Goal: Task Accomplishment & Management: Use online tool/utility

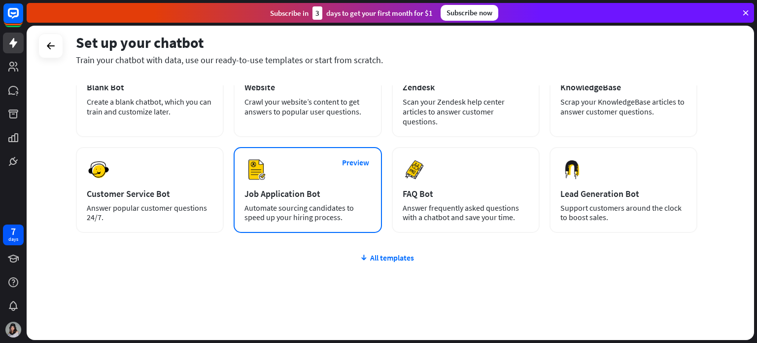
scroll to position [83, 0]
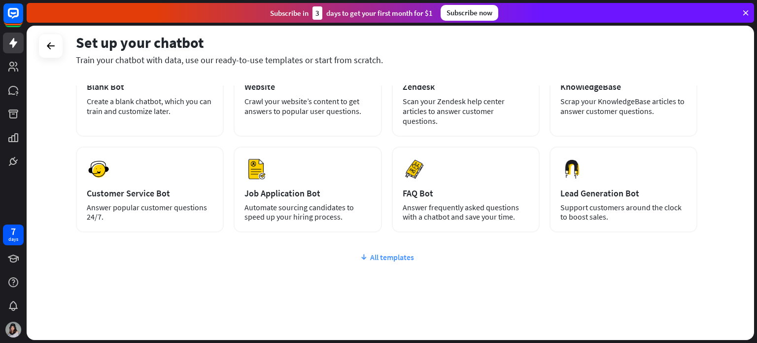
click at [399, 252] on div "All templates" at bounding box center [387, 257] width 622 height 10
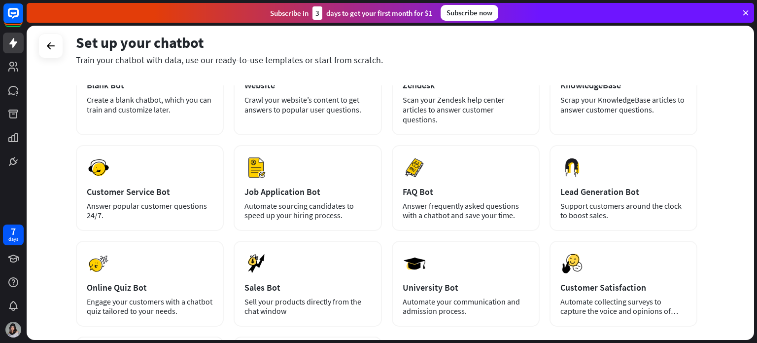
scroll to position [49, 0]
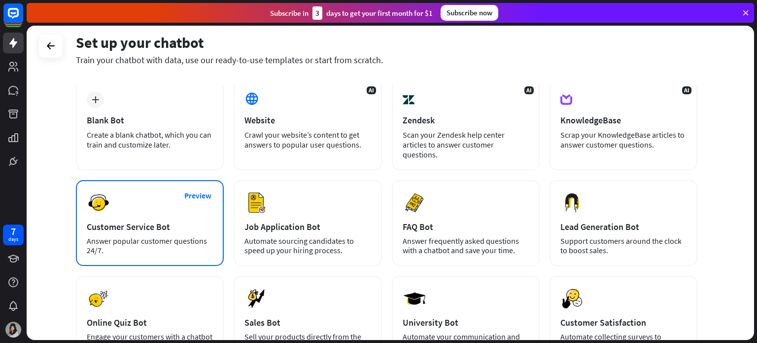
click at [174, 236] on div "Answer popular customer questions 24/7." at bounding box center [150, 245] width 126 height 19
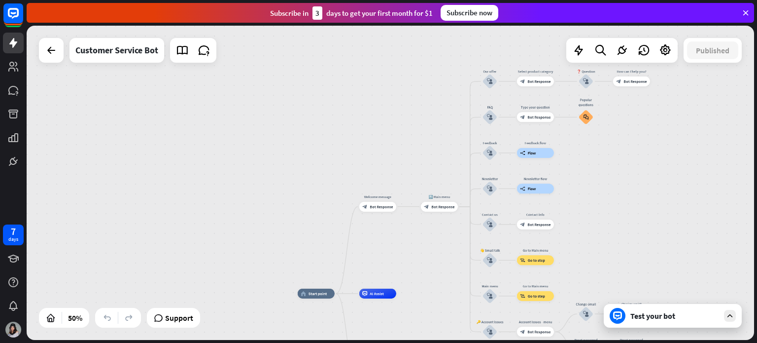
drag, startPoint x: 681, startPoint y: 152, endPoint x: 653, endPoint y: 283, distance: 134.6
click at [661, 305] on div "home_2 Start point Welcome message block_bot_response Bot Response 🔙 Main menu …" at bounding box center [391, 183] width 728 height 314
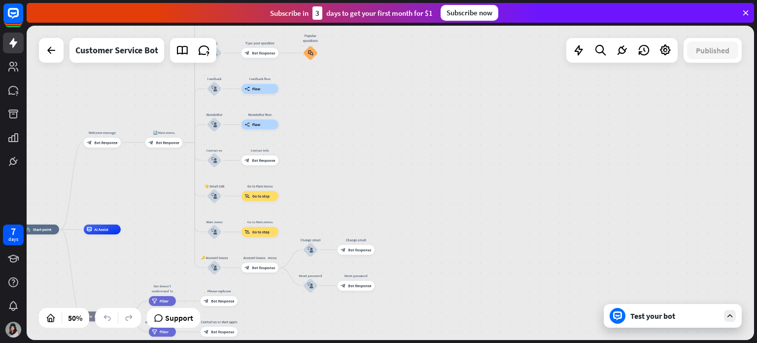
drag, startPoint x: 672, startPoint y: 199, endPoint x: 412, endPoint y: 101, distance: 278.2
click at [412, 101] on div "home_2 Start point Welcome message block_bot_response Bot Response 🔙 Main menu …" at bounding box center [391, 183] width 728 height 314
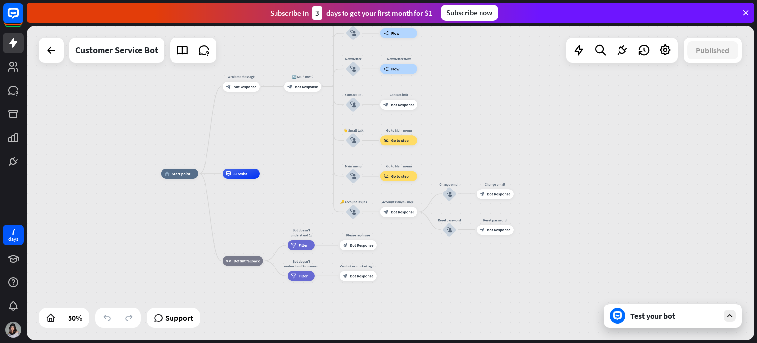
drag, startPoint x: 435, startPoint y: 163, endPoint x: 584, endPoint y: 111, distance: 157.6
click at [584, 111] on div "home_2 Start point Welcome message block_bot_response Bot Response 🔙 Main menu …" at bounding box center [391, 183] width 728 height 314
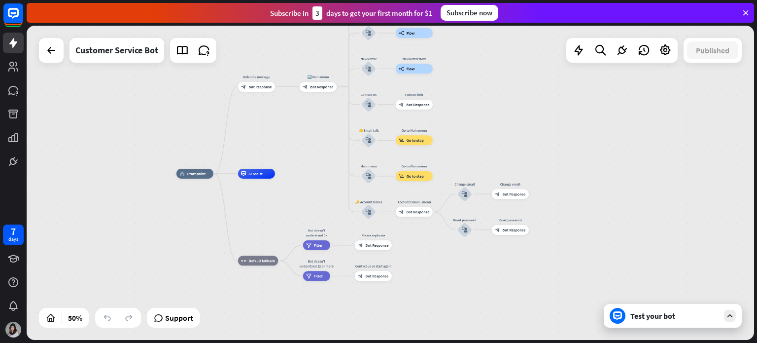
click at [728, 317] on icon at bounding box center [730, 315] width 9 height 9
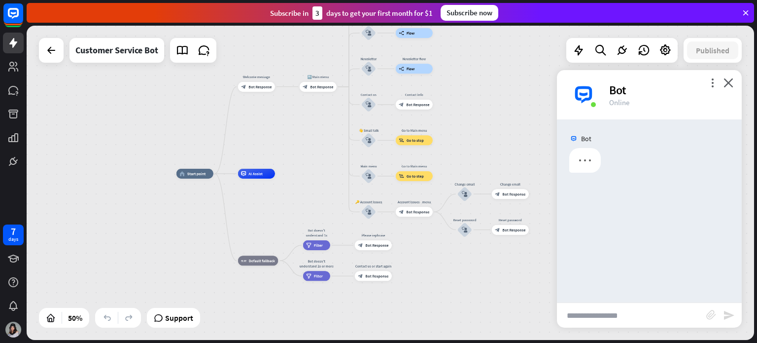
click at [660, 314] on input "text" at bounding box center [631, 315] width 149 height 25
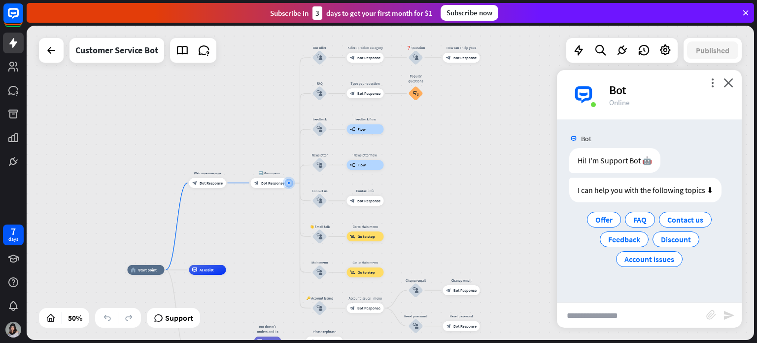
click at [615, 318] on input "text" at bounding box center [631, 315] width 149 height 25
type input "*****"
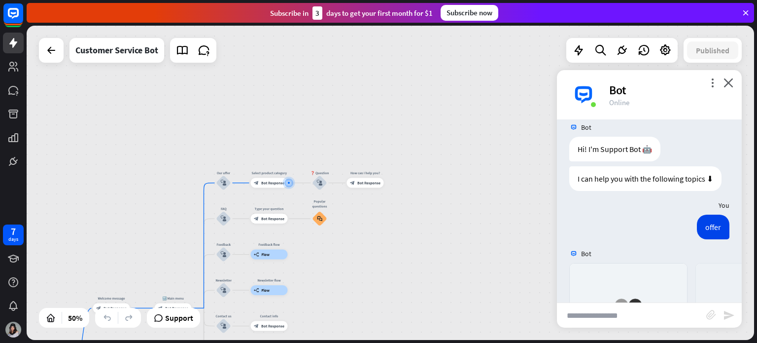
scroll to position [194, 0]
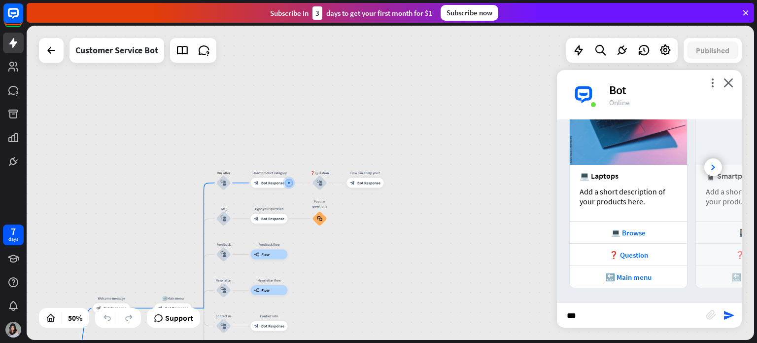
type input "****"
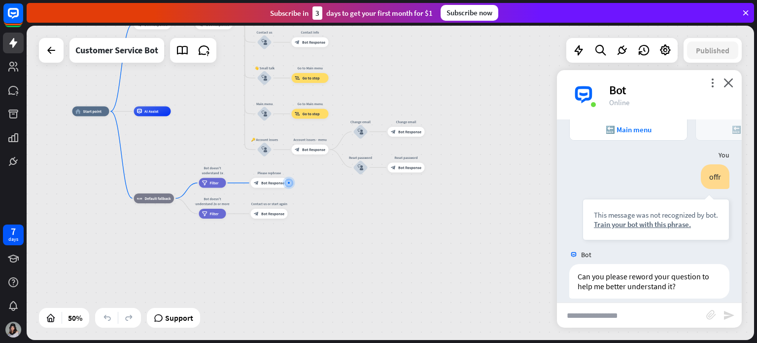
scroll to position [351, 0]
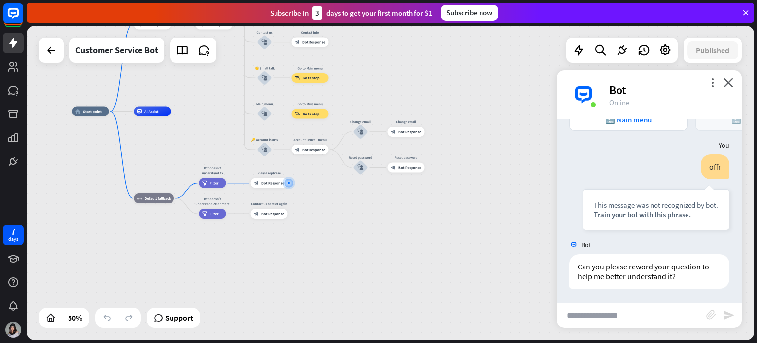
type input "*"
type input "**********"
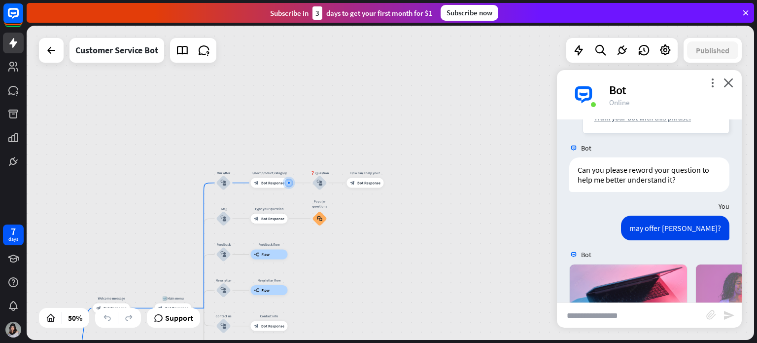
scroll to position [631, 0]
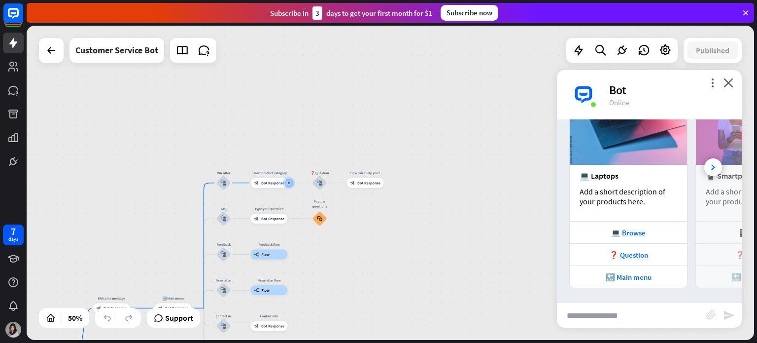
click at [615, 318] on input "text" at bounding box center [631, 315] width 149 height 25
type input "**********"
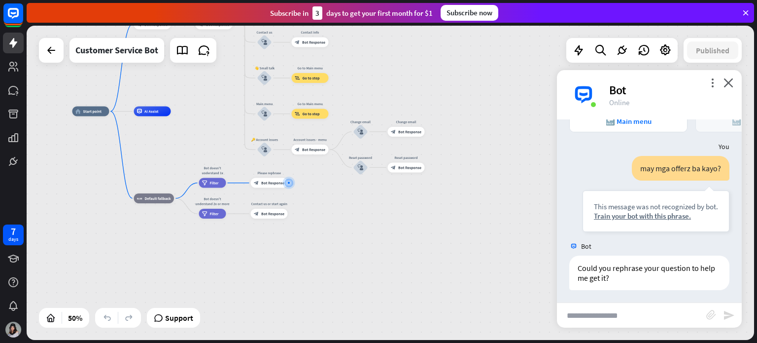
scroll to position [788, 0]
type input "**********"
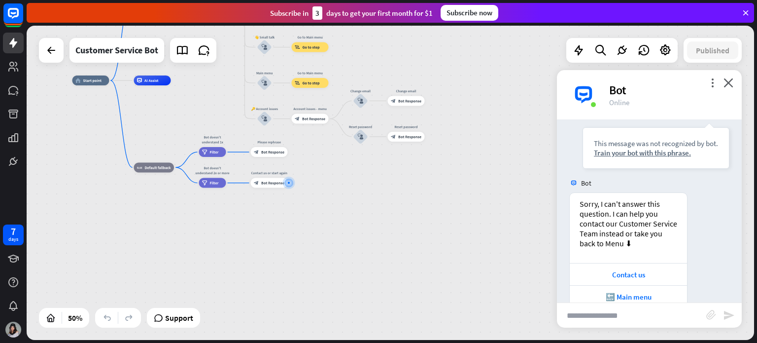
scroll to position [1026, 0]
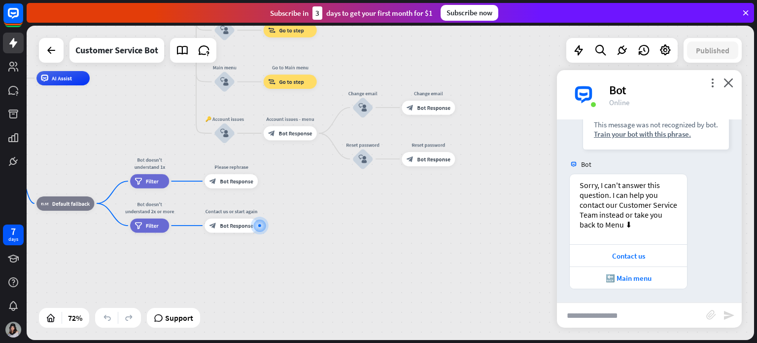
click at [624, 322] on input "text" at bounding box center [631, 315] width 149 height 25
type input "*******"
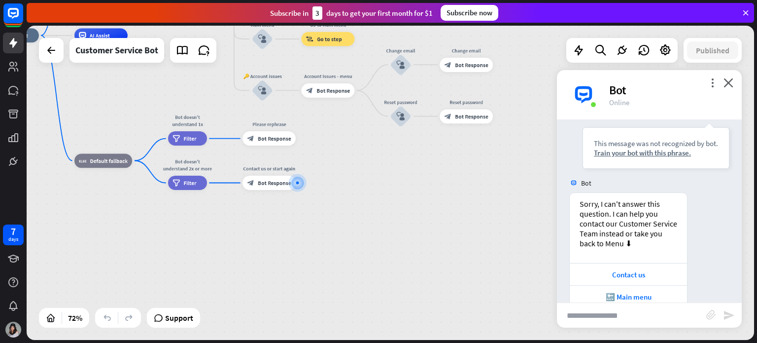
scroll to position [1264, 0]
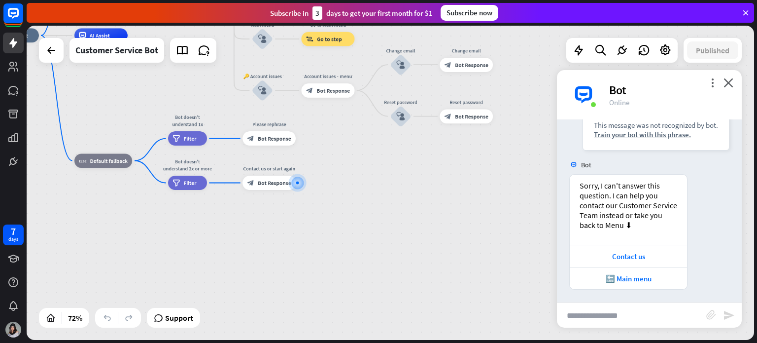
click at [615, 310] on input "text" at bounding box center [631, 315] width 149 height 25
type input "**********"
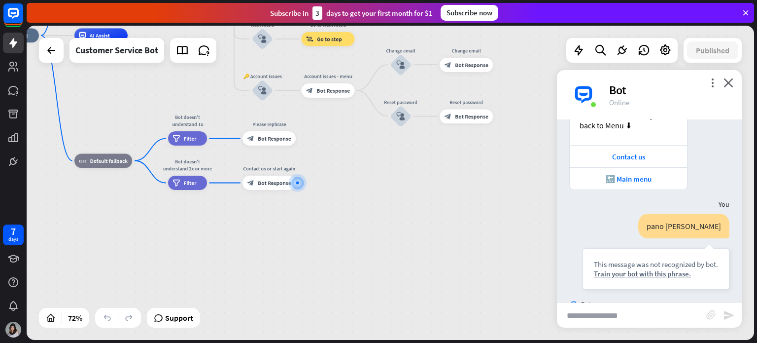
scroll to position [1412, 0]
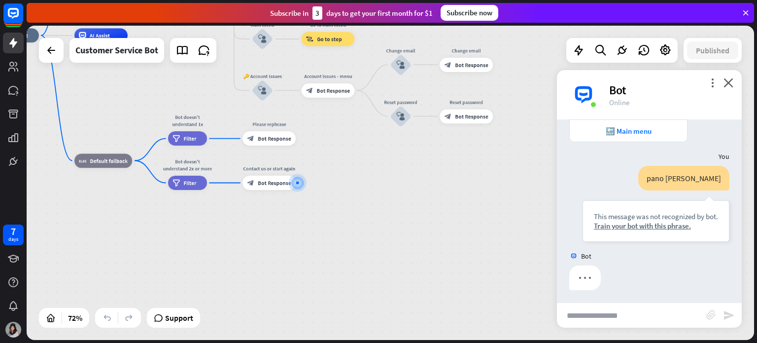
click at [613, 311] on input "text" at bounding box center [631, 315] width 149 height 25
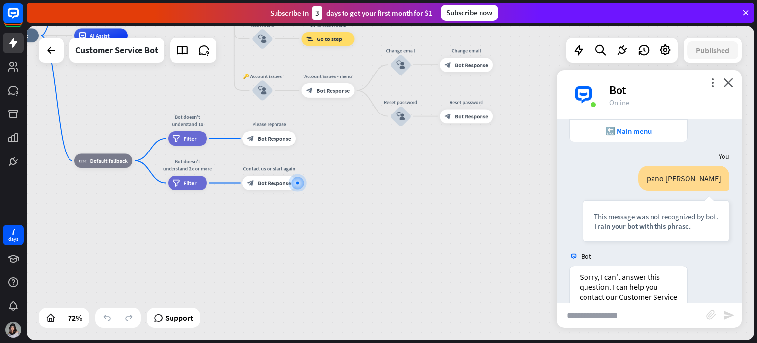
scroll to position [1503, 0]
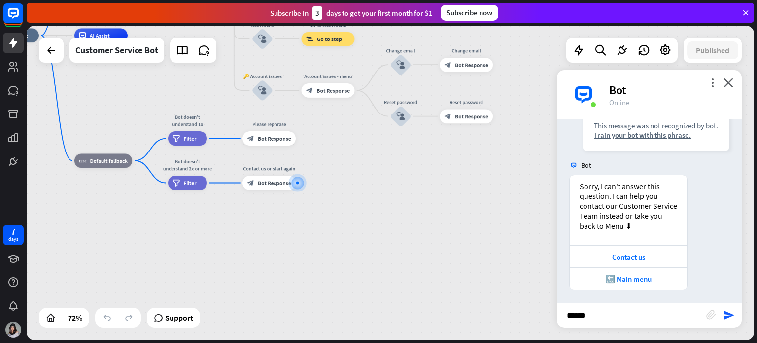
type input "*******"
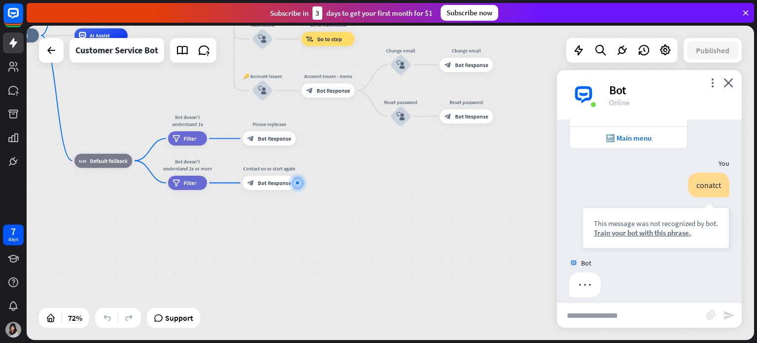
scroll to position [1650, 0]
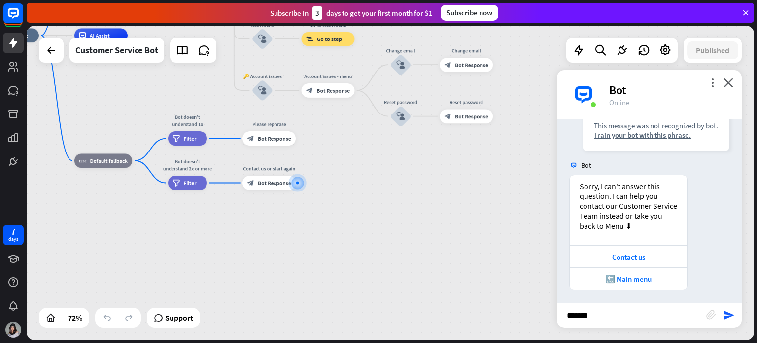
type input "*******"
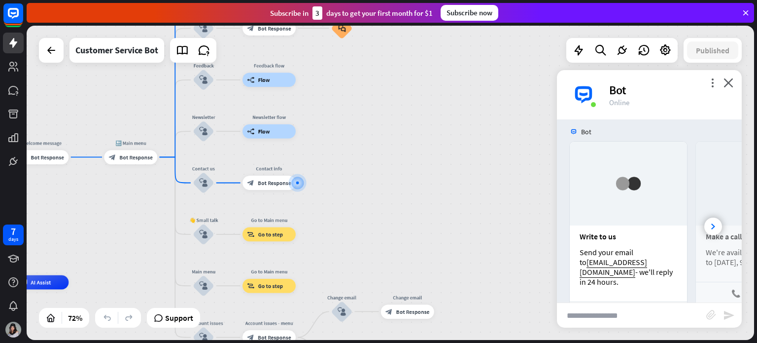
scroll to position [2008, 0]
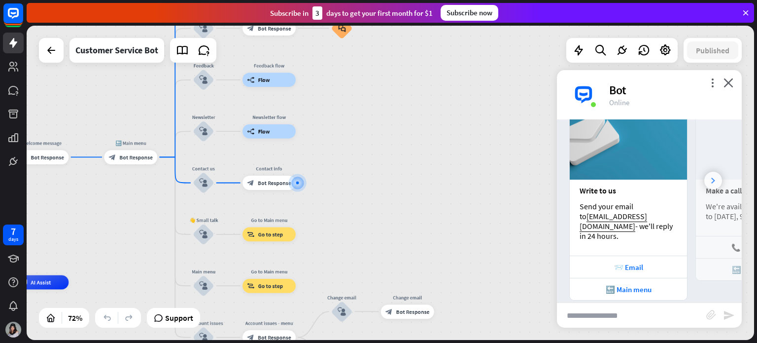
click at [711, 177] on icon at bounding box center [713, 180] width 4 height 6
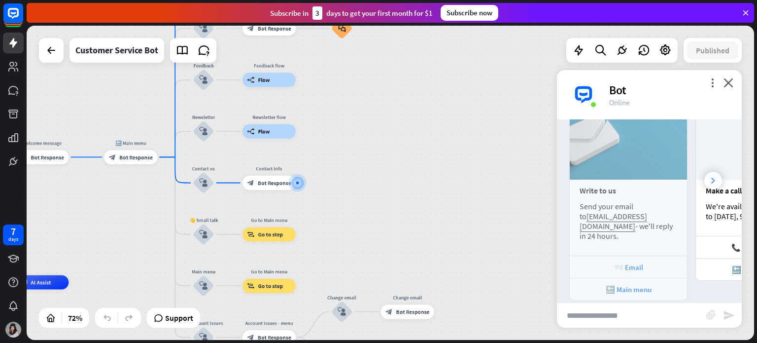
scroll to position [0, 108]
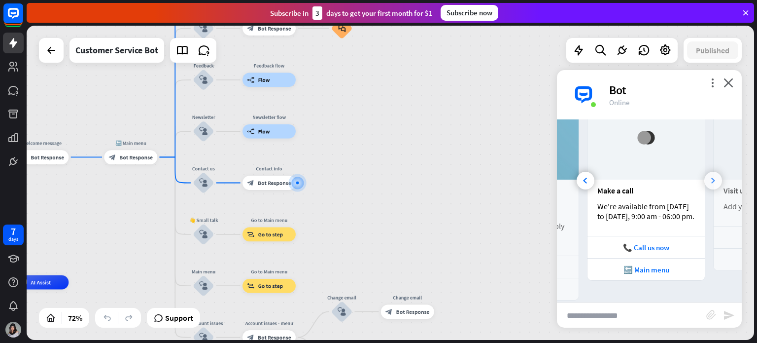
click at [711, 177] on icon at bounding box center [713, 180] width 4 height 6
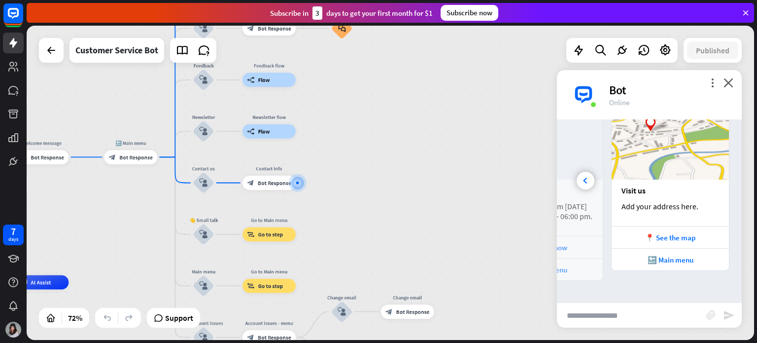
scroll to position [0, 218]
click at [584, 177] on icon at bounding box center [585, 180] width 4 height 6
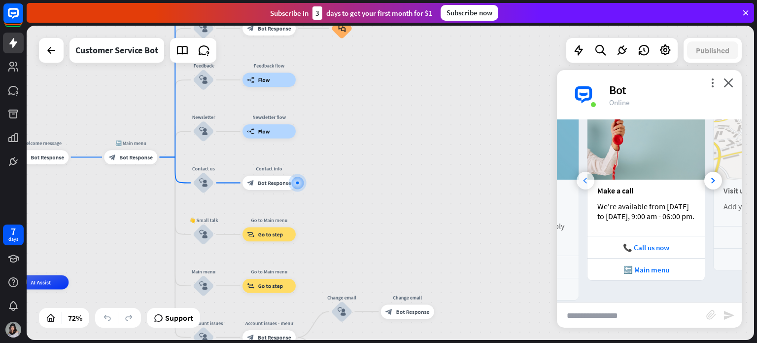
click at [584, 177] on icon at bounding box center [585, 180] width 4 height 6
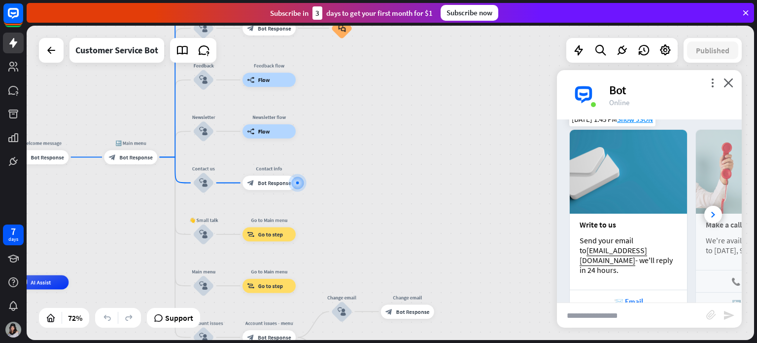
scroll to position [1959, 0]
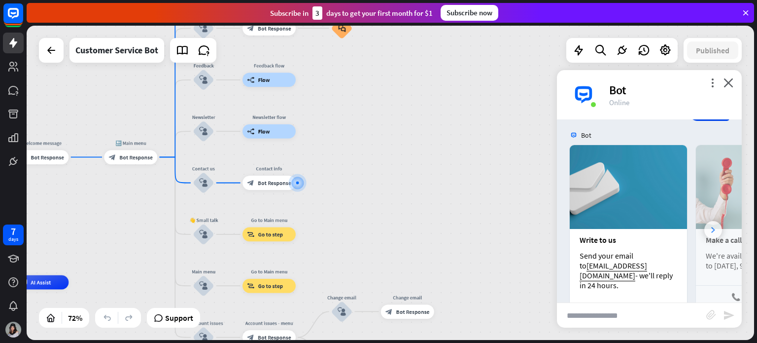
click at [704, 221] on div at bounding box center [713, 230] width 18 height 18
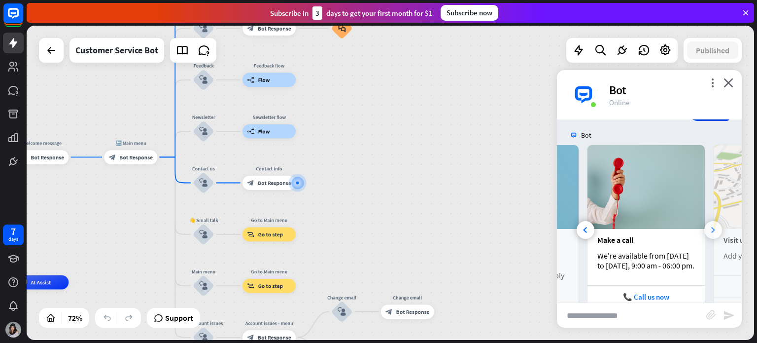
click at [704, 226] on div at bounding box center [713, 230] width 18 height 18
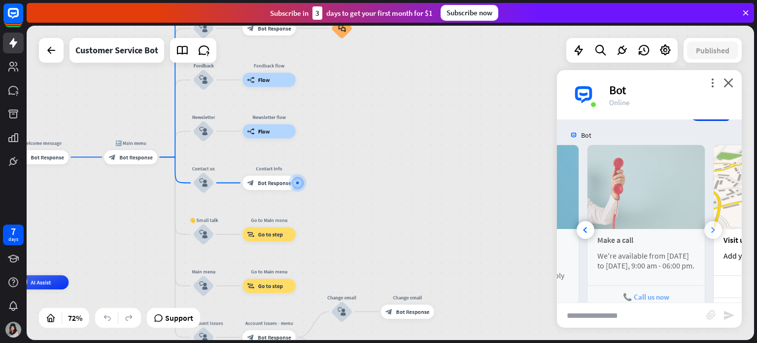
scroll to position [0, 218]
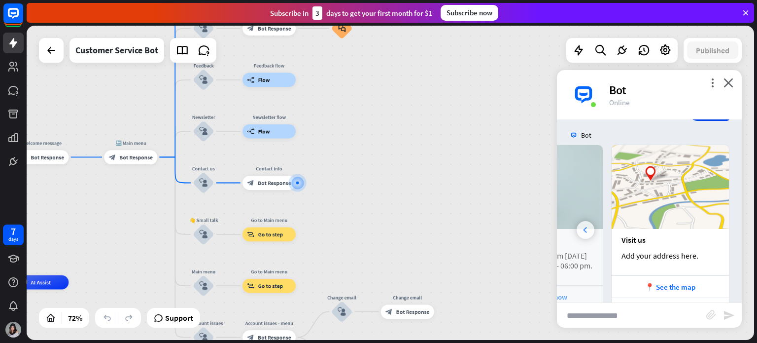
click at [580, 222] on div at bounding box center [586, 230] width 18 height 18
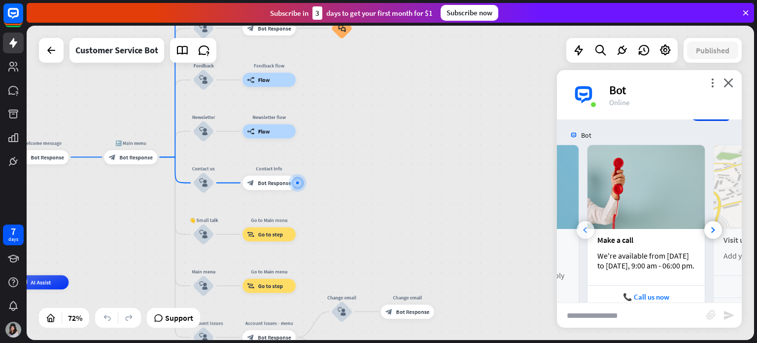
click at [580, 222] on div at bounding box center [586, 230] width 18 height 18
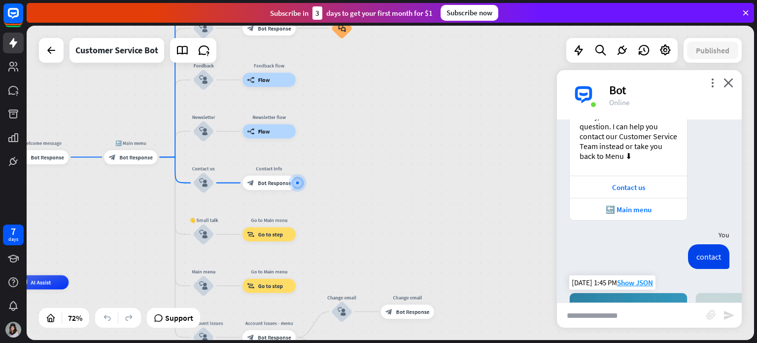
scroll to position [2008, 0]
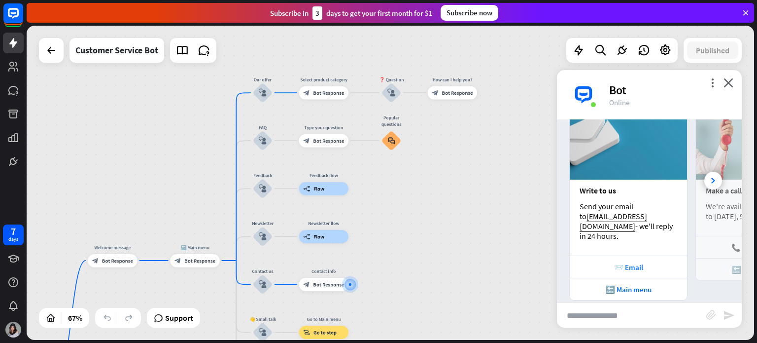
drag, startPoint x: 429, startPoint y: 203, endPoint x: 430, endPoint y: 233, distance: 30.6
click at [430, 233] on div "home_2 Start point Welcome message block_bot_response Bot Response 🔙 Main menu …" at bounding box center [391, 183] width 728 height 314
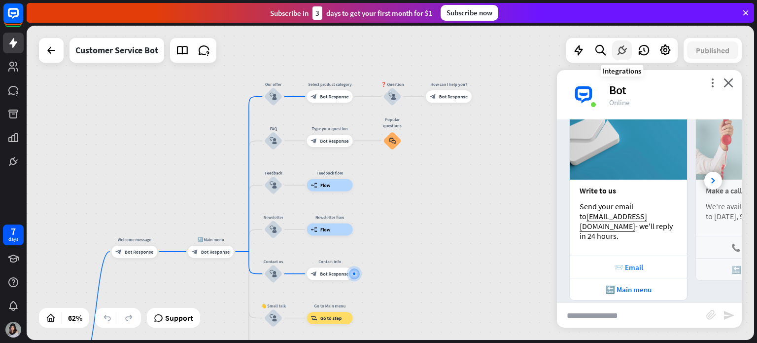
click at [621, 49] on icon at bounding box center [622, 50] width 13 height 13
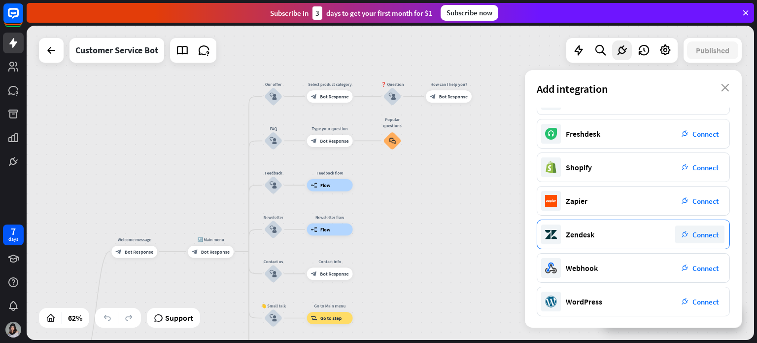
scroll to position [0, 0]
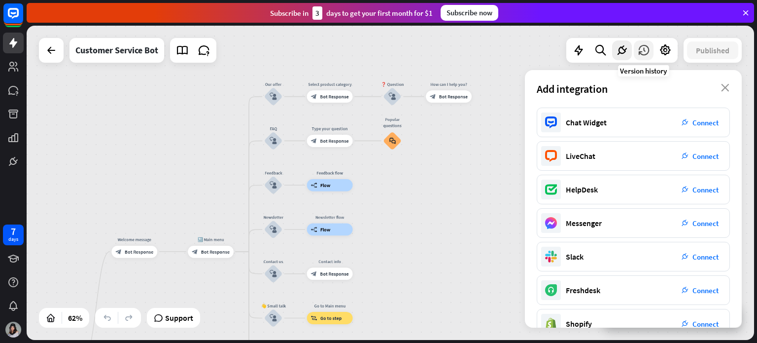
click at [639, 54] on icon at bounding box center [643, 50] width 13 height 13
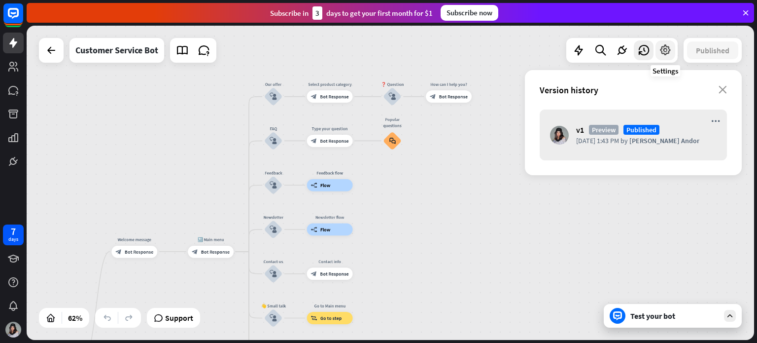
click at [662, 49] on icon at bounding box center [665, 50] width 13 height 13
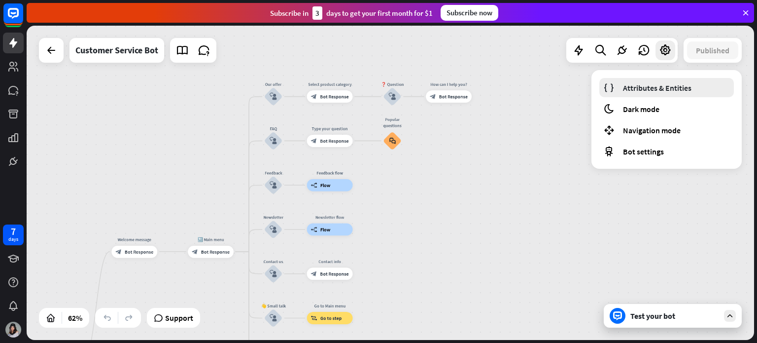
click at [656, 88] on span "Attributes & Entities" at bounding box center [657, 88] width 69 height 10
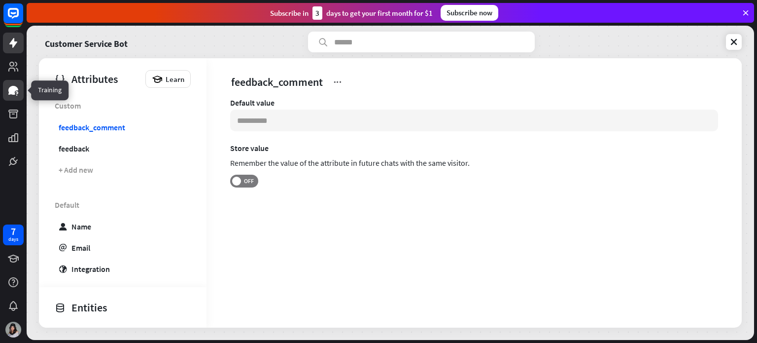
click at [14, 96] on link at bounding box center [13, 90] width 21 height 21
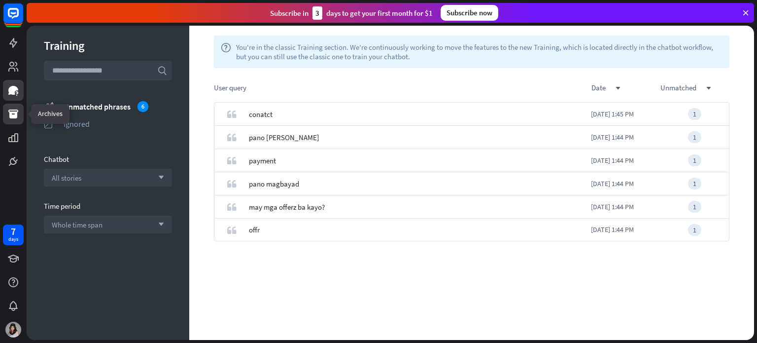
click at [14, 116] on icon at bounding box center [13, 113] width 10 height 9
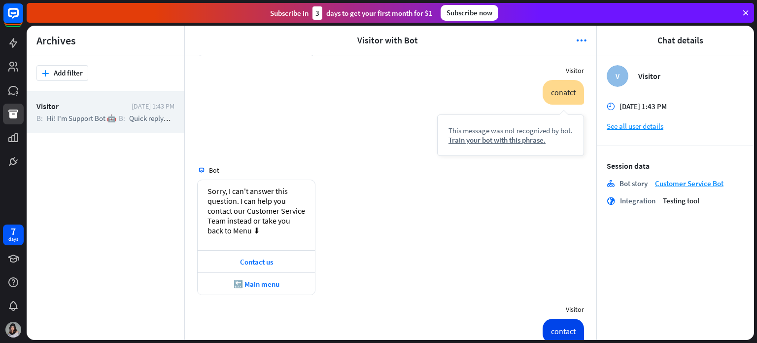
scroll to position [1591, 0]
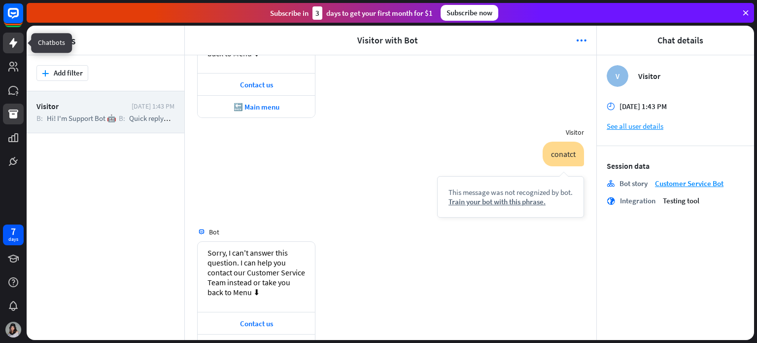
click at [14, 44] on icon at bounding box center [13, 43] width 8 height 10
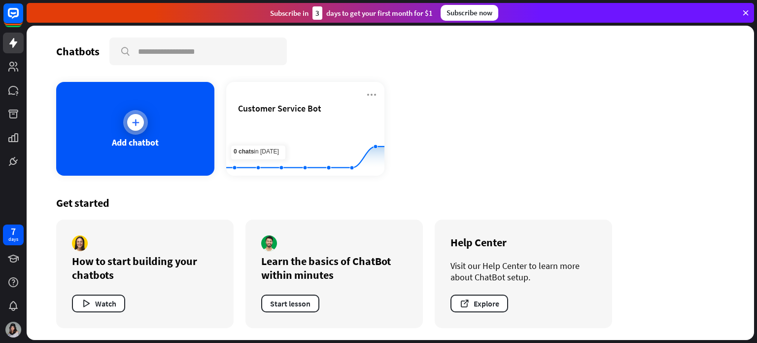
click at [146, 110] on div "Add chatbot" at bounding box center [135, 129] width 158 height 94
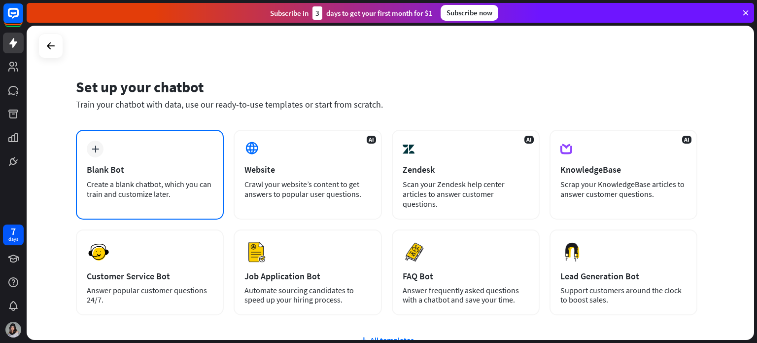
click at [142, 164] on div "Blank Bot" at bounding box center [150, 169] width 126 height 11
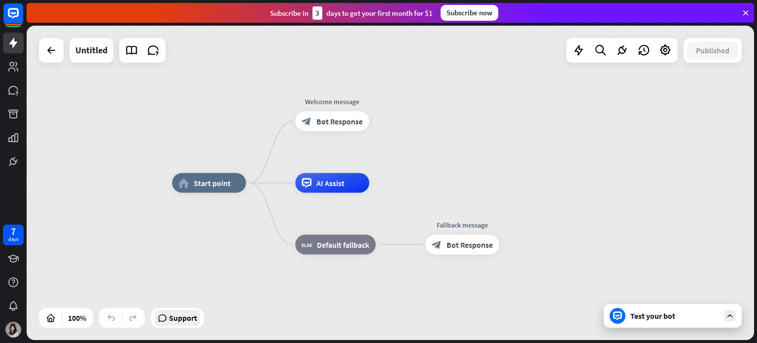
click at [200, 317] on div "Support" at bounding box center [177, 318] width 45 height 16
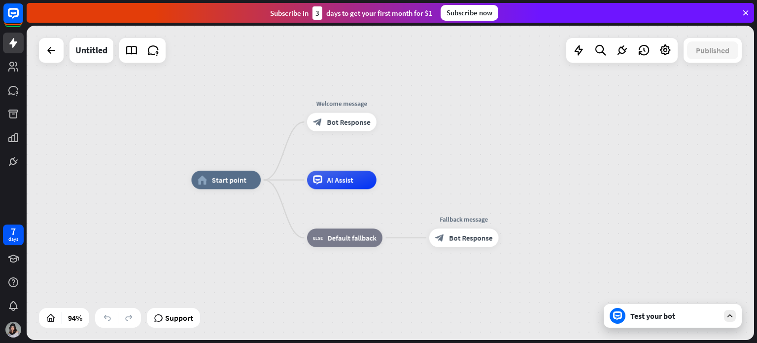
click at [451, 132] on div "home_2 Start point Welcome message block_bot_response Bot Response AI Assist bl…" at bounding box center [391, 183] width 728 height 314
click at [58, 53] on div at bounding box center [51, 50] width 20 height 20
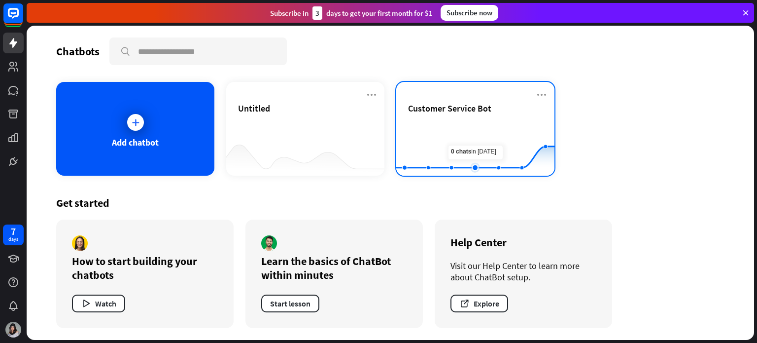
click at [481, 132] on rect at bounding box center [475, 151] width 158 height 62
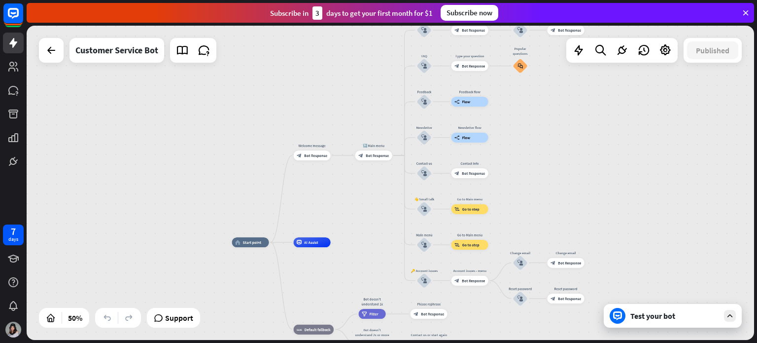
drag, startPoint x: 300, startPoint y: 130, endPoint x: 199, endPoint y: 175, distance: 110.8
click at [199, 175] on div "home_2 Start point Welcome message block_bot_response Bot Response 🔙 Main menu …" at bounding box center [391, 183] width 728 height 314
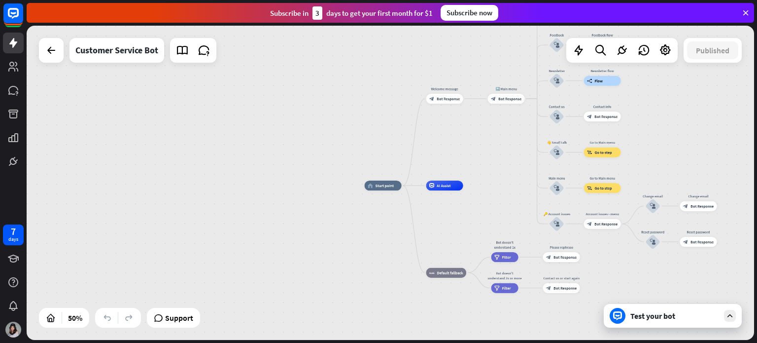
drag, startPoint x: 224, startPoint y: 161, endPoint x: 356, endPoint y: 102, distance: 145.2
click at [356, 102] on div "home_2 Start point Welcome message block_bot_response Bot Response 🔙 Main menu …" at bounding box center [391, 183] width 728 height 314
click at [46, 56] on icon at bounding box center [51, 50] width 12 height 12
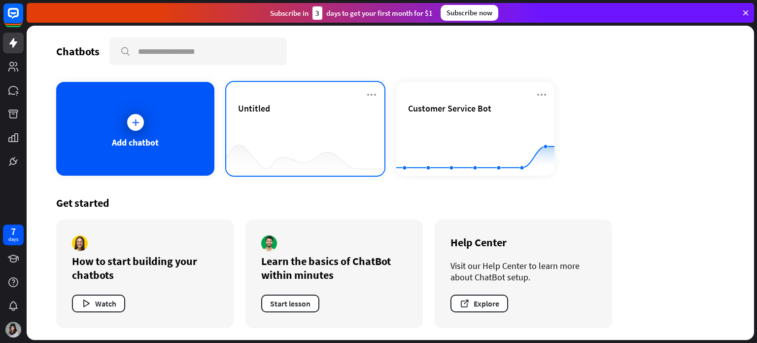
click at [288, 115] on div "Untitled" at bounding box center [305, 120] width 135 height 35
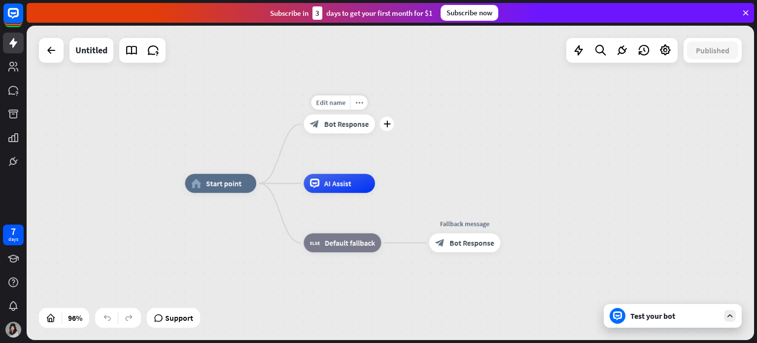
click at [340, 125] on span "Bot Response" at bounding box center [346, 123] width 45 height 9
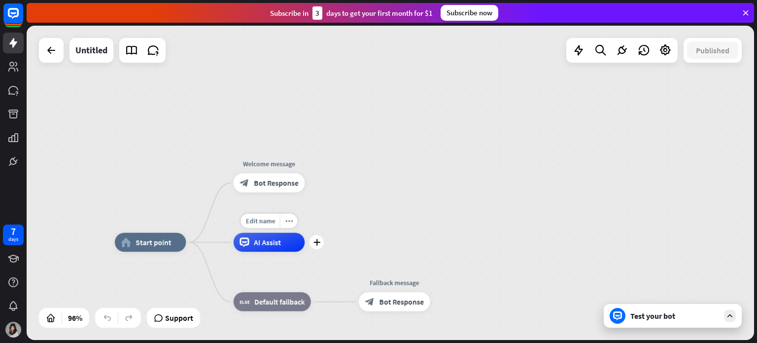
click at [272, 244] on span "AI Assist" at bounding box center [267, 241] width 27 height 9
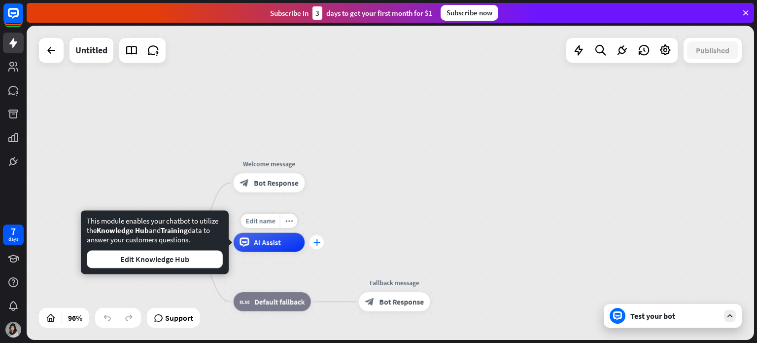
click at [318, 245] on div "plus" at bounding box center [317, 242] width 14 height 14
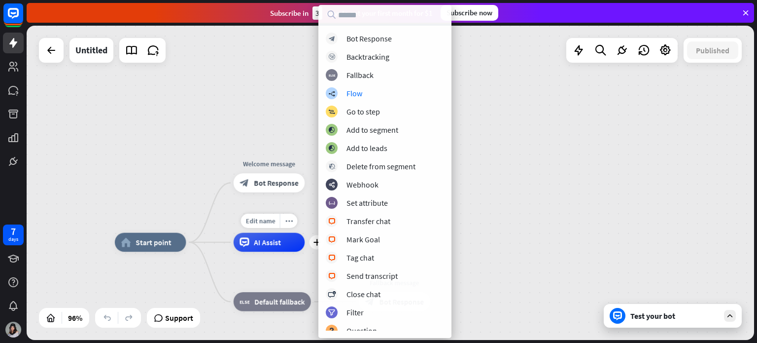
click at [284, 246] on div "AI Assist" at bounding box center [269, 242] width 71 height 19
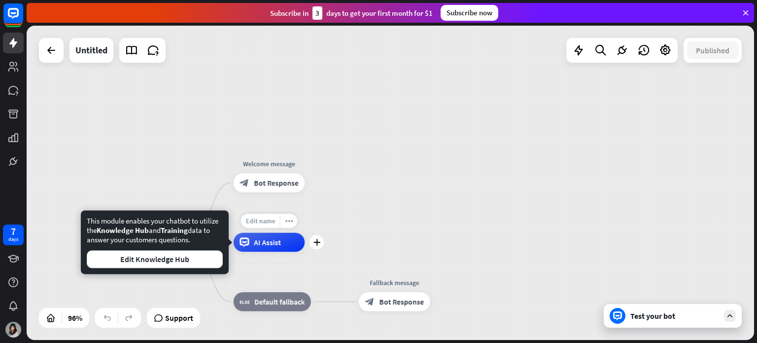
click at [270, 220] on span "Edit name" at bounding box center [260, 220] width 30 height 8
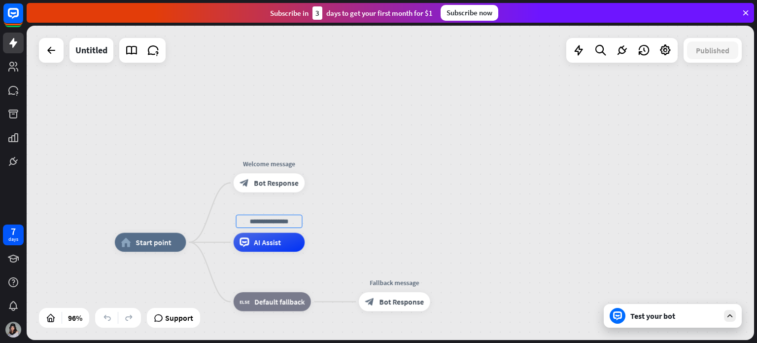
click at [404, 233] on div "home_2 Start point Welcome message block_bot_response Bot Response AI Assist bl…" at bounding box center [391, 183] width 728 height 314
click at [287, 250] on div "AI Assist" at bounding box center [269, 242] width 71 height 19
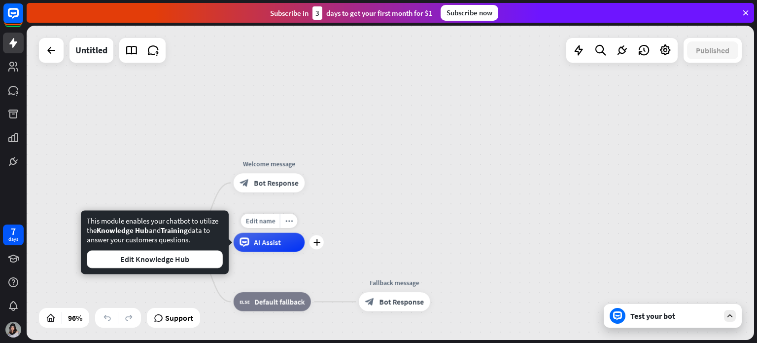
click at [298, 247] on div "AI Assist" at bounding box center [269, 242] width 71 height 19
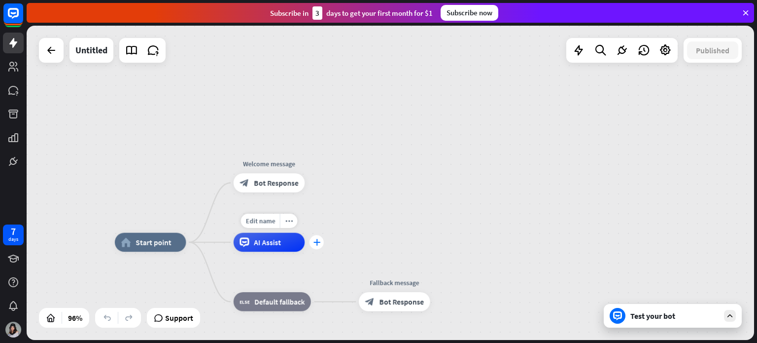
click at [315, 243] on icon "plus" at bounding box center [316, 242] width 7 height 6
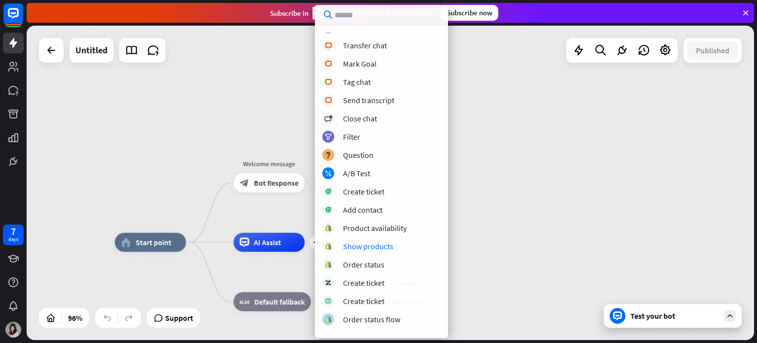
scroll to position [188, 0]
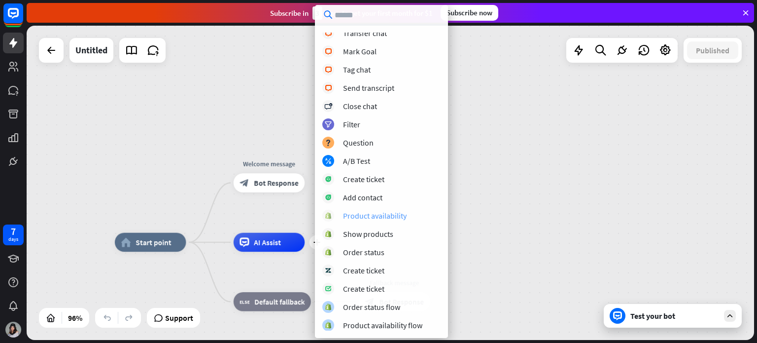
click at [393, 220] on div "Product availability" at bounding box center [381, 216] width 118 height 12
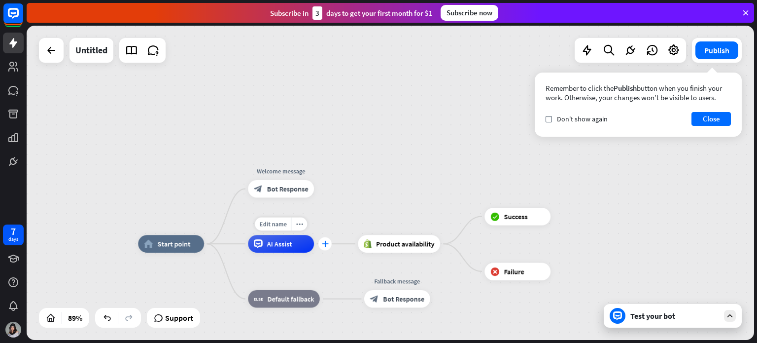
click at [323, 246] on div "plus" at bounding box center [324, 243] width 13 height 13
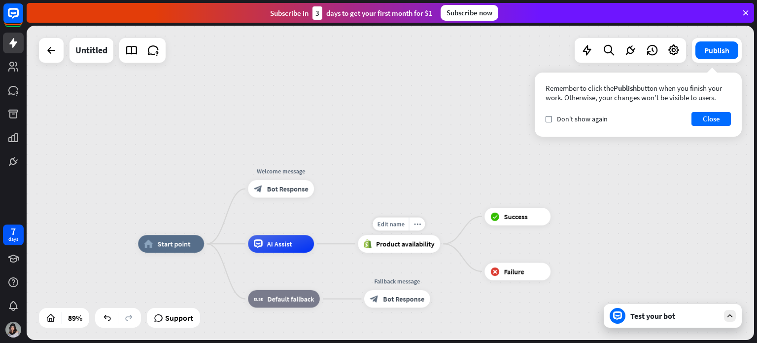
click at [430, 250] on div "Product availability" at bounding box center [399, 244] width 82 height 18
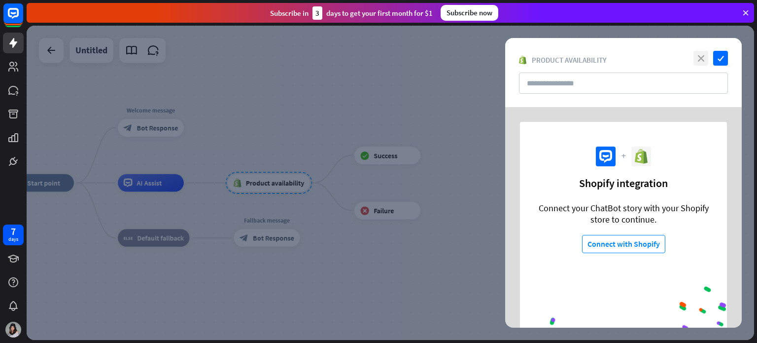
click at [695, 53] on icon "close" at bounding box center [701, 58] width 15 height 15
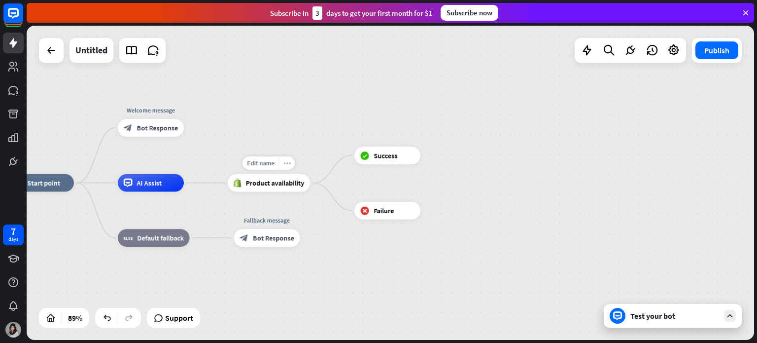
click at [288, 160] on icon "more_horiz" at bounding box center [286, 163] width 7 height 6
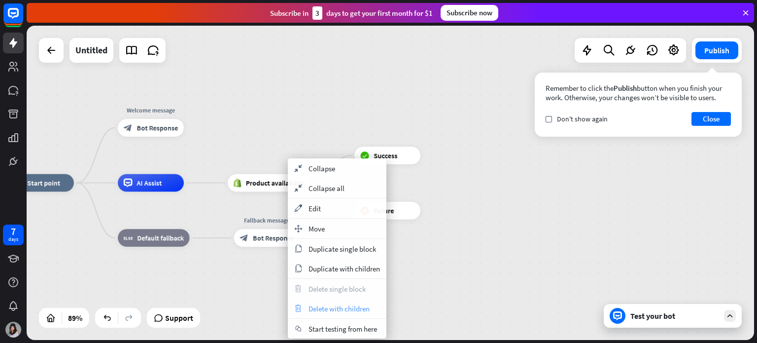
click at [343, 310] on span "Delete with children" at bounding box center [339, 308] width 61 height 9
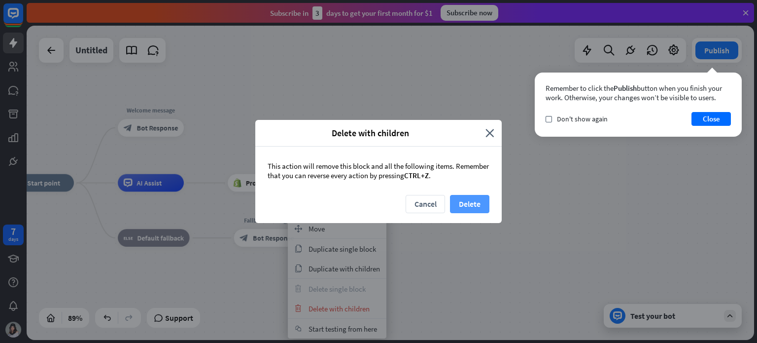
click at [465, 198] on button "Delete" at bounding box center [469, 204] width 39 height 18
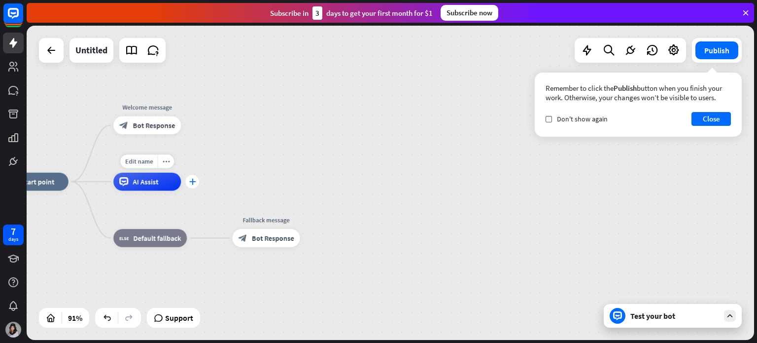
click at [190, 183] on icon "plus" at bounding box center [192, 181] width 7 height 6
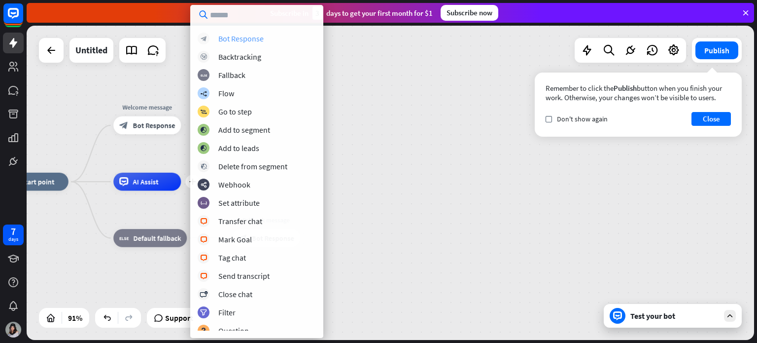
click at [248, 38] on div "Bot Response" at bounding box center [240, 39] width 45 height 10
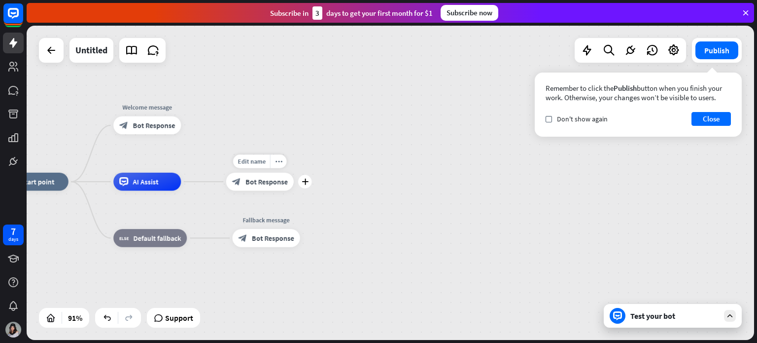
click at [260, 184] on span "Bot Response" at bounding box center [266, 181] width 42 height 9
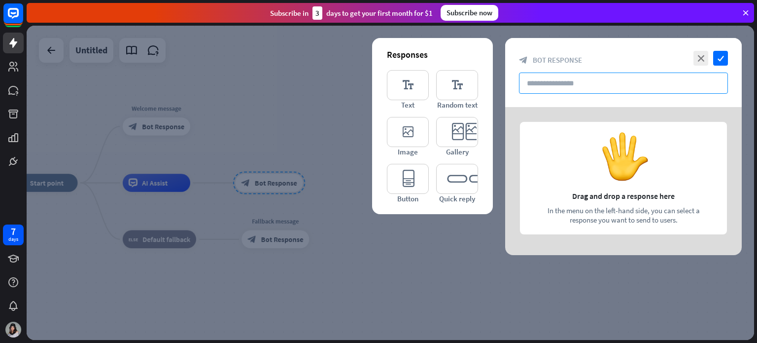
click at [595, 74] on input "text" at bounding box center [623, 82] width 209 height 21
click at [410, 92] on icon "editor_text" at bounding box center [408, 85] width 42 height 30
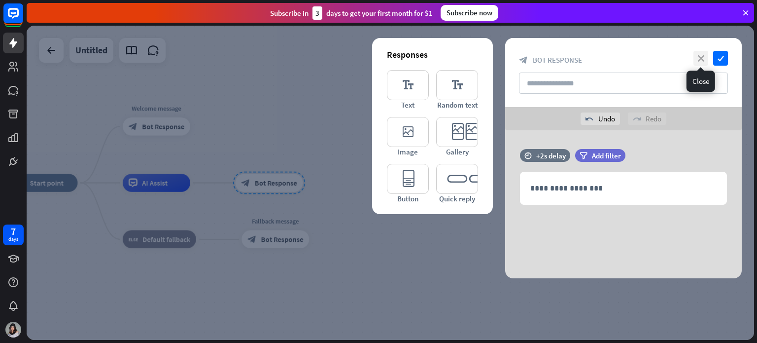
click at [699, 61] on icon "close" at bounding box center [701, 58] width 15 height 15
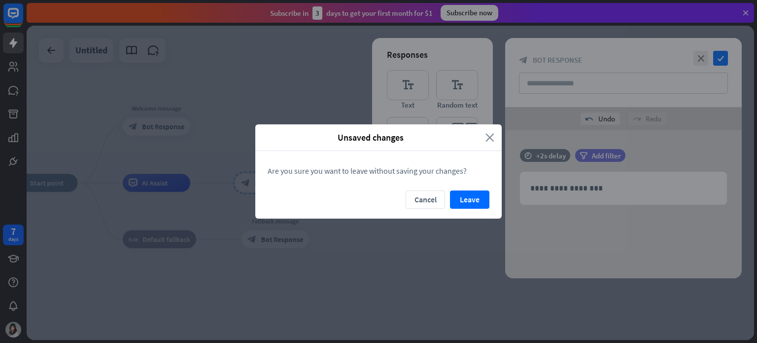
click at [487, 141] on icon "close" at bounding box center [490, 137] width 9 height 11
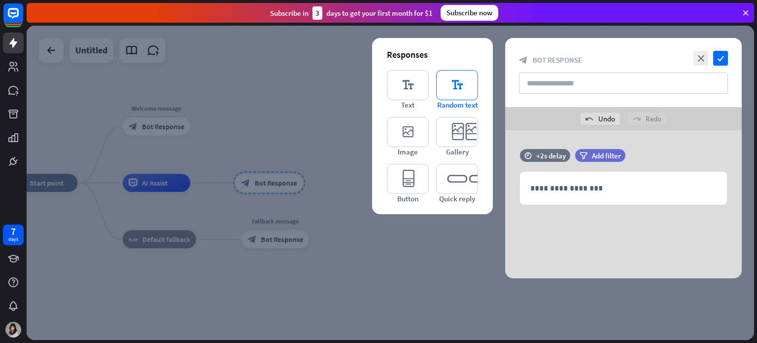
click at [456, 90] on icon "editor_text" at bounding box center [457, 85] width 42 height 30
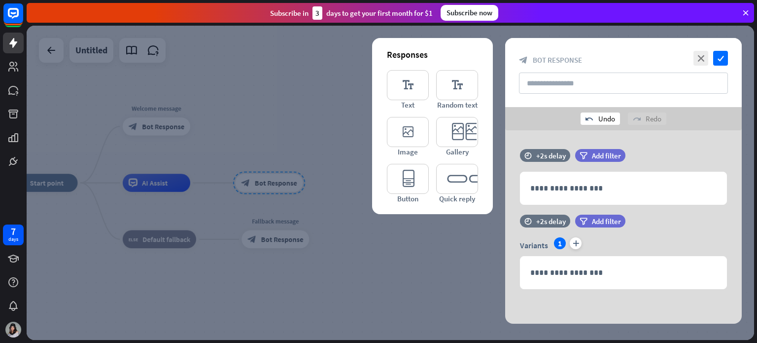
click at [612, 117] on div "undo Undo" at bounding box center [600, 118] width 39 height 12
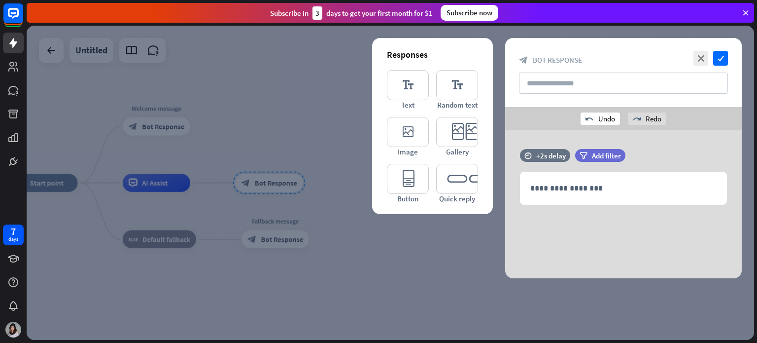
click at [612, 117] on div "undo Undo" at bounding box center [600, 118] width 39 height 12
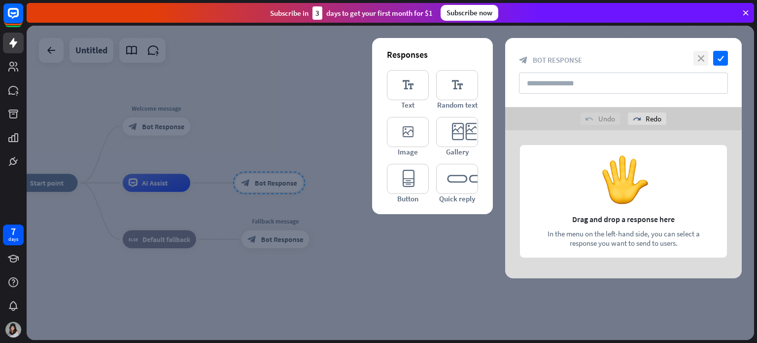
click at [699, 61] on icon "close" at bounding box center [701, 58] width 15 height 15
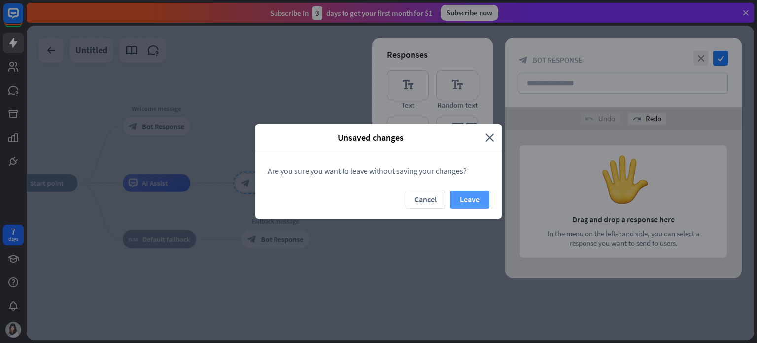
click at [471, 198] on button "Leave" at bounding box center [469, 199] width 39 height 18
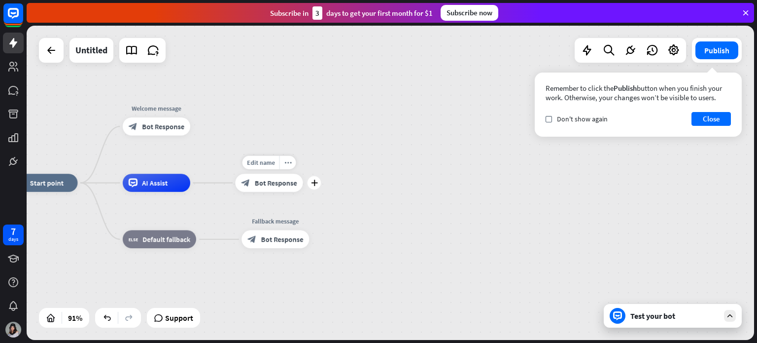
click at [292, 183] on span "Bot Response" at bounding box center [276, 182] width 42 height 9
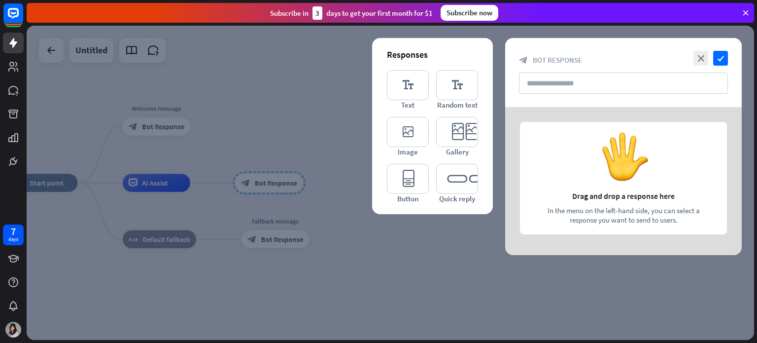
drag, startPoint x: 292, startPoint y: 183, endPoint x: 328, endPoint y: 215, distance: 48.2
click at [330, 219] on div at bounding box center [391, 183] width 728 height 314
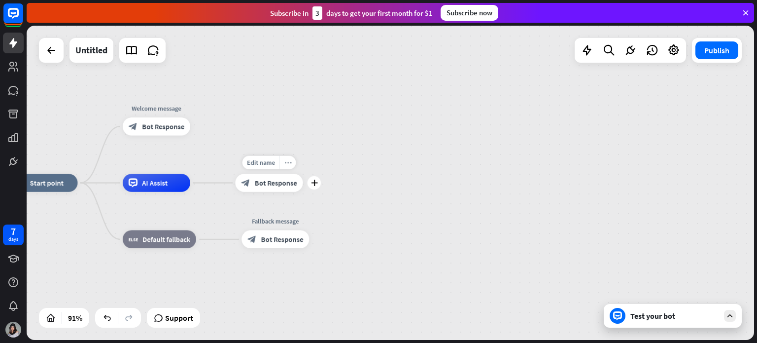
click at [286, 159] on icon "more_horiz" at bounding box center [287, 162] width 7 height 7
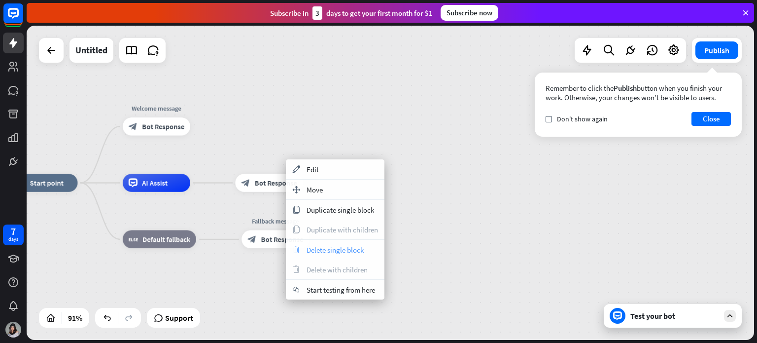
click at [364, 252] on span "Delete single block" at bounding box center [335, 249] width 57 height 9
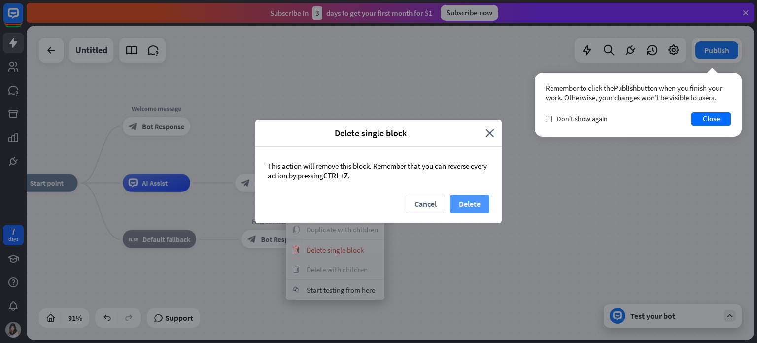
click at [469, 203] on button "Delete" at bounding box center [469, 204] width 39 height 18
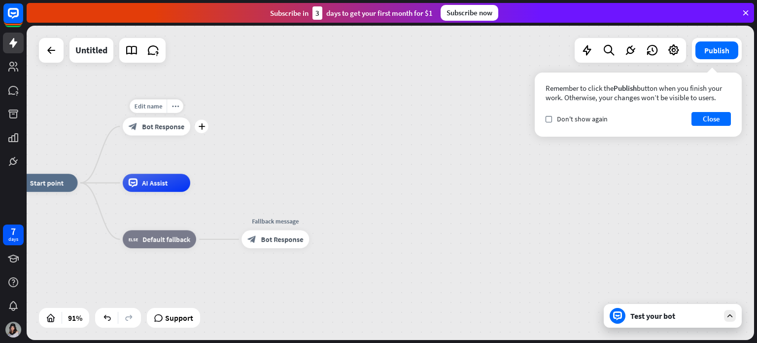
click at [167, 128] on span "Bot Response" at bounding box center [163, 126] width 42 height 9
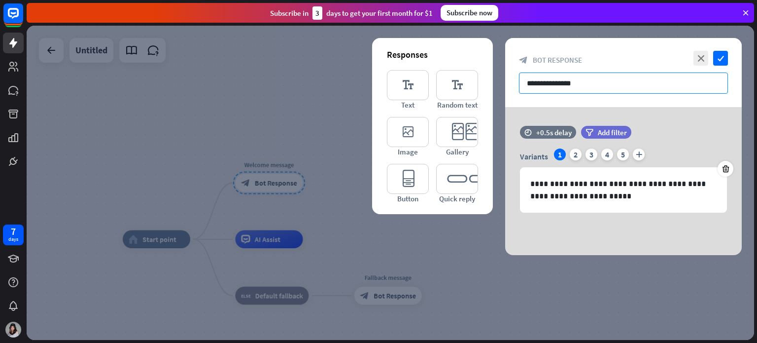
click at [613, 86] on input "**********" at bounding box center [623, 82] width 209 height 21
click at [573, 159] on div "2" at bounding box center [576, 154] width 12 height 12
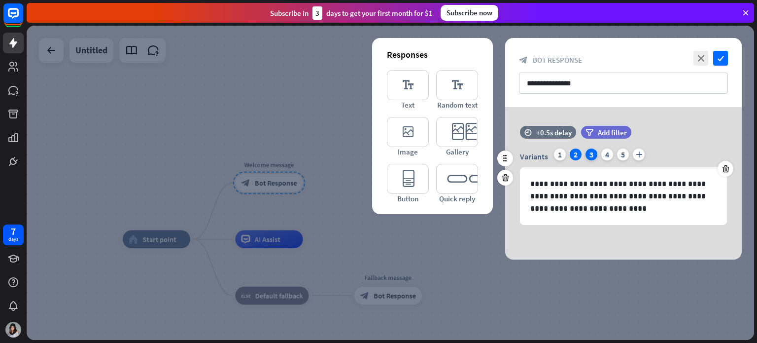
click at [586, 156] on div "3" at bounding box center [592, 154] width 12 height 12
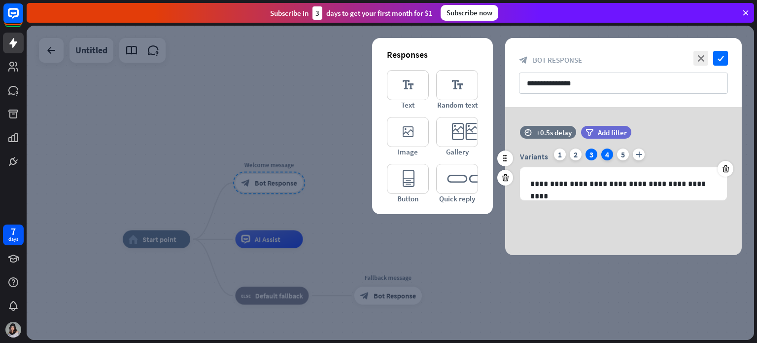
click at [611, 155] on div "4" at bounding box center [607, 154] width 12 height 12
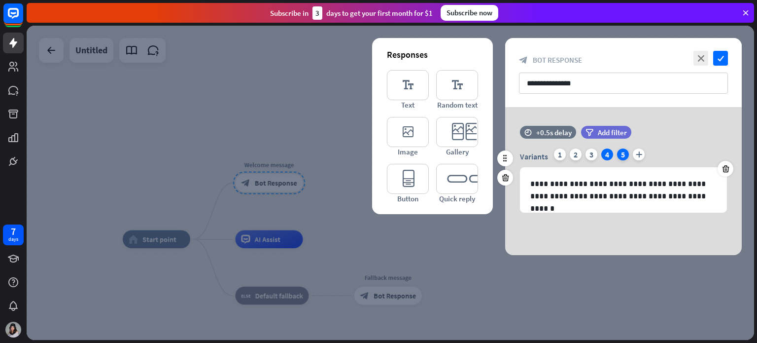
click at [628, 155] on div "5" at bounding box center [623, 154] width 12 height 12
click at [459, 85] on icon "editor_text" at bounding box center [457, 85] width 42 height 30
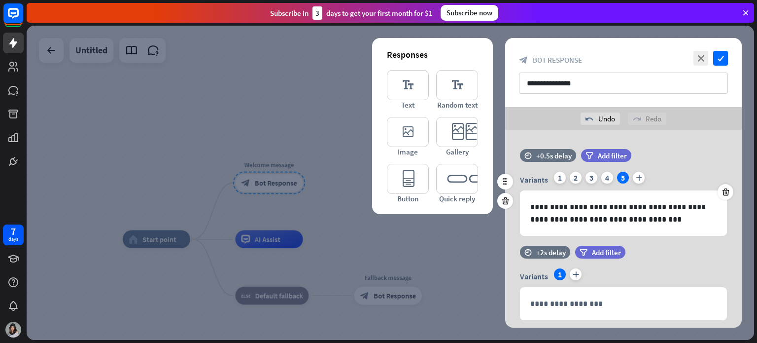
scroll to position [27, 0]
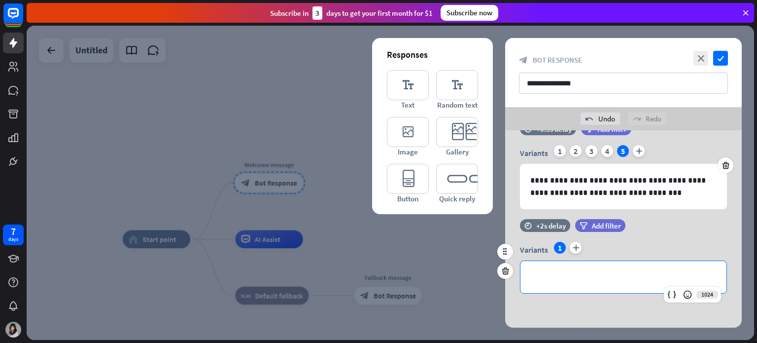
click at [594, 276] on p "**********" at bounding box center [623, 277] width 186 height 12
click at [590, 277] on p "**********" at bounding box center [623, 277] width 186 height 12
click at [572, 276] on p "**********" at bounding box center [623, 277] width 186 height 12
click at [576, 276] on p "**********" at bounding box center [623, 277] width 186 height 12
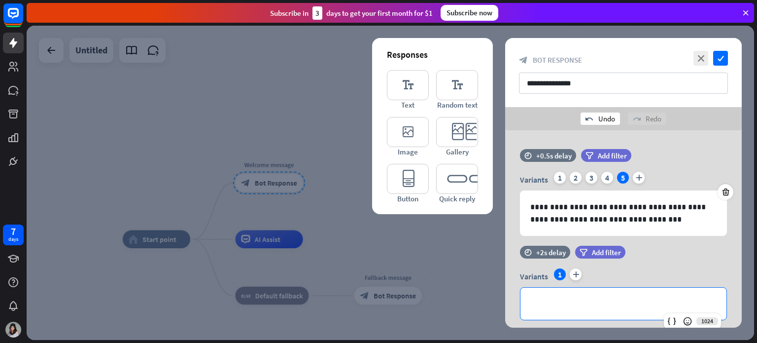
click at [595, 113] on div "undo Undo" at bounding box center [600, 118] width 39 height 12
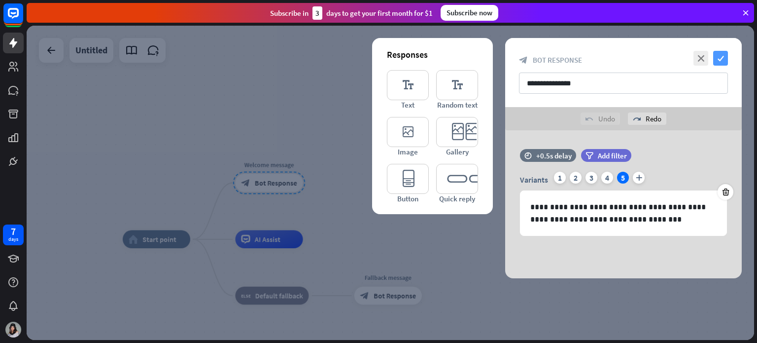
click at [726, 57] on icon "check" at bounding box center [720, 58] width 15 height 15
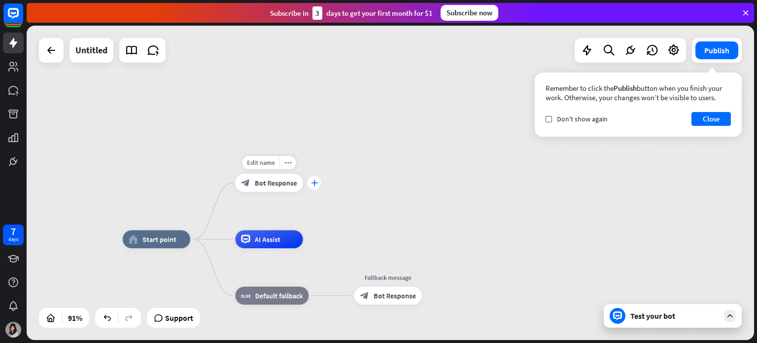
click at [315, 186] on div "plus" at bounding box center [314, 182] width 13 height 13
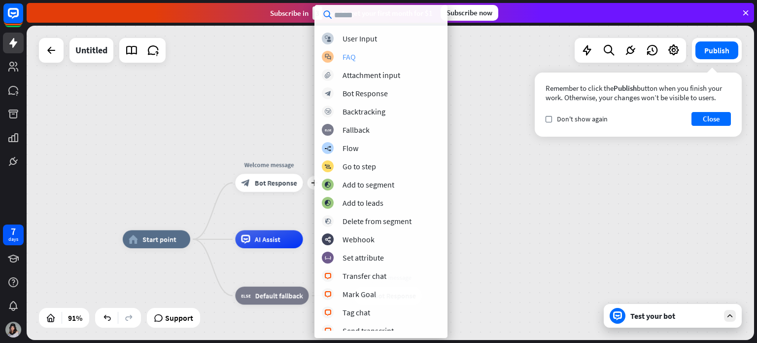
click at [347, 55] on div "FAQ" at bounding box center [349, 57] width 13 height 10
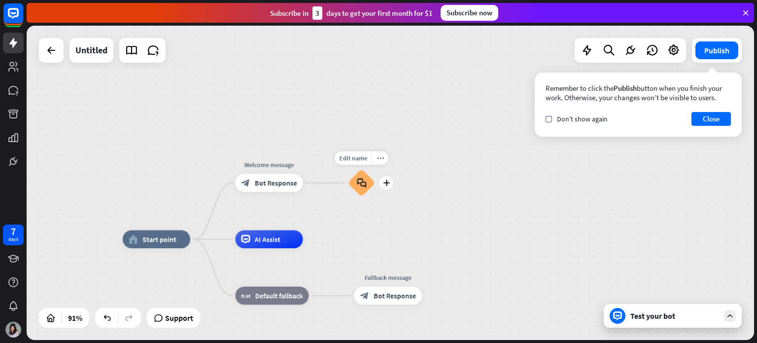
click at [364, 186] on icon "block_faq" at bounding box center [361, 182] width 9 height 10
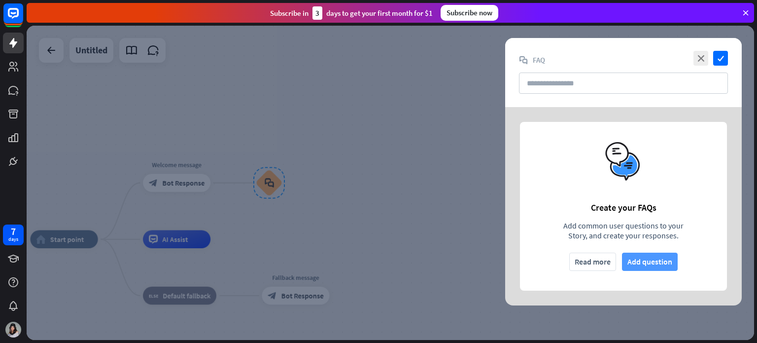
click at [661, 262] on button "Add question" at bounding box center [650, 261] width 56 height 18
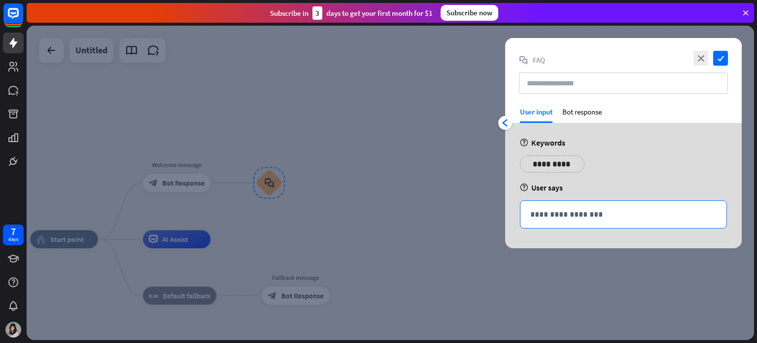
click at [572, 211] on p "**********" at bounding box center [623, 214] width 186 height 12
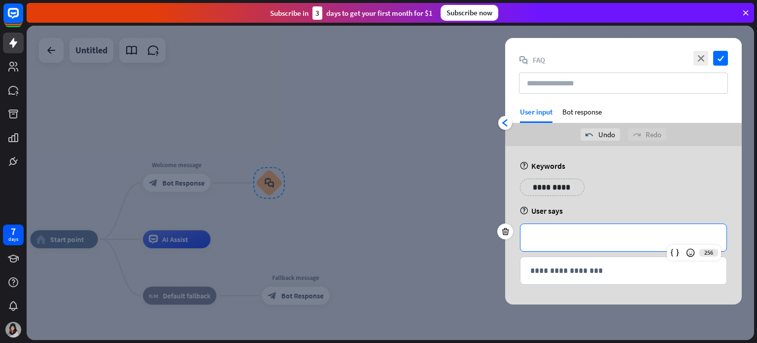
click at [558, 187] on p "**********" at bounding box center [552, 187] width 50 height 12
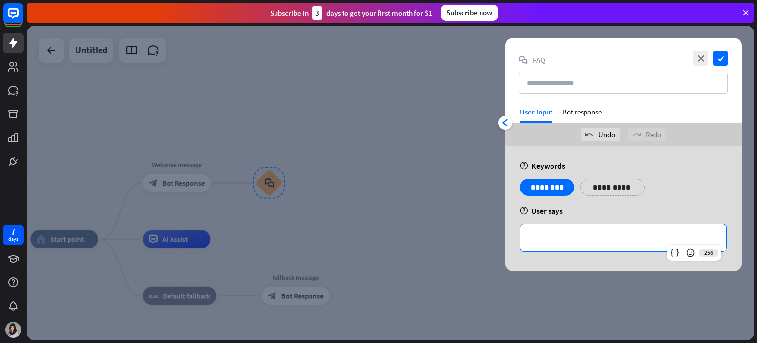
click at [570, 235] on p "**********" at bounding box center [623, 237] width 186 height 12
click at [607, 186] on p "**********" at bounding box center [613, 187] width 50 height 12
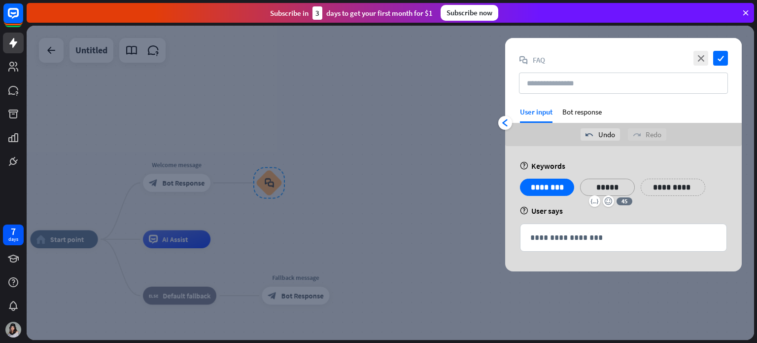
click at [694, 186] on div "**********" at bounding box center [673, 186] width 65 height 17
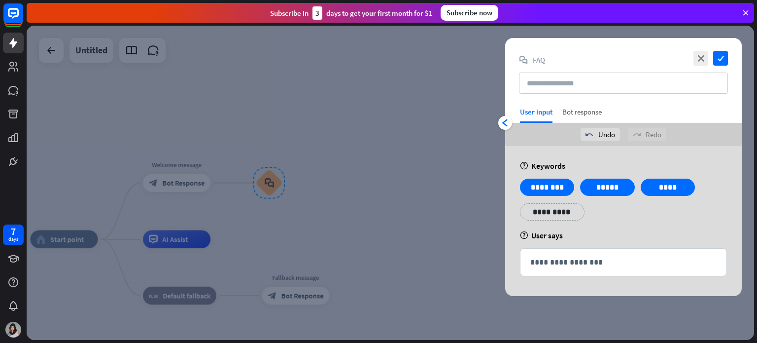
click at [585, 107] on div "Bot response" at bounding box center [581, 115] width 39 height 16
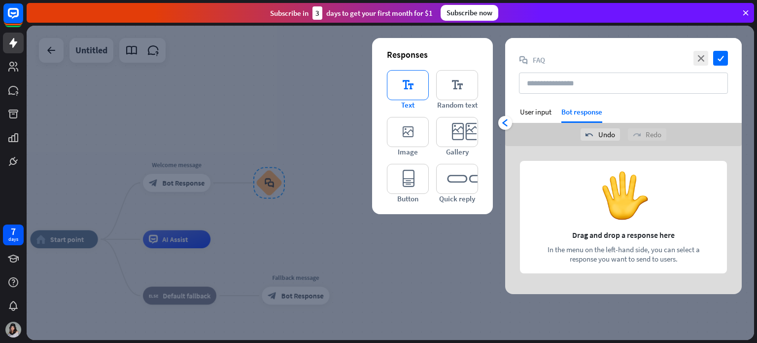
click at [407, 91] on icon "editor_text" at bounding box center [408, 85] width 42 height 30
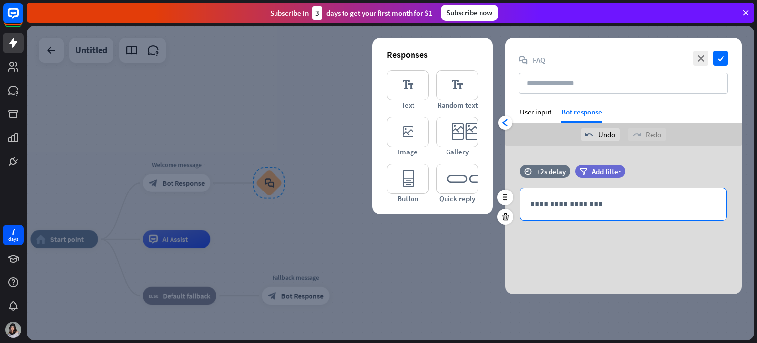
click at [621, 206] on p "**********" at bounding box center [623, 204] width 186 height 12
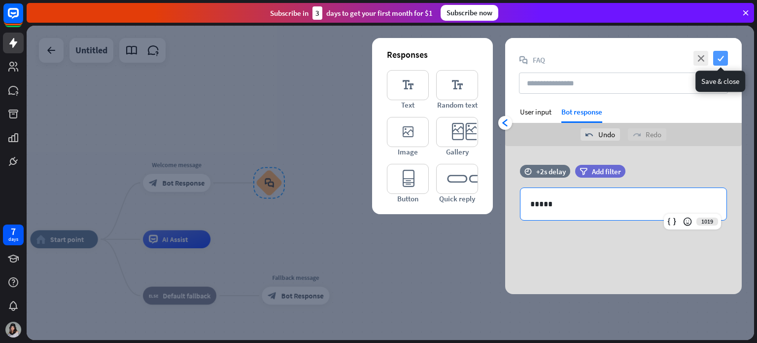
click at [718, 62] on icon "check" at bounding box center [720, 58] width 15 height 15
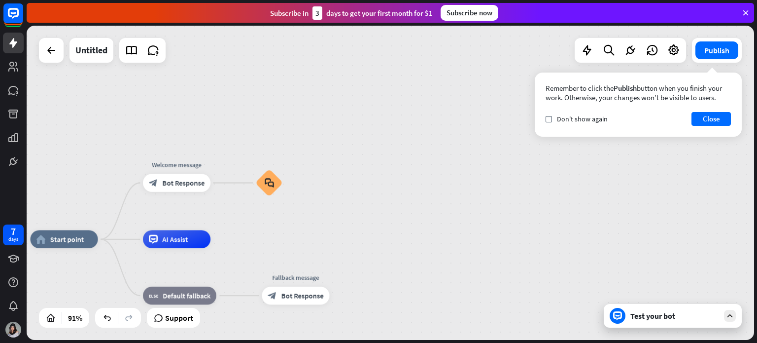
click at [697, 319] on div "Test your bot" at bounding box center [675, 316] width 89 height 10
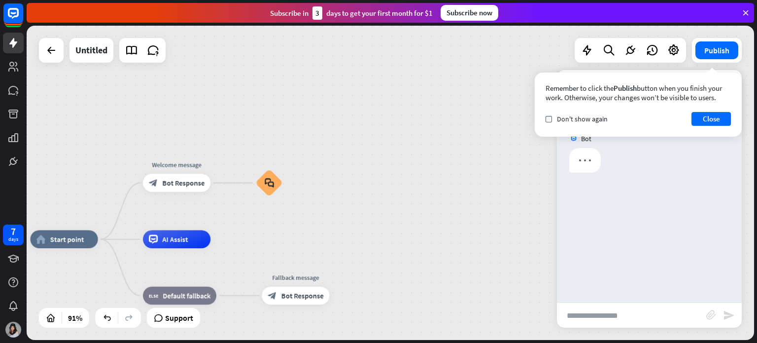
click at [617, 316] on input "text" at bounding box center [631, 315] width 149 height 25
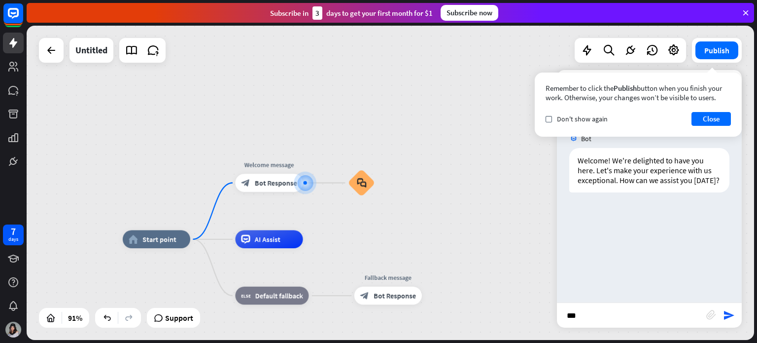
type input "****"
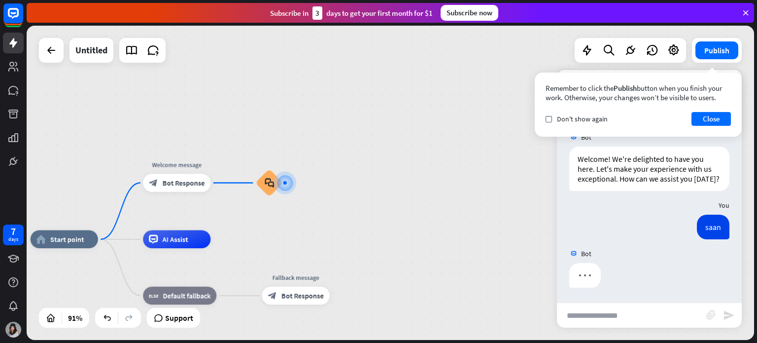
scroll to position [11, 0]
click at [710, 115] on button "Close" at bounding box center [711, 119] width 39 height 14
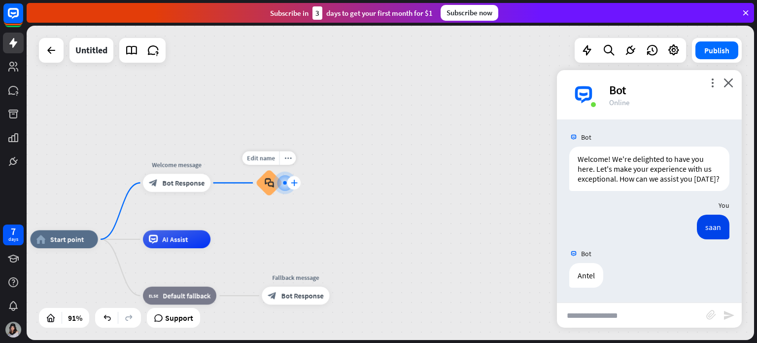
click at [294, 183] on icon "plus" at bounding box center [293, 182] width 7 height 6
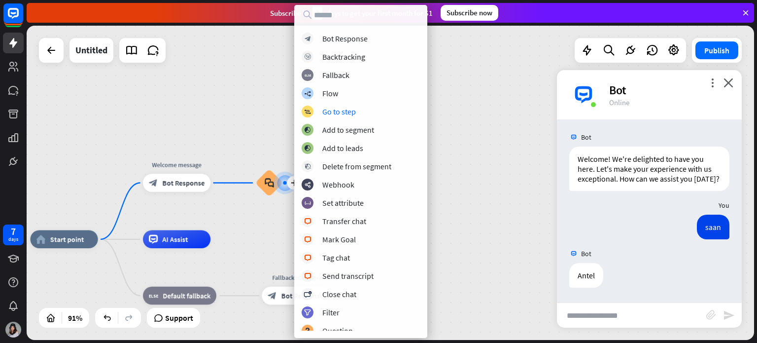
click at [450, 129] on div "home_2 Start point Welcome message block_bot_response Bot Response plus block_f…" at bounding box center [391, 183] width 728 height 314
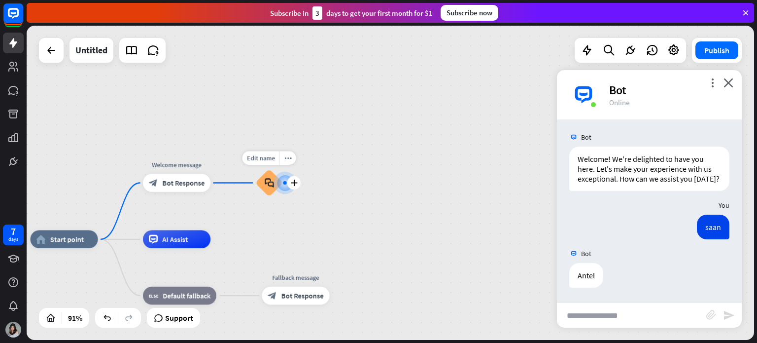
click at [277, 189] on div at bounding box center [285, 183] width 20 height 20
click at [268, 189] on div "block_faq" at bounding box center [269, 182] width 27 height 27
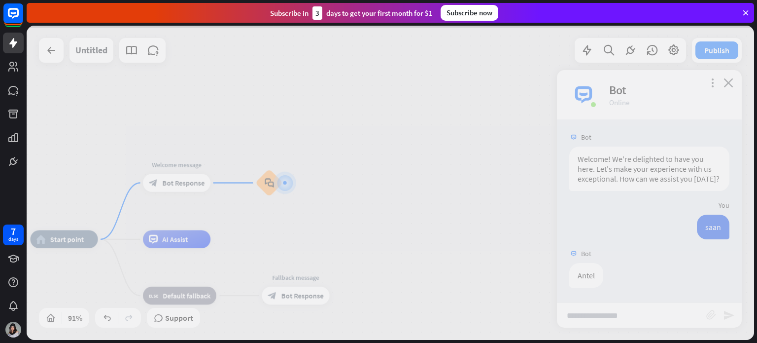
click at [269, 178] on div at bounding box center [391, 183] width 728 height 314
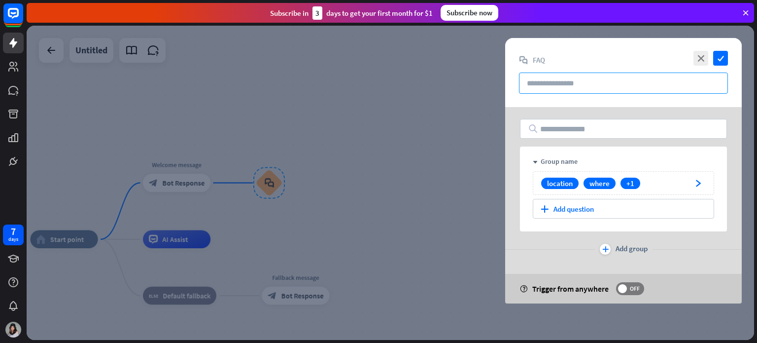
click at [589, 81] on input "text" at bounding box center [623, 82] width 209 height 21
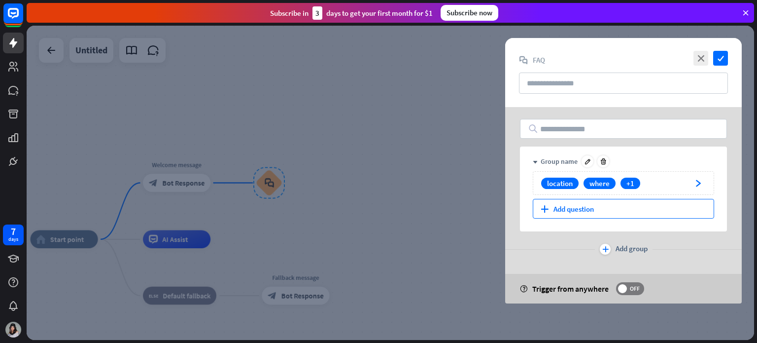
click at [588, 210] on div "plus Add question" at bounding box center [623, 209] width 181 height 20
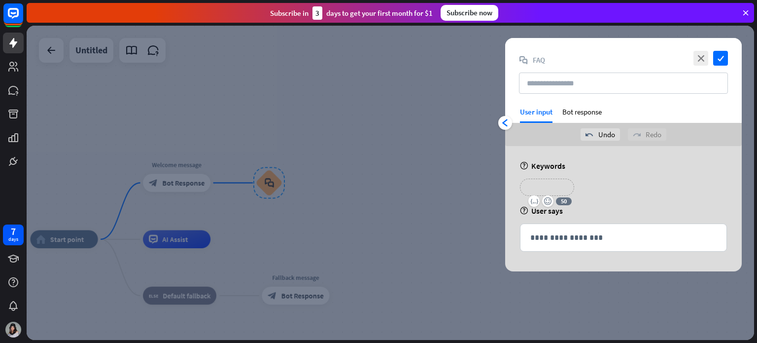
click at [548, 185] on p "**********" at bounding box center [546, 187] width 39 height 12
click at [556, 185] on p "**********" at bounding box center [546, 187] width 39 height 12
click at [402, 251] on div at bounding box center [391, 183] width 728 height 314
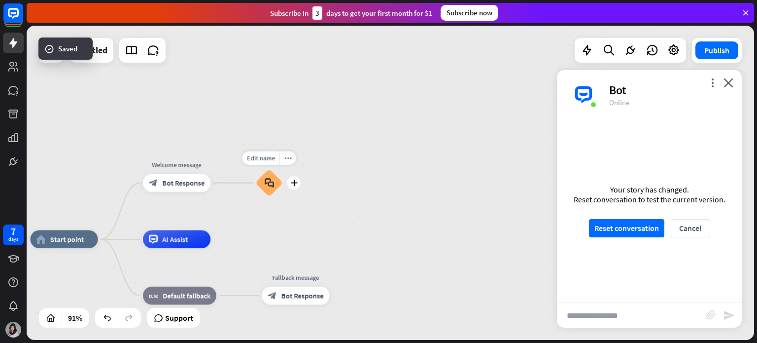
click at [275, 185] on div "block_faq" at bounding box center [269, 182] width 27 height 27
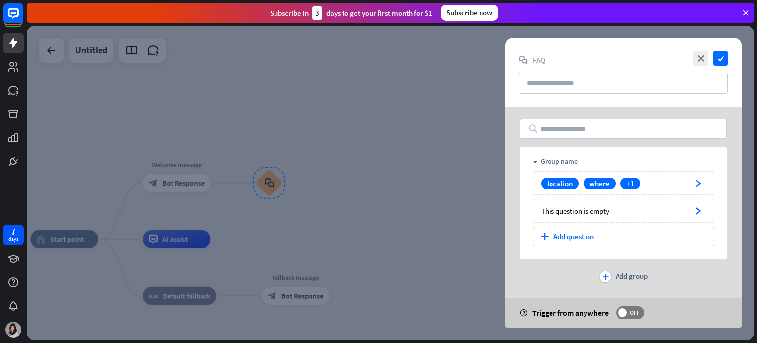
click at [390, 195] on div at bounding box center [391, 183] width 728 height 314
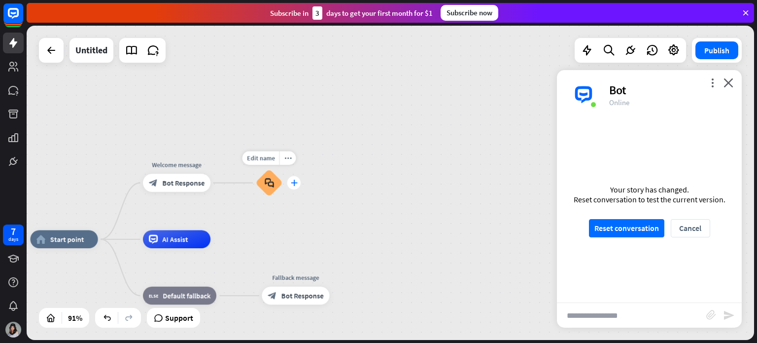
click at [294, 187] on div "plus" at bounding box center [293, 182] width 13 height 13
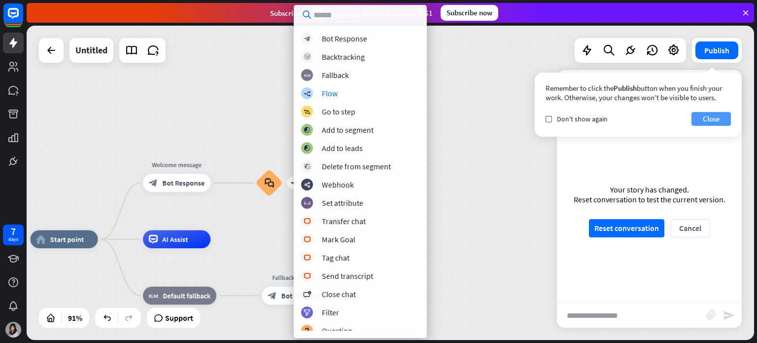
click at [705, 121] on button "Close" at bounding box center [711, 119] width 39 height 14
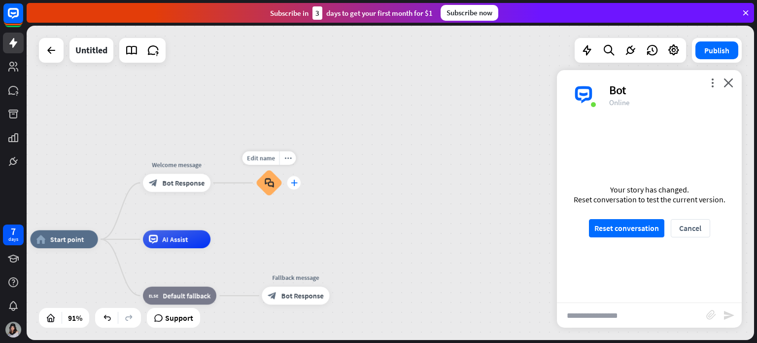
click at [293, 183] on icon "plus" at bounding box center [293, 182] width 7 height 6
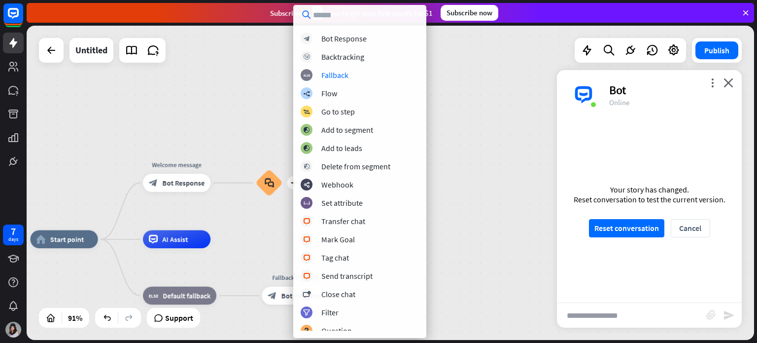
click at [540, 144] on div "home_2 Start point Welcome message block_bot_response Bot Response plus block_f…" at bounding box center [391, 183] width 728 height 314
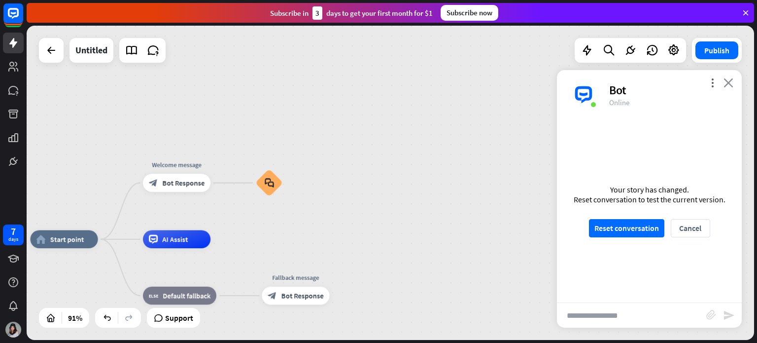
click at [728, 81] on icon "close" at bounding box center [729, 82] width 10 height 9
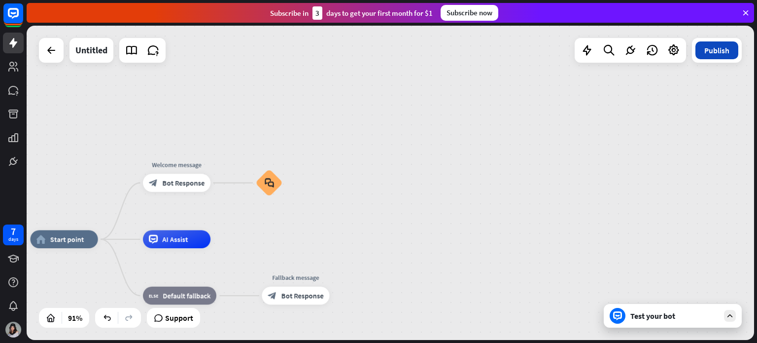
click at [714, 55] on button "Publish" at bounding box center [717, 50] width 43 height 18
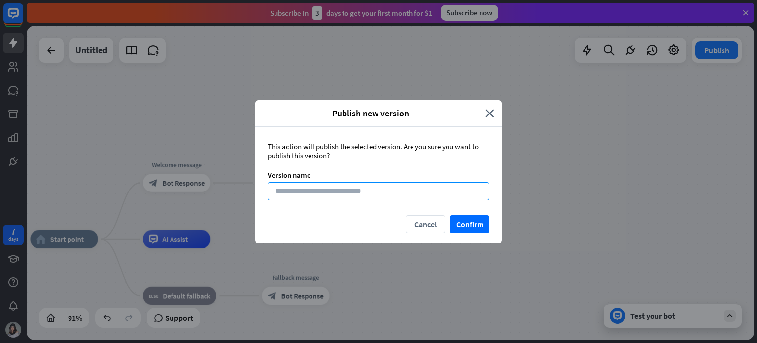
click at [410, 194] on input at bounding box center [379, 191] width 222 height 18
type input "****"
click at [463, 223] on button "Confirm" at bounding box center [469, 224] width 39 height 18
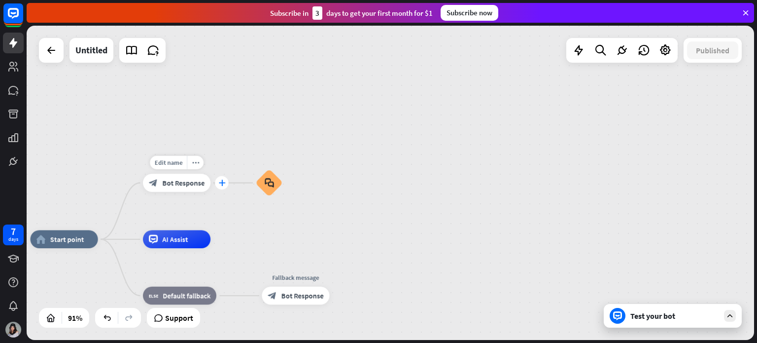
click at [221, 183] on icon "plus" at bounding box center [221, 182] width 7 height 6
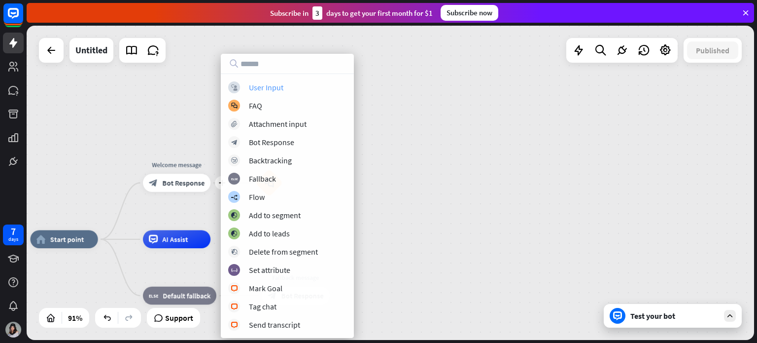
click at [278, 86] on div "User Input" at bounding box center [266, 87] width 35 height 10
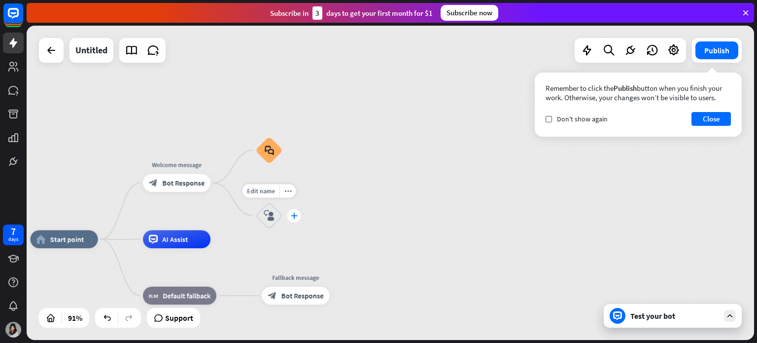
click at [290, 213] on icon "plus" at bounding box center [293, 215] width 7 height 6
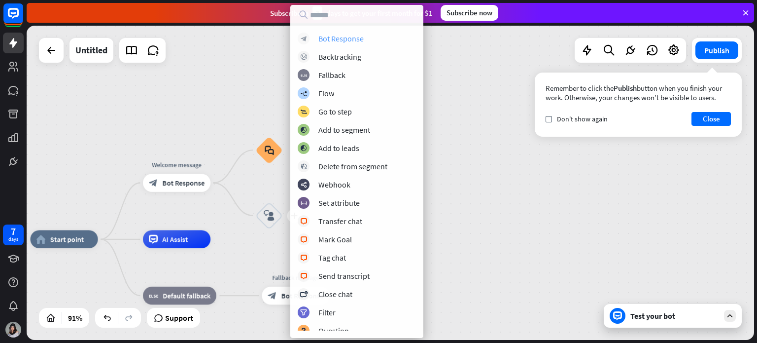
click at [357, 42] on div "Bot Response" at bounding box center [340, 39] width 45 height 10
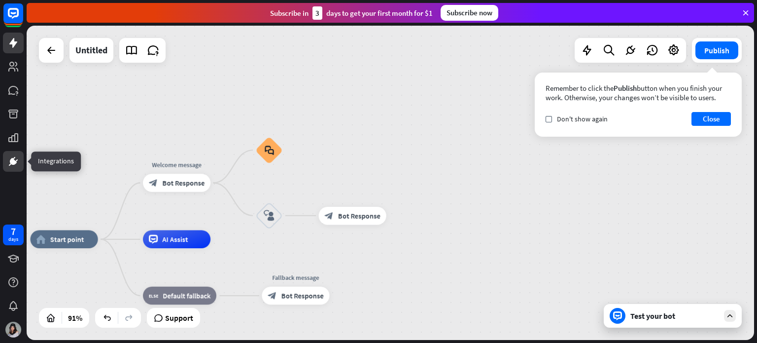
click at [19, 161] on icon at bounding box center [13, 161] width 12 height 12
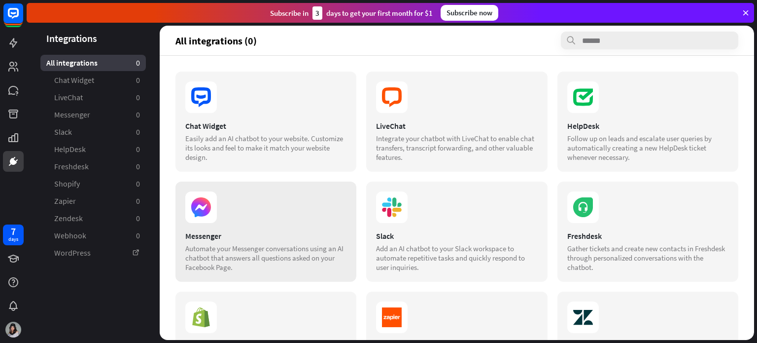
click at [316, 232] on div "Messenger" at bounding box center [265, 236] width 161 height 10
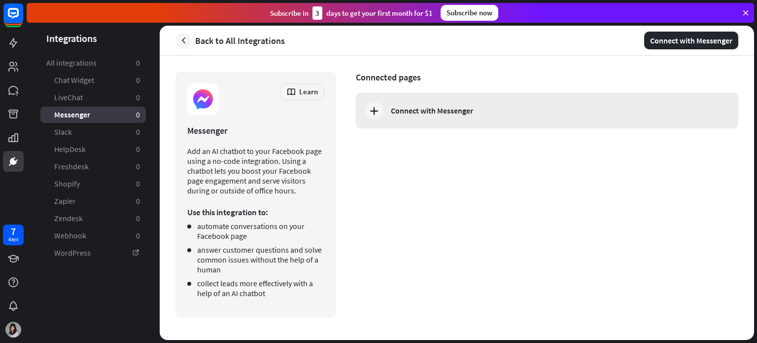
click at [540, 117] on div "Connect with Messenger" at bounding box center [547, 110] width 383 height 35
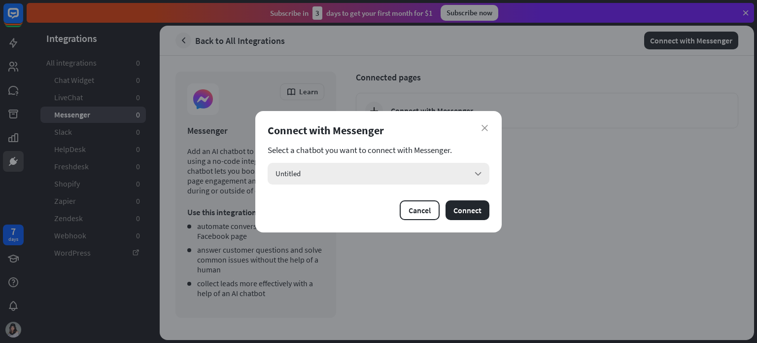
click at [479, 169] on icon "arrow_down" at bounding box center [478, 173] width 11 height 11
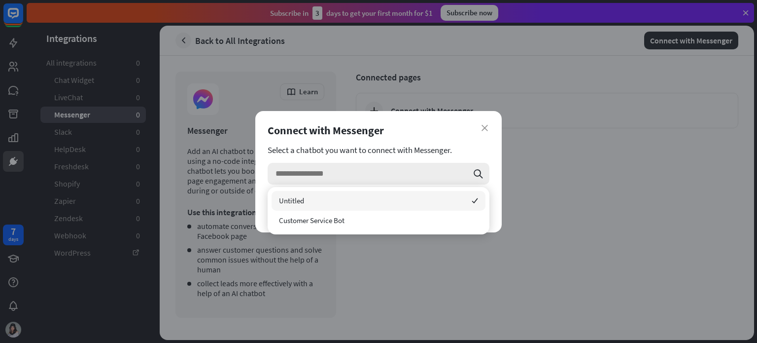
click at [479, 169] on icon "search" at bounding box center [478, 173] width 11 height 11
click at [565, 185] on div "close Connect with Messenger Select a chatbot you want to connect with Messenge…" at bounding box center [378, 171] width 757 height 343
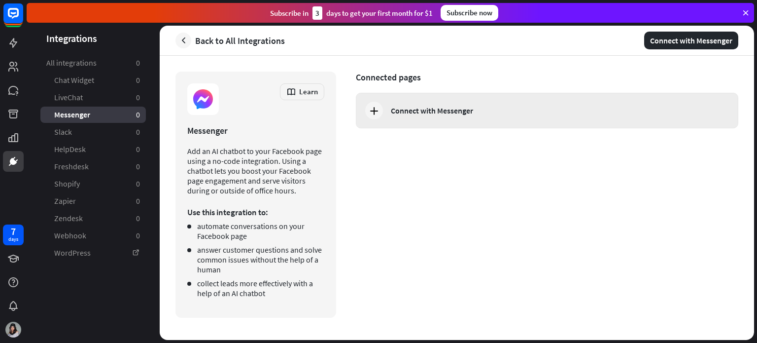
click at [445, 111] on div "Connect with Messenger" at bounding box center [432, 110] width 82 height 10
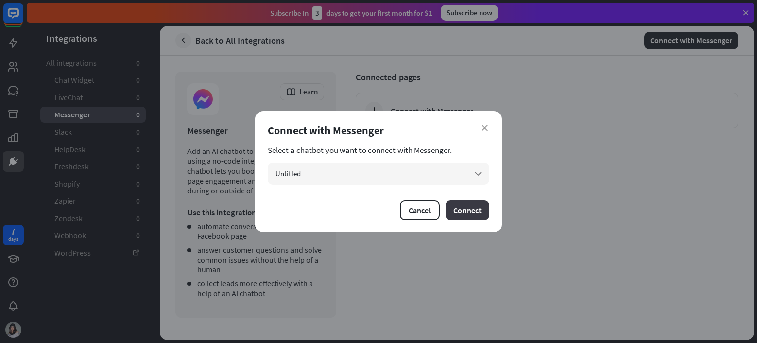
click at [471, 213] on button "Connect" at bounding box center [468, 210] width 44 height 20
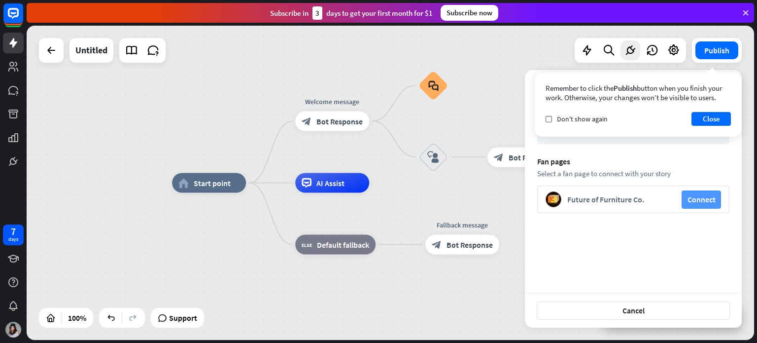
click at [713, 198] on button "Connect" at bounding box center [701, 199] width 39 height 18
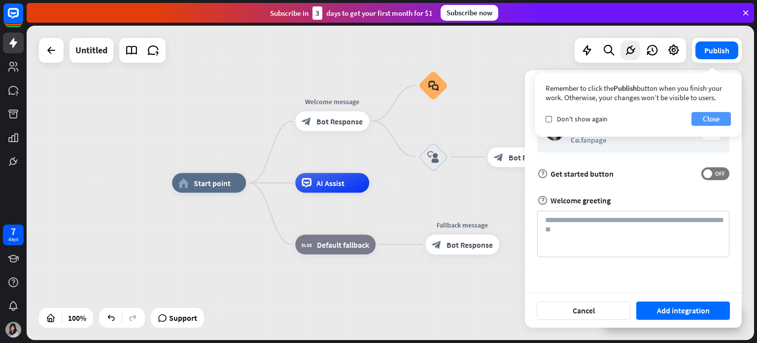
click at [722, 122] on button "Close" at bounding box center [711, 119] width 39 height 14
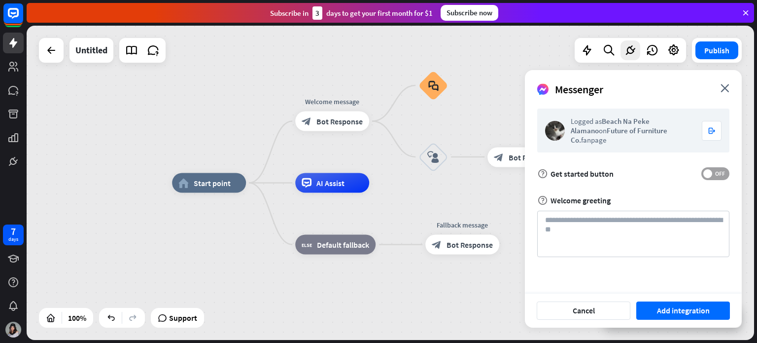
click at [711, 169] on label "OFF" at bounding box center [715, 173] width 28 height 13
click at [686, 312] on button "Add integration" at bounding box center [683, 310] width 94 height 18
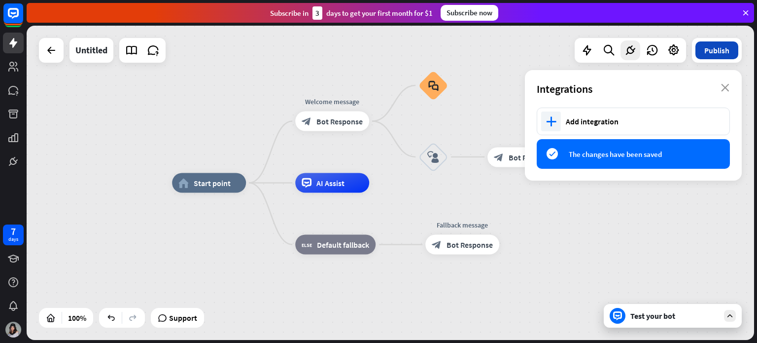
click at [721, 51] on button "Publish" at bounding box center [717, 50] width 43 height 18
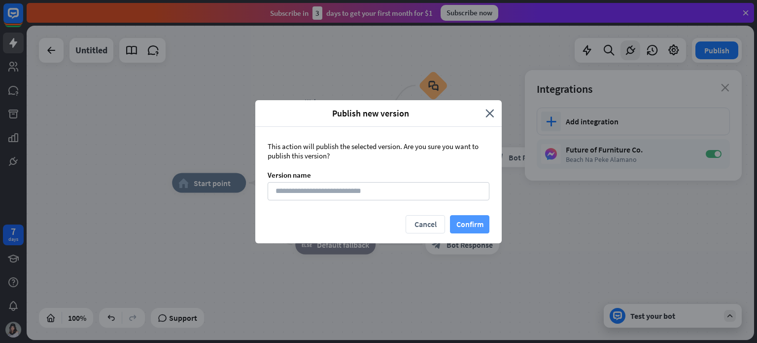
click at [463, 223] on button "Confirm" at bounding box center [469, 224] width 39 height 18
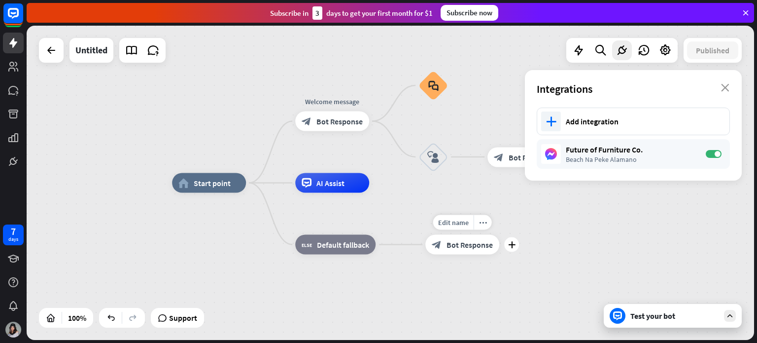
click at [462, 249] on div "block_bot_response Bot Response" at bounding box center [462, 245] width 74 height 20
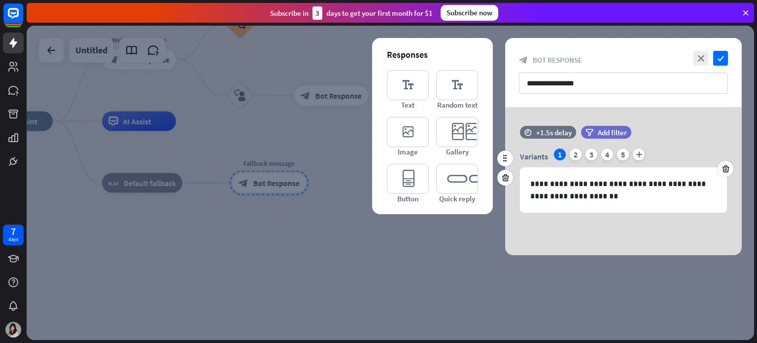
click at [579, 159] on div "Variants 1 2 3 4 5 plus" at bounding box center [623, 156] width 207 height 16
click at [573, 153] on div "2" at bounding box center [576, 154] width 12 height 12
click at [589, 157] on div "3" at bounding box center [592, 154] width 12 height 12
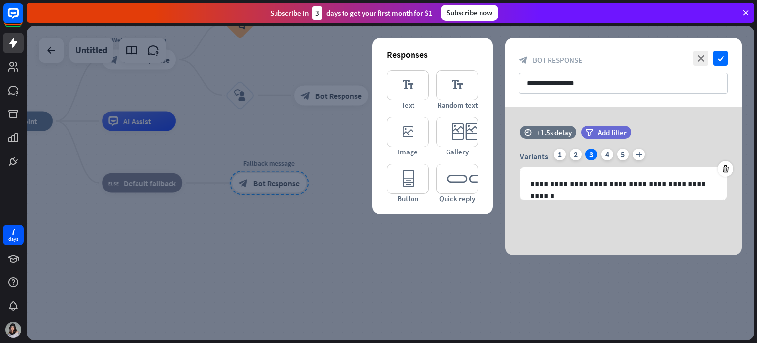
click at [364, 295] on div at bounding box center [391, 183] width 728 height 314
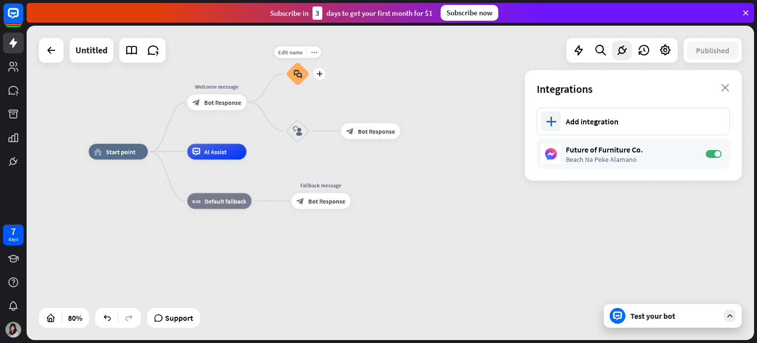
click at [300, 76] on icon "block_faq" at bounding box center [298, 73] width 8 height 9
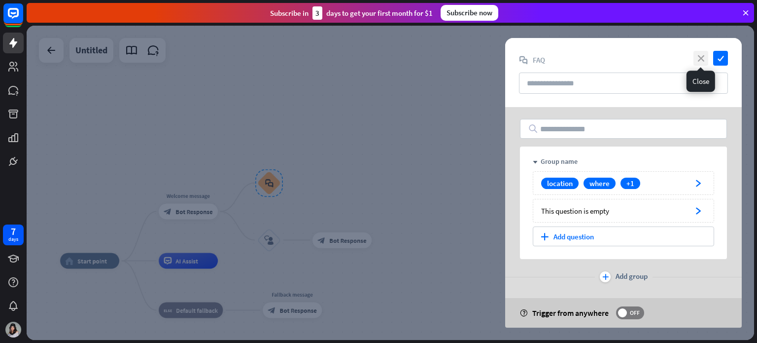
click at [700, 55] on icon "close" at bounding box center [701, 58] width 15 height 15
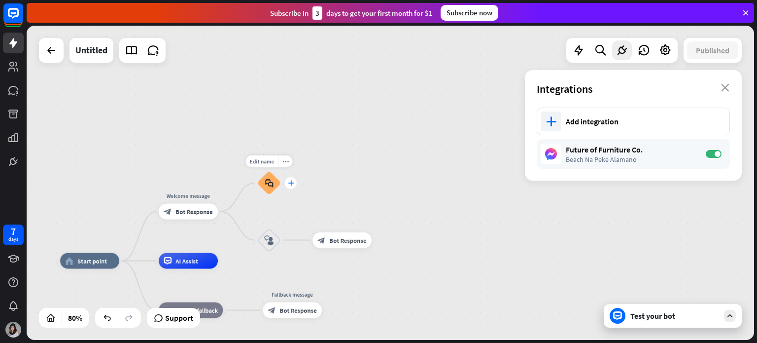
click at [291, 183] on icon "plus" at bounding box center [291, 182] width 6 height 5
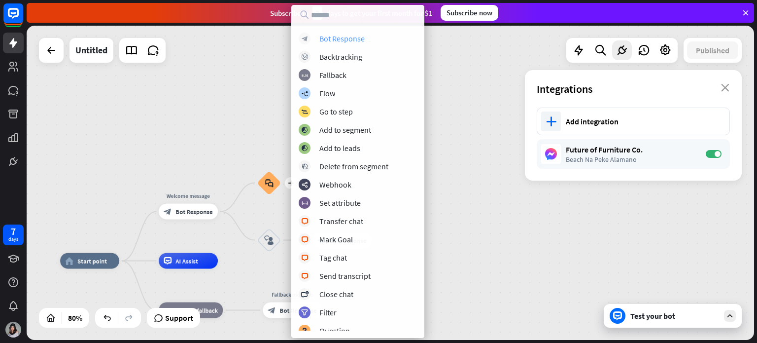
click at [358, 41] on div "Bot Response" at bounding box center [341, 39] width 45 height 10
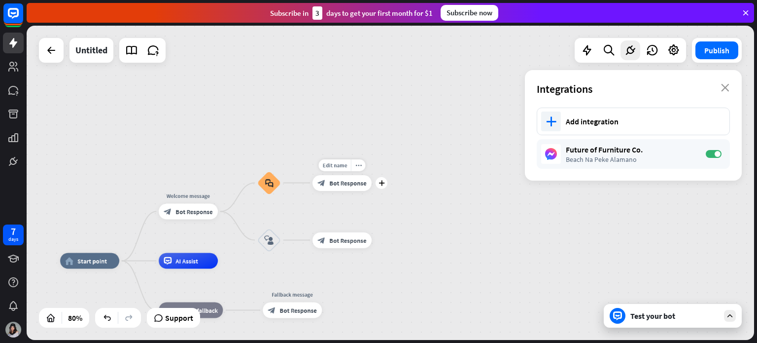
click at [353, 180] on span "Bot Response" at bounding box center [347, 183] width 37 height 8
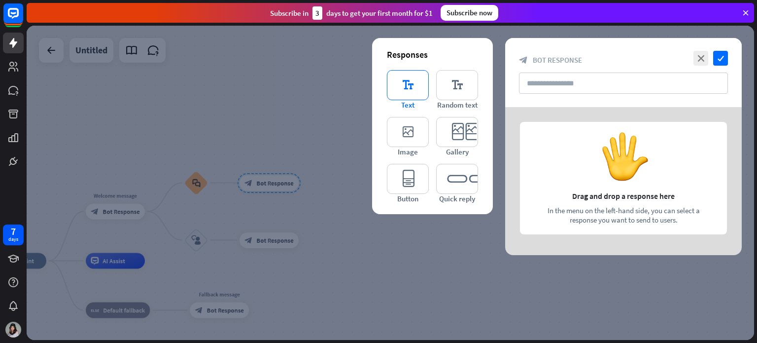
click at [412, 78] on icon "editor_text" at bounding box center [408, 85] width 42 height 30
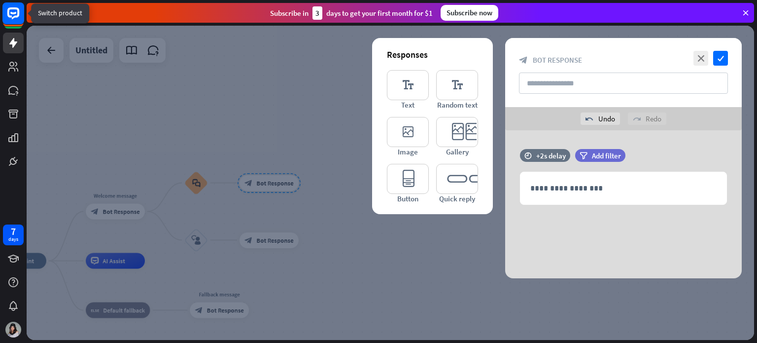
click at [14, 20] on rect at bounding box center [13, 13] width 22 height 22
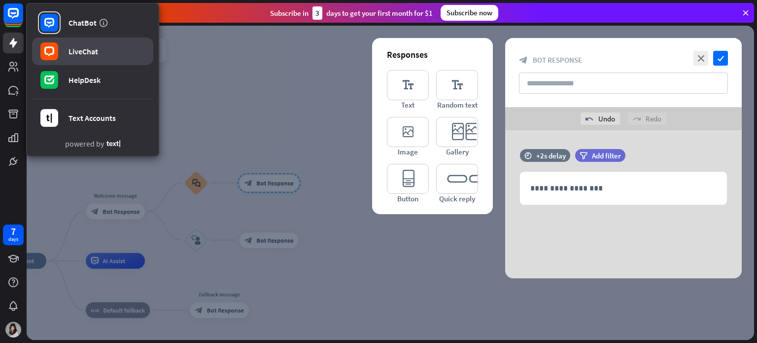
click at [120, 57] on link "LiveChat" at bounding box center [92, 51] width 121 height 28
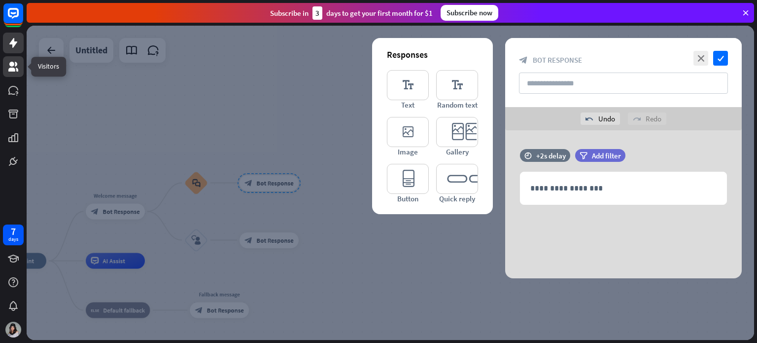
click at [7, 61] on icon at bounding box center [13, 67] width 12 height 12
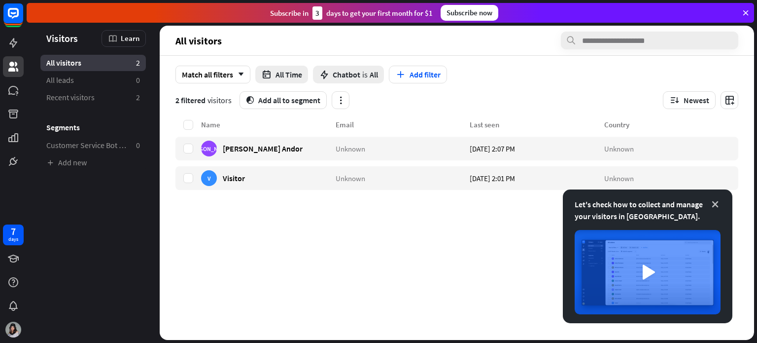
click at [715, 205] on icon at bounding box center [715, 204] width 10 height 10
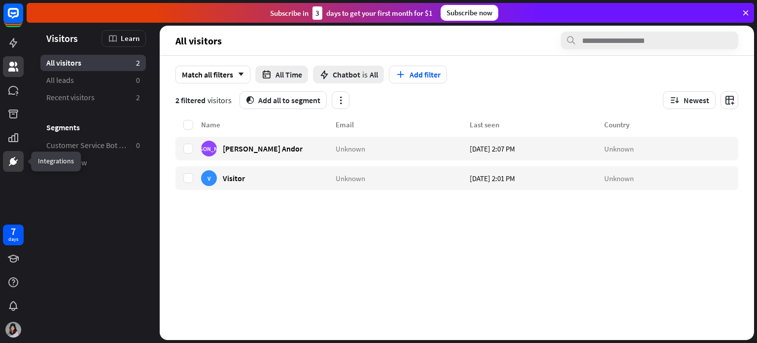
click at [6, 163] on link at bounding box center [13, 161] width 21 height 21
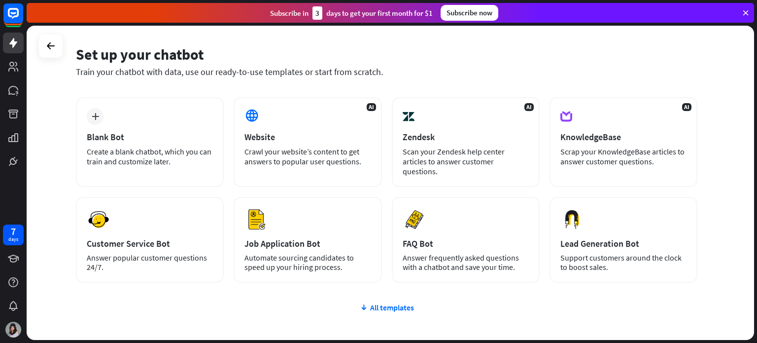
scroll to position [49, 0]
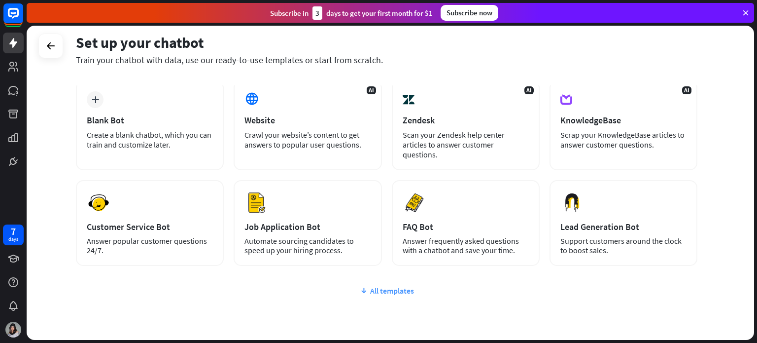
click at [400, 285] on div "All templates" at bounding box center [387, 290] width 622 height 10
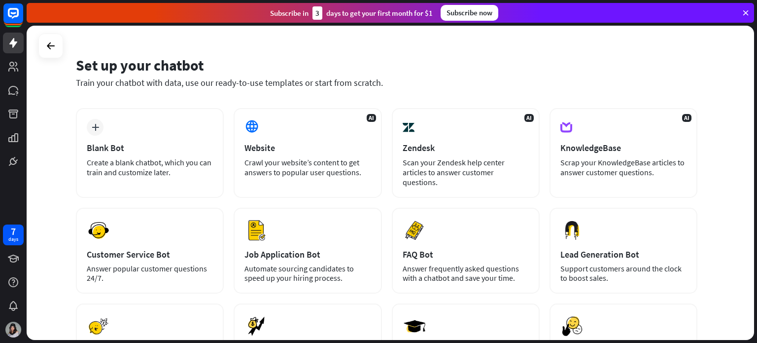
scroll to position [0, 0]
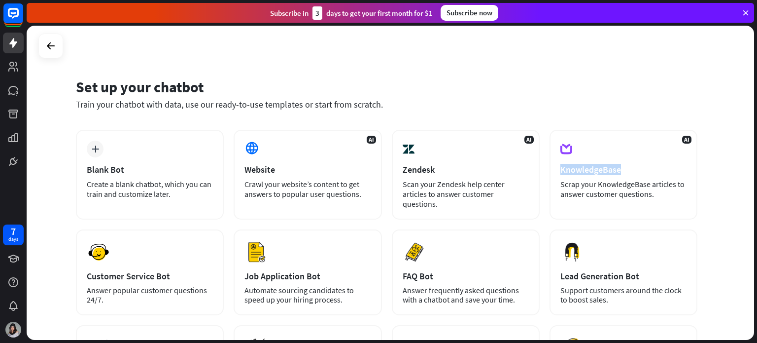
drag, startPoint x: 754, startPoint y: 136, endPoint x: 754, endPoint y: 168, distance: 32.0
click at [757, 171] on div "Set up your chatbot Train your chatbot with data, use our ready-to-use template…" at bounding box center [392, 184] width 731 height 317
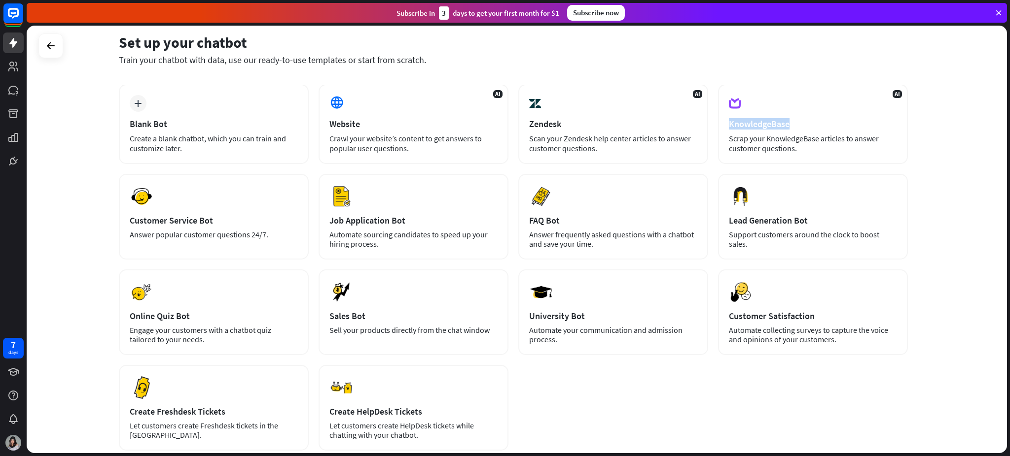
scroll to position [46, 0]
click at [11, 132] on icon at bounding box center [13, 138] width 12 height 12
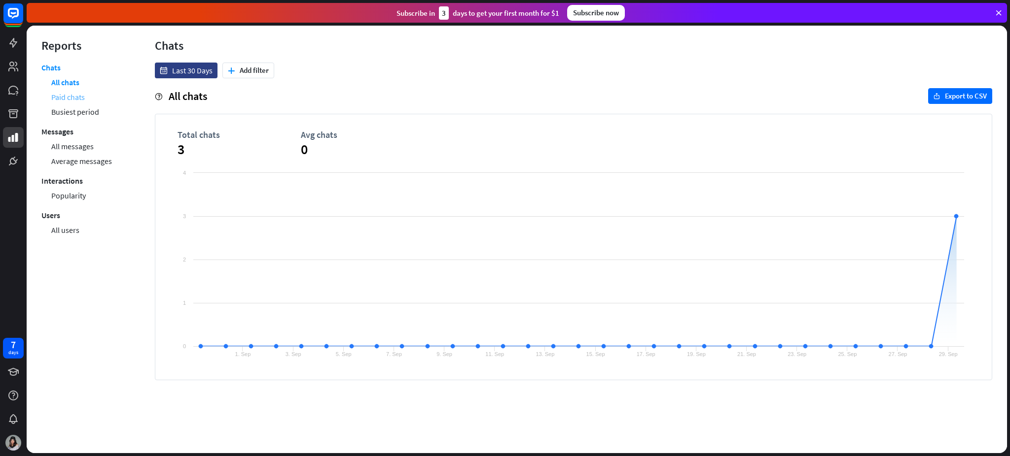
click at [68, 98] on link "Paid chats" at bounding box center [68, 97] width 34 height 15
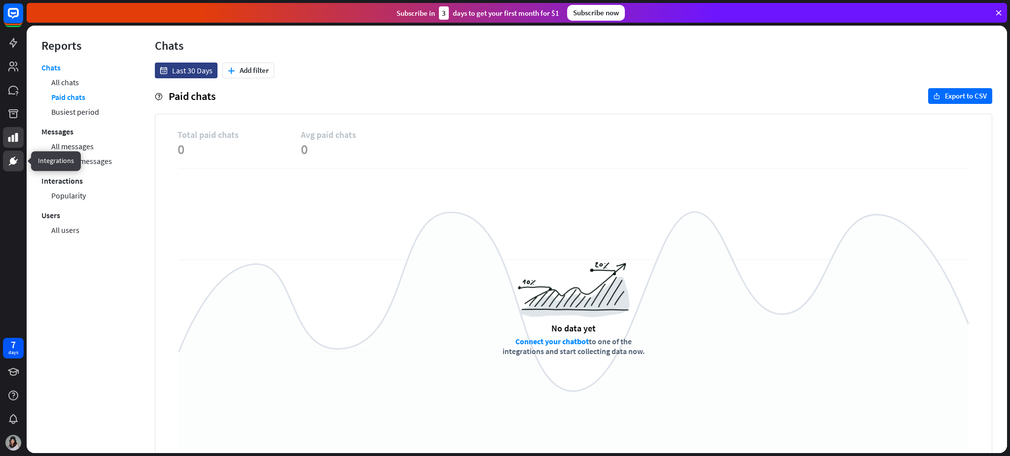
click at [18, 171] on link at bounding box center [13, 161] width 21 height 21
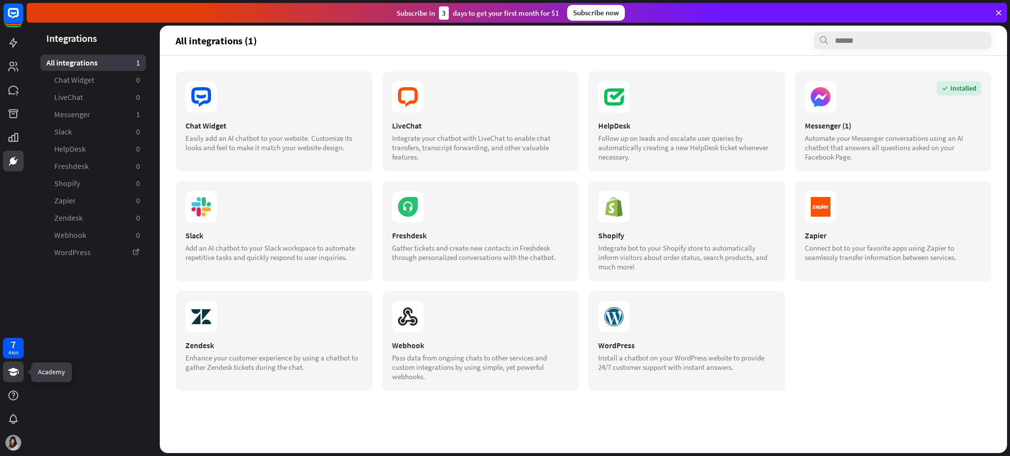
click at [7, 342] on icon at bounding box center [13, 372] width 12 height 12
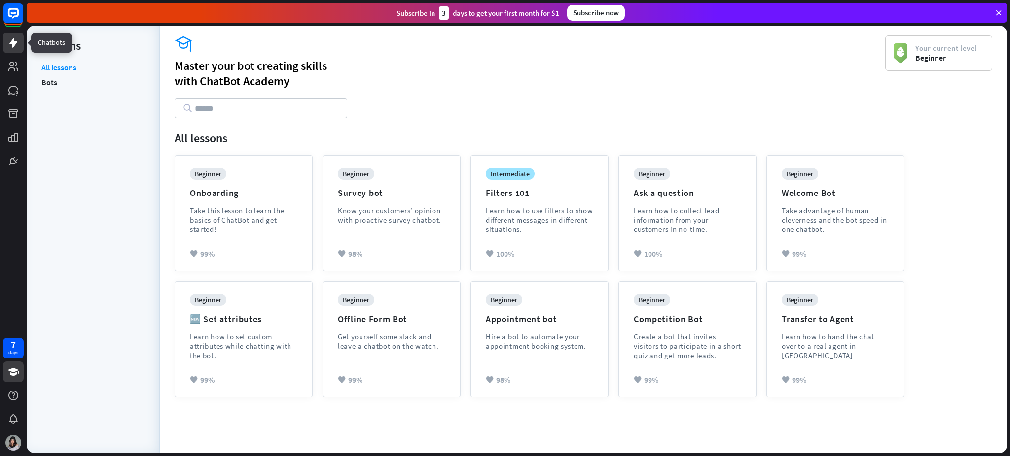
click at [9, 48] on icon at bounding box center [13, 43] width 12 height 12
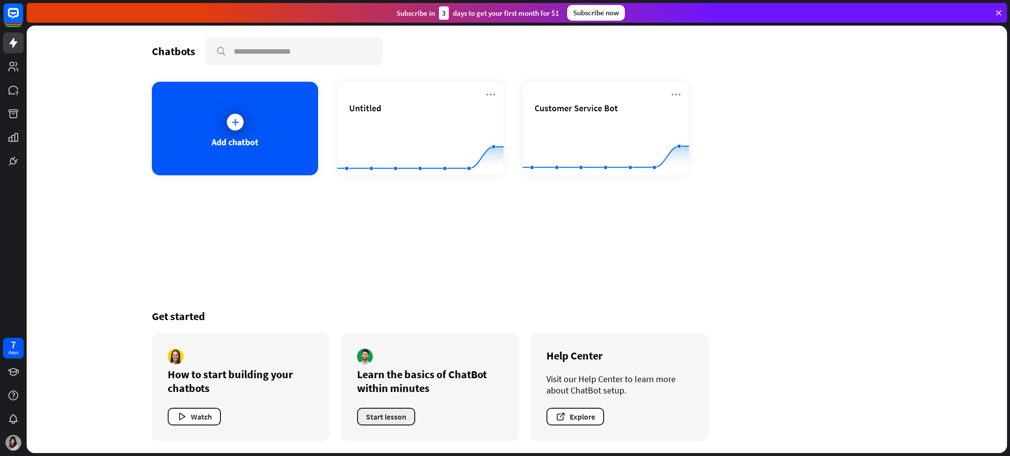
click at [401, 342] on button "Start lesson" at bounding box center [386, 417] width 58 height 18
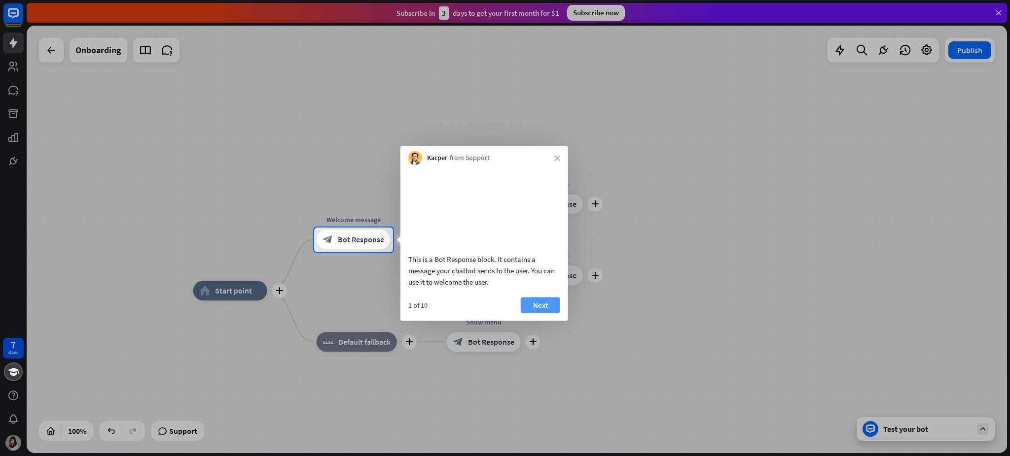
click at [546, 313] on button "Next" at bounding box center [540, 305] width 39 height 16
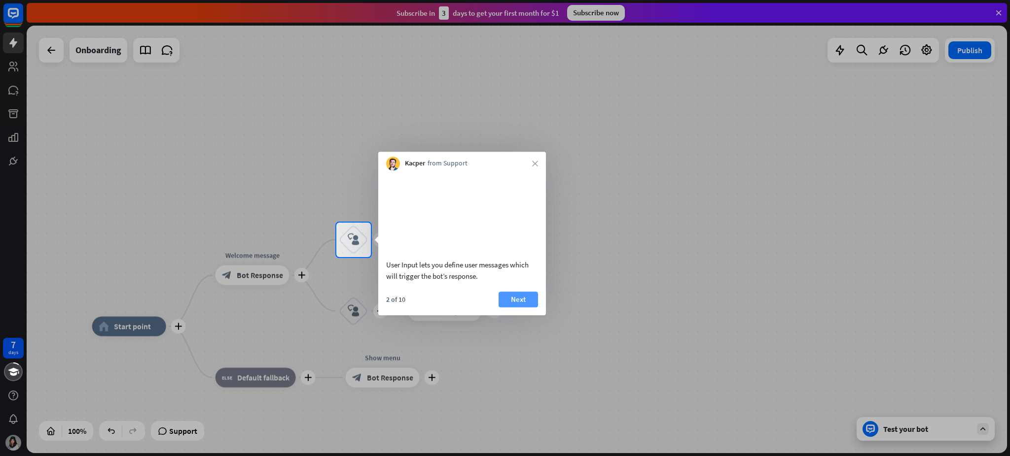
click at [512, 308] on button "Next" at bounding box center [517, 300] width 39 height 16
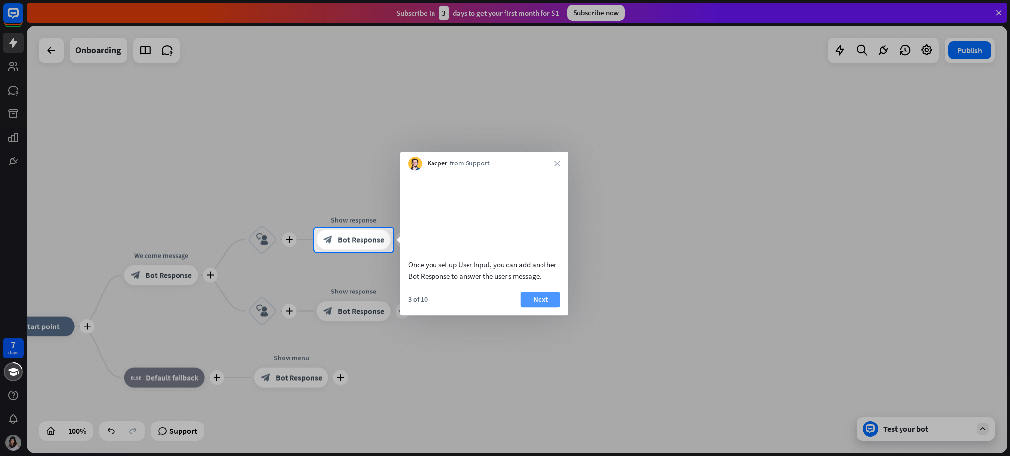
click at [544, 308] on button "Next" at bounding box center [540, 300] width 39 height 16
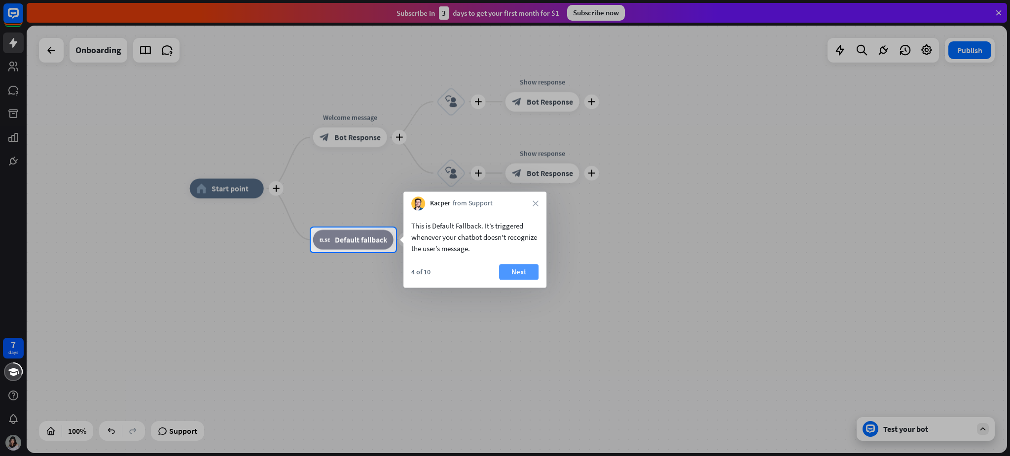
click at [522, 268] on button "Next" at bounding box center [518, 272] width 39 height 16
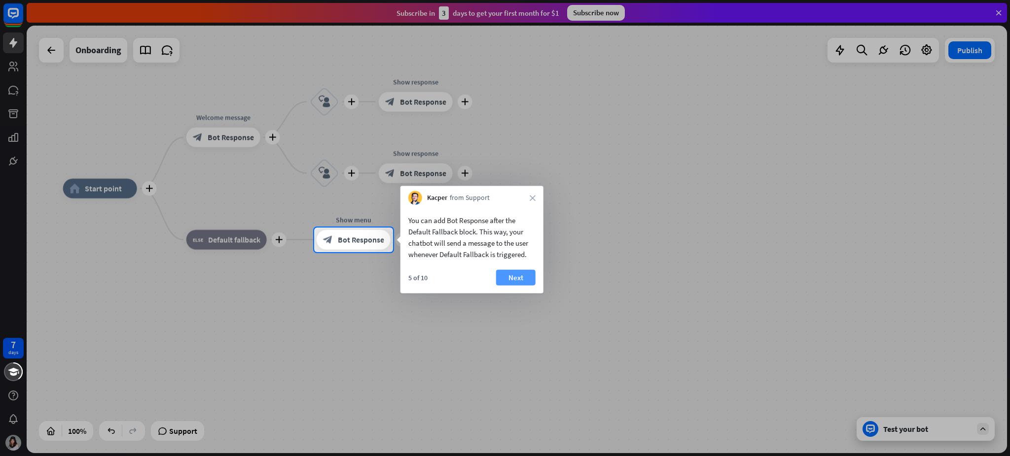
click at [521, 274] on button "Next" at bounding box center [515, 278] width 39 height 16
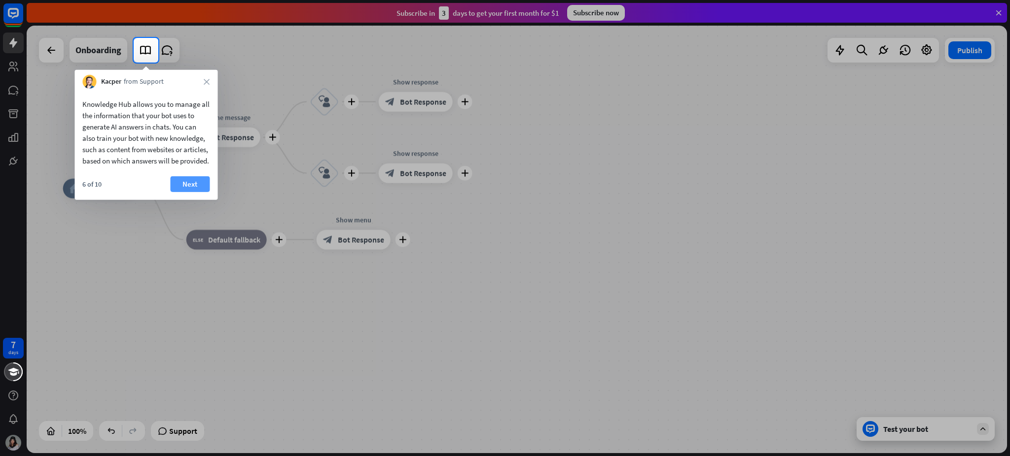
click at [196, 192] on button "Next" at bounding box center [189, 184] width 39 height 16
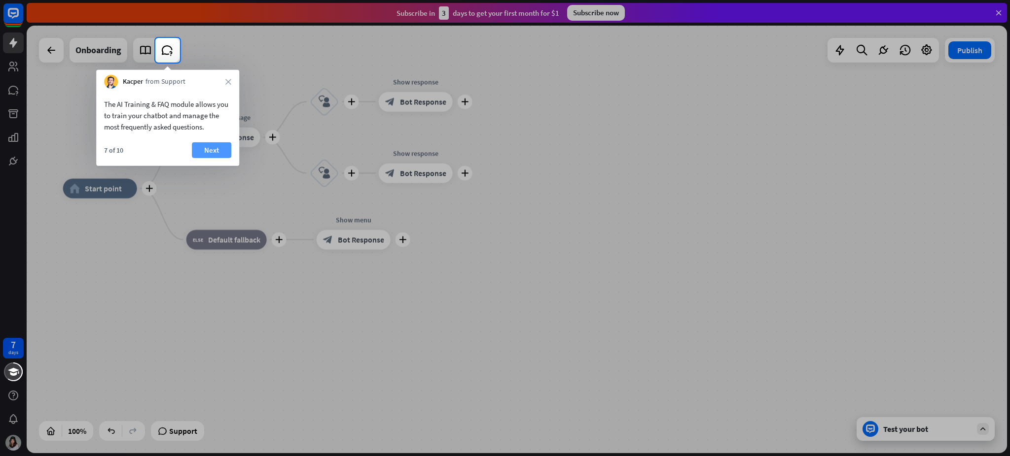
click at [227, 144] on button "Next" at bounding box center [211, 150] width 39 height 16
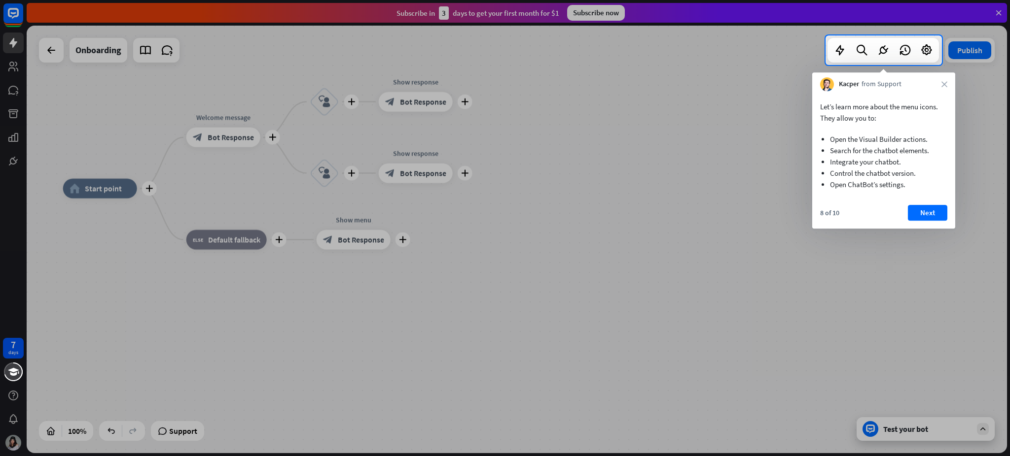
click at [143, 60] on div at bounding box center [412, 50] width 825 height 30
click at [757, 210] on button "Next" at bounding box center [927, 213] width 39 height 16
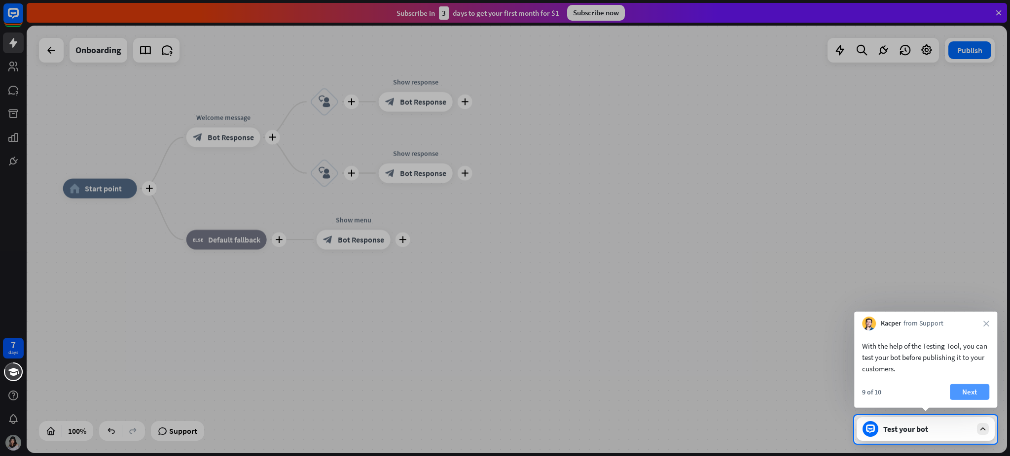
click at [757, 342] on button "Next" at bounding box center [968, 393] width 39 height 16
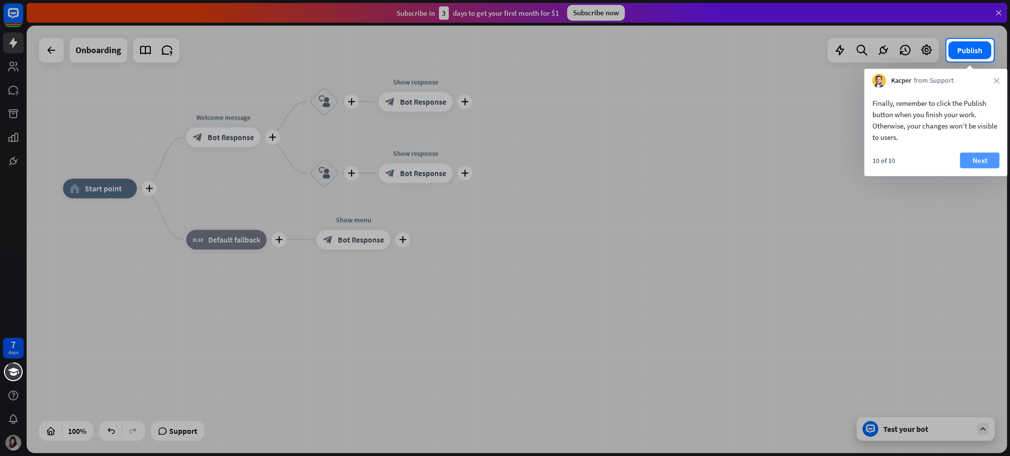
click at [757, 167] on button "Next" at bounding box center [979, 161] width 39 height 16
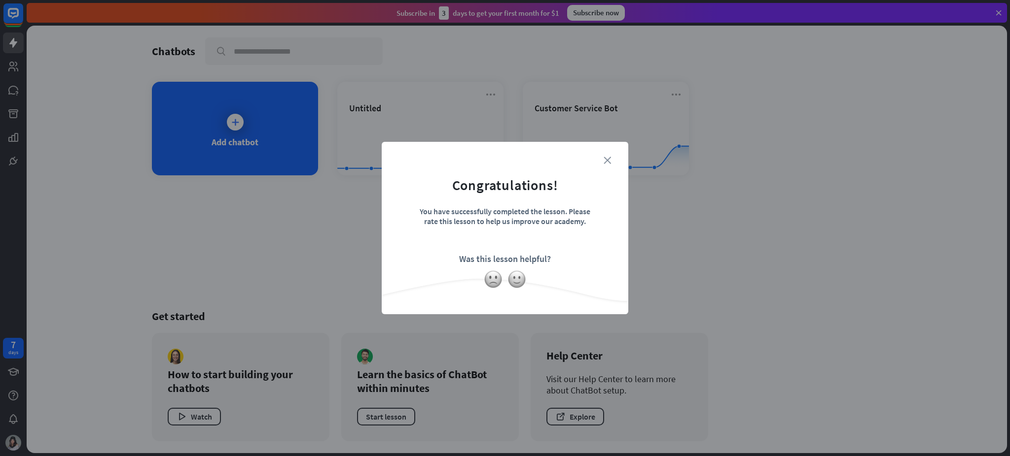
click at [610, 161] on icon "close" at bounding box center [606, 160] width 7 height 7
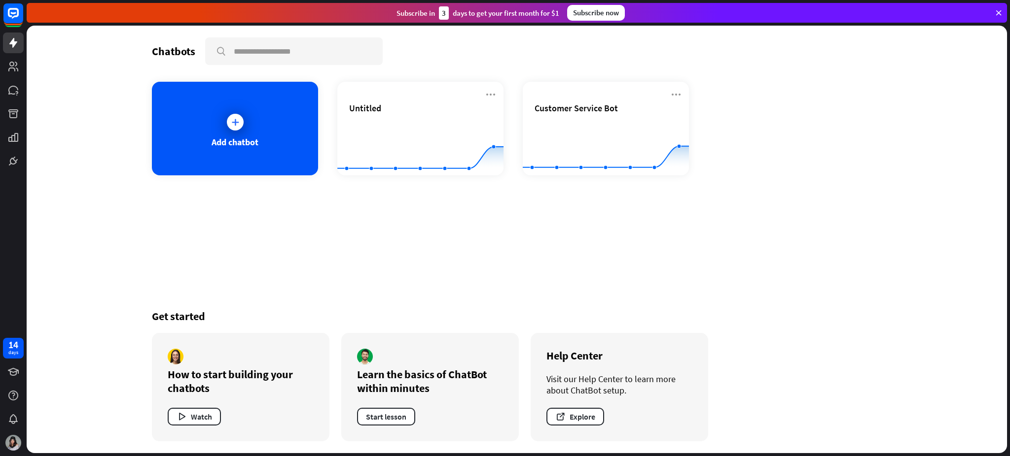
click at [389, 342] on div "Learn the basics of ChatBot within minutes Start lesson" at bounding box center [429, 387] width 177 height 108
click at [393, 342] on button "Start lesson" at bounding box center [386, 417] width 58 height 18
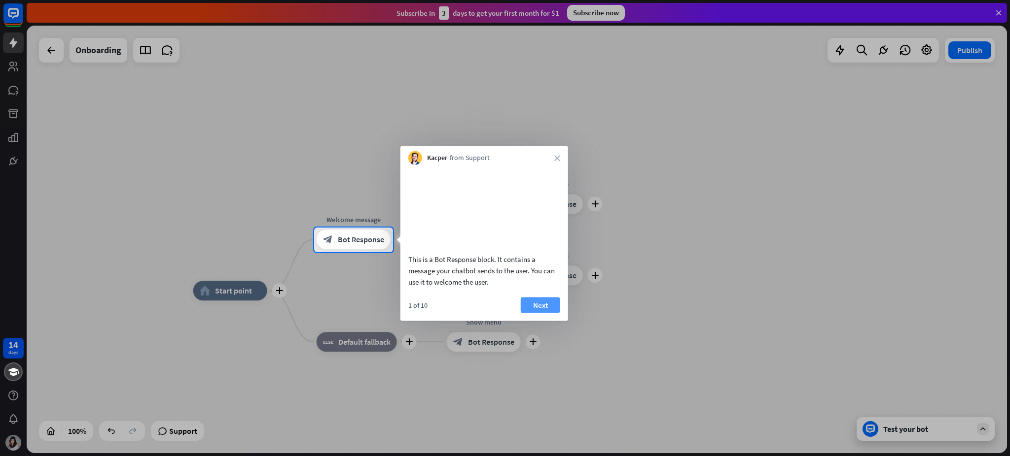
click at [540, 312] on button "Next" at bounding box center [540, 305] width 39 height 16
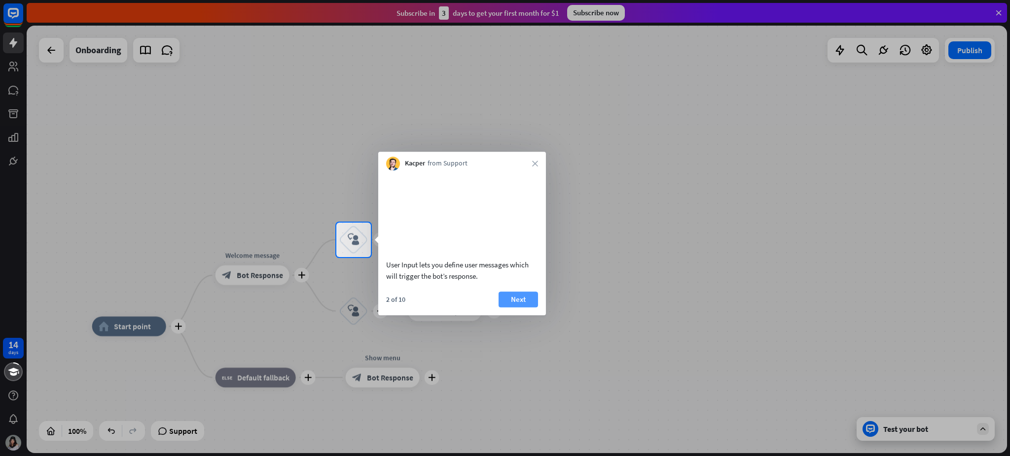
click at [517, 306] on button "Next" at bounding box center [517, 300] width 39 height 16
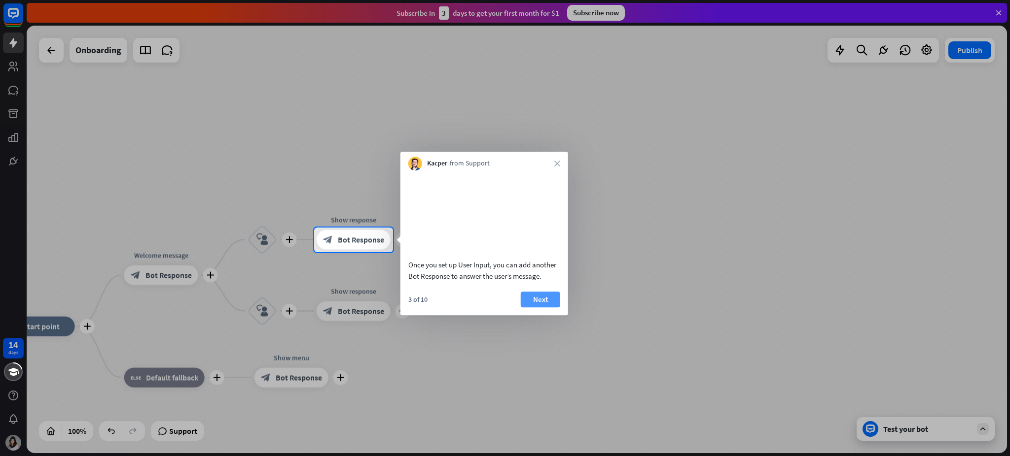
click at [547, 308] on button "Next" at bounding box center [540, 300] width 39 height 16
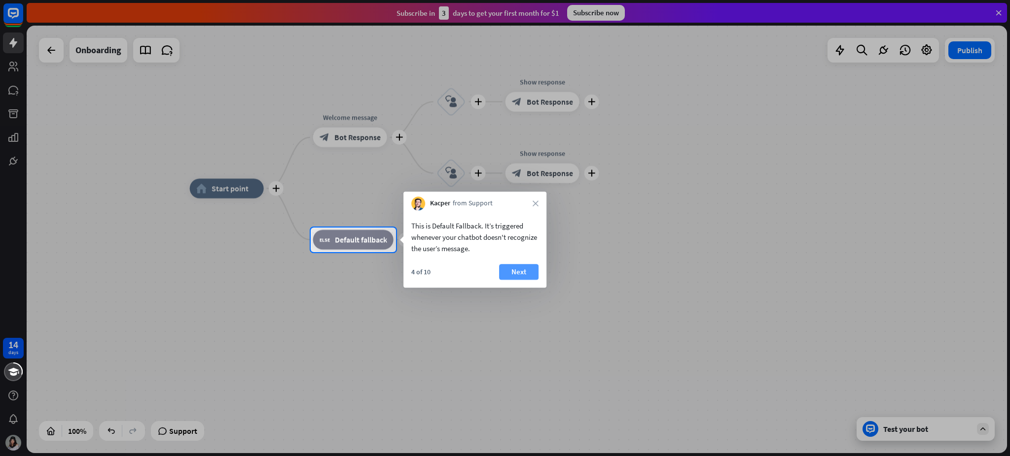
click at [525, 268] on button "Next" at bounding box center [518, 272] width 39 height 16
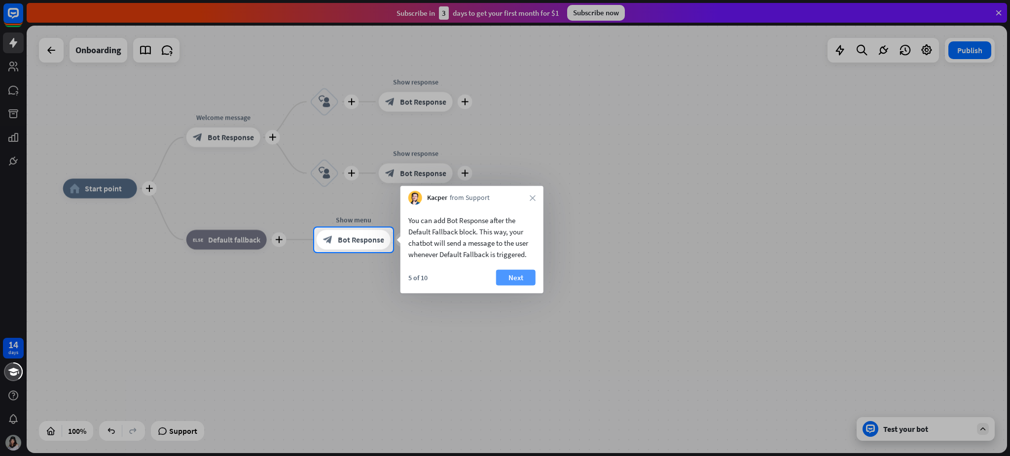
click at [508, 272] on button "Next" at bounding box center [515, 278] width 39 height 16
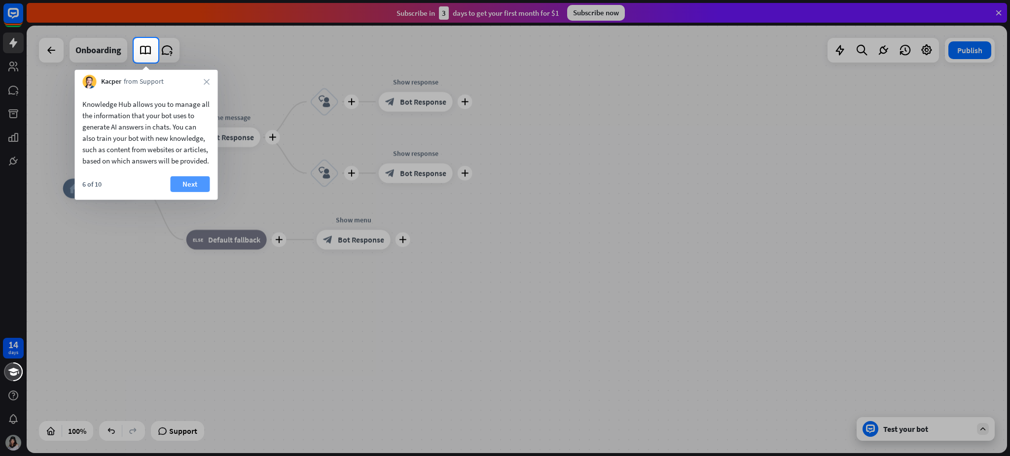
click at [186, 192] on button "Next" at bounding box center [189, 184] width 39 height 16
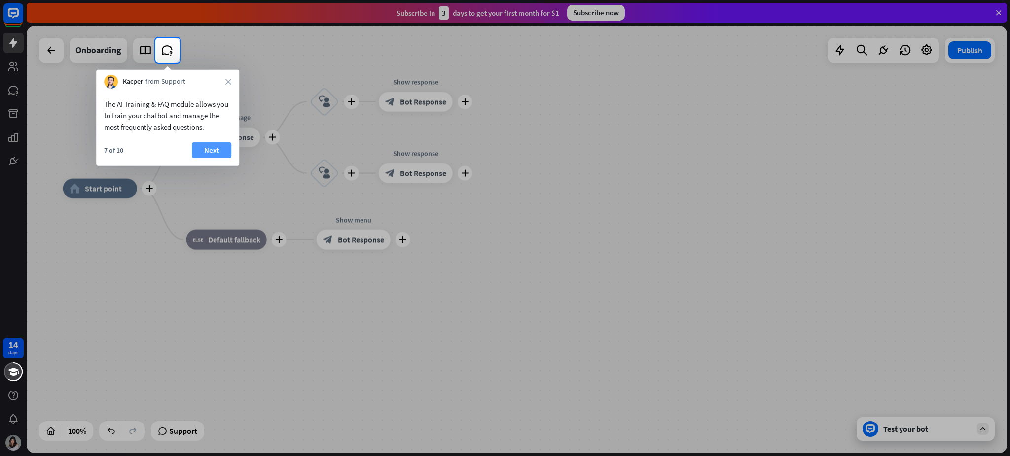
click at [214, 150] on button "Next" at bounding box center [211, 150] width 39 height 16
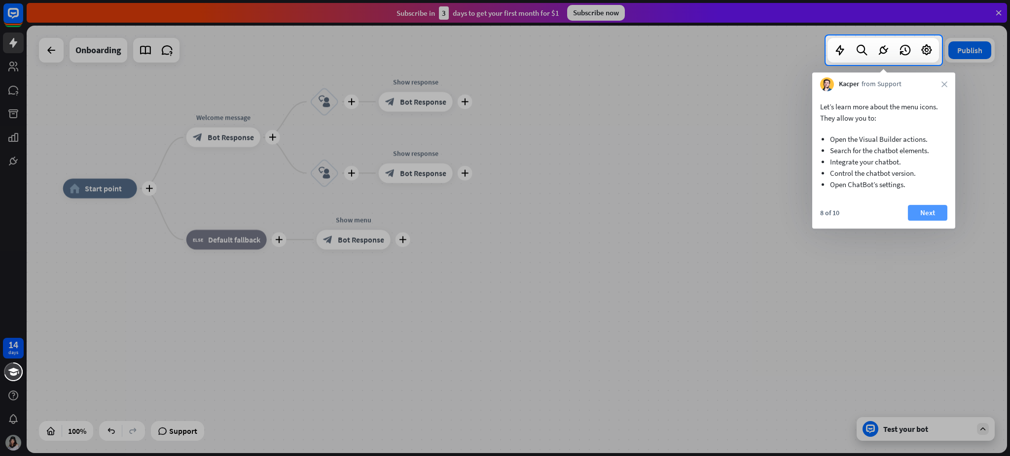
click at [757, 217] on button "Next" at bounding box center [927, 213] width 39 height 16
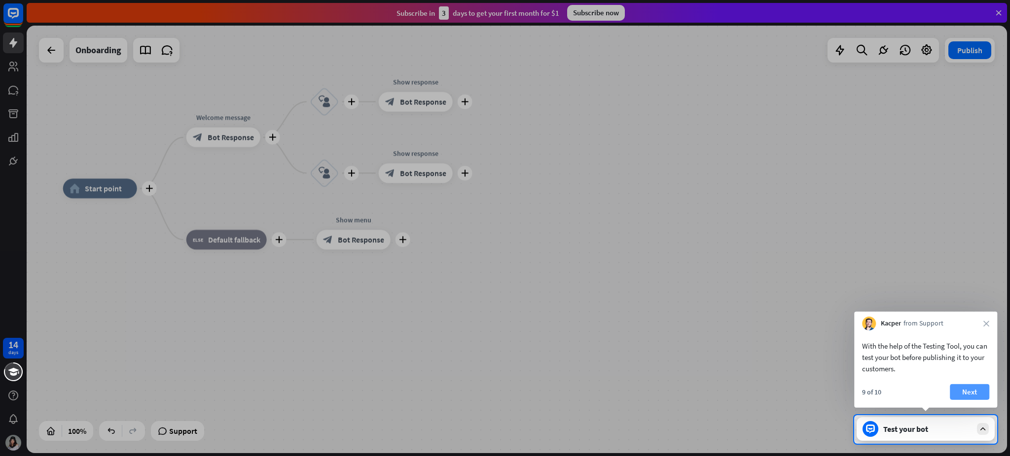
click at [757, 342] on button "Next" at bounding box center [968, 393] width 39 height 16
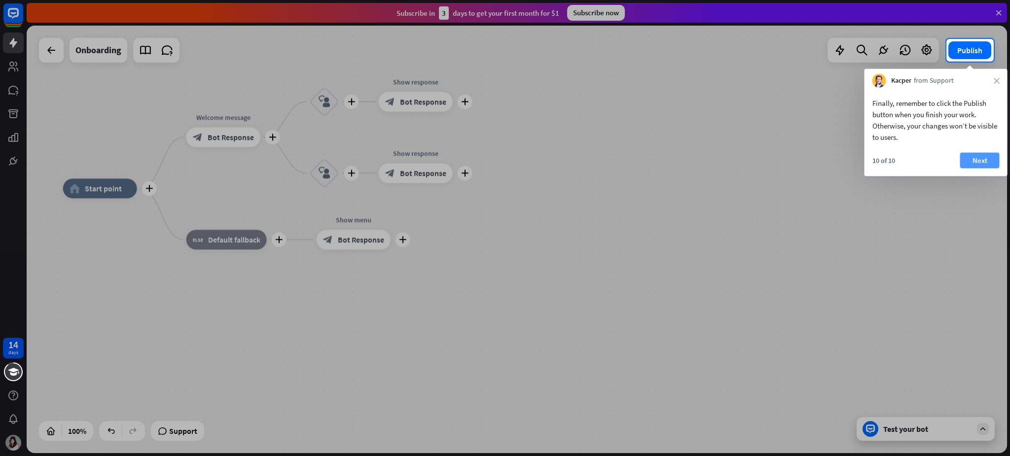
click at [757, 161] on button "Next" at bounding box center [979, 161] width 39 height 16
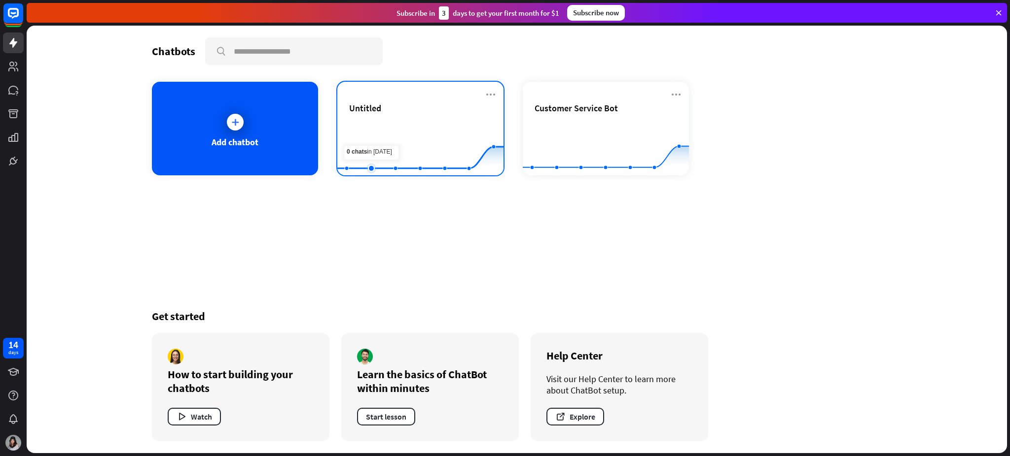
click at [381, 145] on rect at bounding box center [420, 151] width 166 height 62
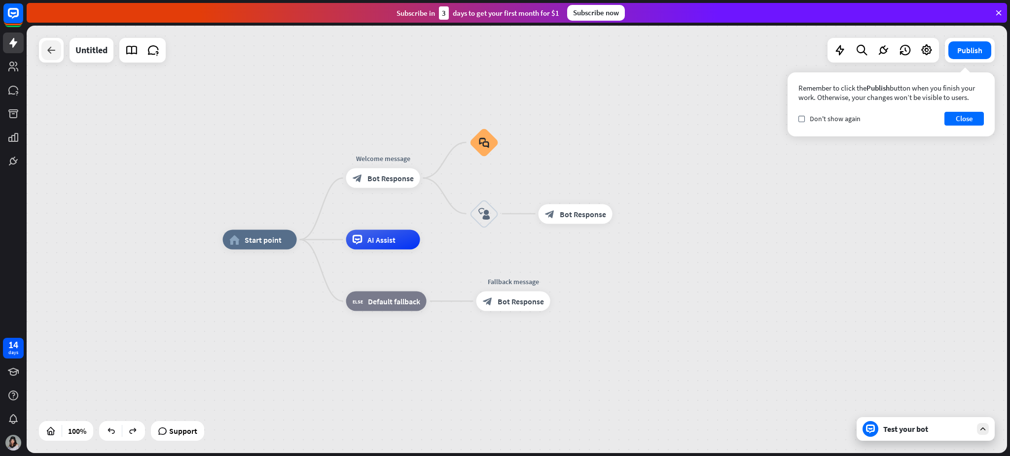
click at [50, 58] on div at bounding box center [51, 50] width 20 height 20
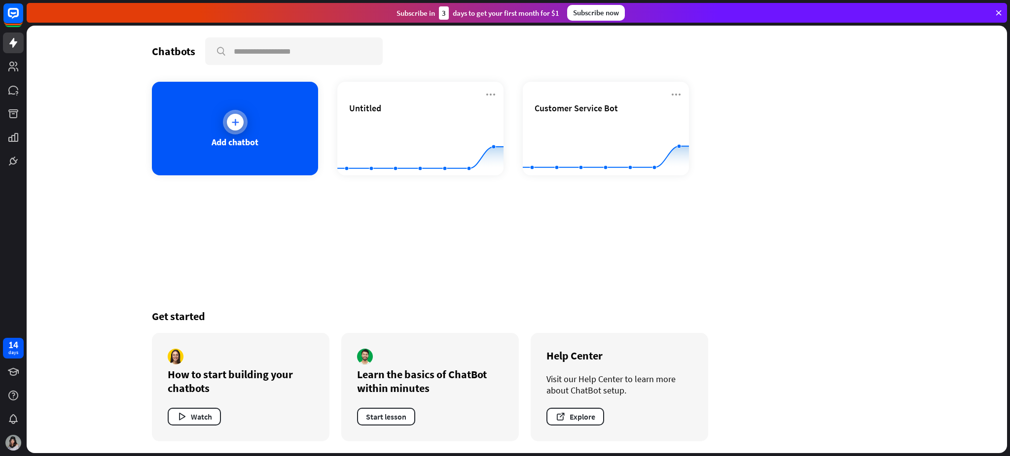
click at [205, 110] on div "Add chatbot" at bounding box center [235, 129] width 166 height 94
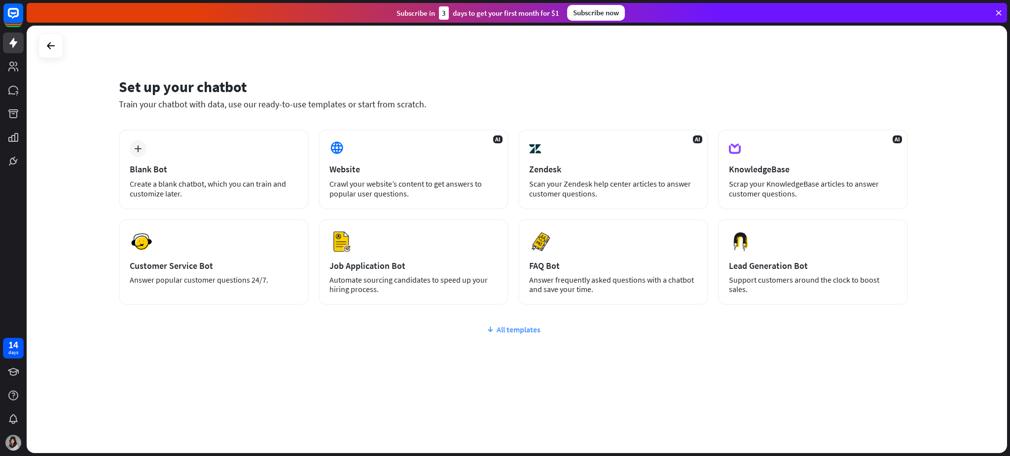
click at [521, 326] on div "All templates" at bounding box center [513, 330] width 789 height 10
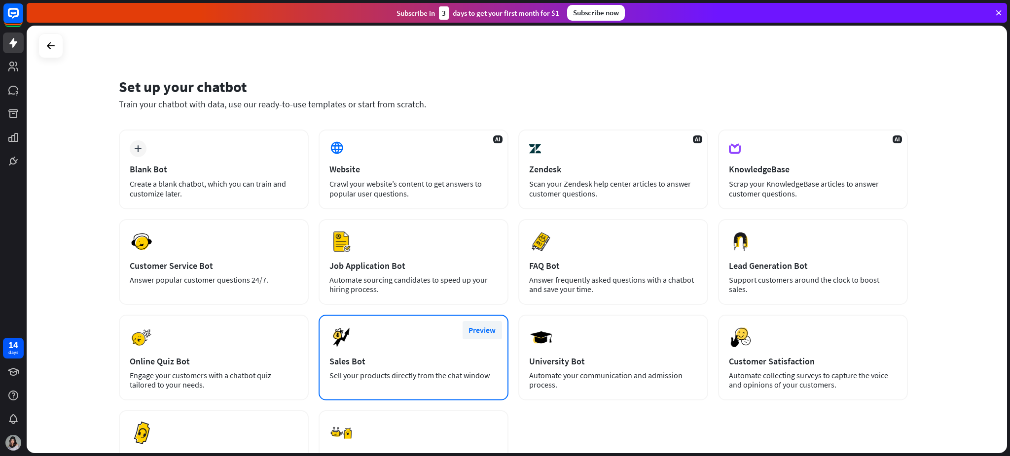
scroll to position [107, 0]
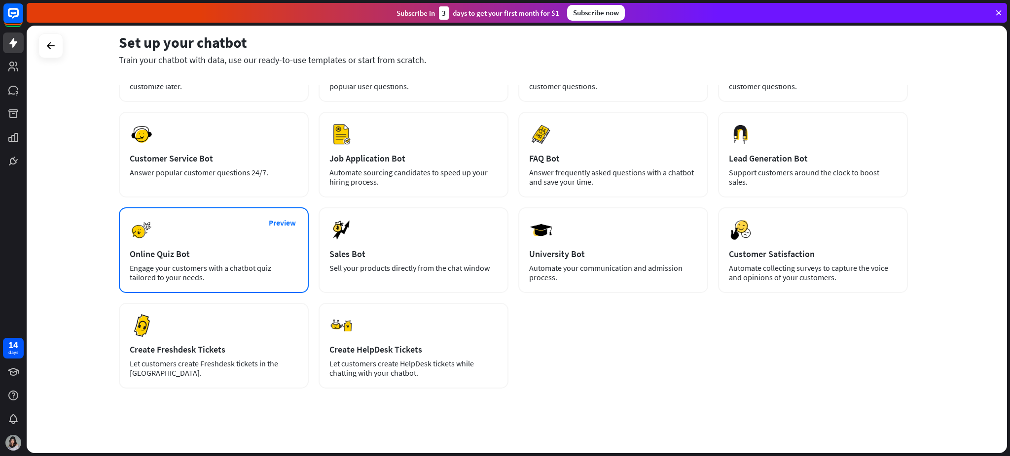
click at [250, 255] on div "Online Quiz Bot" at bounding box center [214, 253] width 168 height 11
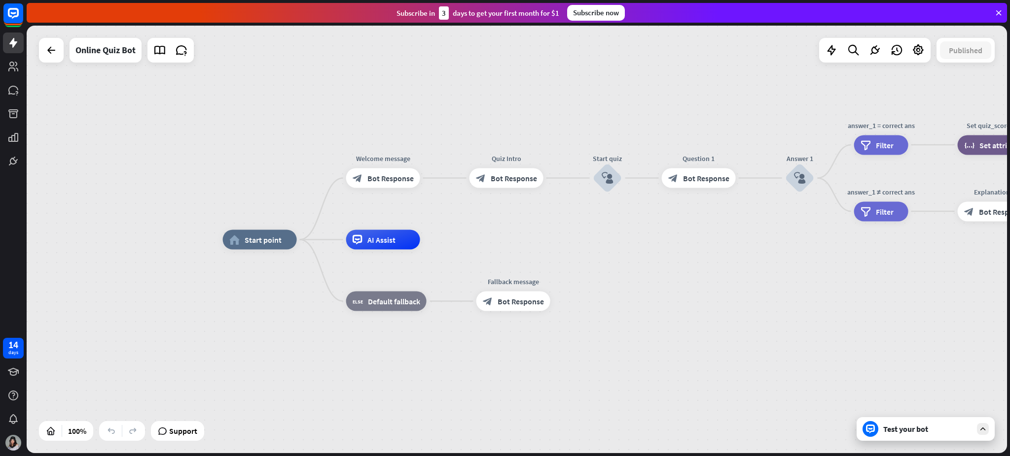
click at [59, 62] on div "Online Quiz Bot" at bounding box center [116, 50] width 155 height 25
click at [49, 55] on icon at bounding box center [51, 50] width 12 height 12
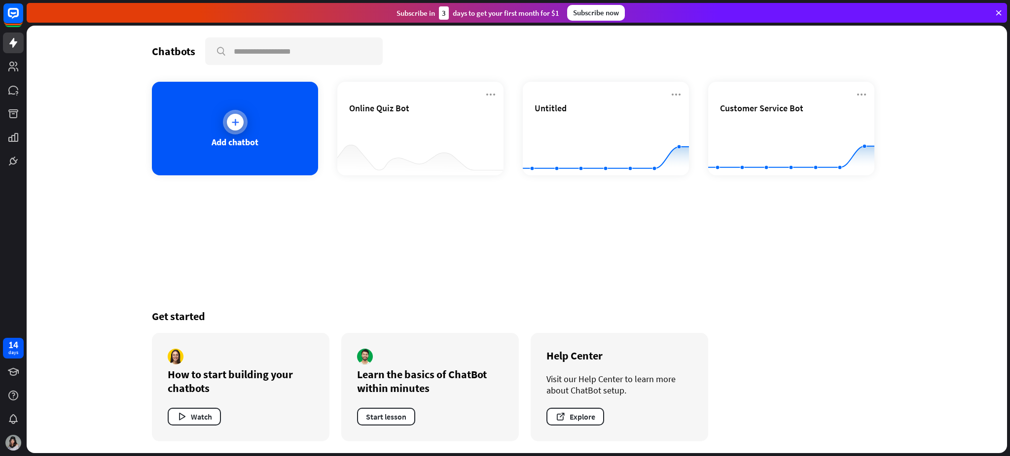
click at [244, 133] on div "Add chatbot" at bounding box center [235, 129] width 166 height 94
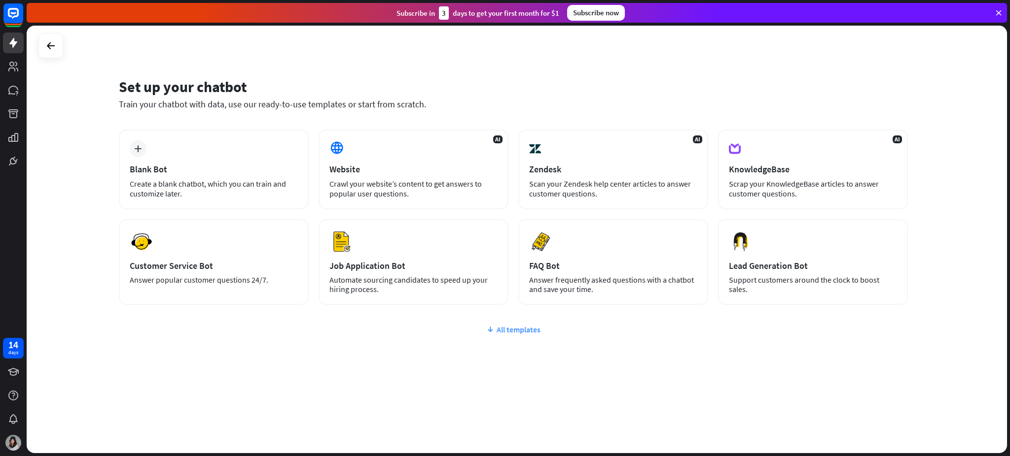
drag, startPoint x: 508, startPoint y: 333, endPoint x: 509, endPoint y: 328, distance: 5.0
click at [508, 332] on div "plus Blank Bot Create a blank chatbot, which you can train and customize later.…" at bounding box center [513, 277] width 789 height 294
click at [509, 328] on div "All templates" at bounding box center [513, 330] width 789 height 10
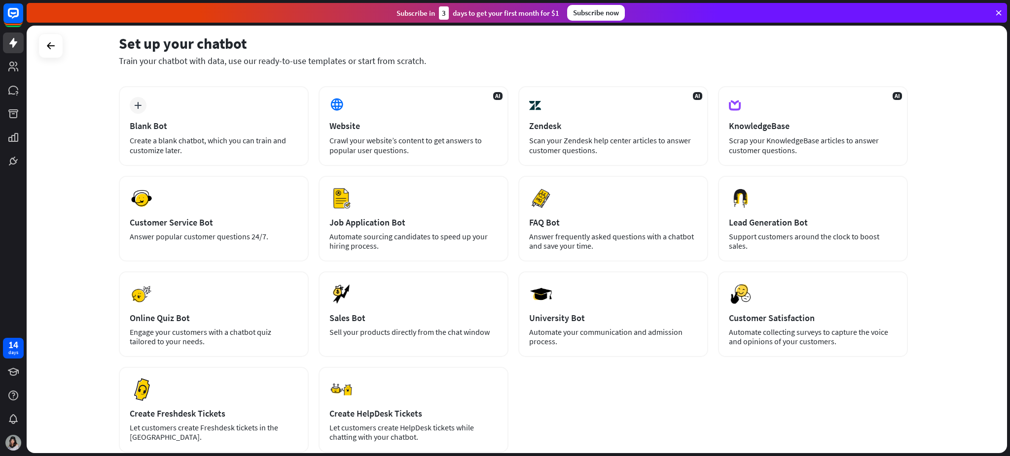
scroll to position [107, 0]
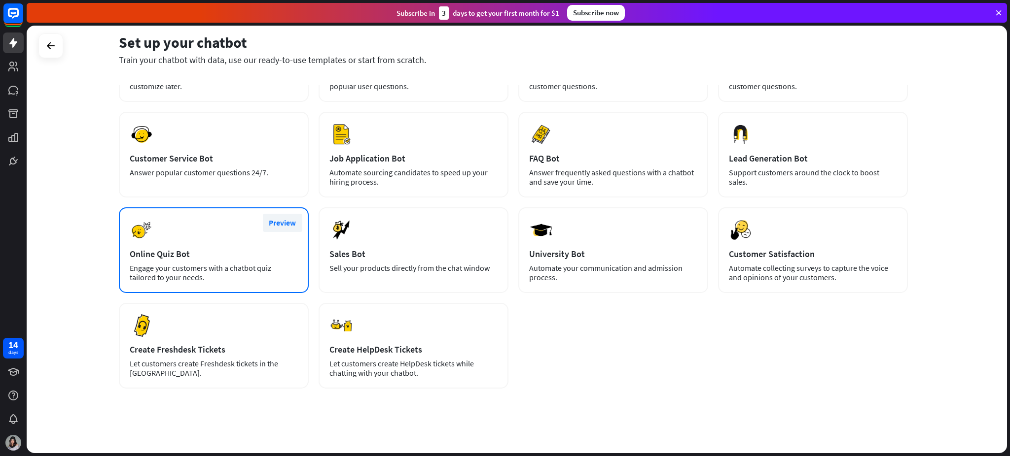
click at [278, 220] on button "Preview" at bounding box center [282, 223] width 39 height 18
click at [757, 342] on div "close Online Quiz Bot Use Categories basic, featured, automation Works with .cl…" at bounding box center [505, 228] width 1010 height 456
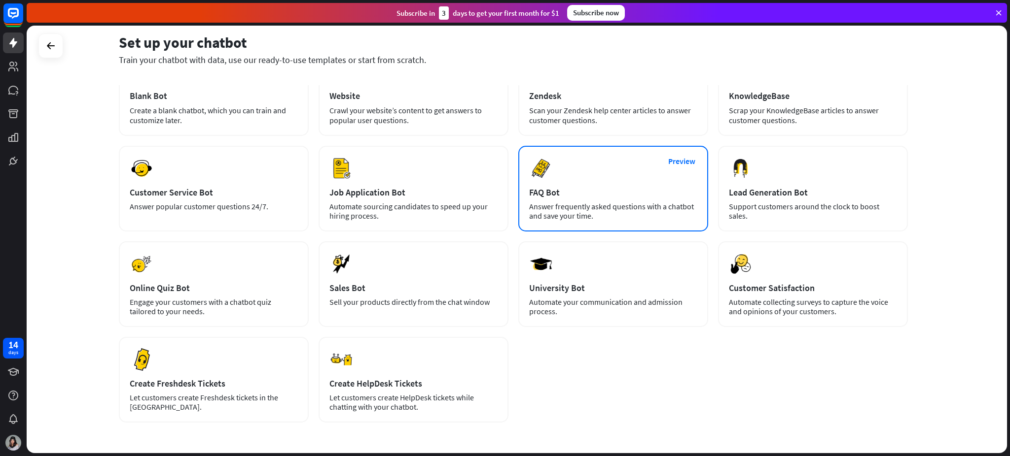
scroll to position [42, 0]
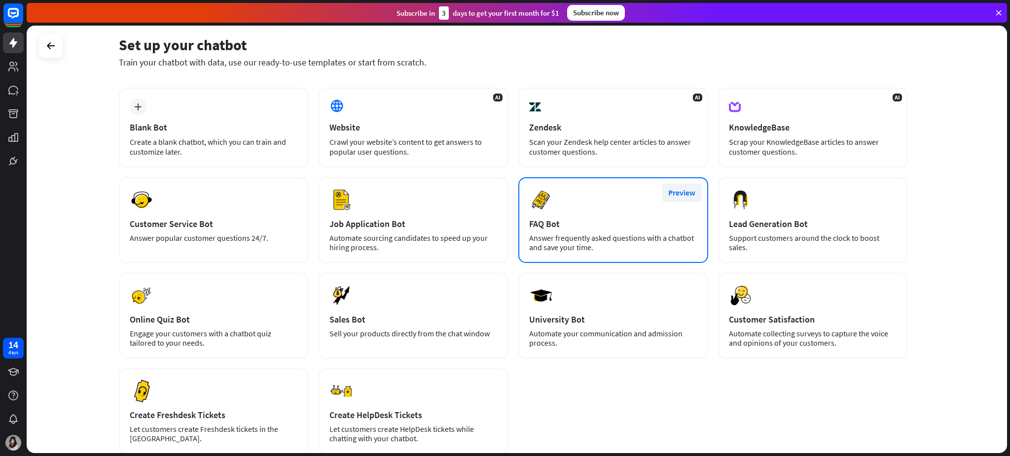
click at [677, 186] on button "Preview" at bounding box center [681, 193] width 39 height 18
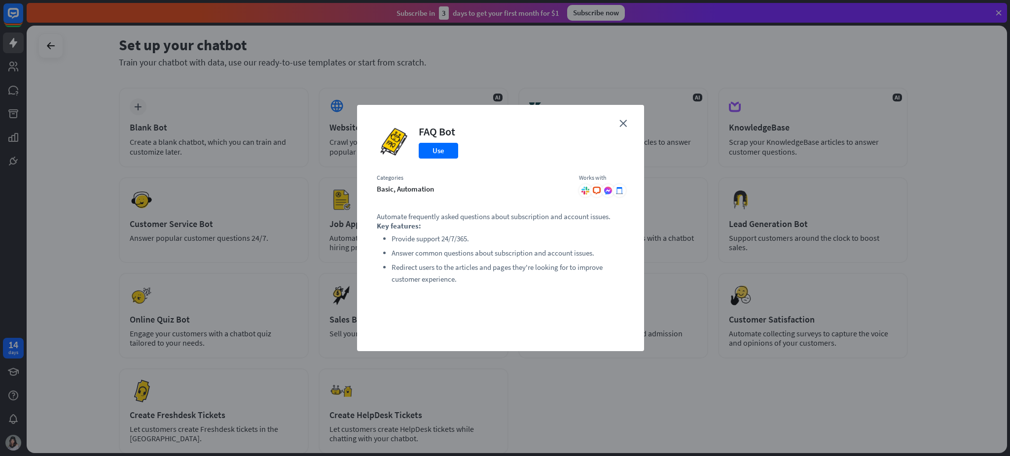
click at [628, 123] on div "close FAQ Bot Use Categories basic, automation Works with .cls-1{fill:url(#radi…" at bounding box center [500, 228] width 287 height 246
click at [621, 124] on icon "close" at bounding box center [622, 123] width 7 height 7
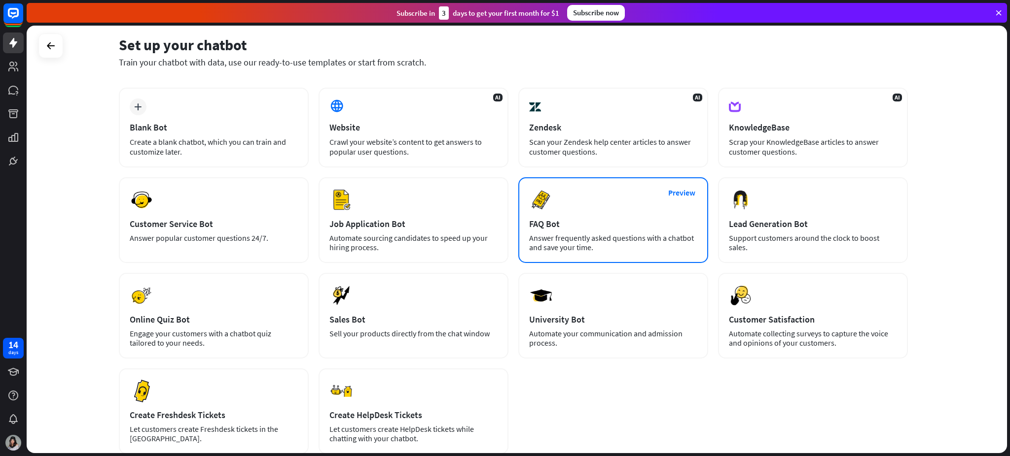
click at [551, 240] on div "Answer frequently asked questions with a chatbot and save your time." at bounding box center [613, 243] width 168 height 19
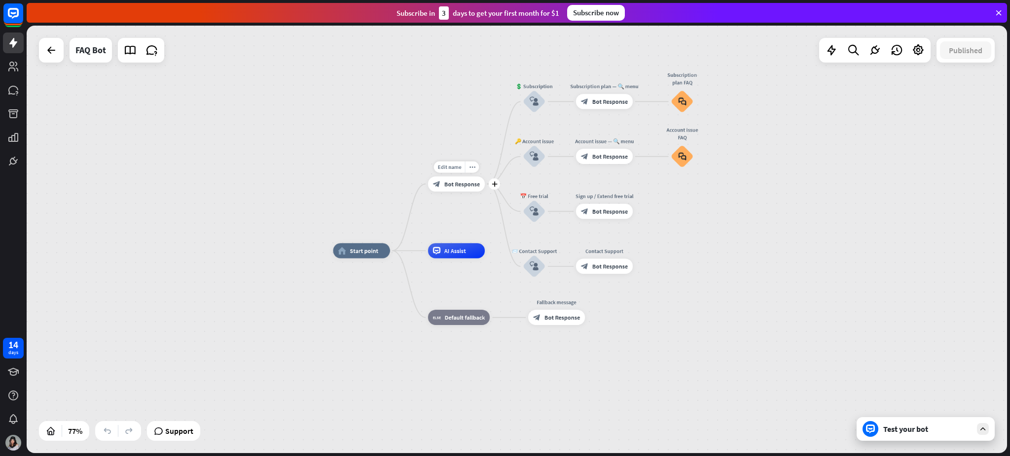
click at [469, 184] on span "Bot Response" at bounding box center [461, 183] width 35 height 7
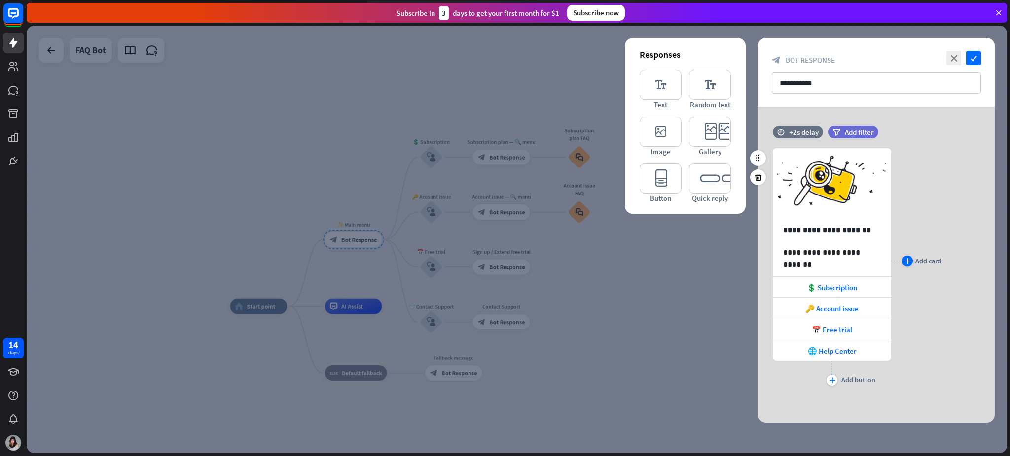
click at [757, 263] on icon "plus" at bounding box center [907, 261] width 6 height 6
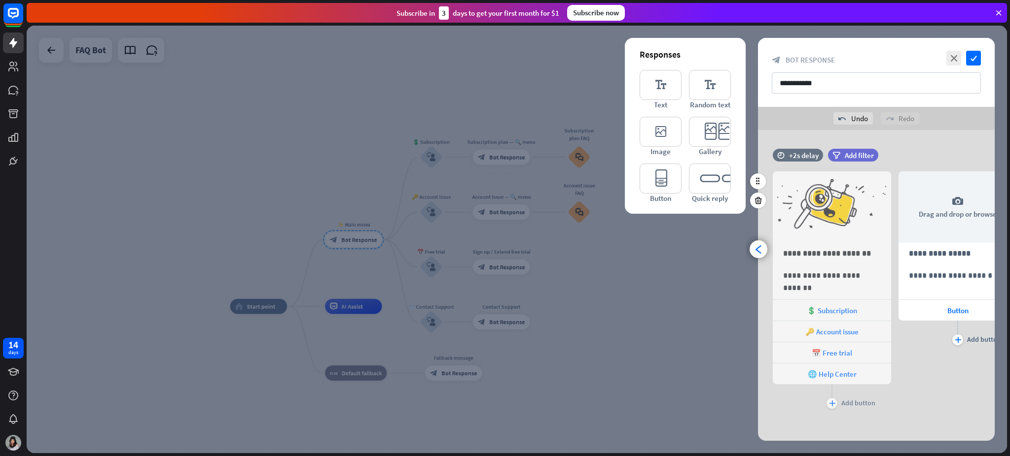
scroll to position [0, 81]
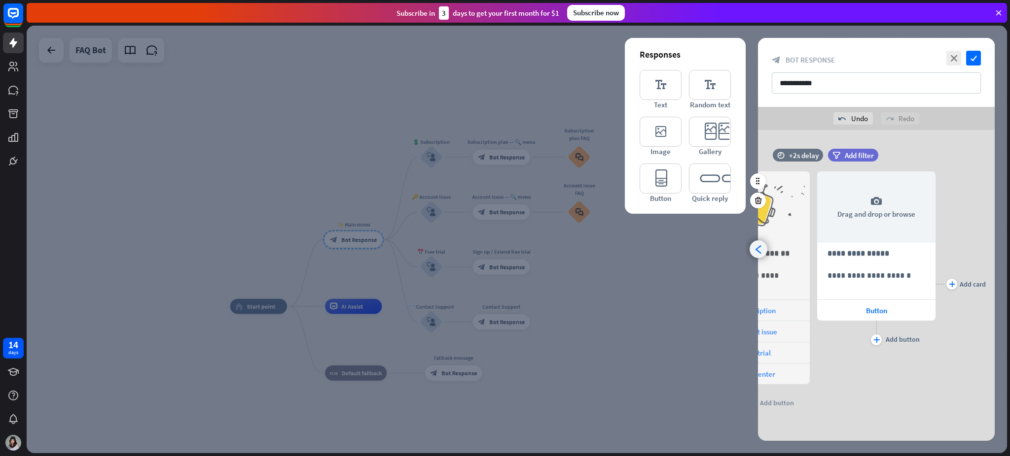
click at [755, 251] on icon "arrowhead_left" at bounding box center [758, 249] width 9 height 9
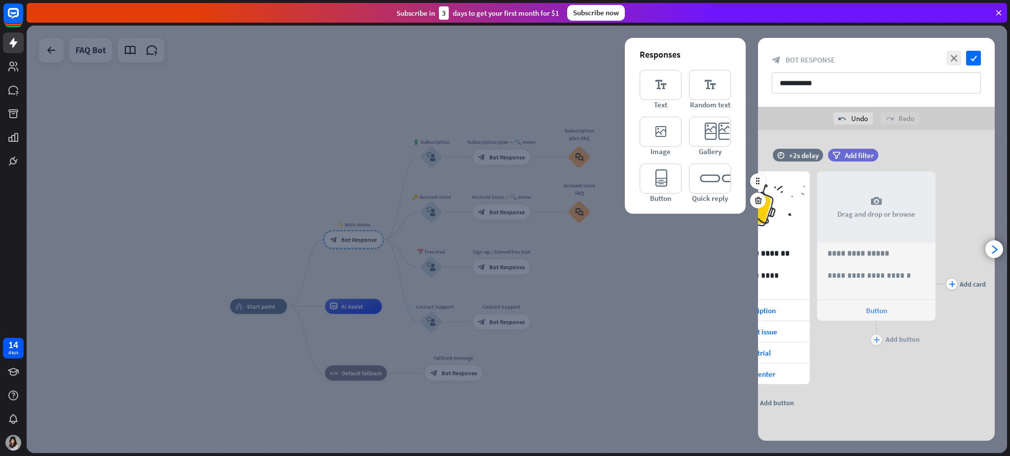
scroll to position [0, 0]
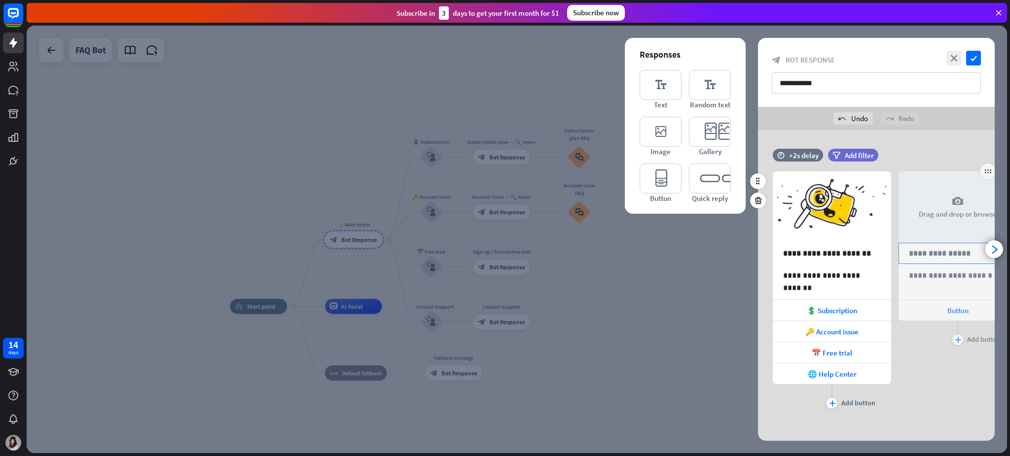
click at [757, 256] on p "**********" at bounding box center [958, 253] width 98 height 12
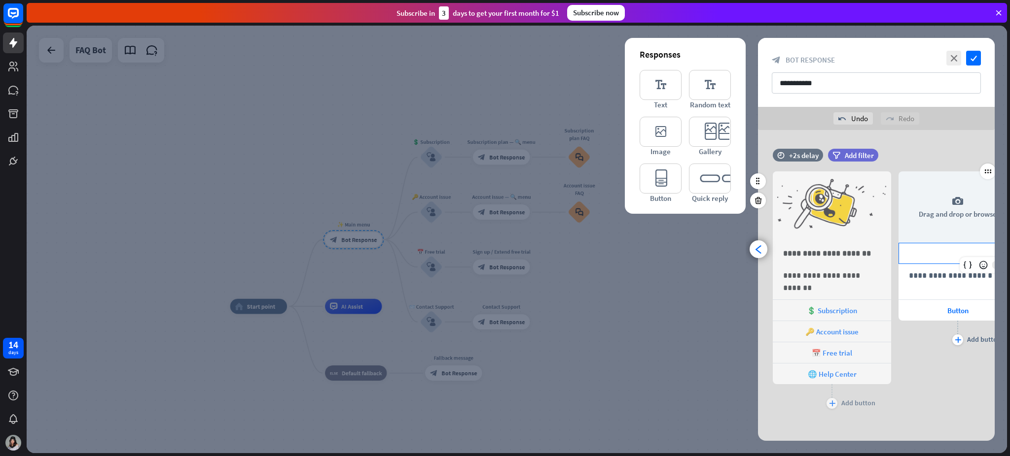
scroll to position [0, 81]
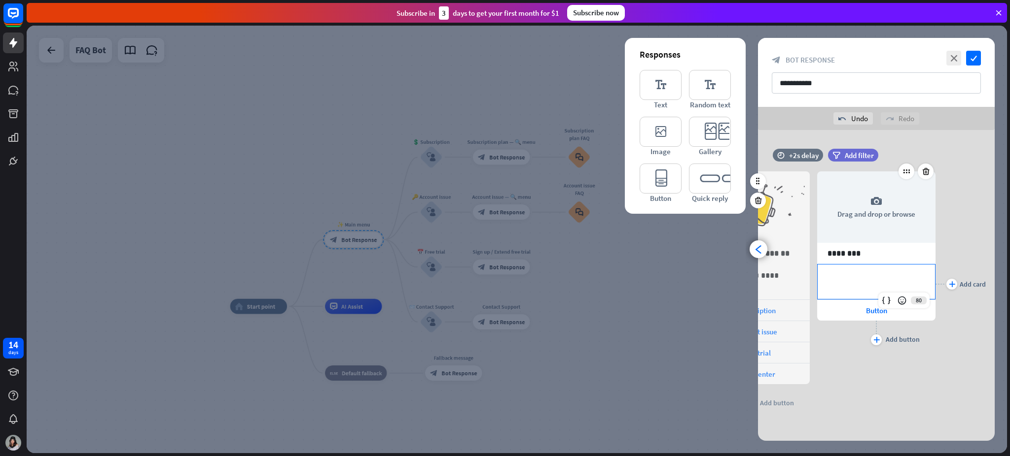
click at [757, 298] on div "**********" at bounding box center [876, 281] width 118 height 35
click at [757, 342] on div "**********" at bounding box center [876, 285] width 237 height 273
drag, startPoint x: 807, startPoint y: 257, endPoint x: 829, endPoint y: 342, distance: 86.9
click at [757, 342] on div "**********" at bounding box center [876, 284] width 118 height 255
click at [757, 254] on div "arrowhead_left" at bounding box center [758, 250] width 18 height 18
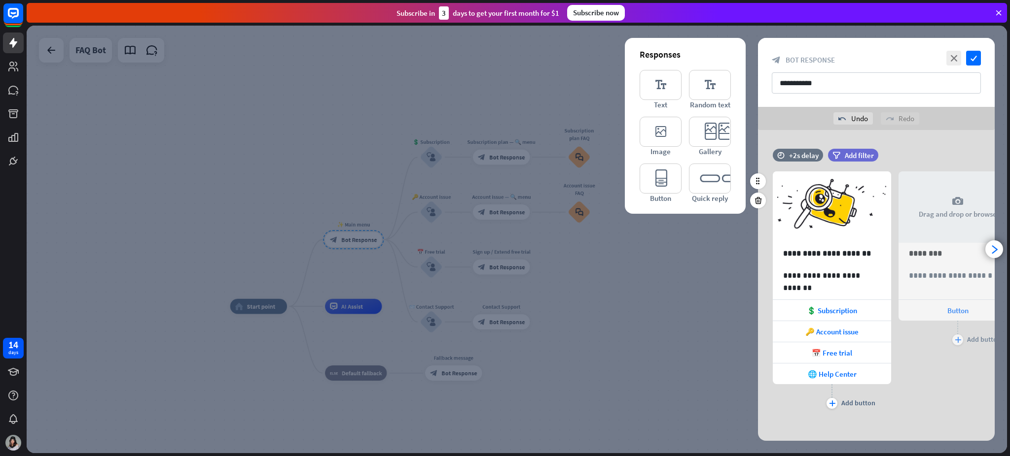
scroll to position [0, 0]
drag, startPoint x: 946, startPoint y: 256, endPoint x: 885, endPoint y: 256, distance: 60.1
click at [757, 256] on div "**********" at bounding box center [876, 284] width 237 height 255
click at [757, 342] on div "**********" at bounding box center [957, 284] width 118 height 255
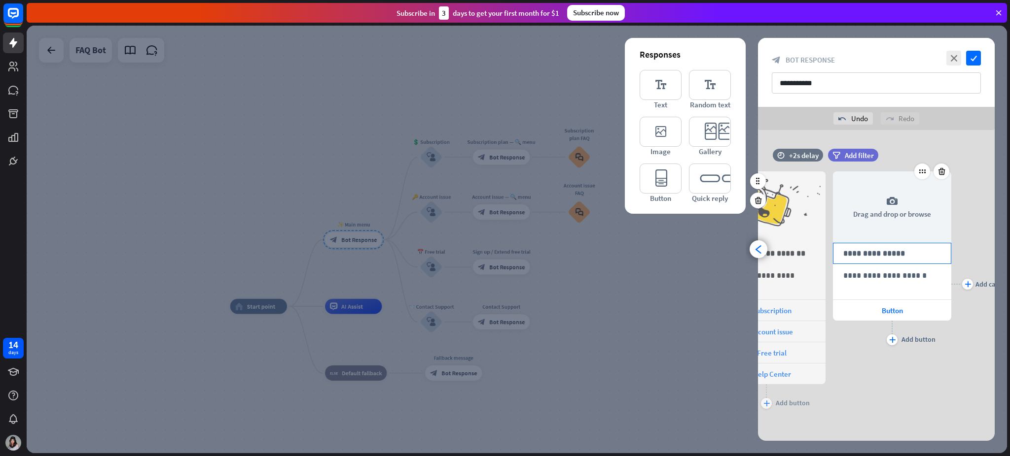
scroll to position [0, 81]
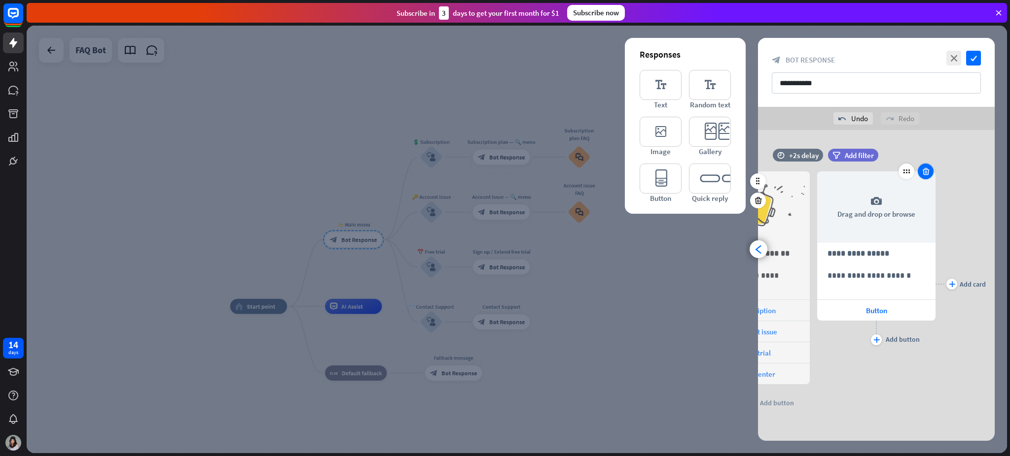
click at [757, 172] on div at bounding box center [925, 172] width 16 height 16
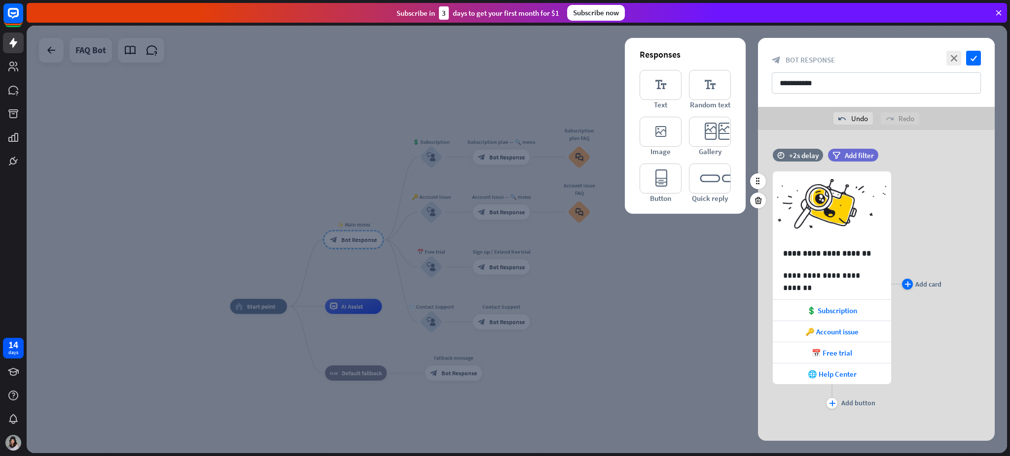
click at [757, 282] on icon "plus" at bounding box center [907, 284] width 6 height 6
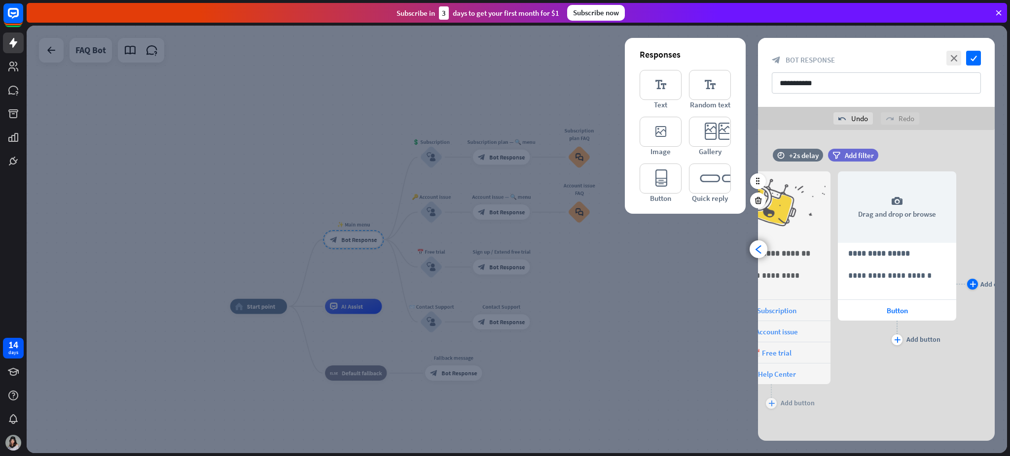
scroll to position [0, 81]
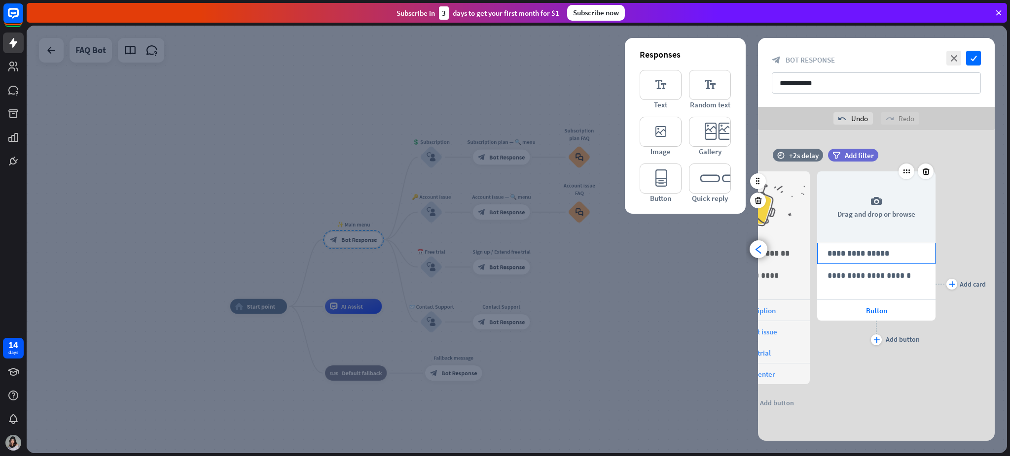
click at [757, 257] on p "**********" at bounding box center [876, 253] width 98 height 12
click at [757, 283] on div "**********" at bounding box center [875, 282] width 117 height 35
click at [757, 276] on p "**********" at bounding box center [876, 276] width 98 height 12
click at [757, 273] on p "**********" at bounding box center [876, 276] width 98 height 12
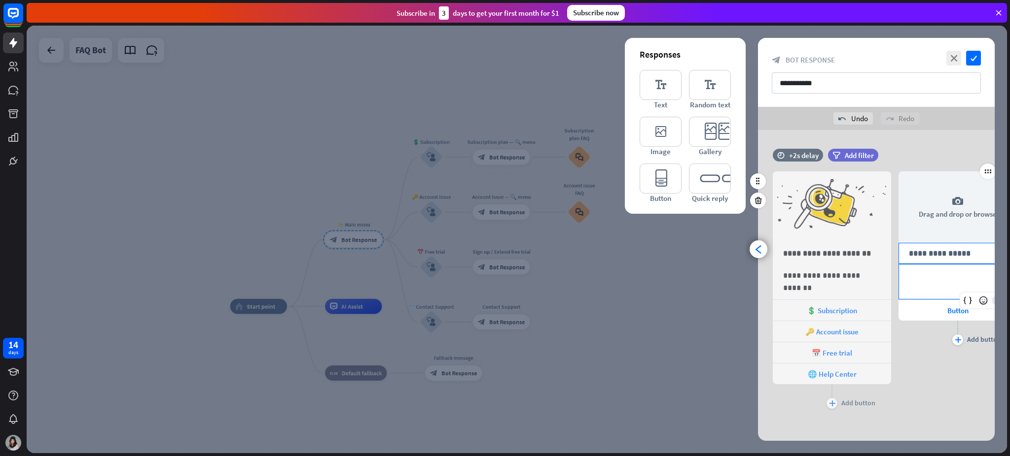
click at [757, 249] on p "**********" at bounding box center [958, 253] width 98 height 12
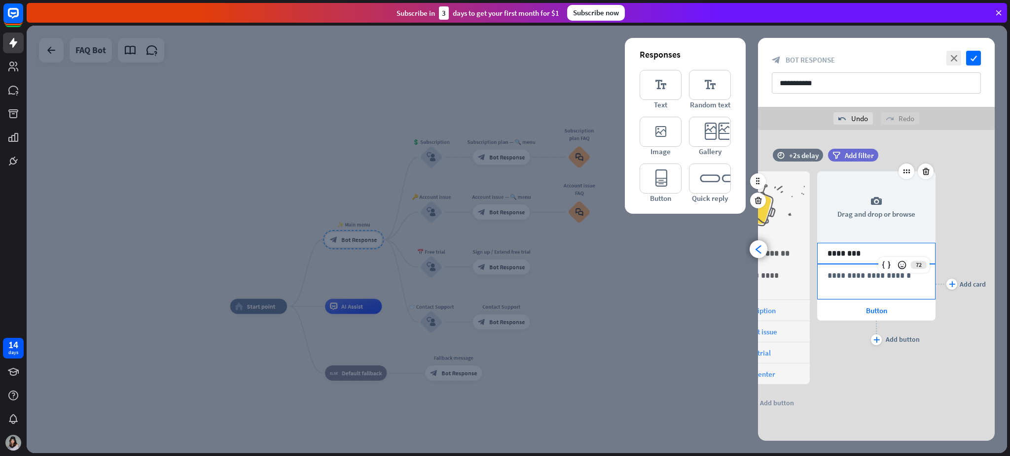
click at [757, 289] on div "**********" at bounding box center [875, 282] width 117 height 35
click at [757, 313] on span "Button" at bounding box center [876, 310] width 21 height 9
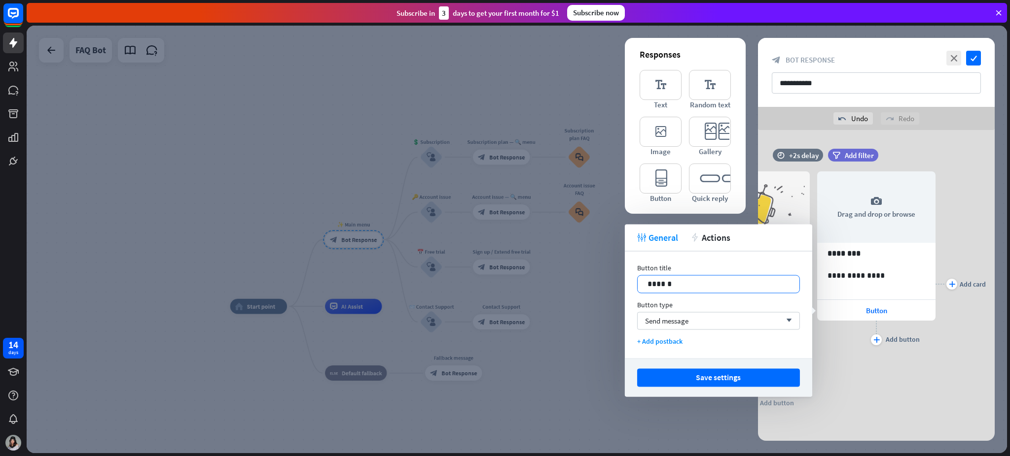
click at [714, 281] on p "******" at bounding box center [718, 284] width 142 height 12
drag, startPoint x: 669, startPoint y: 282, endPoint x: 435, endPoint y: 269, distance: 234.0
click at [435, 269] on body "14 days close Product Help First steps Get started with ChatBot Help Center Fol…" at bounding box center [505, 228] width 1010 height 456
drag, startPoint x: 687, startPoint y: 285, endPoint x: 624, endPoint y: 286, distance: 62.6
click at [625, 286] on div "Button title 14 ****** Button type Send message arrow_down + Add postback" at bounding box center [718, 304] width 187 height 107
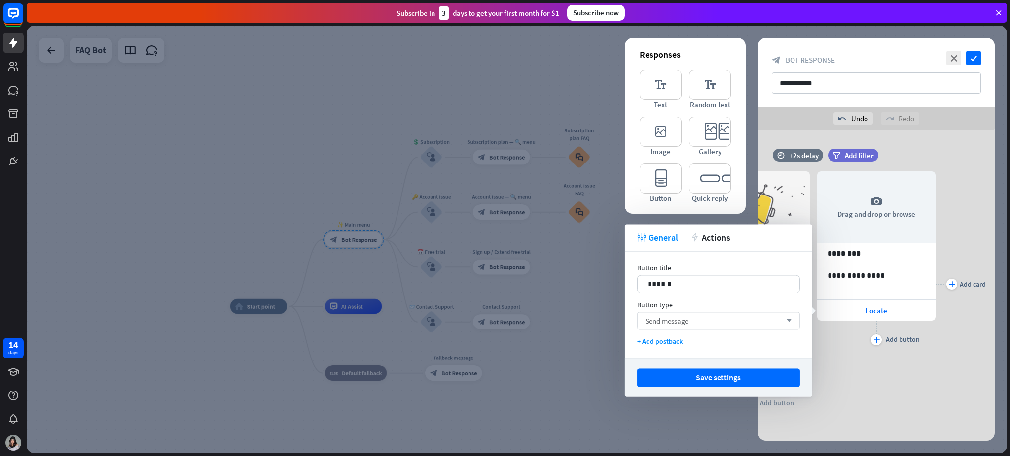
click at [690, 315] on div "Send message arrow_down" at bounding box center [718, 321] width 163 height 18
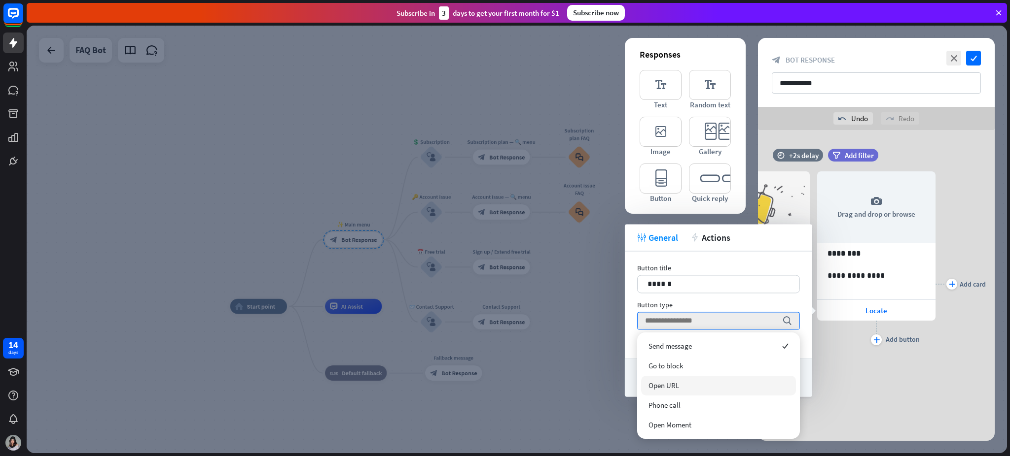
click at [703, 342] on div "Open URL" at bounding box center [718, 386] width 155 height 20
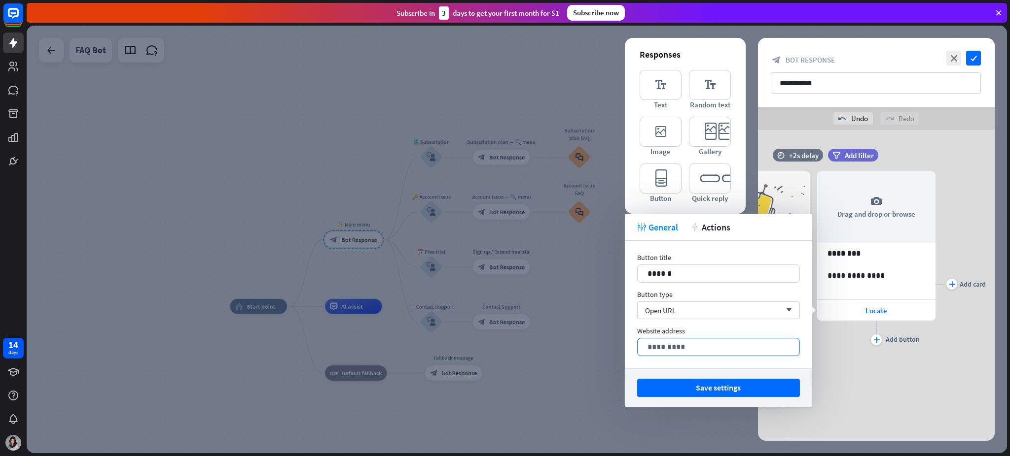
click at [741, 342] on p "*********" at bounding box center [718, 347] width 142 height 12
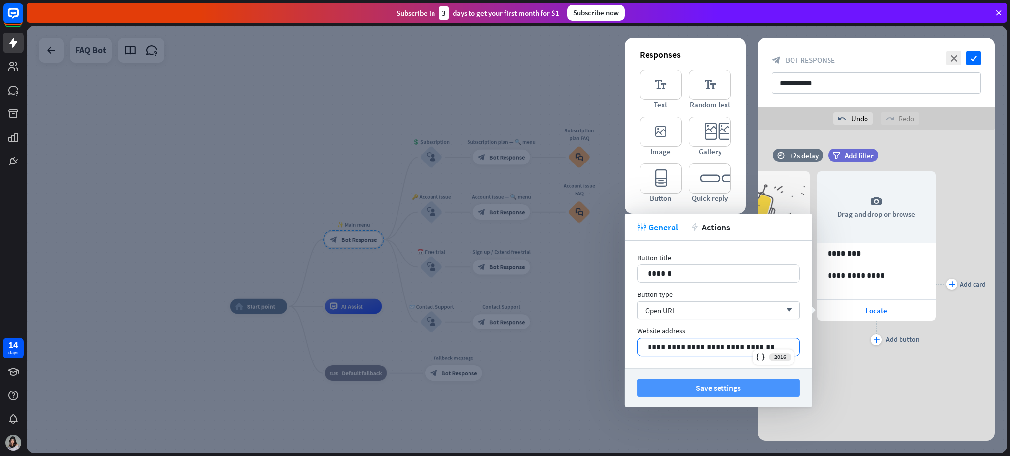
click at [737, 342] on button "Save settings" at bounding box center [718, 388] width 163 height 18
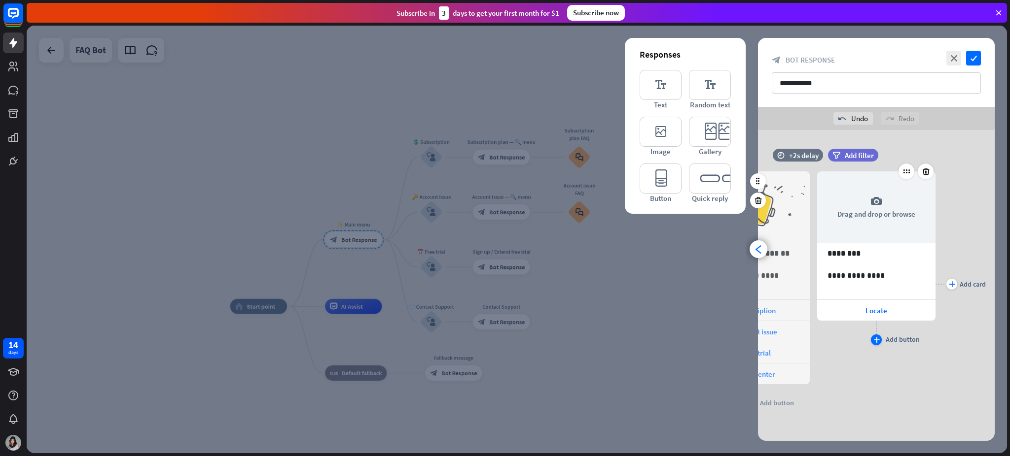
click at [757, 340] on icon "plus" at bounding box center [876, 340] width 6 height 6
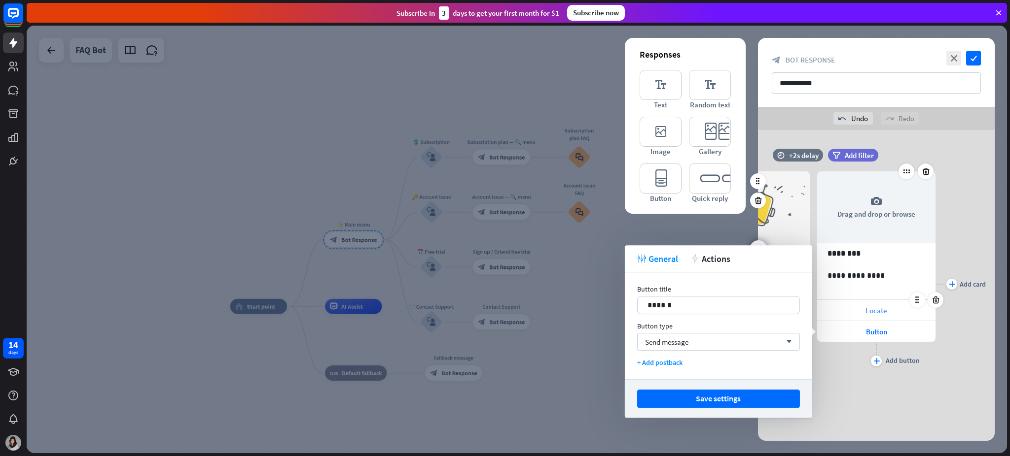
click at [757, 310] on span "Locate" at bounding box center [876, 310] width 22 height 9
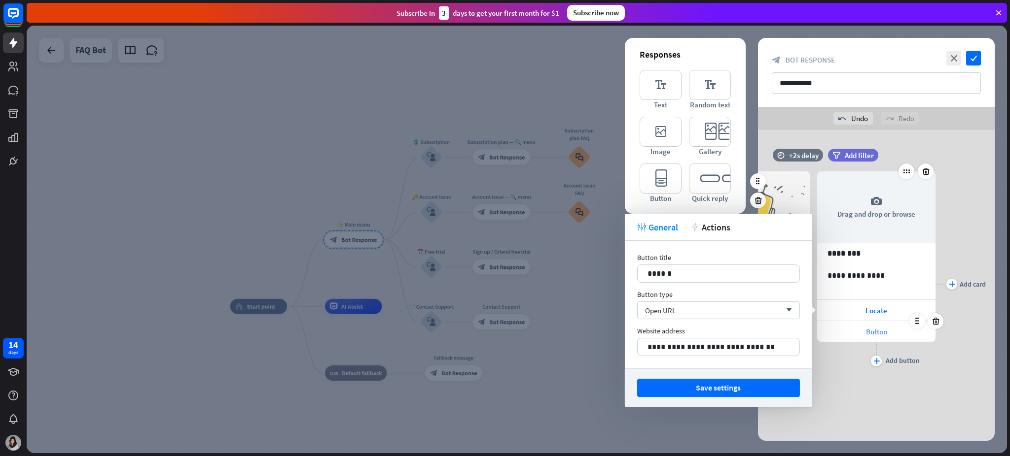
click at [757, 332] on span "Button" at bounding box center [876, 331] width 21 height 9
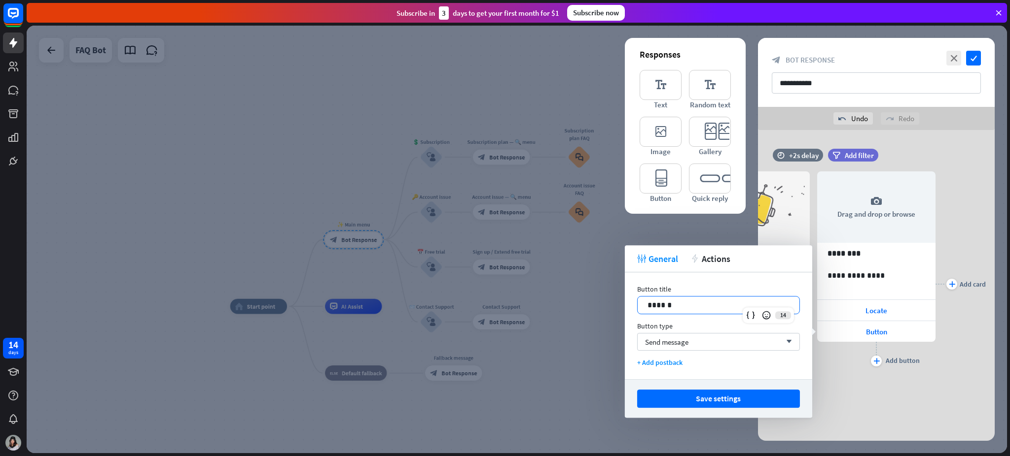
drag, startPoint x: 739, startPoint y: 305, endPoint x: 500, endPoint y: 304, distance: 238.6
click at [500, 304] on body "14 days close Product Help First steps Get started with ChatBot Help Center Fol…" at bounding box center [505, 228] width 1010 height 456
click at [720, 342] on div "Send message arrow_down" at bounding box center [718, 342] width 163 height 18
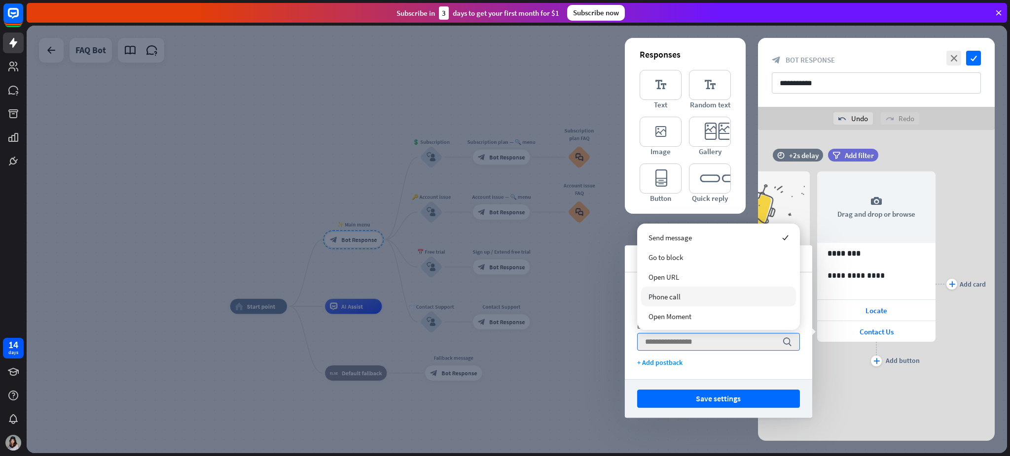
click at [707, 295] on div "Phone call" at bounding box center [718, 297] width 155 height 20
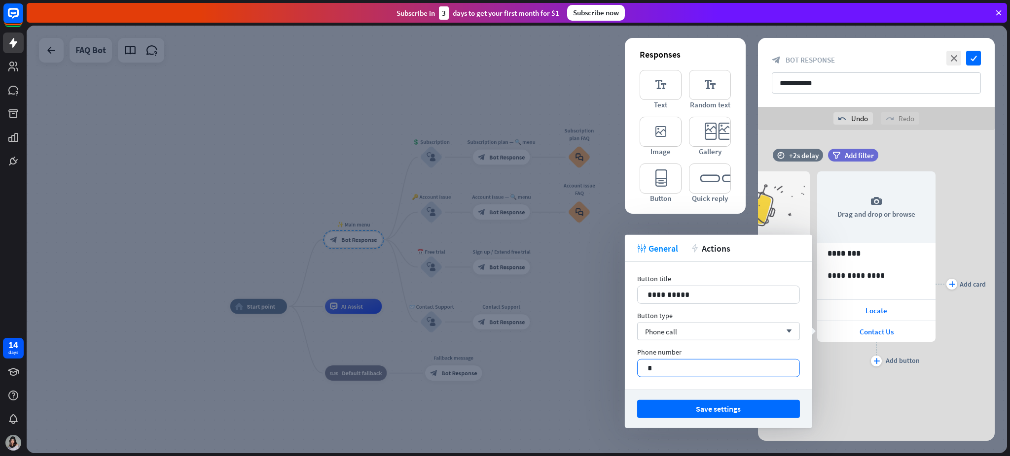
click at [687, 342] on p "*" at bounding box center [718, 368] width 142 height 12
click at [712, 249] on span "Actions" at bounding box center [715, 248] width 29 height 11
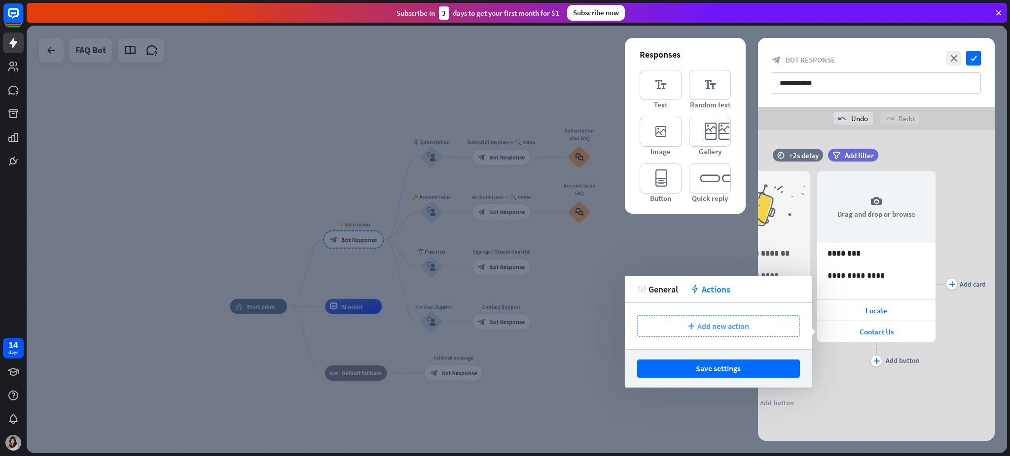
click at [728, 333] on div "plus Add new action" at bounding box center [718, 327] width 163 height 22
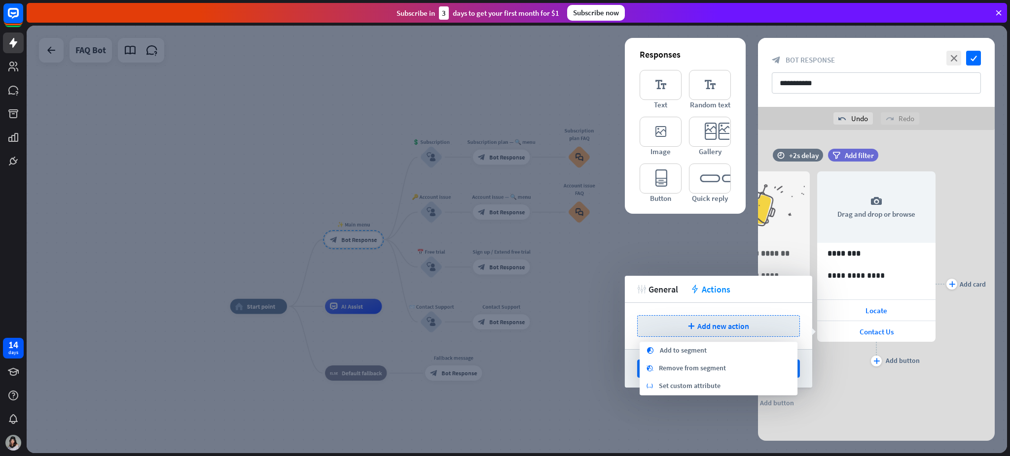
click at [668, 279] on div "tweak General action Actions" at bounding box center [718, 289] width 187 height 27
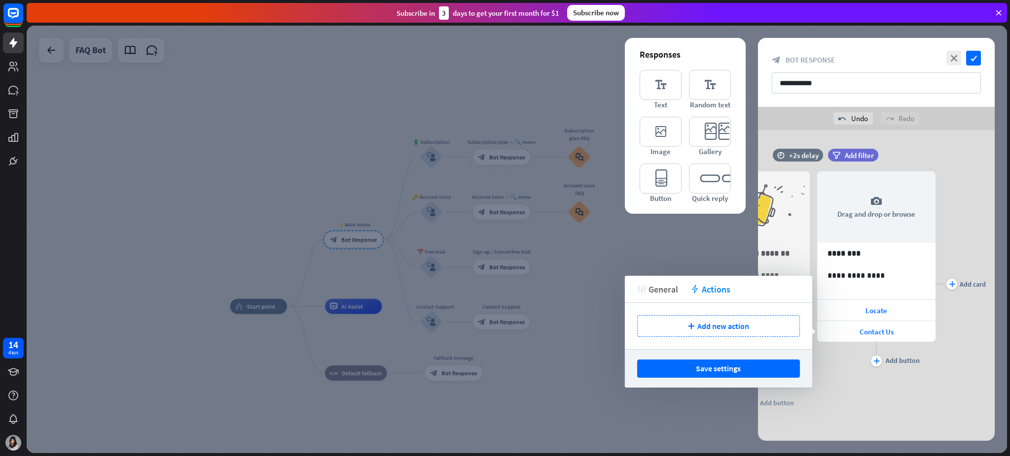
click at [645, 285] on icon "tweak" at bounding box center [641, 289] width 9 height 9
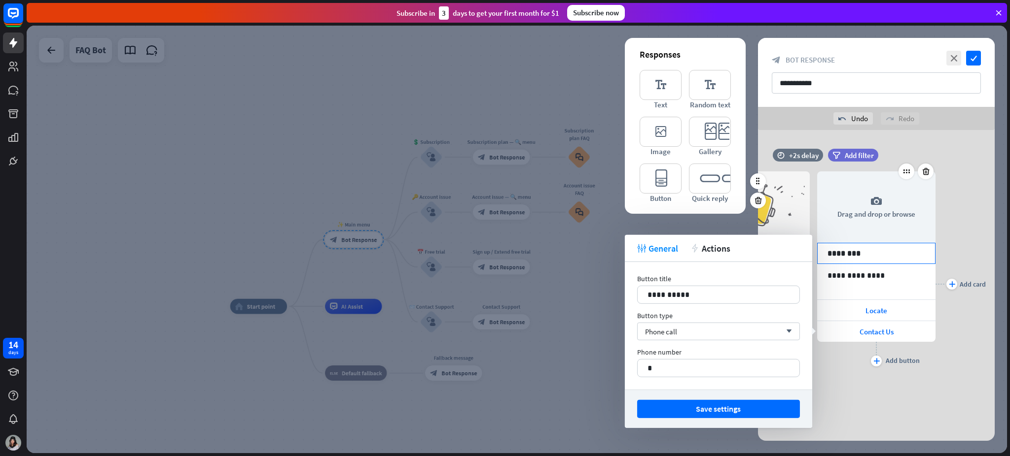
click at [757, 251] on p "********" at bounding box center [876, 253] width 98 height 12
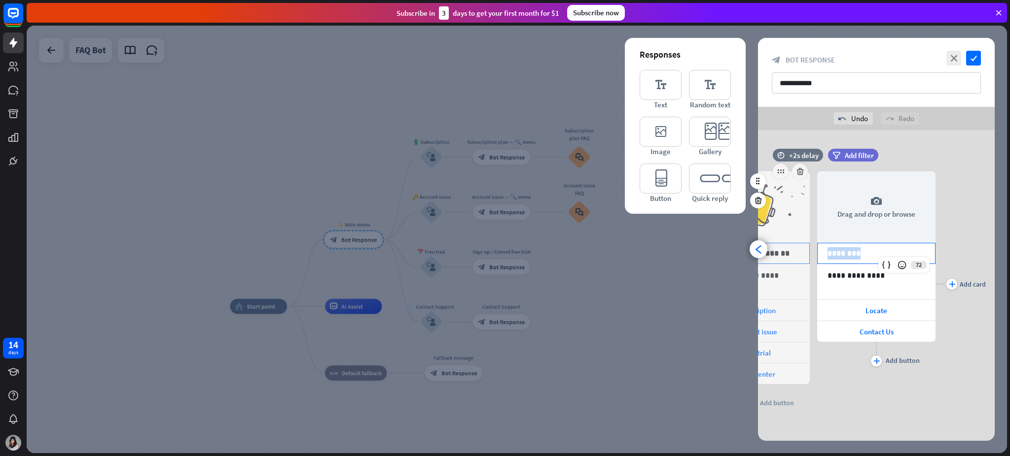
drag, startPoint x: 860, startPoint y: 257, endPoint x: 770, endPoint y: 259, distance: 89.7
click at [757, 259] on div "**********" at bounding box center [876, 284] width 237 height 255
drag, startPoint x: 880, startPoint y: 274, endPoint x: 811, endPoint y: 268, distance: 68.8
click at [757, 268] on div "**********" at bounding box center [876, 284] width 237 height 255
click at [757, 339] on div "Contact Us" at bounding box center [876, 331] width 118 height 21
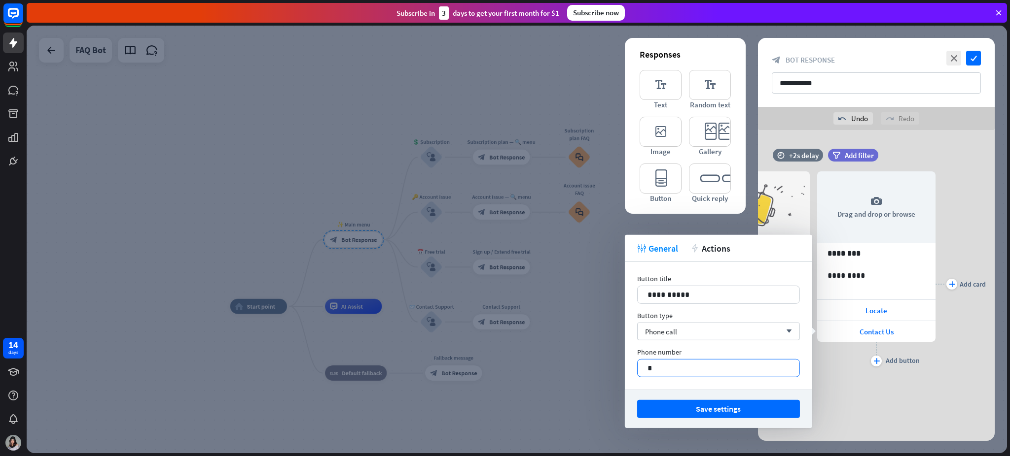
click at [757, 342] on div "*" at bounding box center [718, 368] width 162 height 17
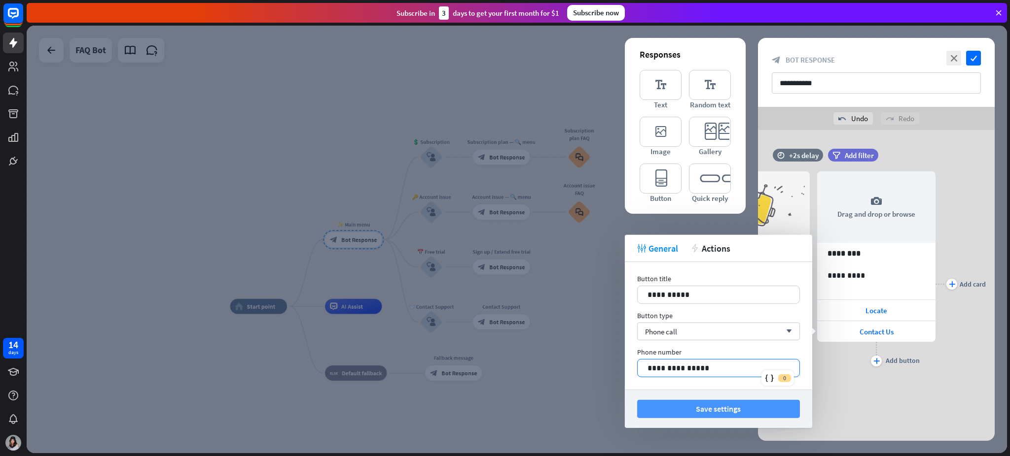
click at [707, 342] on button "Save settings" at bounding box center [718, 409] width 163 height 18
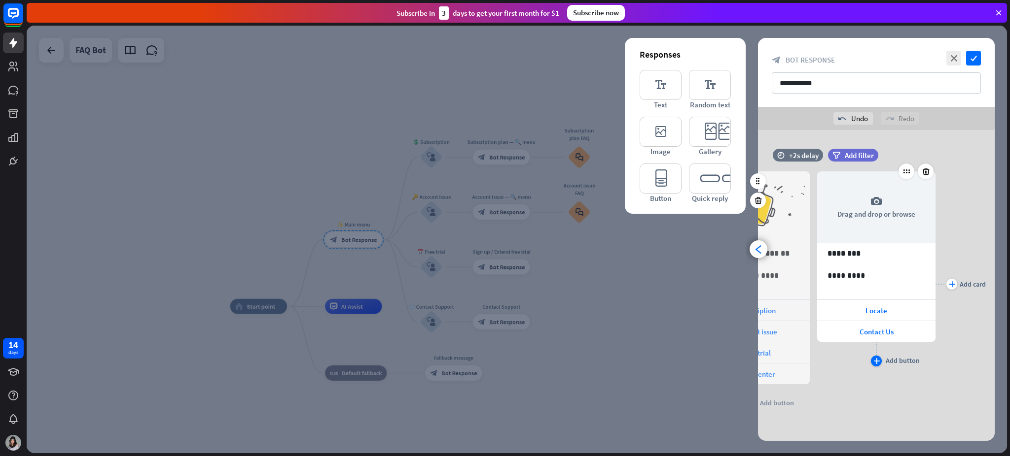
click at [757, 342] on div "Add button" at bounding box center [902, 360] width 34 height 9
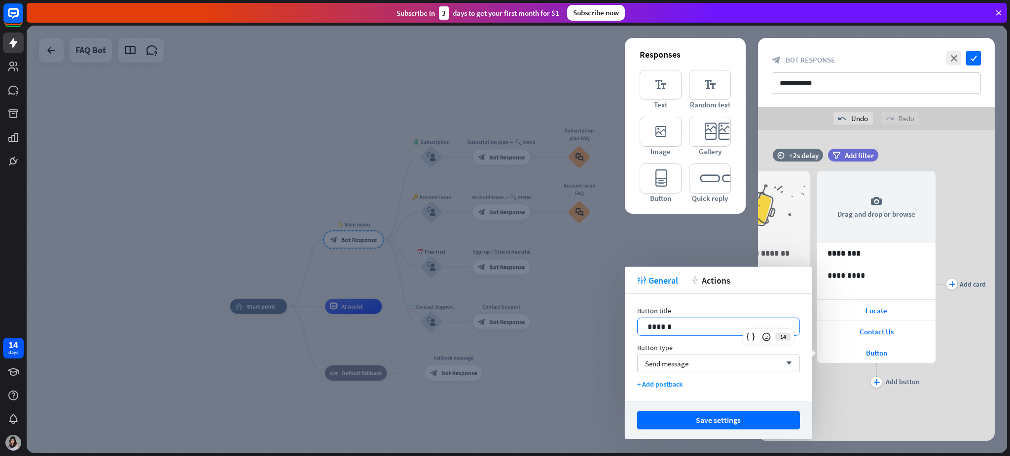
drag, startPoint x: 693, startPoint y: 323, endPoint x: 613, endPoint y: 327, distance: 80.0
click at [613, 327] on body "14 days close Product Help First steps Get started with ChatBot Help Center Fol…" at bounding box center [505, 228] width 1010 height 456
click at [742, 342] on div "Send message arrow_down" at bounding box center [718, 364] width 163 height 18
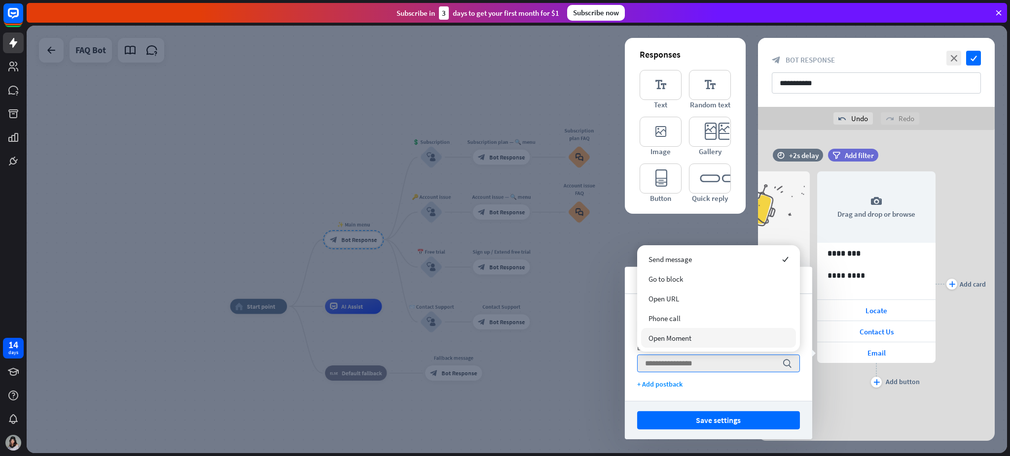
click at [699, 336] on div "Open Moment" at bounding box center [718, 338] width 155 height 20
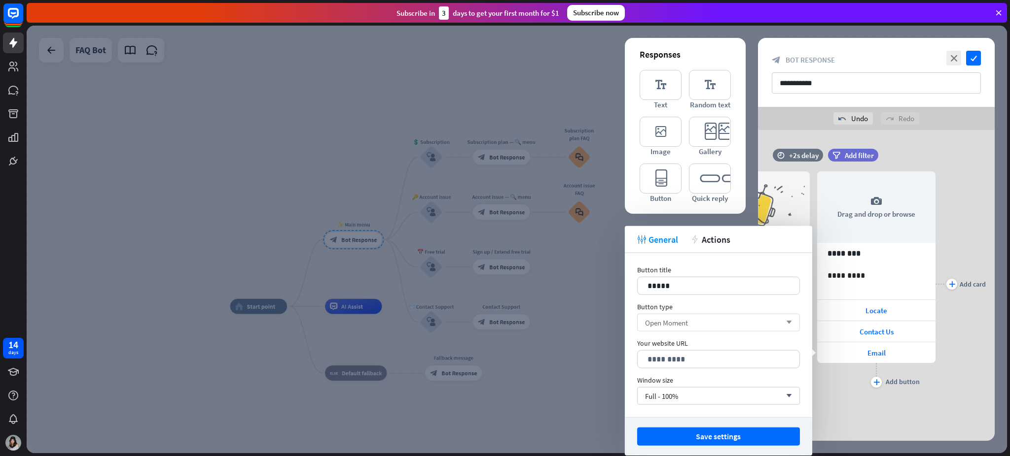
click at [664, 329] on div "Open Moment arrow_down" at bounding box center [718, 323] width 163 height 18
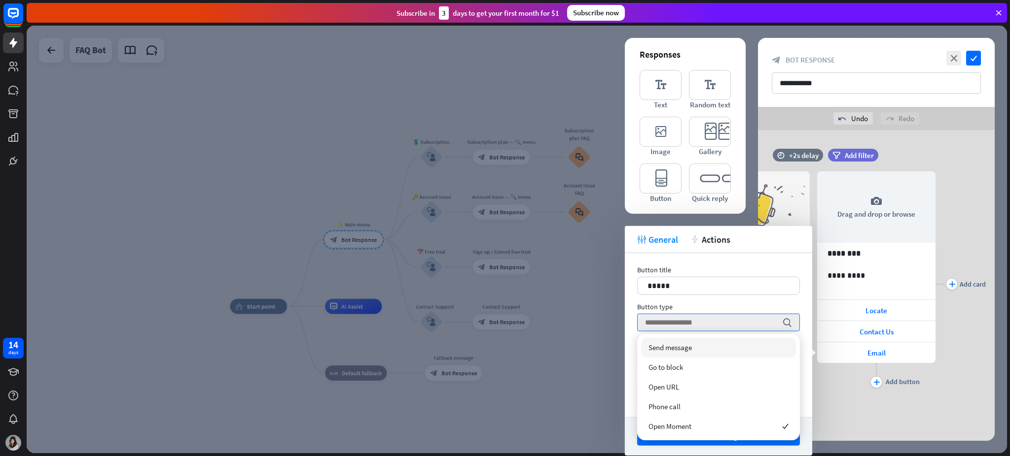
click at [740, 259] on div "Button title 15 ***** Button type search Your website URL 2048 ********* Window…" at bounding box center [718, 335] width 187 height 164
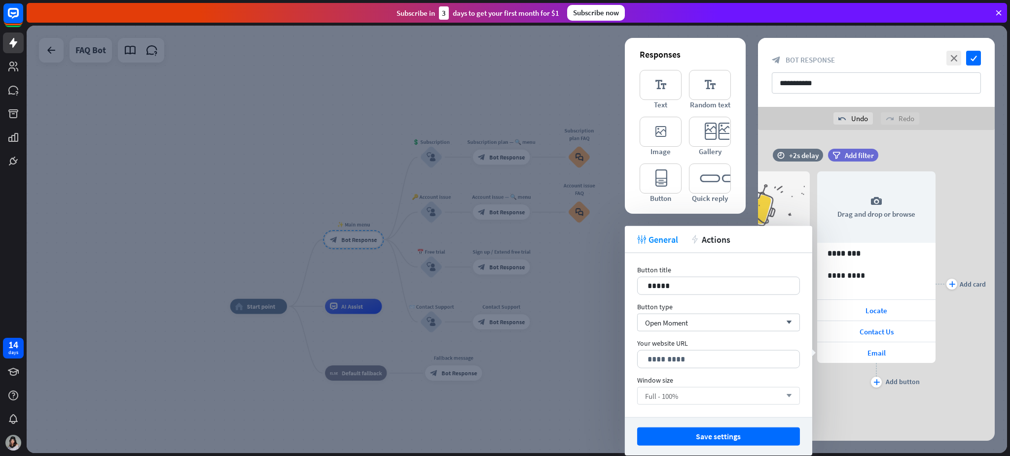
click at [757, 342] on div "Full - 100% arrow_down" at bounding box center [718, 396] width 163 height 18
click at [703, 342] on p "*********" at bounding box center [718, 359] width 142 height 12
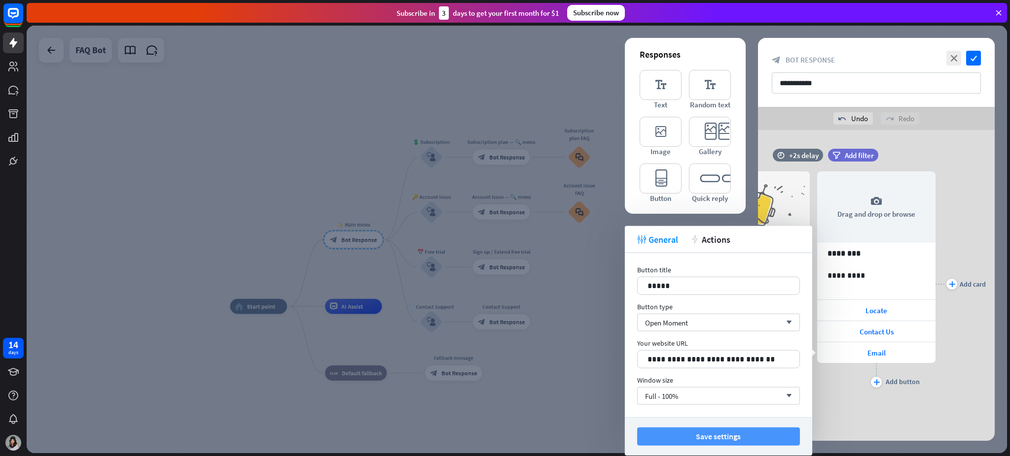
click at [719, 342] on button "Save settings" at bounding box center [718, 437] width 163 height 18
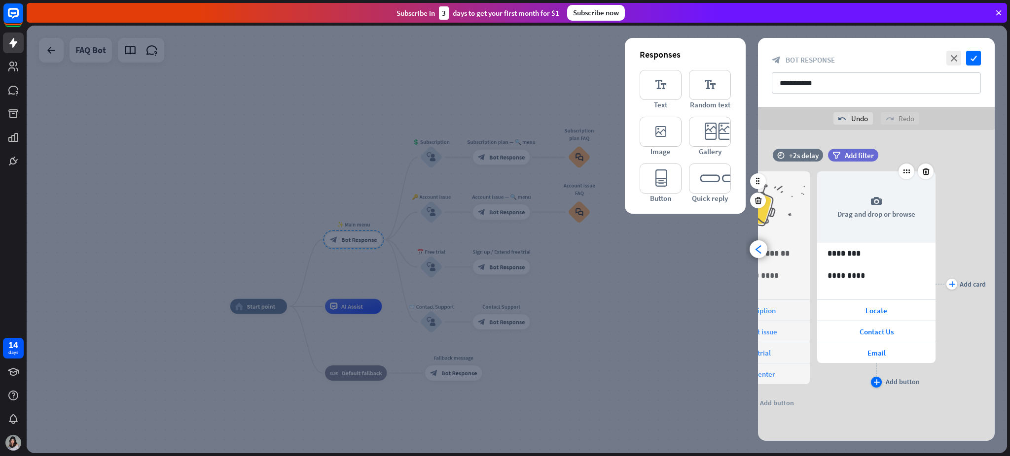
click at [757, 342] on div "plus" at bounding box center [876, 382] width 11 height 11
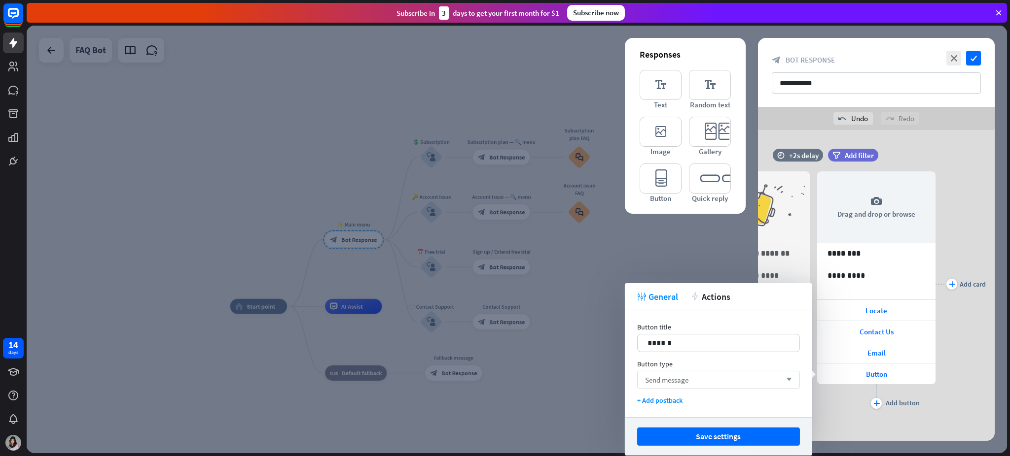
click at [705, 342] on div "Send message arrow_down" at bounding box center [718, 380] width 163 height 18
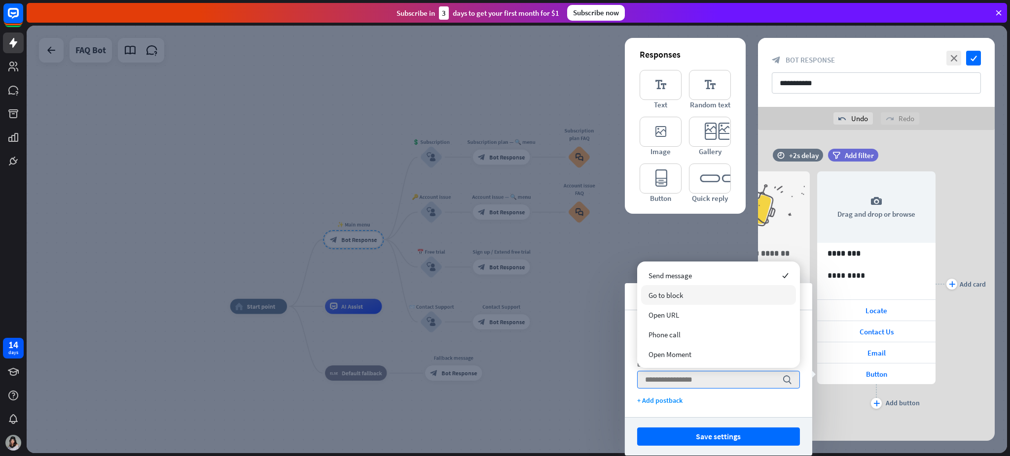
click at [716, 288] on div "Go to block" at bounding box center [718, 295] width 155 height 20
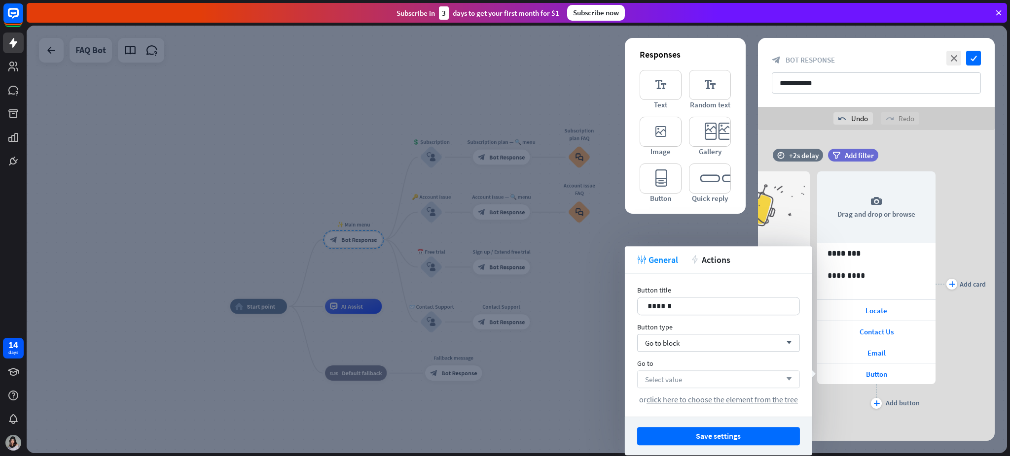
click at [723, 342] on div "Select value arrow_down" at bounding box center [718, 380] width 163 height 18
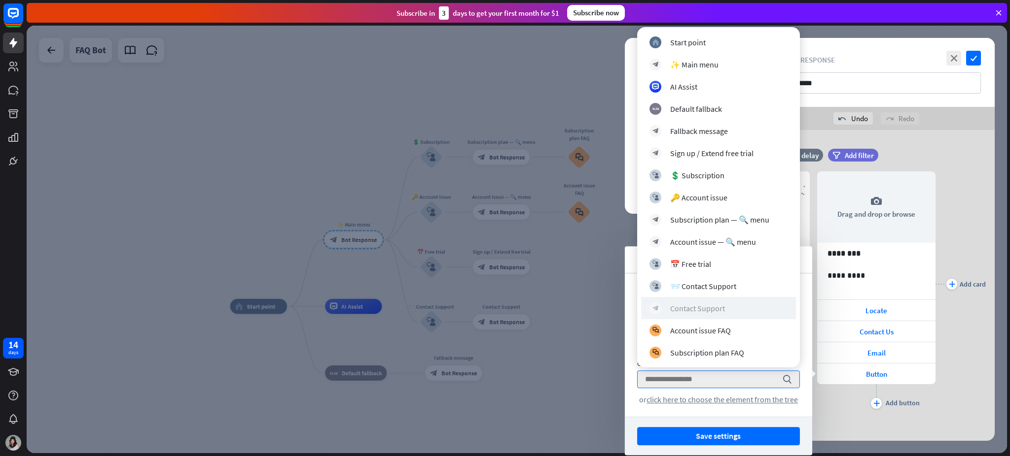
click at [732, 310] on div "block_bot_response Contact Support" at bounding box center [718, 309] width 138 height 12
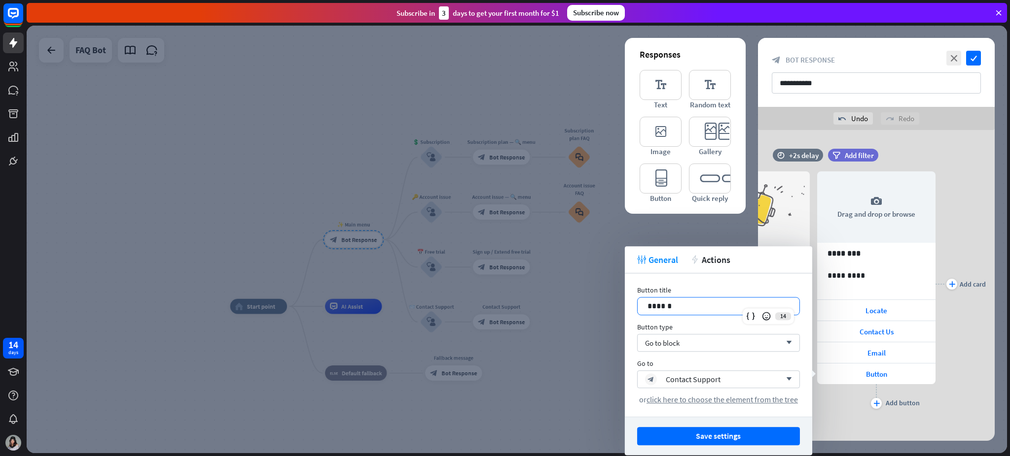
click at [691, 308] on p "******" at bounding box center [718, 306] width 142 height 12
click at [751, 342] on button "Save settings" at bounding box center [718, 436] width 163 height 18
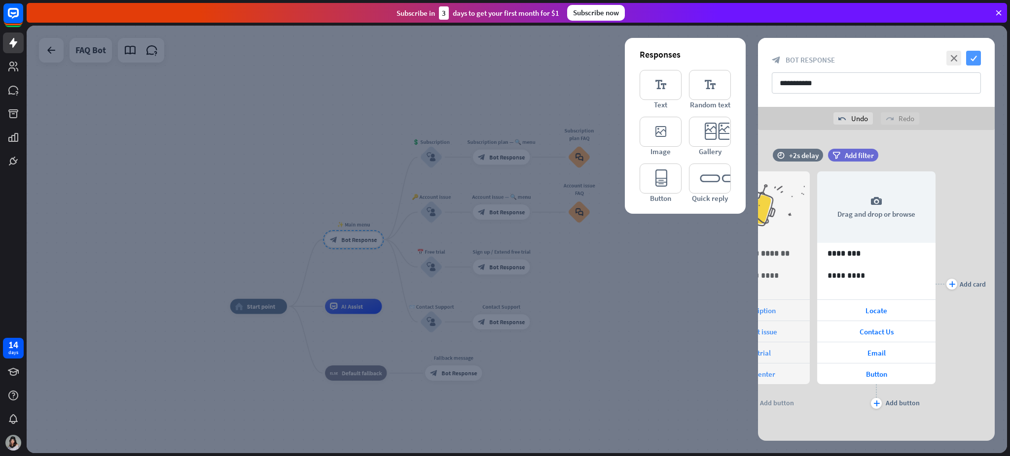
click at [757, 59] on icon "check" at bounding box center [973, 58] width 15 height 15
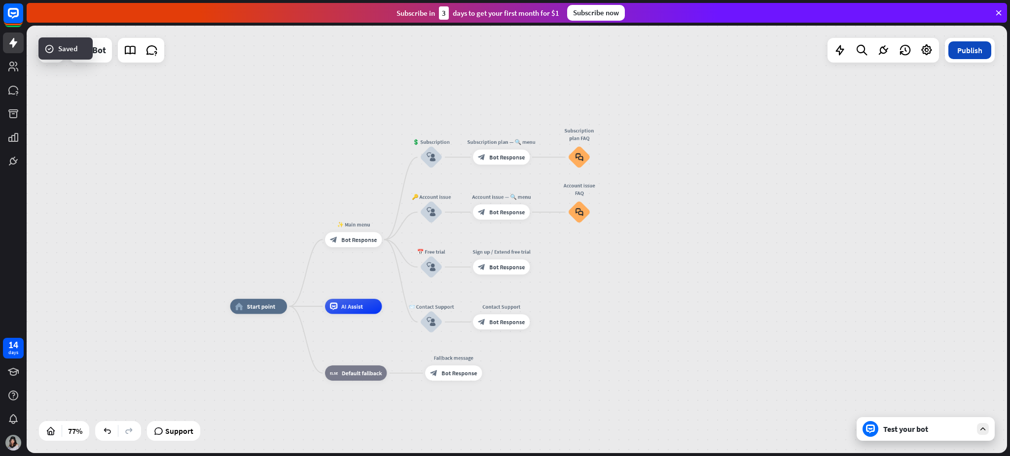
click at [757, 49] on button "Publish" at bounding box center [969, 50] width 43 height 18
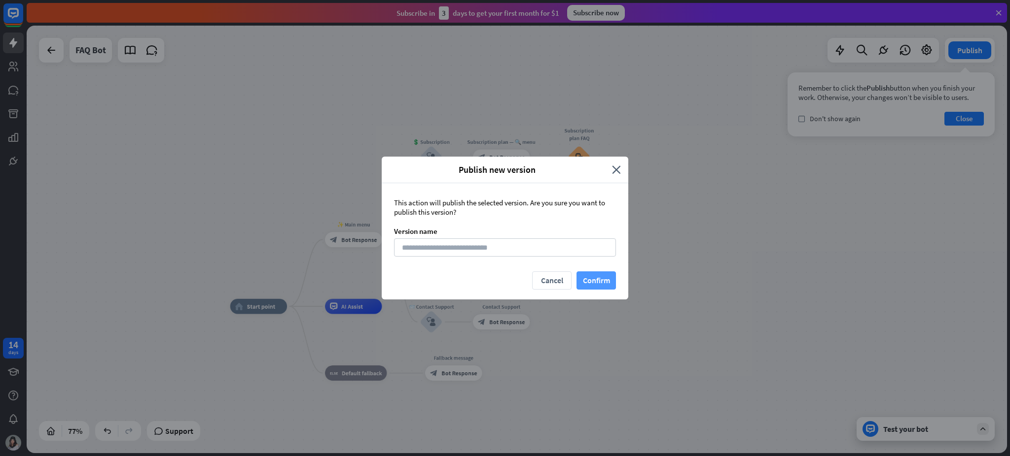
click at [581, 278] on button "Confirm" at bounding box center [595, 281] width 39 height 18
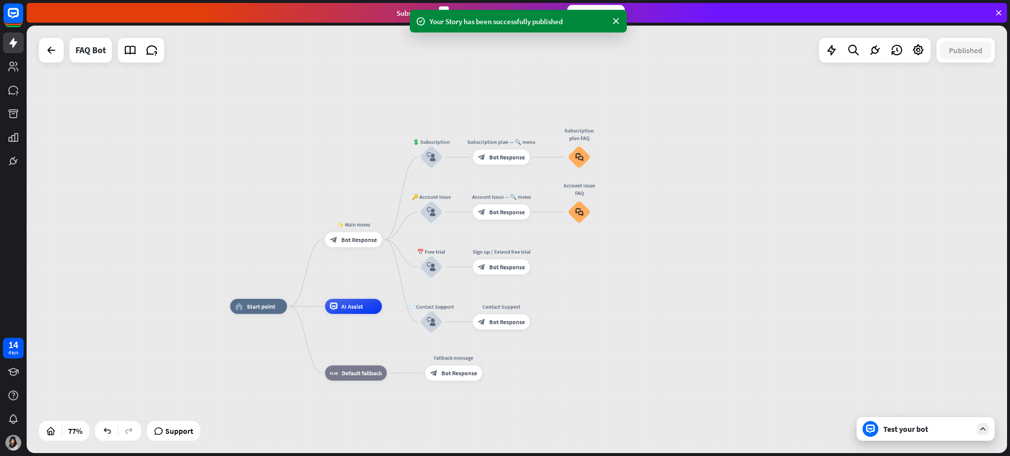
click at [757, 342] on div "Test your bot" at bounding box center [927, 429] width 89 height 10
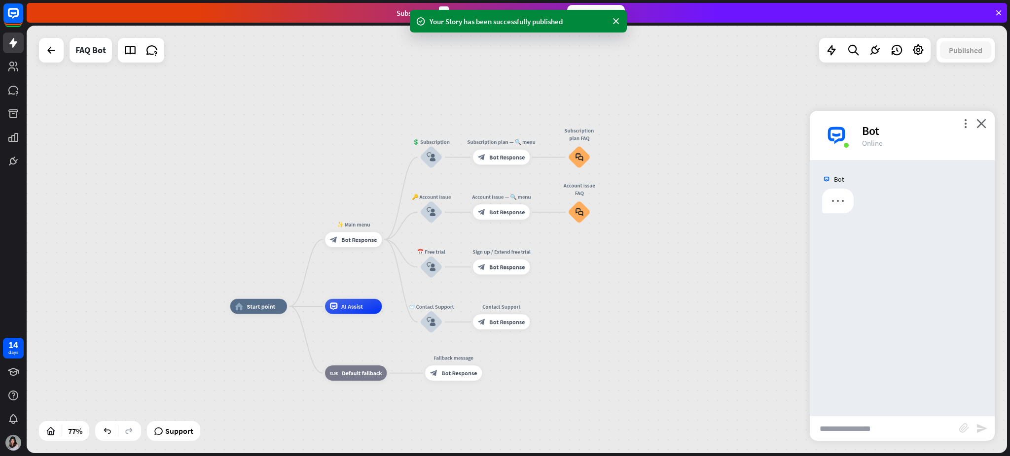
click at [757, 342] on input "text" at bounding box center [883, 429] width 149 height 25
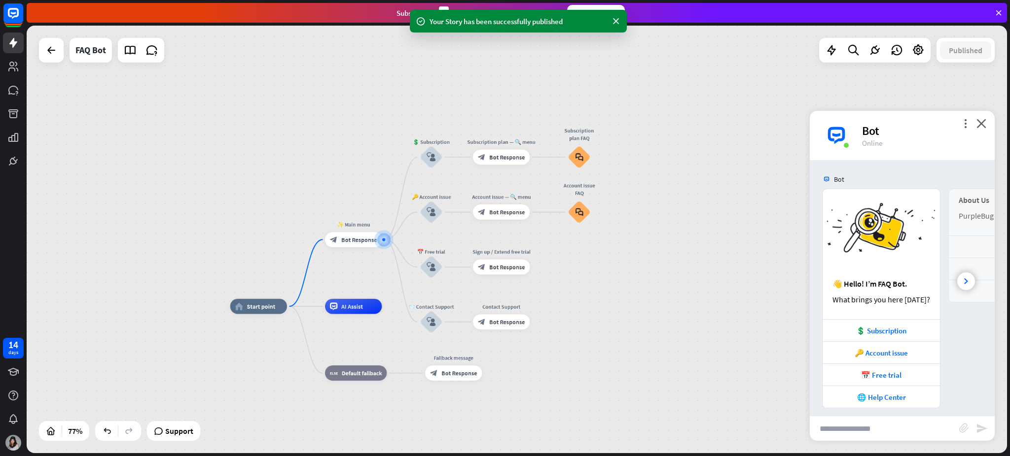
scroll to position [7, 0]
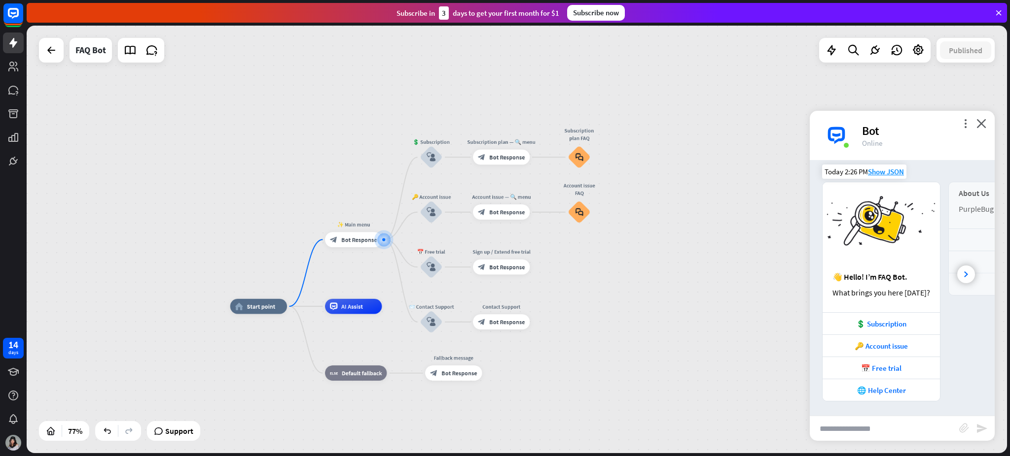
drag, startPoint x: 955, startPoint y: 278, endPoint x: 961, endPoint y: 281, distance: 6.8
click at [757, 280] on div at bounding box center [966, 275] width 18 height 18
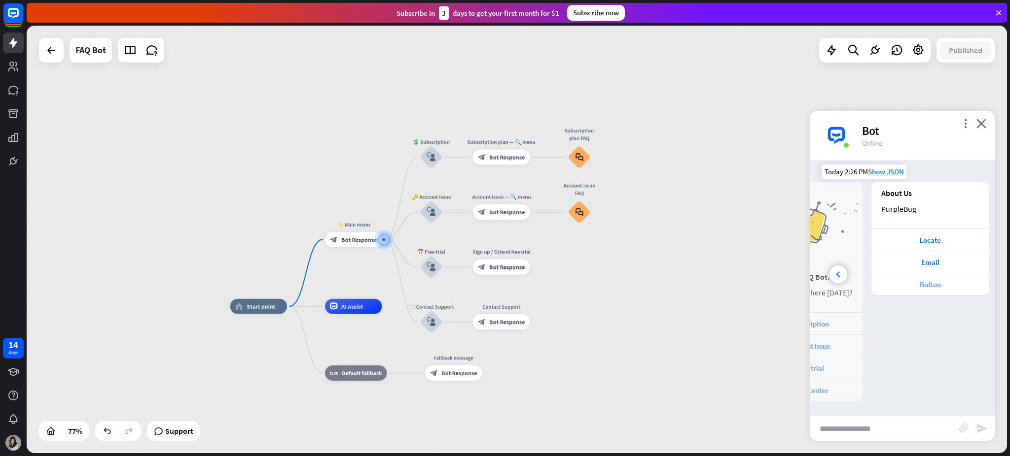
scroll to position [0, 94]
click at [757, 288] on div "Button" at bounding box center [922, 284] width 107 height 9
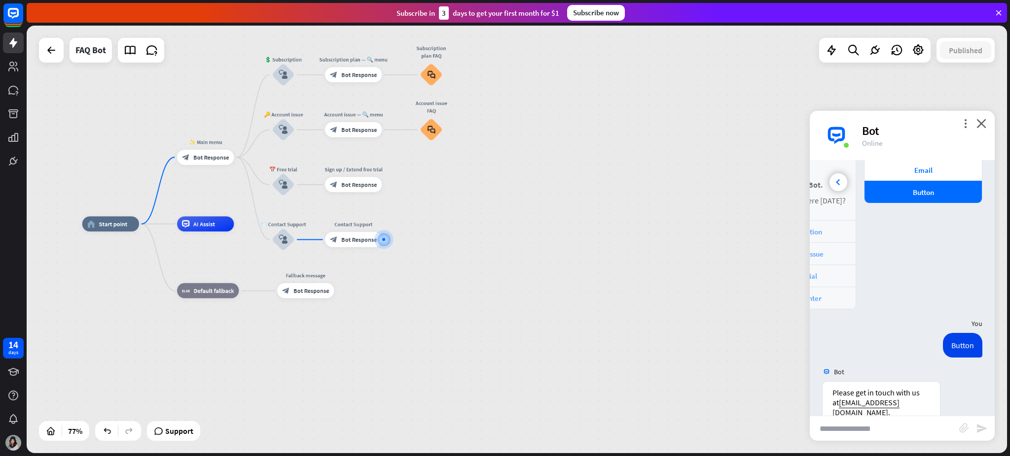
scroll to position [34, 0]
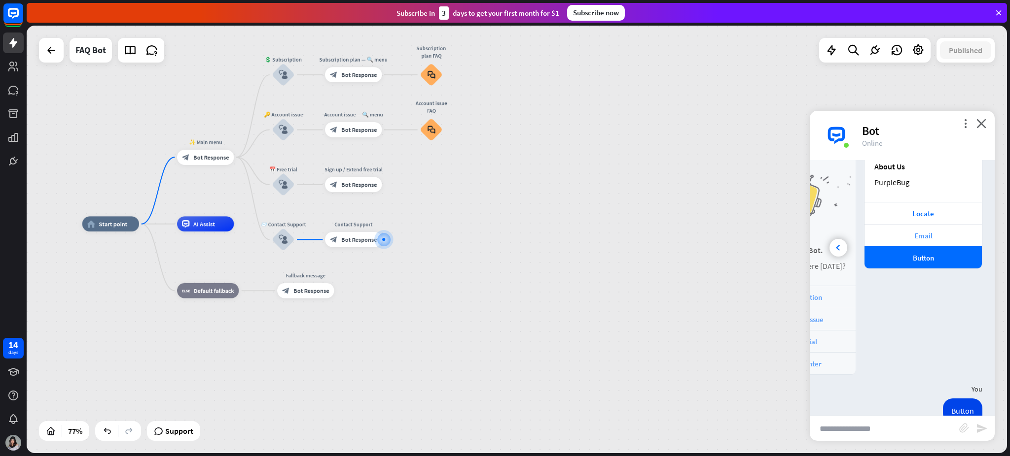
click at [757, 240] on div "Email" at bounding box center [922, 235] width 107 height 9
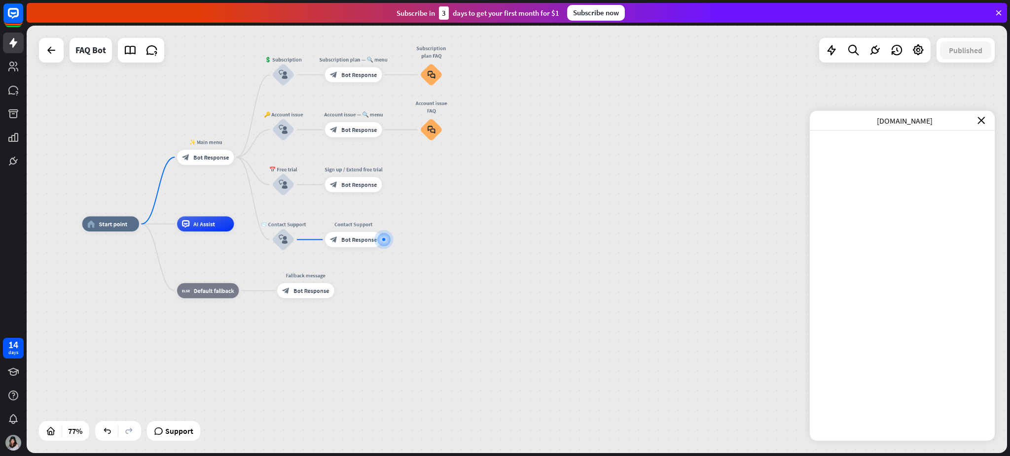
scroll to position [0, 94]
click at [757, 124] on icon "close" at bounding box center [980, 120] width 7 height 7
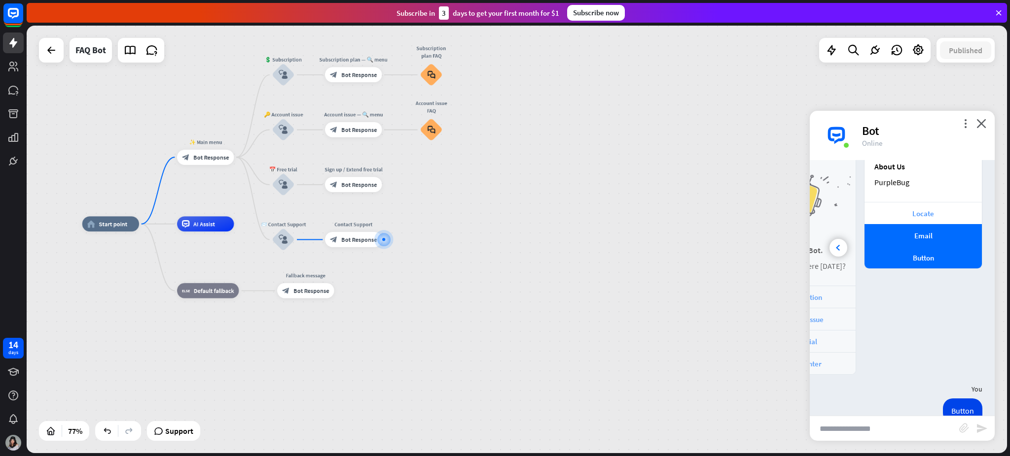
click at [757, 214] on div "Locate" at bounding box center [922, 213] width 107 height 9
click at [757, 311] on div "About Us PurpleBug Locate Email Button" at bounding box center [923, 265] width 118 height 220
click at [209, 155] on span "Bot Response" at bounding box center [210, 157] width 35 height 7
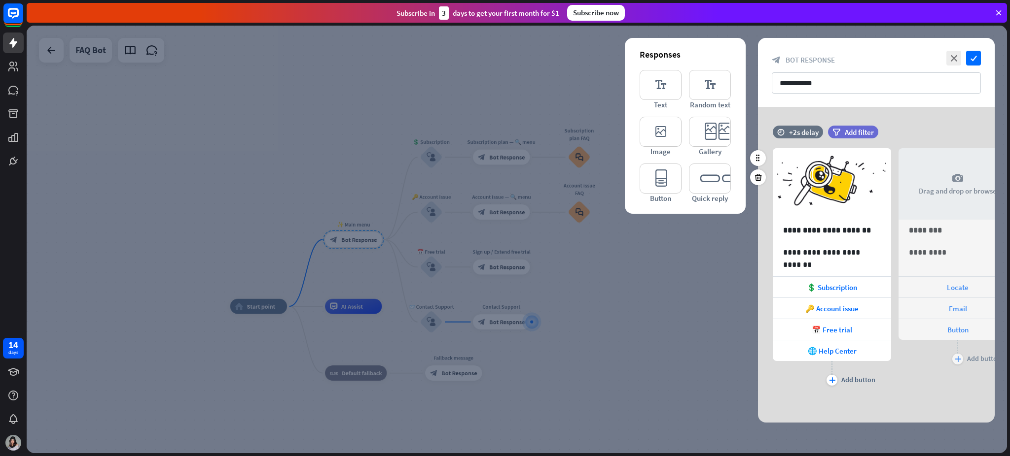
click at [757, 342] on div "**********" at bounding box center [876, 265] width 237 height 316
click at [757, 227] on icon "arrowhead_right" at bounding box center [993, 226] width 9 height 9
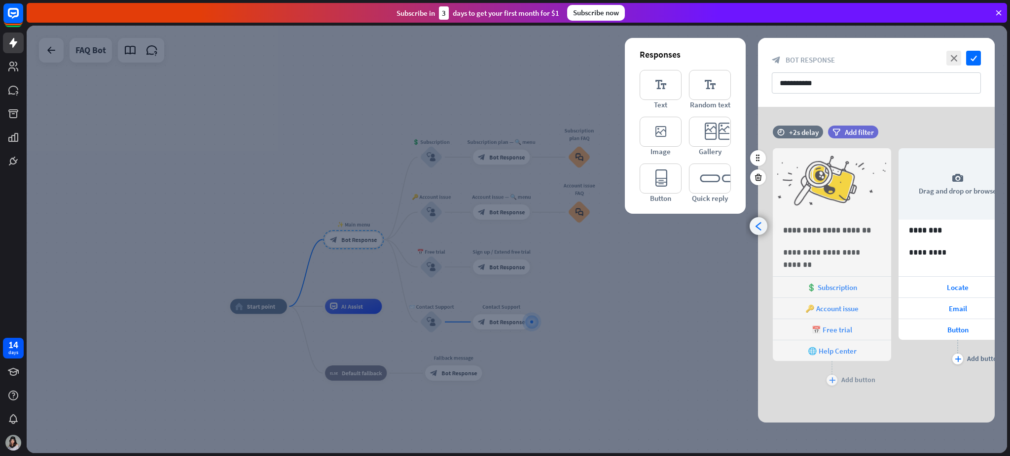
scroll to position [0, 81]
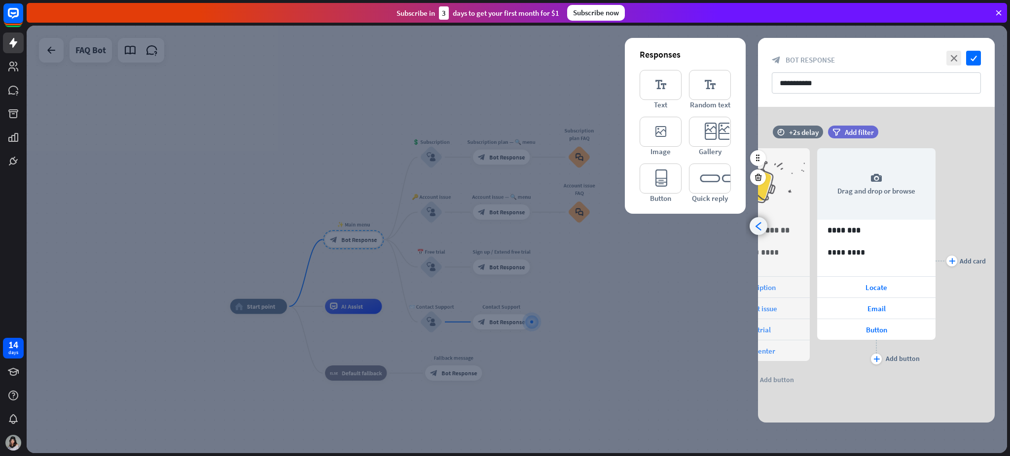
click at [757, 227] on icon "arrowhead_left" at bounding box center [758, 226] width 9 height 9
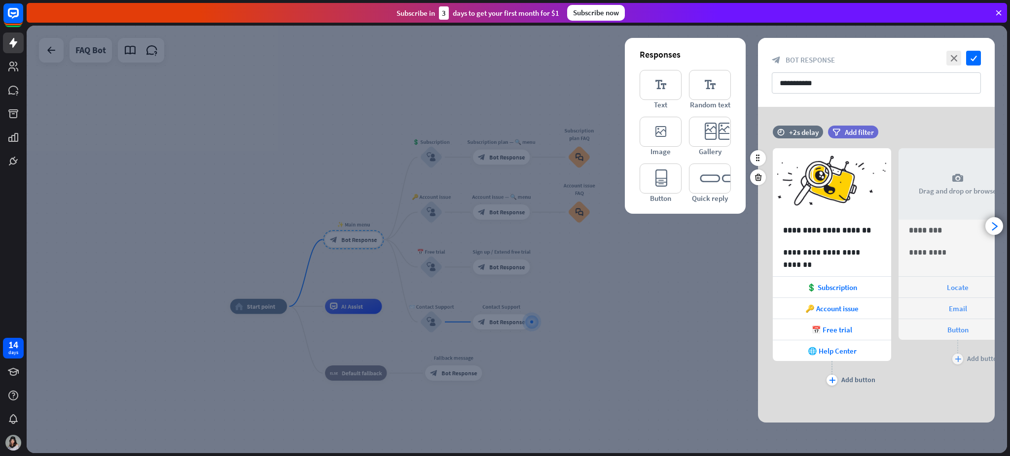
scroll to position [0, 0]
click at [757, 229] on icon "arrowhead_right" at bounding box center [993, 226] width 9 height 9
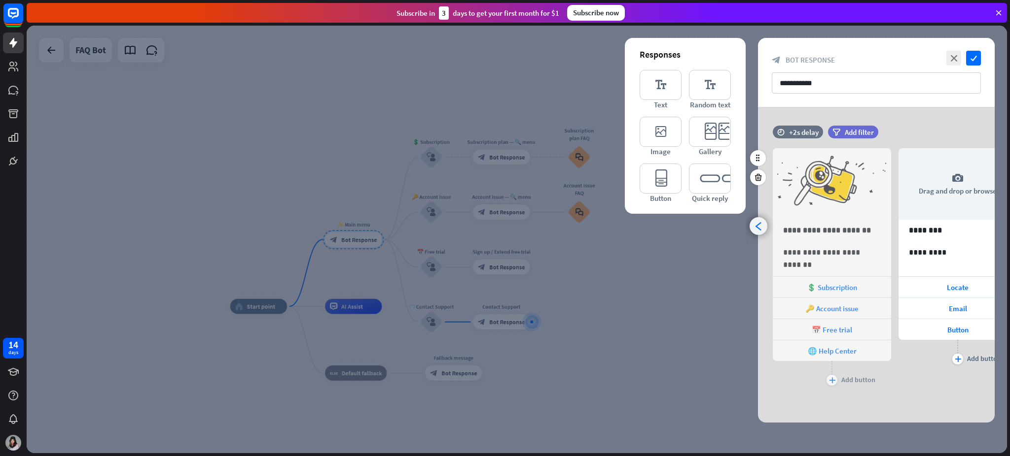
scroll to position [0, 81]
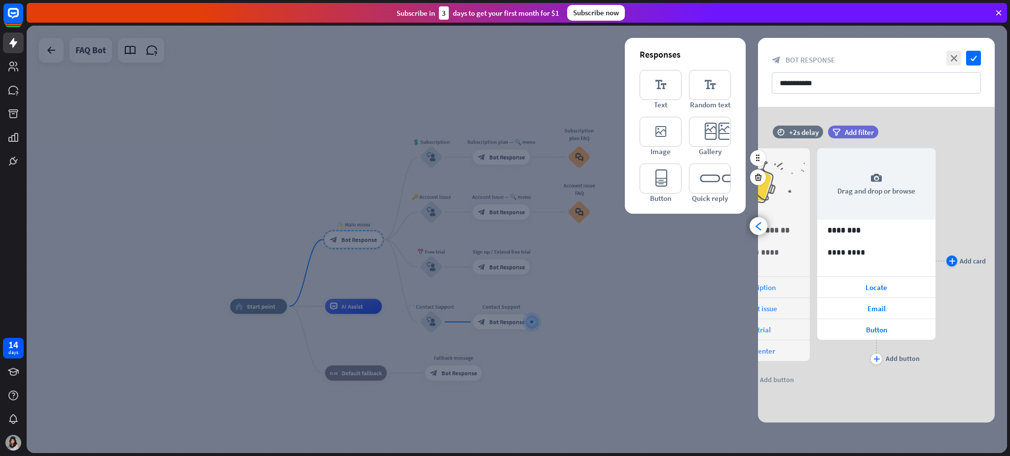
click at [757, 258] on icon "plus" at bounding box center [951, 261] width 6 height 6
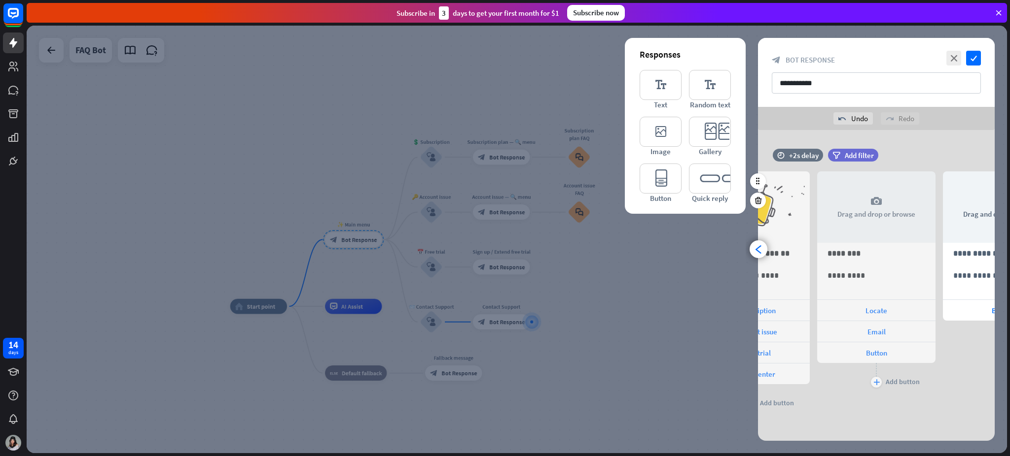
scroll to position [0, 207]
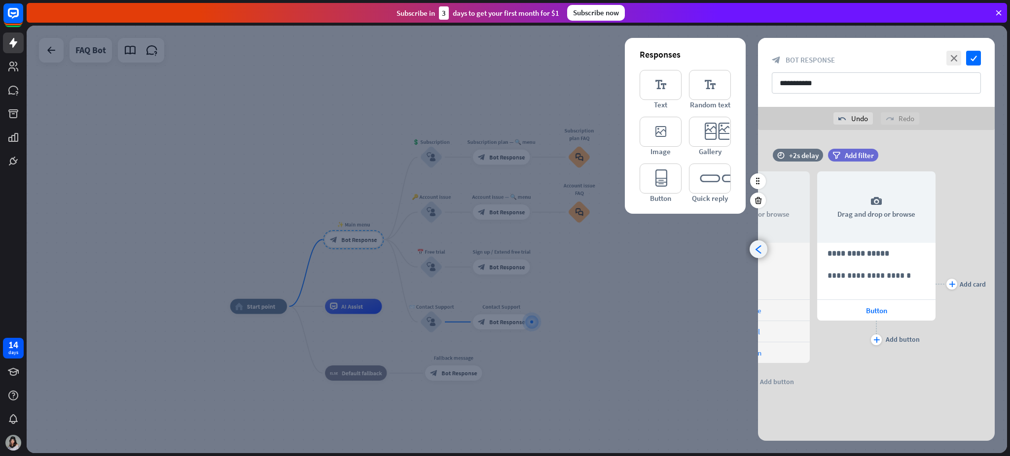
click at [757, 248] on div "arrowhead_left" at bounding box center [758, 250] width 18 height 18
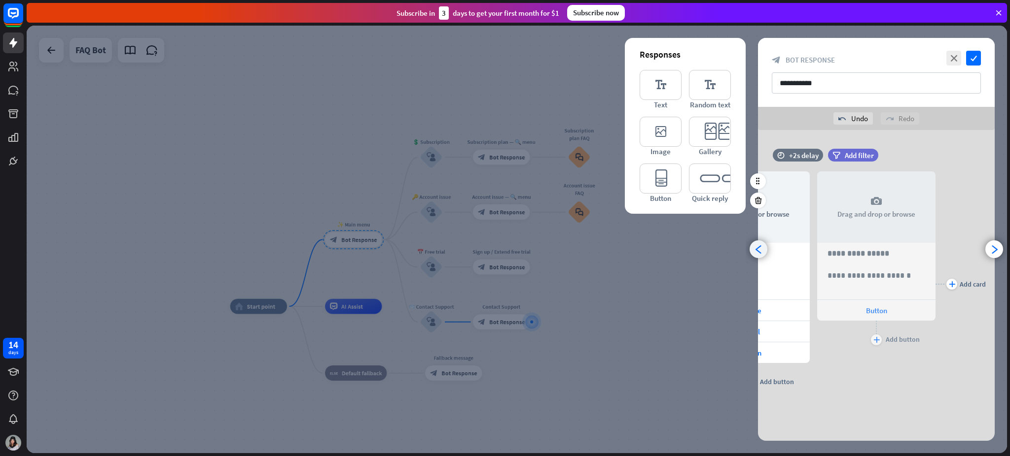
scroll to position [0, 81]
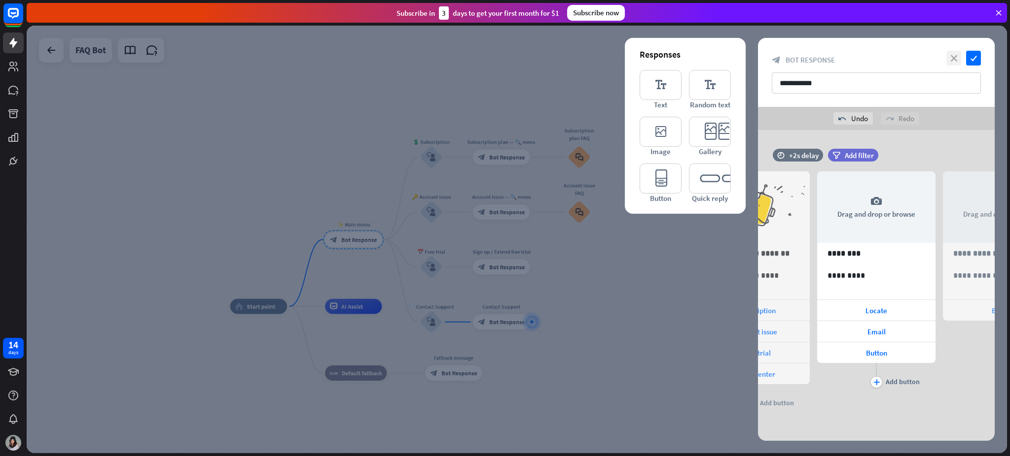
click at [757, 53] on icon "close" at bounding box center [953, 58] width 15 height 15
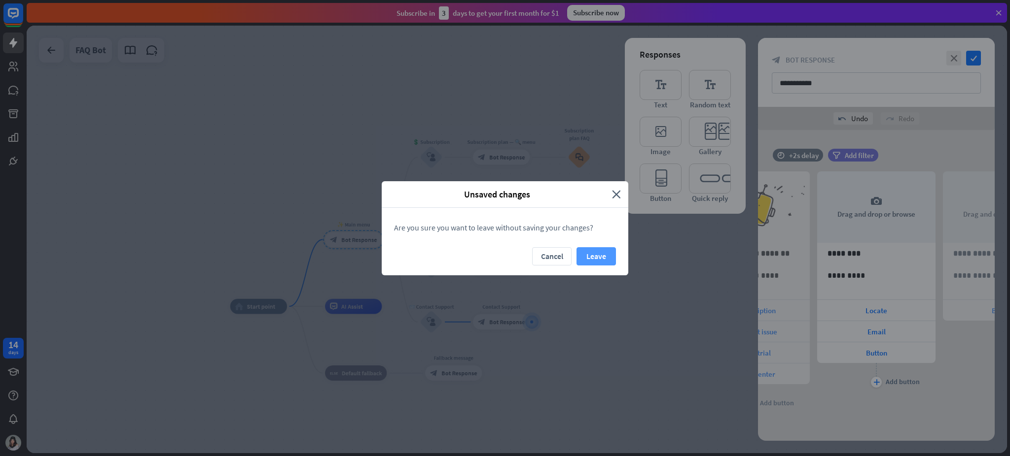
click at [592, 263] on button "Leave" at bounding box center [595, 256] width 39 height 18
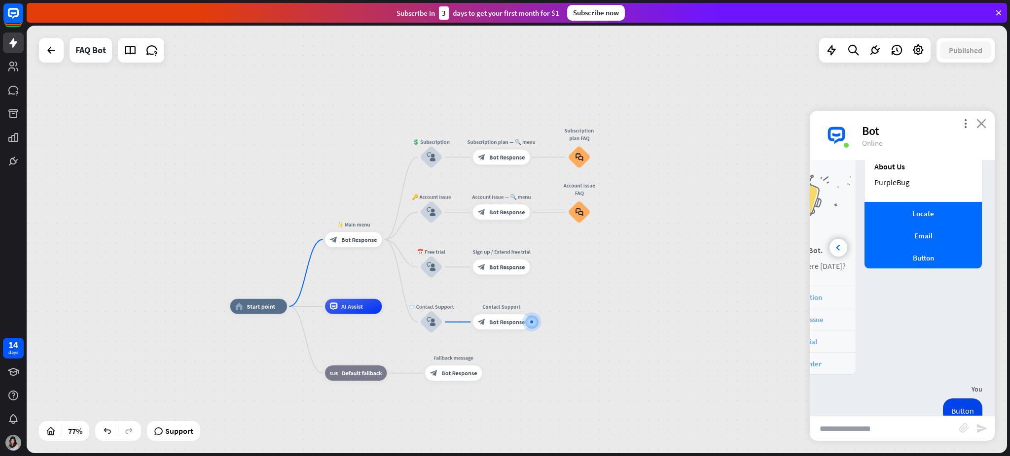
click at [757, 121] on icon "close" at bounding box center [981, 123] width 10 height 9
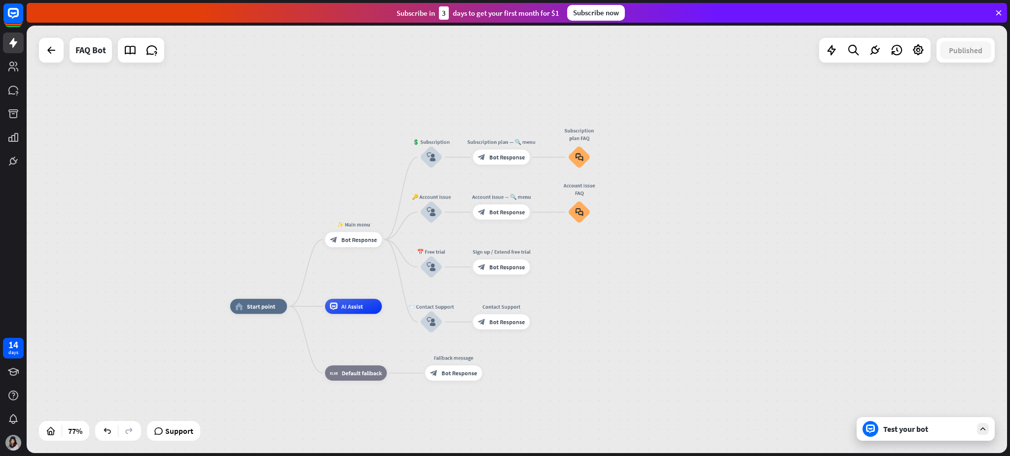
click at [757, 342] on div "Test your bot" at bounding box center [927, 429] width 89 height 10
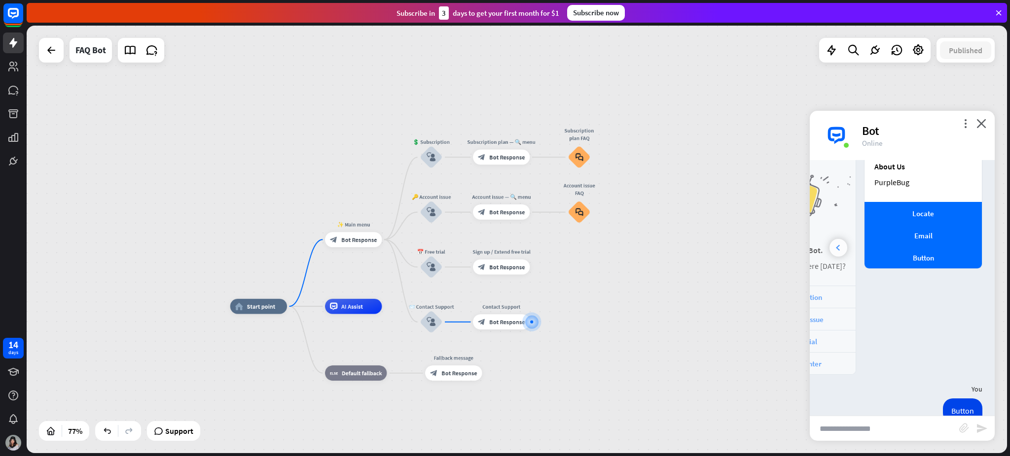
click at [757, 251] on div at bounding box center [838, 248] width 18 height 18
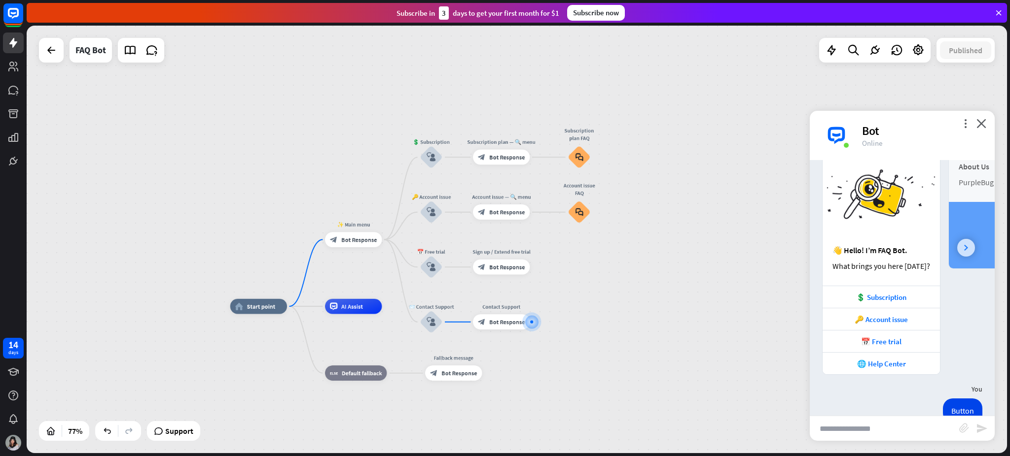
click at [757, 249] on icon at bounding box center [966, 248] width 4 height 6
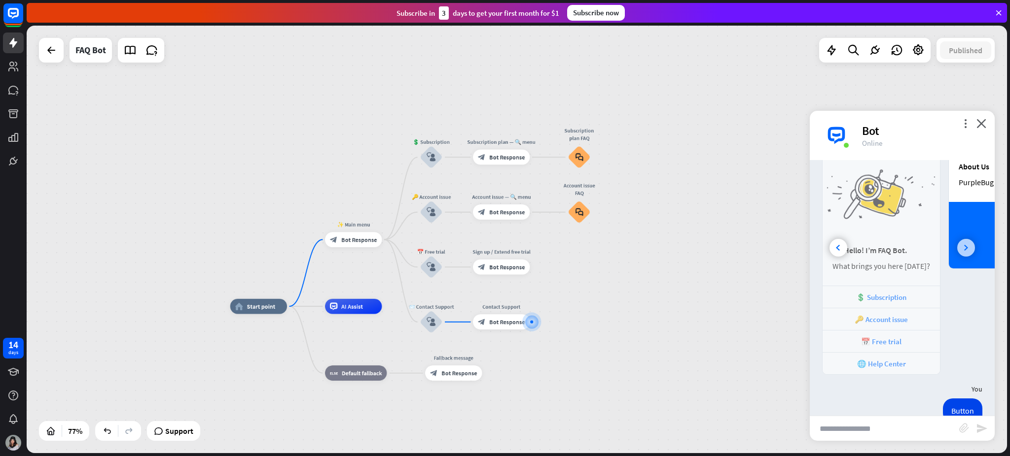
scroll to position [0, 94]
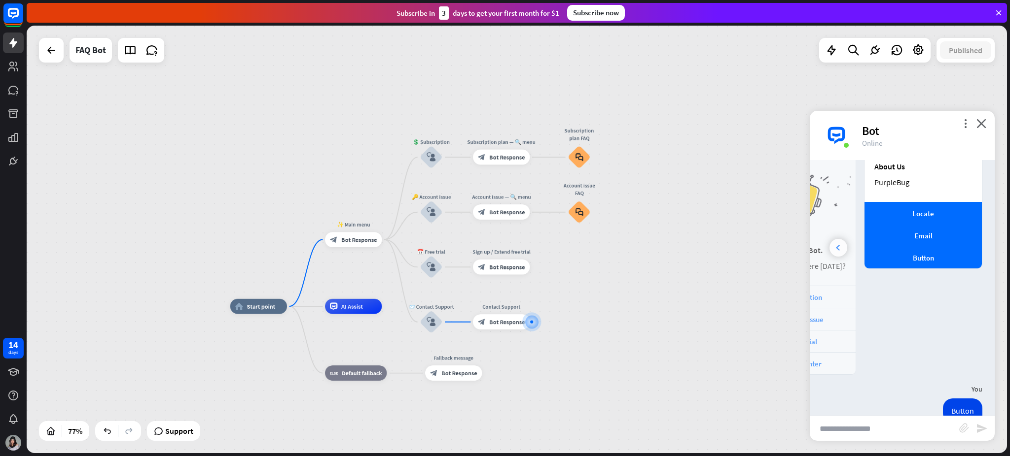
click at [757, 248] on icon at bounding box center [838, 248] width 4 height 6
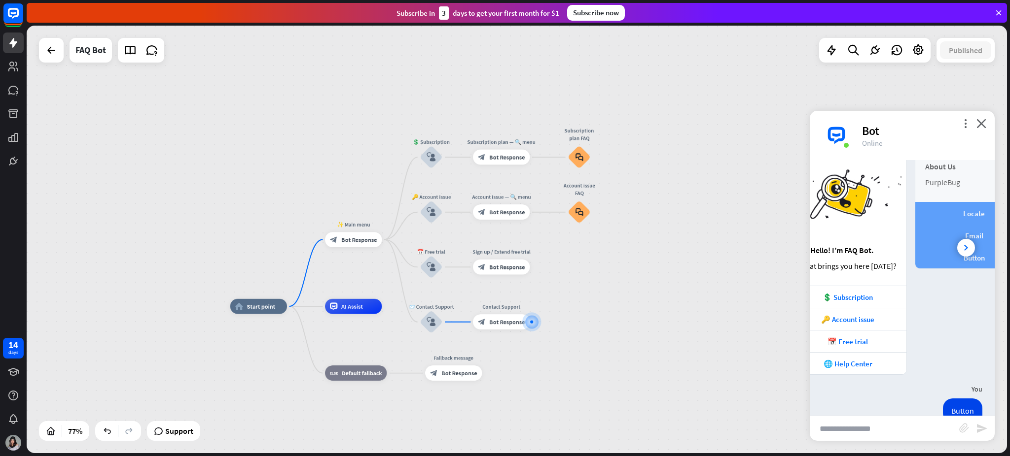
scroll to position [0, 0]
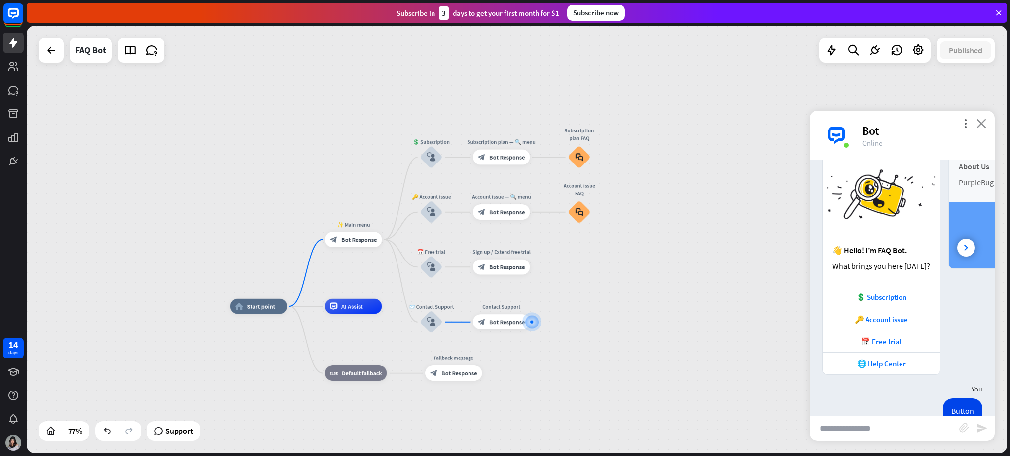
click at [757, 124] on icon "close" at bounding box center [981, 123] width 10 height 9
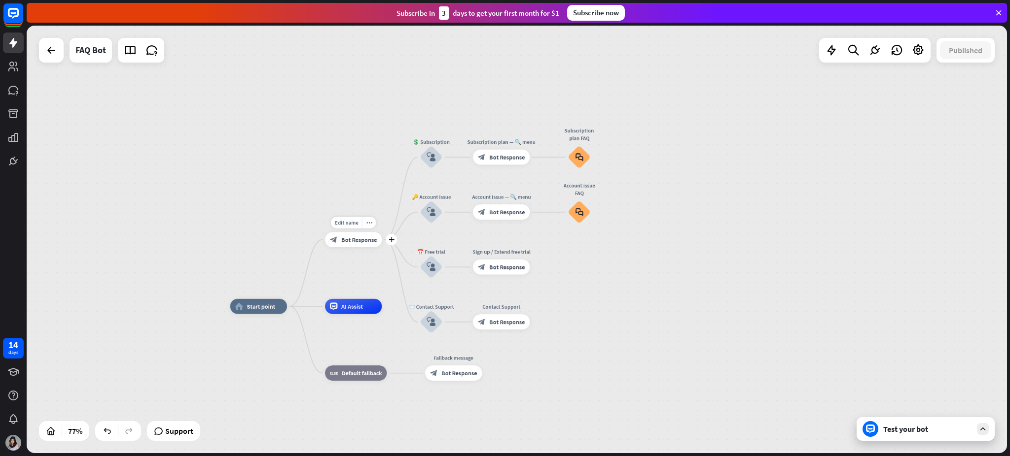
click at [354, 242] on span "Bot Response" at bounding box center [358, 239] width 35 height 7
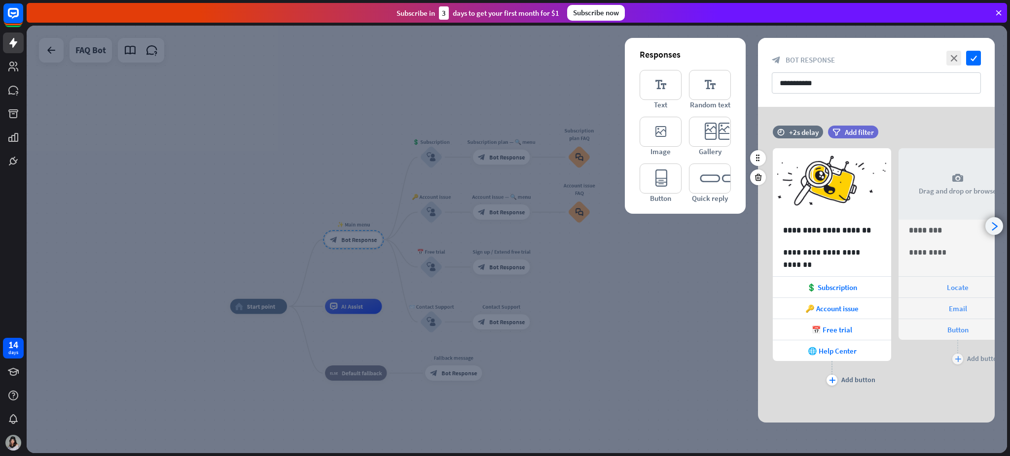
click at [757, 227] on icon "arrowhead_right" at bounding box center [993, 226] width 9 height 9
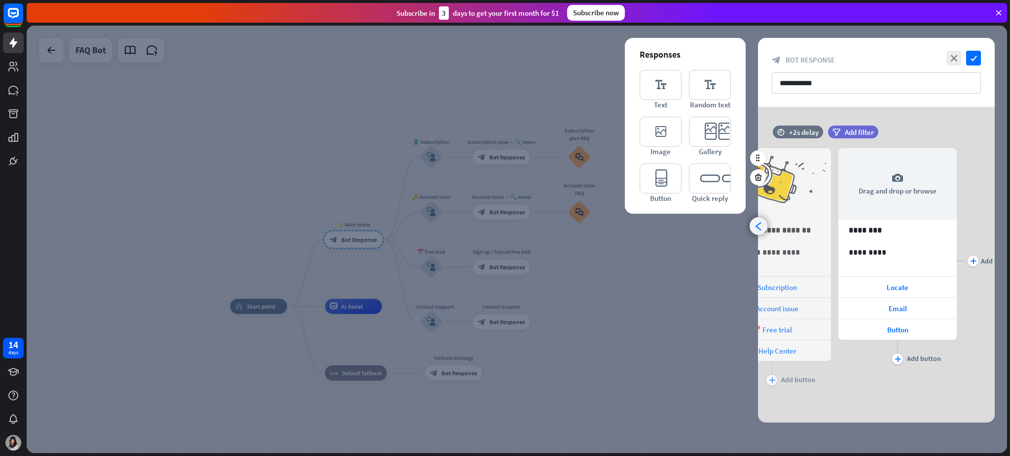
scroll to position [0, 81]
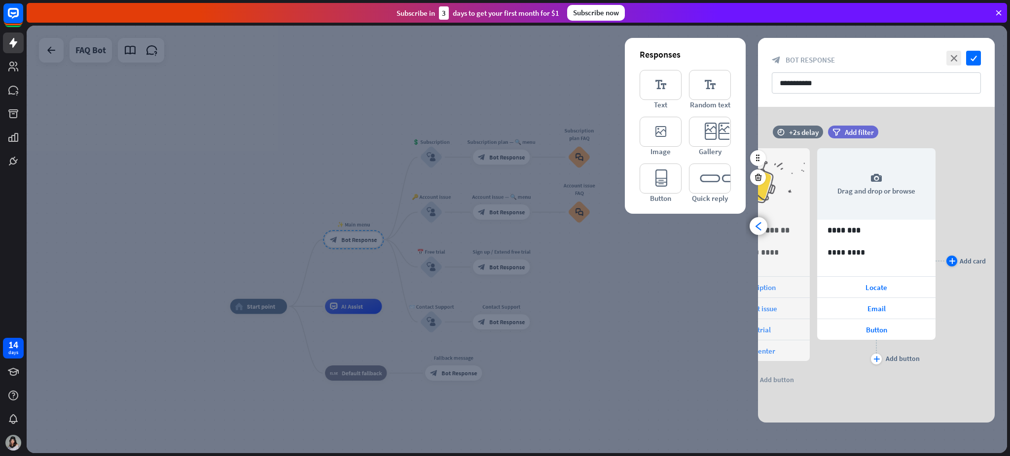
click at [757, 259] on div "plus" at bounding box center [951, 261] width 11 height 11
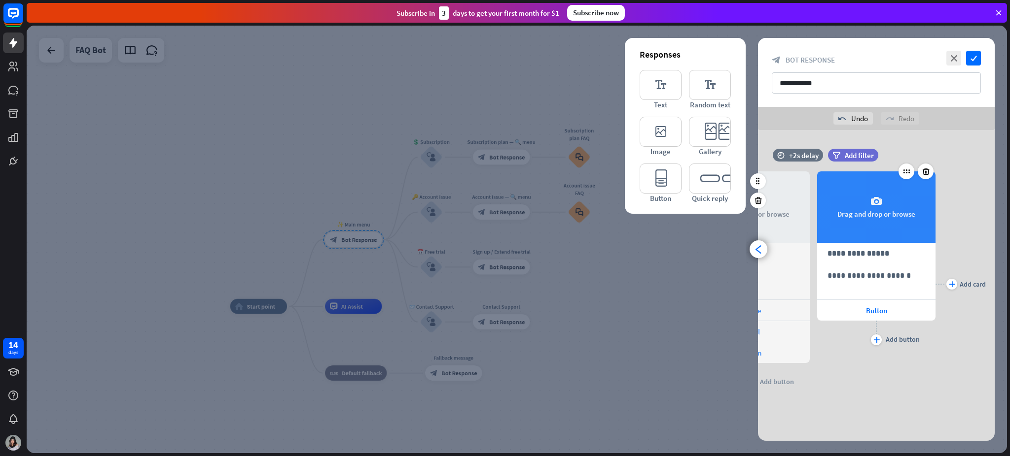
scroll to position [0, 207]
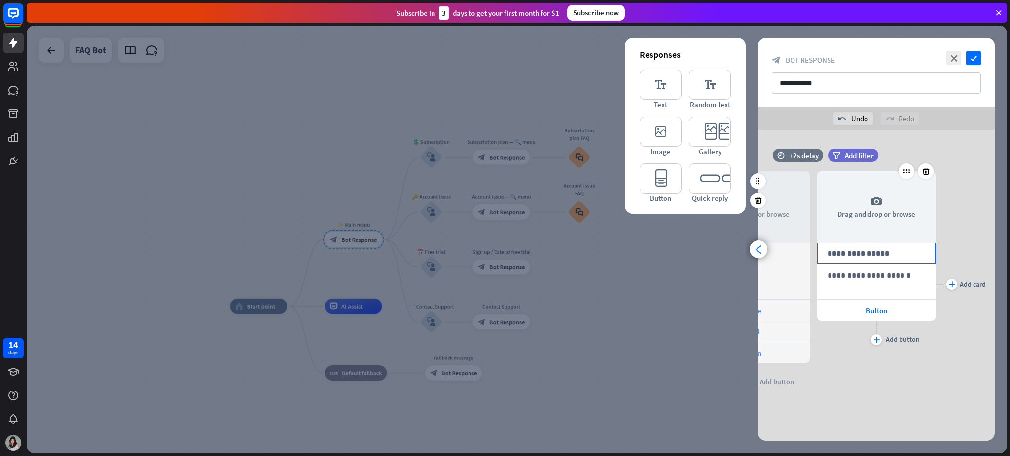
click at [757, 256] on p "**********" at bounding box center [876, 253] width 98 height 12
click at [757, 280] on p "**********" at bounding box center [876, 276] width 98 height 12
click at [757, 307] on div "Button" at bounding box center [876, 310] width 118 height 21
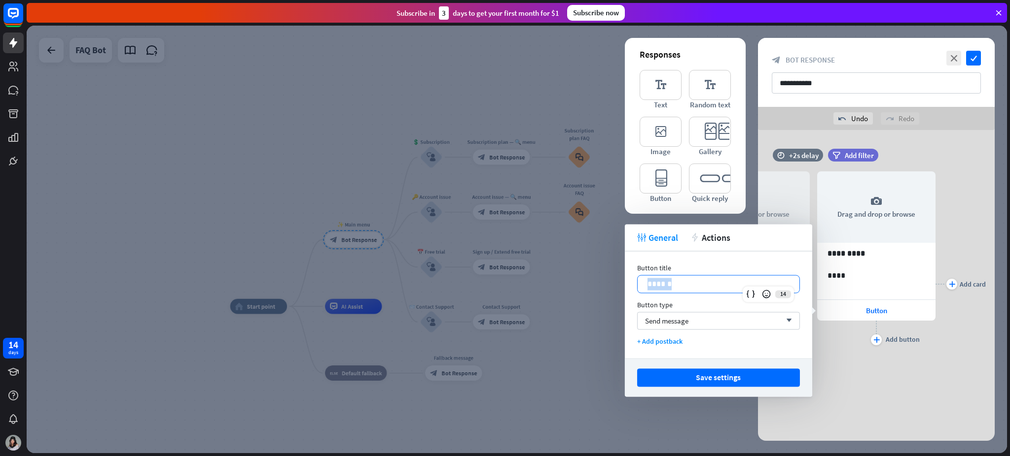
drag, startPoint x: 680, startPoint y: 288, endPoint x: 626, endPoint y: 288, distance: 54.7
click at [626, 288] on div "Button title 14 ****** Button type Send message arrow_down + Add postback" at bounding box center [718, 304] width 187 height 107
click at [705, 316] on div "Send message arrow_down" at bounding box center [718, 321] width 163 height 18
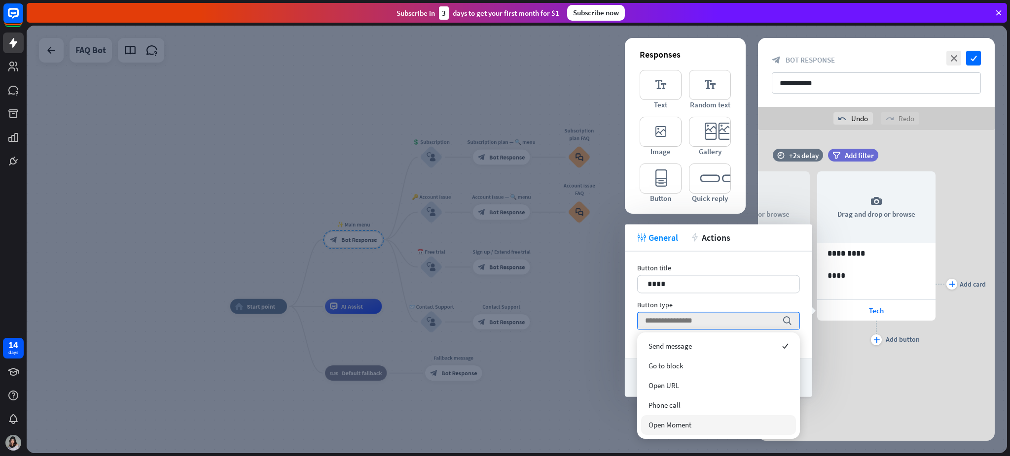
click at [692, 342] on div "Open Moment" at bounding box center [718, 426] width 155 height 20
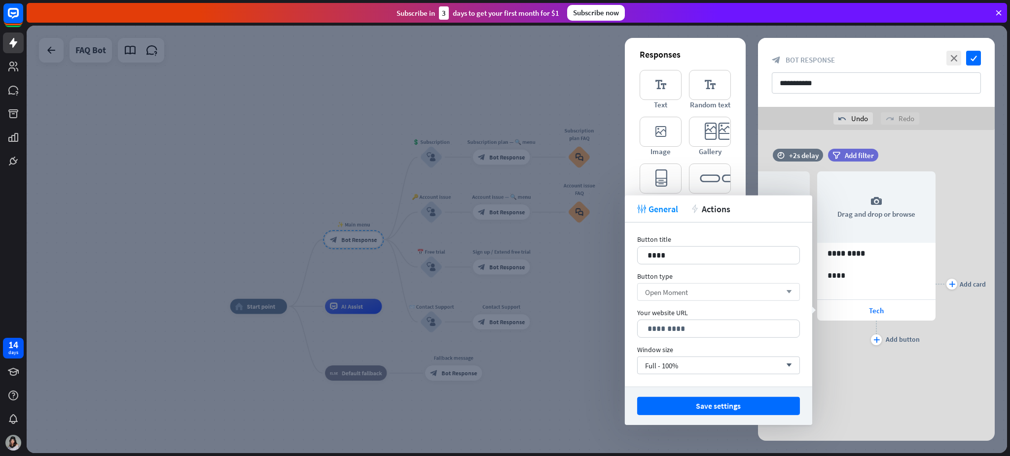
click at [688, 295] on span "Open Moment" at bounding box center [666, 291] width 43 height 9
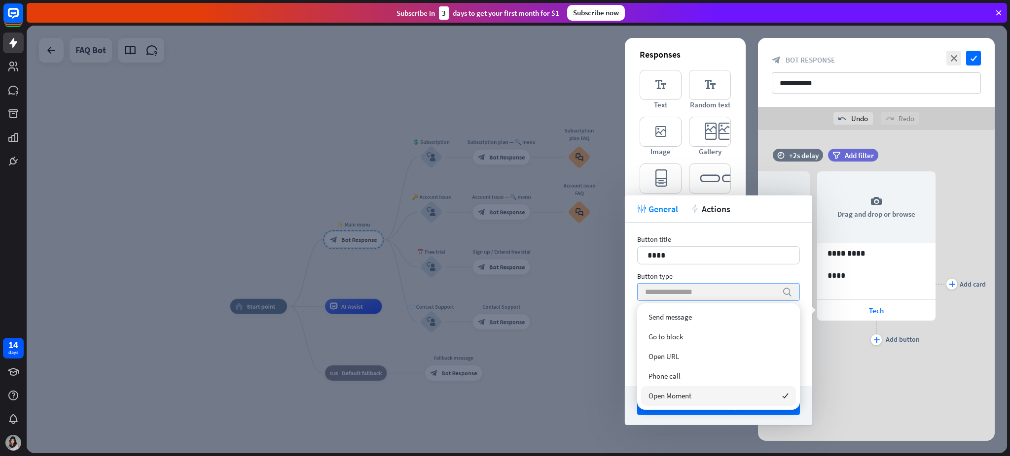
click at [688, 295] on input "search" at bounding box center [711, 292] width 132 height 17
click at [705, 323] on div "Send message" at bounding box center [718, 318] width 155 height 20
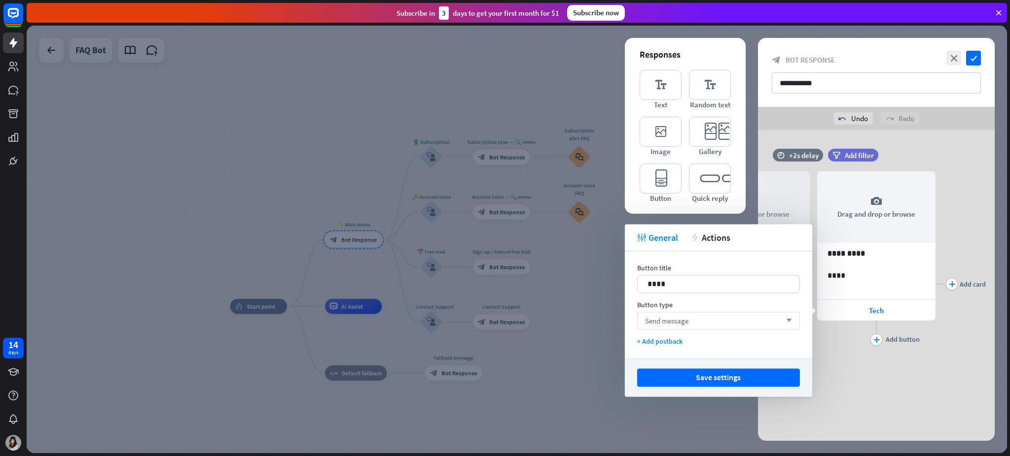
click at [757, 320] on div "Send message arrow_down" at bounding box center [718, 321] width 163 height 18
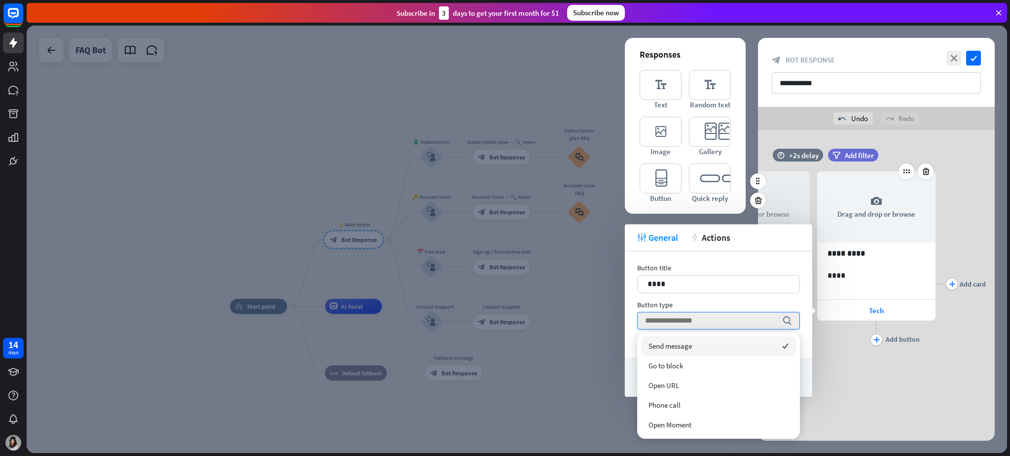
click at [757, 342] on div "camera Drag and drop or browse 71 ********* 76 **** Tech plus Add button" at bounding box center [876, 284] width 118 height 255
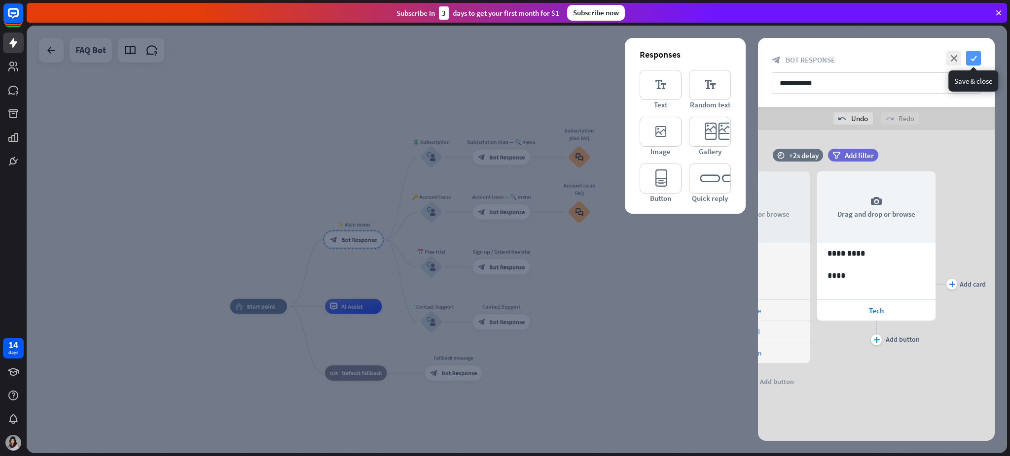
click at [757, 58] on icon "check" at bounding box center [973, 58] width 15 height 15
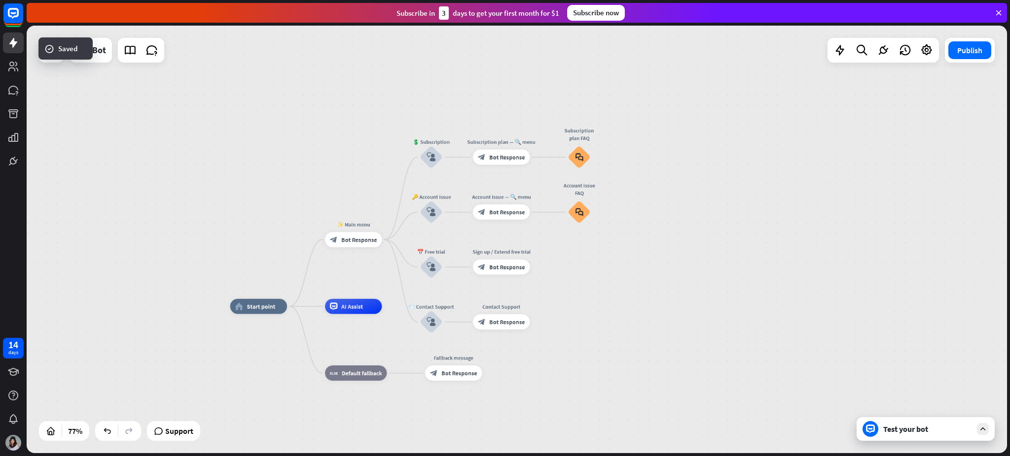
click at [757, 342] on div "Test your bot" at bounding box center [927, 429] width 89 height 10
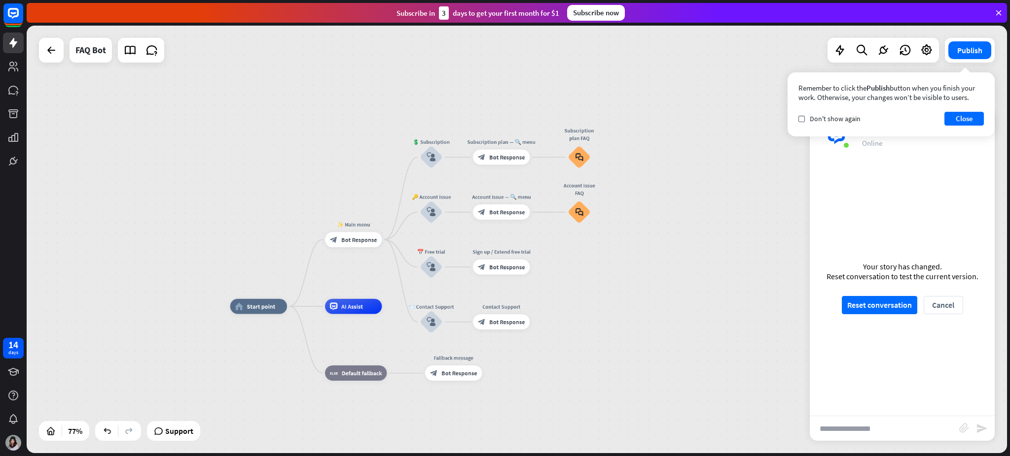
click at [757, 295] on div "Your story has changed. Reset conversation to test the current version. Reset c…" at bounding box center [901, 288] width 185 height 256
click at [757, 299] on button "Reset conversation" at bounding box center [878, 305] width 75 height 18
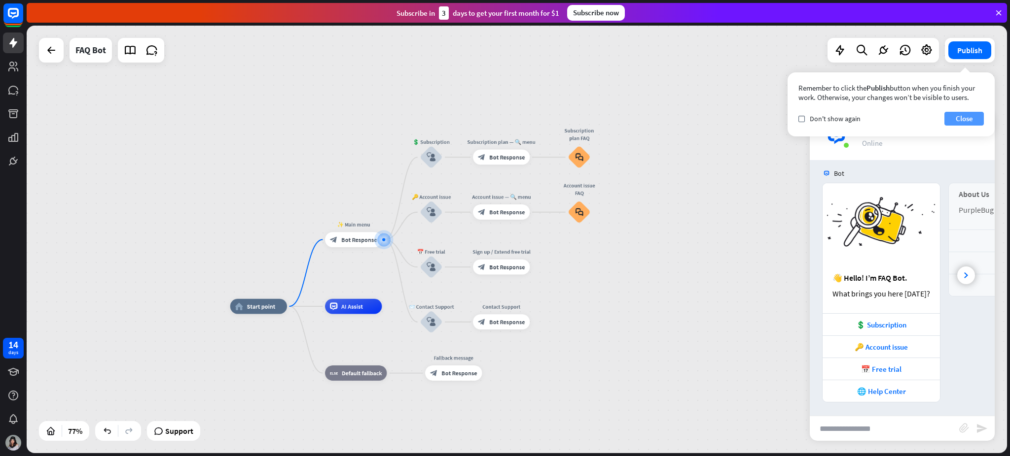
click at [757, 120] on button "Close" at bounding box center [963, 119] width 39 height 14
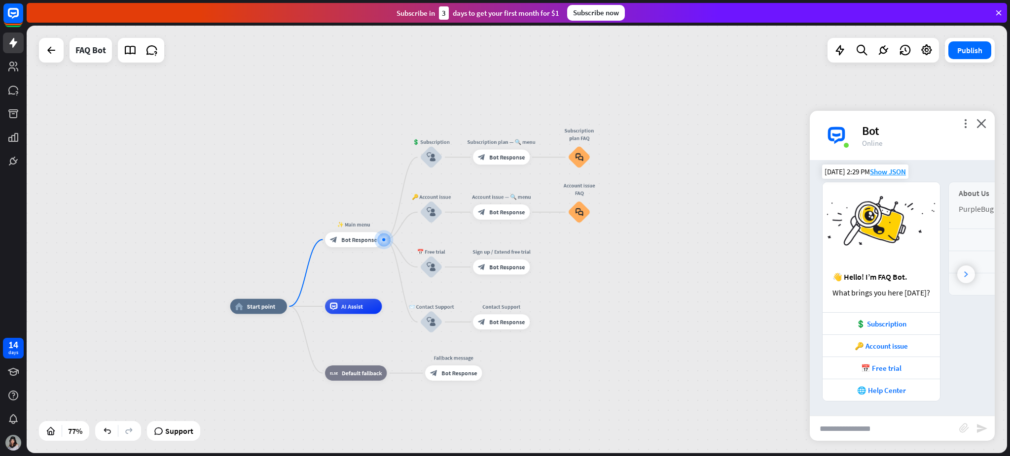
click at [757, 273] on icon at bounding box center [966, 275] width 4 height 6
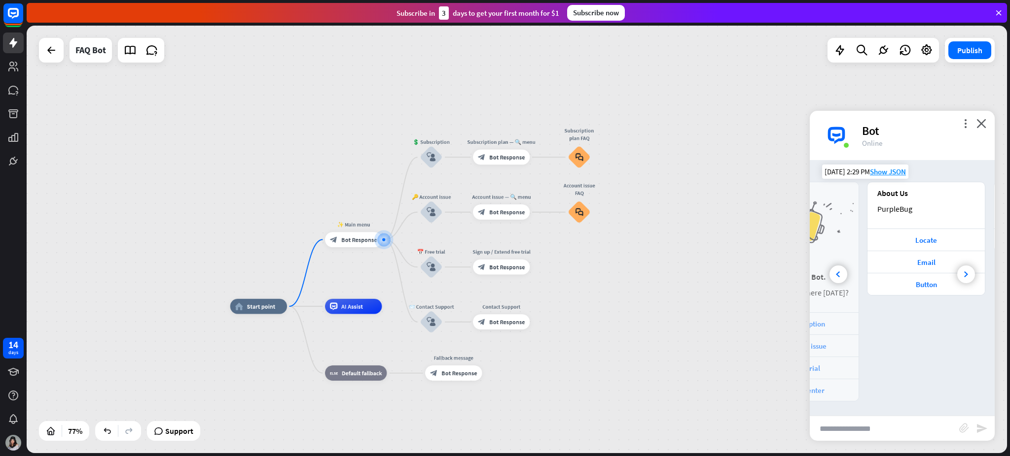
scroll to position [0, 110]
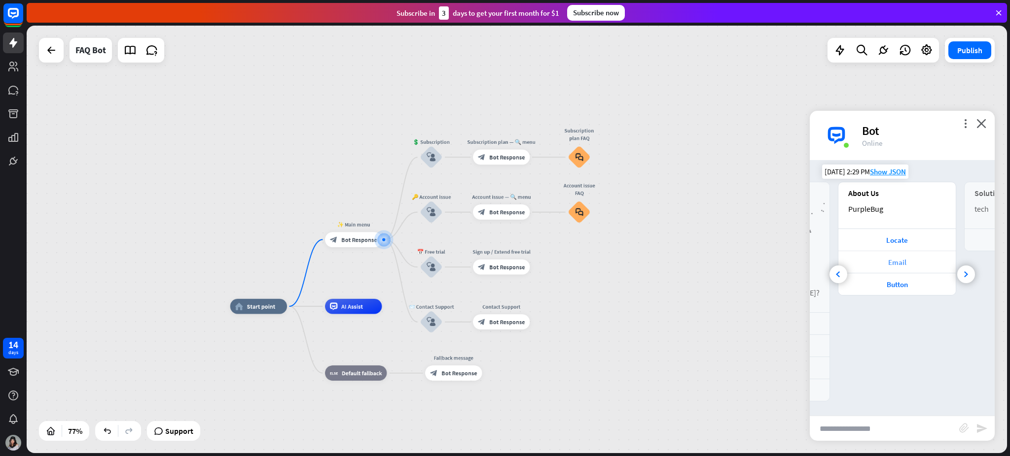
click at [757, 260] on div "Email" at bounding box center [896, 262] width 107 height 9
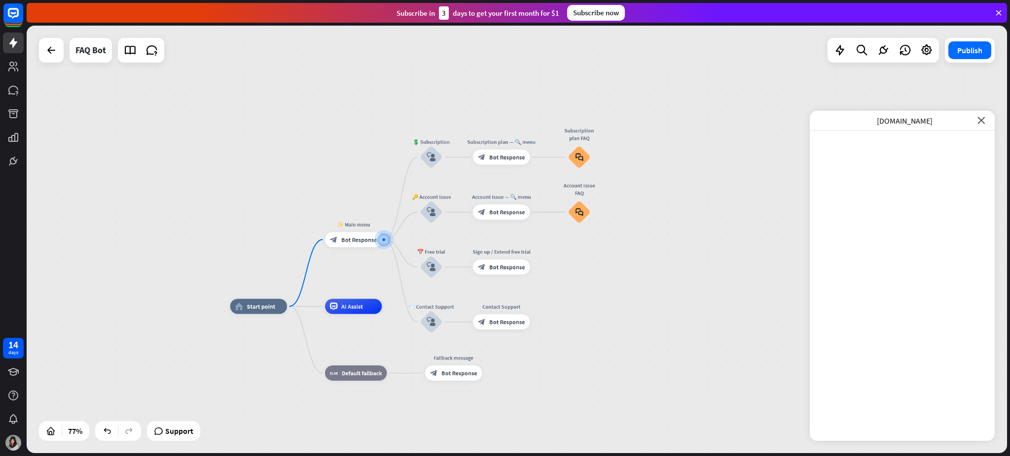
click at [757, 120] on icon "close" at bounding box center [980, 120] width 7 height 7
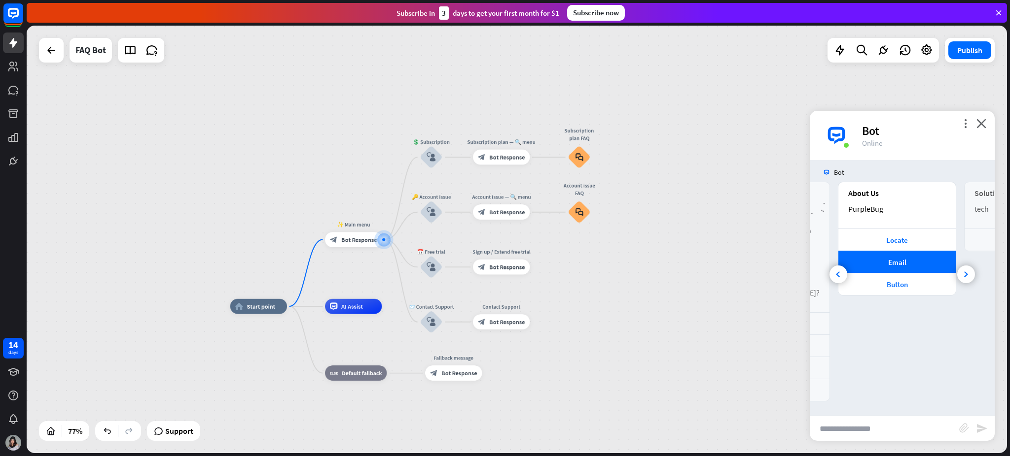
click at [757, 241] on div at bounding box center [901, 276] width 185 height 330
click at [757, 239] on div "Locate" at bounding box center [896, 240] width 107 height 9
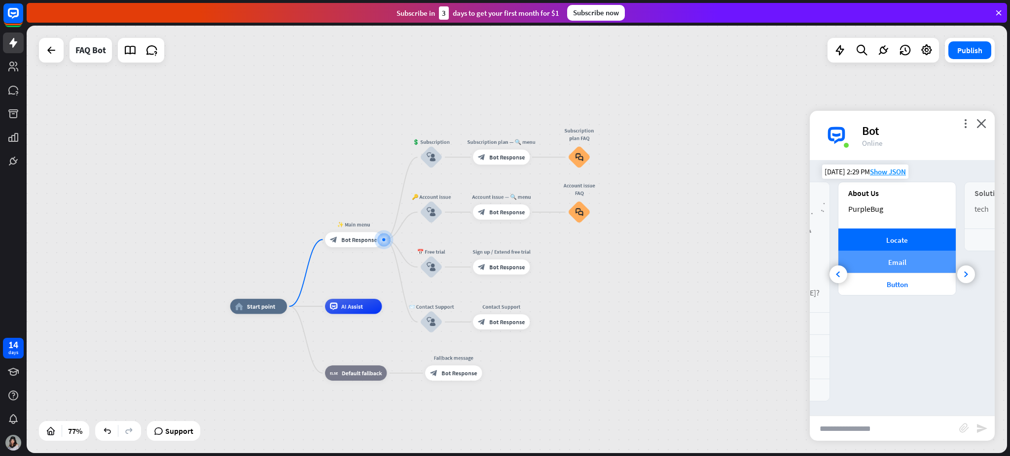
click at [757, 263] on div "Email" at bounding box center [896, 262] width 107 height 9
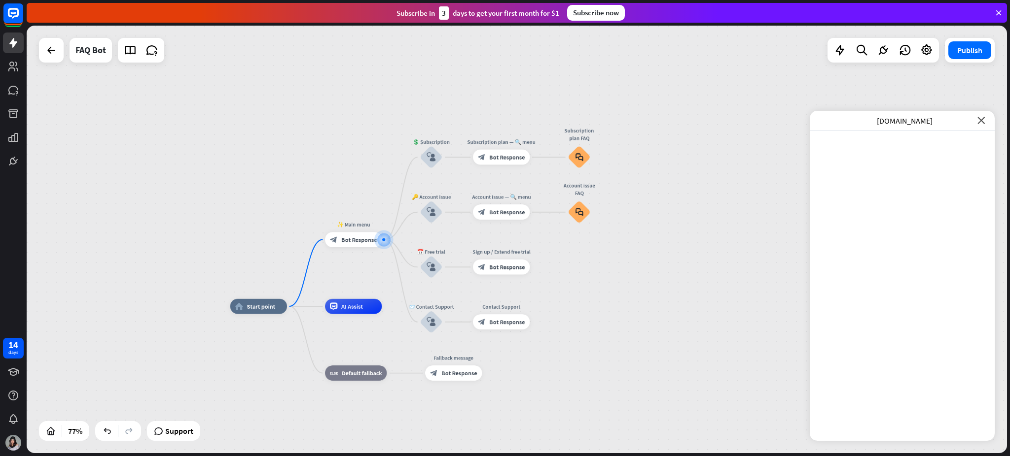
click at [757, 117] on icon "close" at bounding box center [980, 120] width 7 height 7
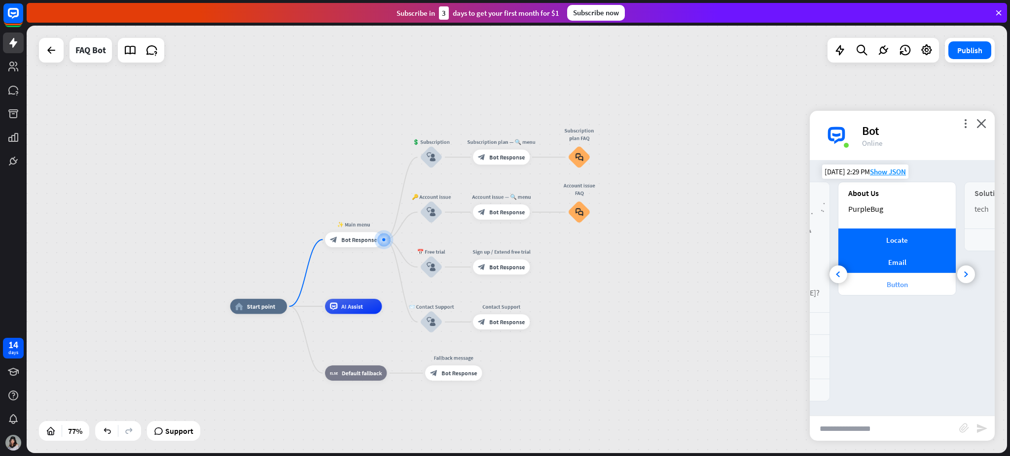
click at [757, 283] on div "Button" at bounding box center [896, 284] width 107 height 9
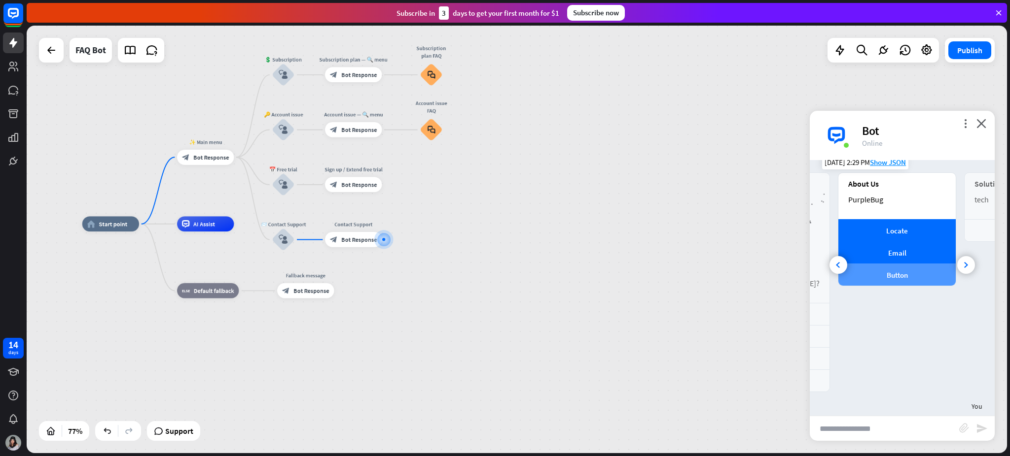
scroll to position [0, 0]
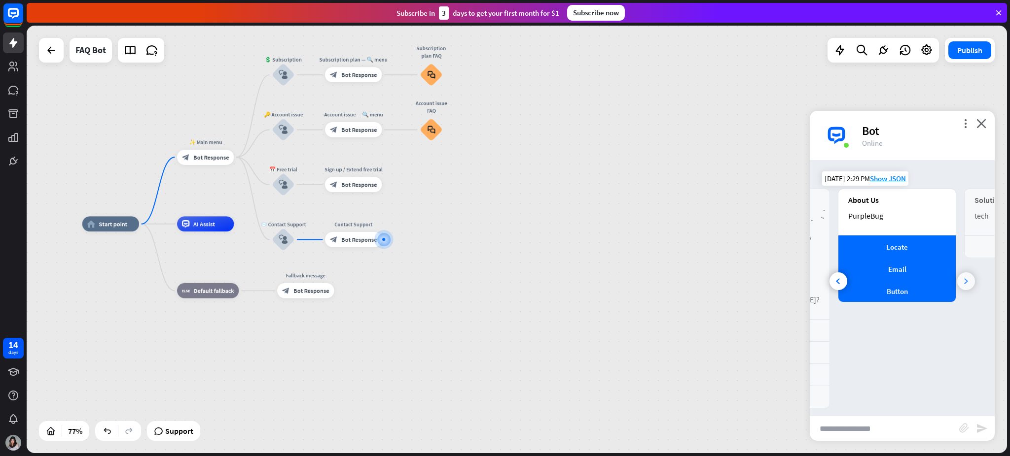
click at [757, 278] on div at bounding box center [966, 282] width 18 height 18
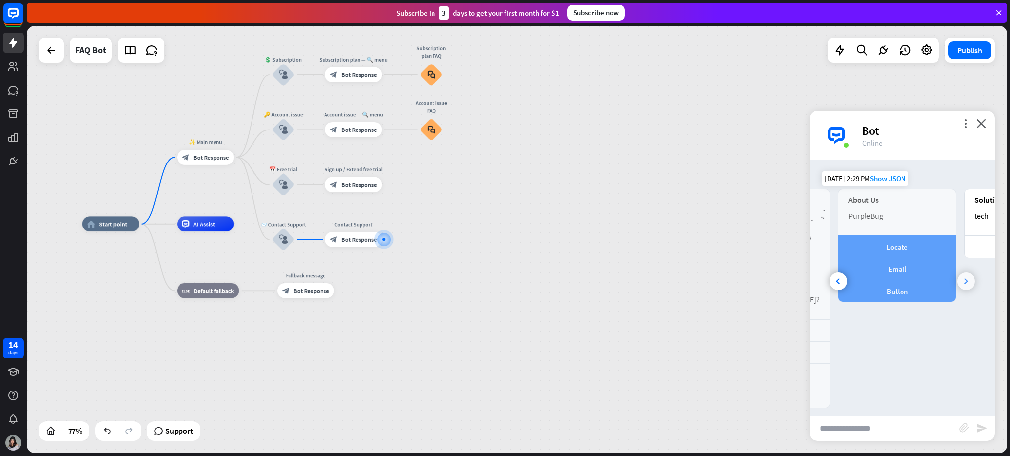
scroll to position [0, 220]
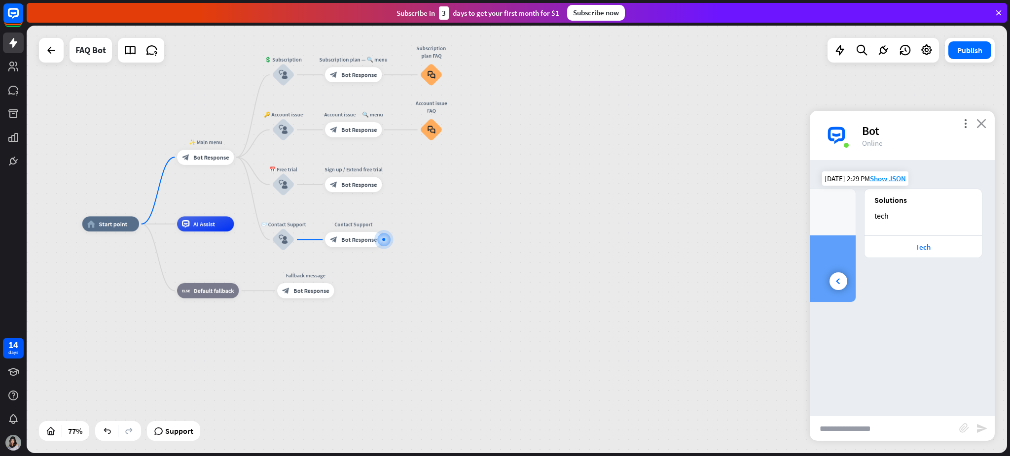
click at [757, 124] on icon "close" at bounding box center [981, 123] width 10 height 9
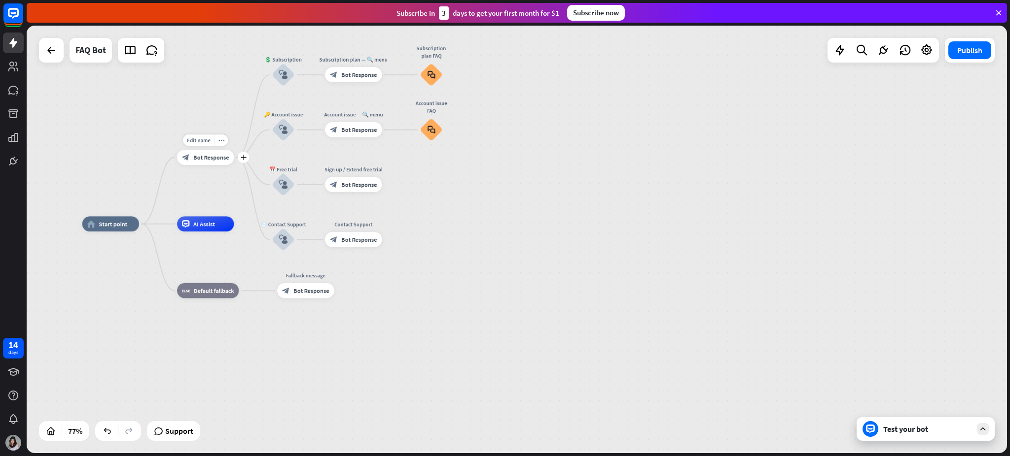
click at [205, 151] on div "block_bot_response Bot Response" at bounding box center [205, 157] width 57 height 15
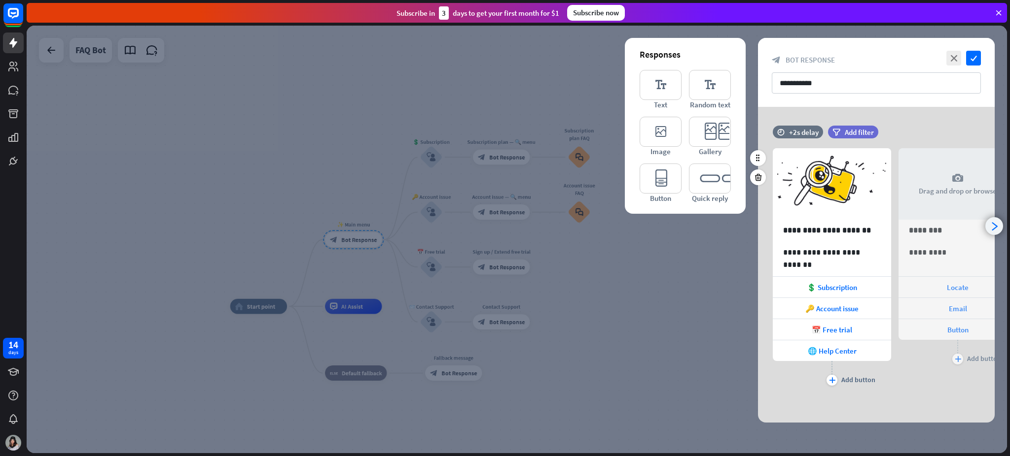
click at [757, 227] on icon "arrowhead_right" at bounding box center [993, 226] width 9 height 9
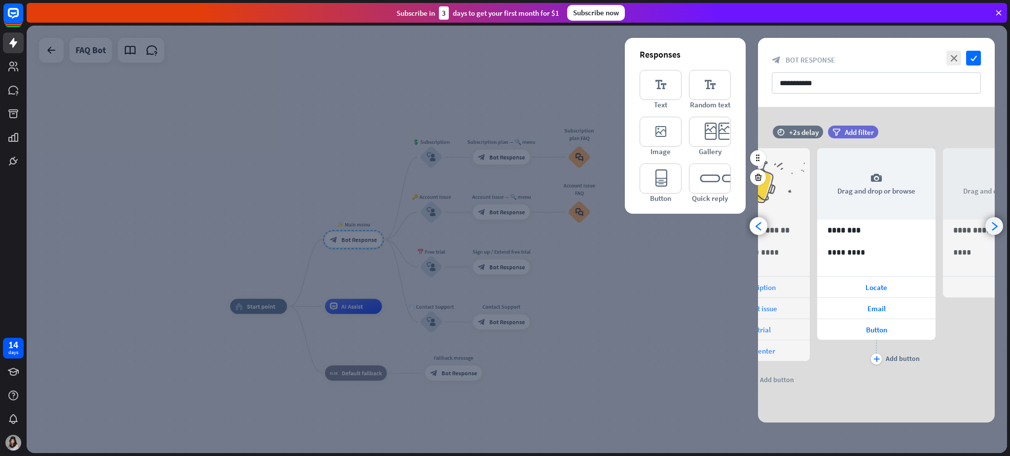
scroll to position [0, 81]
click at [757, 227] on icon "arrowhead_right" at bounding box center [993, 226] width 9 height 9
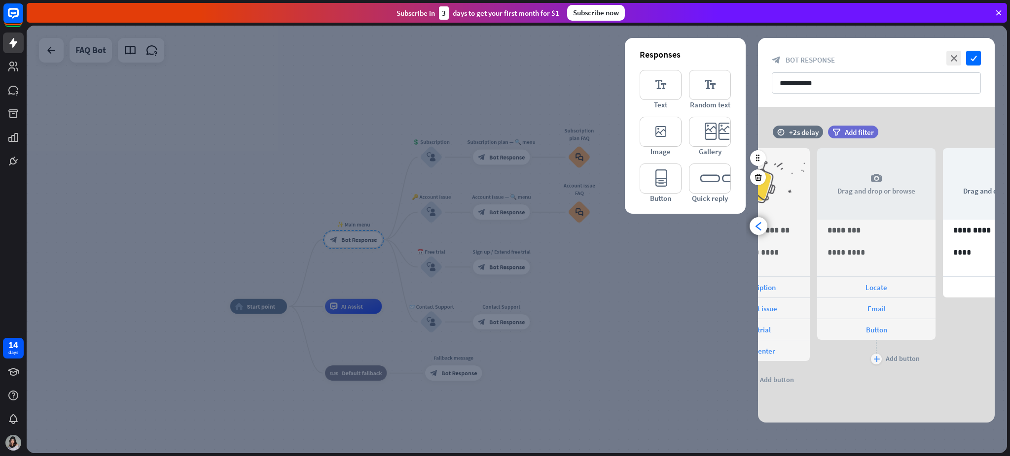
scroll to position [0, 207]
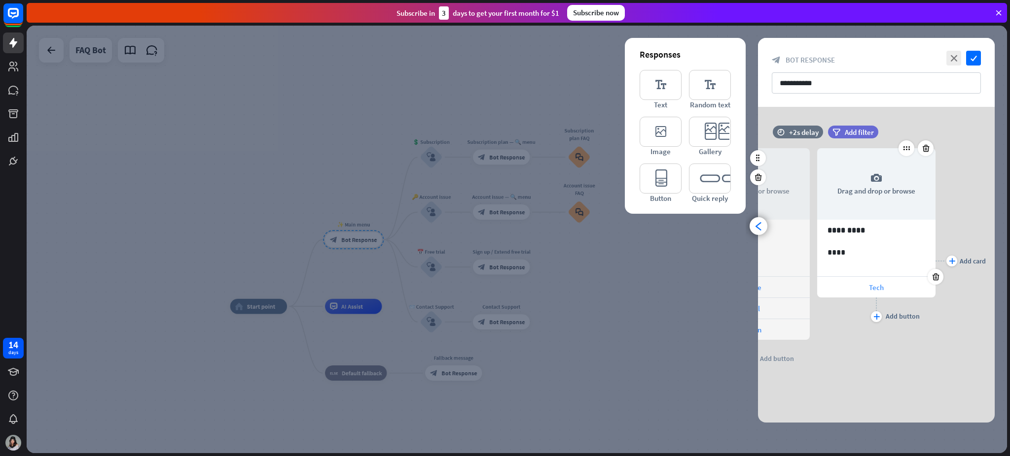
click at [757, 292] on span "Tech" at bounding box center [876, 287] width 15 height 9
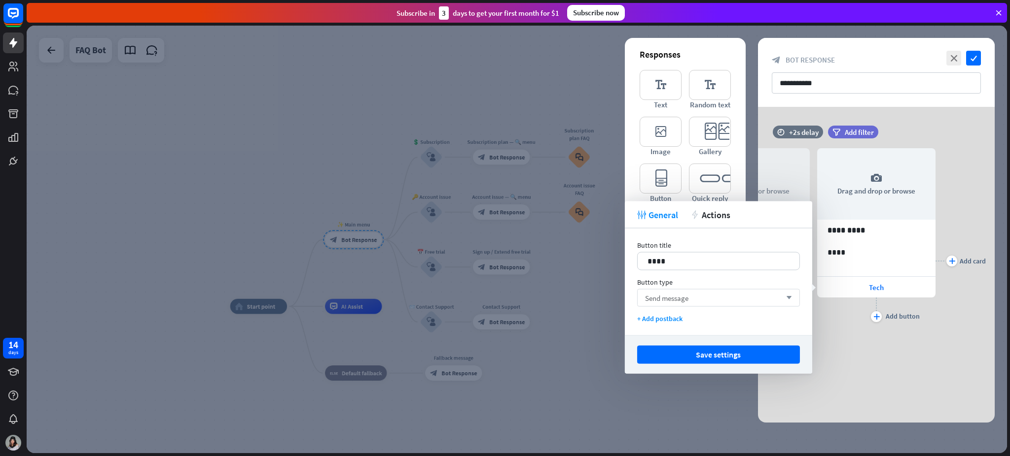
click at [700, 295] on div "Send message arrow_down" at bounding box center [718, 298] width 163 height 18
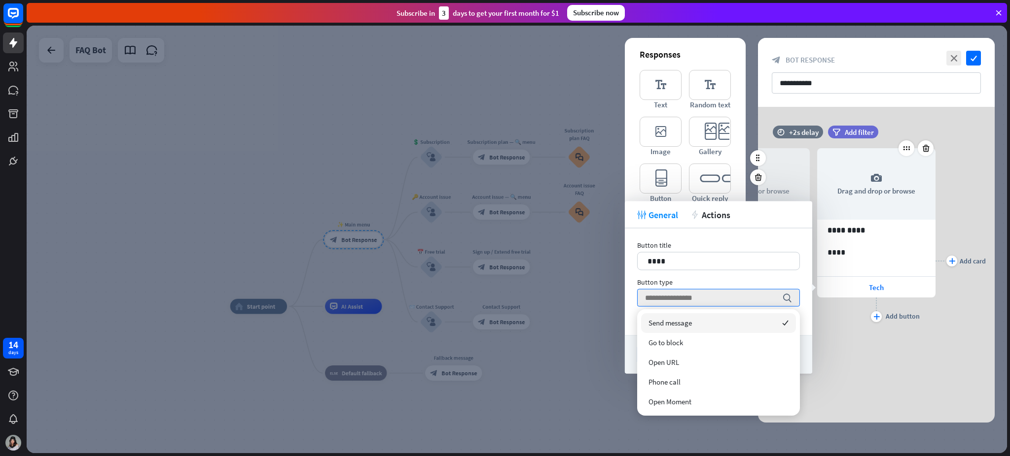
click at [757, 342] on div "camera Drag and drop or browse 71 ********* 76 **** Tech plus Add button" at bounding box center [876, 261] width 118 height 255
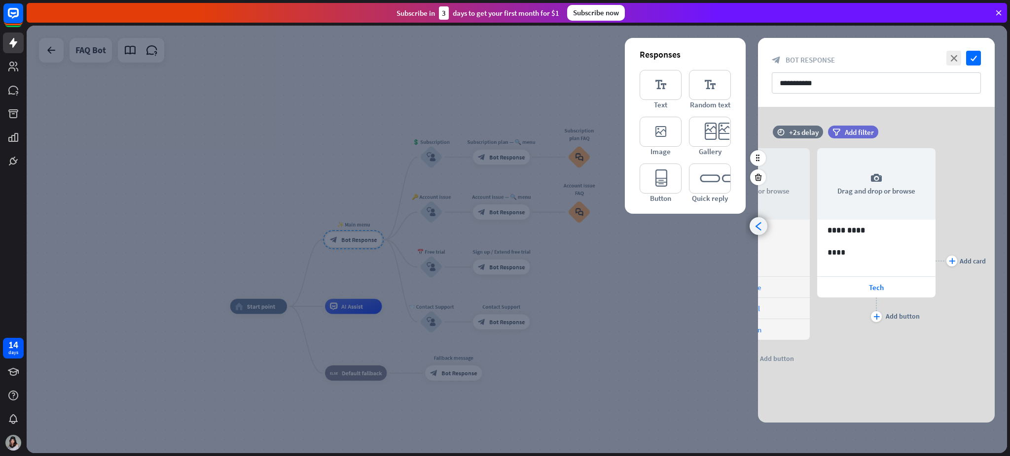
click at [755, 226] on icon "arrowhead_left" at bounding box center [758, 226] width 9 height 9
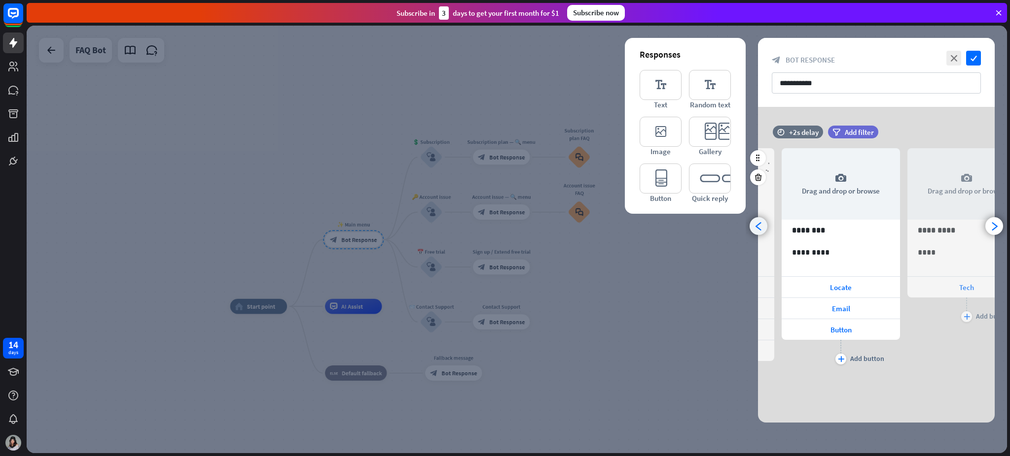
scroll to position [0, 81]
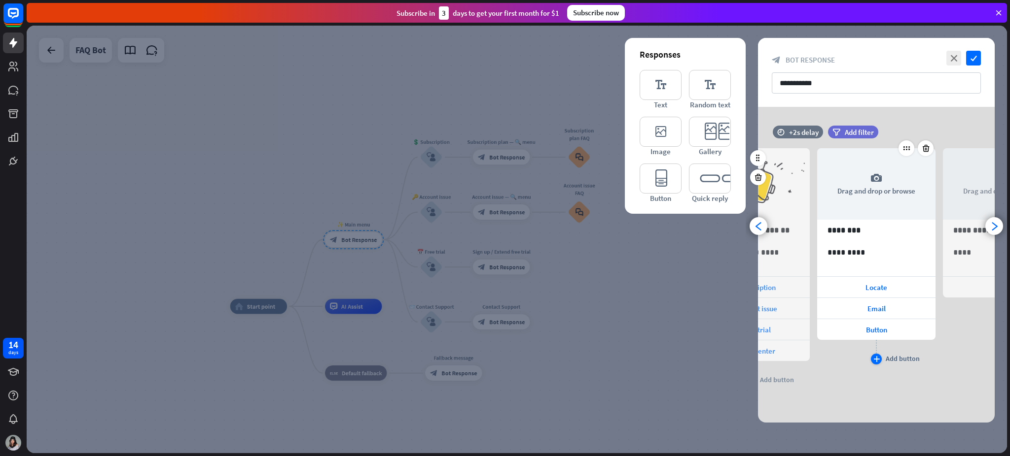
click at [757, 342] on icon "plus" at bounding box center [876, 359] width 6 height 6
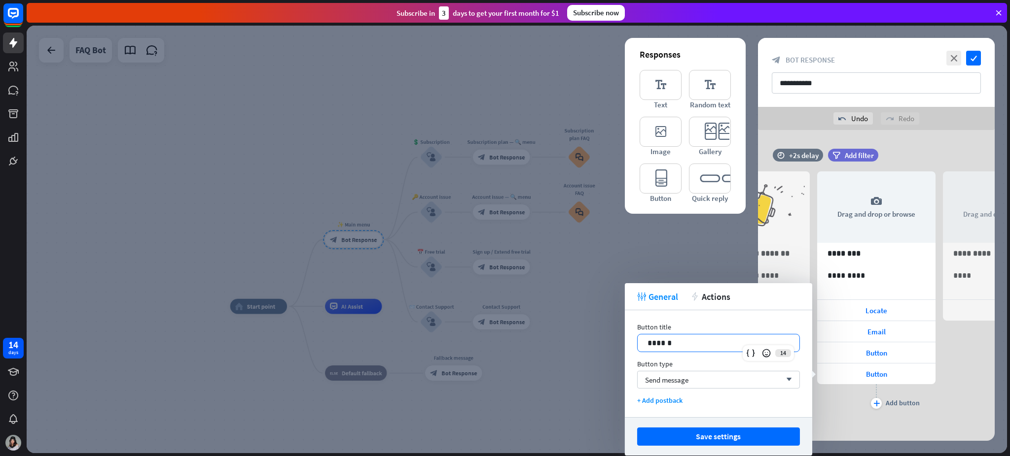
drag, startPoint x: 718, startPoint y: 343, endPoint x: 570, endPoint y: 340, distance: 147.4
click at [570, 340] on body "14 days close Product Help First steps Get started with ChatBot Help Center Fol…" at bounding box center [505, 228] width 1010 height 456
click at [736, 342] on div "Send message arrow_down" at bounding box center [718, 380] width 163 height 18
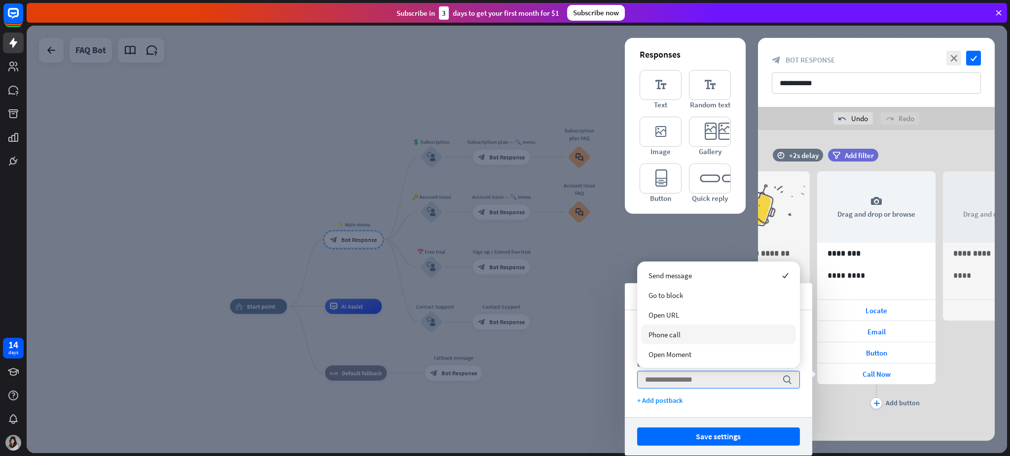
click at [692, 334] on div "Phone call" at bounding box center [718, 335] width 155 height 20
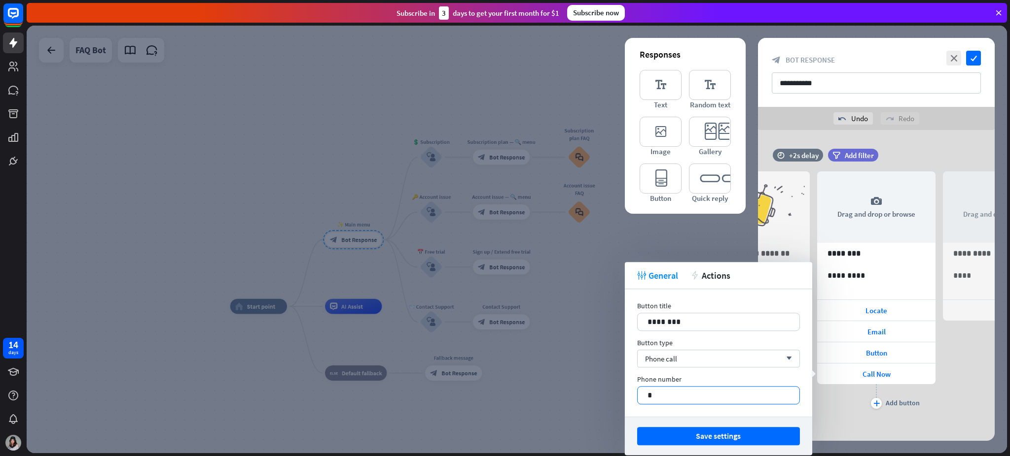
click at [683, 342] on p "*" at bounding box center [718, 395] width 142 height 12
click at [750, 342] on button "Save settings" at bounding box center [718, 436] width 163 height 18
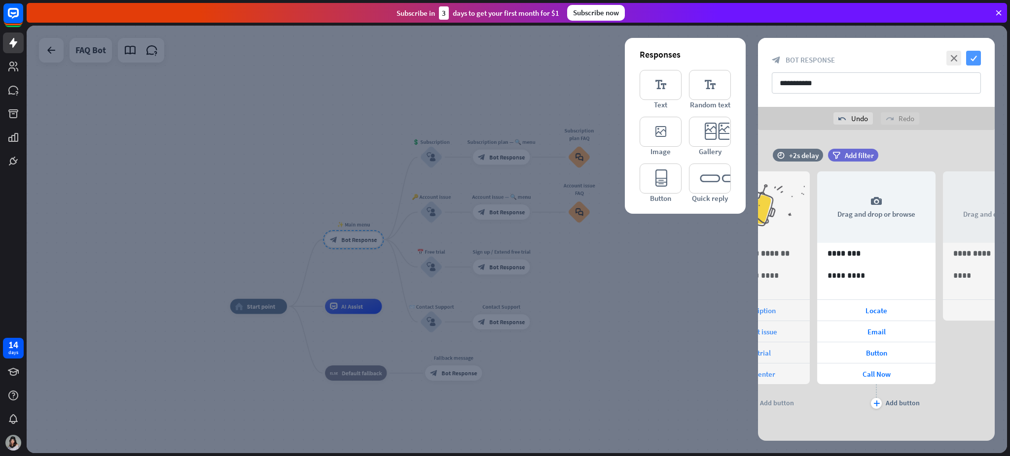
click at [757, 52] on icon "check" at bounding box center [973, 58] width 15 height 15
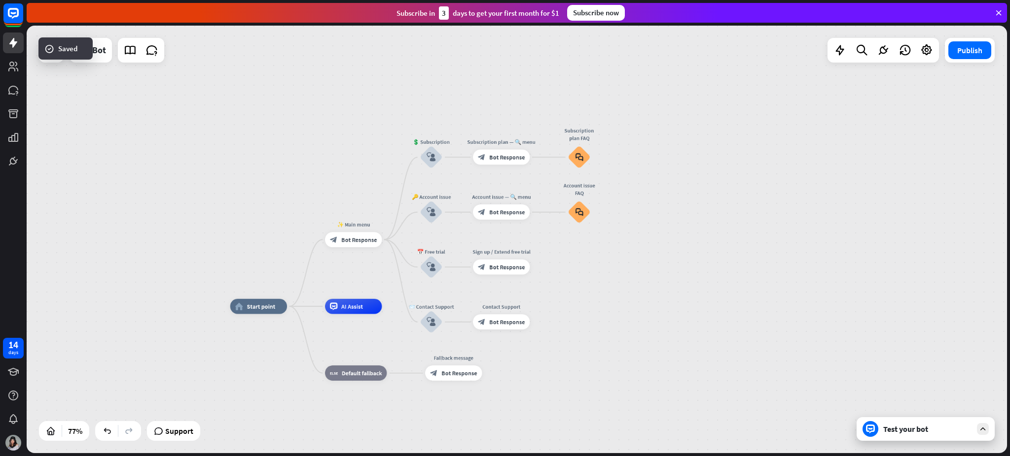
click at [757, 342] on div "Test your bot" at bounding box center [927, 429] width 89 height 10
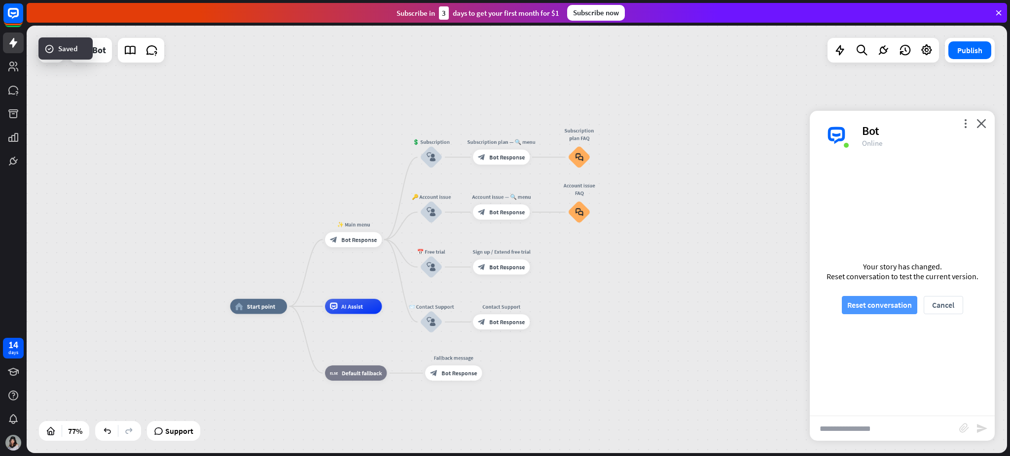
click at [757, 298] on button "Reset conversation" at bounding box center [878, 305] width 75 height 18
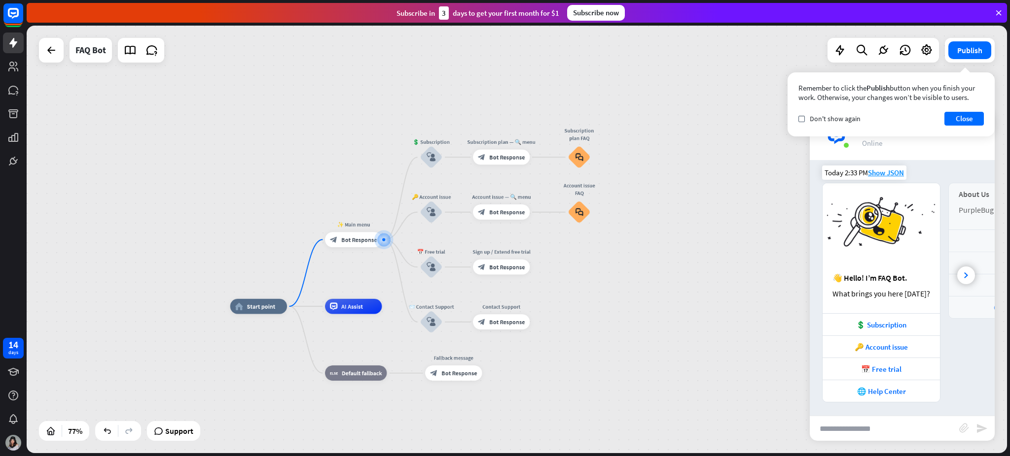
scroll to position [7, 0]
click at [757, 272] on icon at bounding box center [966, 275] width 4 height 6
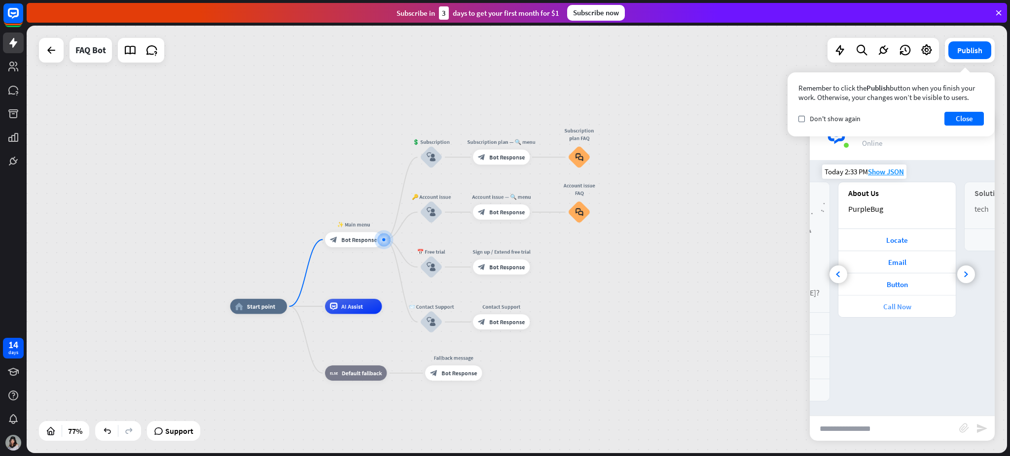
click at [757, 302] on div "Call Now" at bounding box center [896, 306] width 107 height 9
click at [757, 295] on div "Call Now" at bounding box center [896, 306] width 117 height 22
click at [757, 309] on div "Call Now" at bounding box center [896, 306] width 107 height 9
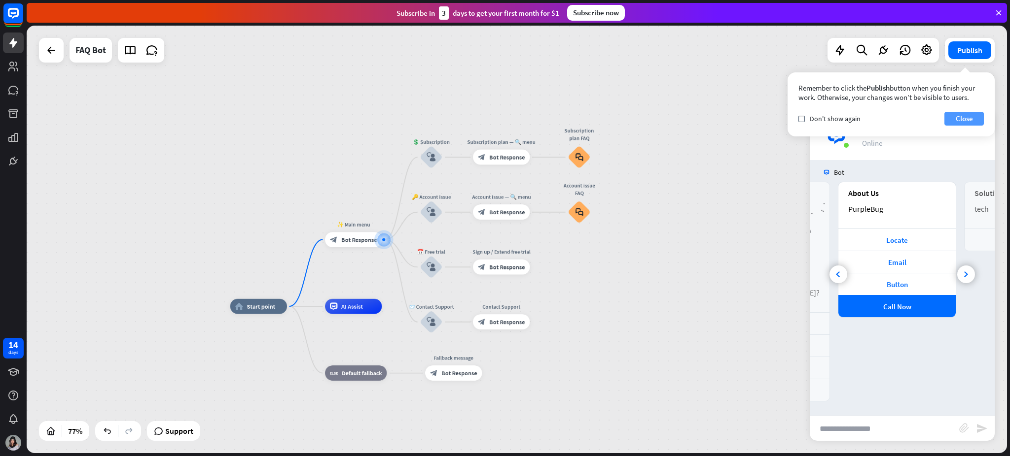
click at [757, 118] on button "Close" at bounding box center [963, 119] width 39 height 14
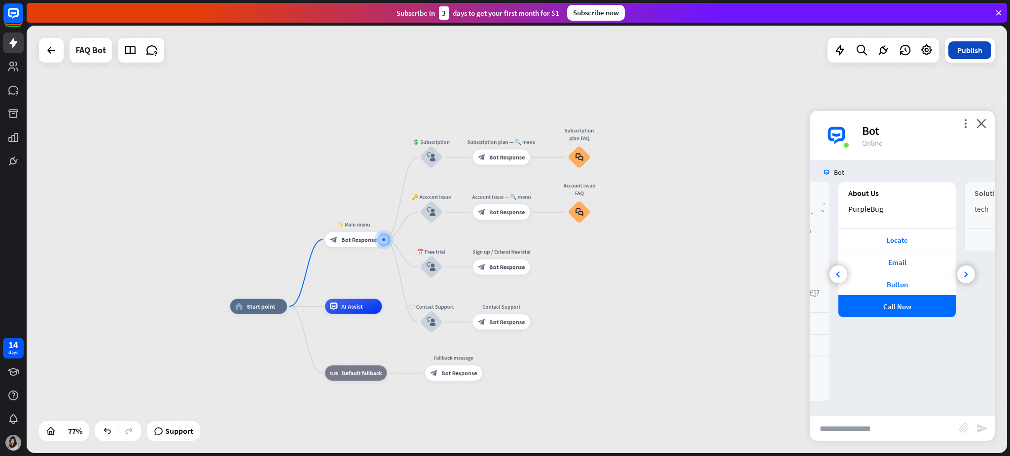
click at [757, 50] on button "Publish" at bounding box center [969, 50] width 43 height 18
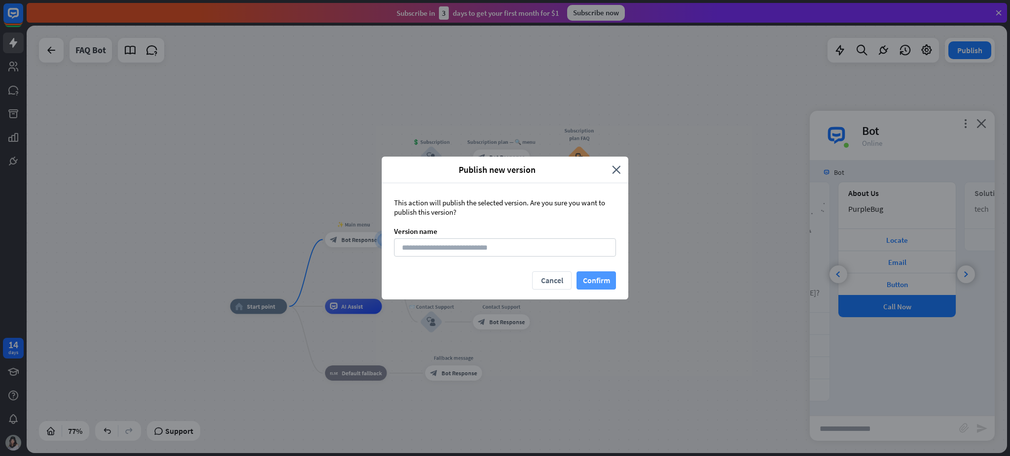
click at [605, 279] on button "Confirm" at bounding box center [595, 281] width 39 height 18
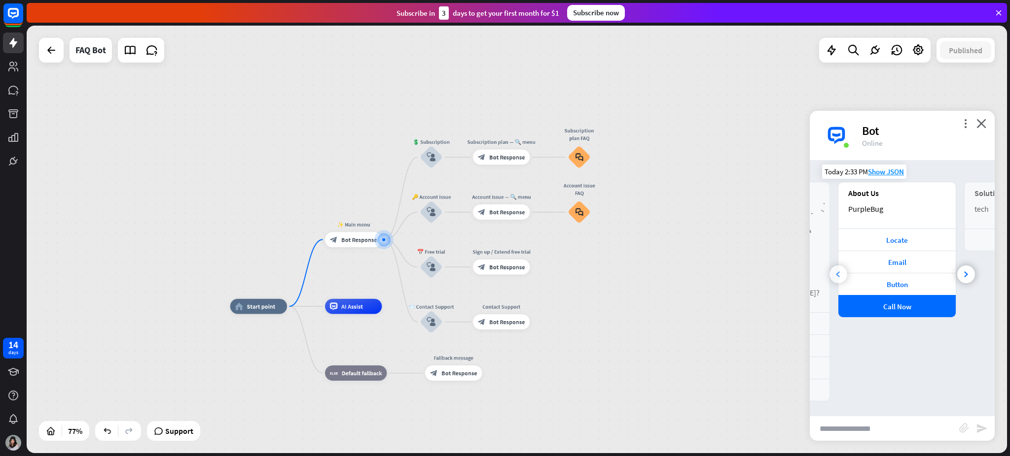
click at [757, 275] on icon at bounding box center [838, 275] width 4 height 6
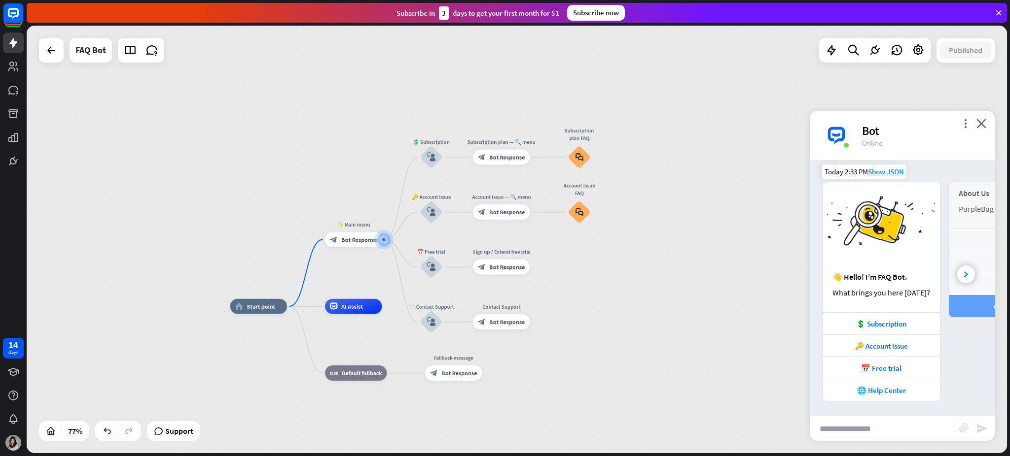
scroll to position [0, 0]
click at [128, 45] on icon at bounding box center [130, 50] width 13 height 13
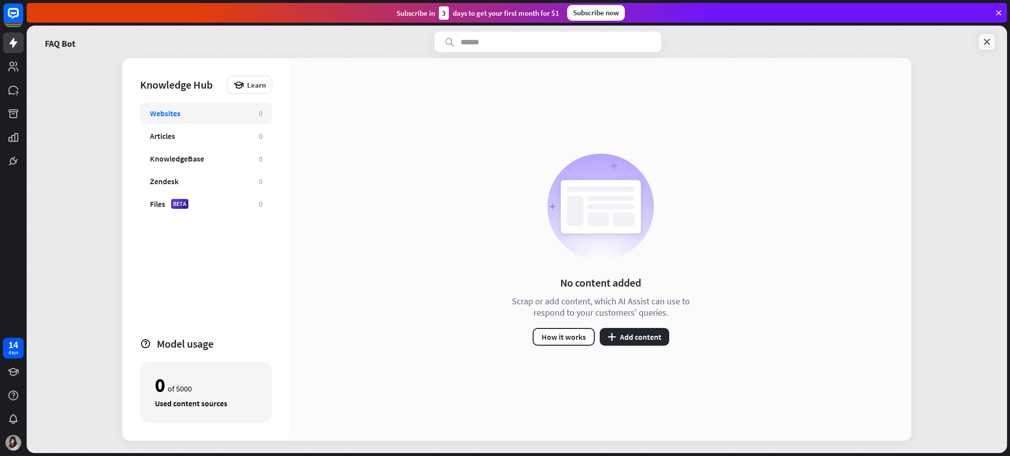
click at [757, 38] on icon at bounding box center [987, 42] width 10 height 10
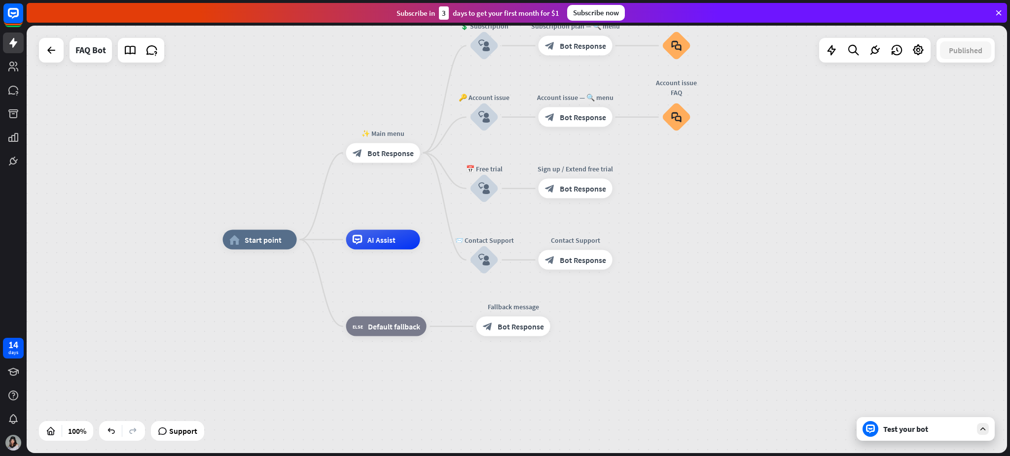
click at [53, 63] on div "home_2 Start point ✨ Main menu block_bot_response Bot Response 💲 Subscription b…" at bounding box center [517, 240] width 980 height 428
click at [16, 156] on icon at bounding box center [13, 161] width 12 height 12
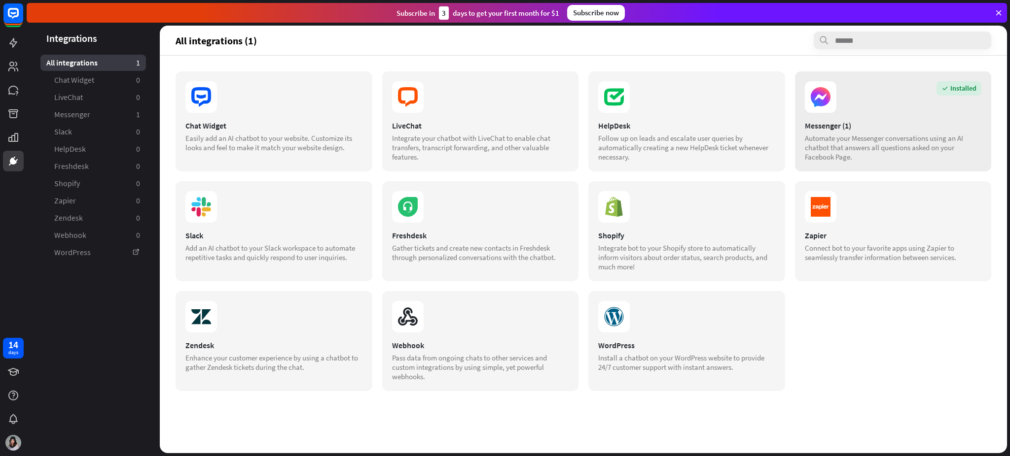
click at [757, 142] on div "Automate your Messenger conversations using an AI chatbot that answers all ques…" at bounding box center [893, 148] width 177 height 28
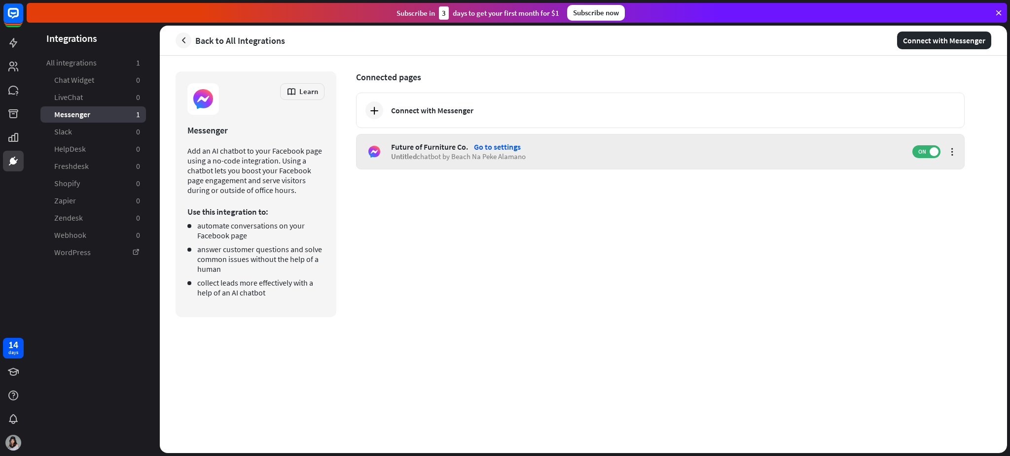
click at [502, 146] on div "Go to settings" at bounding box center [497, 147] width 47 height 10
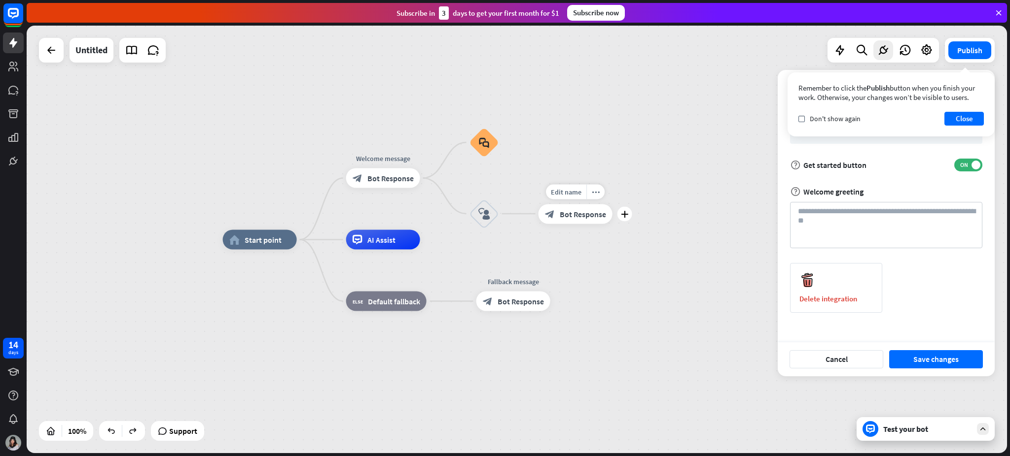
click at [570, 217] on span "Bot Response" at bounding box center [583, 214] width 46 height 10
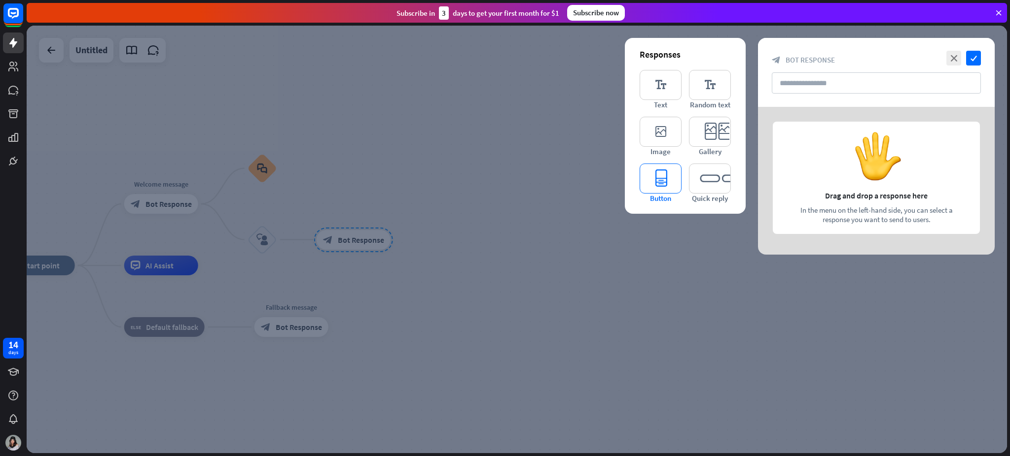
click at [668, 187] on icon "editor_button" at bounding box center [660, 179] width 42 height 30
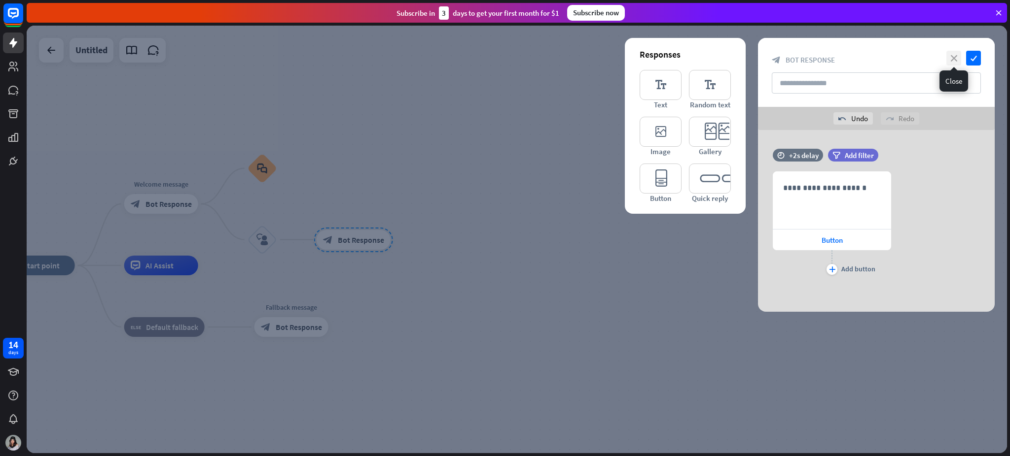
click at [757, 62] on icon "close" at bounding box center [953, 58] width 15 height 15
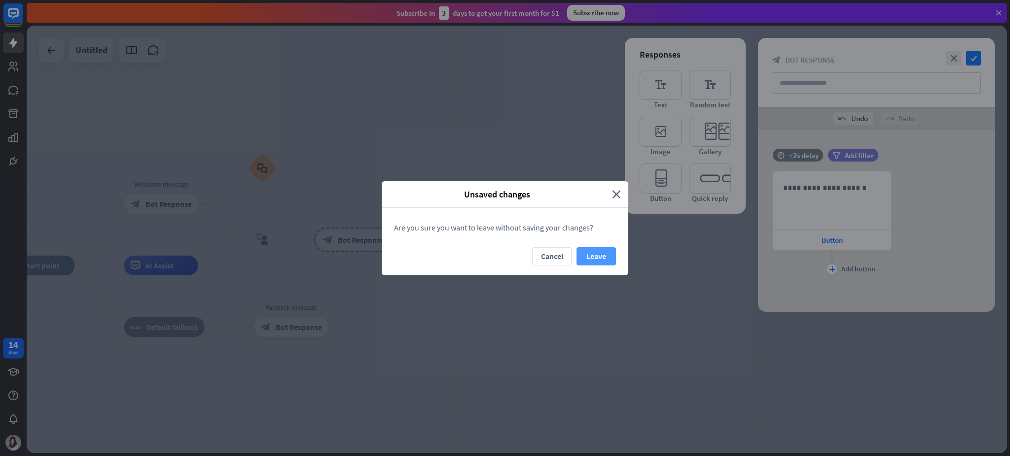
click at [596, 254] on button "Leave" at bounding box center [595, 256] width 39 height 18
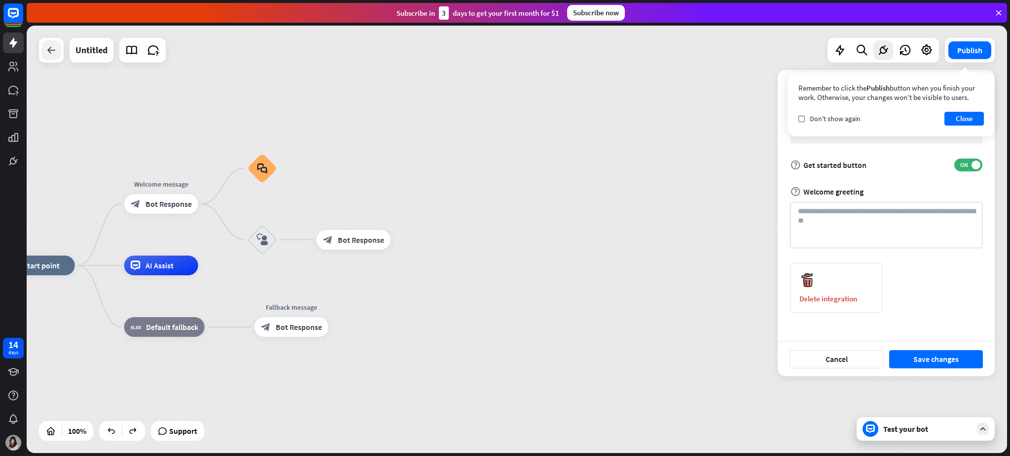
click at [49, 55] on icon at bounding box center [51, 50] width 12 height 12
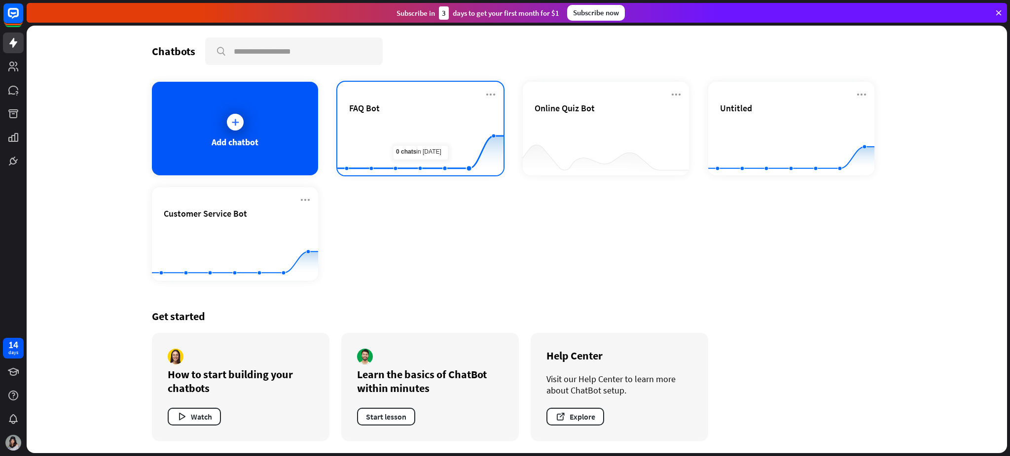
click at [425, 123] on rect at bounding box center [420, 151] width 166 height 62
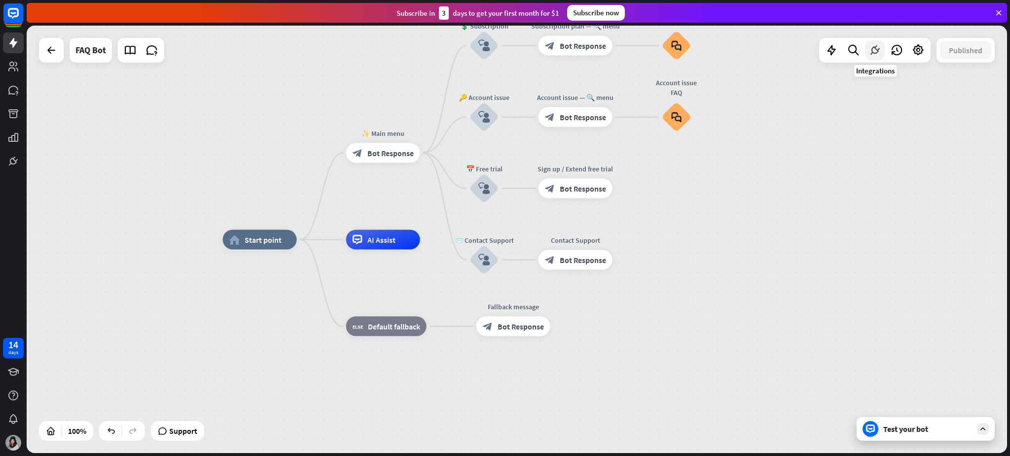
click at [757, 53] on icon at bounding box center [874, 50] width 13 height 13
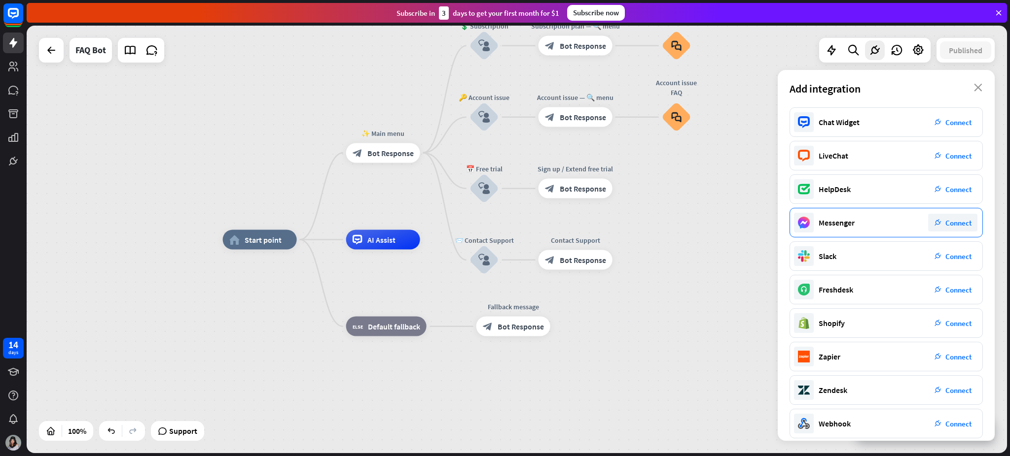
click at [757, 226] on span "Connect" at bounding box center [958, 222] width 26 height 9
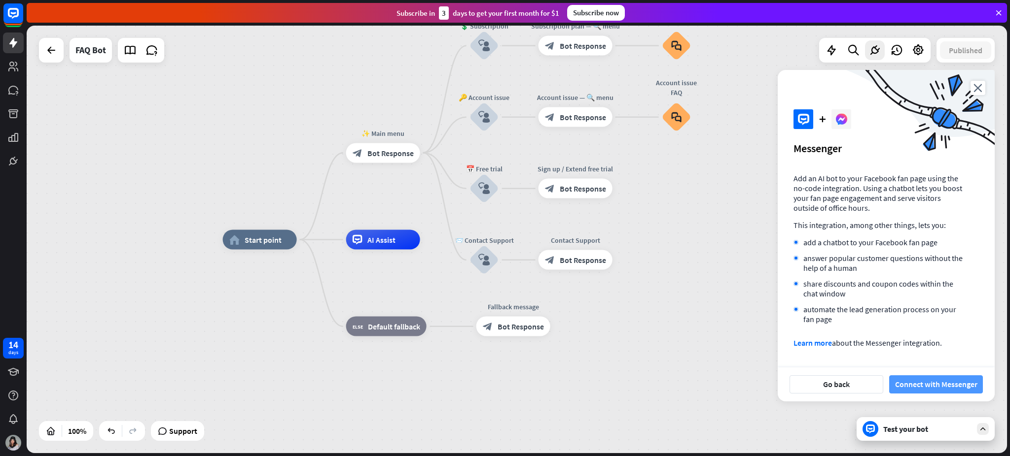
click at [757, 342] on button "Connect with Messenger" at bounding box center [936, 385] width 94 height 18
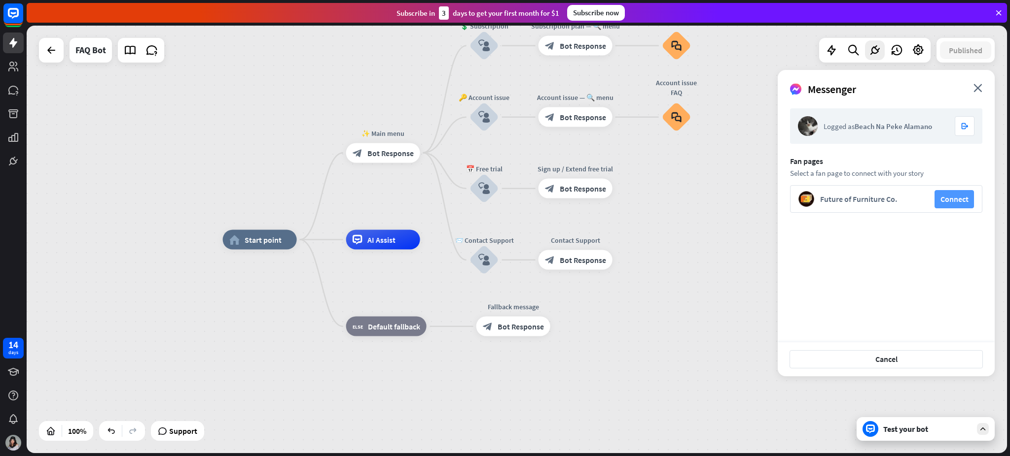
click at [757, 200] on button "Connect" at bounding box center [953, 199] width 39 height 18
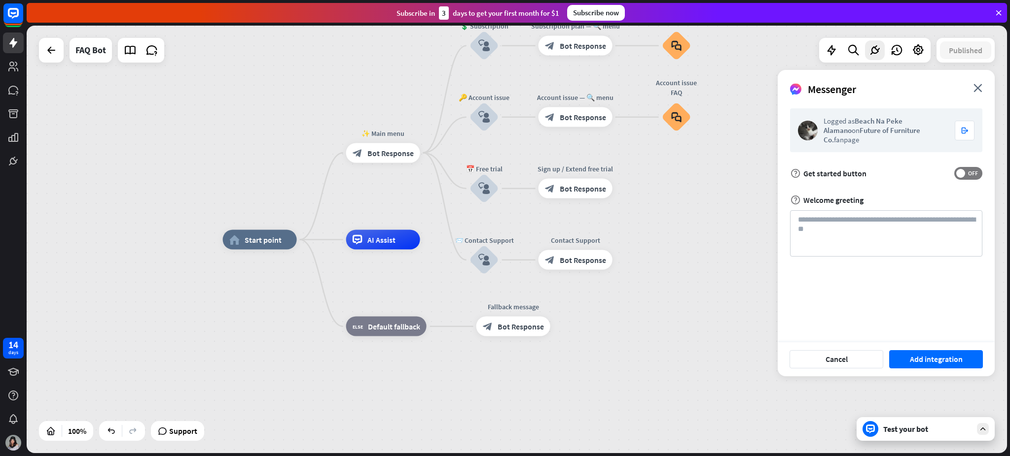
click at [757, 156] on form "Logged as Beach Na Peke Alamano on Future of Furniture Co. fanpage logout help …" at bounding box center [886, 182] width 192 height 148
click at [757, 170] on span "OFF" at bounding box center [972, 174] width 15 height 8
click at [757, 342] on button "Add integration" at bounding box center [936, 360] width 94 height 18
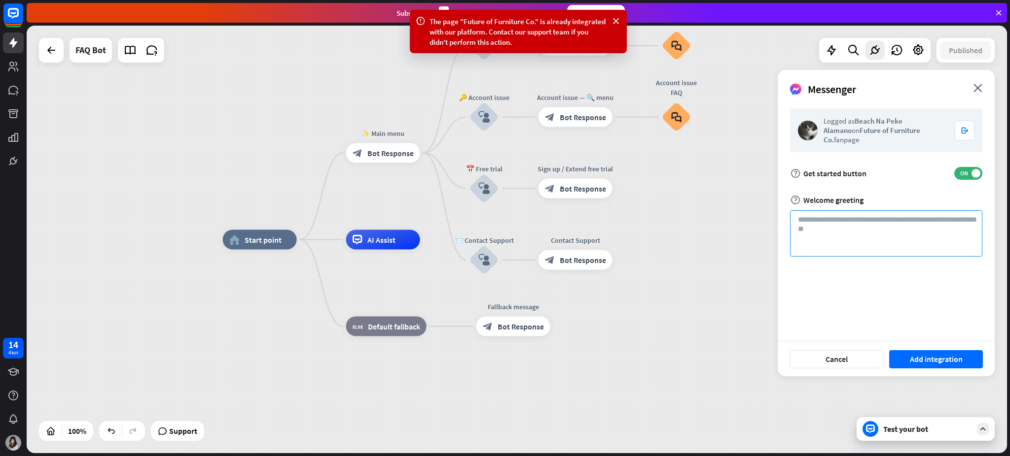
click at [757, 245] on textarea at bounding box center [886, 233] width 192 height 46
type textarea "******"
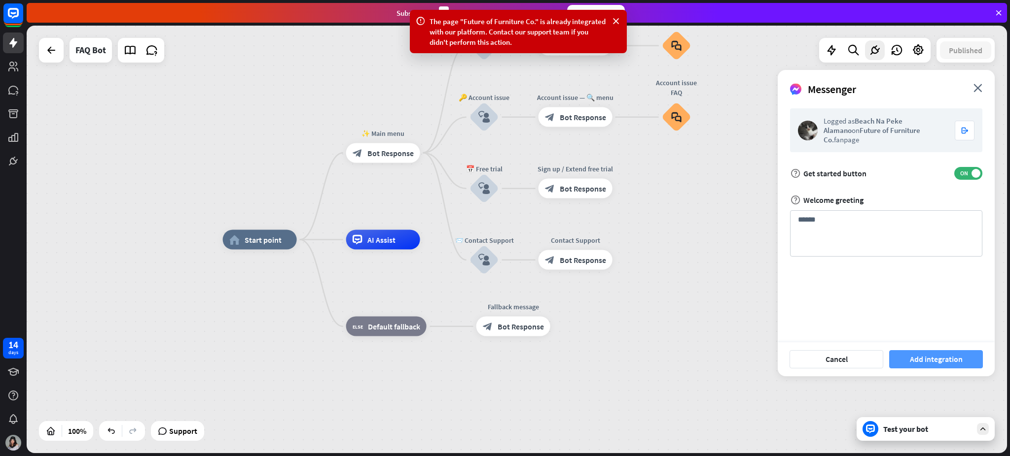
click at [757, 342] on button "Add integration" at bounding box center [936, 360] width 94 height 18
click at [757, 87] on icon "close" at bounding box center [977, 88] width 9 height 8
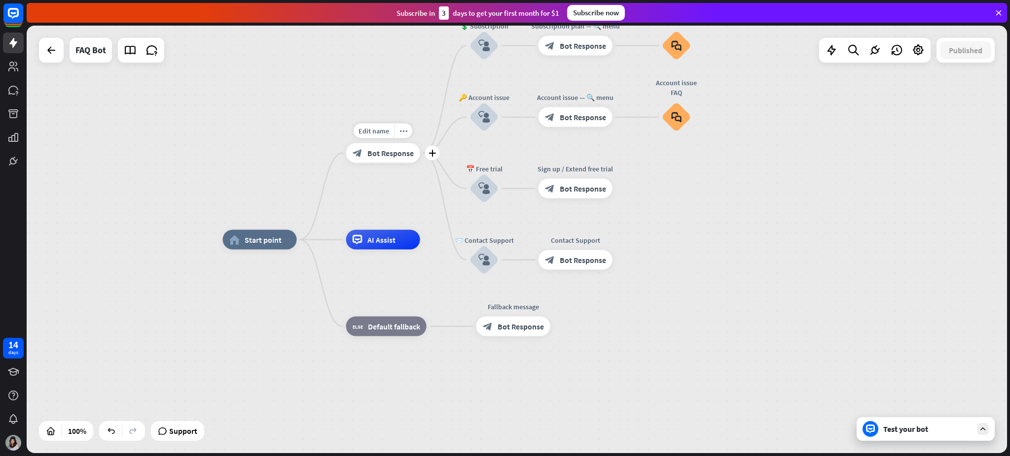
click at [388, 152] on span "Bot Response" at bounding box center [390, 153] width 46 height 10
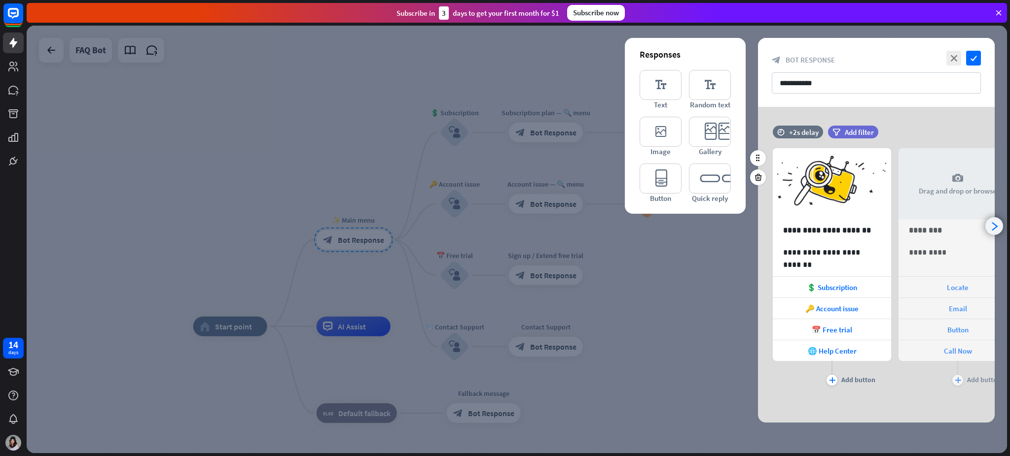
click at [757, 231] on div "arrowhead_right" at bounding box center [994, 226] width 18 height 18
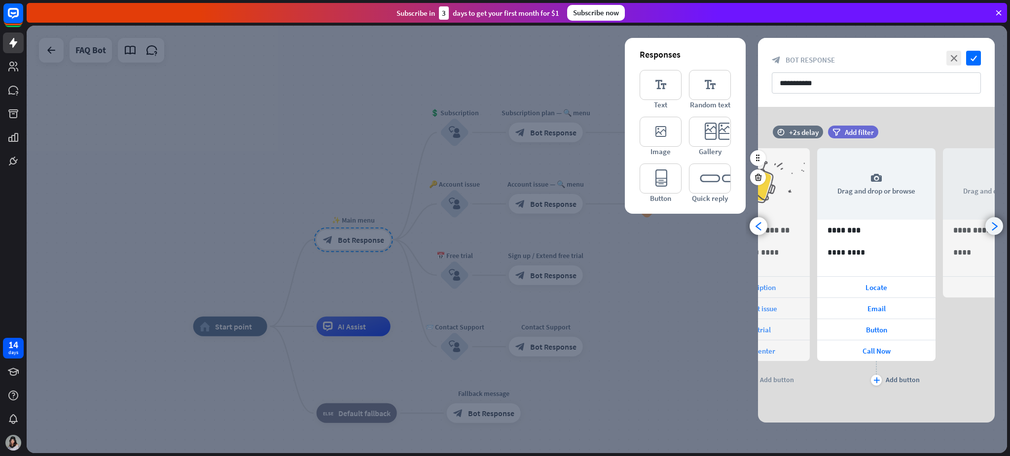
click at [757, 231] on div "arrowhead_right" at bounding box center [994, 226] width 18 height 18
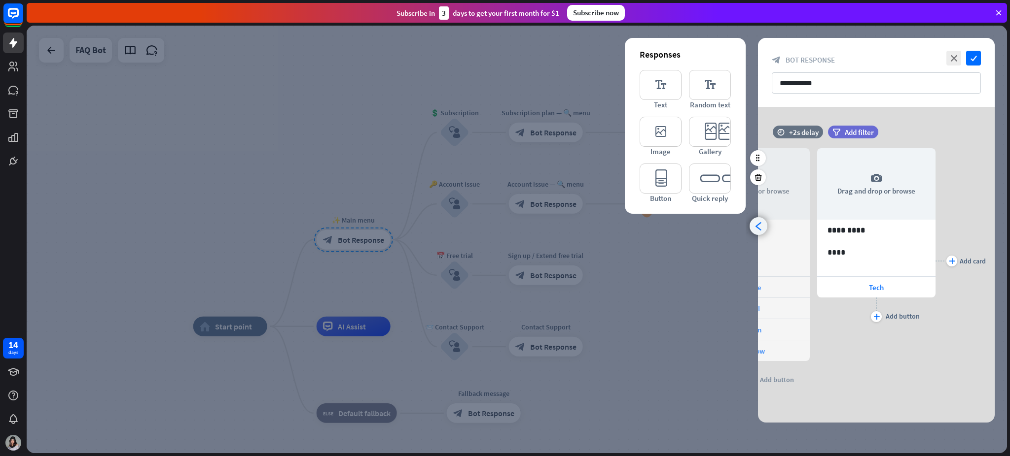
click at [757, 227] on icon "arrowhead_left" at bounding box center [758, 226] width 9 height 9
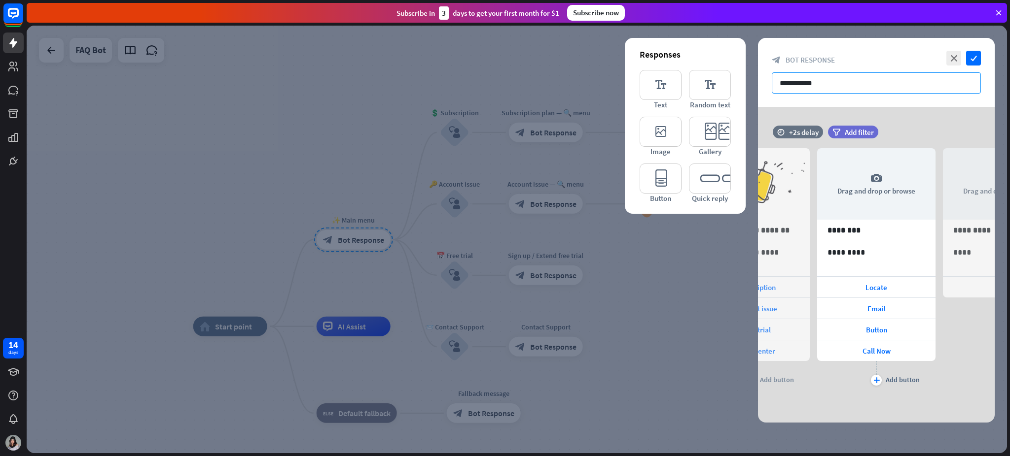
click at [757, 89] on input "**********" at bounding box center [875, 82] width 209 height 21
click at [734, 309] on div at bounding box center [517, 240] width 980 height 428
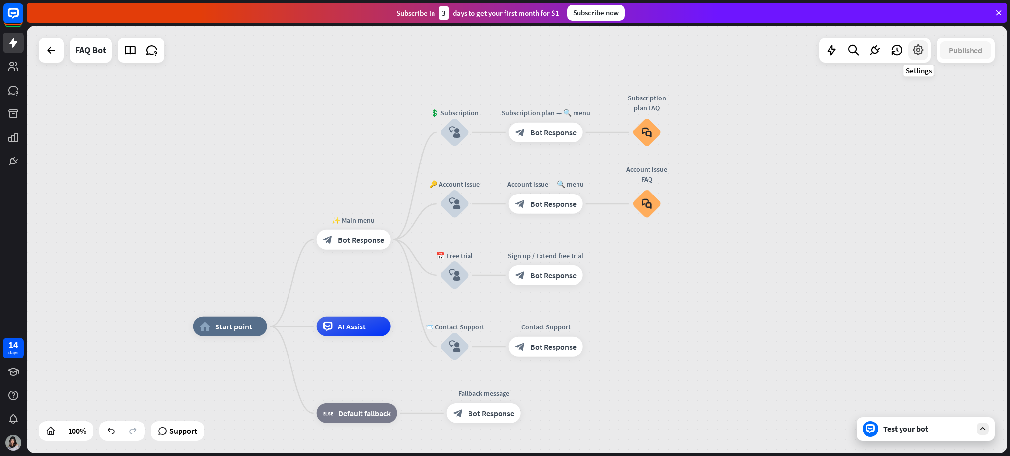
click at [757, 58] on div at bounding box center [918, 50] width 20 height 20
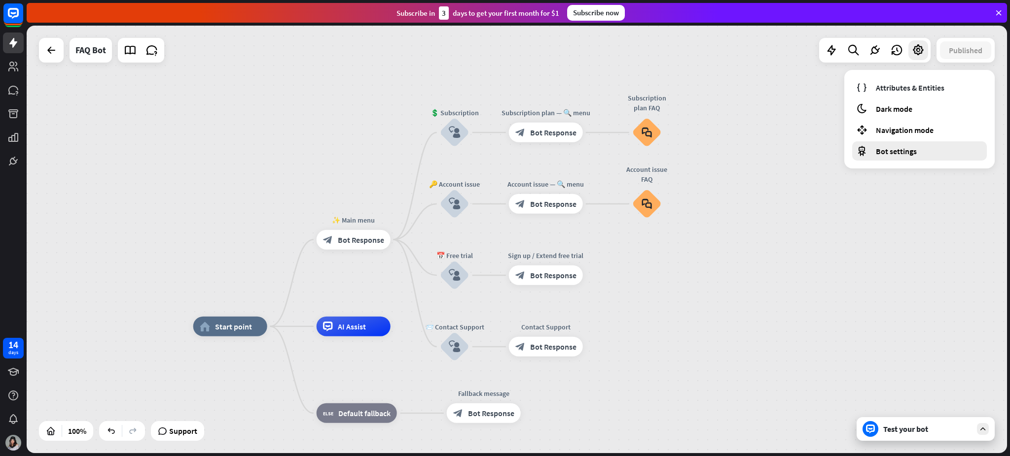
click at [757, 157] on div "Bot settings" at bounding box center [919, 150] width 135 height 19
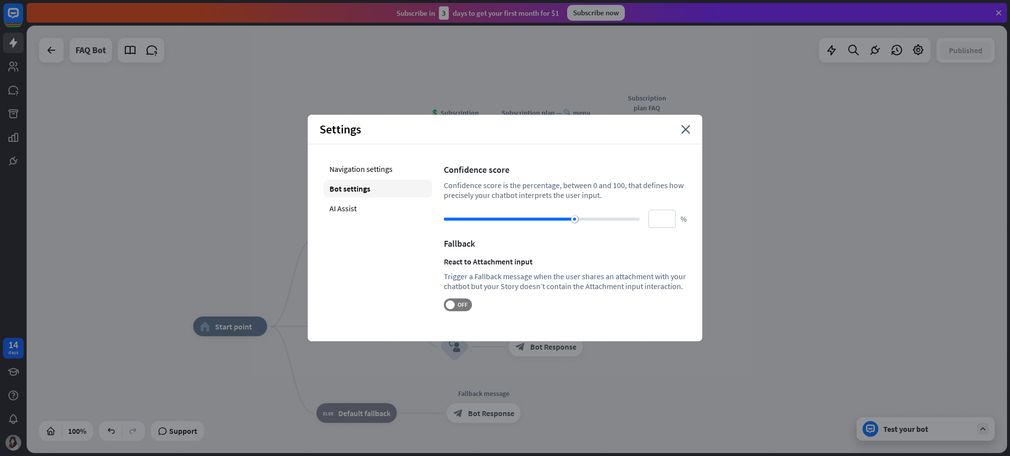
click at [684, 140] on div "Settings close" at bounding box center [505, 130] width 394 height 30
drag, startPoint x: 684, startPoint y: 139, endPoint x: 684, endPoint y: 133, distance: 6.4
click at [684, 138] on div "Settings close" at bounding box center [505, 130] width 394 height 30
click at [684, 127] on icon "close" at bounding box center [685, 129] width 9 height 9
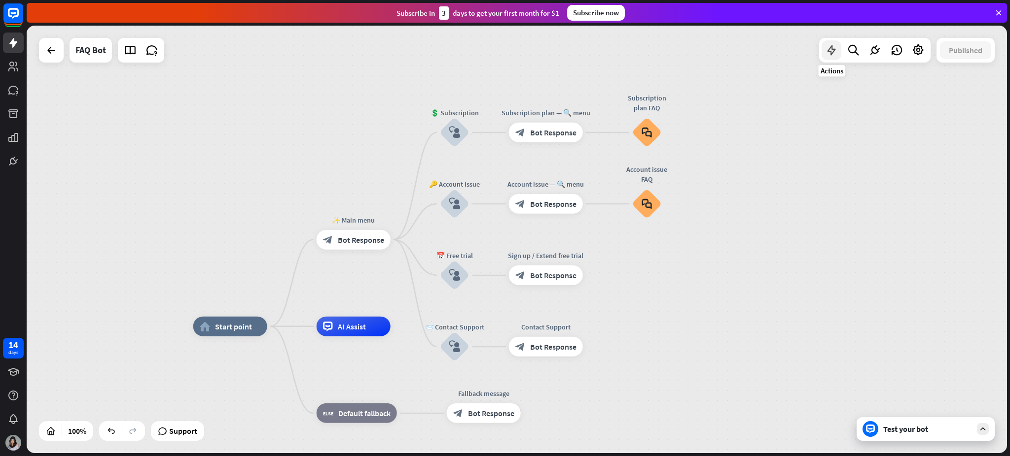
click at [757, 50] on icon at bounding box center [831, 50] width 13 height 13
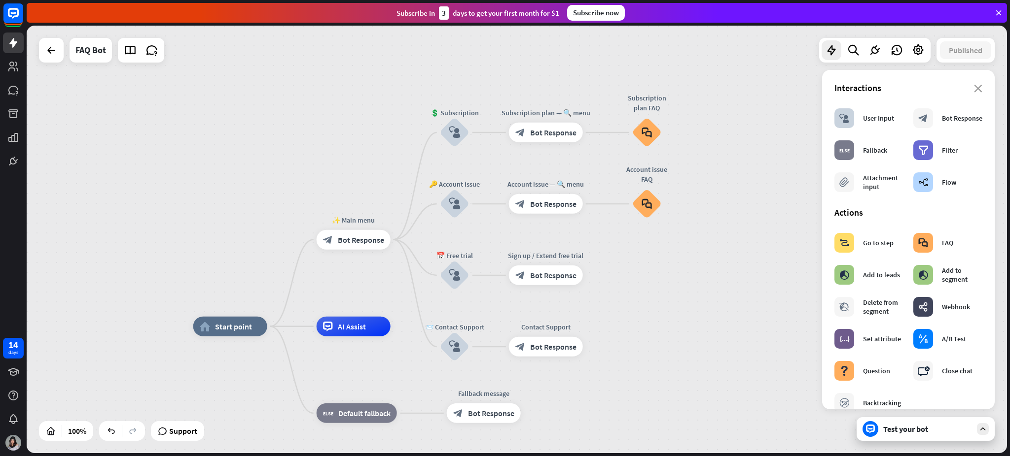
click at [757, 323] on div "home_2 Start point ✨ Main menu block_bot_response Bot Response 💲 Subscription b…" at bounding box center [517, 240] width 980 height 428
click at [757, 52] on icon at bounding box center [874, 50] width 13 height 13
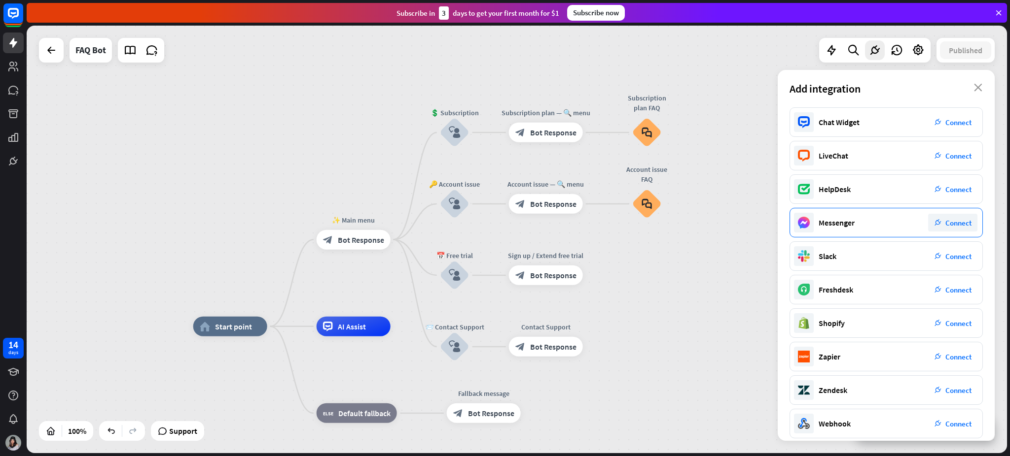
click at [757, 226] on div "Messenger plug_integration Connect" at bounding box center [885, 223] width 193 height 30
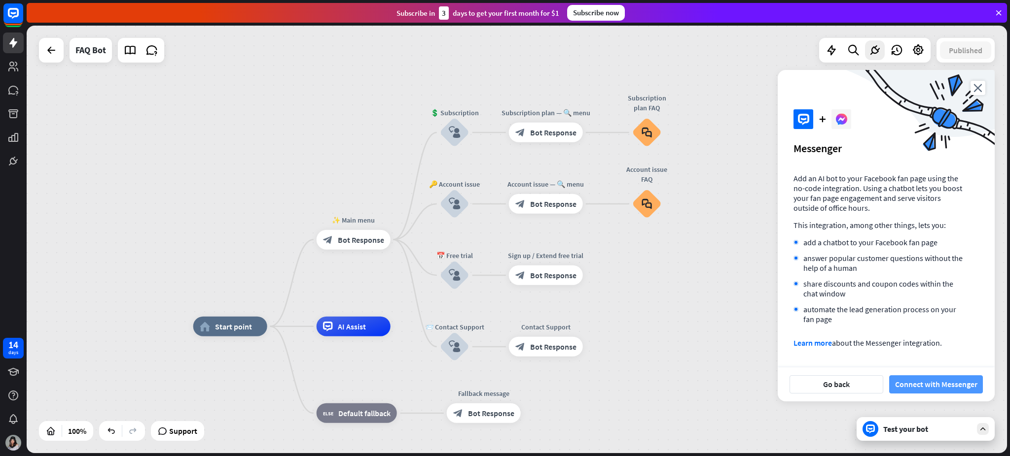
click at [757, 342] on button "Connect with Messenger" at bounding box center [936, 385] width 94 height 18
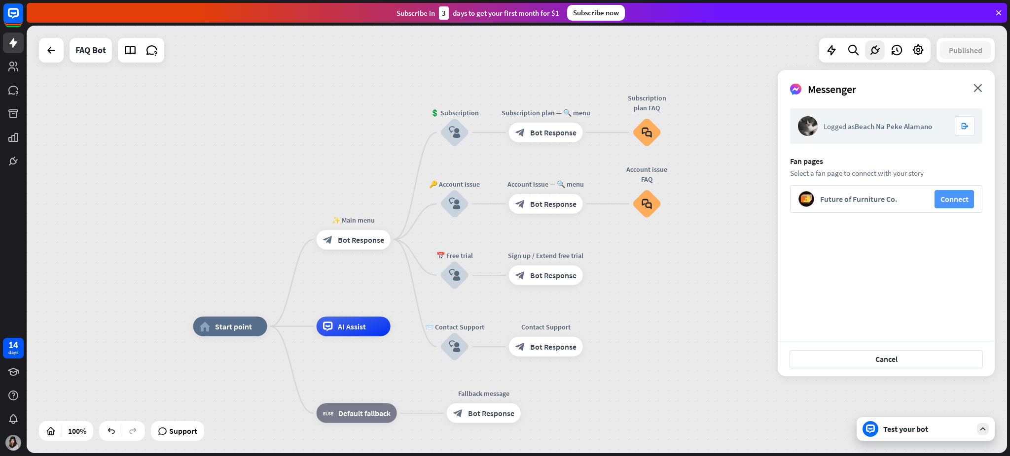
click at [757, 198] on button "Connect" at bounding box center [953, 199] width 39 height 18
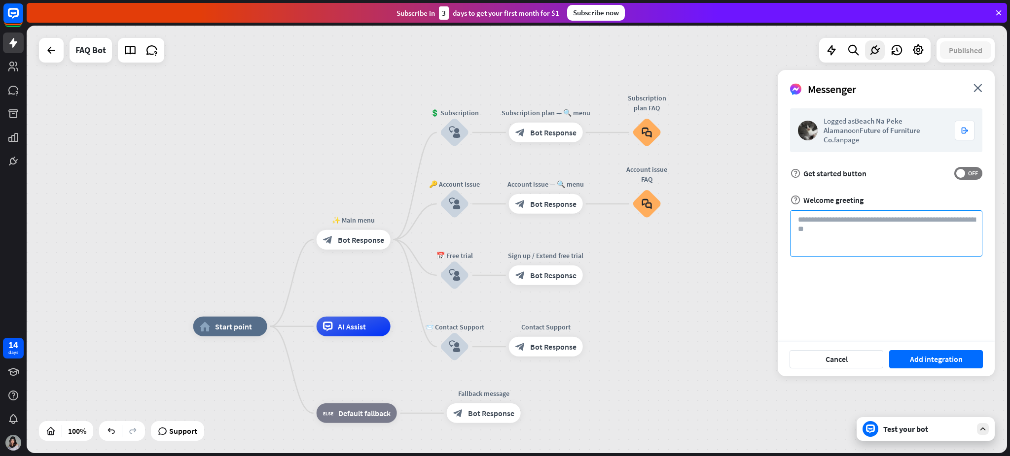
click at [757, 218] on textarea at bounding box center [886, 233] width 192 height 46
type textarea "**"
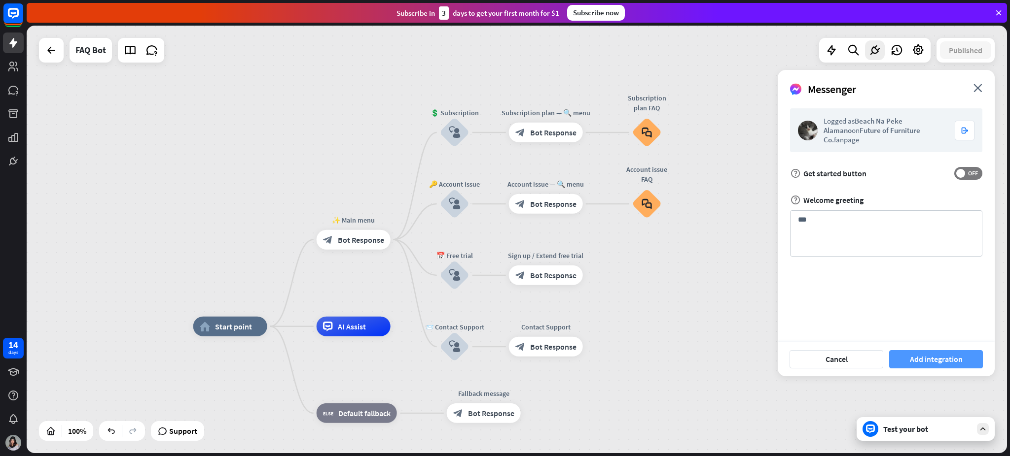
click at [757, 342] on button "Add integration" at bounding box center [936, 360] width 94 height 18
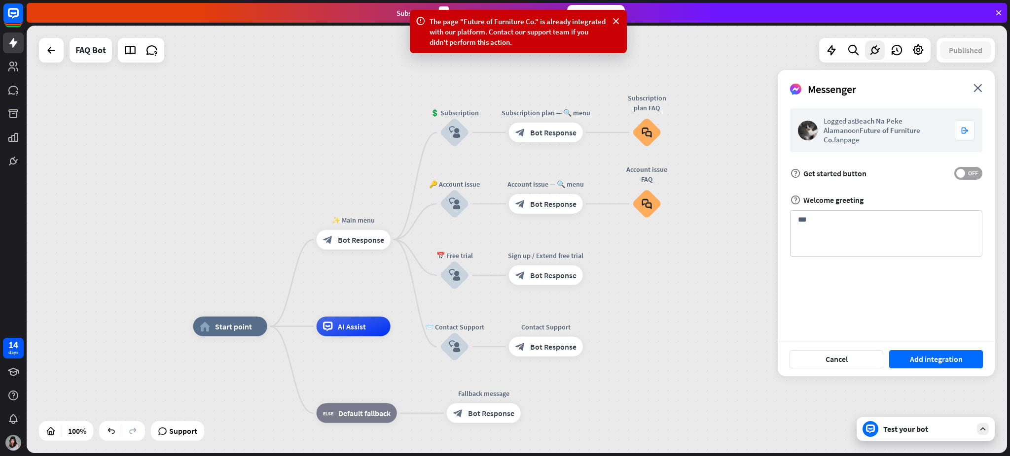
click at [757, 167] on label "OFF" at bounding box center [968, 173] width 28 height 13
click at [757, 342] on button "Add integration" at bounding box center [936, 360] width 94 height 18
click at [36, 54] on div "home_2 Start point ✨ Main menu block_bot_response Bot Response 💲 Subscription b…" at bounding box center [517, 240] width 980 height 428
click at [48, 58] on div at bounding box center [51, 50] width 20 height 20
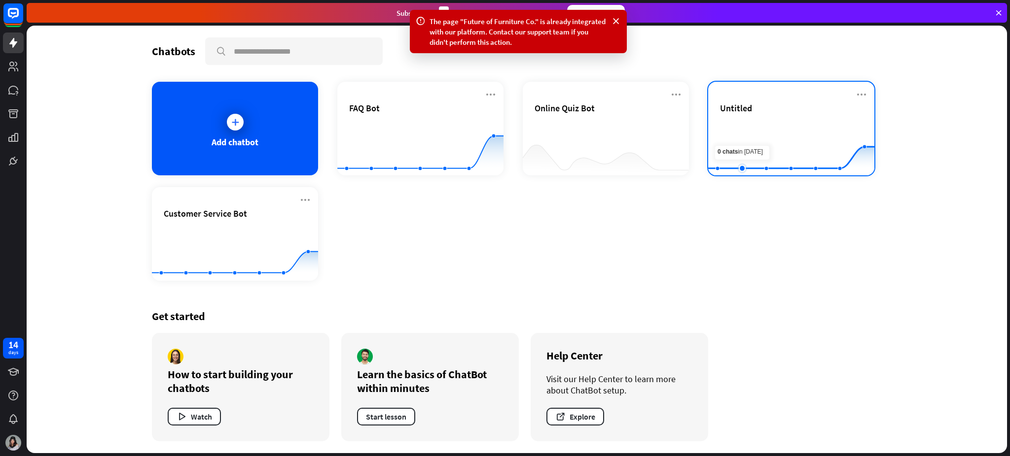
click at [744, 146] on rect at bounding box center [791, 151] width 166 height 62
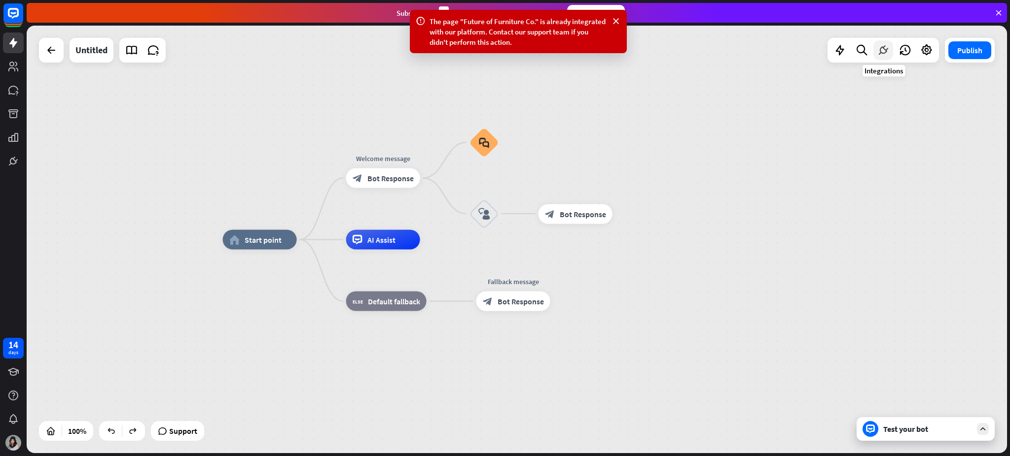
click at [757, 53] on div at bounding box center [883, 50] width 20 height 20
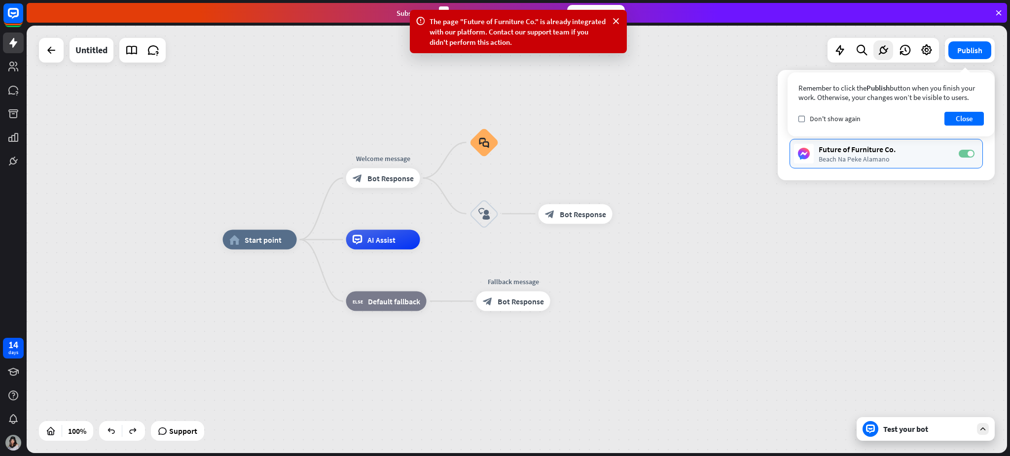
click at [757, 152] on span at bounding box center [970, 154] width 6 height 6
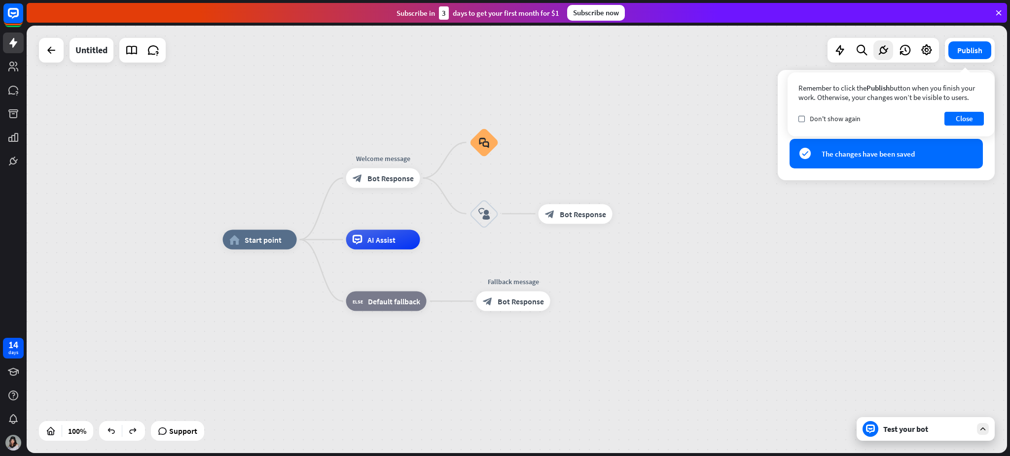
click at [757, 274] on div "home_2 Start point Welcome message block_bot_response Bot Response block_faq bl…" at bounding box center [713, 454] width 980 height 428
click at [58, 44] on div at bounding box center [51, 50] width 20 height 20
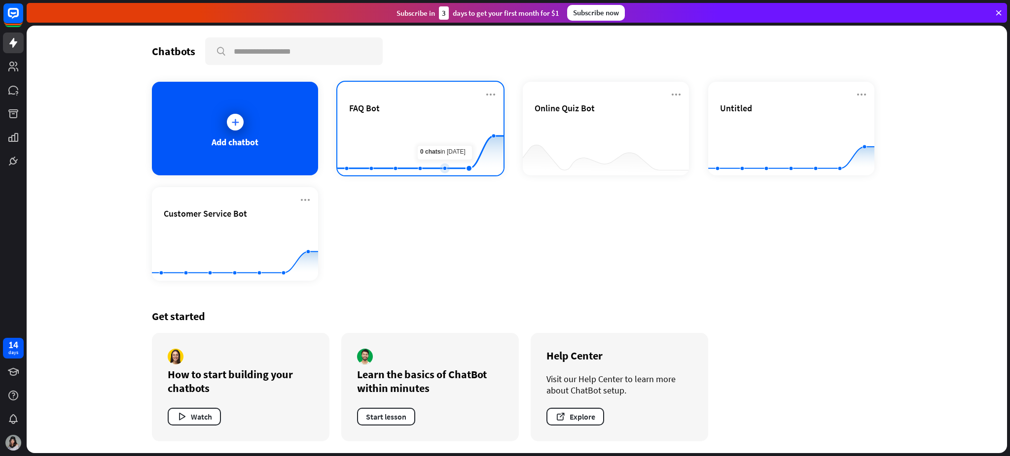
click at [440, 113] on div "FAQ Bot" at bounding box center [420, 108] width 142 height 11
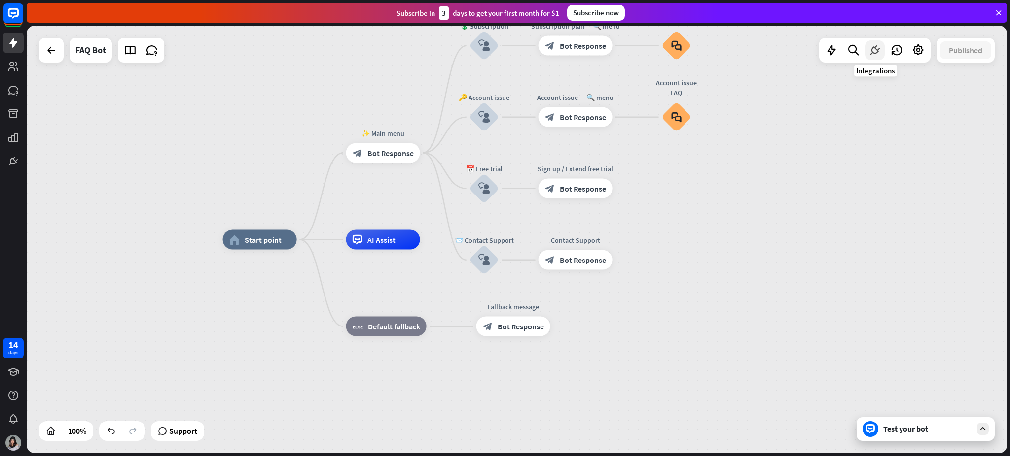
click at [757, 50] on icon at bounding box center [874, 50] width 13 height 13
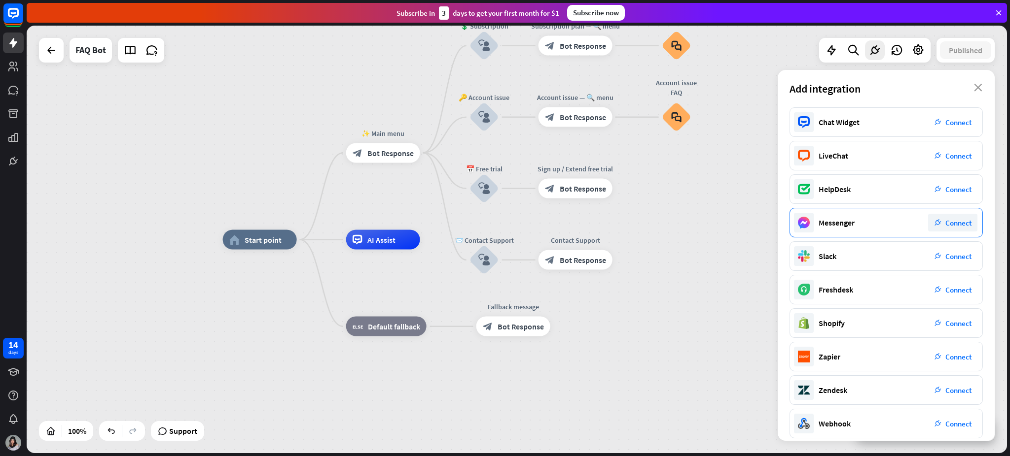
click at [757, 220] on span "Connect" at bounding box center [958, 222] width 26 height 9
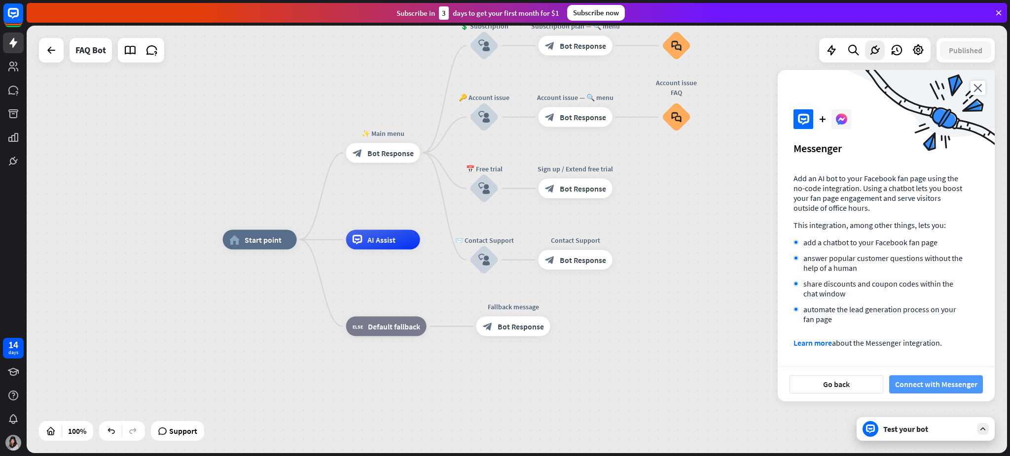
click at [757, 342] on button "Connect with Messenger" at bounding box center [936, 385] width 94 height 18
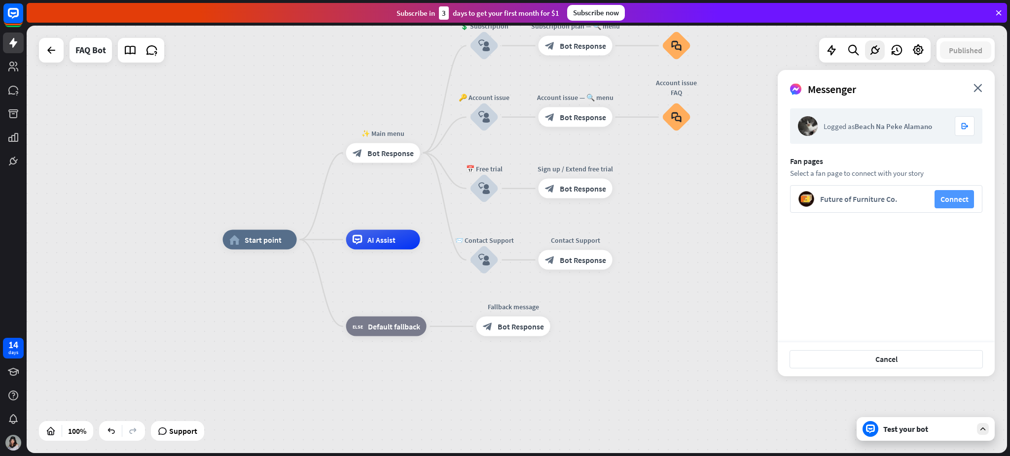
click at [757, 195] on button "Connect" at bounding box center [953, 199] width 39 height 18
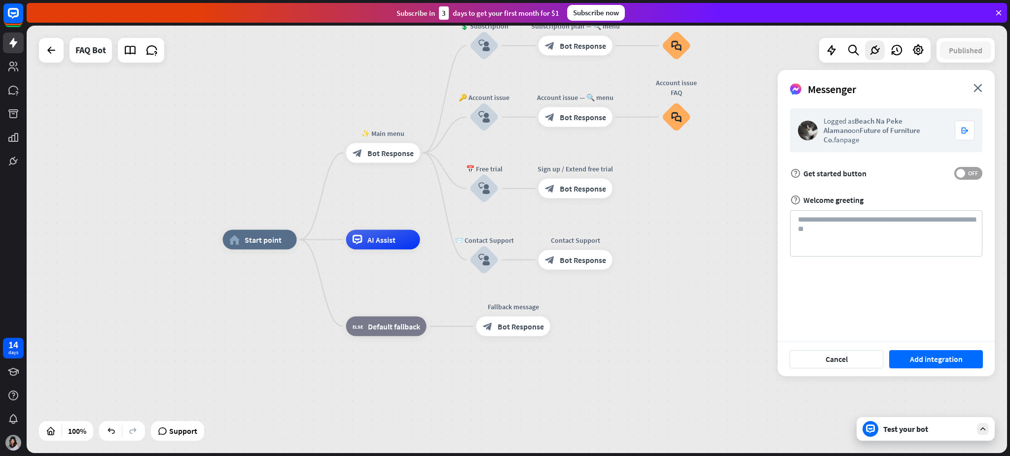
click at [757, 170] on span "OFF" at bounding box center [972, 174] width 15 height 8
click at [757, 342] on button "Add integration" at bounding box center [936, 360] width 94 height 18
click at [44, 52] on div at bounding box center [51, 50] width 20 height 20
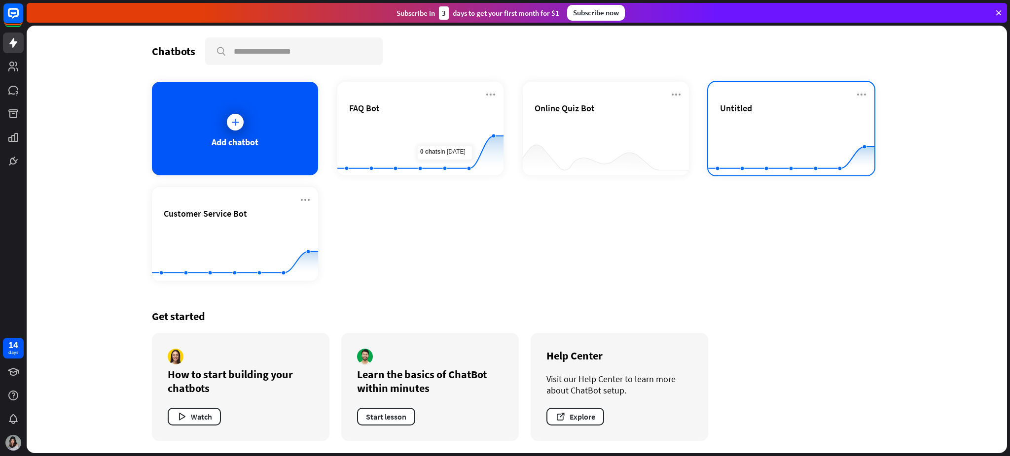
click at [757, 124] on rect at bounding box center [791, 151] width 166 height 62
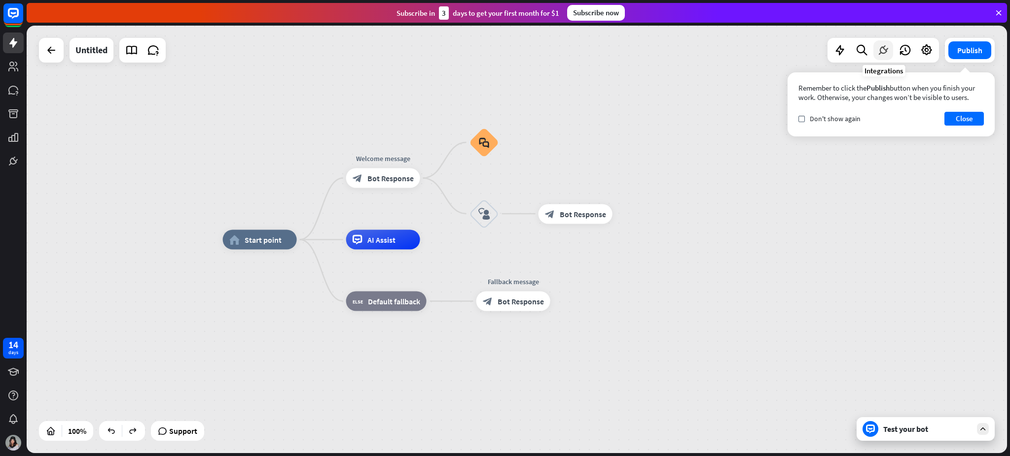
click at [757, 50] on icon at bounding box center [883, 50] width 13 height 13
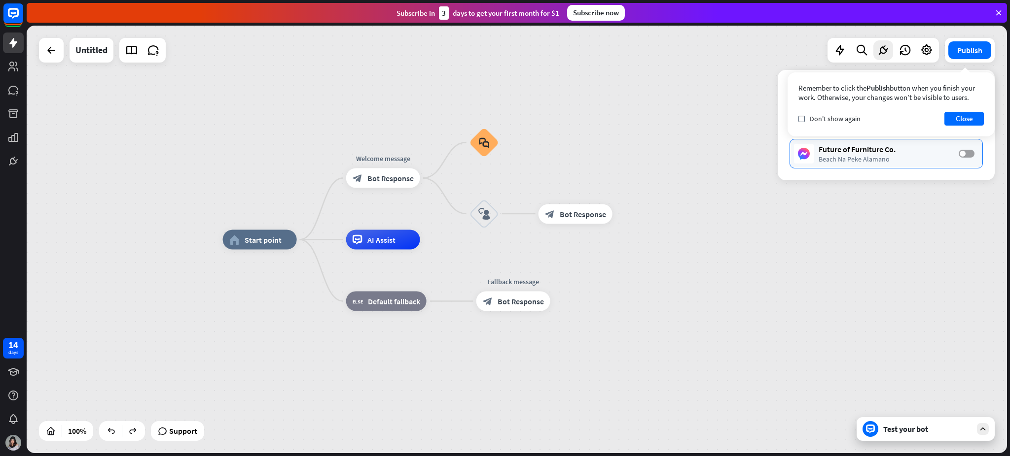
click at [757, 151] on span at bounding box center [962, 154] width 6 height 6
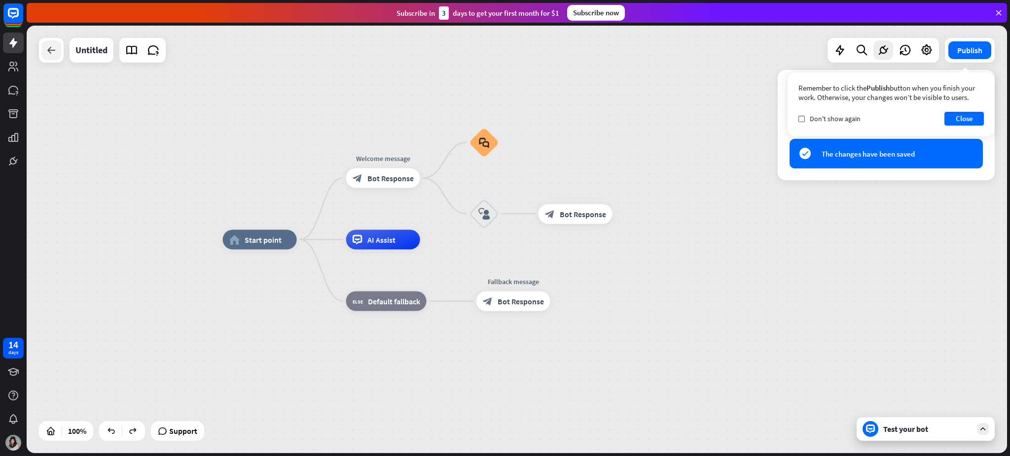
click at [46, 44] on icon at bounding box center [51, 50] width 12 height 12
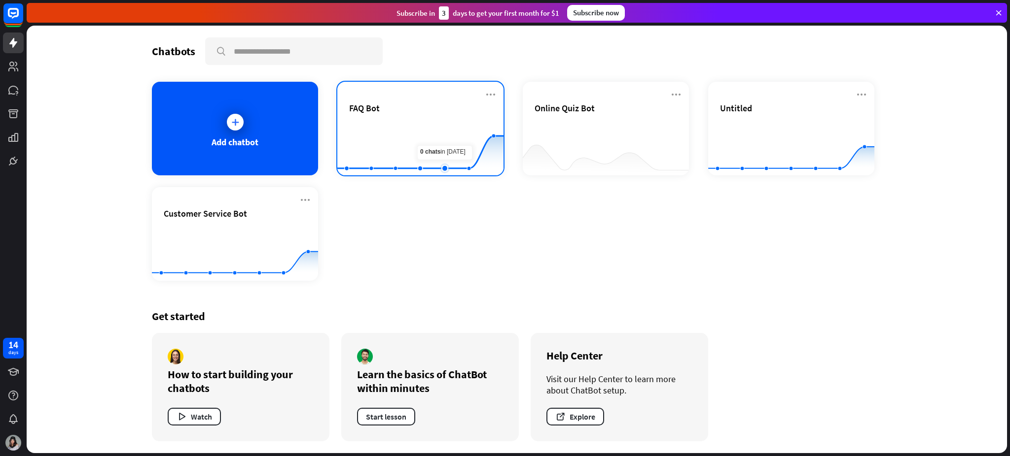
click at [437, 148] on rect at bounding box center [420, 151] width 166 height 62
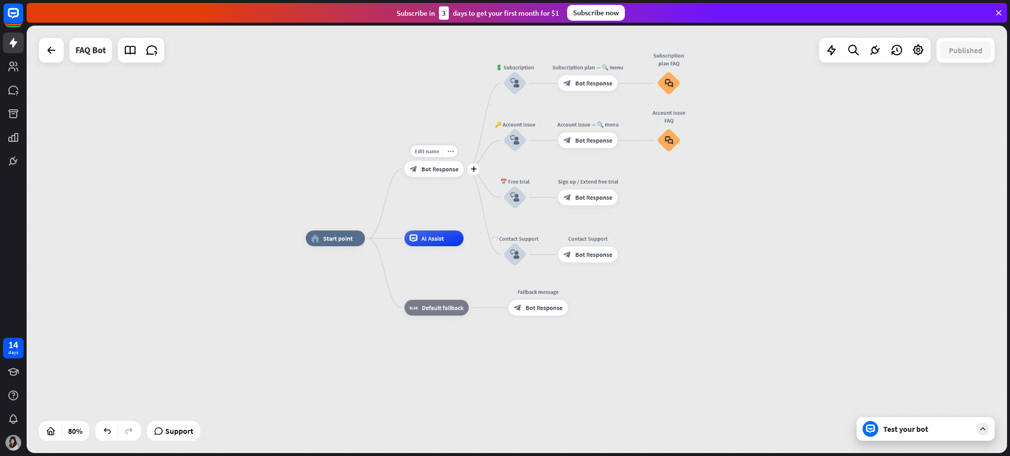
click at [429, 173] on div "block_bot_response Bot Response" at bounding box center [433, 169] width 59 height 16
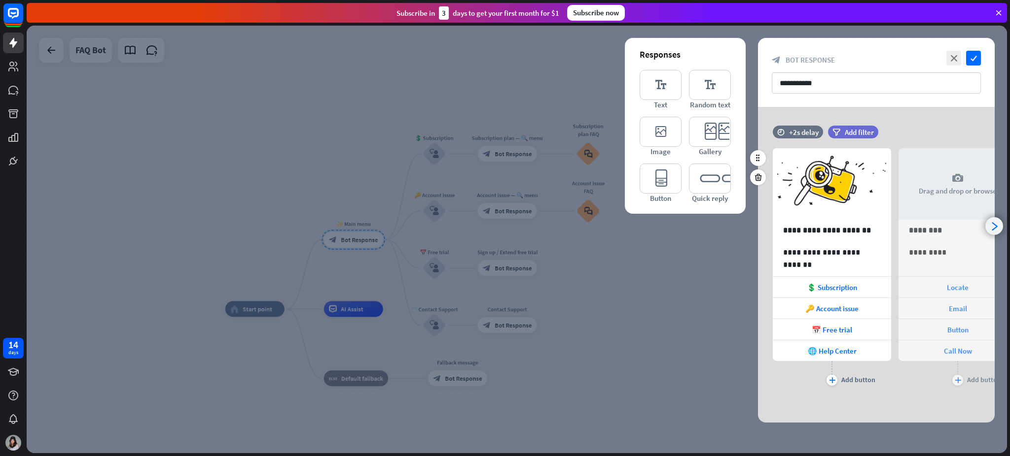
click at [757, 228] on icon "arrowhead_right" at bounding box center [993, 226] width 9 height 9
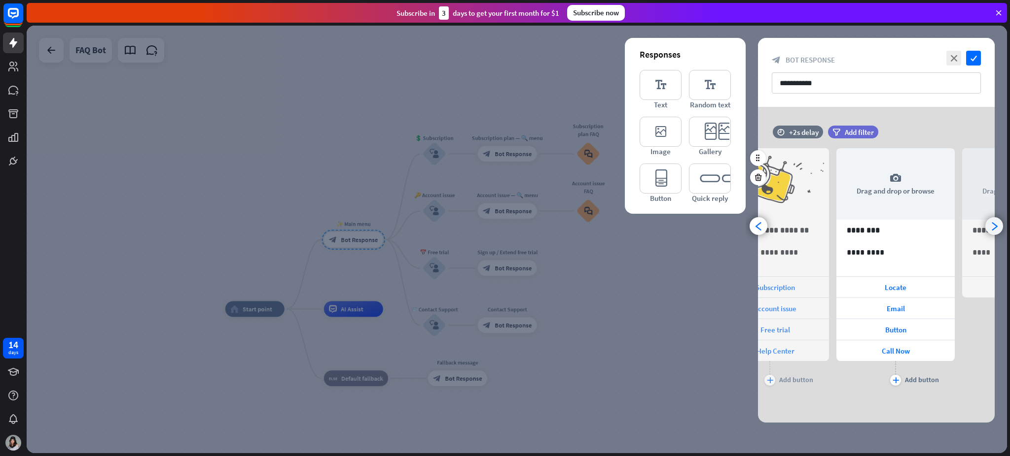
scroll to position [0, 81]
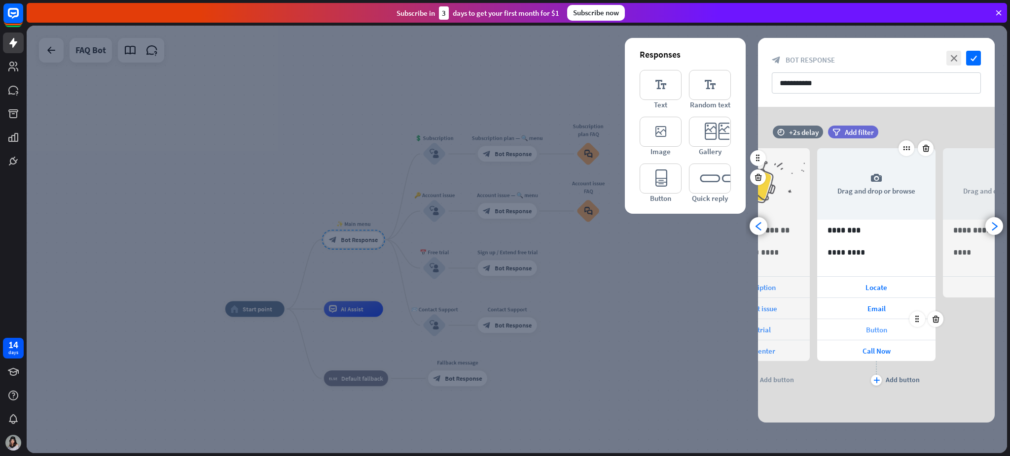
click at [757, 327] on div "Button" at bounding box center [876, 329] width 118 height 21
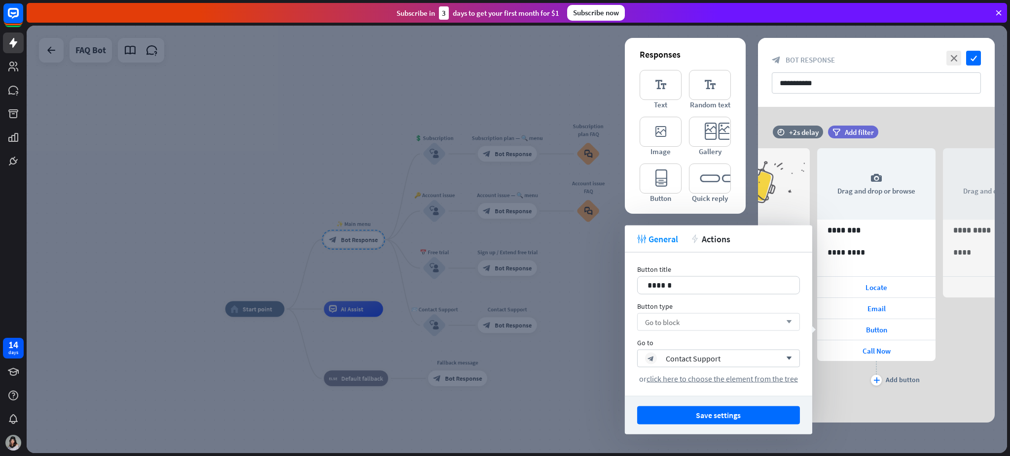
click at [727, 317] on div "Go to block arrow_down" at bounding box center [718, 323] width 163 height 18
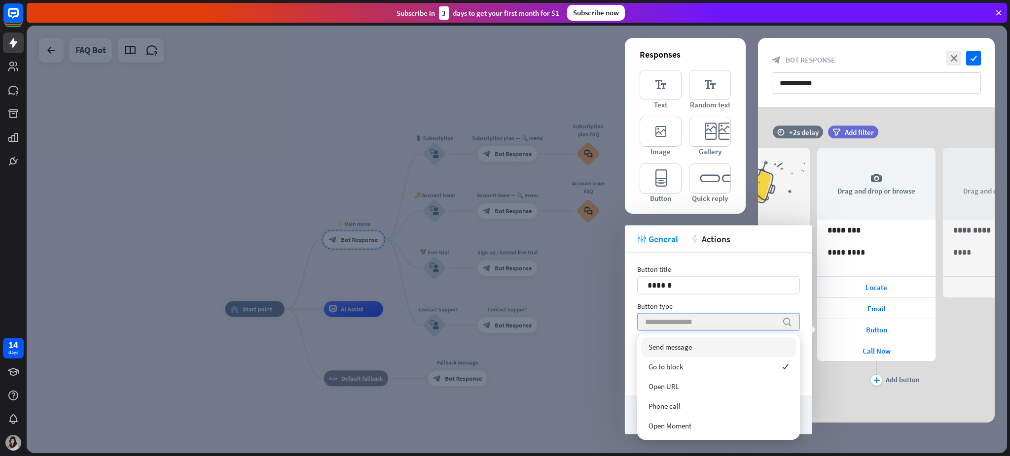
click at [727, 317] on input "search" at bounding box center [711, 322] width 132 height 17
click at [757, 319] on div "Button title 14 ****** Button type search Go to block_bot_response Contact Supp…" at bounding box center [718, 324] width 187 height 143
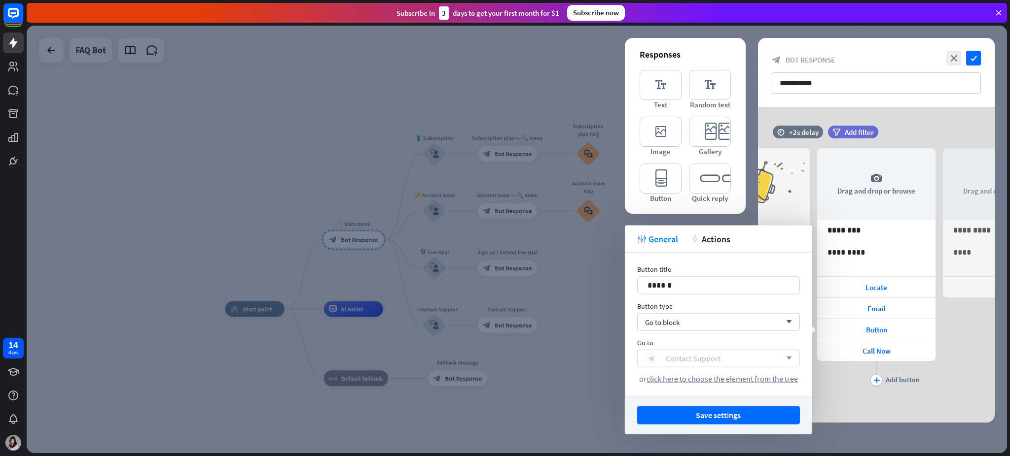
click at [742, 342] on div "block_bot_response Contact Support" at bounding box center [713, 359] width 136 height 12
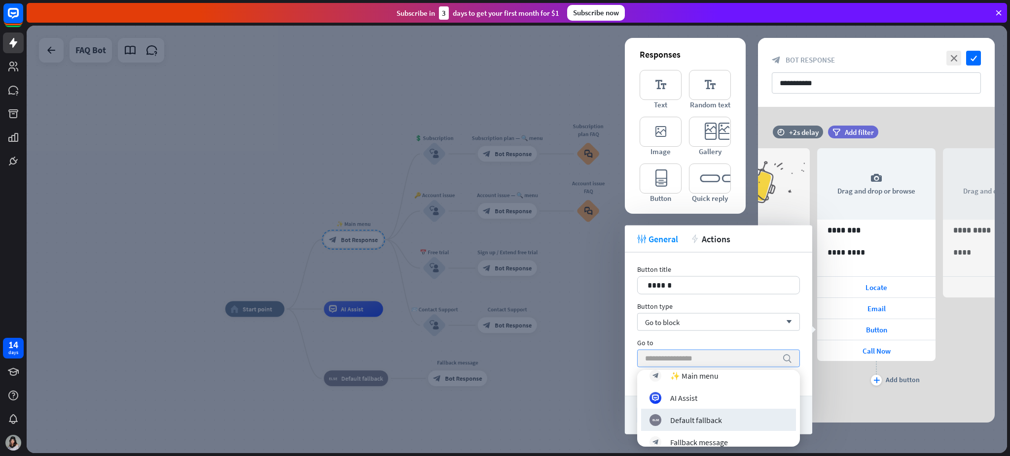
scroll to position [0, 0]
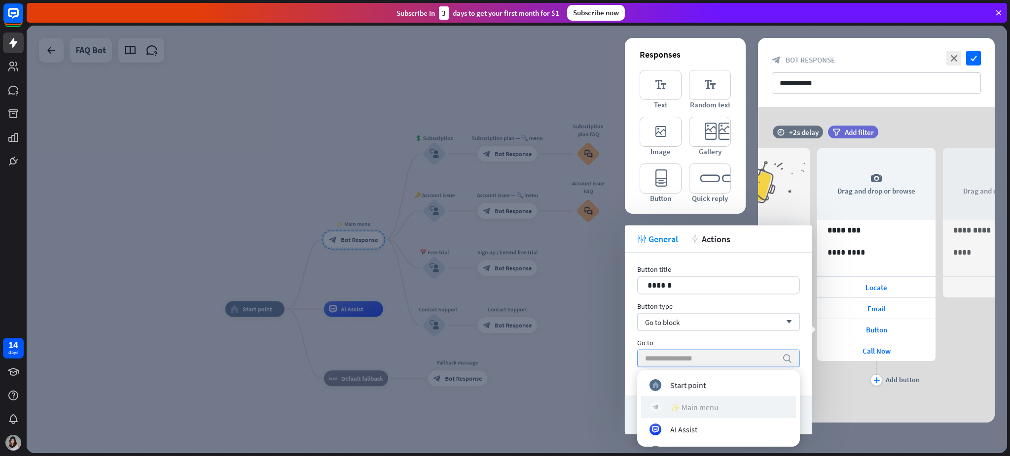
click at [727, 342] on div "block_bot_response ✨ Main menu" at bounding box center [718, 407] width 138 height 12
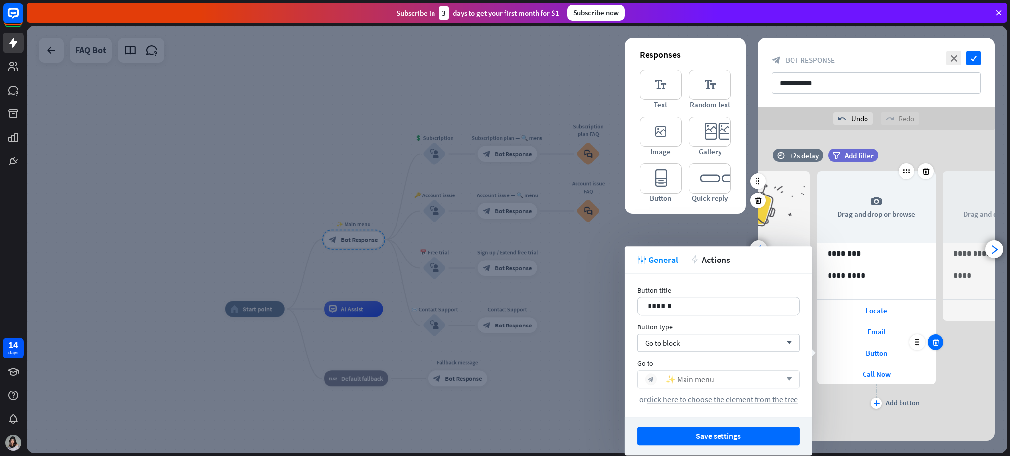
click at [757, 339] on icon at bounding box center [935, 342] width 9 height 9
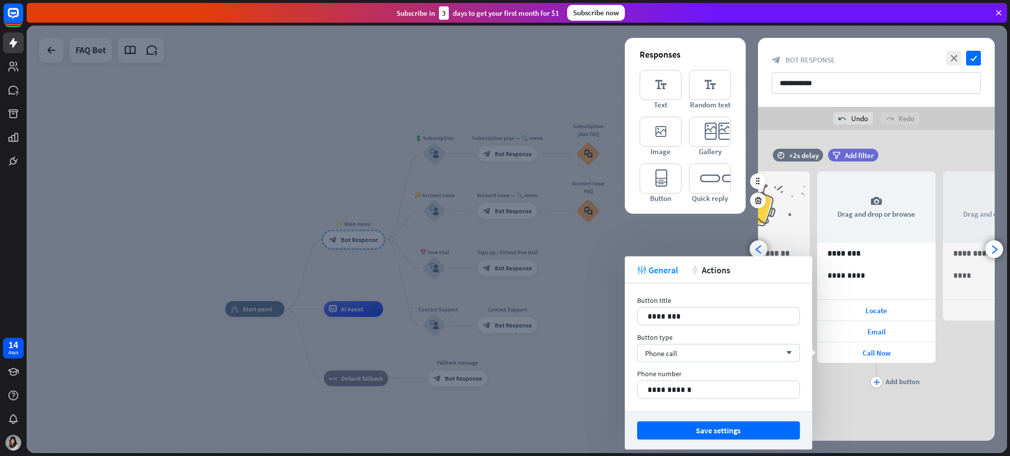
click at [757, 342] on div "camera Drag and drop or browse 71 ********* 76 **** Tech plus Add button" at bounding box center [1002, 284] width 118 height 255
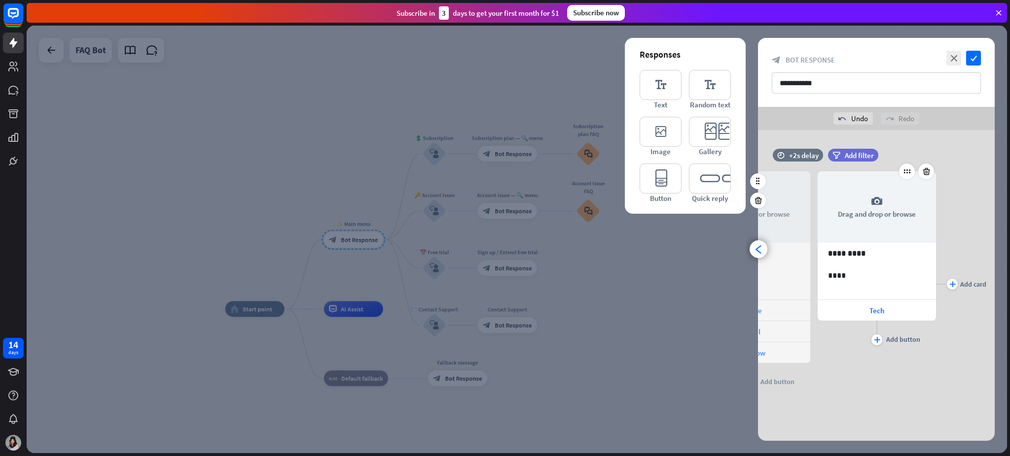
scroll to position [0, 207]
click at [755, 252] on icon "arrowhead_left" at bounding box center [758, 249] width 9 height 9
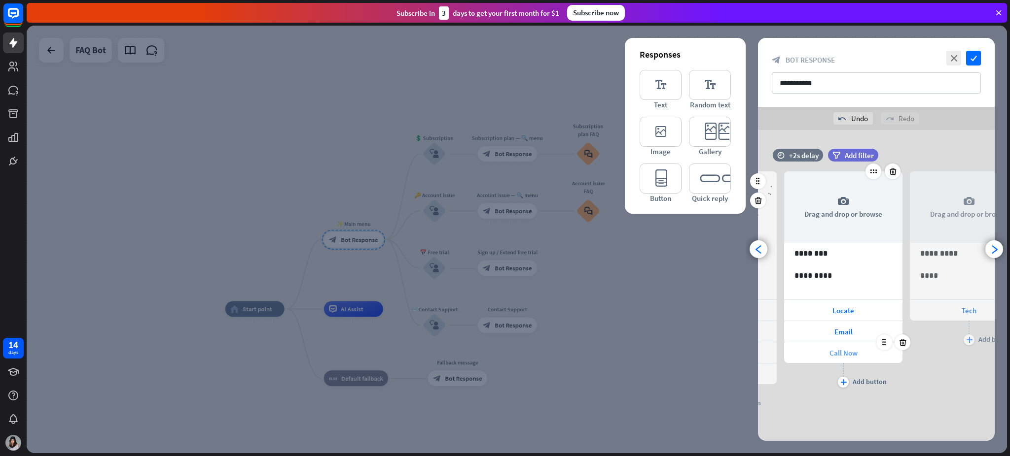
scroll to position [0, 81]
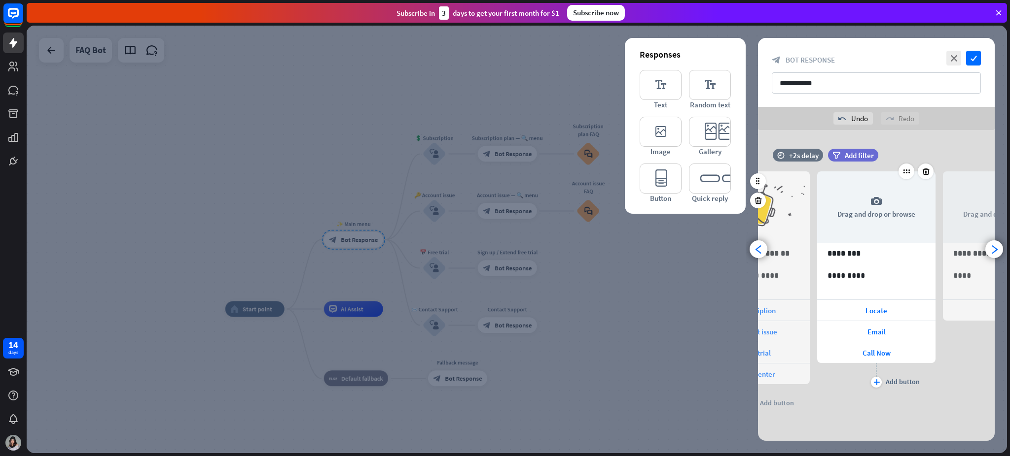
click at [757, 342] on div "plus" at bounding box center [876, 382] width 11 height 11
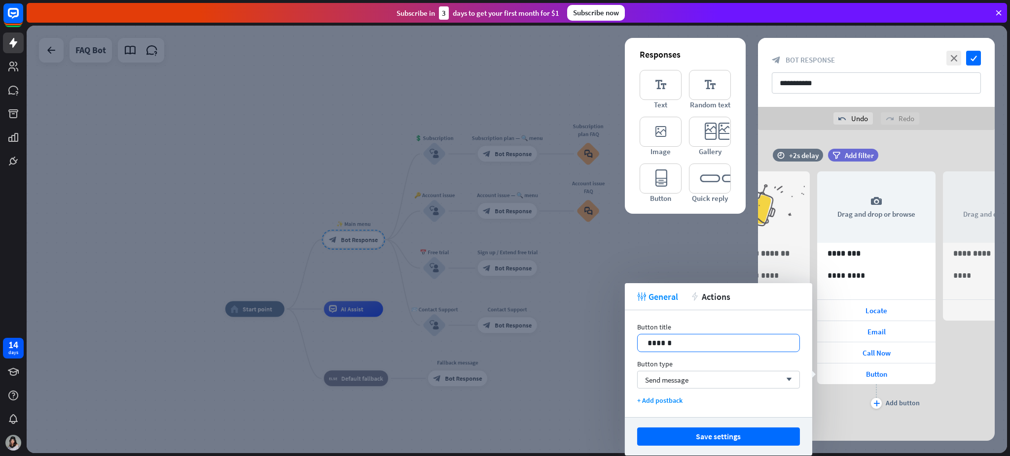
click at [734, 342] on p "******" at bounding box center [718, 343] width 142 height 12
drag, startPoint x: 734, startPoint y: 344, endPoint x: 625, endPoint y: 351, distance: 109.7
click at [625, 342] on div "Button title 14 ****** Button type Send message arrow_down + Add postback" at bounding box center [718, 364] width 187 height 107
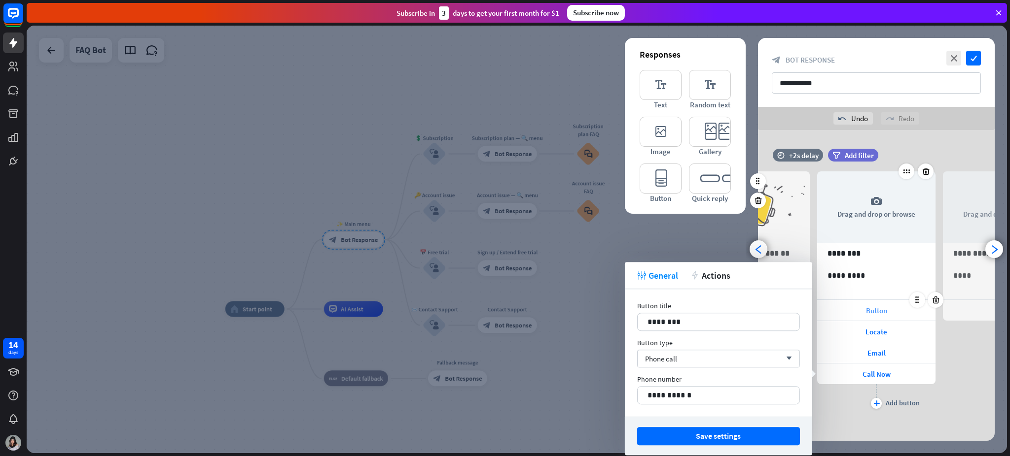
click at [757, 310] on div "Button" at bounding box center [876, 310] width 118 height 21
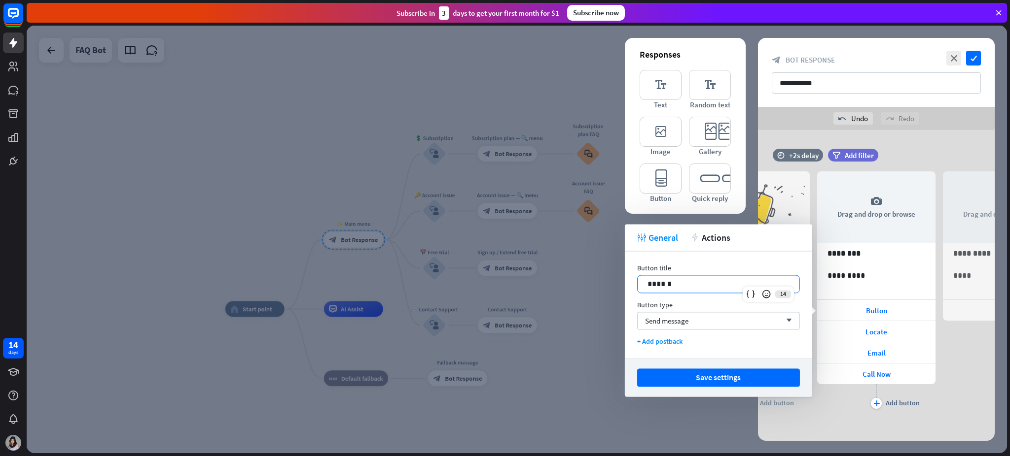
drag, startPoint x: 700, startPoint y: 285, endPoint x: 575, endPoint y: 287, distance: 124.7
click at [575, 287] on body "14 days close Product Help First steps Get started with ChatBot Help Center Fol…" at bounding box center [505, 228] width 1010 height 456
click at [681, 316] on span "Send message" at bounding box center [666, 320] width 43 height 9
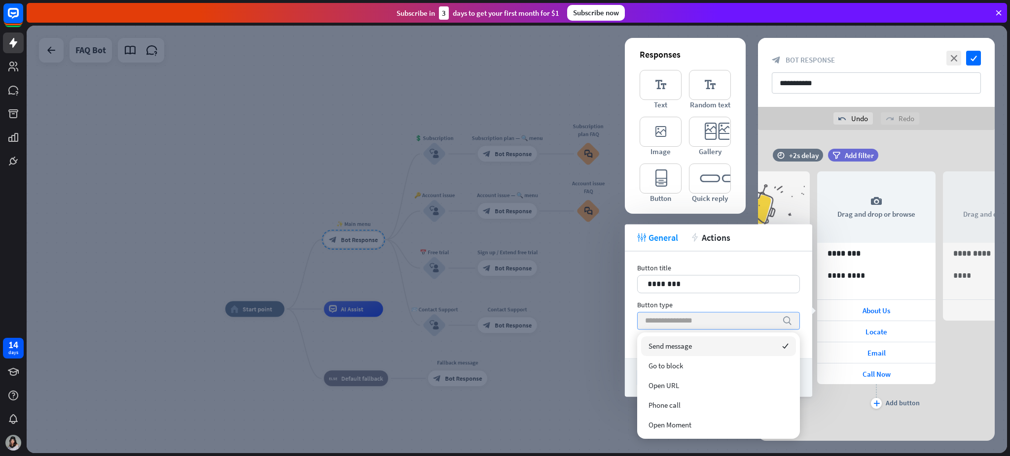
click at [757, 304] on div "Button type" at bounding box center [718, 305] width 163 height 9
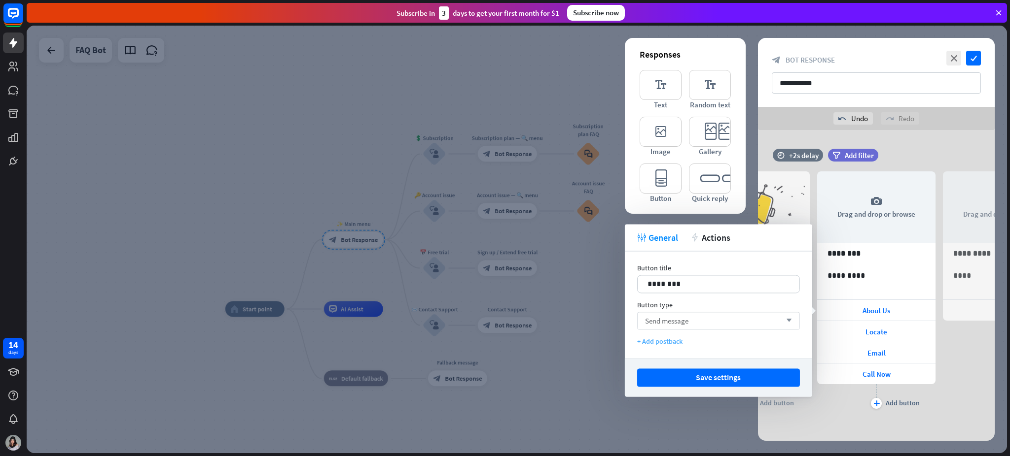
click at [671, 339] on div "+ Add postback" at bounding box center [718, 341] width 163 height 9
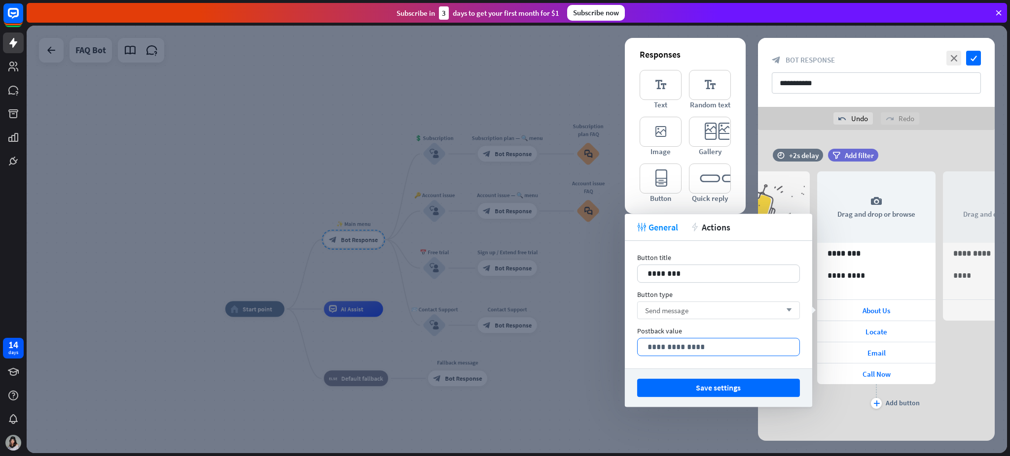
click at [703, 342] on p "**********" at bounding box center [718, 347] width 142 height 12
click at [757, 313] on div "Send message arrow_down" at bounding box center [718, 311] width 163 height 18
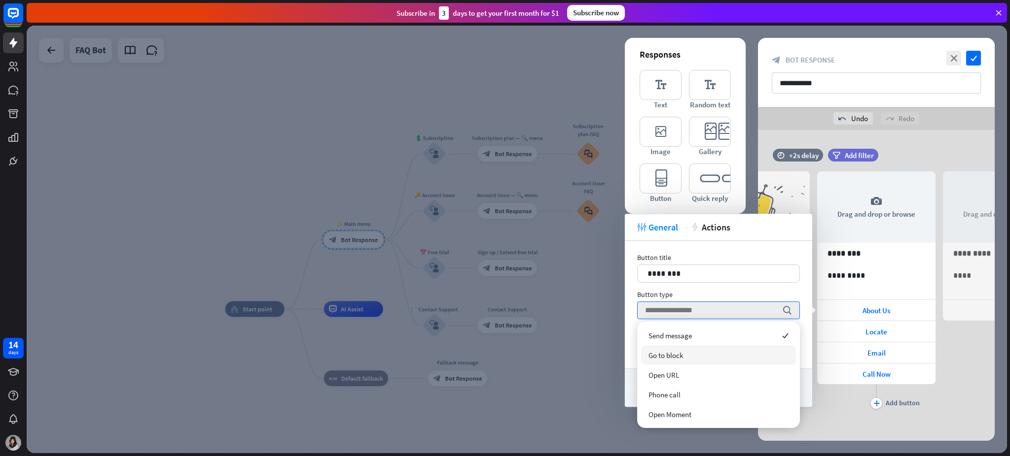
click at [708, 342] on div "Go to block" at bounding box center [718, 356] width 155 height 20
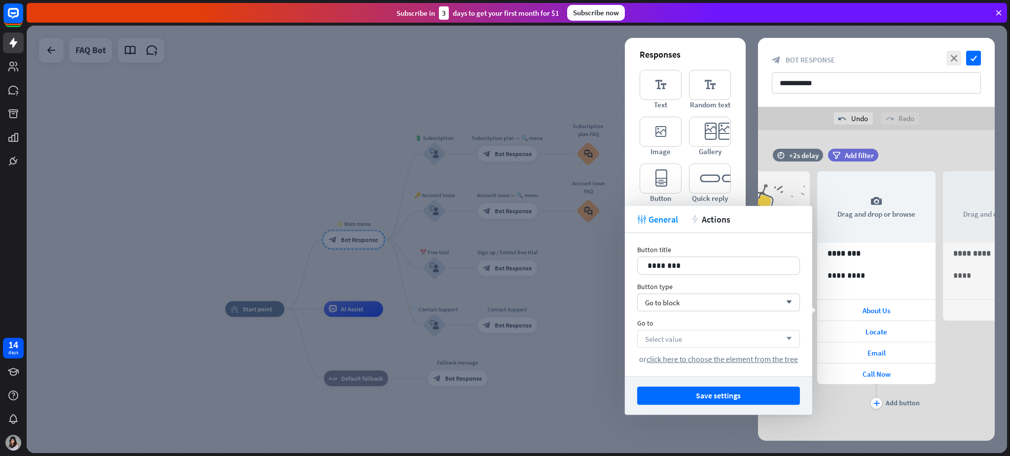
click at [725, 332] on div "Select value arrow_down" at bounding box center [718, 339] width 163 height 18
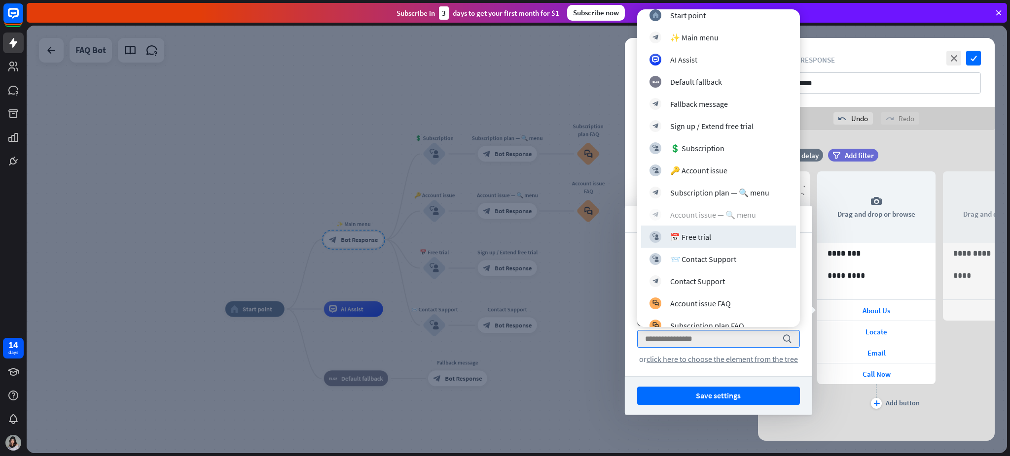
scroll to position [0, 0]
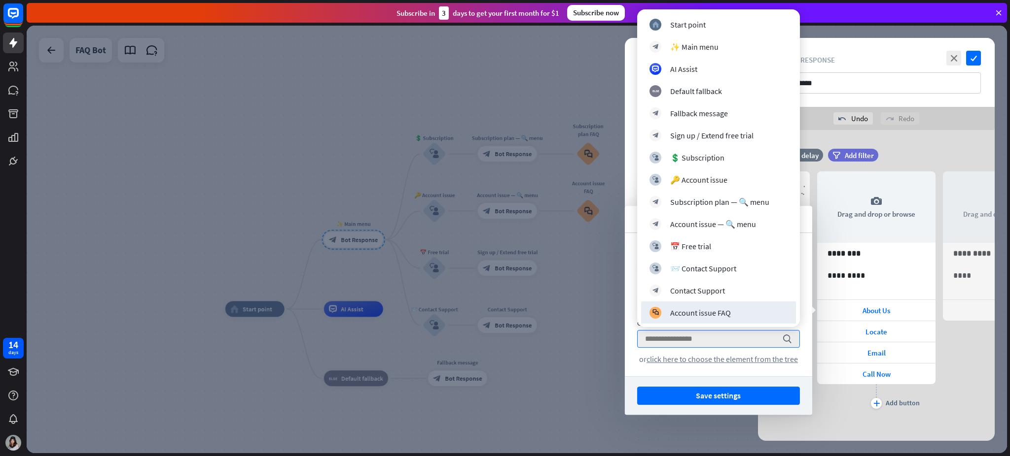
click at [757, 332] on div "Button title 12 ******** Button type Go to block arrow_down Go to search or cli…" at bounding box center [718, 304] width 187 height 143
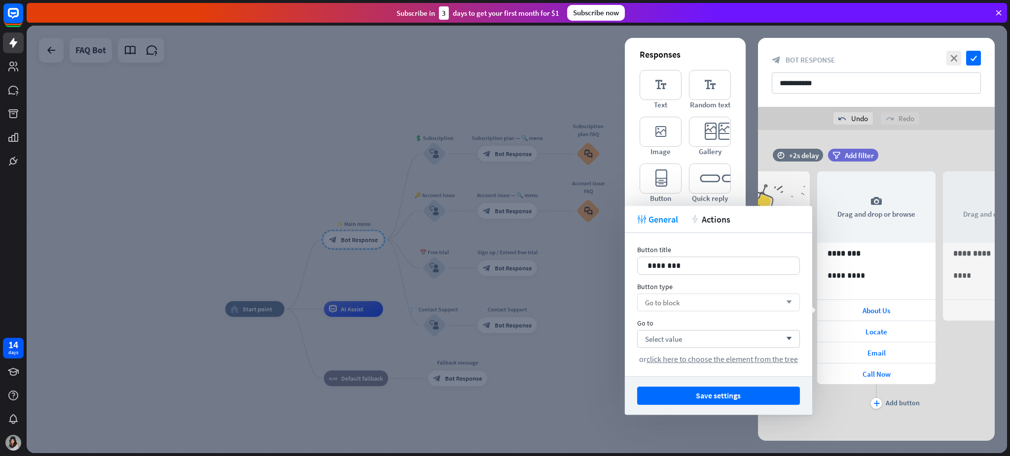
click at [725, 299] on div "Go to block arrow_down" at bounding box center [718, 303] width 163 height 18
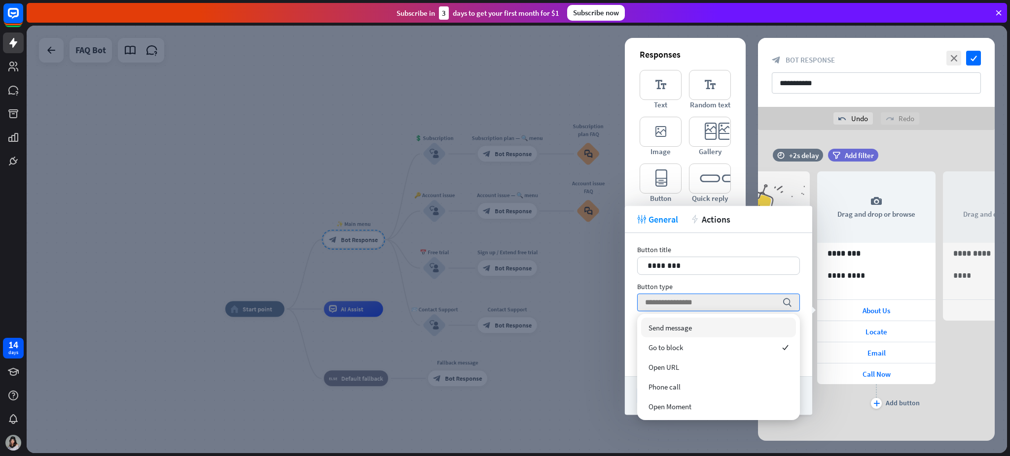
click at [757, 313] on div "Button title 12 ******** Button type search Go to Select value arrow_down or cl…" at bounding box center [718, 304] width 187 height 143
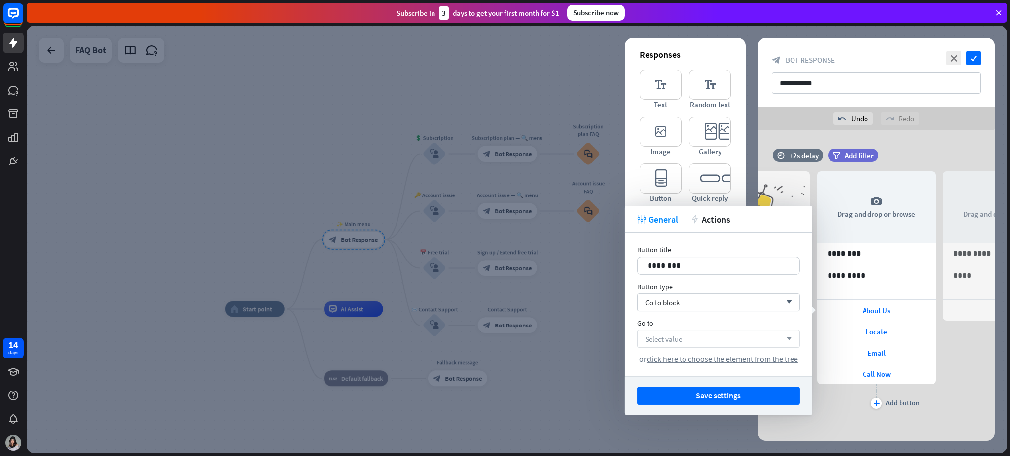
click at [739, 340] on div "Select value arrow_down" at bounding box center [718, 339] width 163 height 18
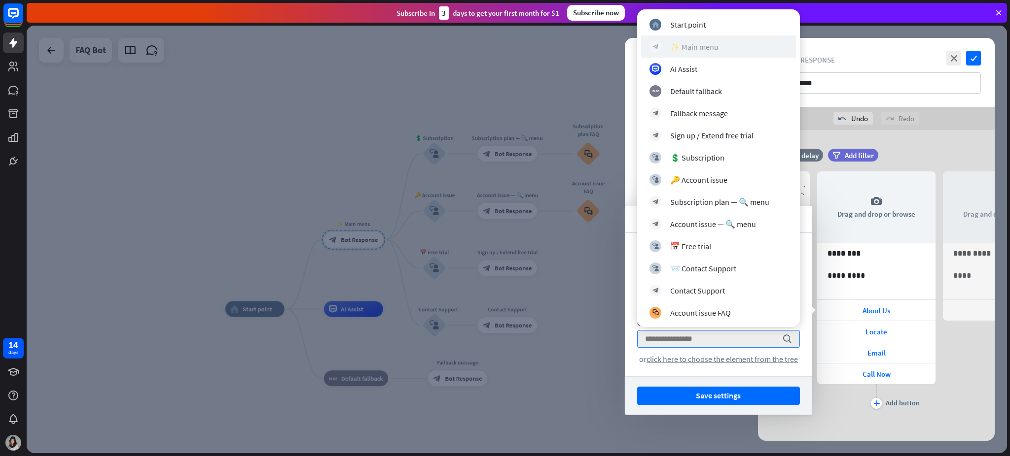
click at [711, 48] on div "✨ Main menu" at bounding box center [694, 47] width 48 height 10
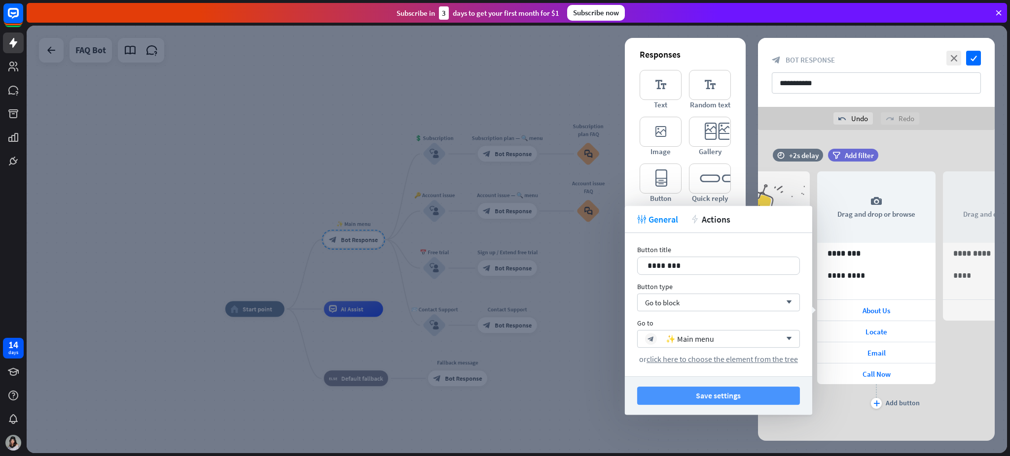
click at [733, 342] on button "Save settings" at bounding box center [718, 396] width 163 height 18
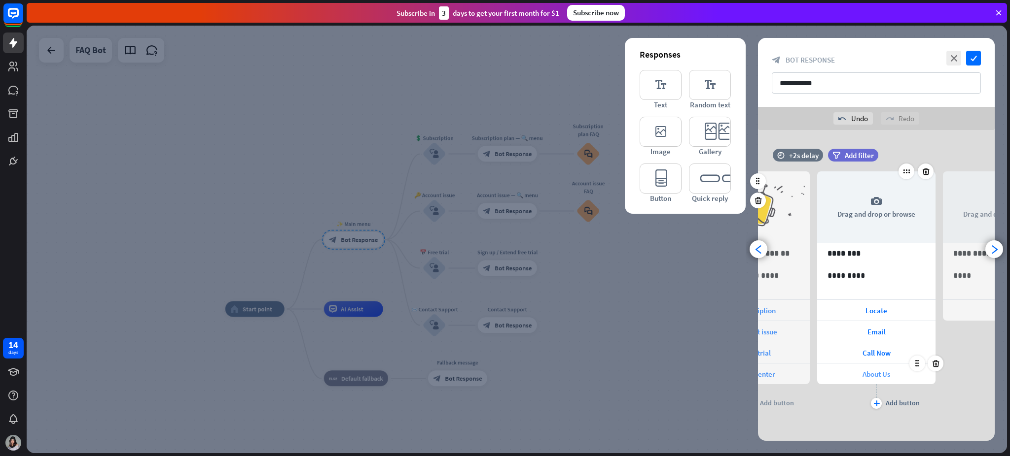
click at [757, 342] on div "About Us" at bounding box center [876, 374] width 118 height 21
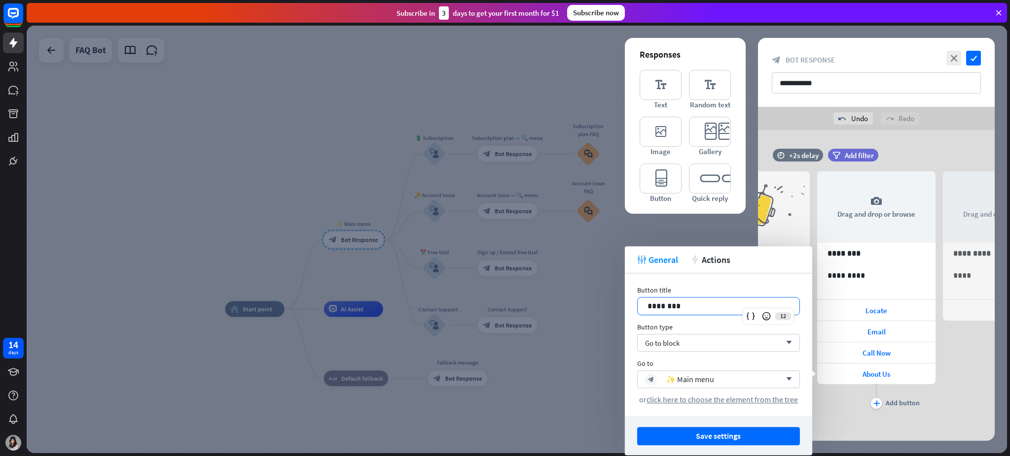
drag, startPoint x: 712, startPoint y: 314, endPoint x: 683, endPoint y: 308, distance: 29.8
click at [683, 308] on div "********" at bounding box center [718, 306] width 162 height 17
drag, startPoint x: 685, startPoint y: 307, endPoint x: 510, endPoint y: 316, distance: 175.7
click at [510, 316] on body "14 days close Product Help First steps Get started with ChatBot Help Center Fol…" at bounding box center [505, 228] width 1010 height 456
drag, startPoint x: 681, startPoint y: 304, endPoint x: 580, endPoint y: 313, distance: 101.0
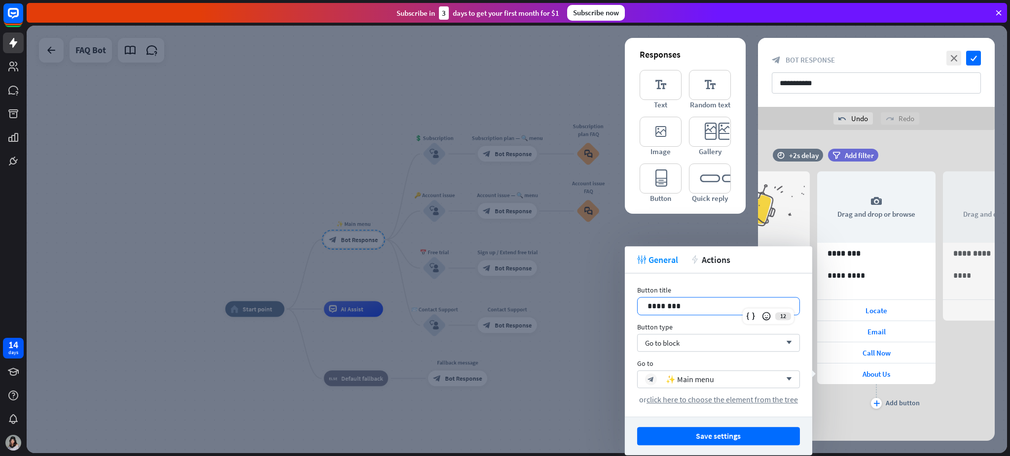
click at [580, 313] on body "14 days close Product Help First steps Get started with ChatBot Help Center Fol…" at bounding box center [505, 228] width 1010 height 456
click at [757, 280] on p "*********" at bounding box center [876, 276] width 98 height 12
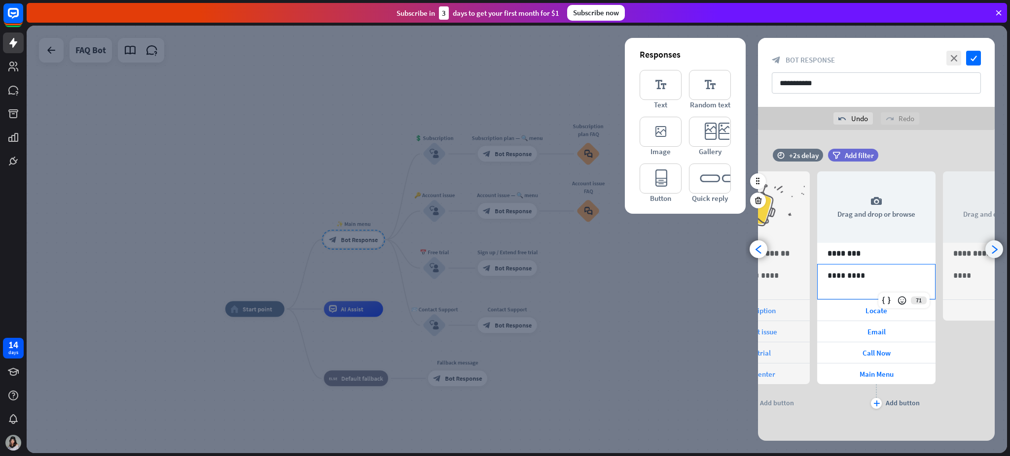
click at [757, 254] on div "arrowhead_right" at bounding box center [994, 250] width 18 height 18
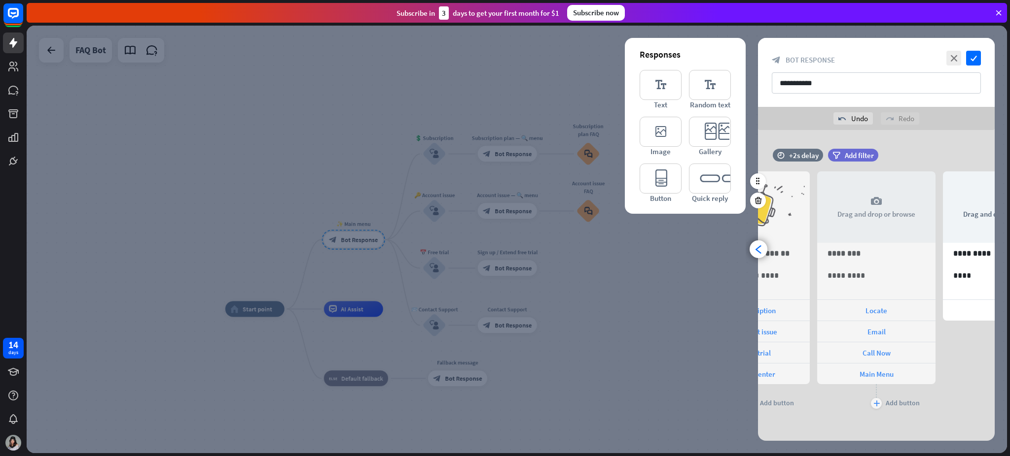
scroll to position [0, 207]
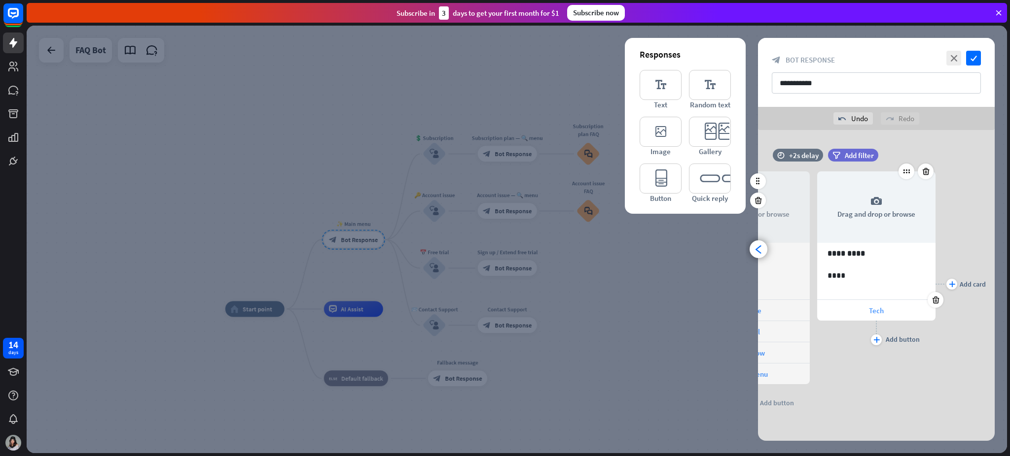
click at [757, 313] on span "Tech" at bounding box center [876, 310] width 15 height 9
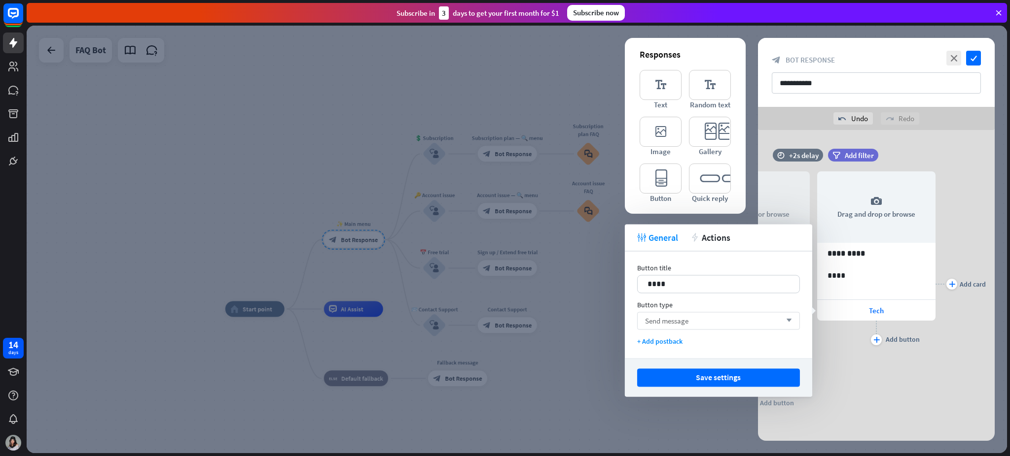
click at [705, 312] on div "Send message arrow_down" at bounding box center [718, 321] width 163 height 18
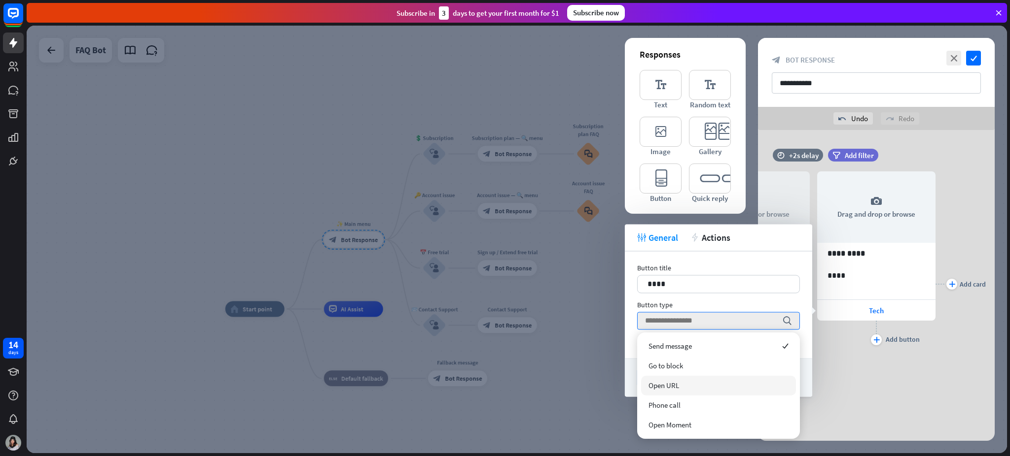
click at [685, 342] on div "Open URL" at bounding box center [718, 386] width 155 height 20
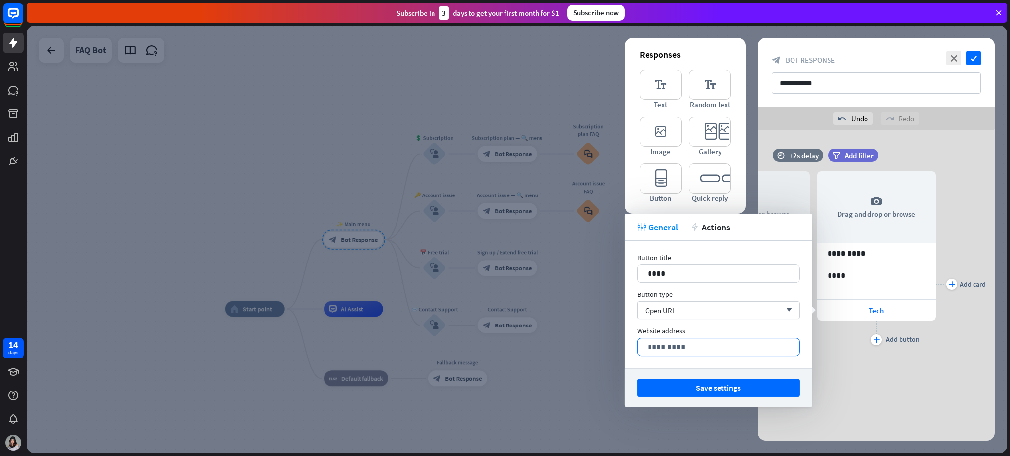
click at [699, 342] on p "*********" at bounding box center [718, 347] width 142 height 12
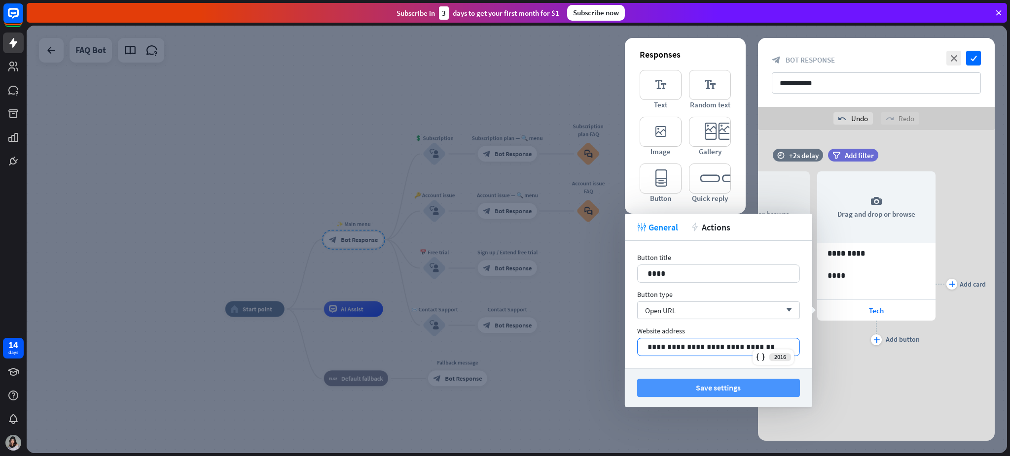
click at [717, 342] on button "Save settings" at bounding box center [718, 388] width 163 height 18
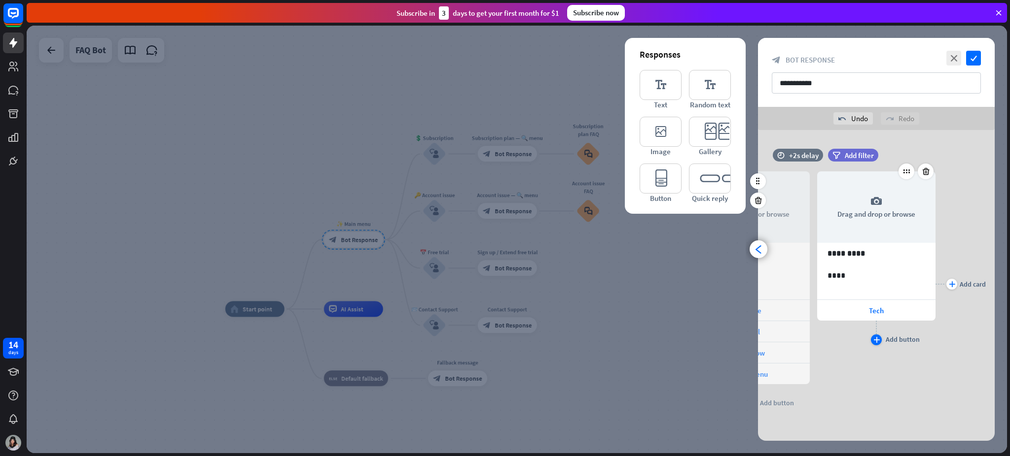
click at [757, 337] on div "plus" at bounding box center [876, 340] width 11 height 11
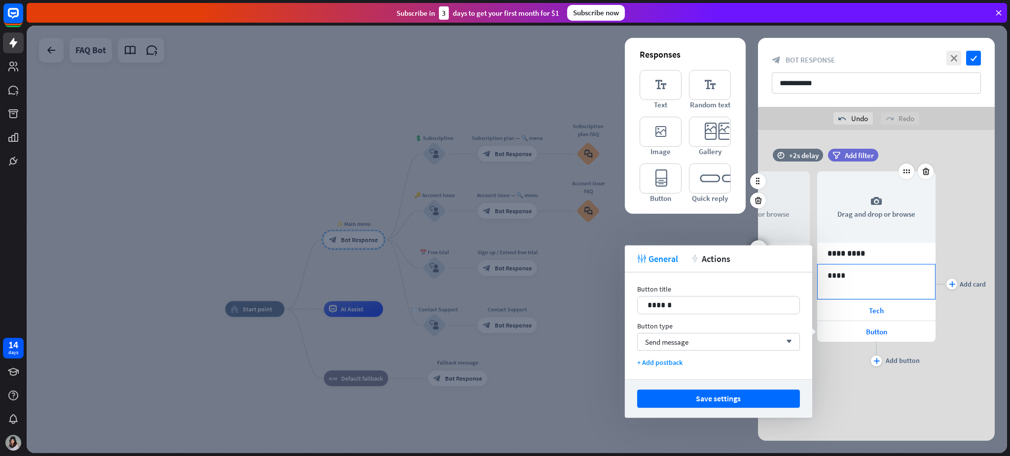
click at [757, 274] on p "****" at bounding box center [876, 276] width 98 height 12
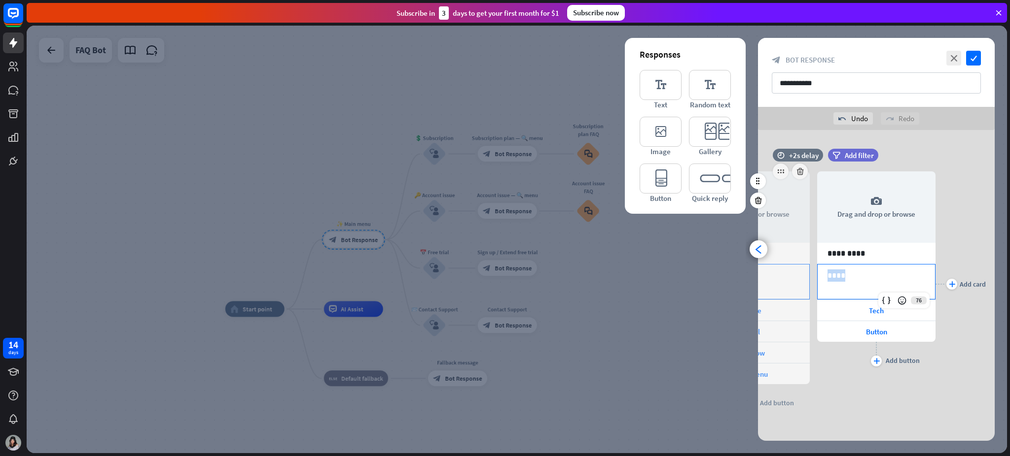
drag, startPoint x: 856, startPoint y: 274, endPoint x: 768, endPoint y: 274, distance: 88.7
click at [757, 274] on div "**********" at bounding box center [876, 284] width 237 height 255
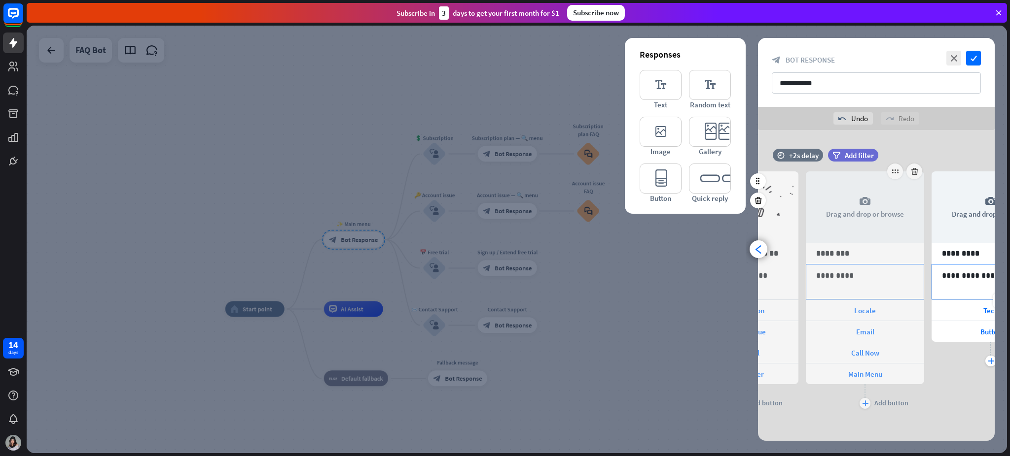
scroll to position [0, 97]
click at [757, 327] on span "Button" at bounding box center [986, 331] width 21 height 9
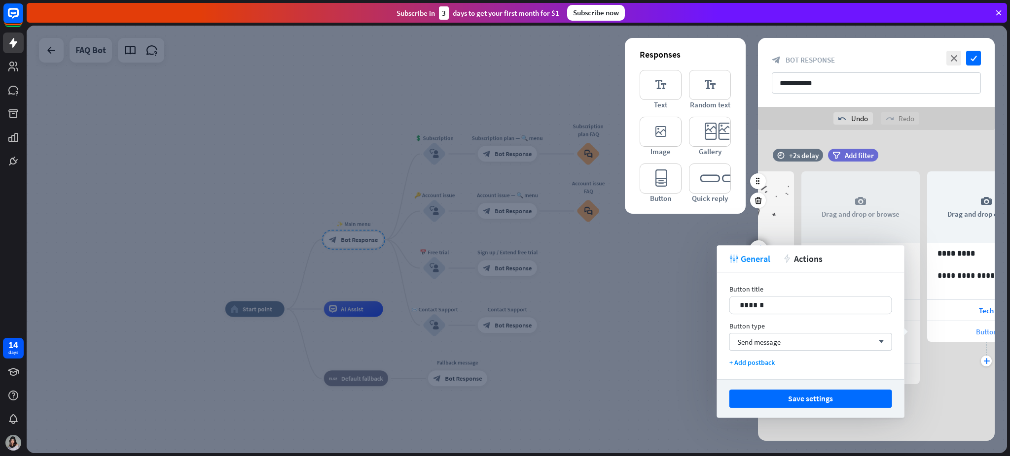
scroll to position [0, 207]
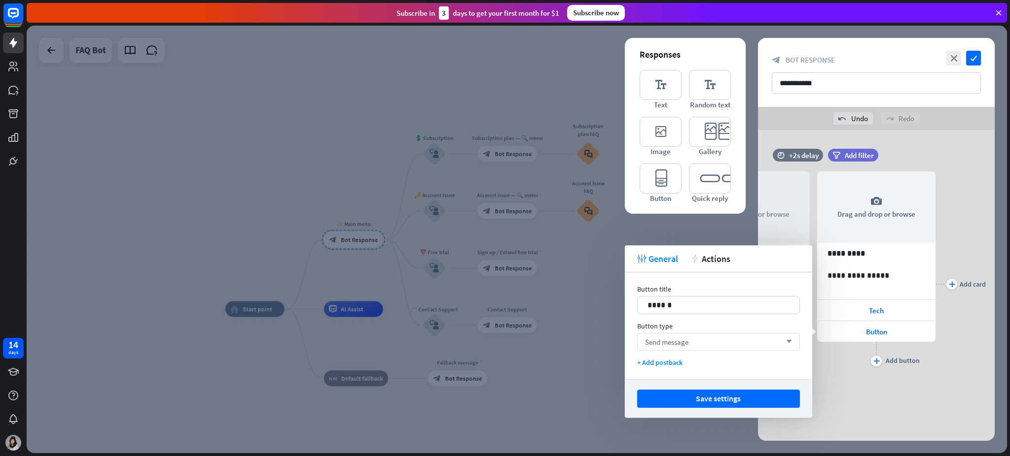
click at [710, 342] on div "Send message arrow_down" at bounding box center [718, 342] width 163 height 18
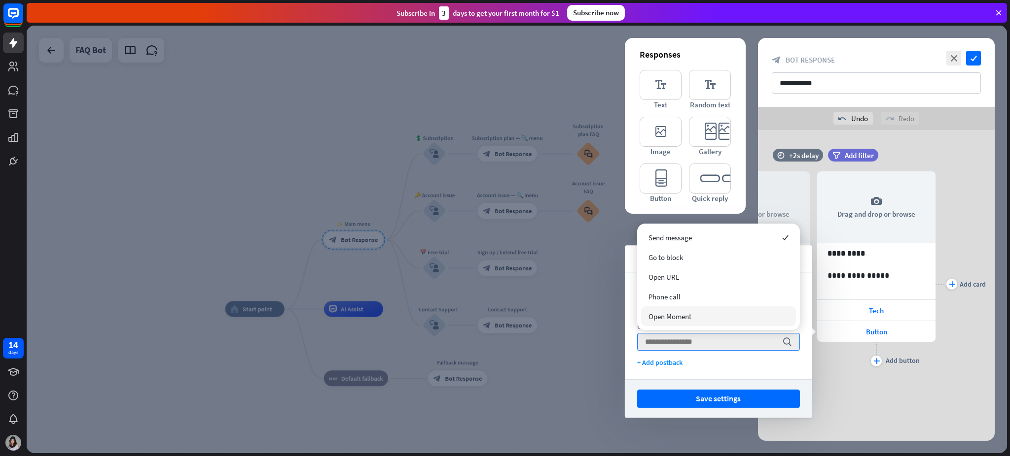
click at [704, 321] on div "Open Moment" at bounding box center [718, 317] width 155 height 20
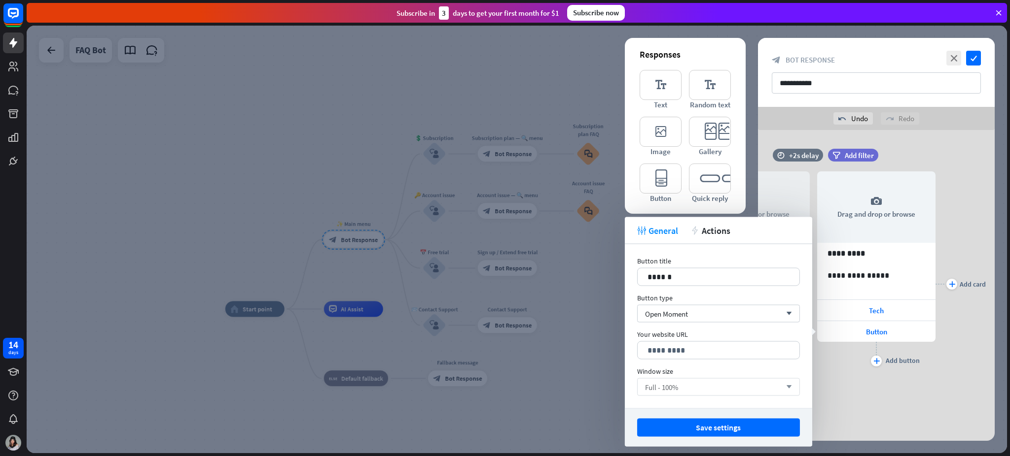
click at [725, 342] on div "Full - 100% arrow_down" at bounding box center [718, 388] width 163 height 18
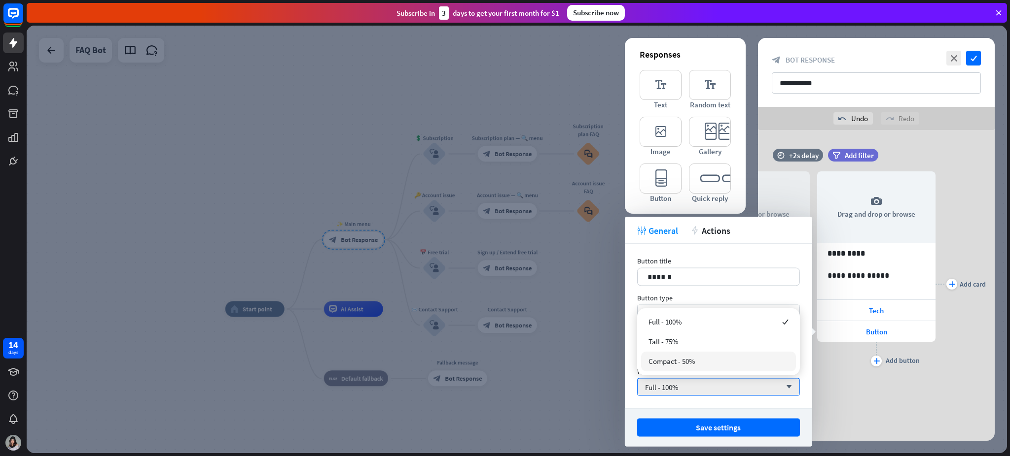
click at [719, 342] on div "Compact - 50%" at bounding box center [718, 362] width 155 height 20
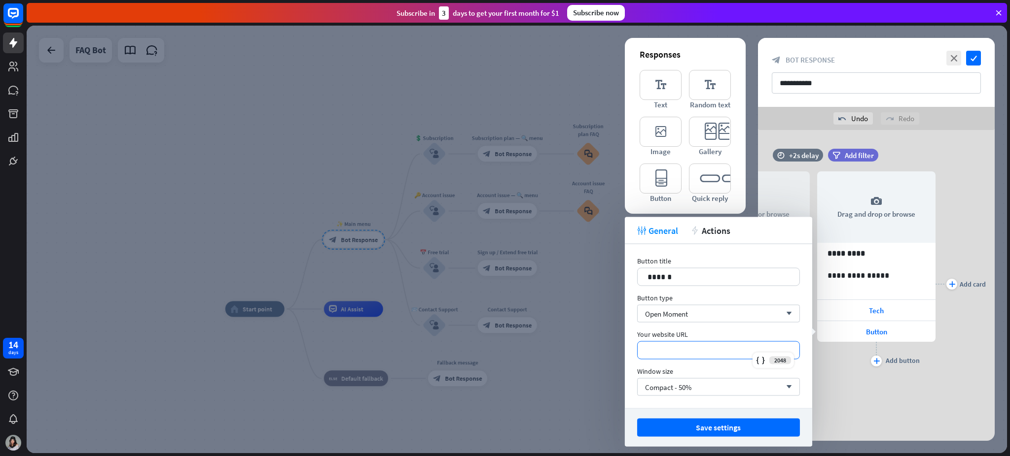
click at [723, 342] on p "*********" at bounding box center [718, 351] width 142 height 12
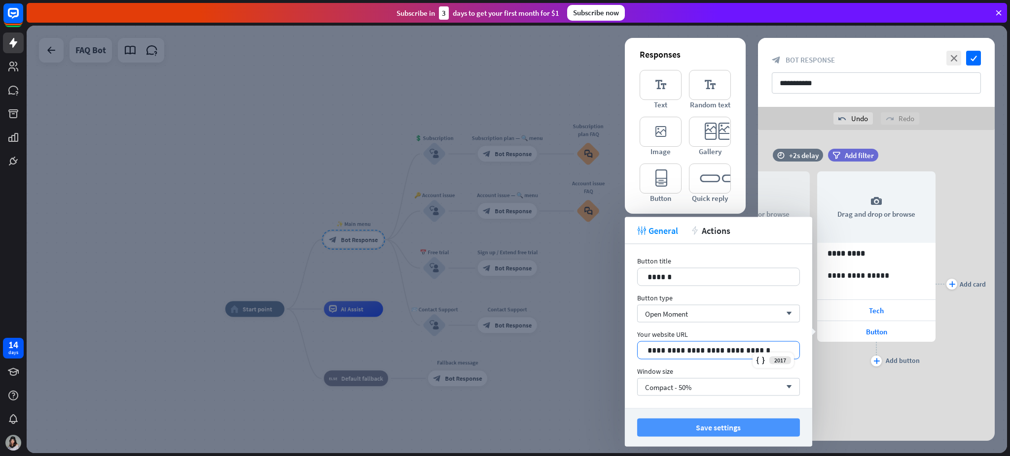
click at [725, 342] on button "Save settings" at bounding box center [718, 428] width 163 height 18
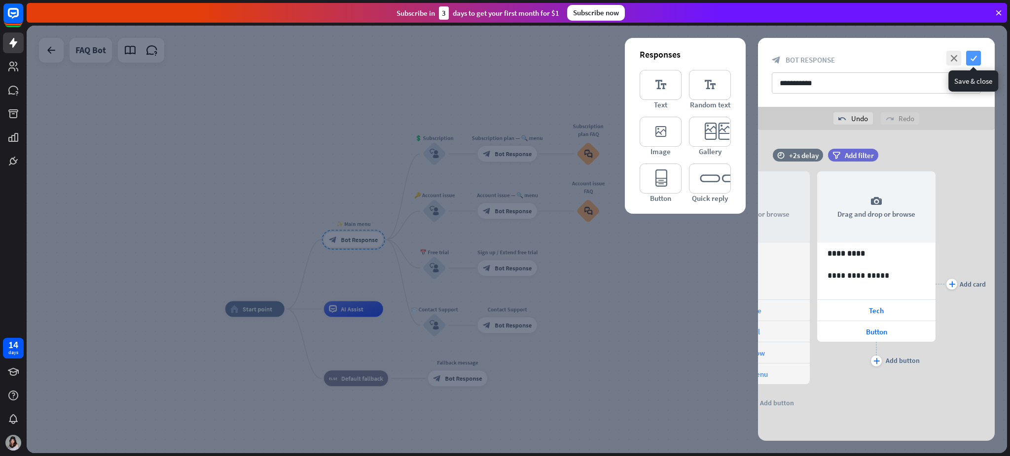
click at [757, 60] on icon "check" at bounding box center [973, 58] width 15 height 15
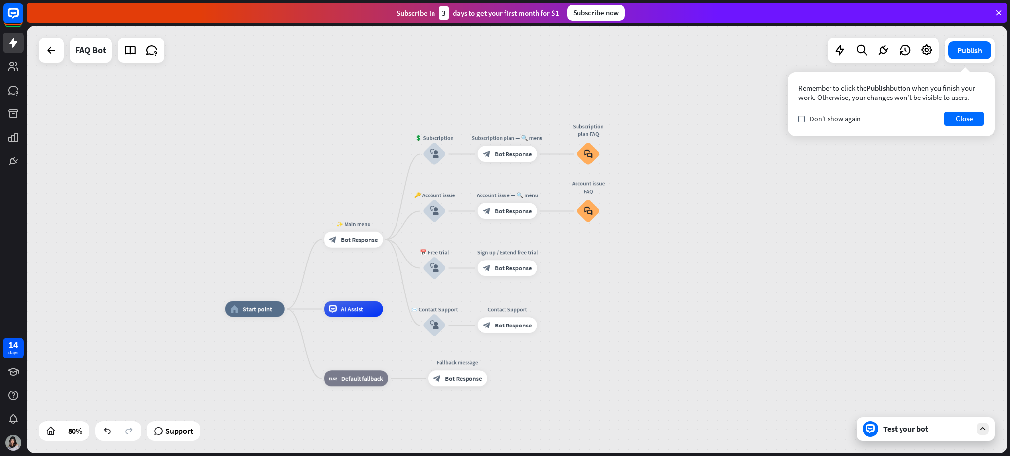
click at [757, 342] on div "Test your bot" at bounding box center [927, 429] width 89 height 10
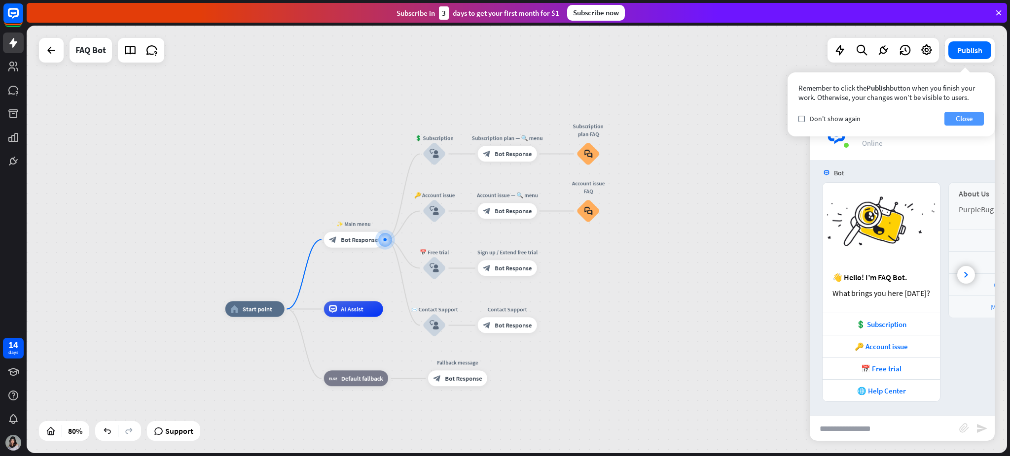
scroll to position [7, 0]
click at [757, 118] on button "Close" at bounding box center [963, 119] width 39 height 14
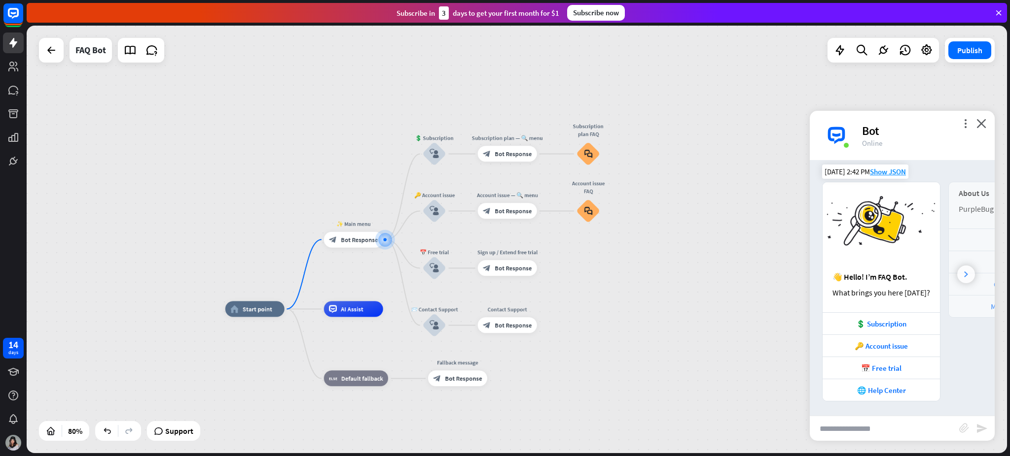
click at [757, 277] on icon at bounding box center [966, 275] width 4 height 6
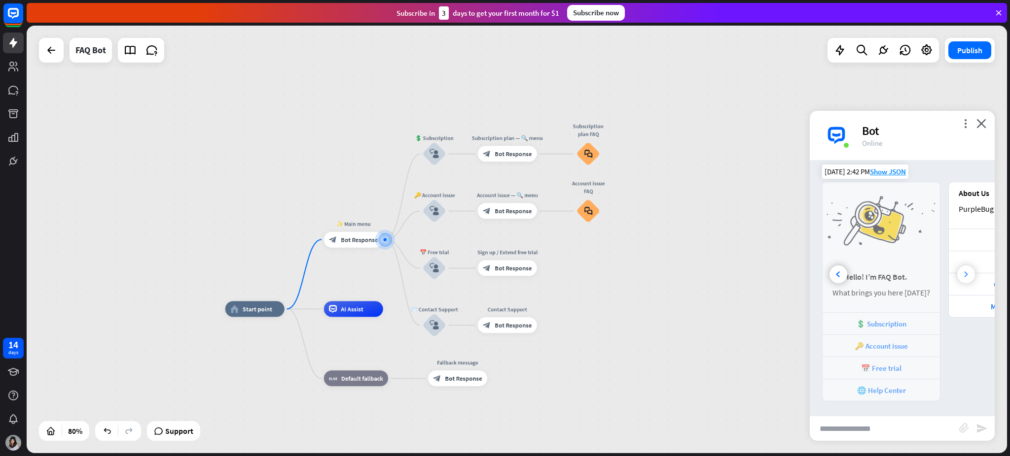
scroll to position [0, 110]
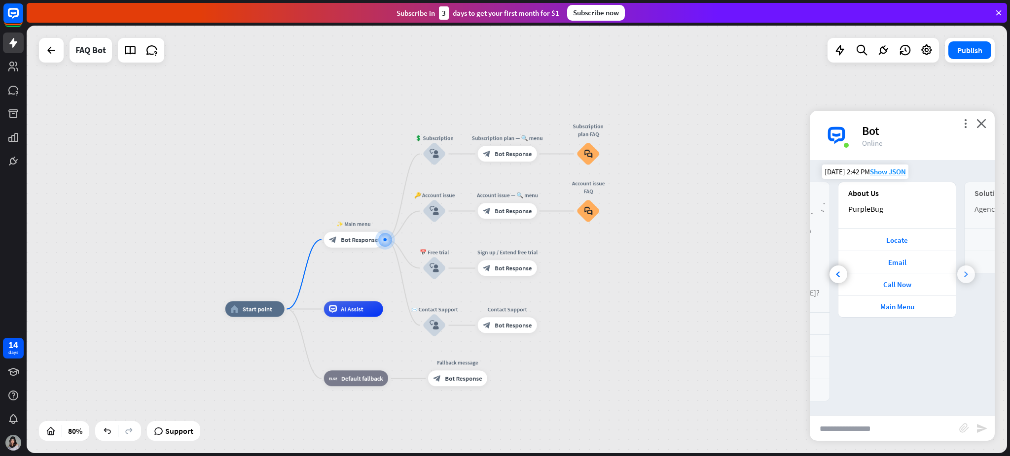
click at [757, 271] on div at bounding box center [966, 275] width 18 height 18
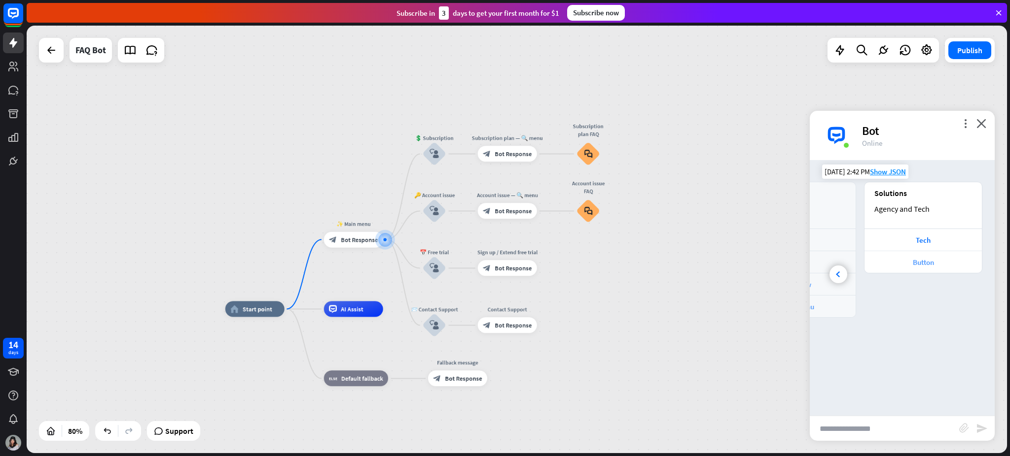
scroll to position [0, 220]
click at [757, 260] on div "Button" at bounding box center [922, 262] width 107 height 9
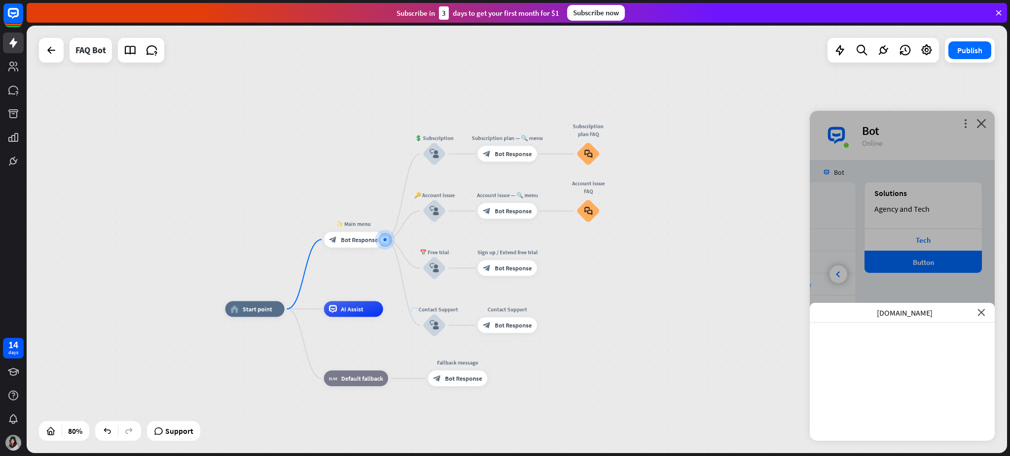
click at [757, 310] on icon "close" at bounding box center [980, 312] width 7 height 7
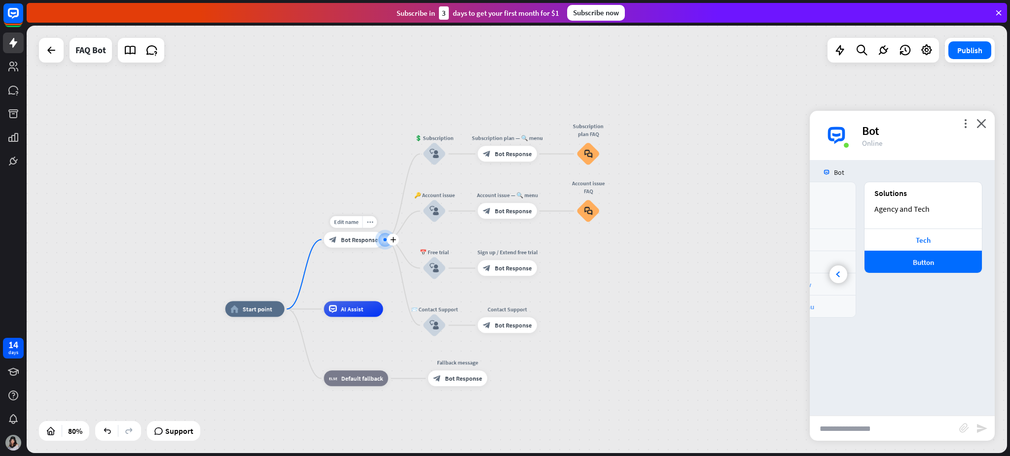
click at [363, 245] on div "block_bot_response Bot Response" at bounding box center [353, 240] width 59 height 16
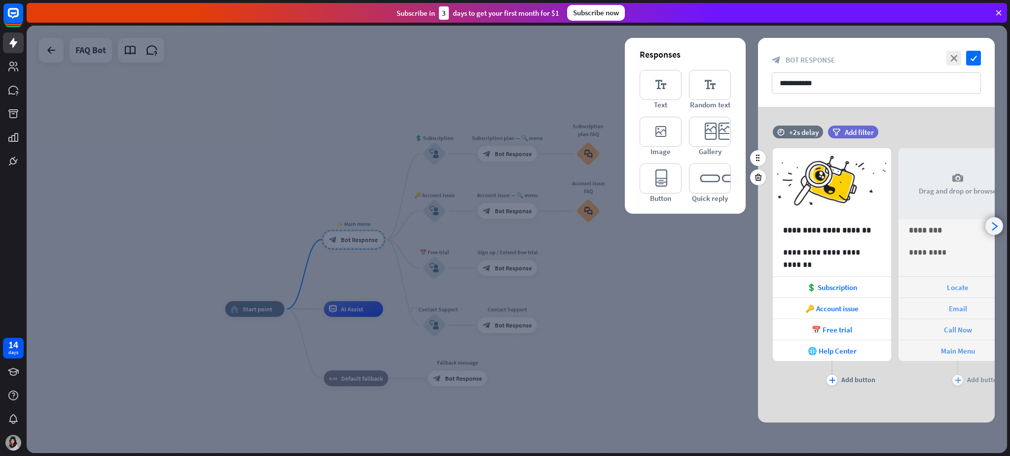
click at [757, 222] on icon "arrowhead_right" at bounding box center [993, 226] width 9 height 9
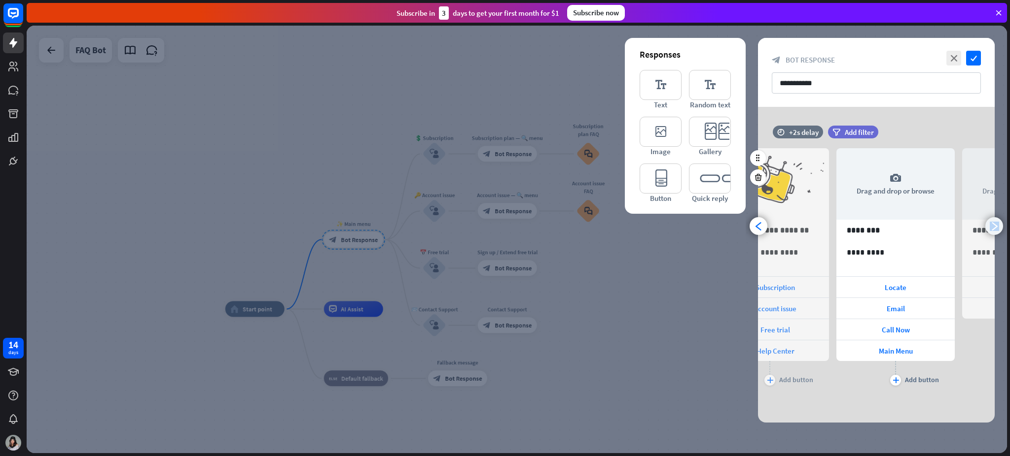
click at [757, 222] on icon "arrowhead_right" at bounding box center [993, 226] width 9 height 9
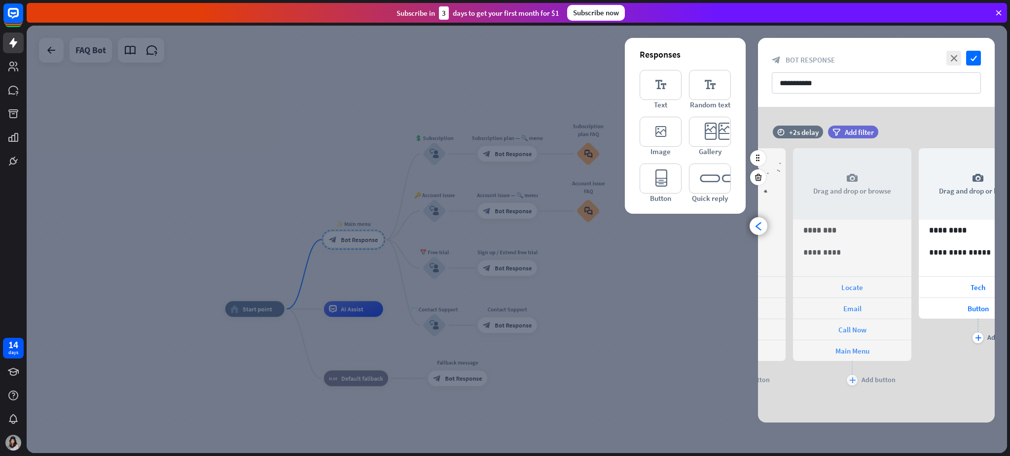
scroll to position [0, 207]
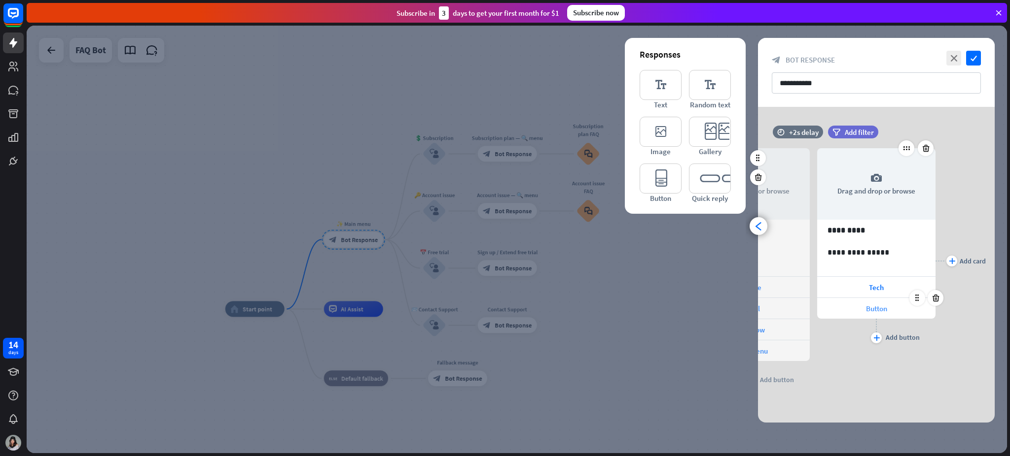
click at [757, 308] on span "Button" at bounding box center [876, 308] width 21 height 9
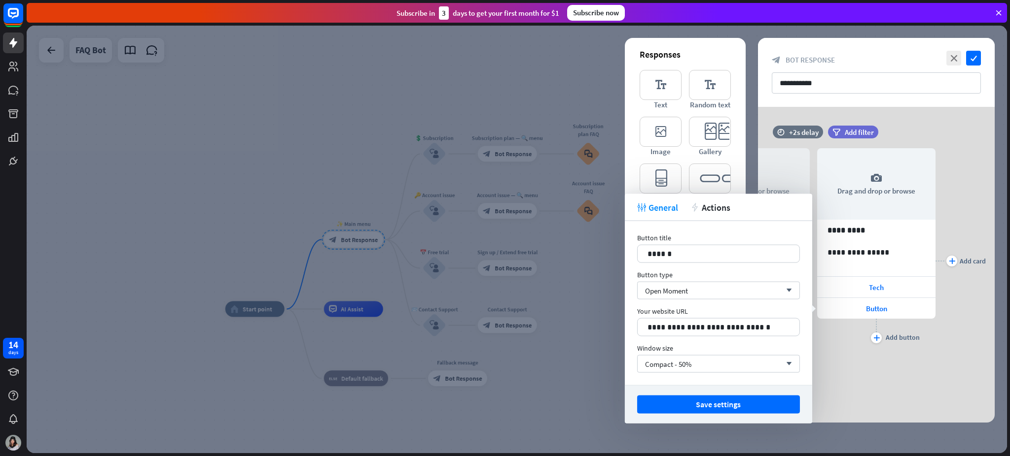
click at [714, 342] on div "Window size Compact - 50% arrow_down" at bounding box center [718, 358] width 163 height 29
click at [711, 342] on div "Compact - 50% arrow_down" at bounding box center [718, 364] width 163 height 18
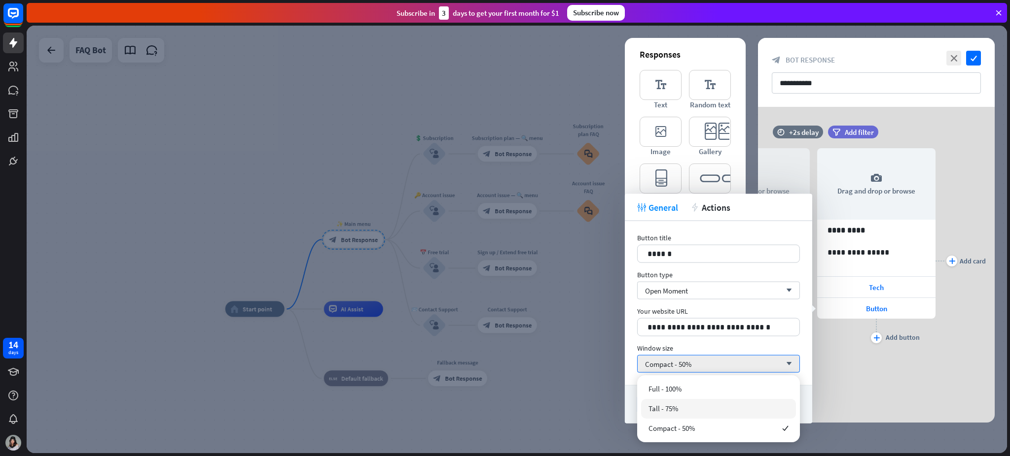
click at [704, 342] on div "Tall - 75%" at bounding box center [718, 409] width 155 height 20
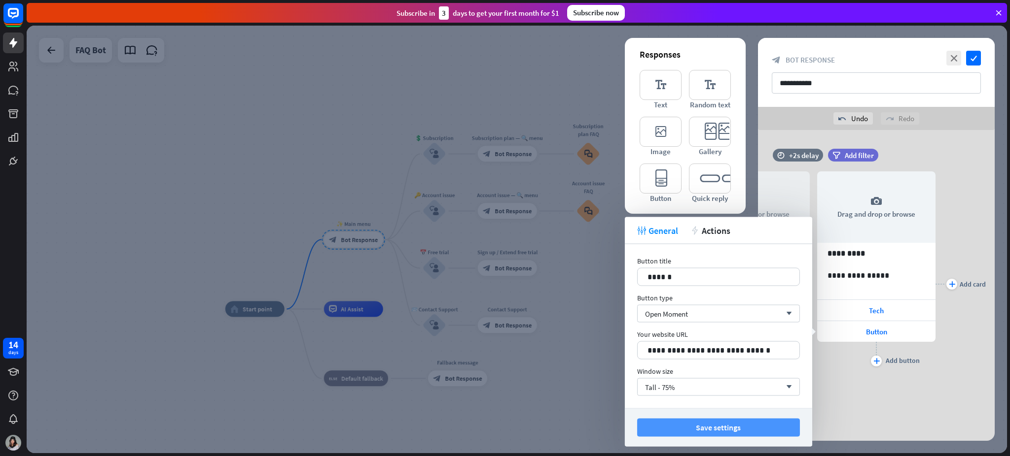
click at [712, 342] on button "Save settings" at bounding box center [718, 428] width 163 height 18
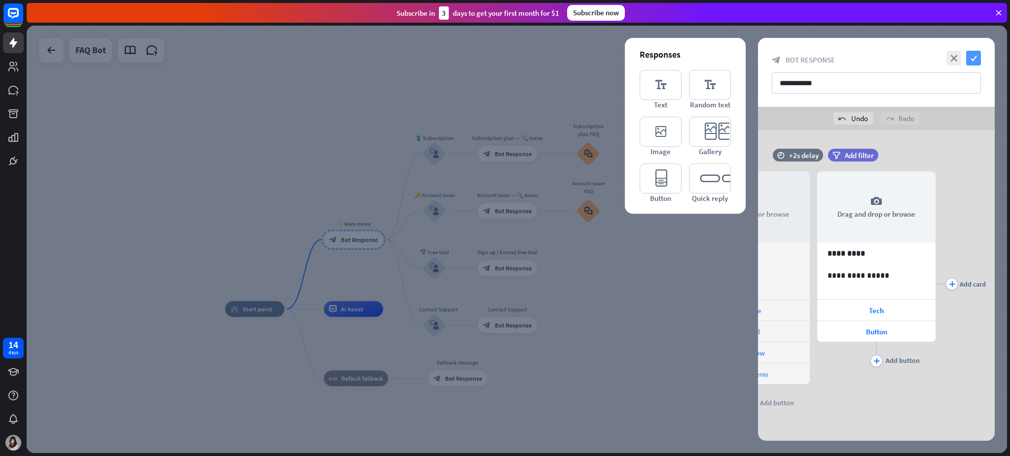
click at [757, 61] on icon "check" at bounding box center [973, 58] width 15 height 15
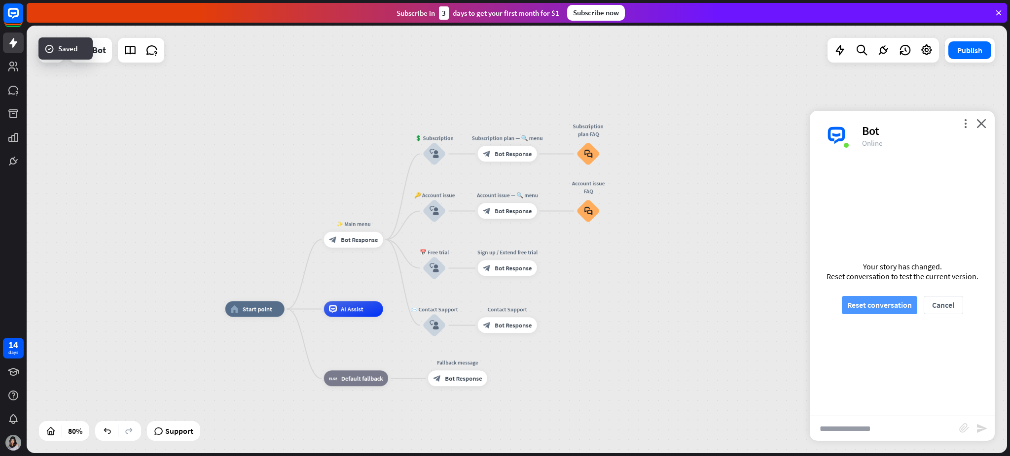
click at [757, 303] on button "Reset conversation" at bounding box center [878, 305] width 75 height 18
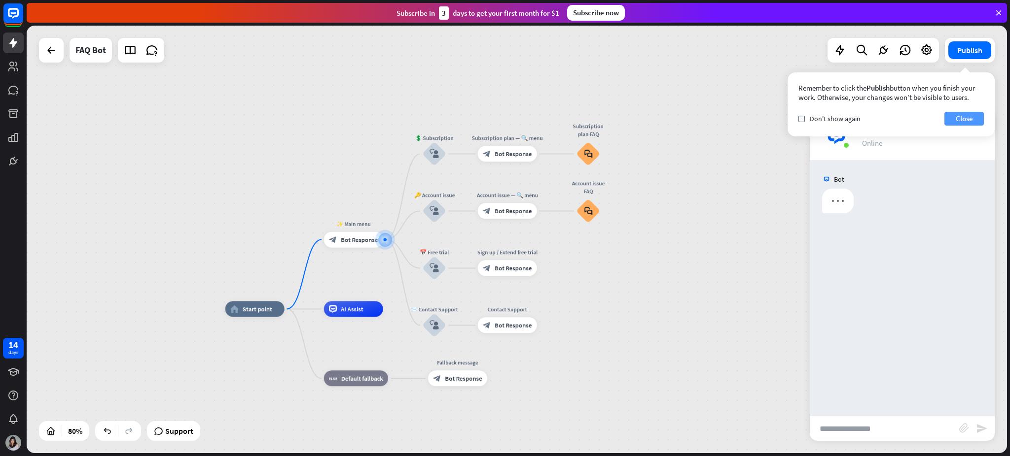
click at [757, 113] on button "Close" at bounding box center [963, 119] width 39 height 14
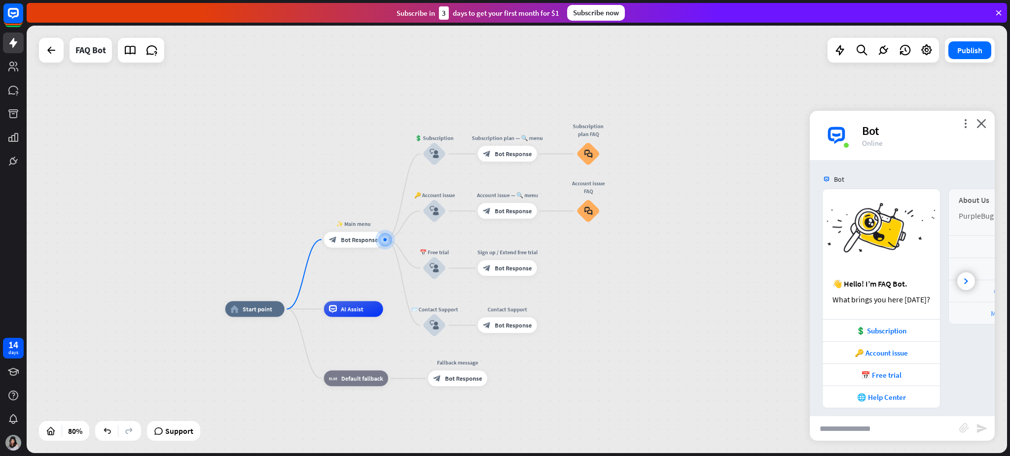
scroll to position [7, 0]
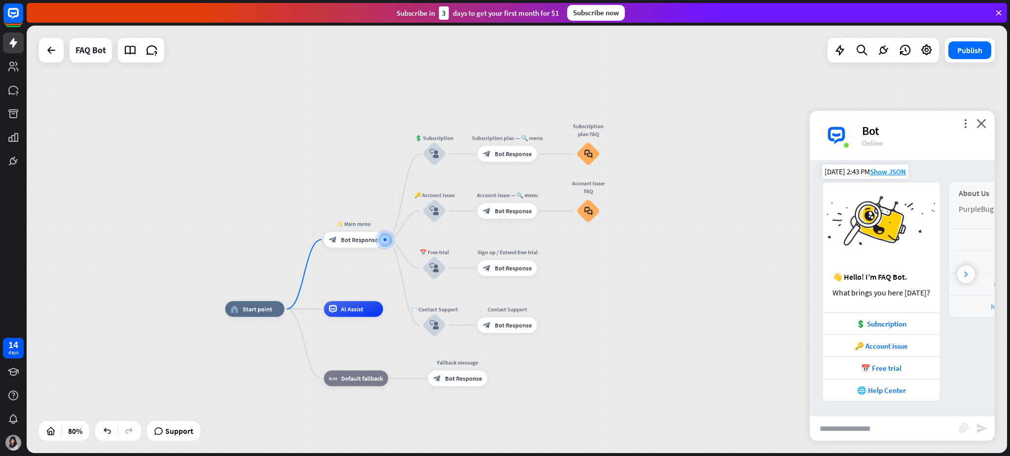
click at [757, 274] on div at bounding box center [966, 275] width 18 height 18
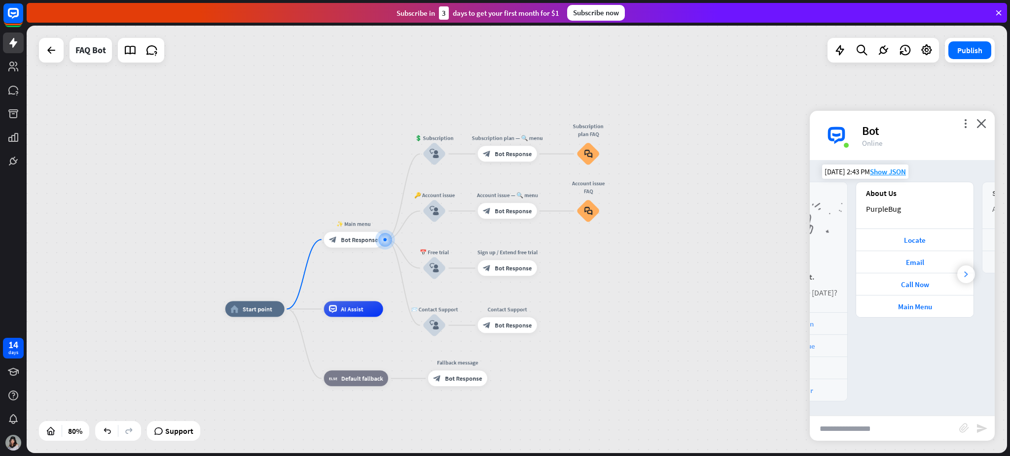
click at [757, 274] on div at bounding box center [966, 275] width 18 height 18
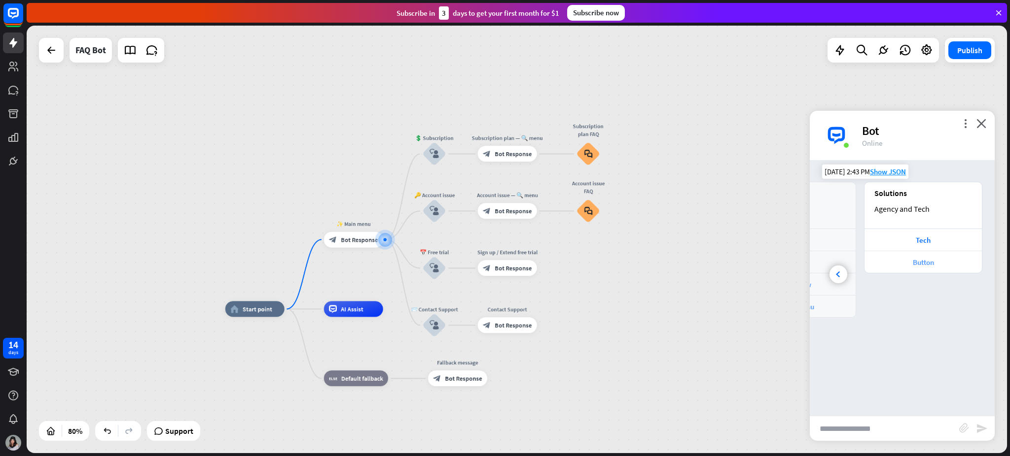
click at [757, 256] on div "Button" at bounding box center [922, 262] width 117 height 22
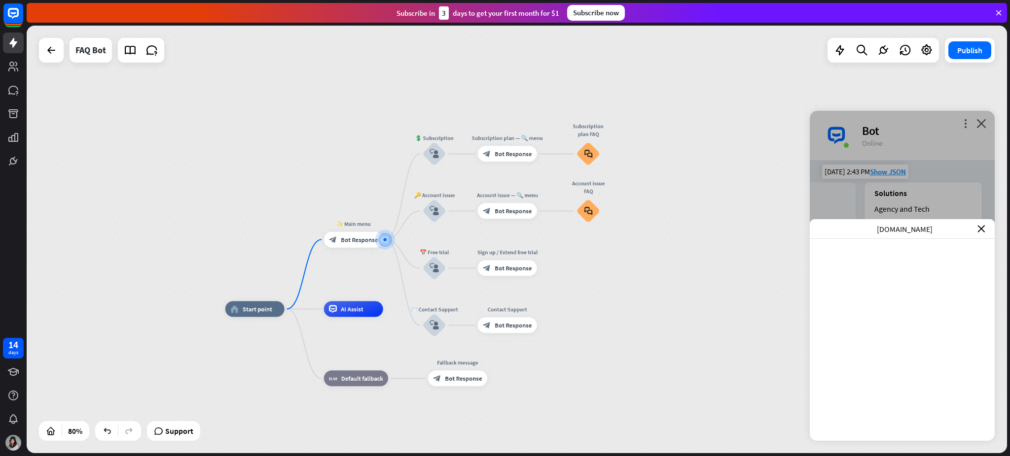
scroll to position [0, 220]
click at [757, 228] on icon "close" at bounding box center [980, 228] width 7 height 7
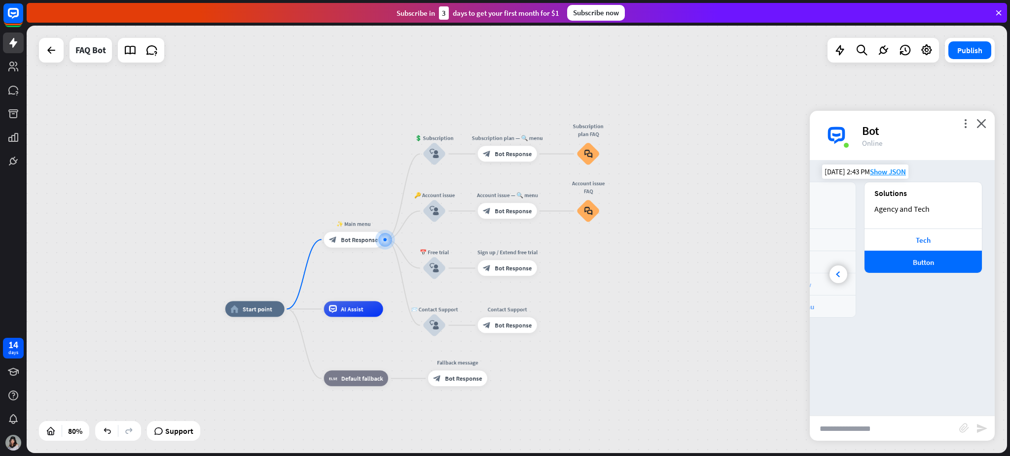
click at [757, 277] on div "Call Now" at bounding box center [796, 284] width 117 height 22
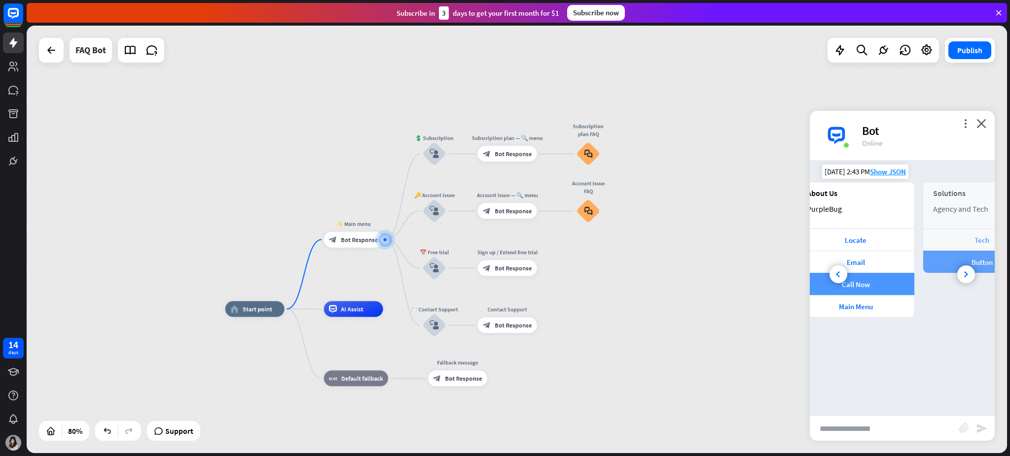
scroll to position [0, 110]
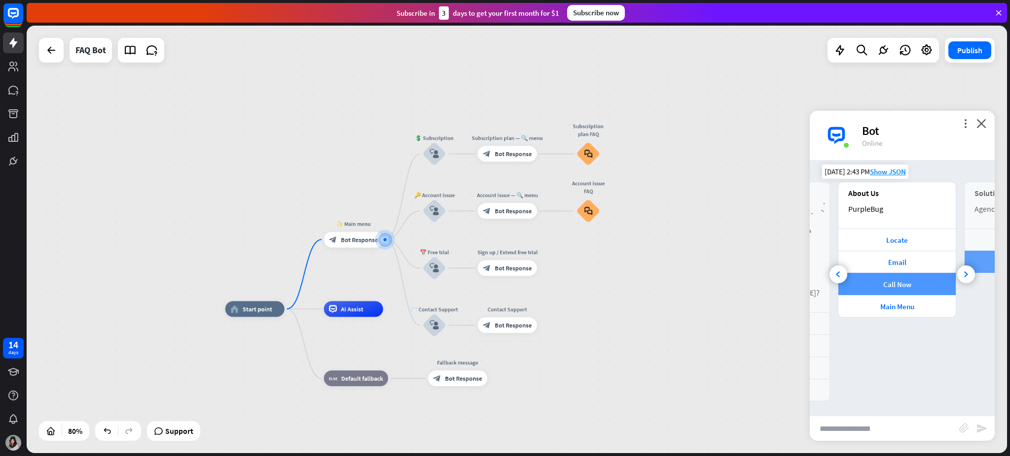
click at [757, 282] on div "Call Now" at bounding box center [896, 284] width 107 height 9
click at [354, 248] on div "Edit name more_horiz plus block_bot_response Bot Response" at bounding box center [353, 240] width 59 height 16
click at [362, 242] on span "Bot Response" at bounding box center [359, 240] width 37 height 8
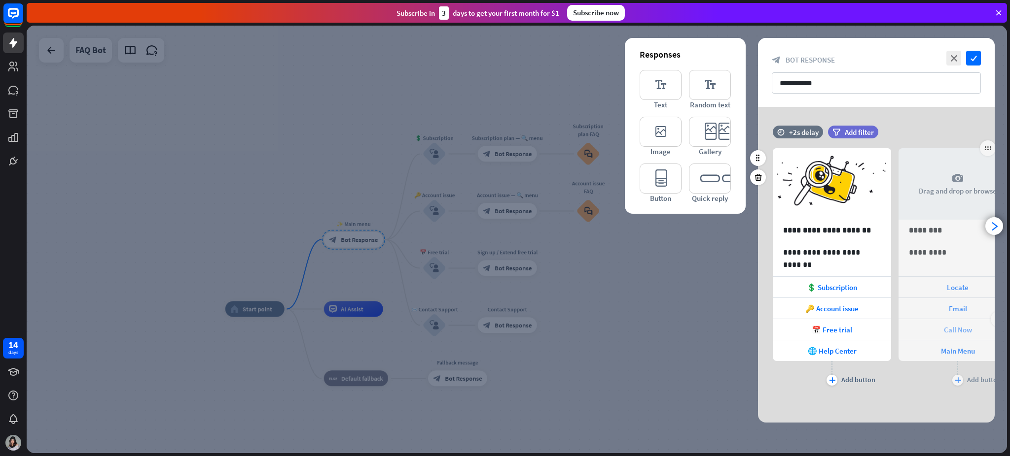
click at [757, 326] on span "Call Now" at bounding box center [958, 329] width 28 height 9
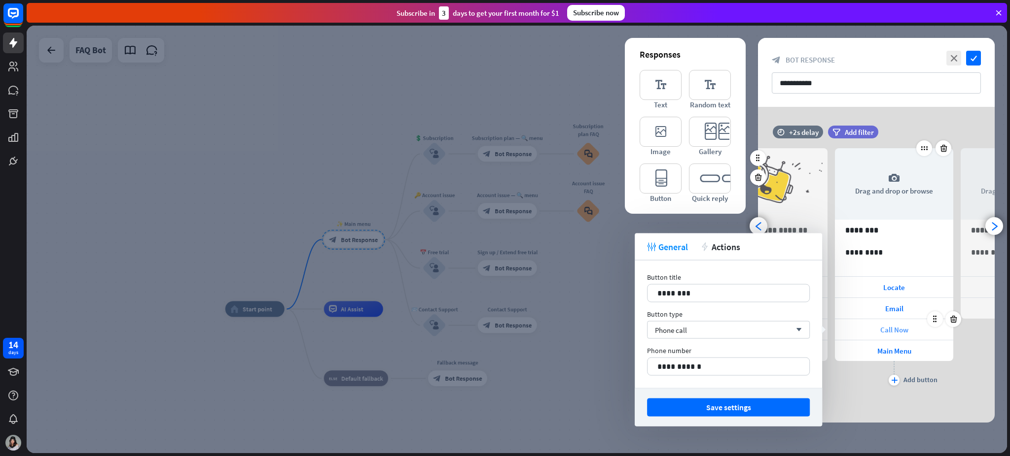
scroll to position [0, 81]
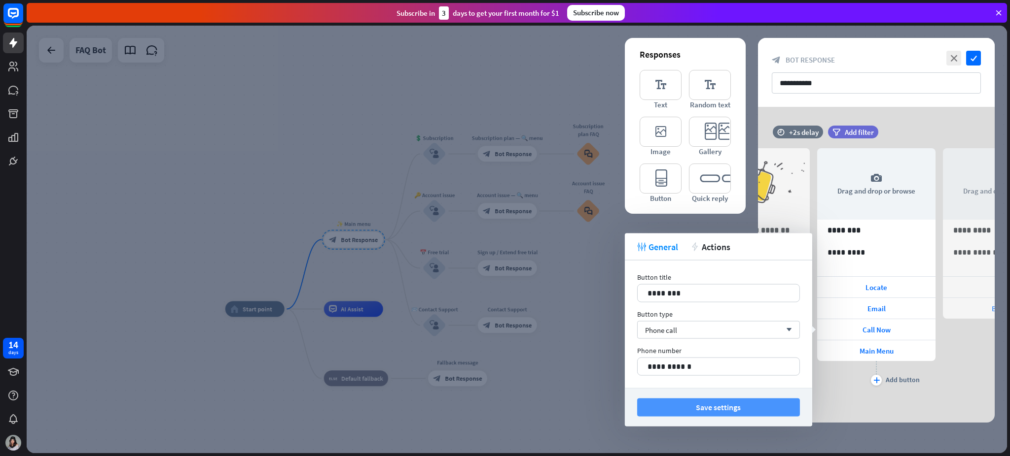
click at [757, 342] on button "Save settings" at bounding box center [718, 408] width 163 height 18
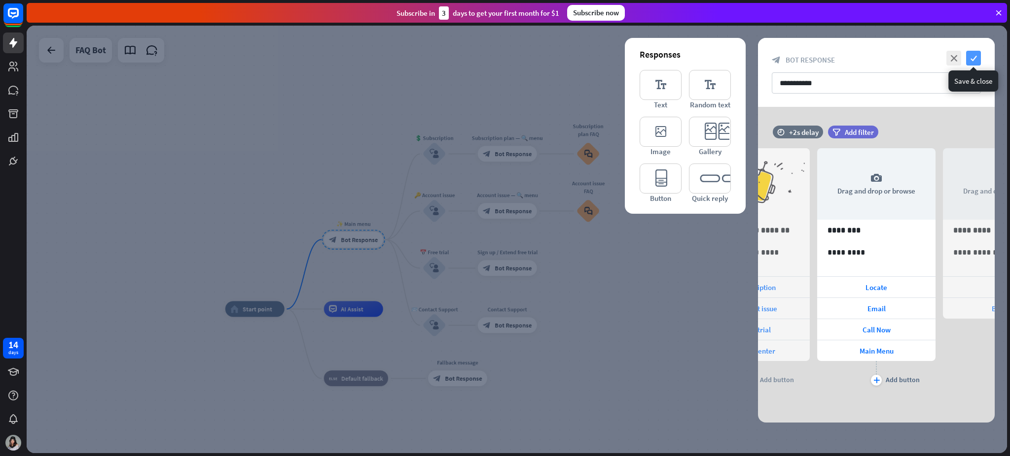
click at [757, 60] on icon "check" at bounding box center [973, 58] width 15 height 15
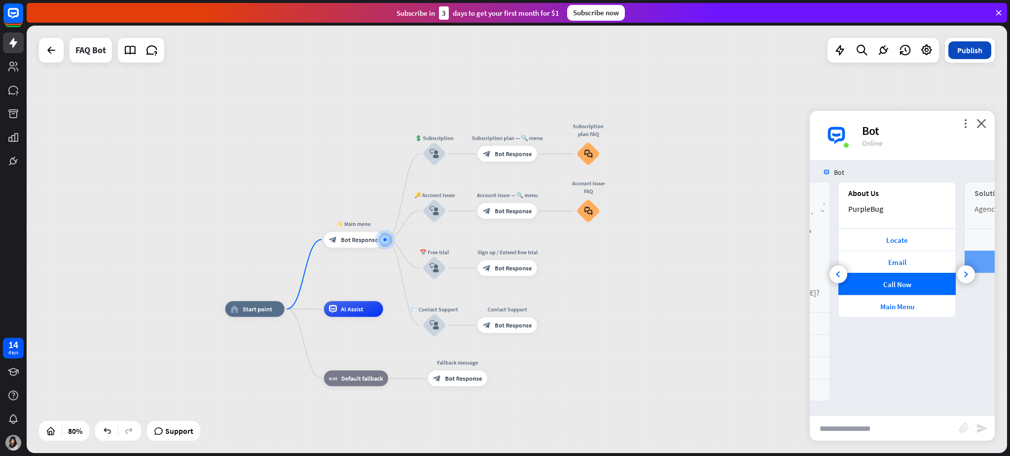
click at [757, 51] on button "Publish" at bounding box center [969, 50] width 43 height 18
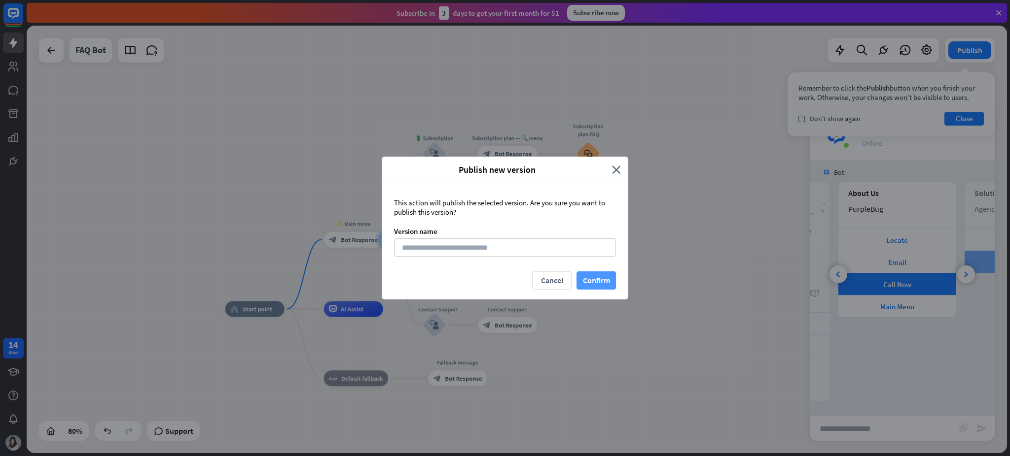
click at [608, 281] on button "Confirm" at bounding box center [595, 281] width 39 height 18
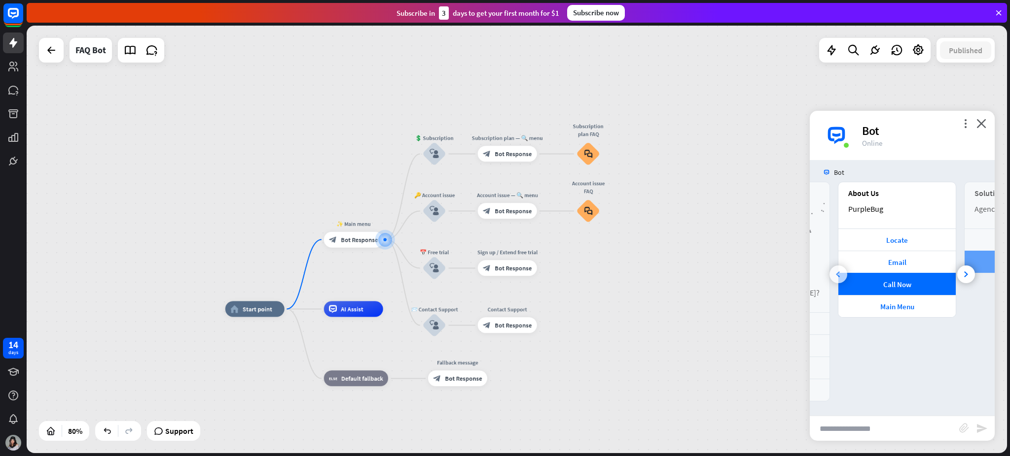
click at [757, 273] on icon at bounding box center [838, 275] width 4 height 6
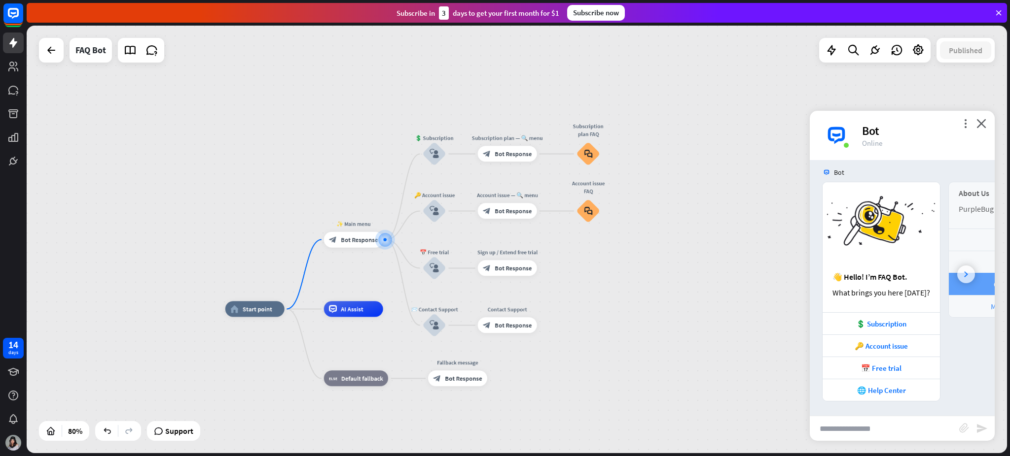
click at [757, 279] on div at bounding box center [966, 275] width 18 height 18
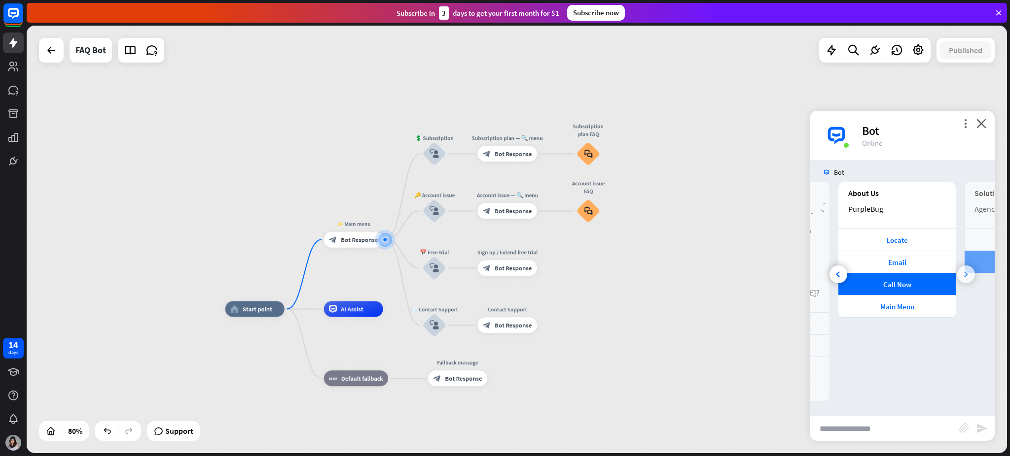
click at [757, 279] on div at bounding box center [966, 275] width 18 height 18
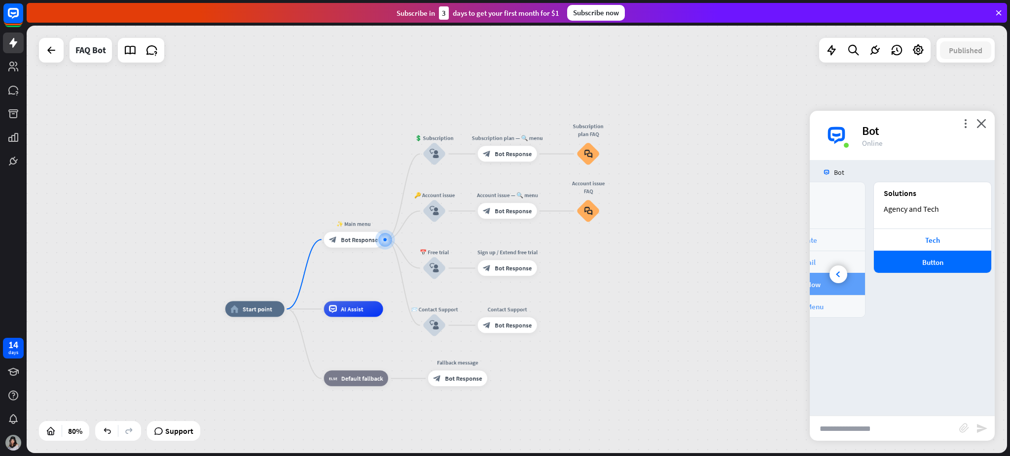
scroll to position [0, 220]
click at [757, 273] on icon at bounding box center [838, 275] width 4 height 6
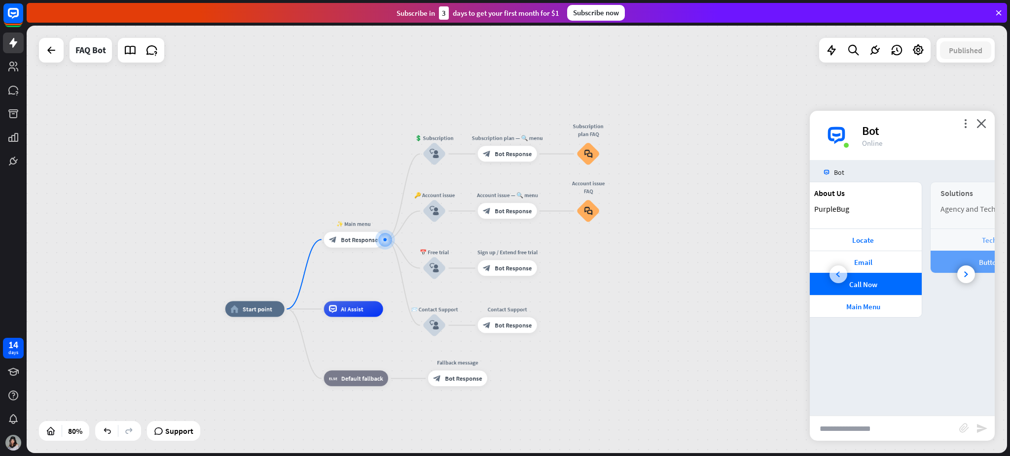
scroll to position [0, 110]
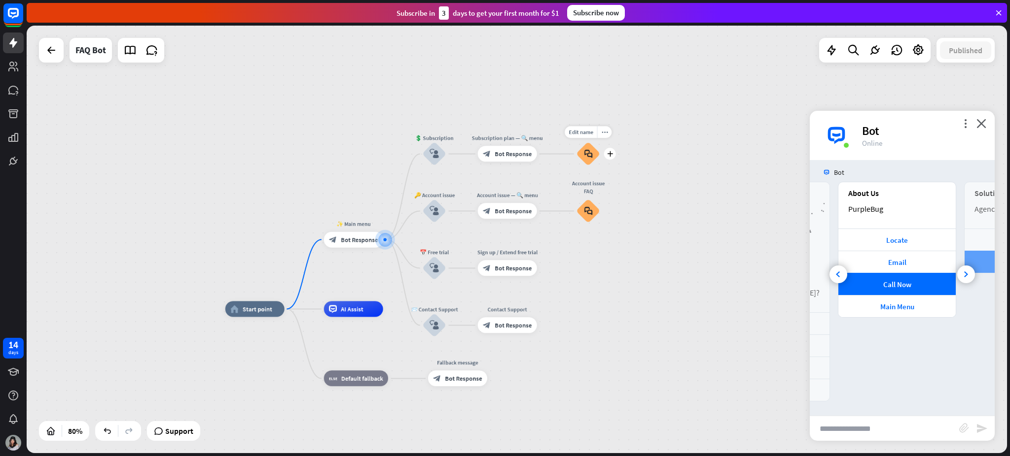
click at [586, 158] on icon "block_faq" at bounding box center [588, 154] width 8 height 9
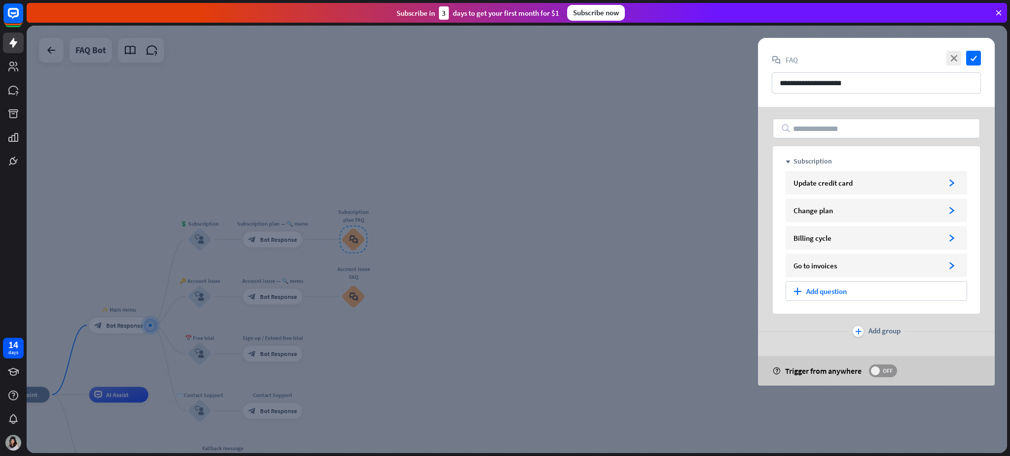
click at [757, 342] on span "OFF" at bounding box center [886, 371] width 15 height 8
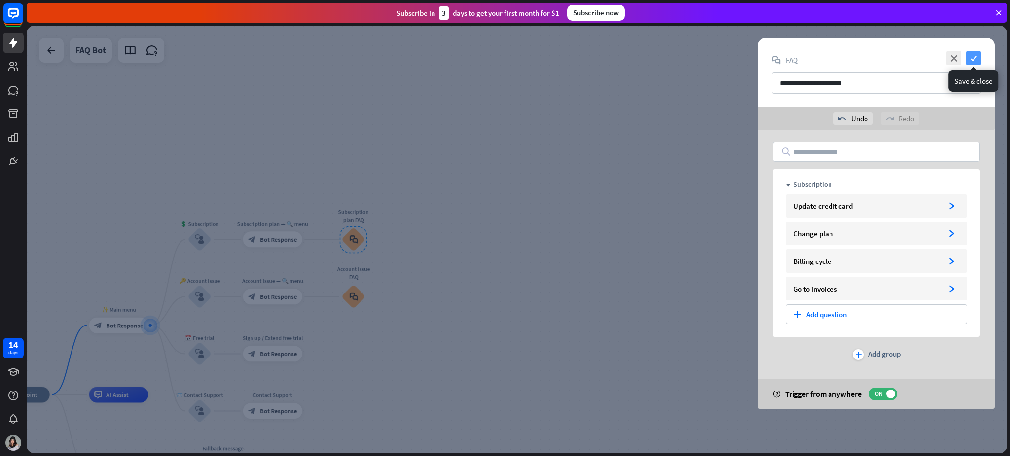
click at [757, 57] on icon "check" at bounding box center [973, 58] width 15 height 15
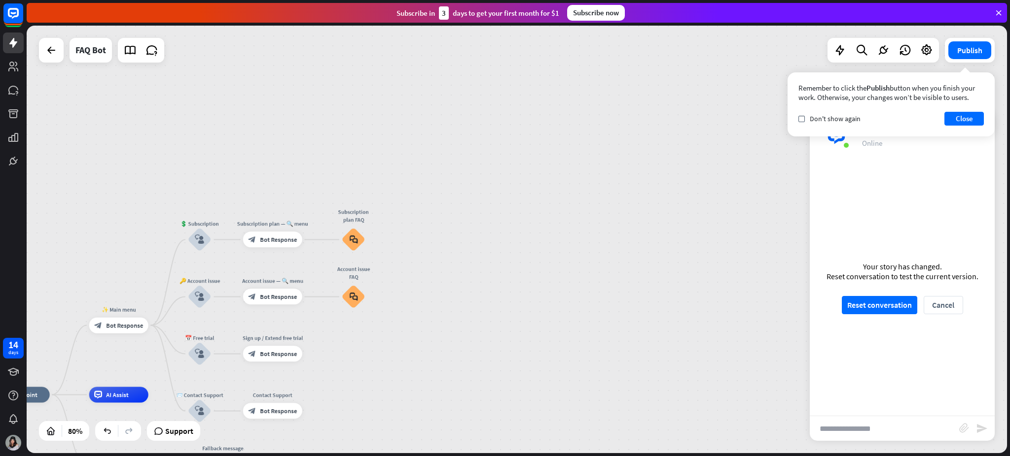
drag, startPoint x: 191, startPoint y: 306, endPoint x: 409, endPoint y: 242, distance: 227.0
click at [409, 242] on div "home_2 Start point ✨ Main menu block_bot_response Bot Response 💲 Subscription b…" at bounding box center [517, 240] width 980 height 428
click at [352, 298] on icon "block_faq" at bounding box center [353, 297] width 8 height 9
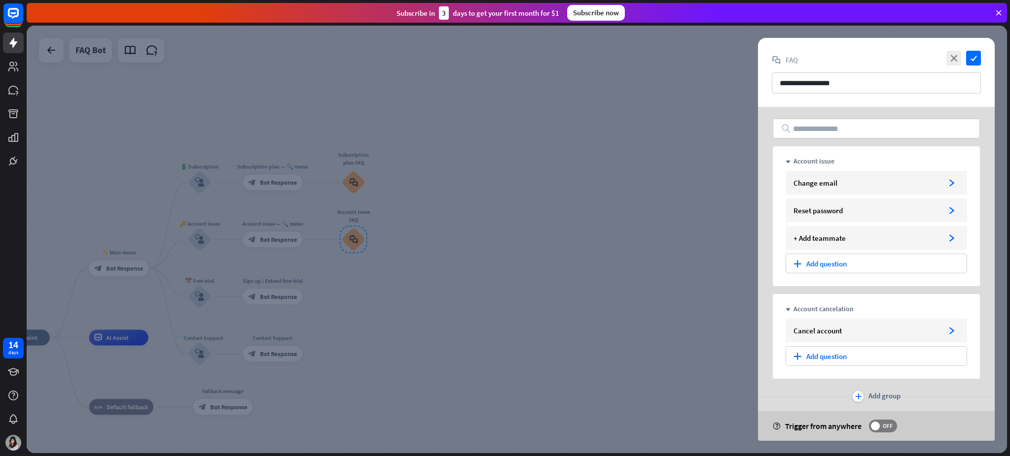
click at [757, 342] on div "help Trigger from anywhere OFF" at bounding box center [876, 427] width 237 height 30
click at [757, 342] on span "OFF" at bounding box center [886, 426] width 15 height 8
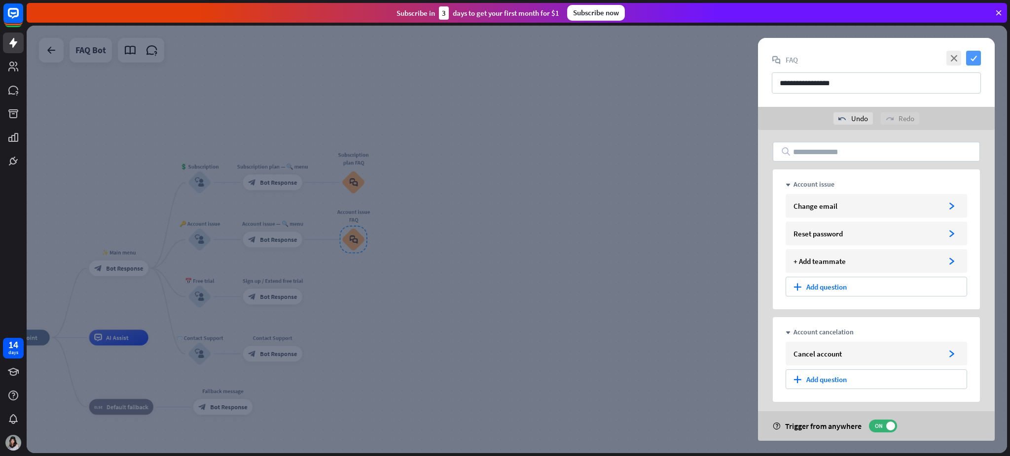
click at [757, 53] on icon "check" at bounding box center [973, 58] width 15 height 15
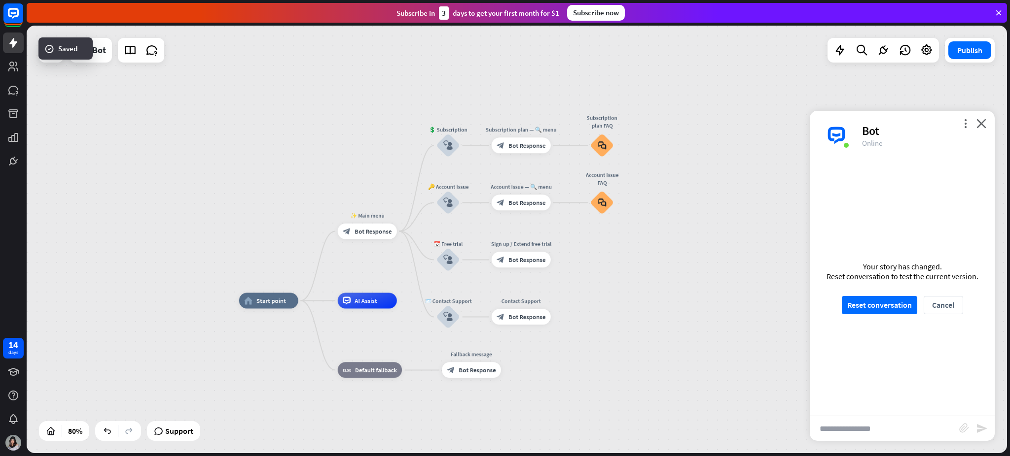
drag, startPoint x: 357, startPoint y: 321, endPoint x: 611, endPoint y: 284, distance: 257.1
click at [611, 284] on div "home_2 Start point ✨ Main menu block_bot_response Bot Response 💲 Subscription b…" at bounding box center [517, 240] width 980 height 428
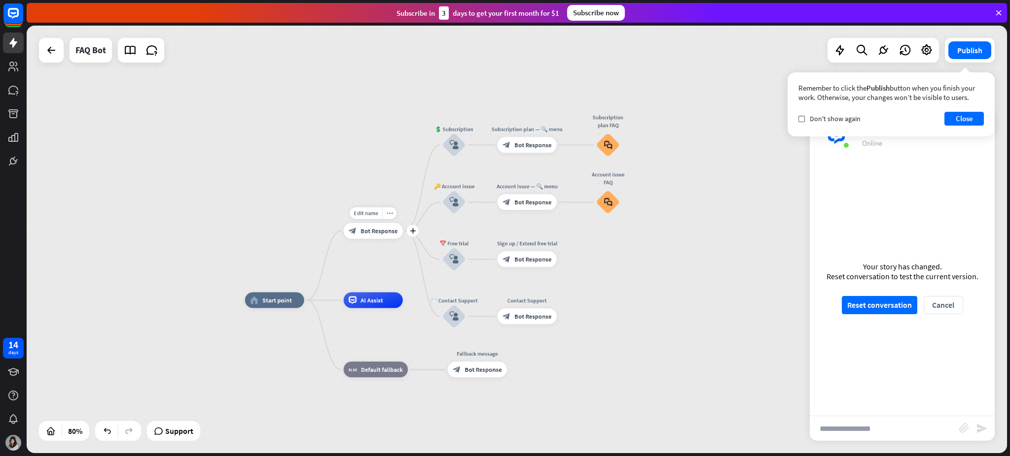
click at [374, 232] on span "Bot Response" at bounding box center [378, 231] width 37 height 8
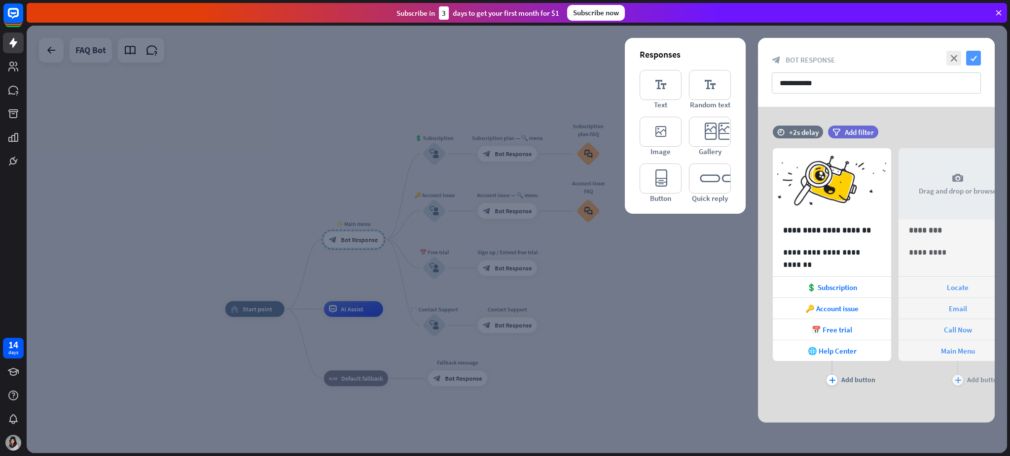
click at [757, 63] on icon "check" at bounding box center [973, 58] width 15 height 15
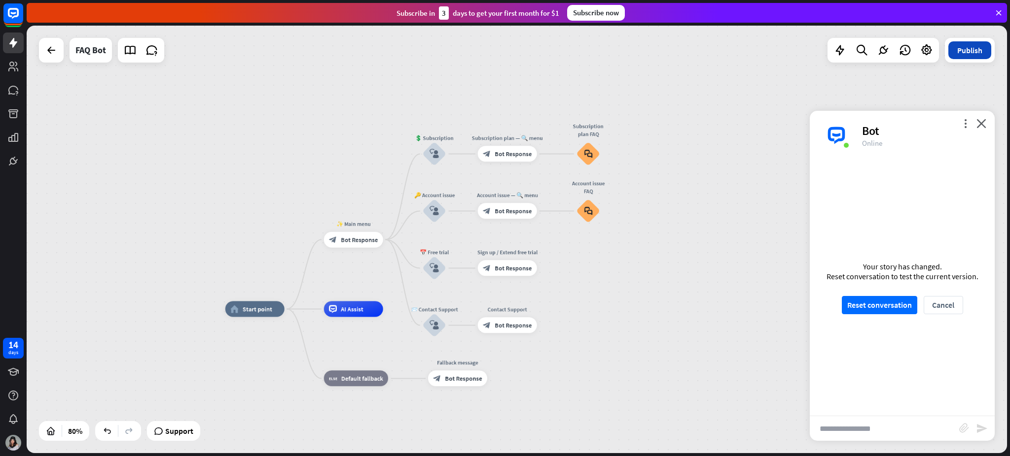
click at [757, 55] on button "Publish" at bounding box center [969, 50] width 43 height 18
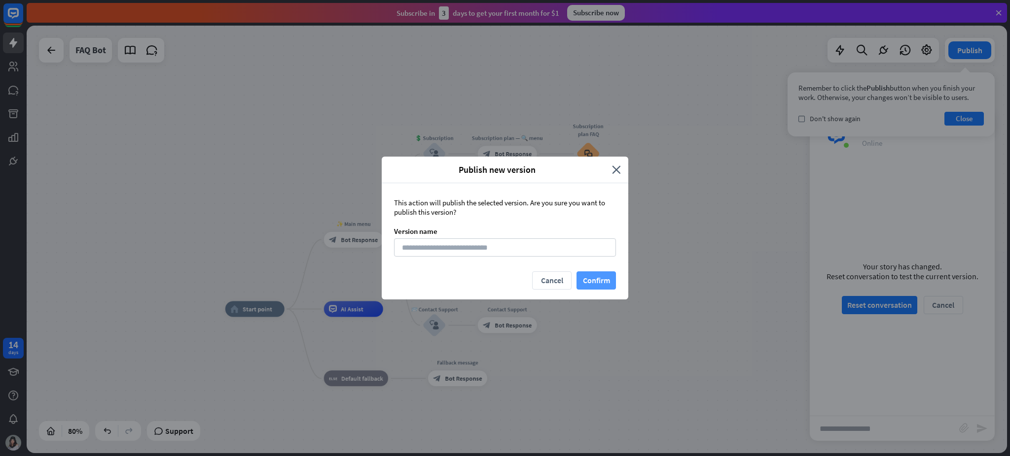
click at [593, 275] on button "Confirm" at bounding box center [595, 281] width 39 height 18
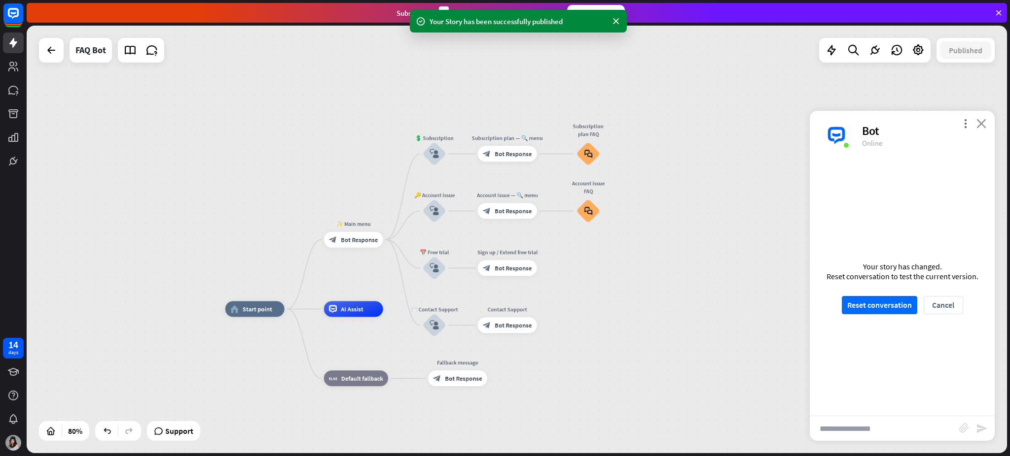
click at [757, 125] on icon "close" at bounding box center [981, 123] width 10 height 9
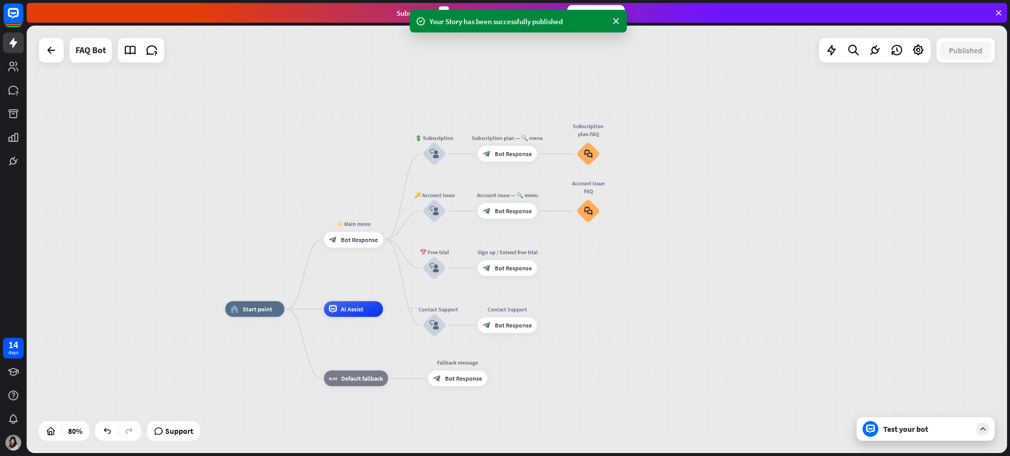
click at [757, 342] on div "Test your bot" at bounding box center [927, 429] width 89 height 10
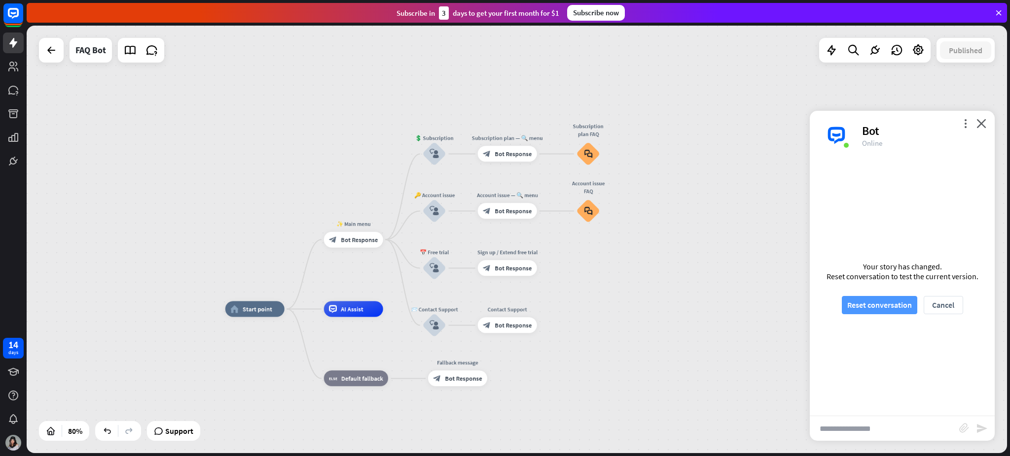
click at [757, 300] on button "Reset conversation" at bounding box center [878, 305] width 75 height 18
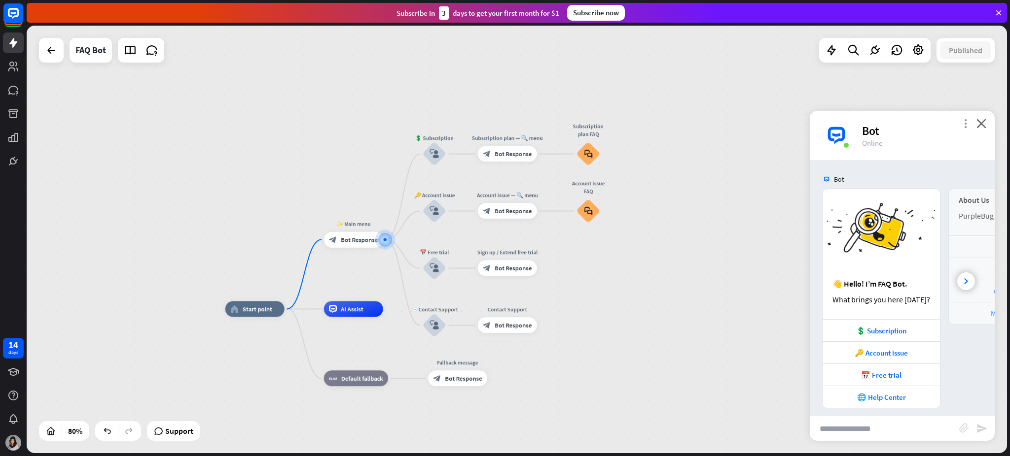
click at [757, 123] on icon "more_vert" at bounding box center [964, 123] width 9 height 9
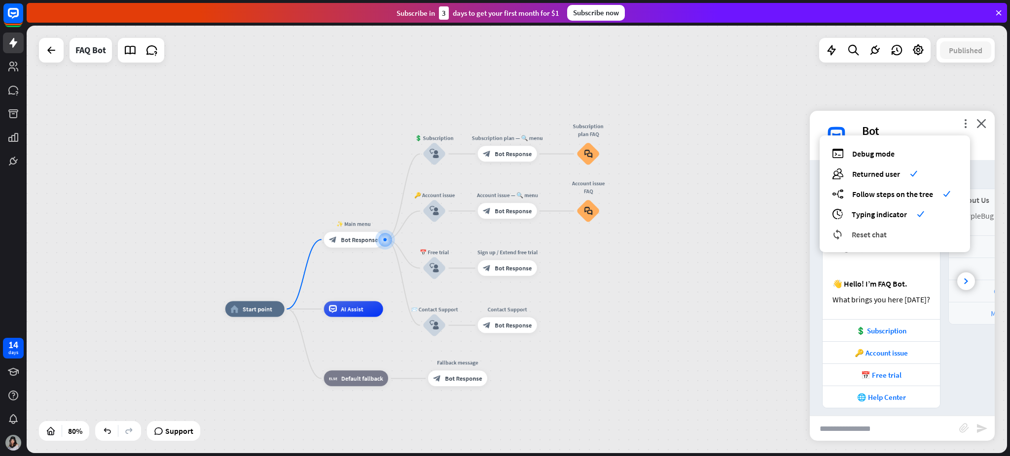
click at [757, 233] on span "Reset chat" at bounding box center [868, 235] width 35 height 10
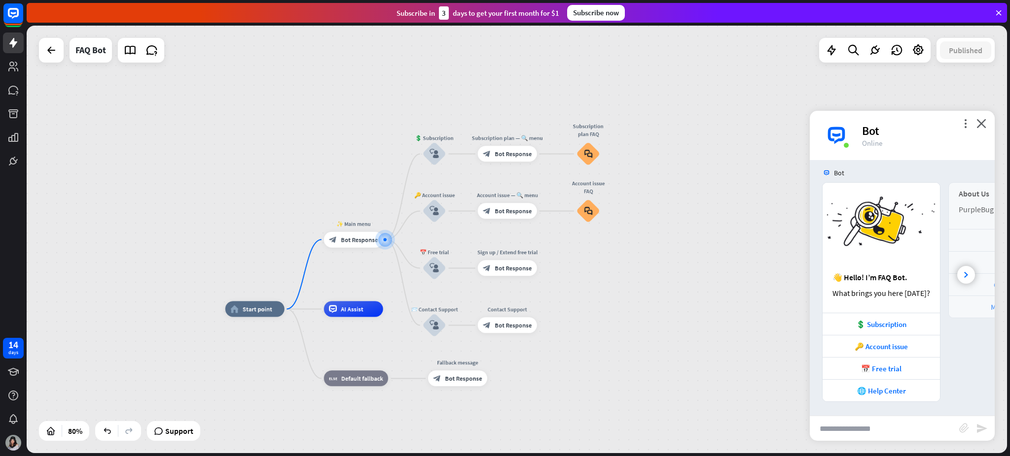
scroll to position [7, 0]
click at [757, 51] on icon at bounding box center [874, 50] width 13 height 13
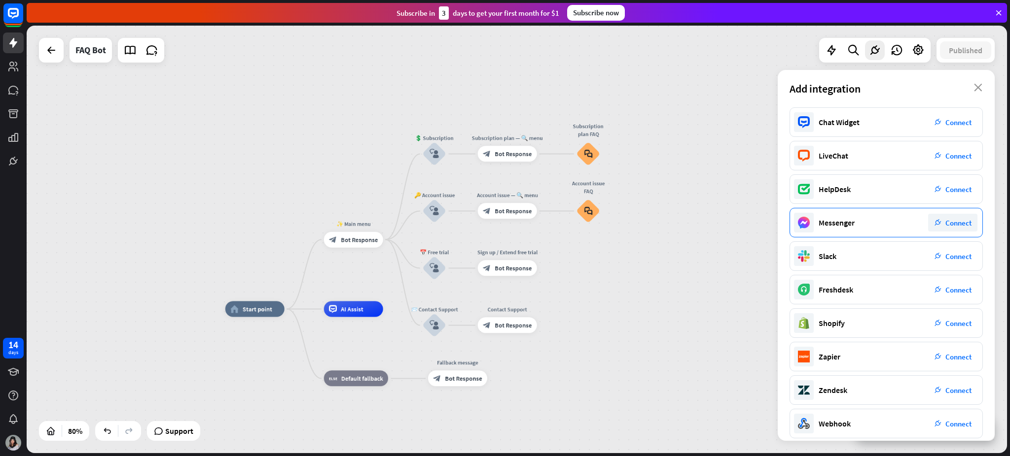
click at [757, 222] on span "Connect" at bounding box center [958, 222] width 26 height 9
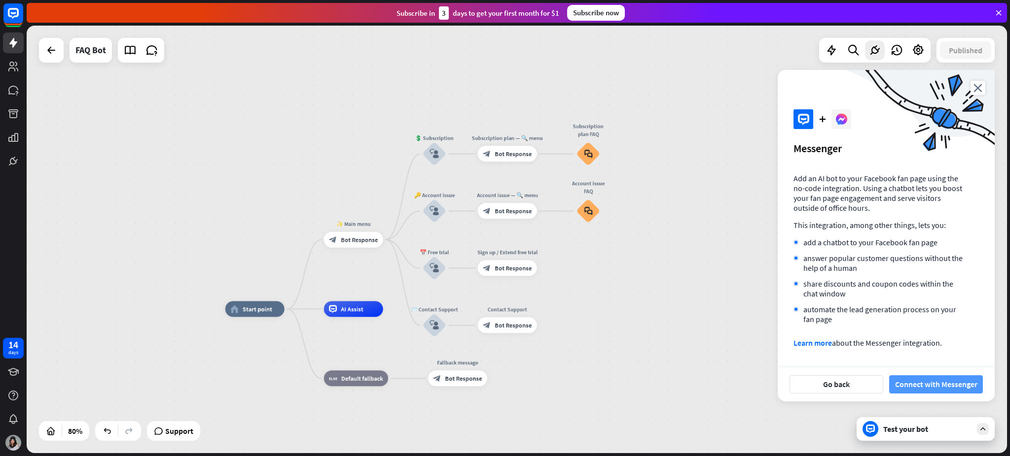
click at [757, 342] on button "Connect with Messenger" at bounding box center [936, 385] width 94 height 18
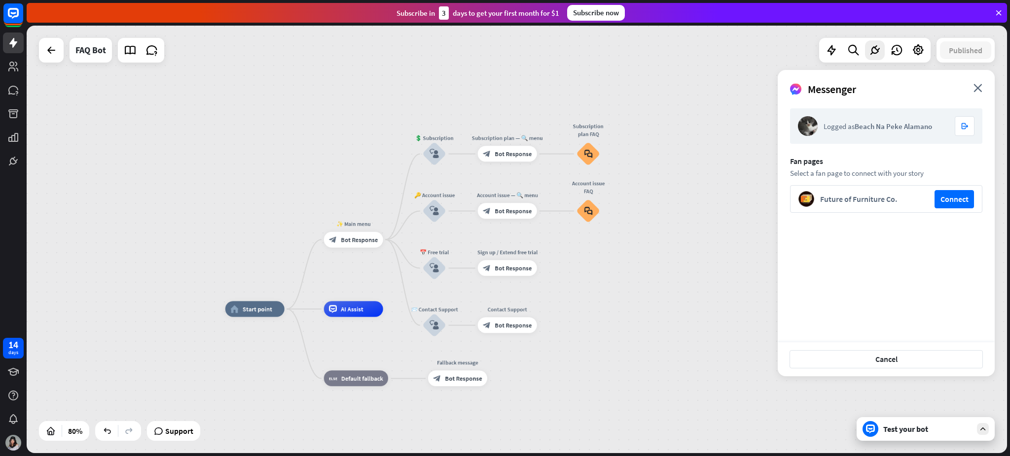
click at [757, 198] on div "Future of Furniture Co." at bounding box center [874, 199] width 108 height 10
click at [757, 201] on button "Connect" at bounding box center [953, 199] width 39 height 18
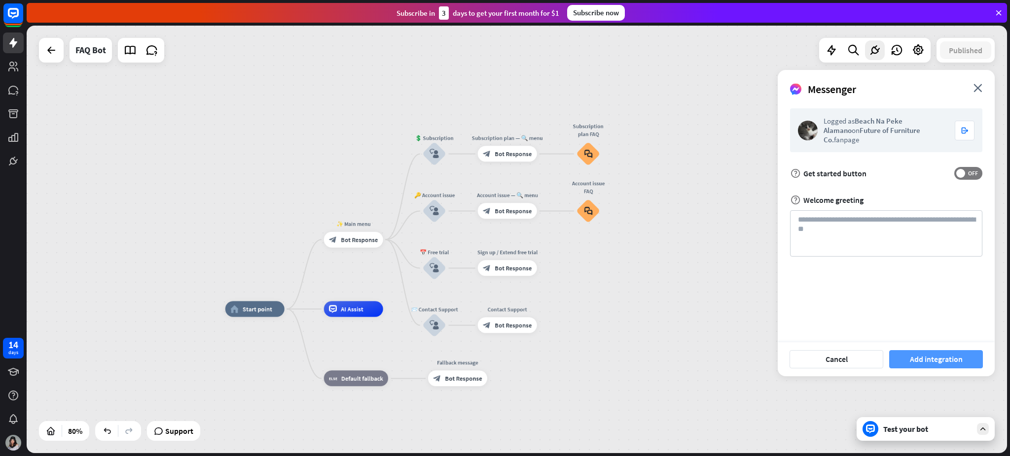
click at [757, 342] on button "Add integration" at bounding box center [936, 360] width 94 height 18
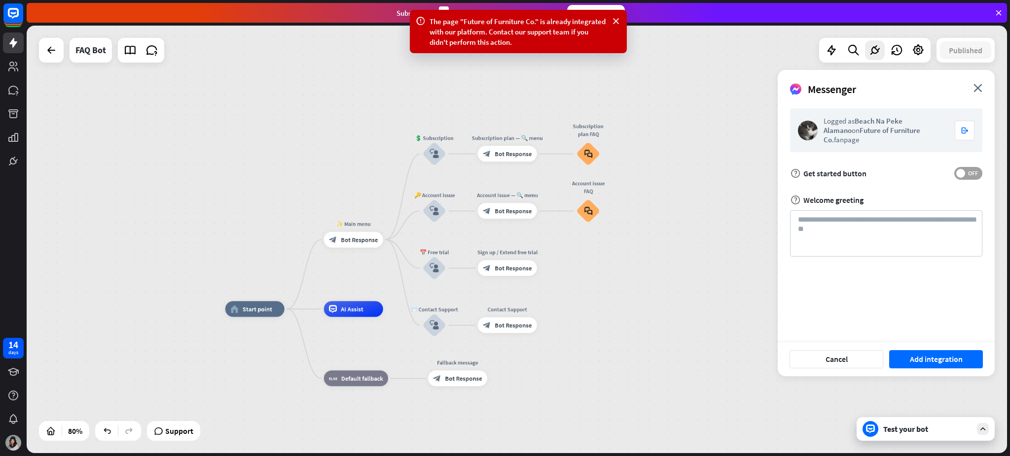
click at [757, 170] on span "OFF" at bounding box center [972, 174] width 15 height 8
click at [757, 342] on button "Add integration" at bounding box center [936, 360] width 94 height 18
click at [757, 342] on button "Cancel" at bounding box center [836, 360] width 94 height 18
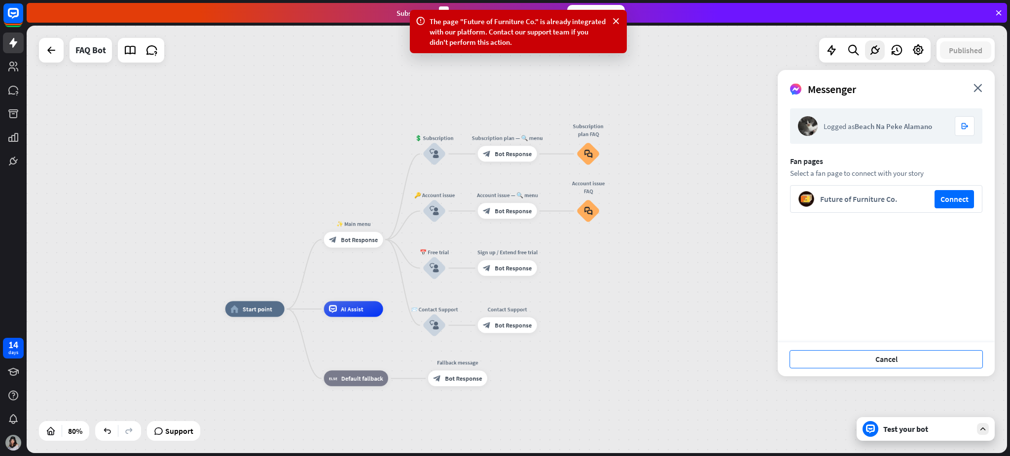
click at [757, 342] on button "Cancel" at bounding box center [885, 360] width 193 height 18
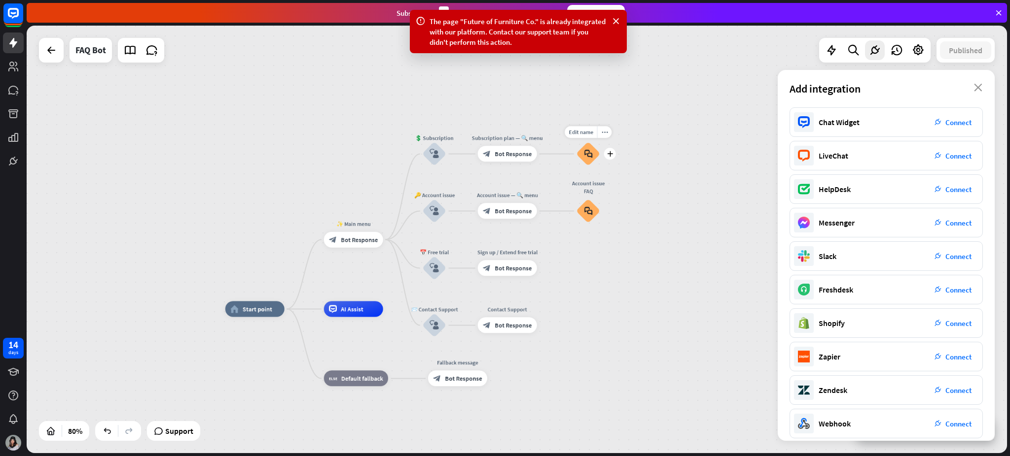
click at [588, 161] on div "block_faq" at bounding box center [588, 154] width 24 height 24
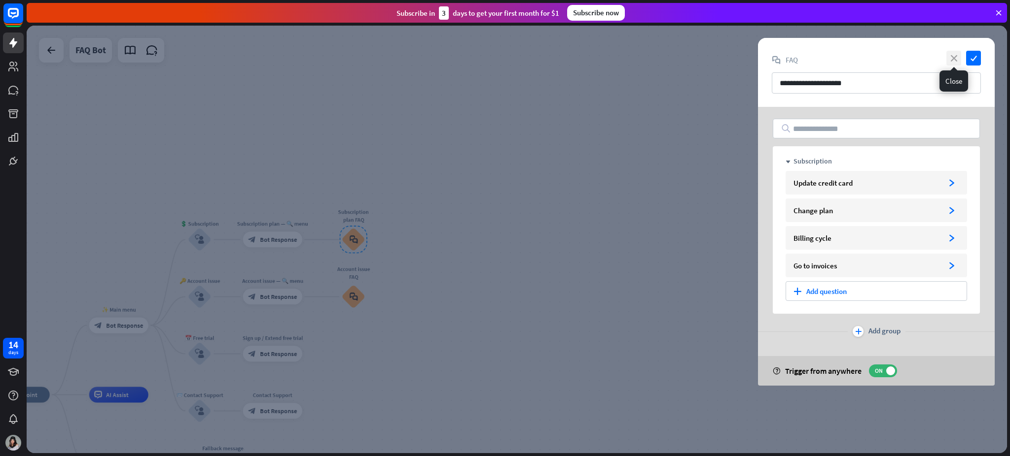
click at [757, 56] on icon "close" at bounding box center [953, 58] width 15 height 15
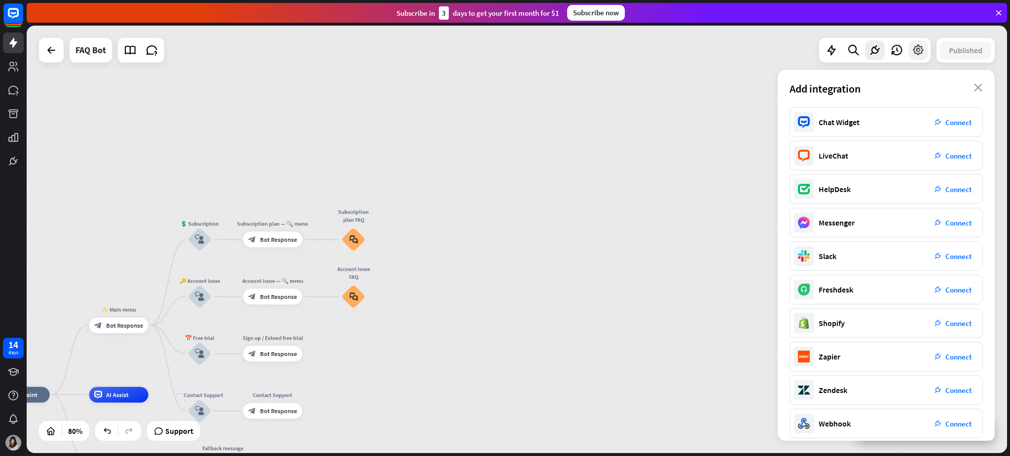
click at [757, 51] on icon at bounding box center [918, 50] width 13 height 13
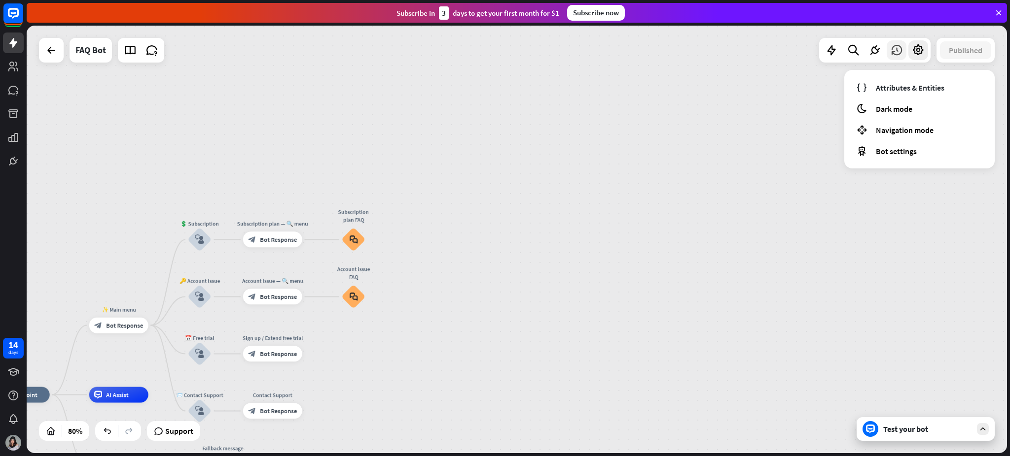
click at [757, 51] on icon at bounding box center [896, 50] width 13 height 13
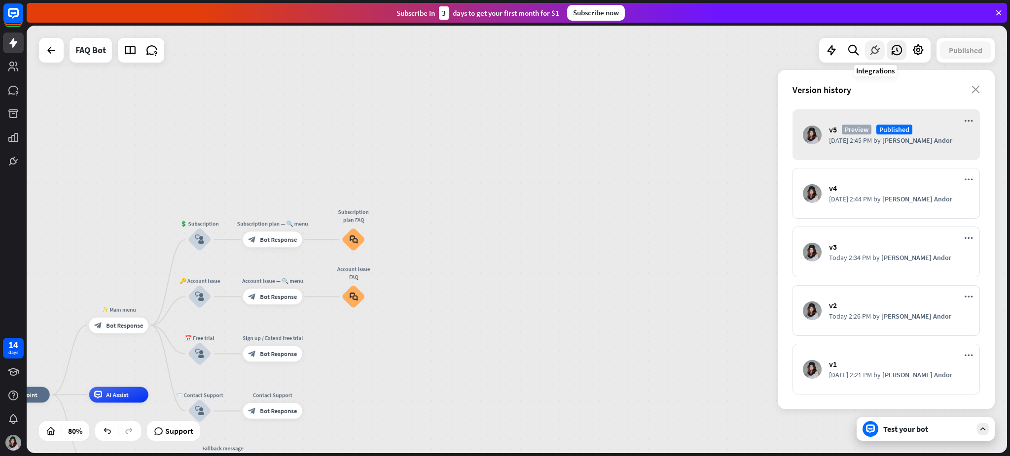
click at [757, 50] on icon at bounding box center [874, 50] width 13 height 13
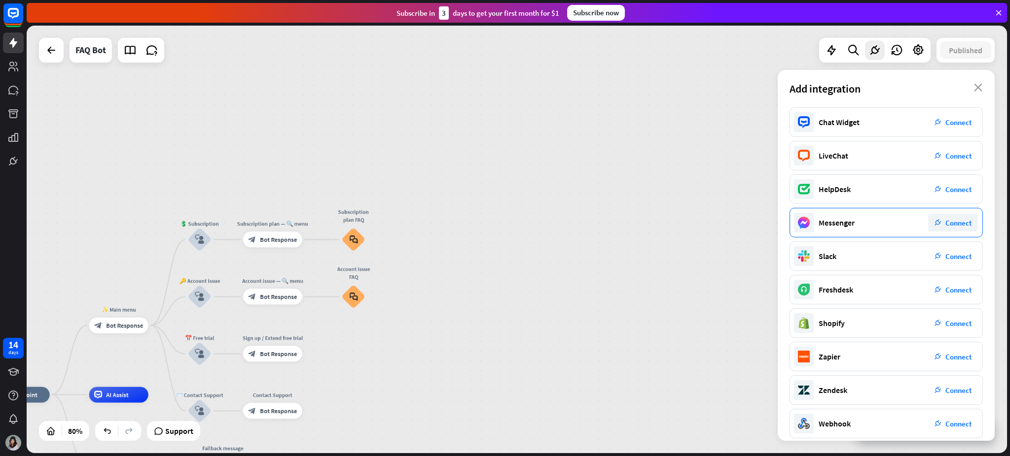
click at [757, 221] on div "Messenger plug_integration Connect" at bounding box center [885, 223] width 193 height 30
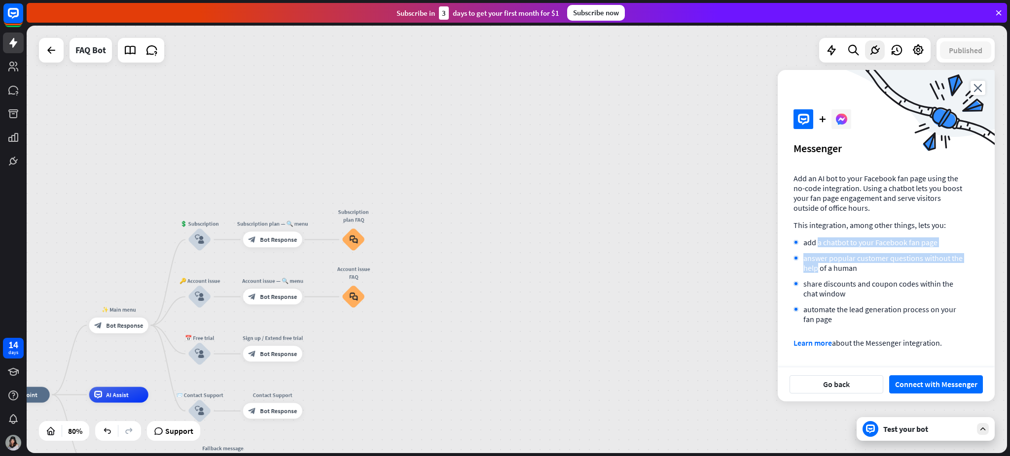
drag, startPoint x: 818, startPoint y: 241, endPoint x: 920, endPoint y: 249, distance: 102.9
click at [757, 249] on ul "add a chatbot to your Facebook fan page answer popular customer questions witho…" at bounding box center [878, 281] width 170 height 87
click at [757, 257] on li "answer popular customer questions without the help of a human" at bounding box center [878, 263] width 170 height 20
click at [757, 280] on li "share discounts and coupon codes within the chat window" at bounding box center [878, 289] width 170 height 20
drag, startPoint x: 827, startPoint y: 283, endPoint x: 846, endPoint y: 307, distance: 30.5
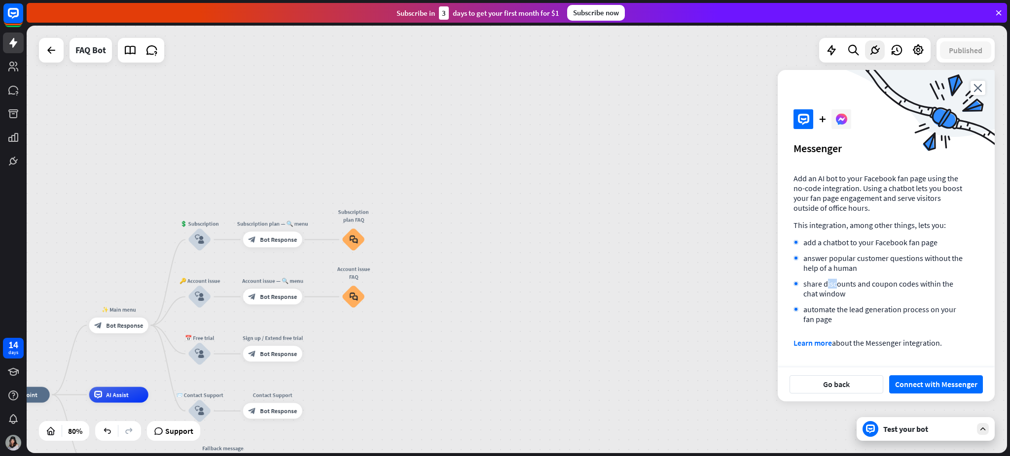
click at [757, 292] on li "share discounts and coupon codes within the chat window" at bounding box center [878, 289] width 170 height 20
click at [757, 311] on li "automate the lead generation process on your fan page" at bounding box center [878, 315] width 170 height 20
click at [757, 123] on icon at bounding box center [841, 119] width 11 height 11
click at [757, 89] on icon "close" at bounding box center [977, 88] width 15 height 14
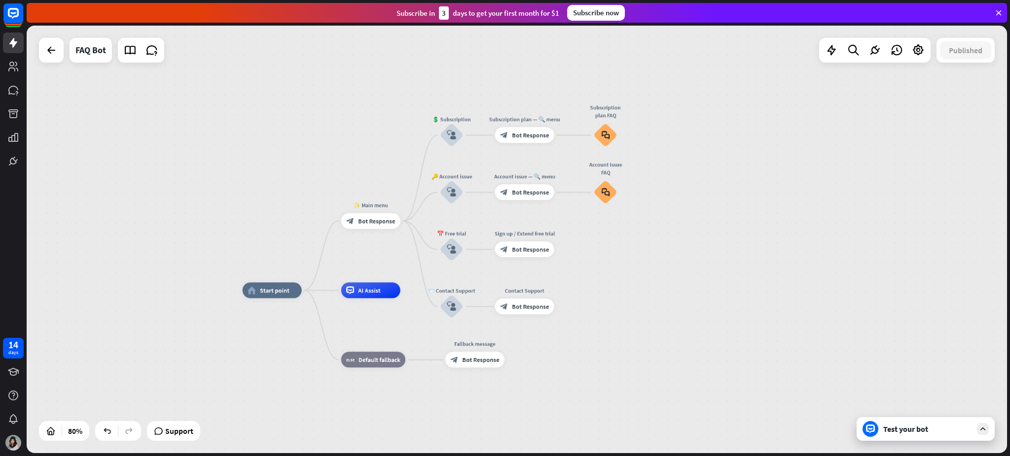
drag, startPoint x: 509, startPoint y: 157, endPoint x: 761, endPoint y: 53, distance: 272.7
click at [757, 53] on div "home_2 Start point ✨ Main menu block_bot_response Bot Response 💲 Subscription b…" at bounding box center [517, 240] width 980 height 428
click at [566, 311] on div "plus" at bounding box center [564, 307] width 12 height 12
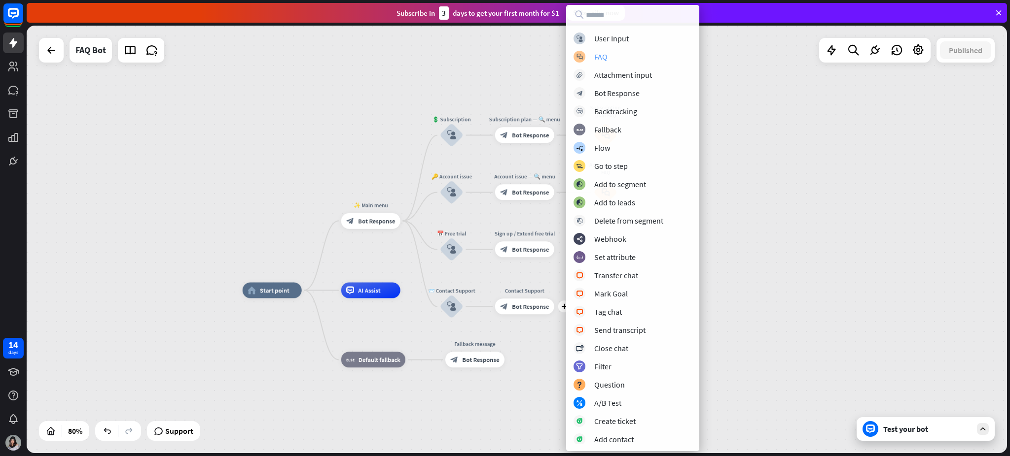
click at [634, 60] on div "block_faq FAQ" at bounding box center [632, 57] width 118 height 12
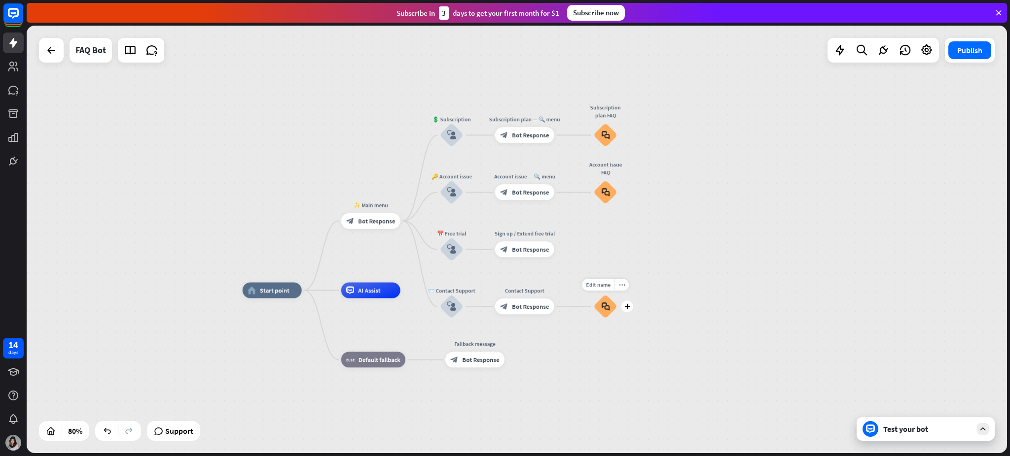
click at [603, 305] on icon "block_faq" at bounding box center [605, 307] width 8 height 9
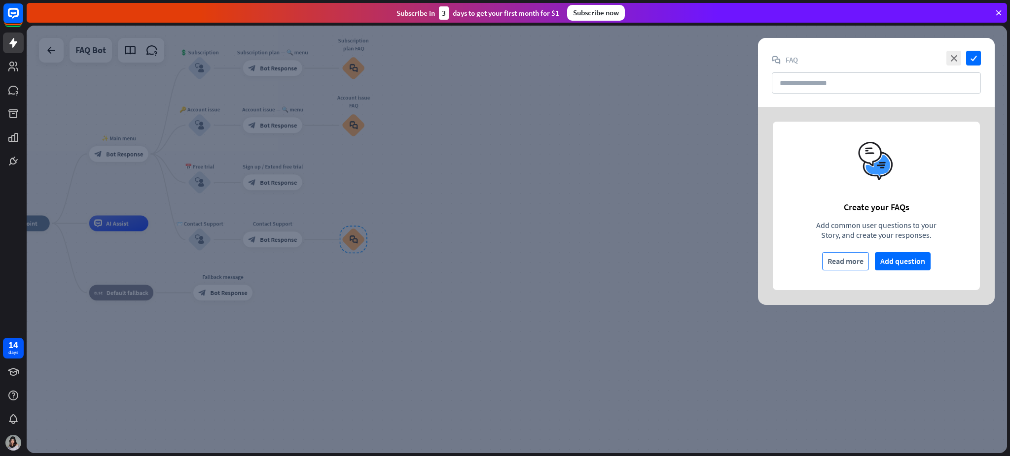
click at [757, 263] on div "Read more" at bounding box center [845, 261] width 36 height 17
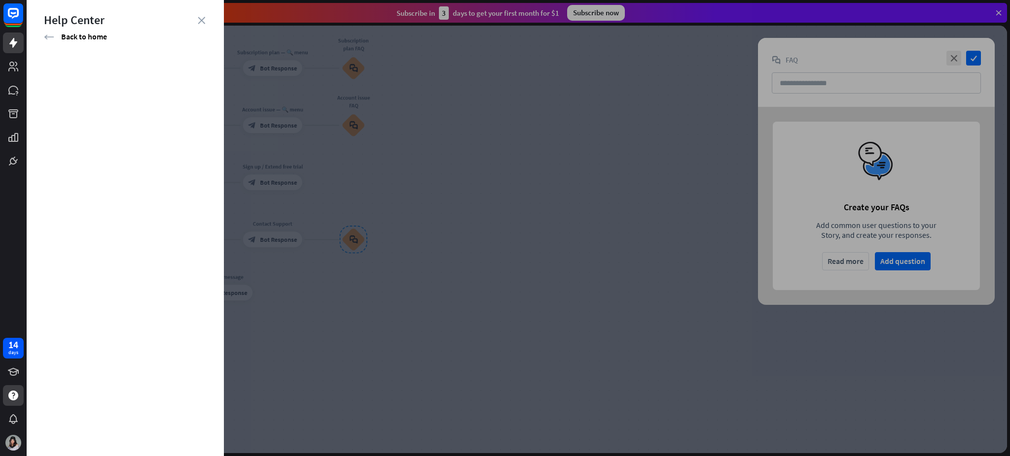
click at [545, 279] on div at bounding box center [518, 228] width 983 height 456
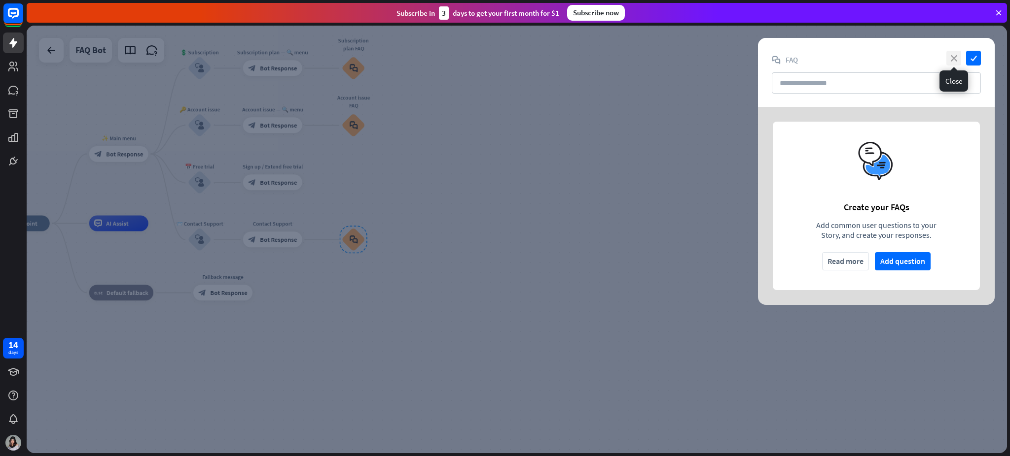
click at [757, 59] on icon "close" at bounding box center [953, 58] width 15 height 15
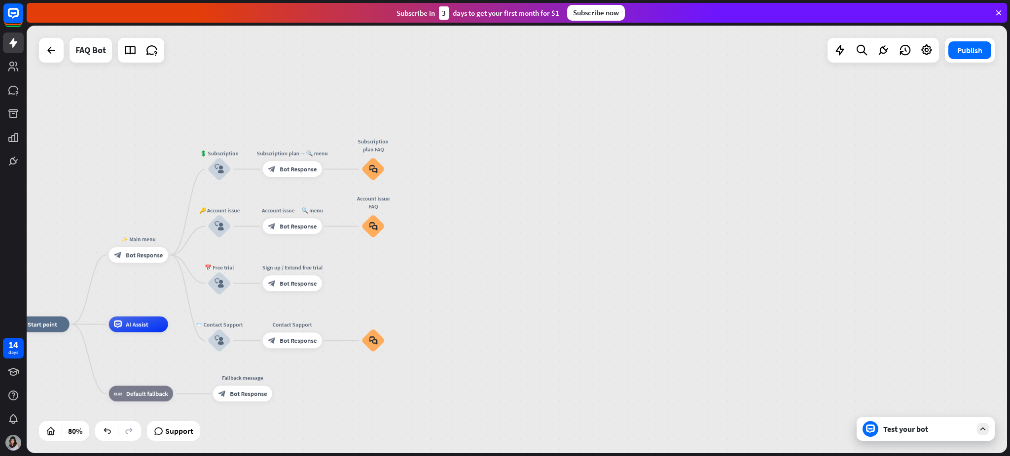
drag, startPoint x: 487, startPoint y: 163, endPoint x: 491, endPoint y: 251, distance: 88.9
click at [504, 261] on div "home_2 Start point ✨ Main menu block_bot_response Bot Response 💲 Subscription b…" at bounding box center [517, 240] width 980 height 428
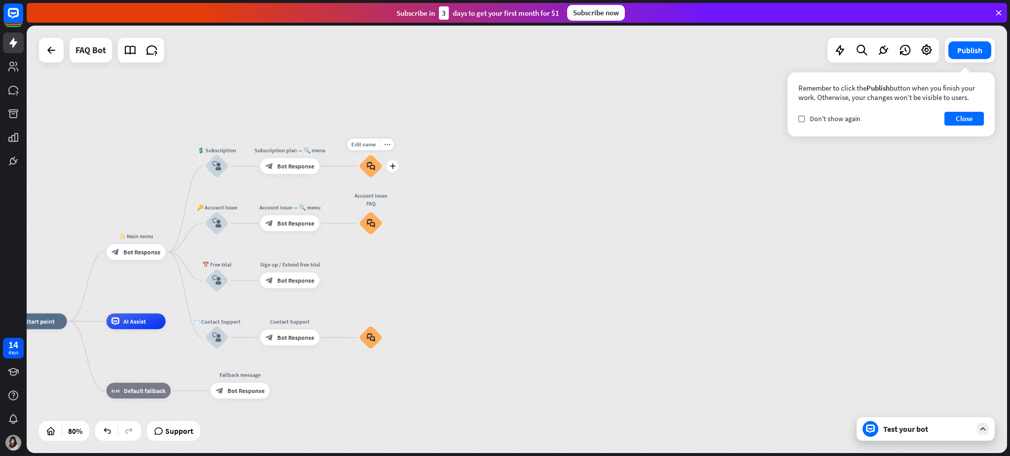
click at [370, 164] on icon "block_faq" at bounding box center [370, 166] width 8 height 9
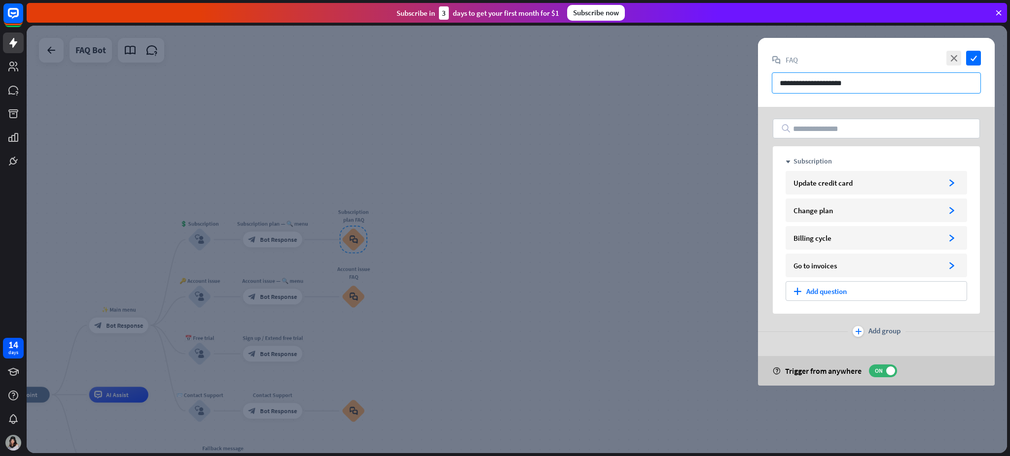
click at [757, 87] on input "**********" at bounding box center [875, 82] width 209 height 21
click at [757, 59] on icon "close" at bounding box center [953, 58] width 15 height 15
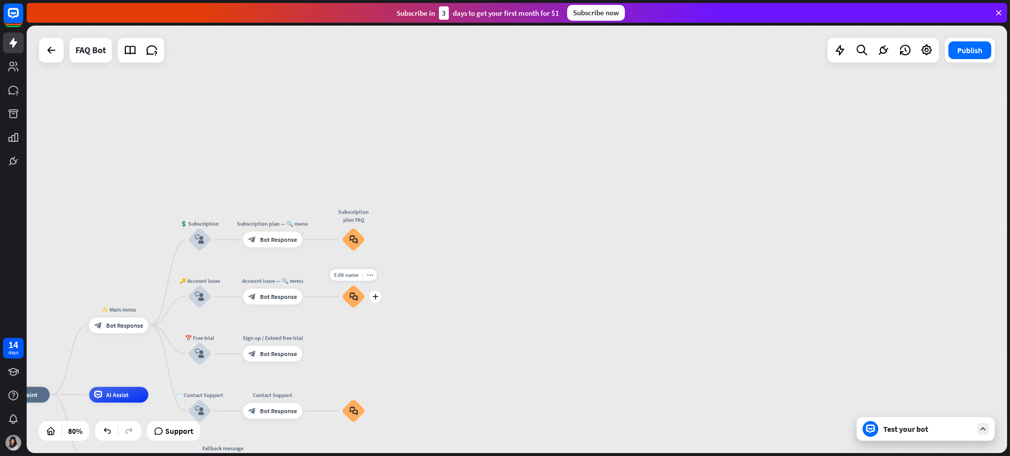
click at [356, 294] on icon "block_faq" at bounding box center [353, 297] width 8 height 9
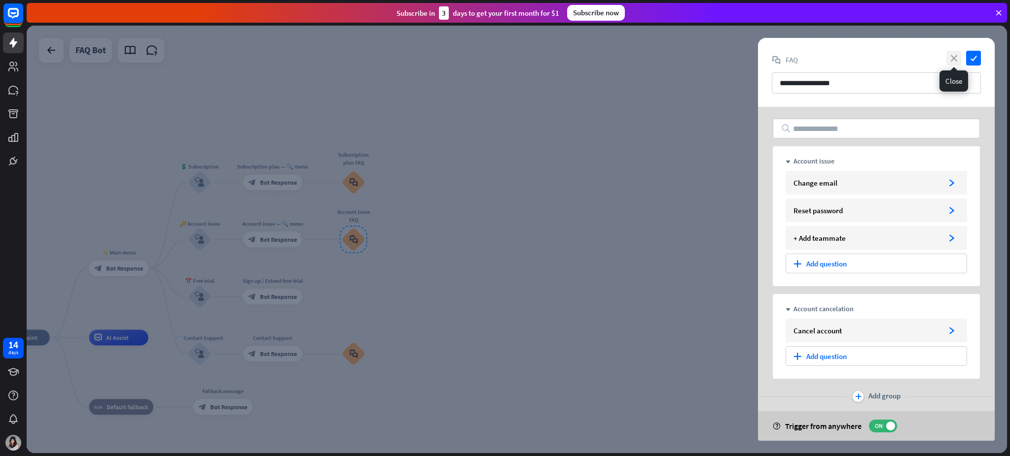
click at [757, 56] on icon "close" at bounding box center [953, 58] width 15 height 15
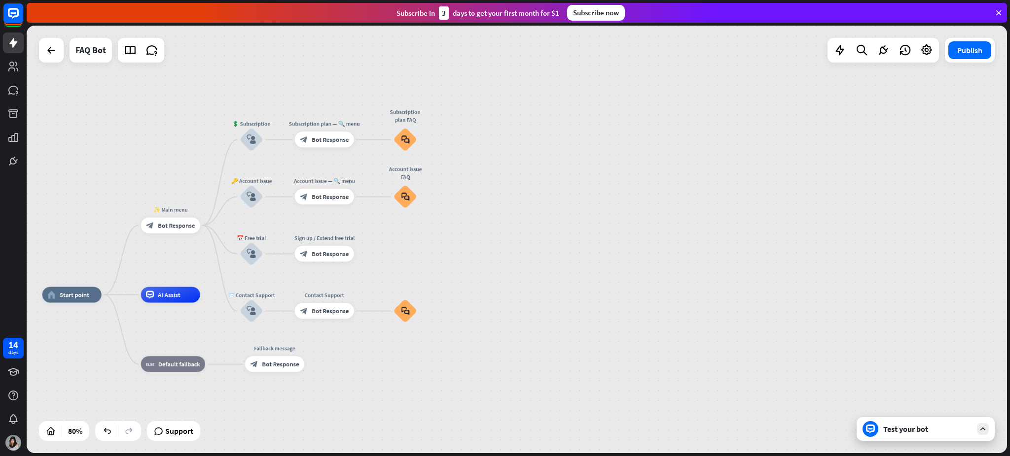
drag, startPoint x: 483, startPoint y: 279, endPoint x: 526, endPoint y: 245, distance: 54.4
click at [526, 245] on div "home_2 Start point ✨ Main menu block_bot_response Bot Response 💲 Subscription b…" at bounding box center [517, 240] width 980 height 428
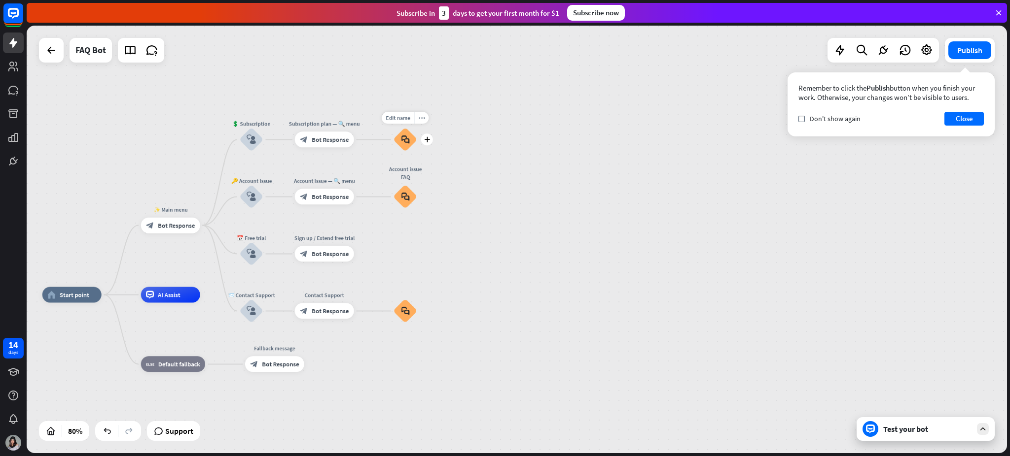
click at [410, 136] on div "block_faq" at bounding box center [405, 140] width 24 height 24
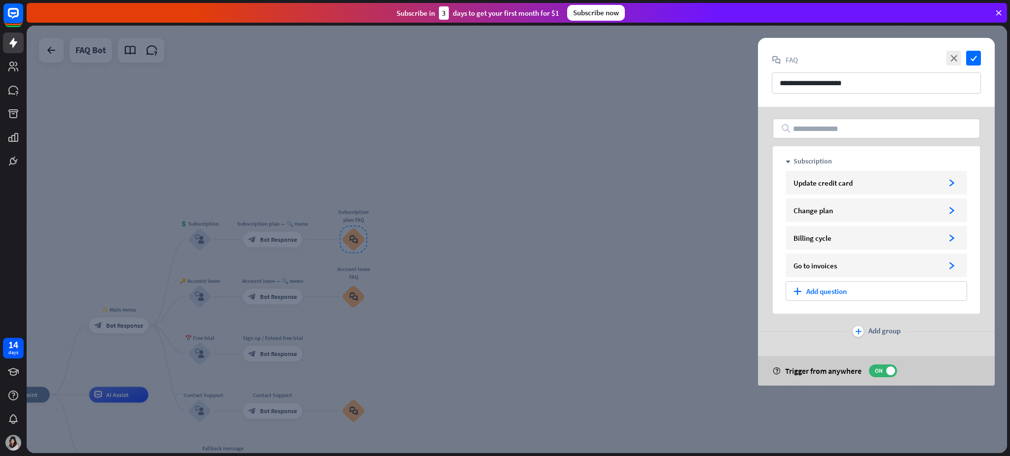
click at [461, 248] on div at bounding box center [517, 240] width 980 height 428
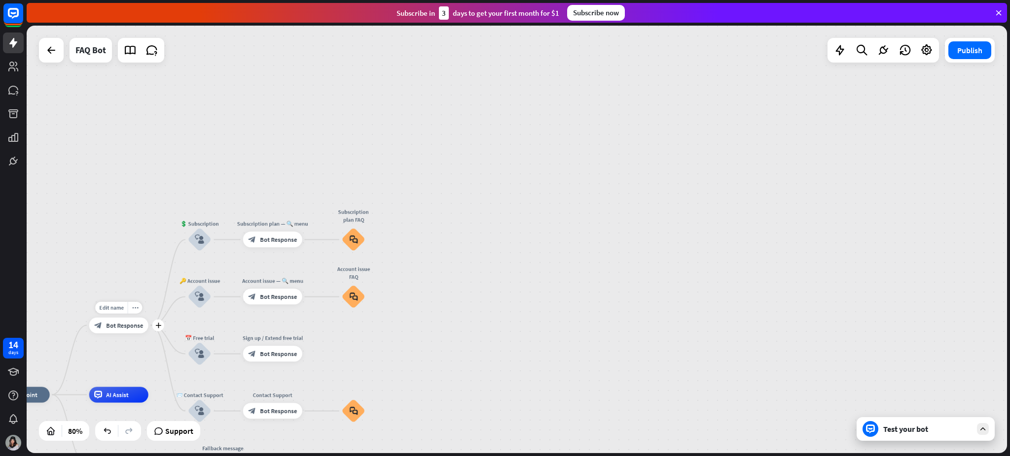
click at [125, 324] on span "Bot Response" at bounding box center [124, 326] width 37 height 8
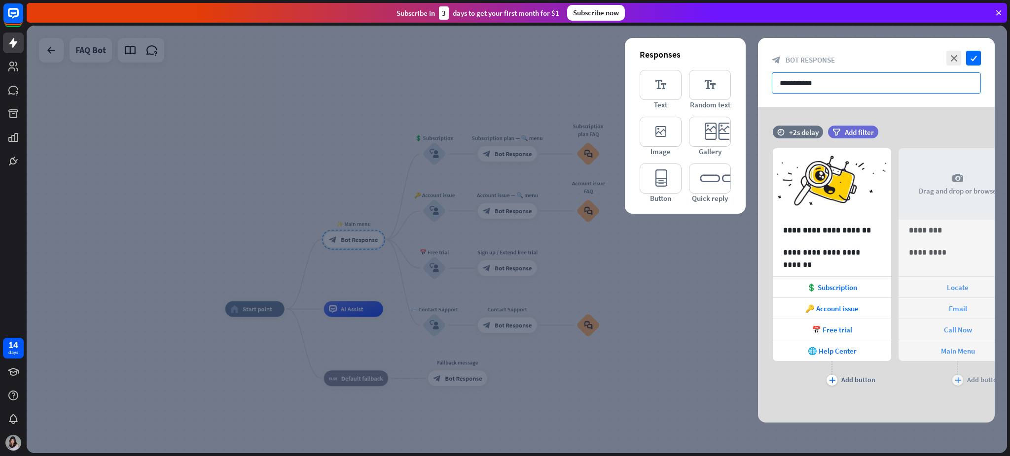
click at [757, 82] on input "**********" at bounding box center [875, 82] width 209 height 21
click at [757, 56] on icon "close" at bounding box center [953, 58] width 15 height 15
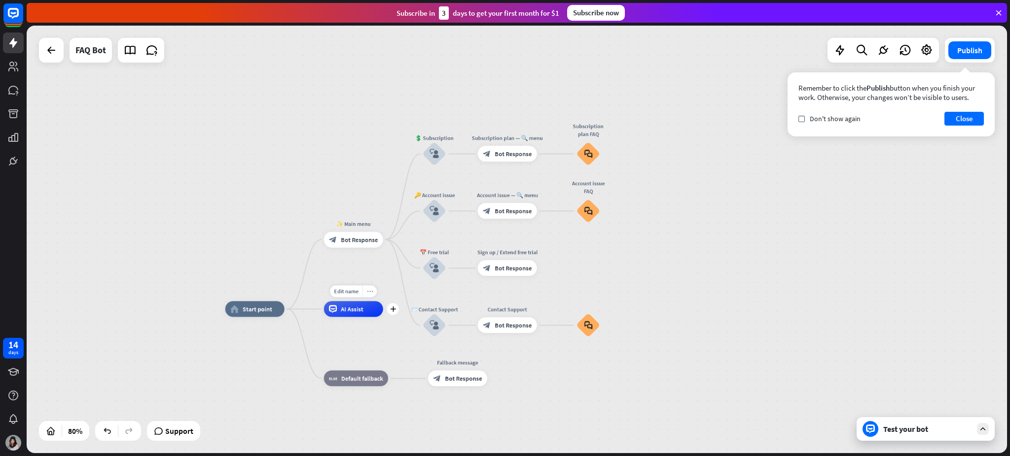
click at [372, 292] on icon "more_horiz" at bounding box center [369, 292] width 6 height 6
click at [369, 226] on div "more_horiz" at bounding box center [369, 222] width 15 height 12
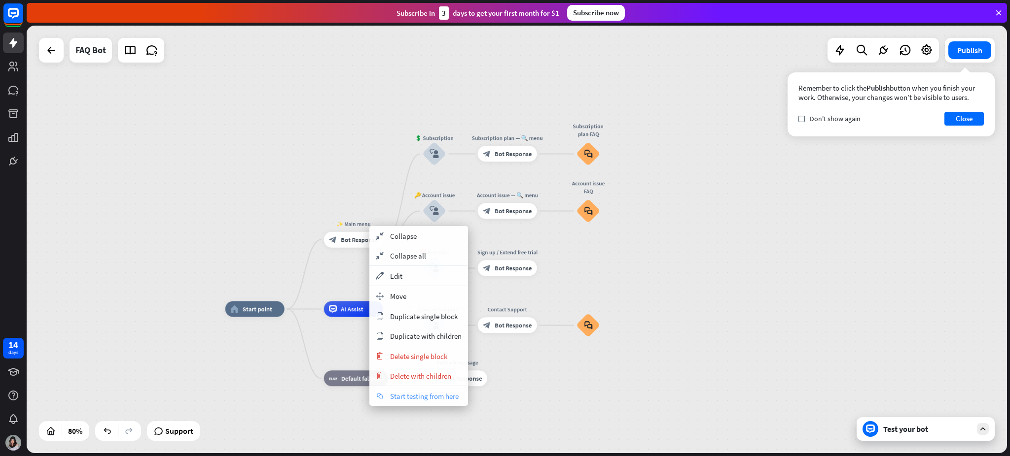
click at [435, 342] on span "Start testing from here" at bounding box center [424, 396] width 69 height 9
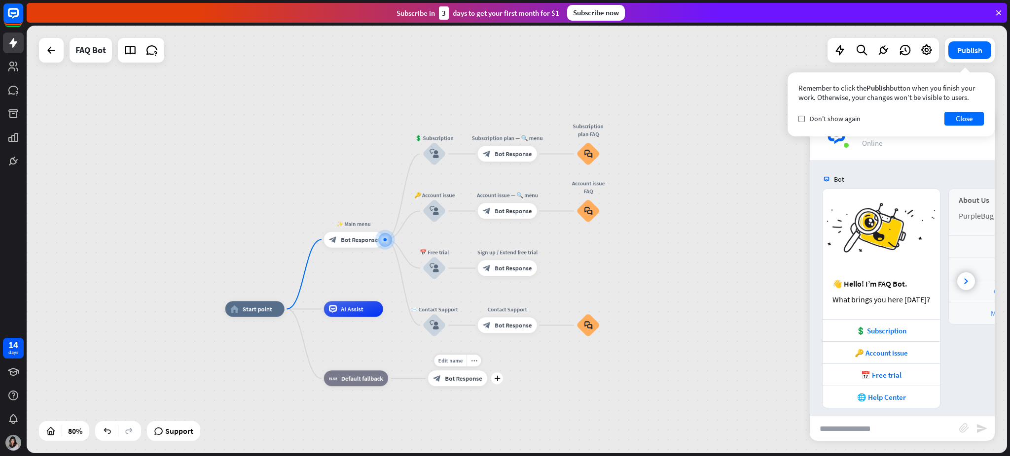
scroll to position [7, 0]
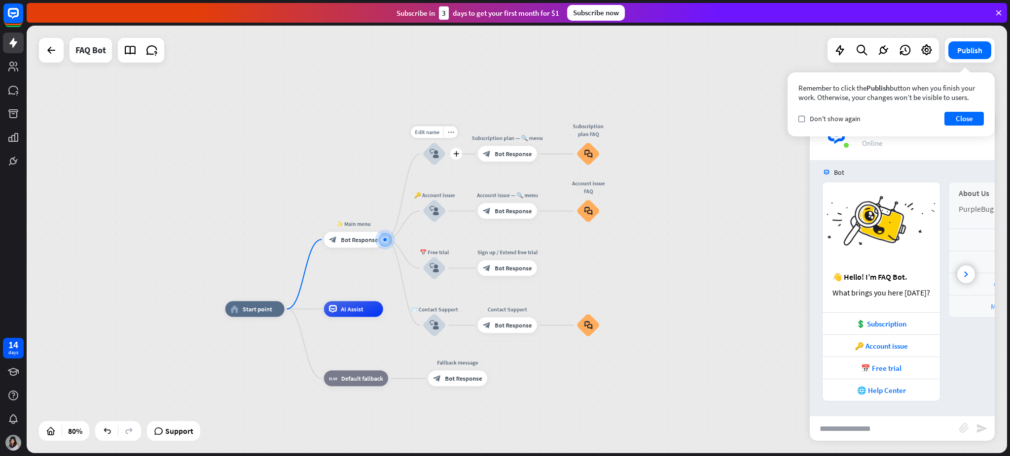
click at [432, 153] on icon "block_user_input" at bounding box center [433, 153] width 9 height 9
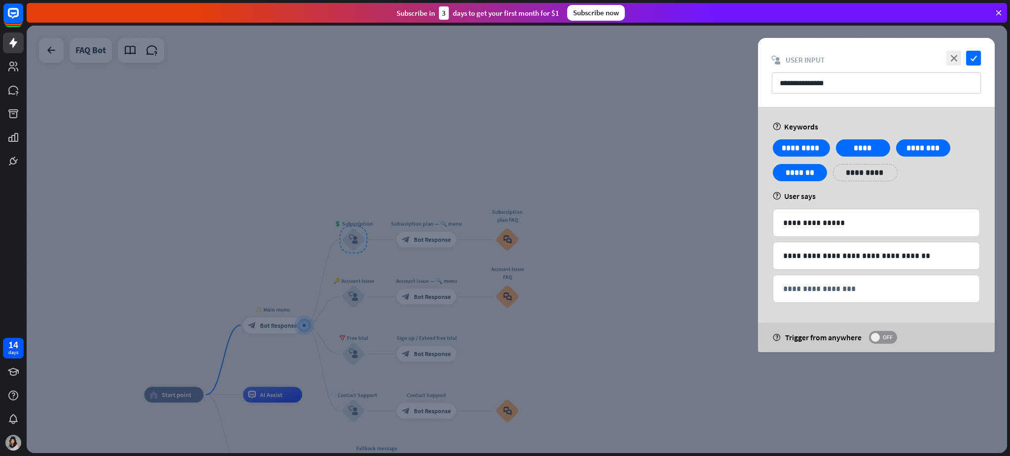
click at [757, 342] on span "OFF" at bounding box center [886, 338] width 15 height 8
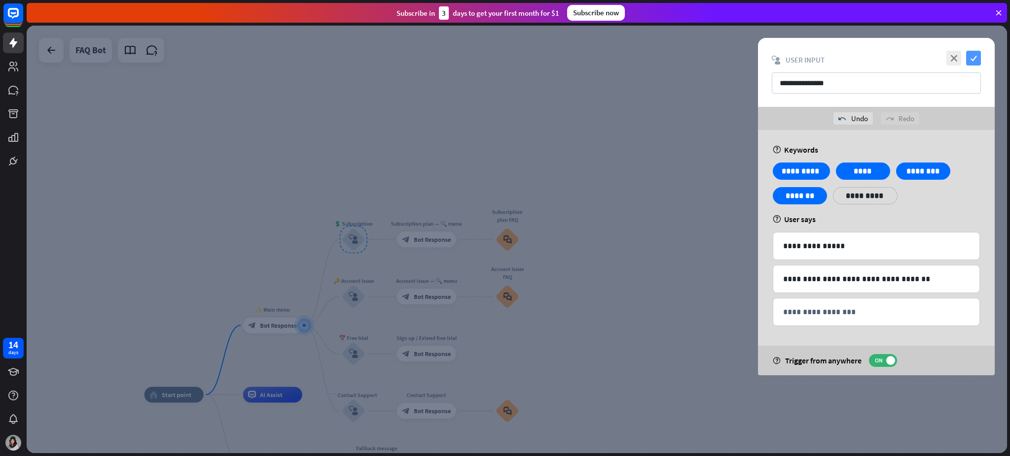
click at [757, 60] on icon "check" at bounding box center [973, 58] width 15 height 15
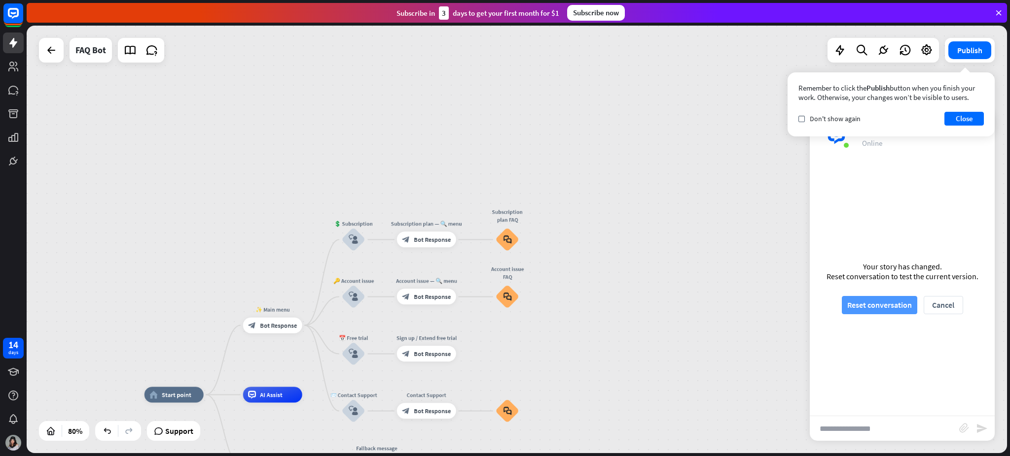
click at [757, 306] on button "Reset conversation" at bounding box center [878, 305] width 75 height 18
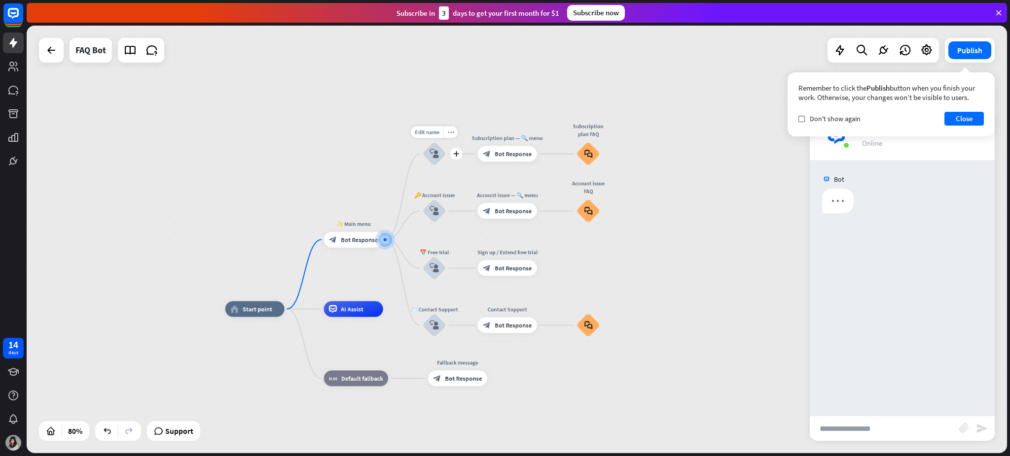
click at [430, 155] on icon "block_user_input" at bounding box center [433, 153] width 9 height 9
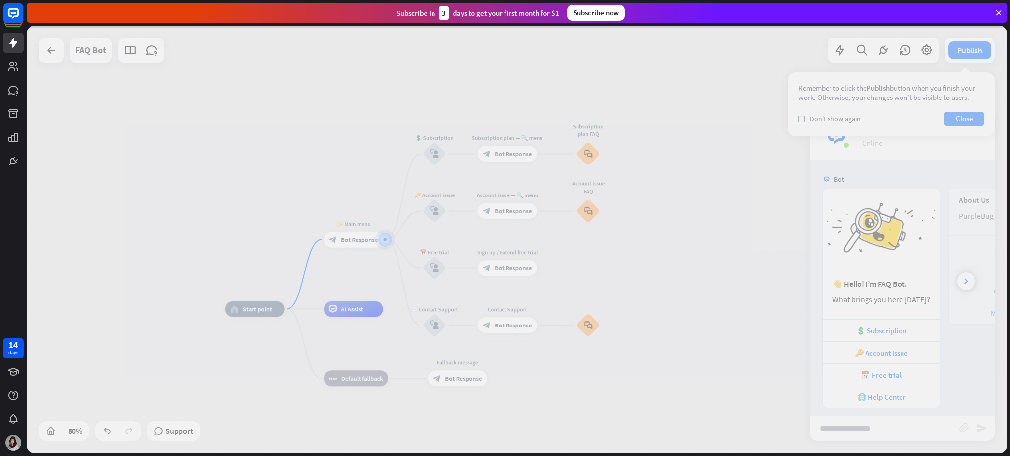
scroll to position [7, 0]
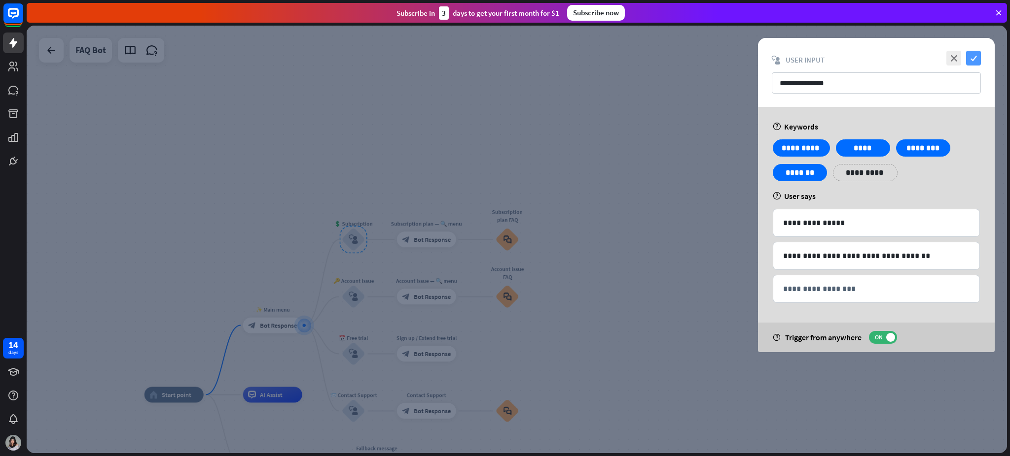
click at [757, 56] on icon "check" at bounding box center [973, 58] width 15 height 15
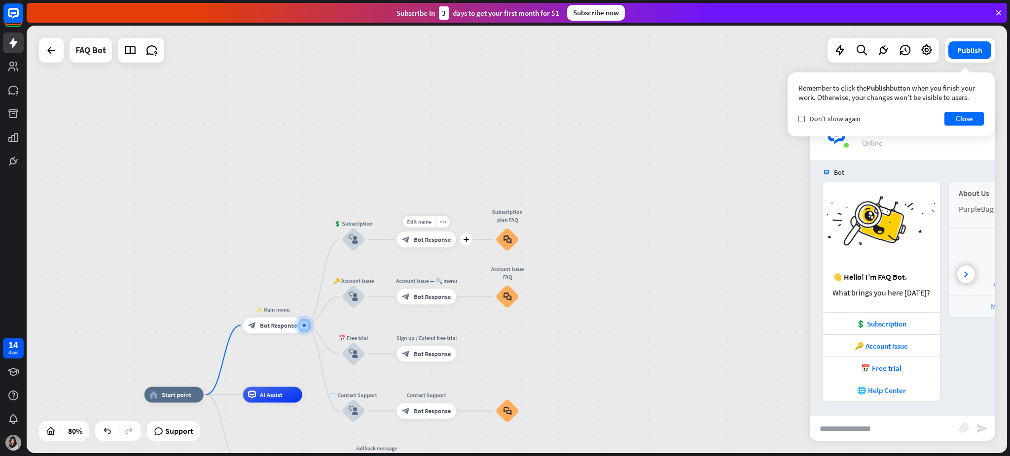
click at [426, 235] on div "block_bot_response Bot Response" at bounding box center [426, 240] width 59 height 16
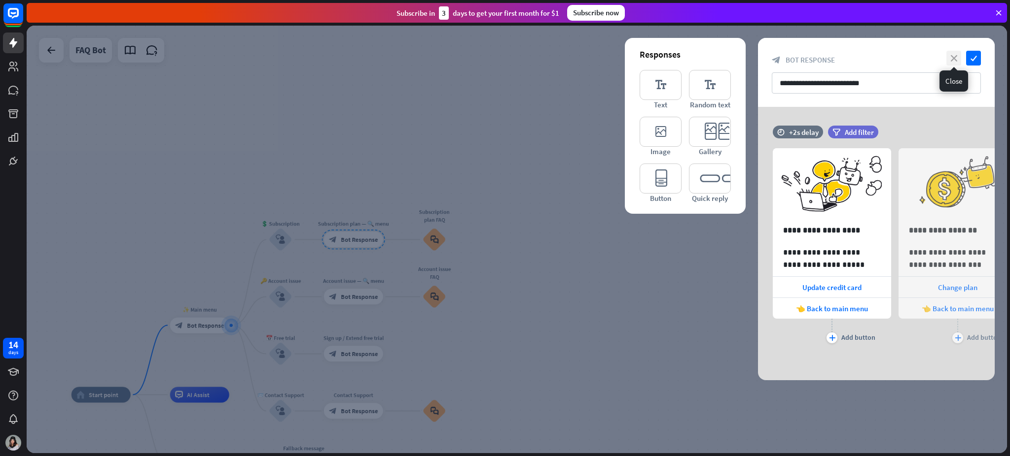
click at [757, 62] on icon "close" at bounding box center [953, 58] width 15 height 15
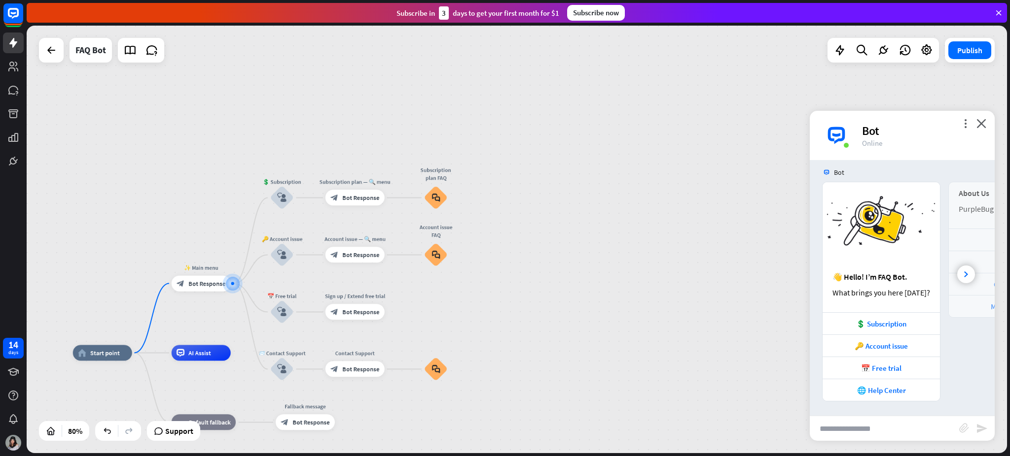
drag, startPoint x: 730, startPoint y: 264, endPoint x: 732, endPoint y: 222, distance: 41.9
click at [732, 222] on div "home_2 Start point ✨ Main menu block_bot_response Bot Response 💲 Subscription b…" at bounding box center [517, 240] width 980 height 428
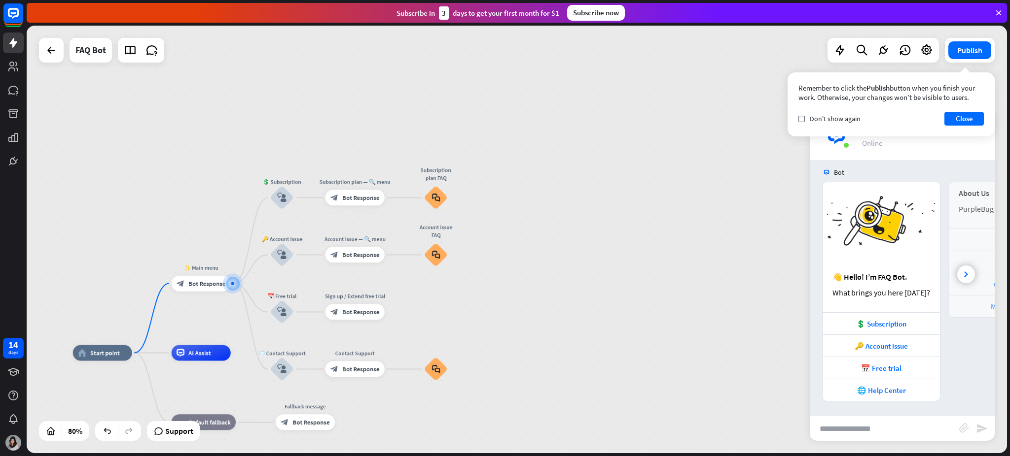
click at [757, 126] on div "Remember to click the Publish button when you finish your work. Otherwise, your…" at bounding box center [890, 104] width 207 height 64
click at [361, 197] on span "Bot Response" at bounding box center [360, 198] width 37 height 8
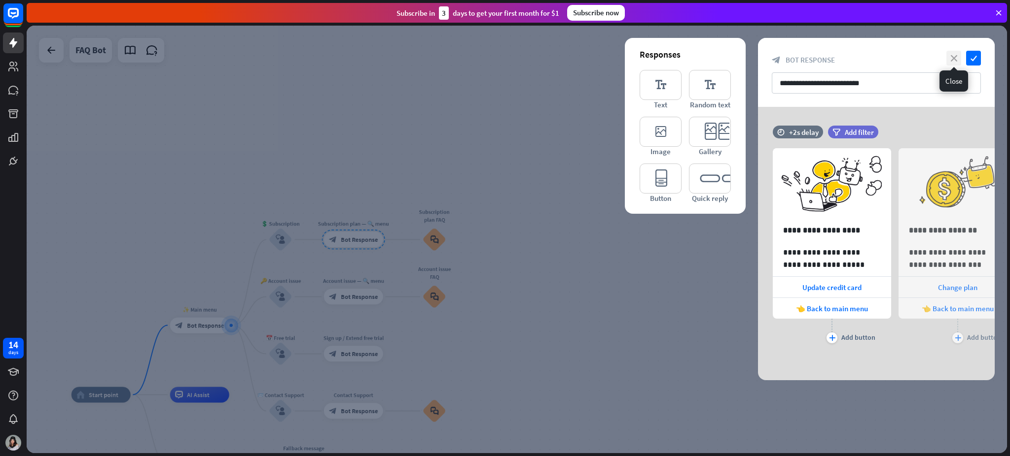
click at [757, 60] on icon "close" at bounding box center [953, 58] width 15 height 15
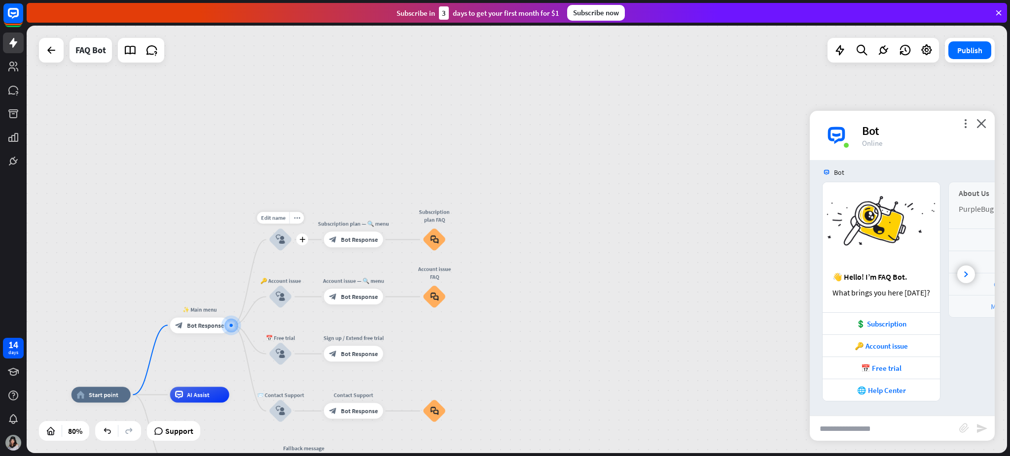
click at [282, 241] on icon "block_user_input" at bounding box center [280, 239] width 9 height 9
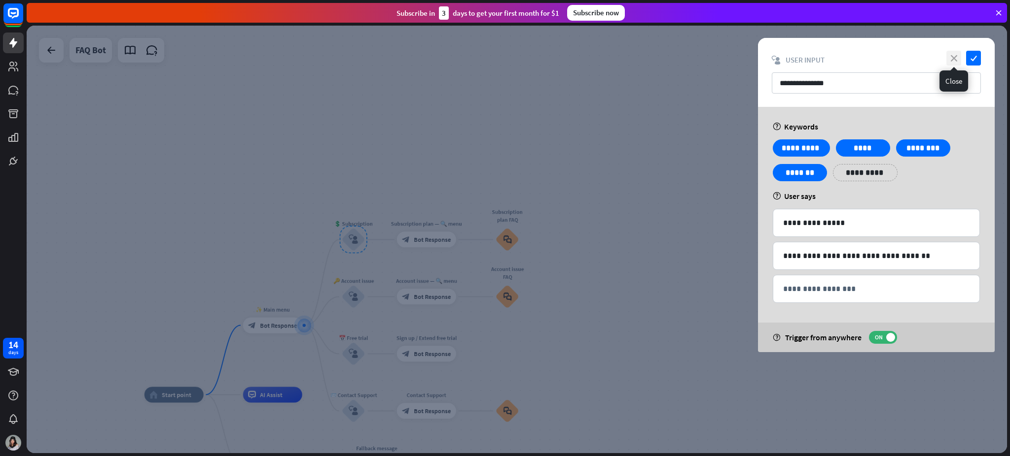
click at [757, 64] on icon "close" at bounding box center [953, 58] width 15 height 15
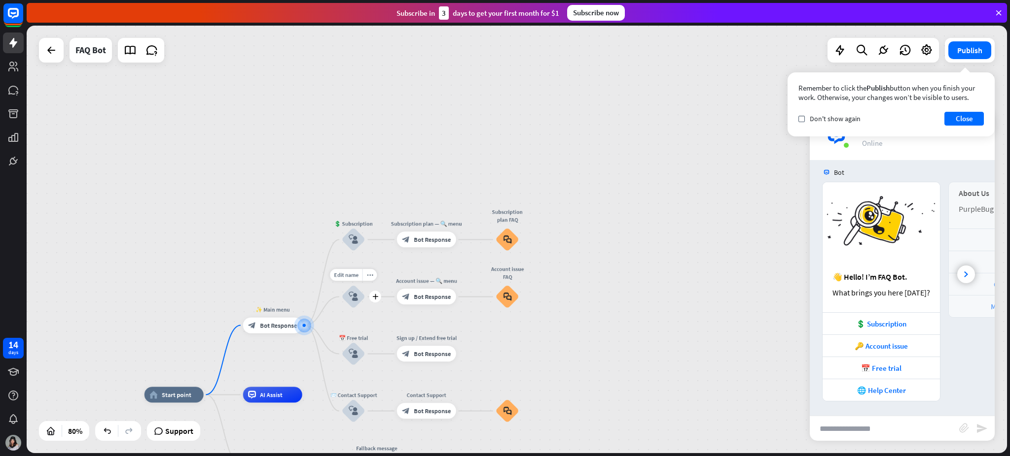
click at [354, 297] on icon "block_user_input" at bounding box center [353, 296] width 9 height 9
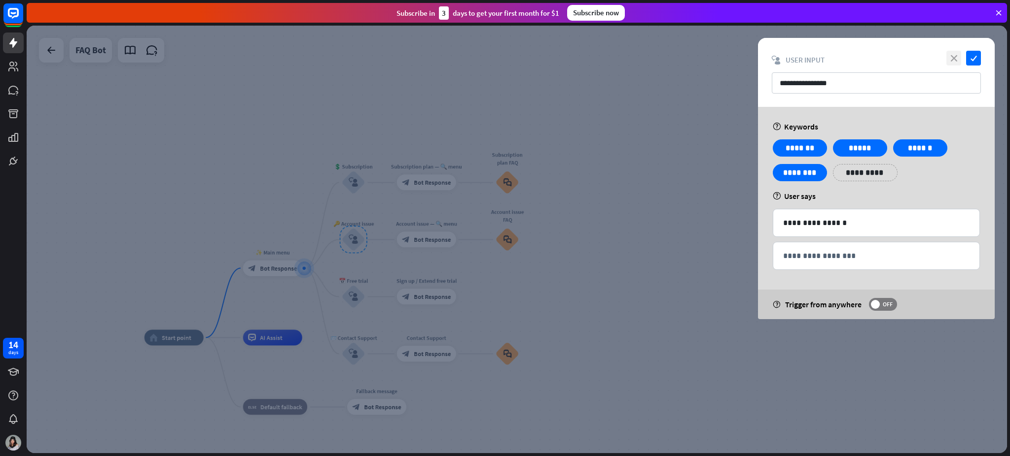
click at [757, 53] on icon "close" at bounding box center [953, 58] width 15 height 15
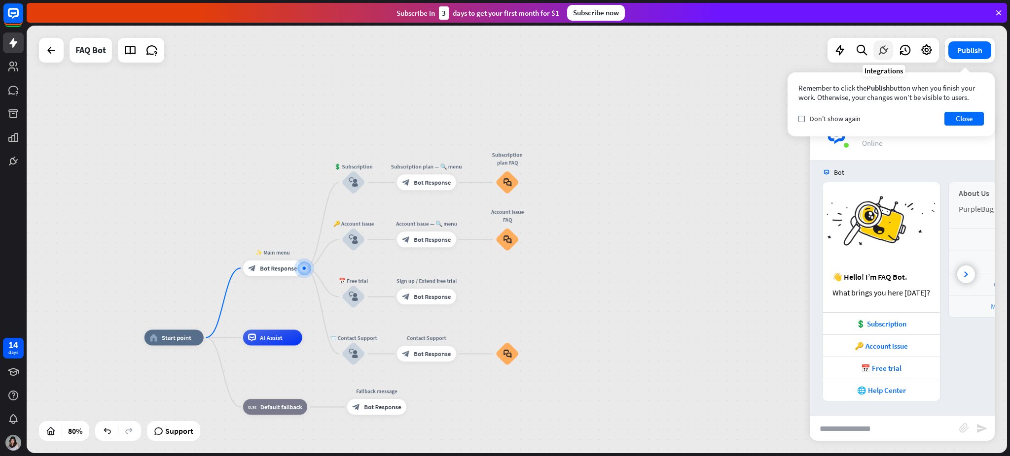
click at [757, 55] on icon at bounding box center [883, 50] width 13 height 13
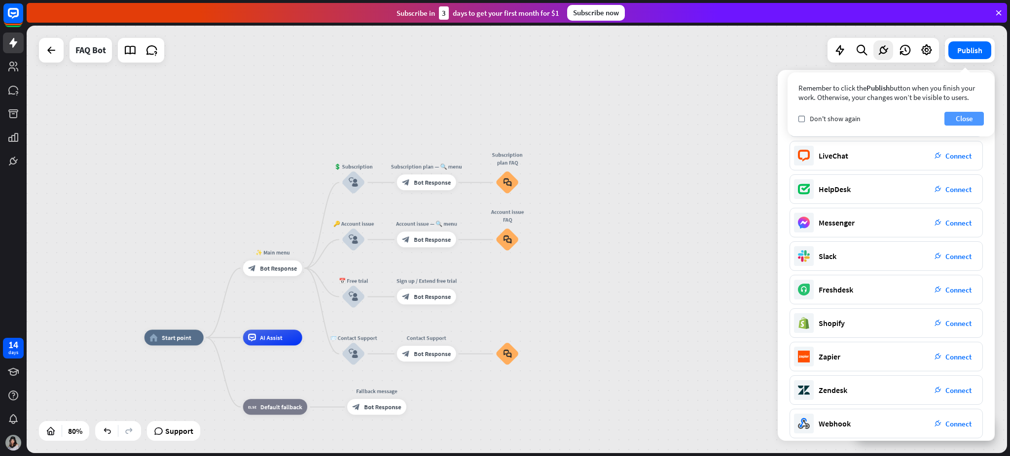
click at [757, 117] on button "Close" at bounding box center [963, 119] width 39 height 14
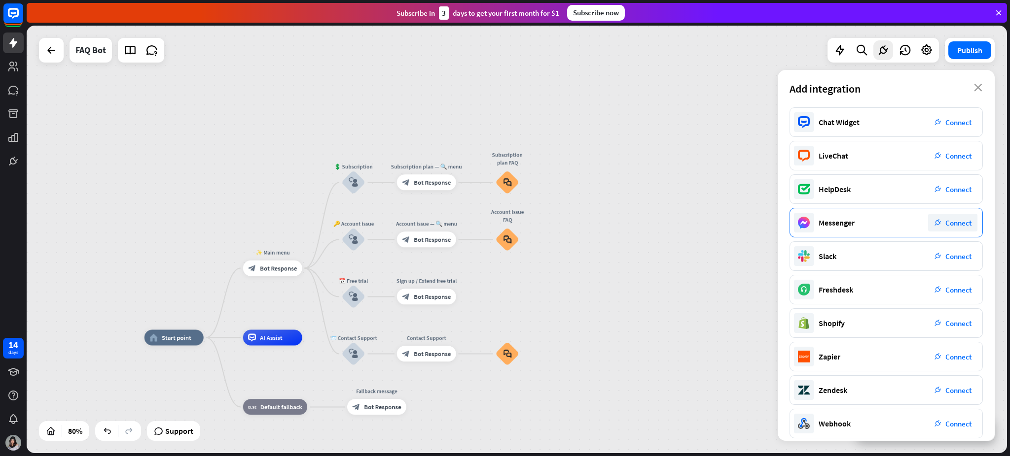
click at [757, 223] on span "Connect" at bounding box center [958, 222] width 26 height 9
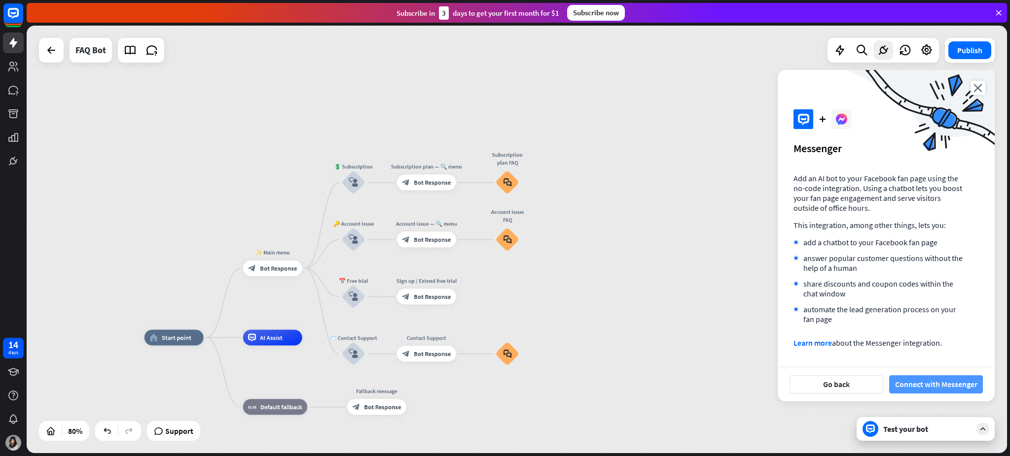
click at [757, 342] on button "Connect with Messenger" at bounding box center [936, 385] width 94 height 18
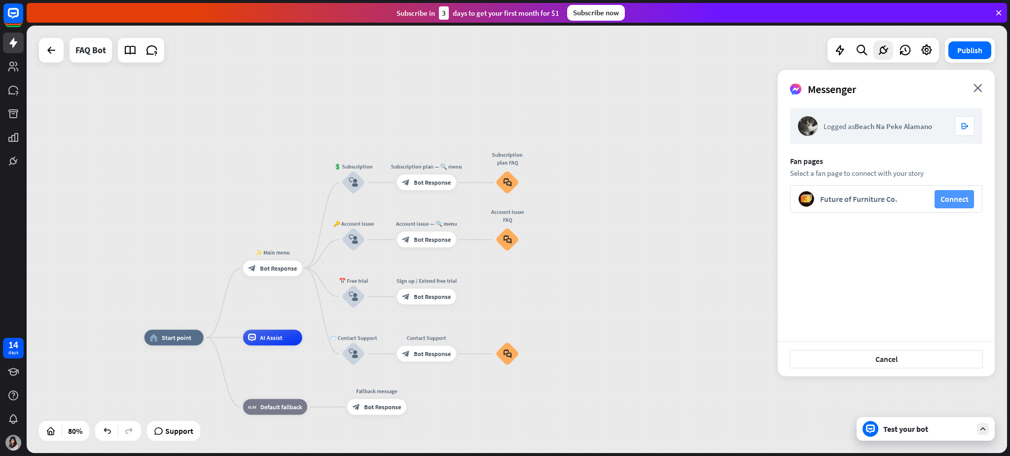
click at [757, 201] on button "Connect" at bounding box center [953, 199] width 39 height 18
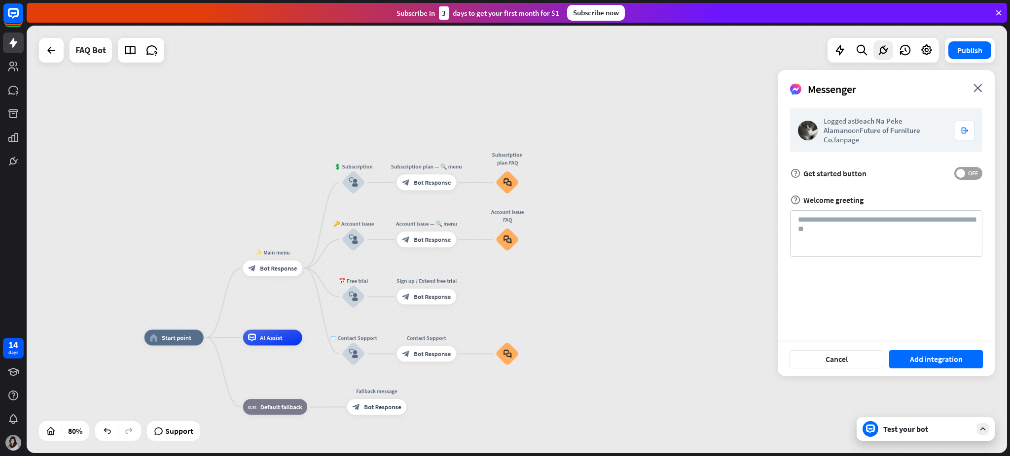
click at [757, 170] on span "OFF" at bounding box center [972, 174] width 15 height 8
click at [757, 226] on textarea at bounding box center [886, 233] width 192 height 46
click at [757, 342] on button "Add integration" at bounding box center [936, 360] width 94 height 18
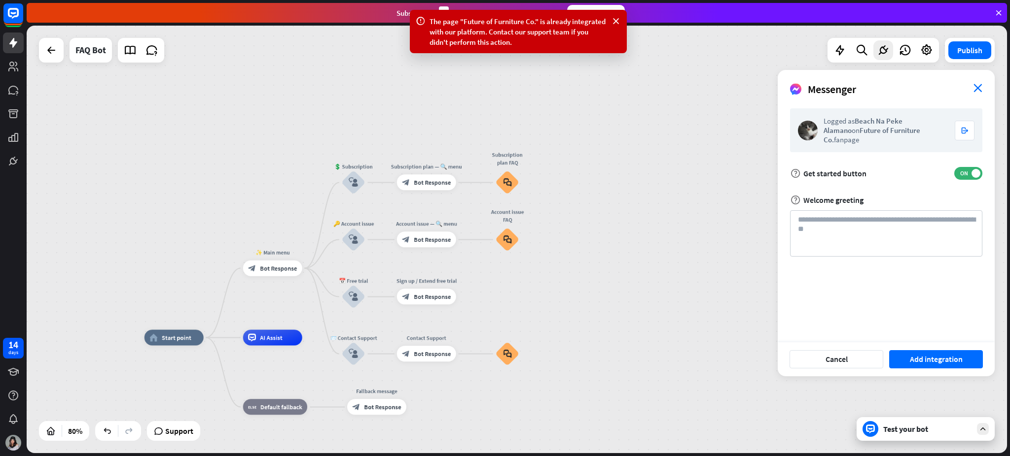
click at [757, 89] on icon "close" at bounding box center [977, 88] width 9 height 8
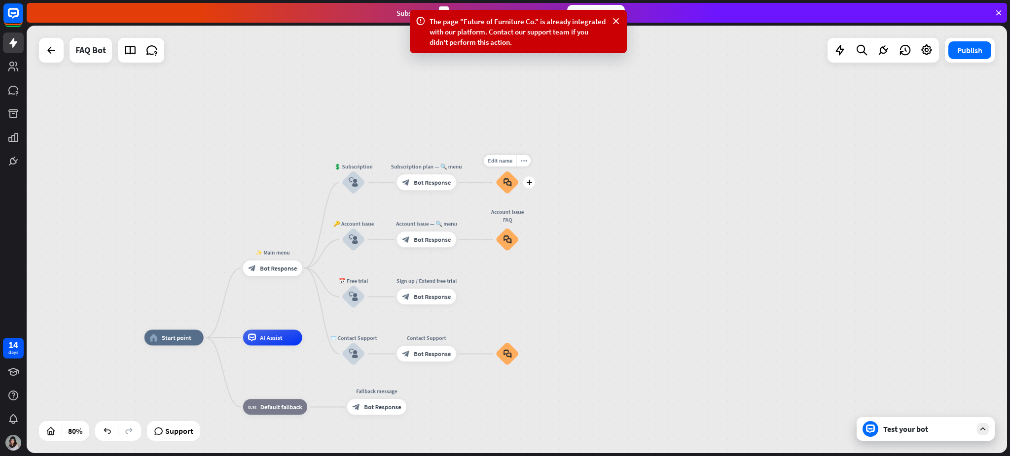
click at [507, 182] on icon "block_faq" at bounding box center [507, 182] width 8 height 9
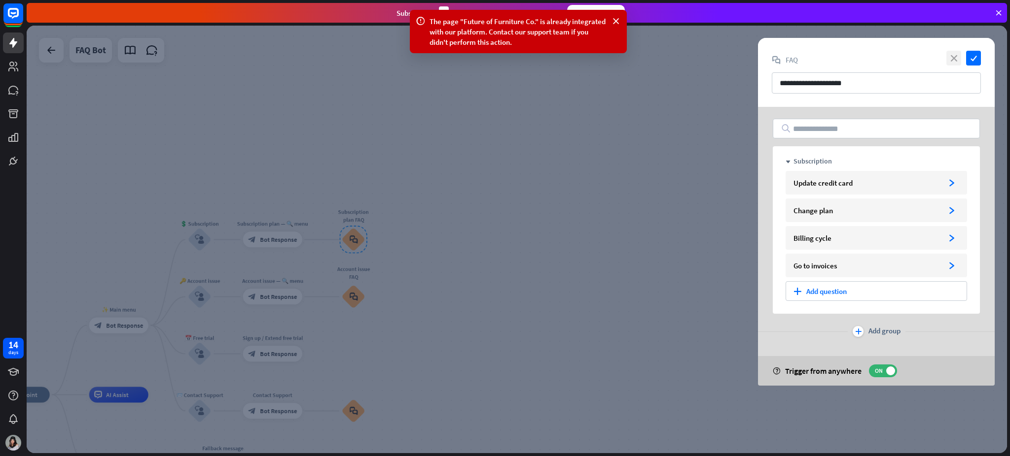
click at [757, 55] on icon "close" at bounding box center [953, 58] width 15 height 15
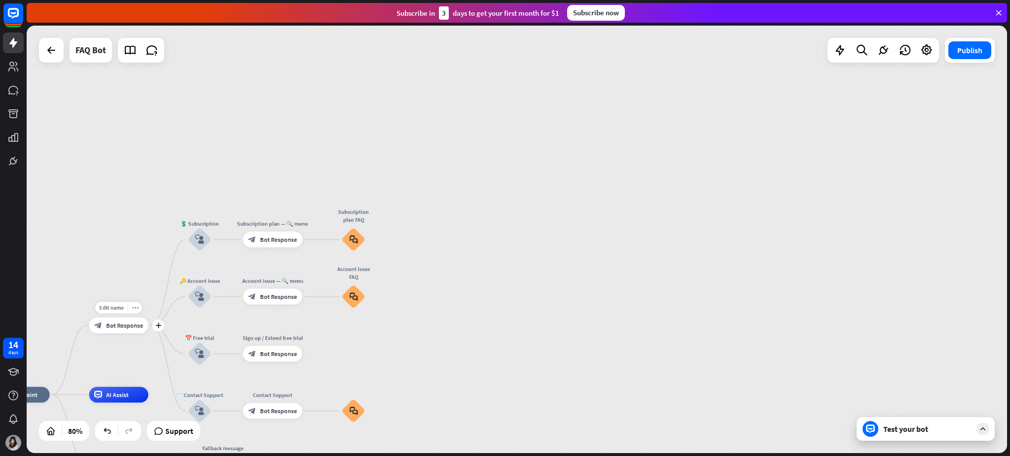
click at [113, 325] on span "Bot Response" at bounding box center [124, 326] width 37 height 8
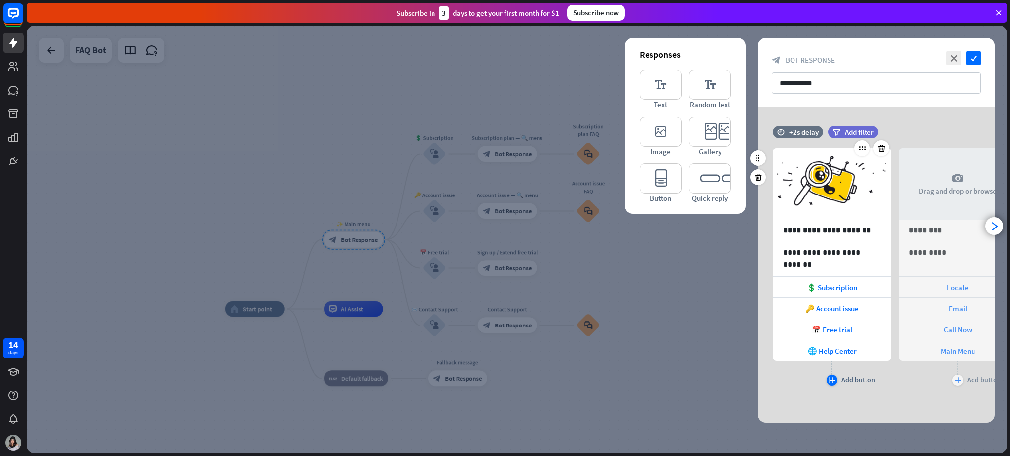
click at [757, 342] on div "plus" at bounding box center [831, 380] width 11 height 11
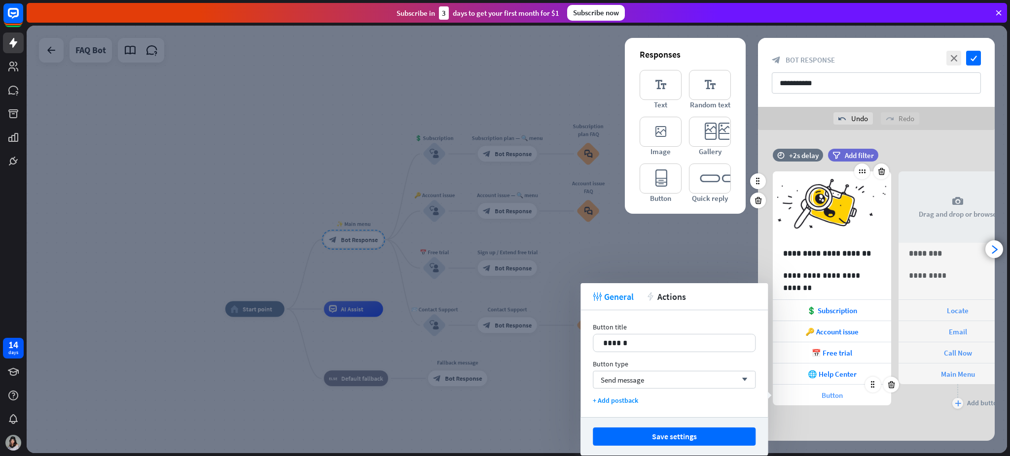
click at [757, 342] on div "Button" at bounding box center [831, 395] width 118 height 21
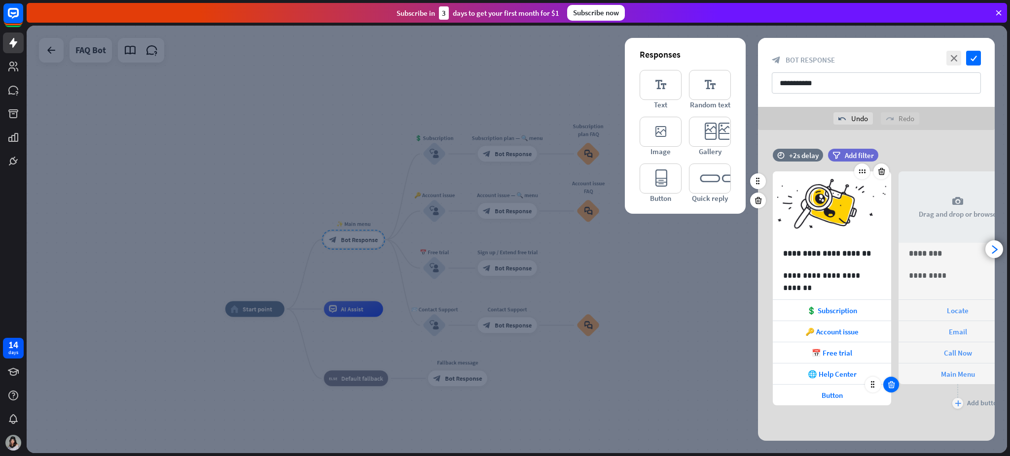
click at [757, 342] on icon at bounding box center [890, 385] width 9 height 9
click at [757, 342] on div "plus" at bounding box center [831, 403] width 11 height 11
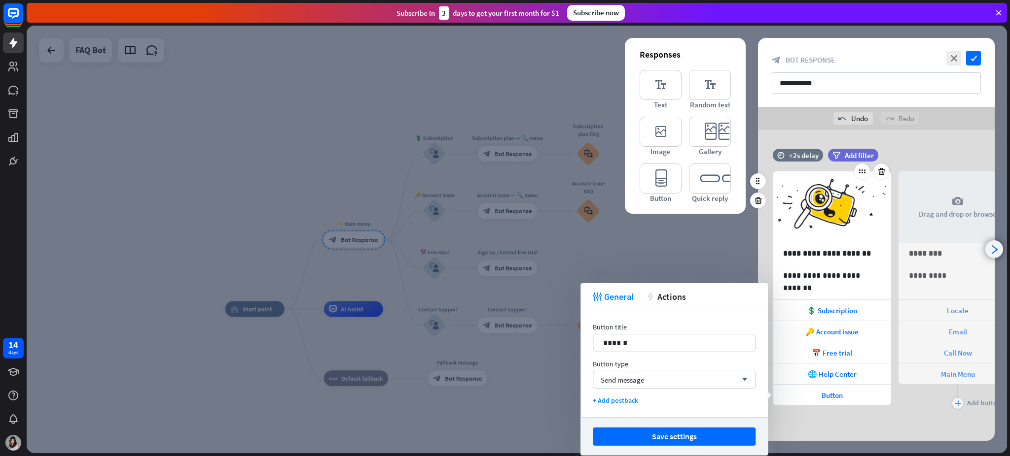
click at [757, 250] on icon "arrowhead_right" at bounding box center [993, 249] width 9 height 9
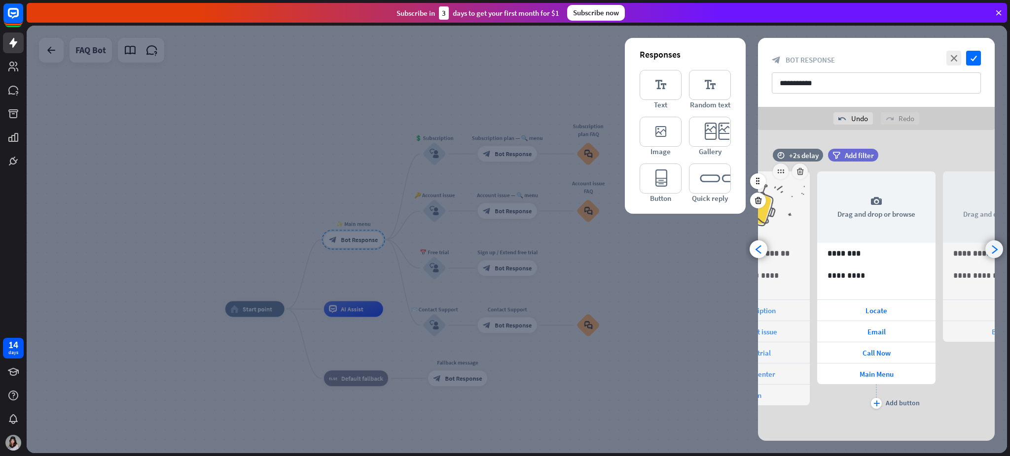
click at [757, 250] on icon "arrowhead_right" at bounding box center [993, 249] width 9 height 9
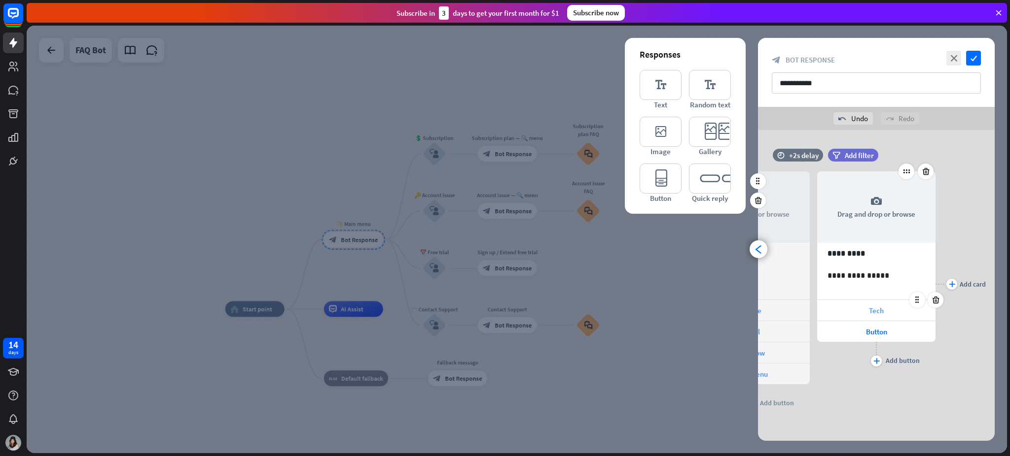
click at [757, 314] on div "Tech" at bounding box center [876, 310] width 118 height 21
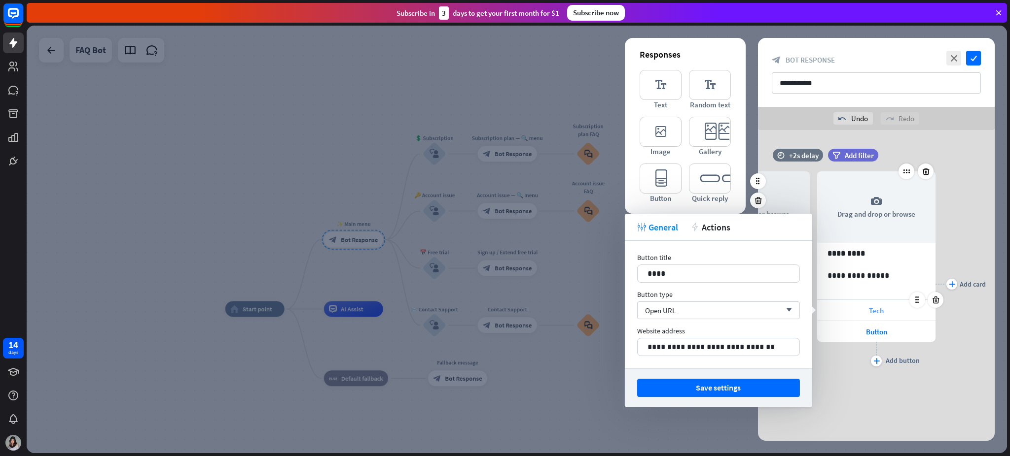
scroll to position [0, 207]
click at [757, 342] on div "**********" at bounding box center [876, 284] width 118 height 255
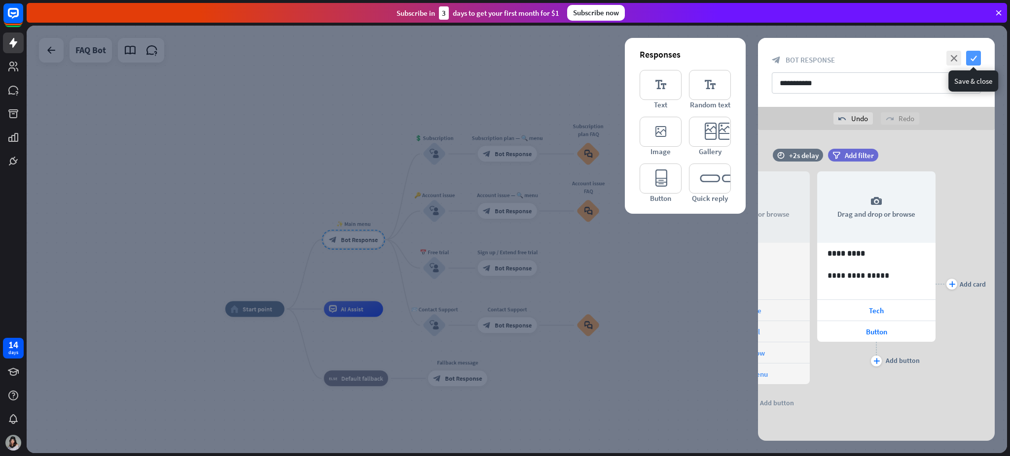
click at [757, 59] on icon "check" at bounding box center [973, 58] width 15 height 15
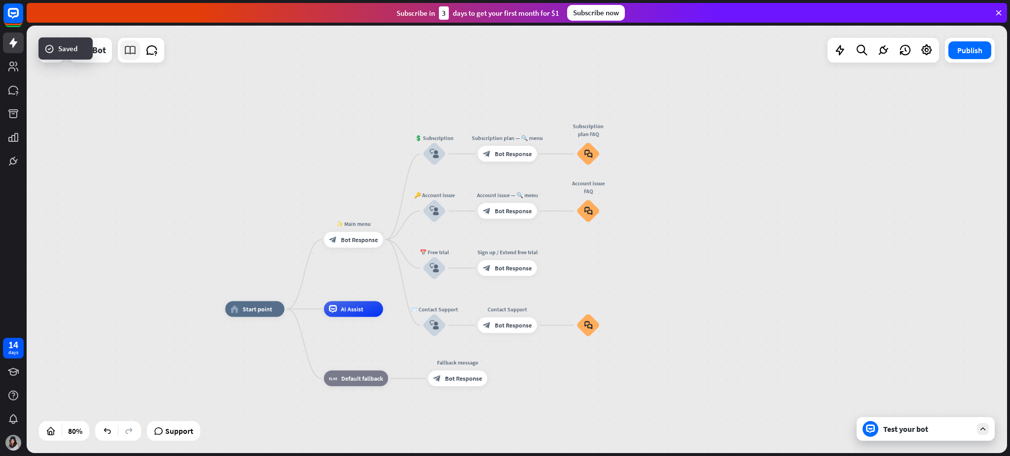
click at [130, 55] on icon at bounding box center [130, 50] width 13 height 13
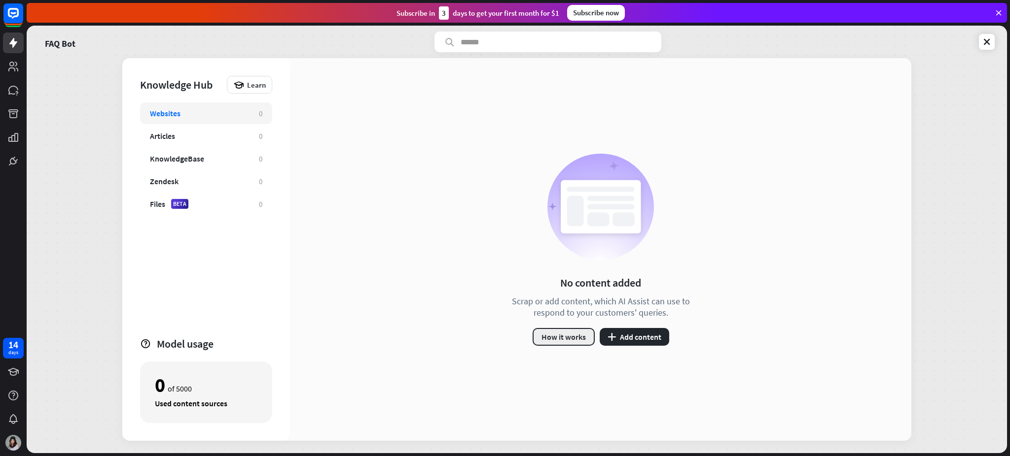
click at [588, 336] on button "How it works" at bounding box center [563, 337] width 62 height 18
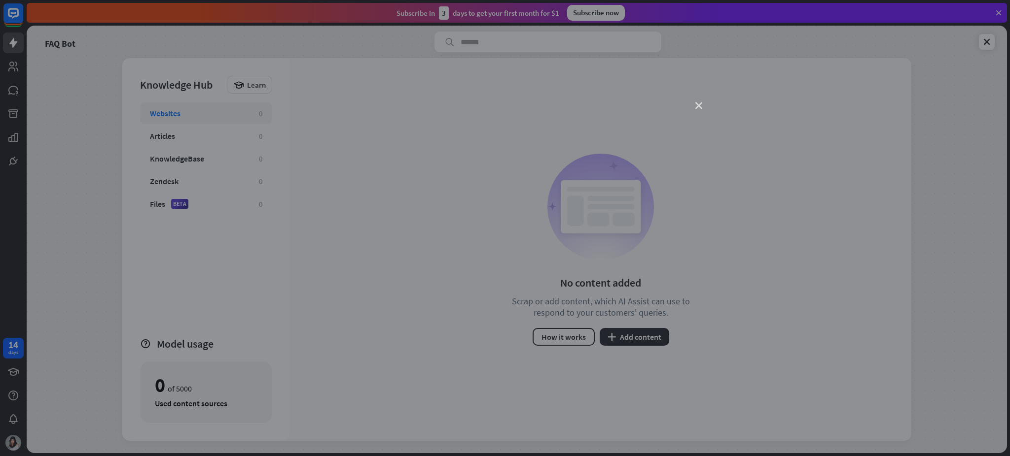
click at [695, 105] on icon "close" at bounding box center [698, 106] width 7 height 7
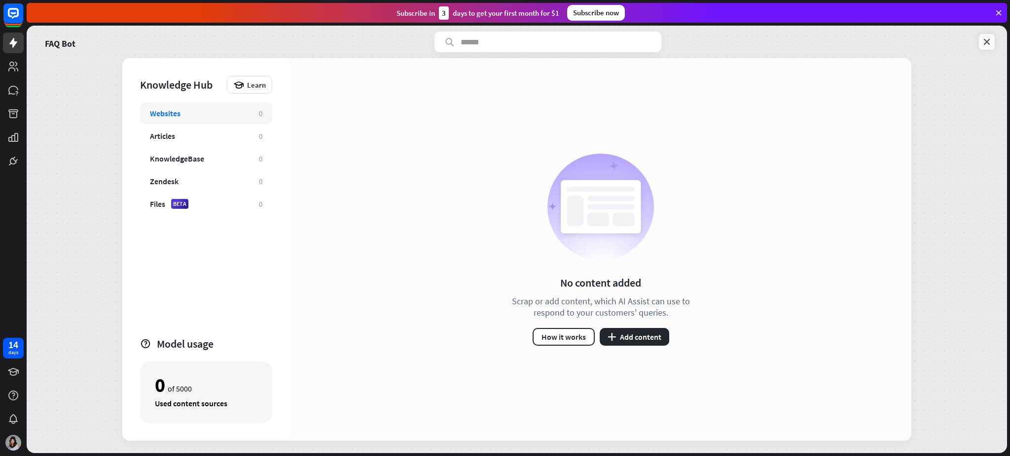
click at [757, 44] on link at bounding box center [987, 42] width 16 height 16
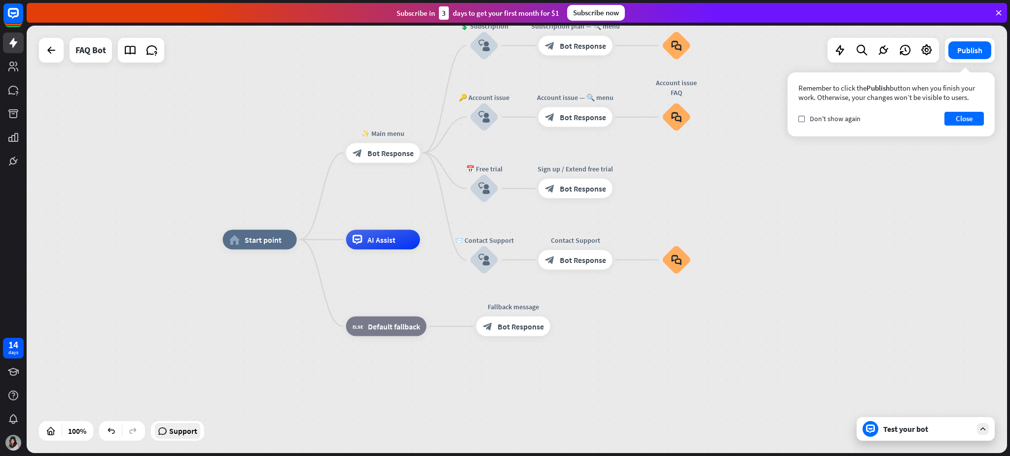
click at [183, 342] on span "Support" at bounding box center [183, 431] width 28 height 16
click at [265, 245] on div "home_2 Start point" at bounding box center [260, 240] width 74 height 20
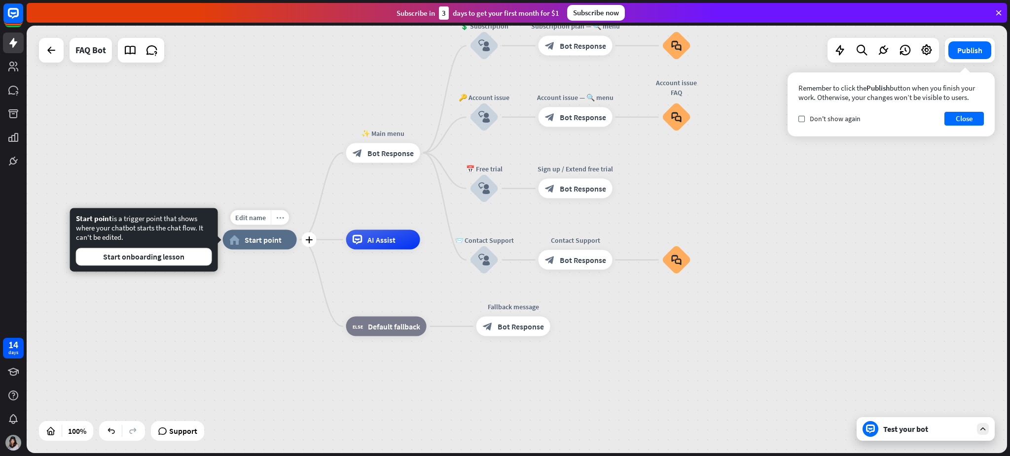
click at [281, 217] on icon "more_horiz" at bounding box center [280, 217] width 8 height 7
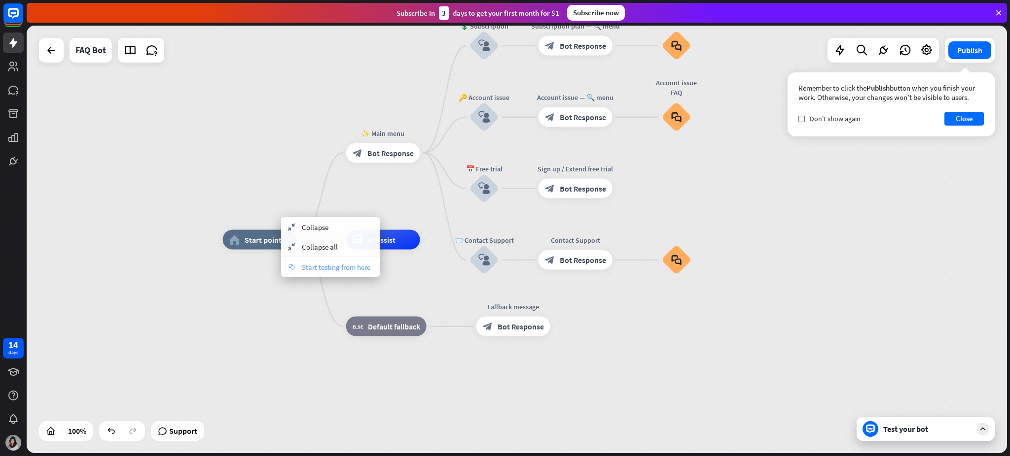
click at [313, 263] on span "Start testing from here" at bounding box center [336, 267] width 69 height 9
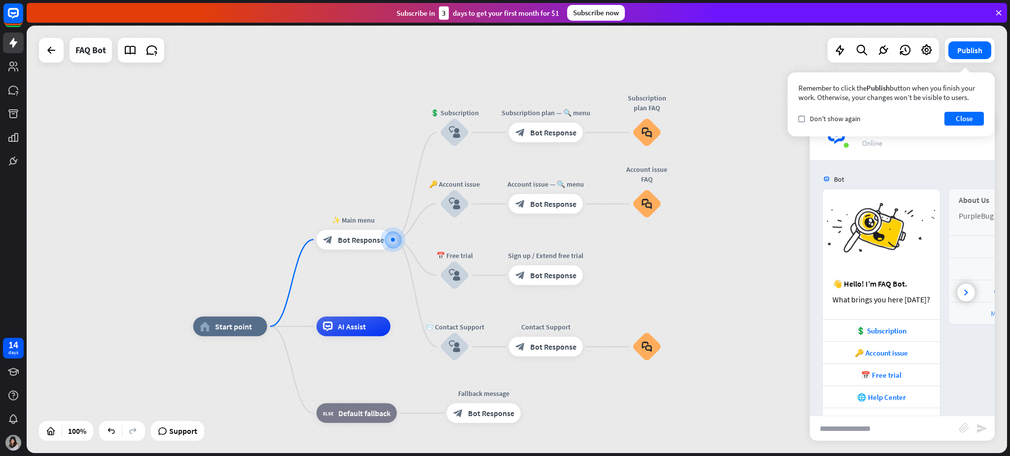
scroll to position [29, 0]
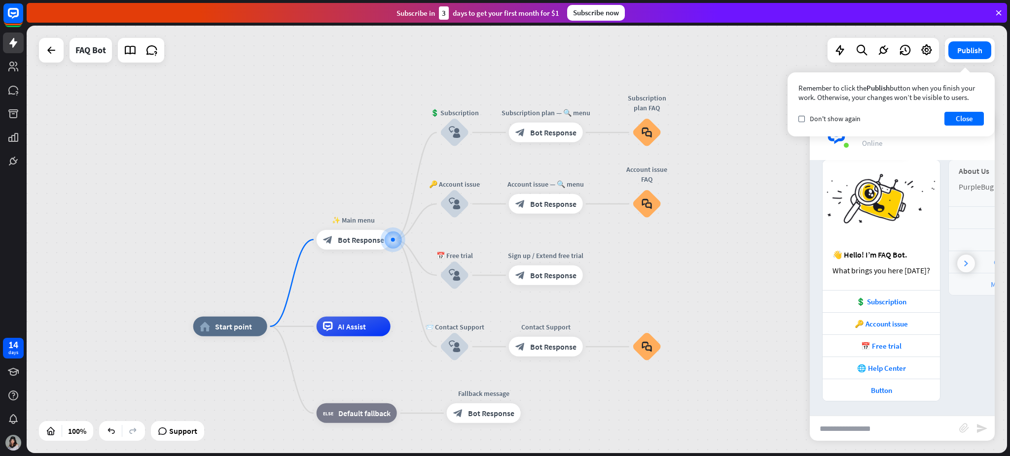
click at [757, 263] on div at bounding box center [966, 264] width 18 height 18
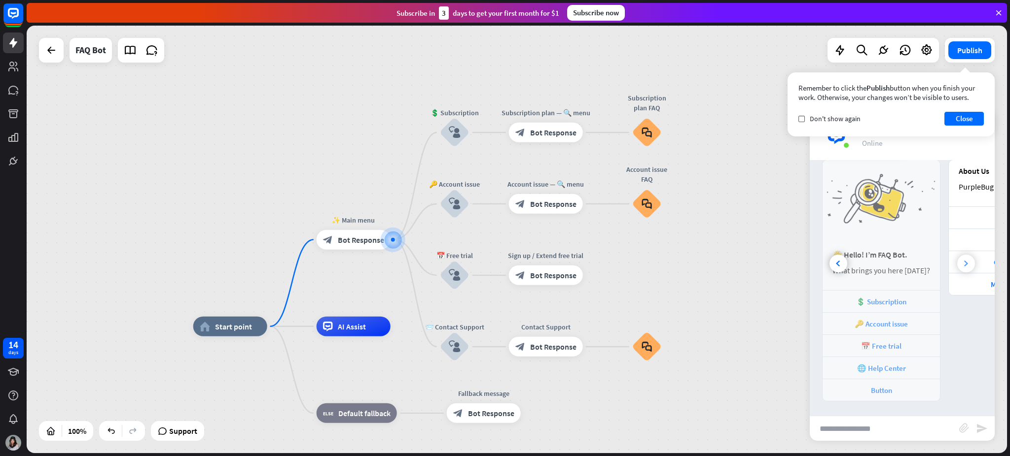
scroll to position [0, 110]
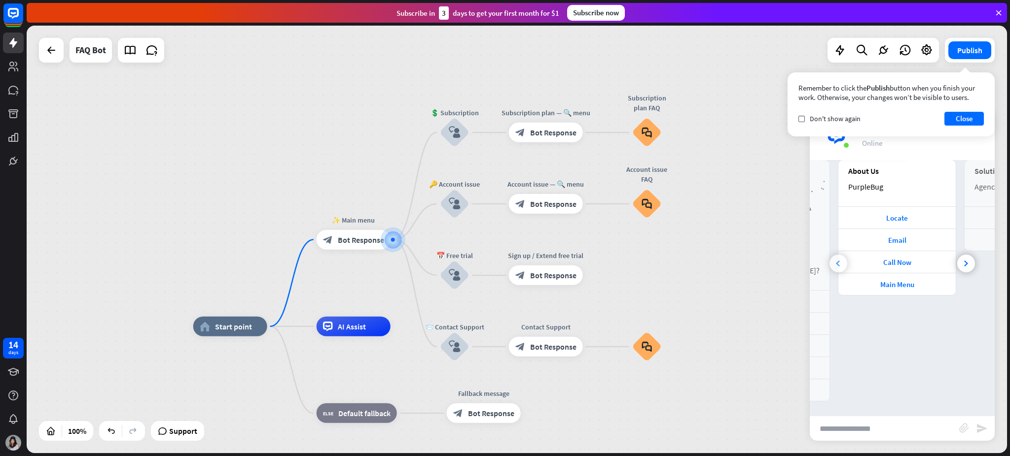
click at [757, 265] on div at bounding box center [838, 264] width 18 height 18
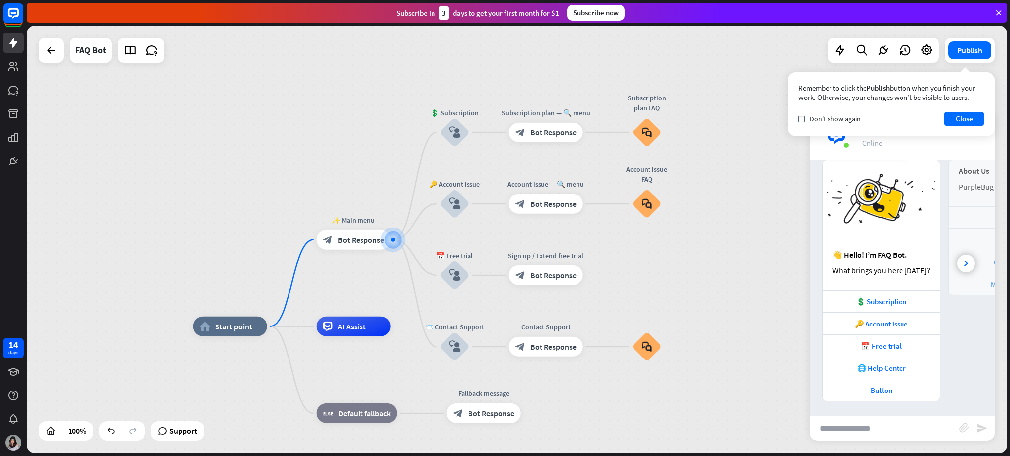
scroll to position [0, 0]
click at [757, 44] on div at bounding box center [861, 50] width 20 height 20
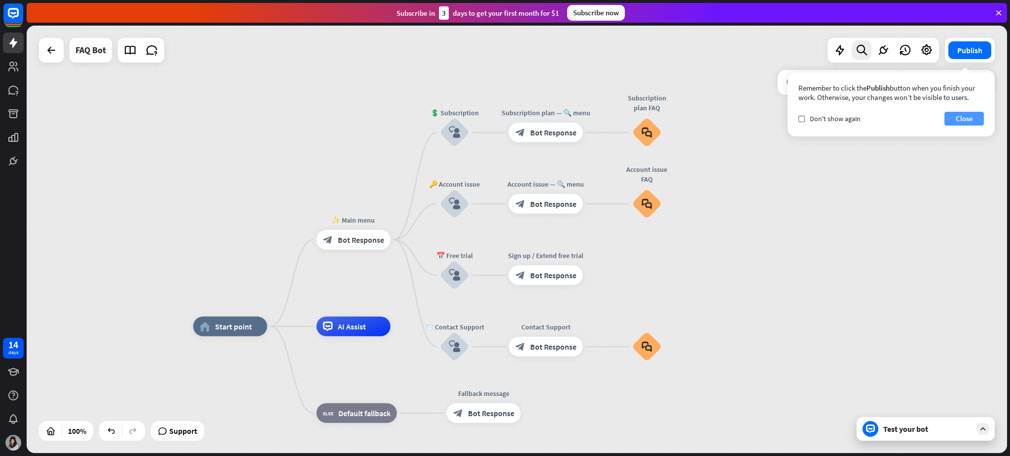
click at [757, 120] on button "Close" at bounding box center [963, 119] width 39 height 14
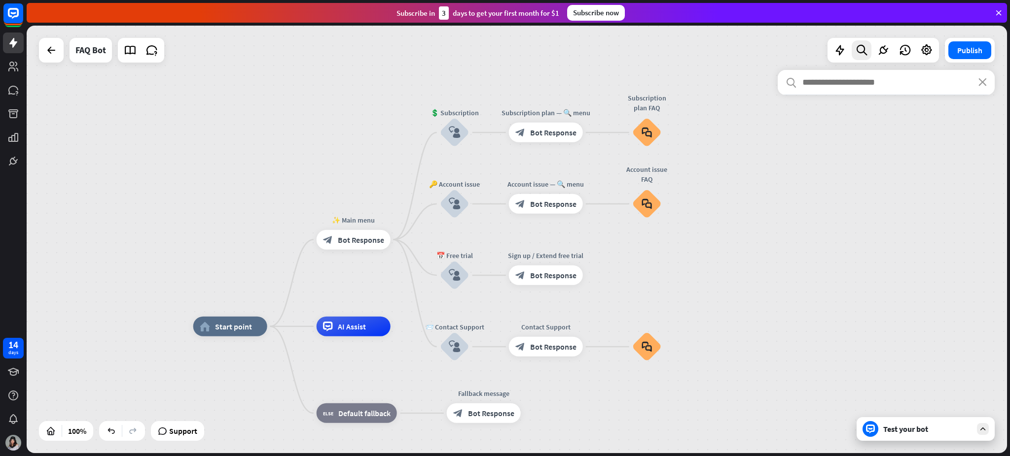
click at [757, 86] on input "text" at bounding box center [885, 82] width 217 height 25
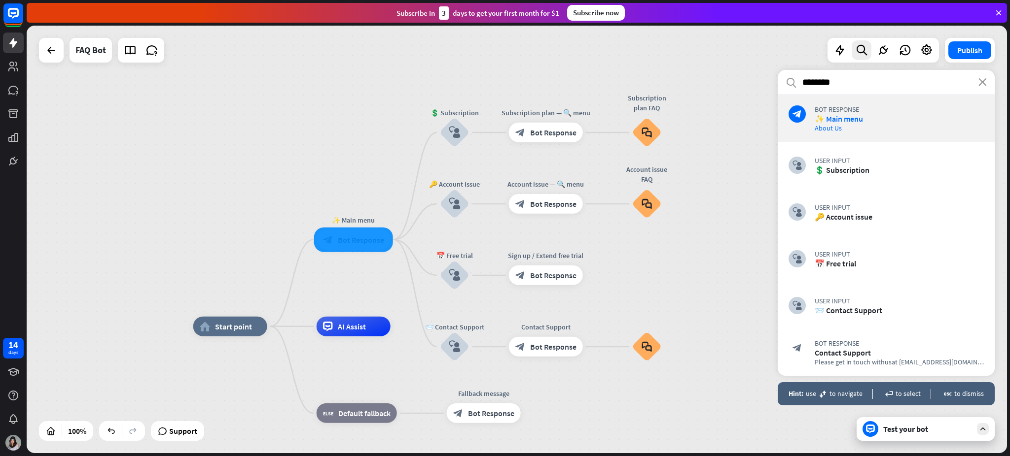
click at [757, 63] on div "home_2 Start point ✨ Main menu block_bot_response Bot Response 💲 Subscription b…" at bounding box center [517, 240] width 980 height 428
drag, startPoint x: 852, startPoint y: 83, endPoint x: 721, endPoint y: 101, distance: 132.3
click at [721, 101] on div "home_2 Start point ✨ Main menu block_bot_response Bot Response 💲 Subscription b…" at bounding box center [517, 240] width 980 height 428
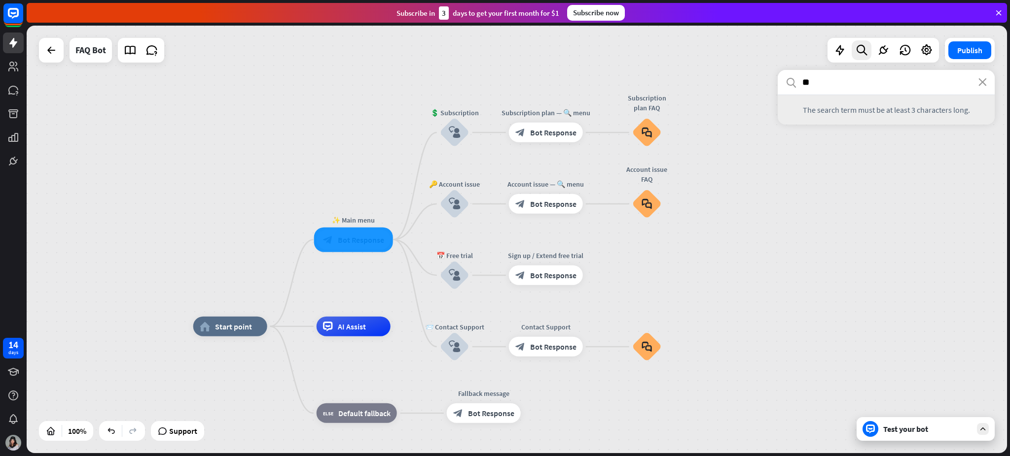
type input "*"
type input "****"
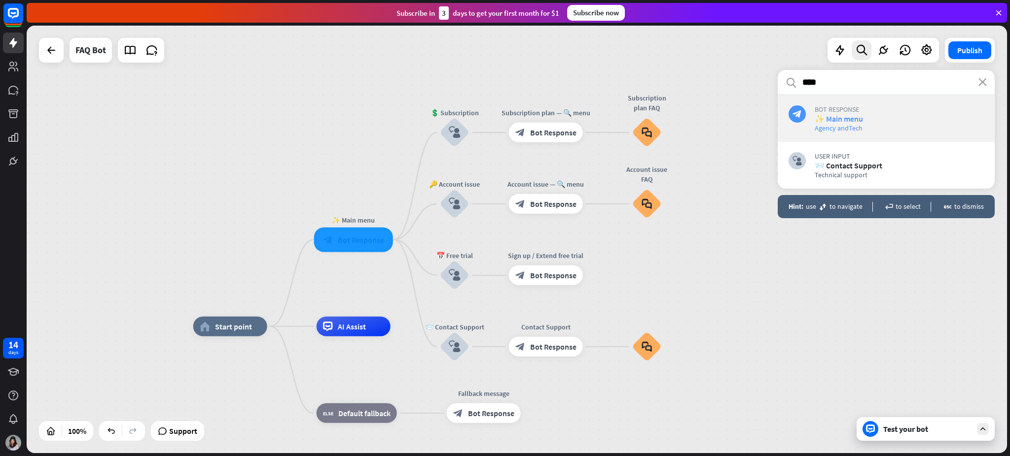
click at [757, 115] on span "✨ Main menu" at bounding box center [898, 119] width 169 height 10
click at [757, 78] on icon "close" at bounding box center [982, 82] width 8 height 8
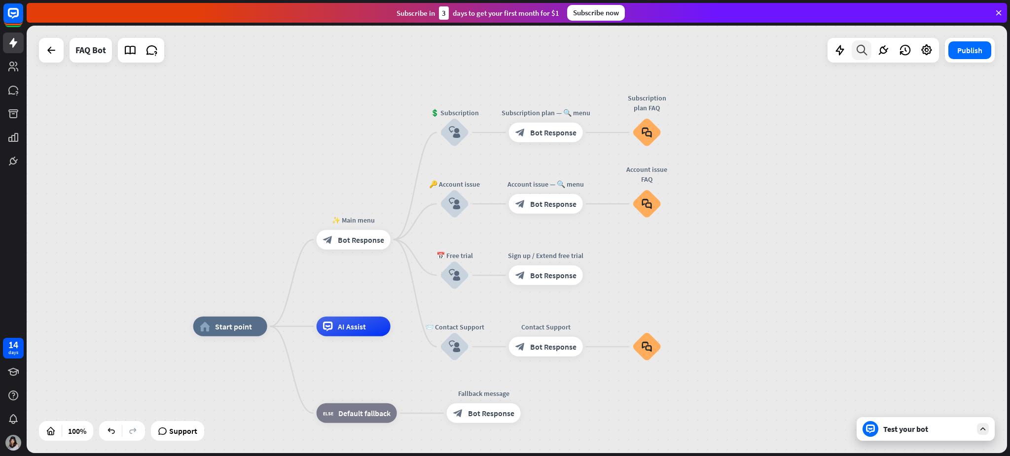
click at [757, 43] on div at bounding box center [861, 50] width 20 height 20
drag, startPoint x: 862, startPoint y: 89, endPoint x: 715, endPoint y: 84, distance: 147.0
click at [715, 84] on div "home_2 Start point ✨ Main menu block_bot_response Bot Response 💲 Subscription b…" at bounding box center [517, 240] width 980 height 428
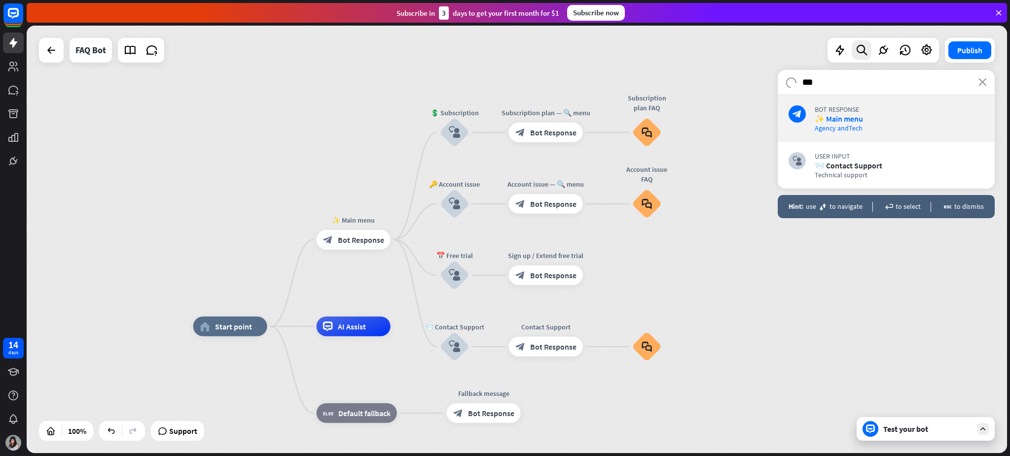
type input "****"
click at [757, 119] on span "✨ Main menu" at bounding box center [898, 119] width 169 height 10
click at [757, 121] on div "block_bot_response Bot Response ✨ Main menu Agency and Tech" at bounding box center [885, 119] width 195 height 28
click at [757, 81] on icon "close" at bounding box center [982, 82] width 8 height 8
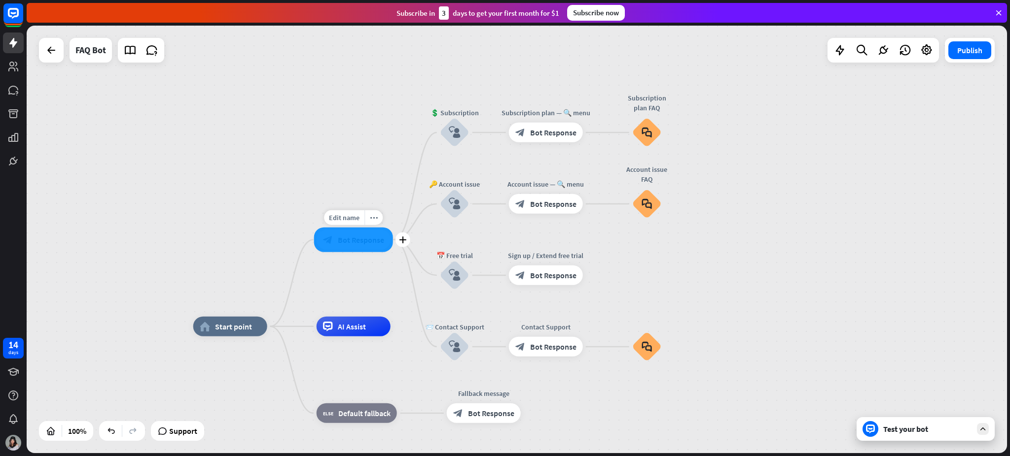
click at [349, 240] on div at bounding box center [353, 240] width 79 height 25
click at [376, 216] on icon "more_horiz" at bounding box center [374, 217] width 8 height 7
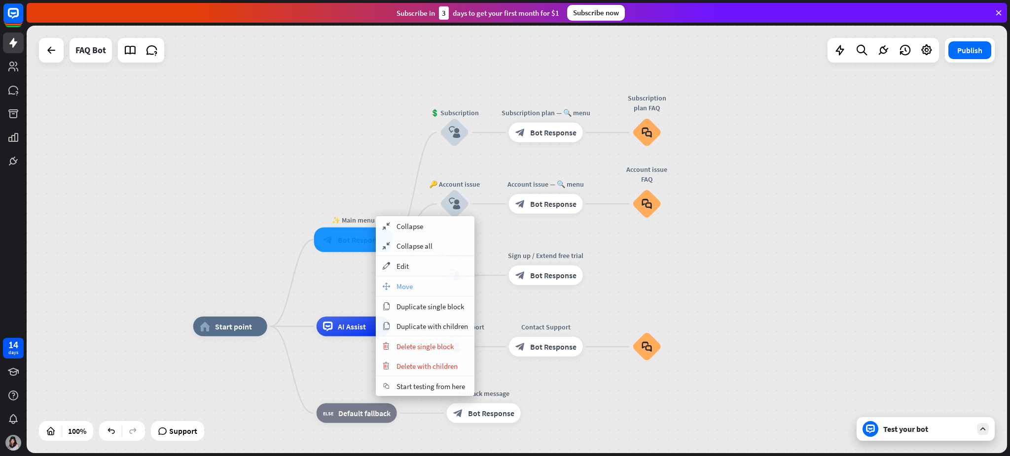
click at [400, 282] on span "Move" at bounding box center [404, 286] width 16 height 9
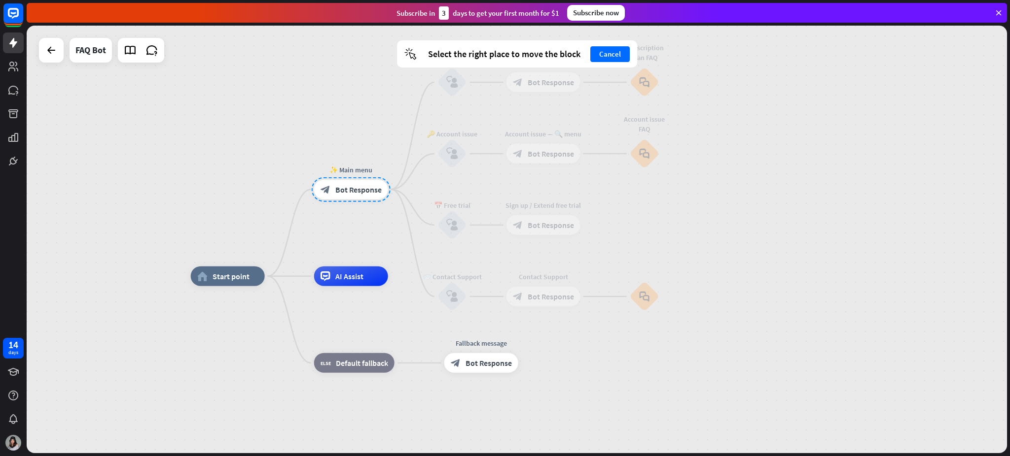
drag, startPoint x: 358, startPoint y: 250, endPoint x: 357, endPoint y: 210, distance: 39.4
click at [357, 202] on div at bounding box center [351, 189] width 79 height 25
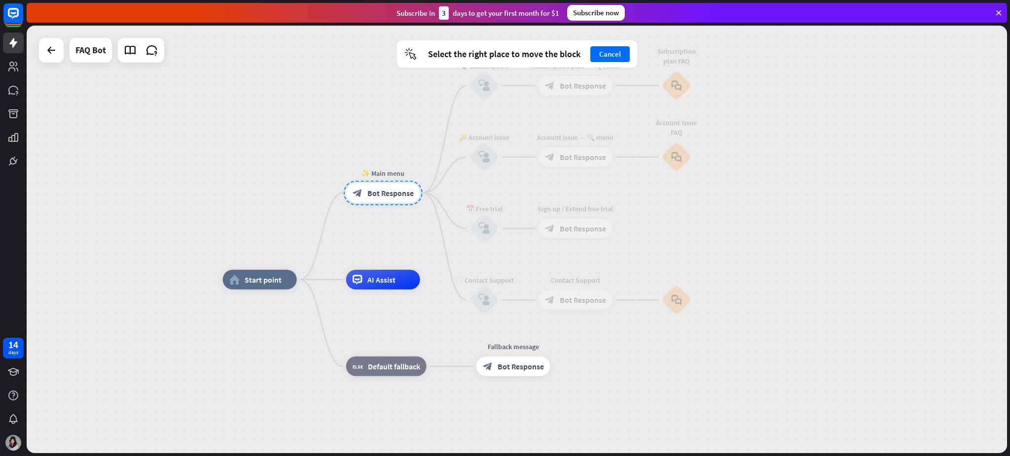
drag, startPoint x: 356, startPoint y: 195, endPoint x: 385, endPoint y: 192, distance: 28.7
click at [385, 192] on div at bounding box center [383, 193] width 79 height 25
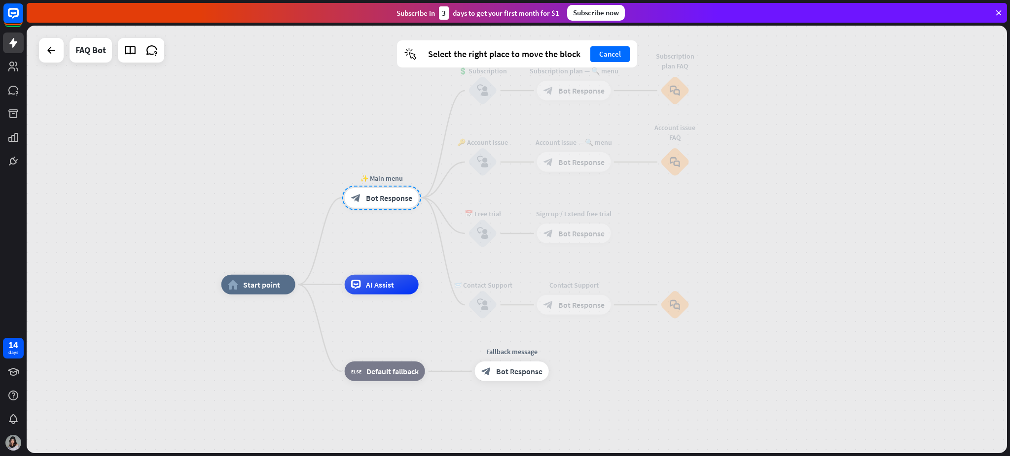
click at [385, 192] on div at bounding box center [381, 198] width 79 height 25
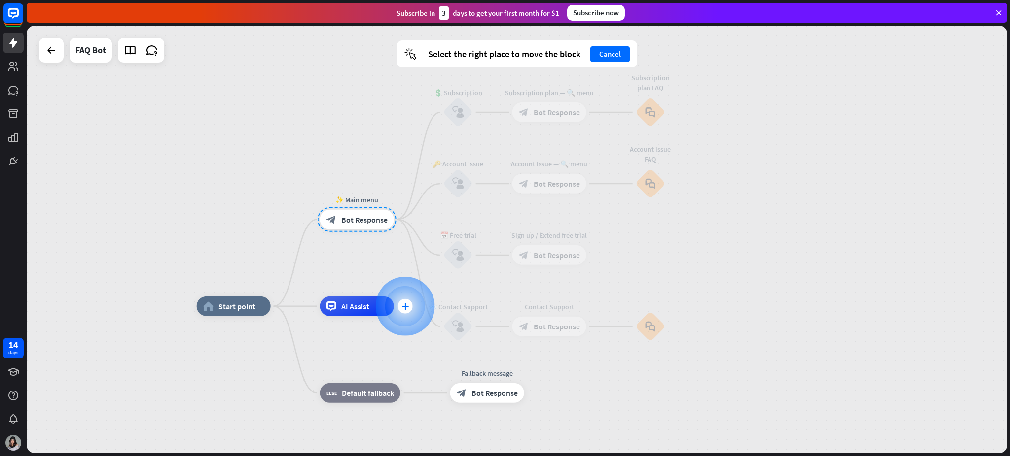
drag, startPoint x: 413, startPoint y: 273, endPoint x: 360, endPoint y: 317, distance: 68.9
click at [375, 317] on div at bounding box center [404, 306] width 59 height 59
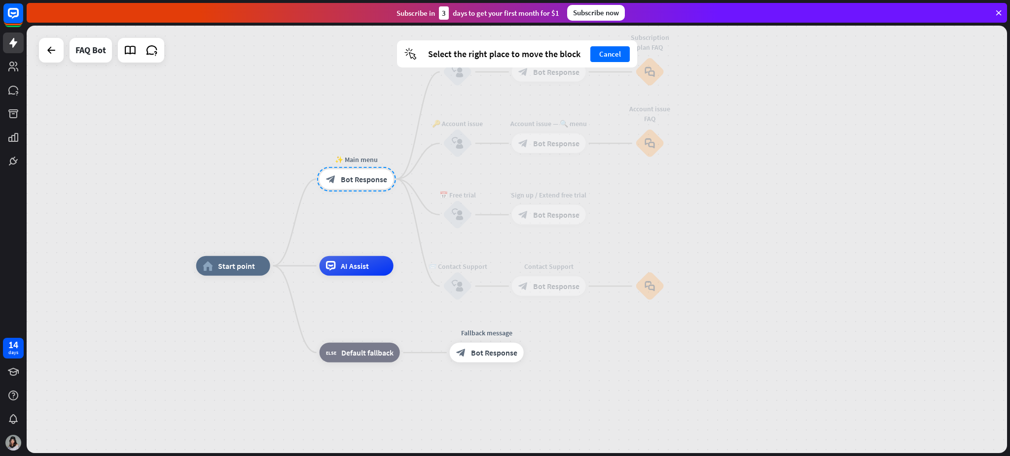
drag, startPoint x: 411, startPoint y: 305, endPoint x: 424, endPoint y: 271, distance: 36.7
click at [443, 272] on div "📨 Contact Support block_user_input" at bounding box center [458, 287] width 30 height 30
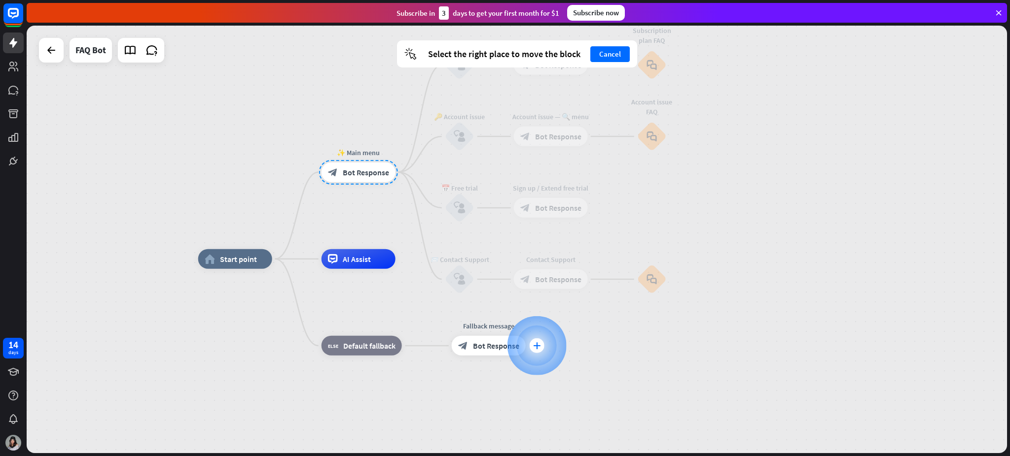
click at [539, 342] on div "plus" at bounding box center [536, 346] width 15 height 15
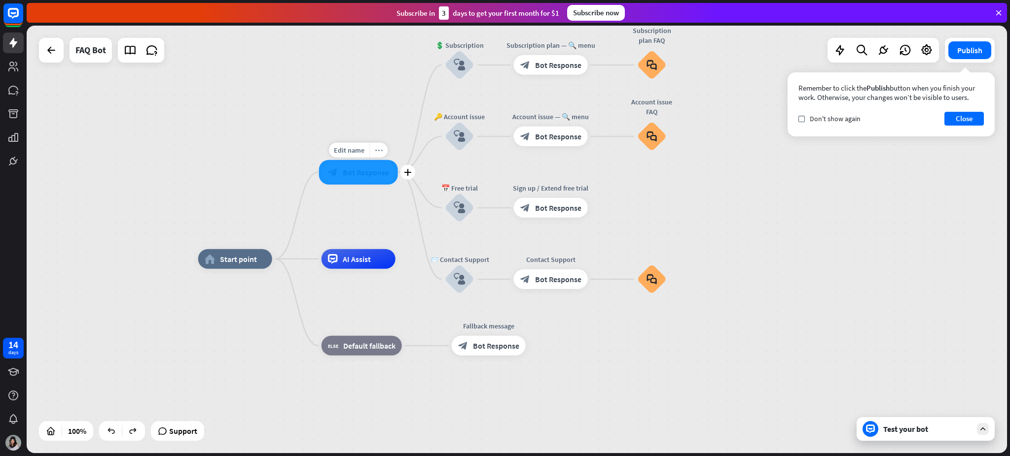
click at [382, 148] on div "more_horiz" at bounding box center [378, 150] width 18 height 15
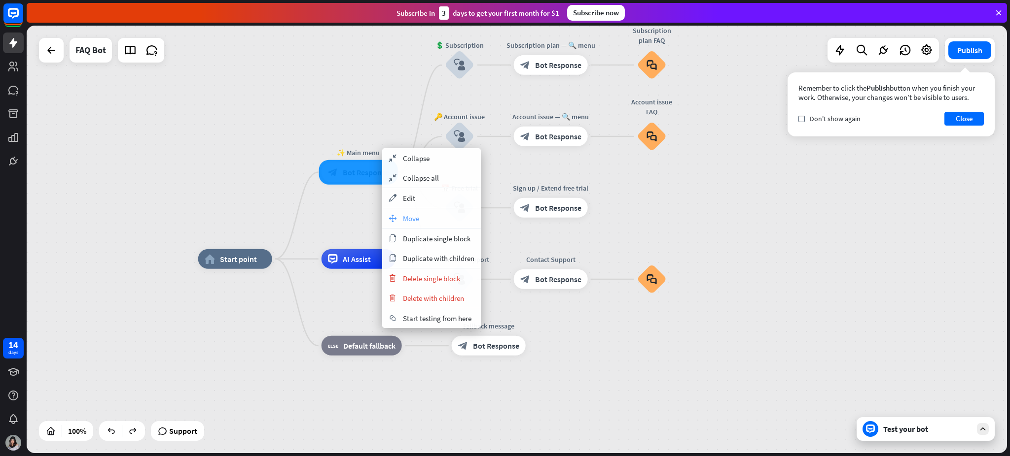
click at [415, 216] on span "Move" at bounding box center [411, 218] width 16 height 9
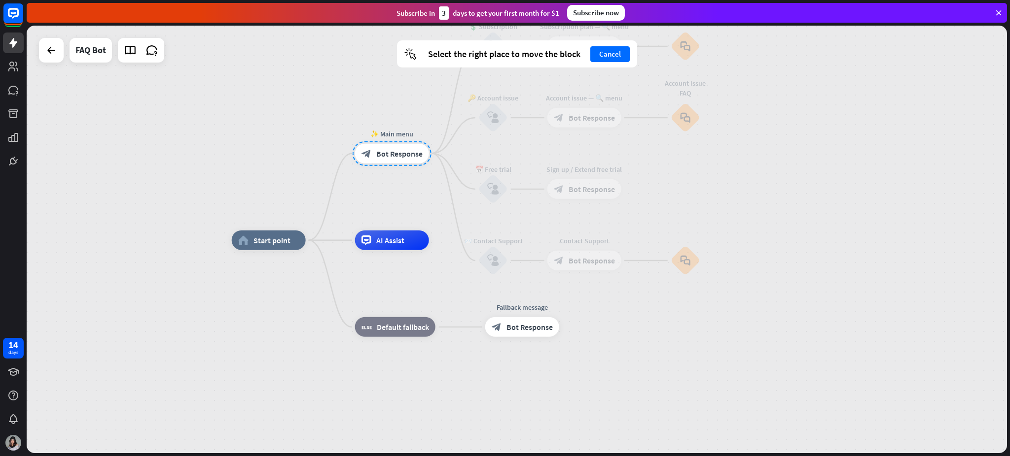
drag, startPoint x: 718, startPoint y: 218, endPoint x: 747, endPoint y: 202, distance: 32.9
click at [747, 202] on div "home_2 Start point ✨ Main menu block_bot_response Bot Response 💲 Subscription b…" at bounding box center [517, 240] width 980 height 428
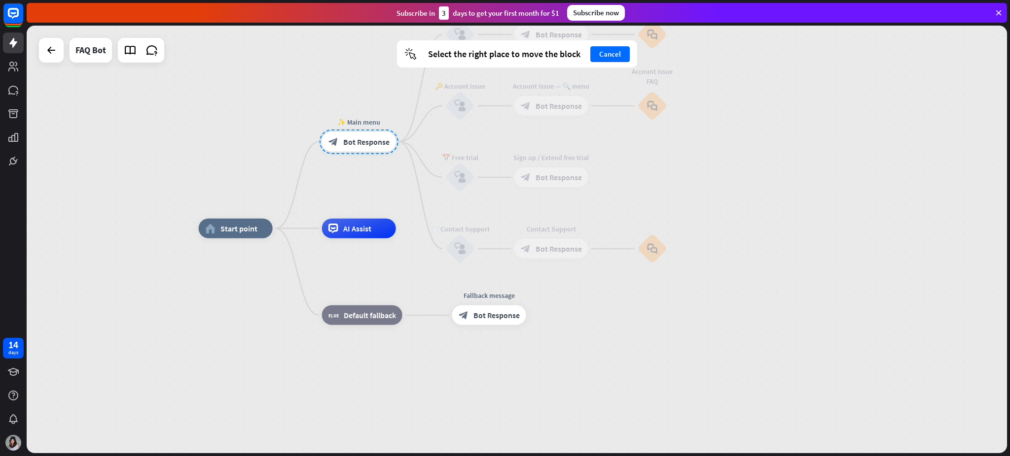
drag, startPoint x: 396, startPoint y: 150, endPoint x: 368, endPoint y: 136, distance: 31.5
click at [368, 136] on div at bounding box center [358, 142] width 79 height 25
click at [541, 318] on div "plus" at bounding box center [536, 315] width 15 height 15
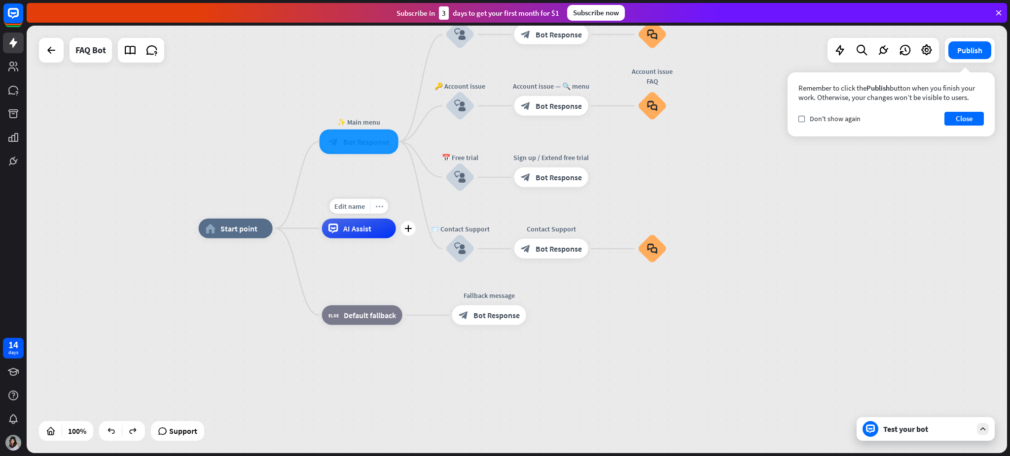
click at [380, 208] on icon "more_horiz" at bounding box center [379, 206] width 8 height 7
click at [376, 205] on icon "more_horiz" at bounding box center [379, 206] width 8 height 7
click at [625, 342] on div "home_2 Start point ✨ Main menu block_bot_response Bot Response 💲 Subscription b…" at bounding box center [689, 443] width 980 height 428
click at [757, 117] on button "Close" at bounding box center [963, 119] width 39 height 14
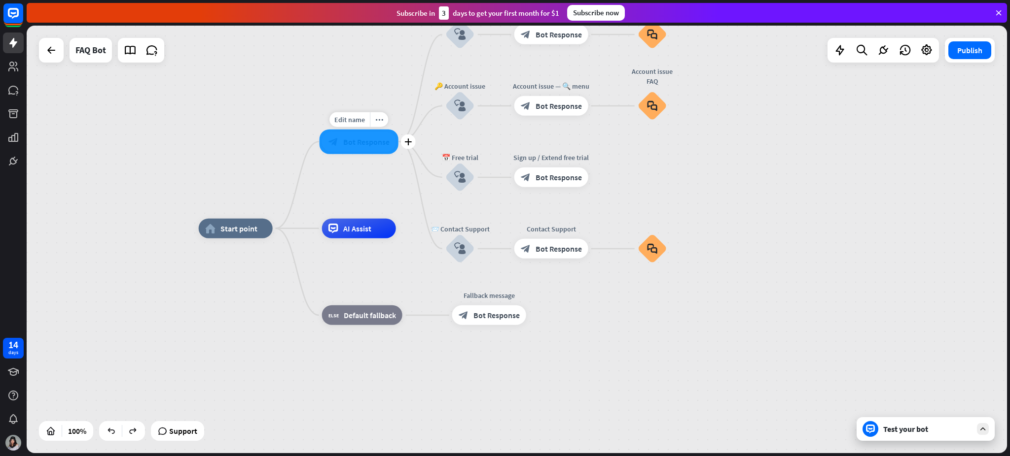
click at [363, 143] on div at bounding box center [358, 142] width 79 height 25
click at [338, 144] on div at bounding box center [358, 142] width 79 height 25
click at [350, 130] on div at bounding box center [358, 142] width 79 height 25
click at [350, 148] on div at bounding box center [358, 142] width 79 height 25
click at [359, 137] on div at bounding box center [358, 142] width 79 height 25
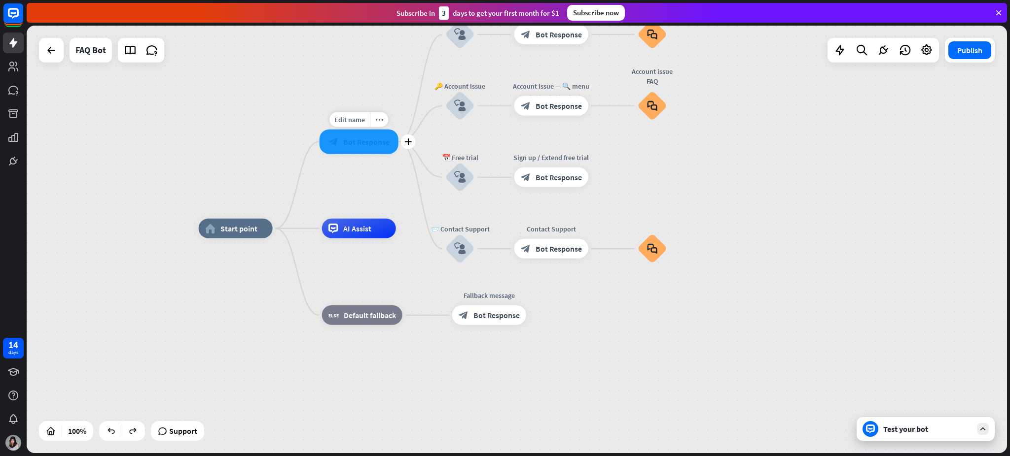
click at [359, 137] on div at bounding box center [358, 142] width 79 height 25
click at [757, 248] on div "home_2 Start point Edit name more_horiz ✨ Main menu block_bot_response Bot Resp…" at bounding box center [518, 241] width 983 height 431
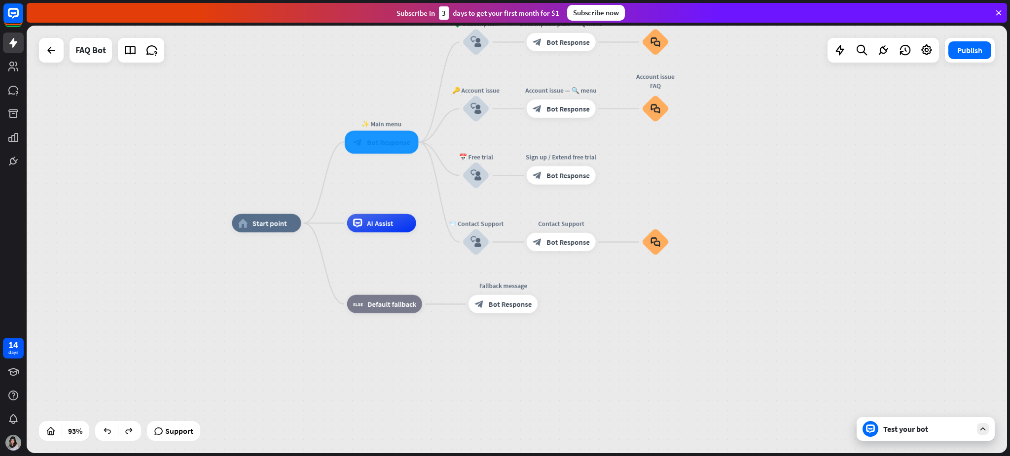
click at [757, 323] on div "home_2 Start point ✨ Main menu block_bot_response Bot Response 💲 Subscription b…" at bounding box center [689, 422] width 914 height 399
click at [437, 342] on div "home_2 Start point ✨ Main menu block_bot_response Bot Response 💲 Subscription b…" at bounding box center [688, 423] width 914 height 399
click at [757, 209] on div "home_2 Start point ✨ Main menu block_bot_response Bot Response 💲 Subscription b…" at bounding box center [518, 241] width 983 height 431
click at [350, 139] on div at bounding box center [380, 142] width 73 height 23
click at [757, 188] on div "home_2 Start point Edit name more_horiz ✨ Main menu block_bot_response Bot Resp…" at bounding box center [518, 241] width 983 height 431
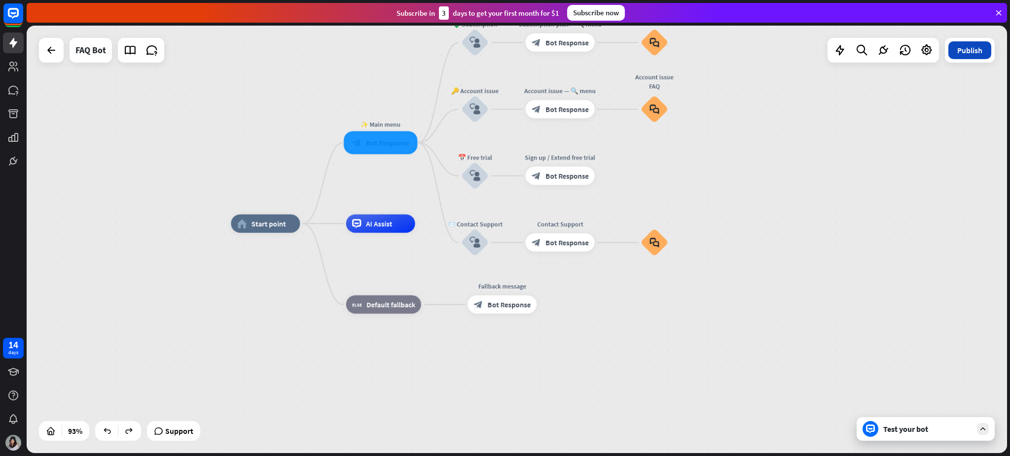
click at [757, 45] on button "Publish" at bounding box center [969, 50] width 43 height 18
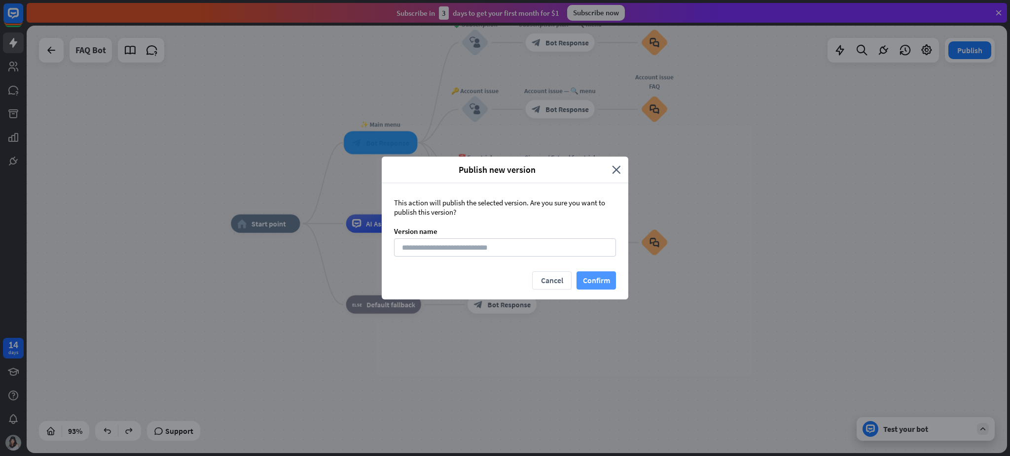
click at [601, 284] on button "Confirm" at bounding box center [595, 281] width 39 height 18
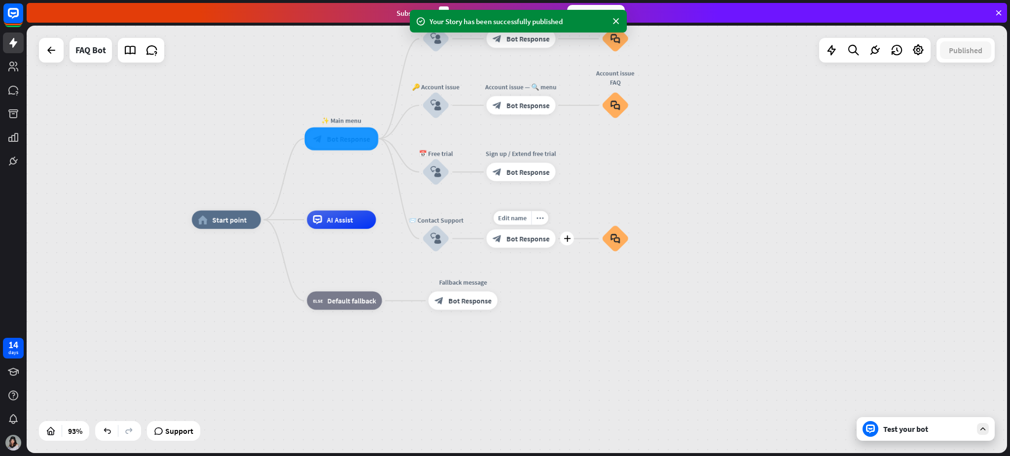
click at [506, 245] on div "block_bot_response Bot Response" at bounding box center [520, 239] width 69 height 18
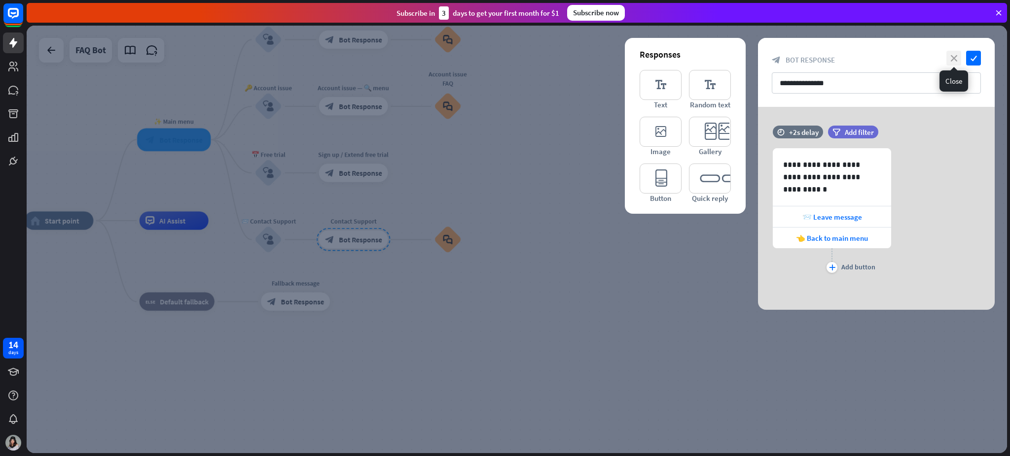
click at [757, 53] on icon "close" at bounding box center [953, 58] width 15 height 15
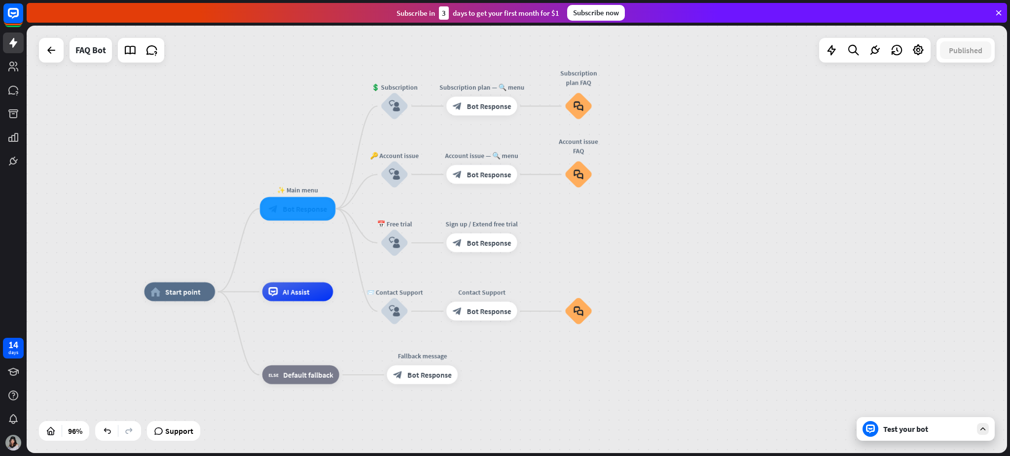
drag, startPoint x: 608, startPoint y: 200, endPoint x: 751, endPoint y: 292, distance: 169.8
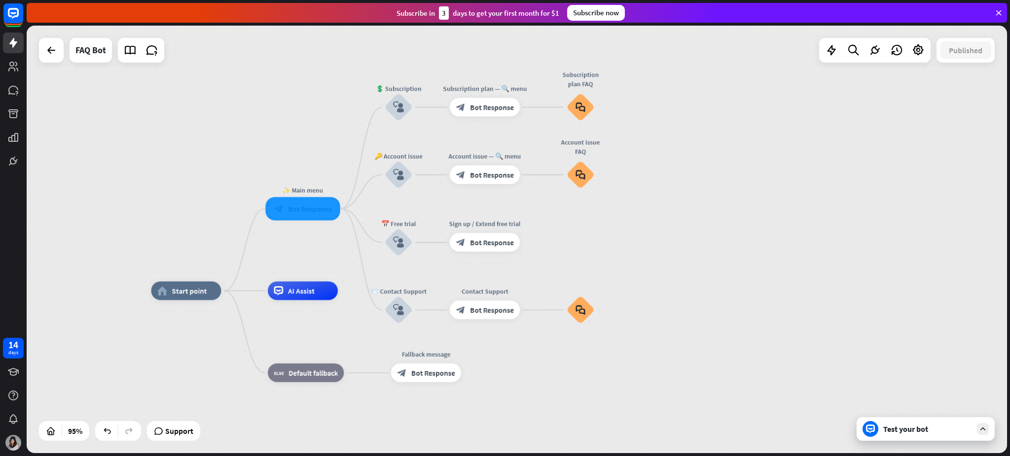
click at [310, 209] on div at bounding box center [302, 208] width 74 height 23
click at [303, 251] on div "home_2 Start point ✨ Main menu block_bot_response Bot Response 💲 Subscription b…" at bounding box center [517, 240] width 980 height 428
click at [490, 175] on span "Bot Response" at bounding box center [492, 175] width 44 height 9
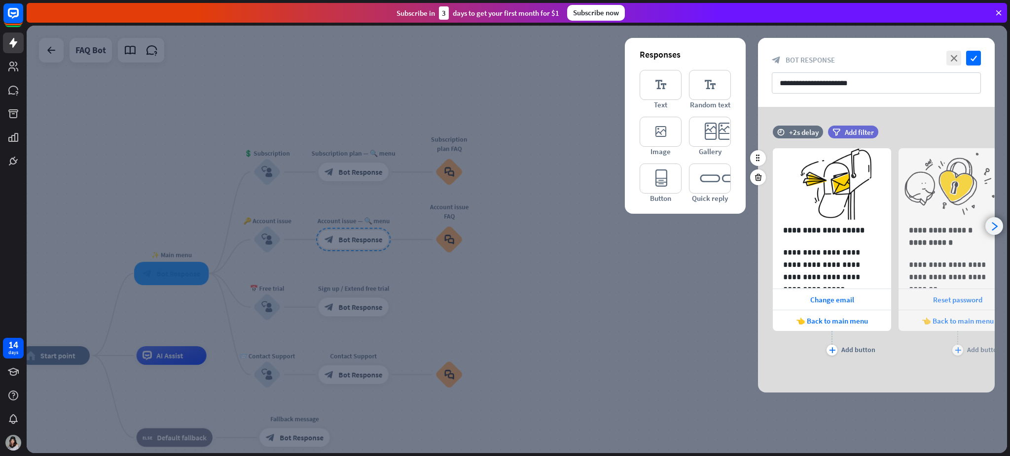
click at [757, 231] on icon "arrowhead_right" at bounding box center [993, 226] width 9 height 9
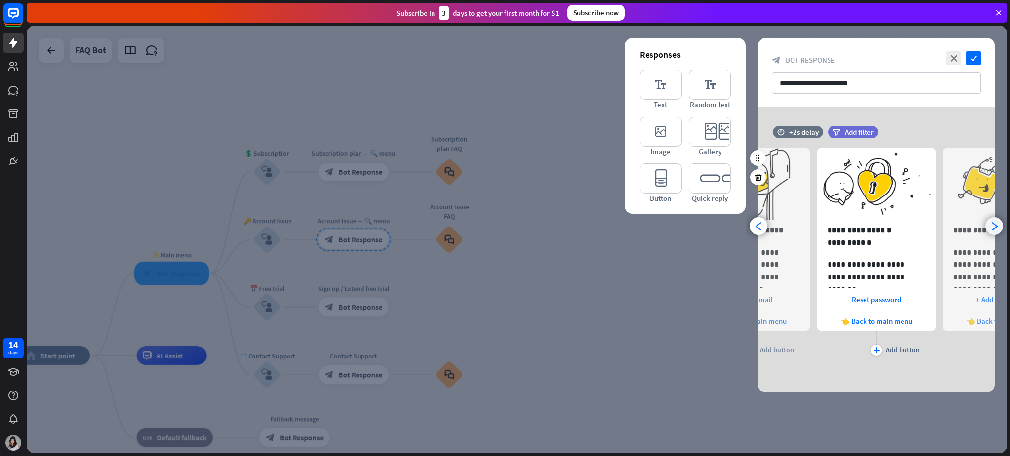
click at [757, 231] on icon "arrowhead_right" at bounding box center [993, 226] width 9 height 9
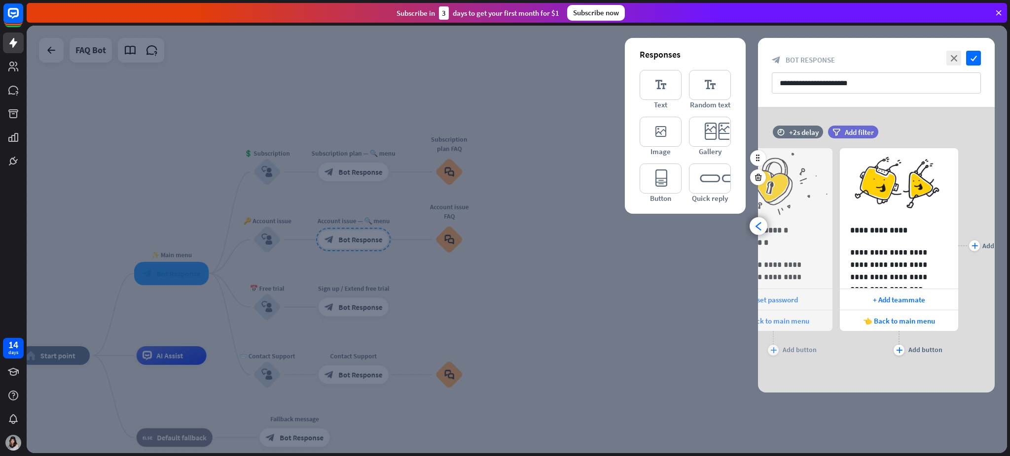
scroll to position [0, 207]
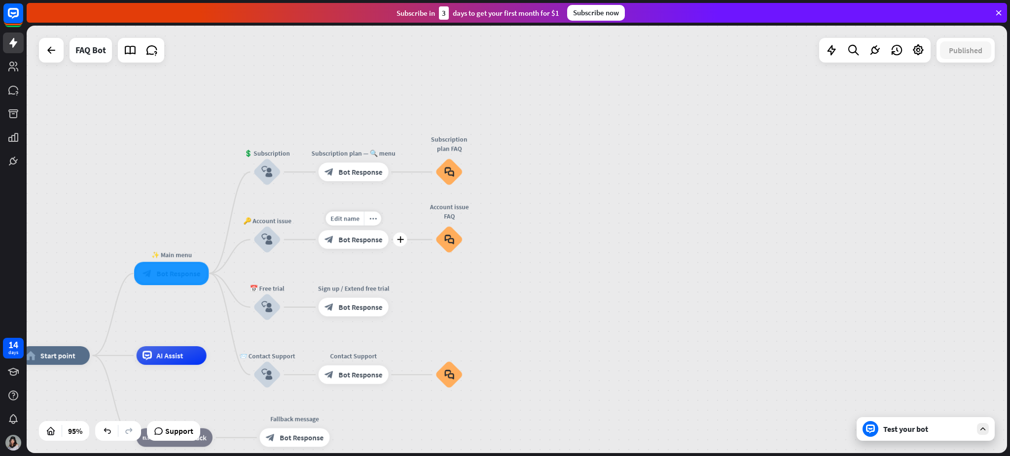
click at [356, 241] on span "Bot Response" at bounding box center [360, 239] width 44 height 9
click at [270, 237] on icon "block_user_input" at bounding box center [266, 239] width 11 height 11
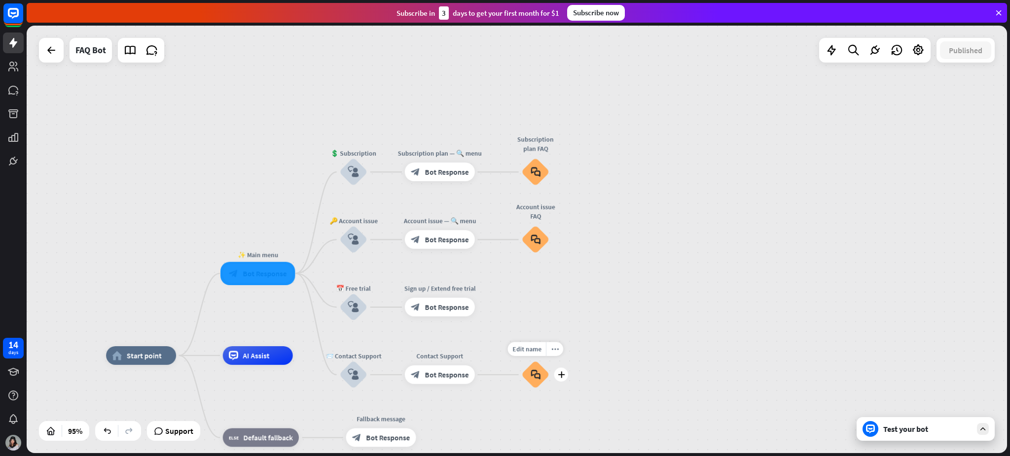
click at [539, 342] on div "block_faq" at bounding box center [535, 375] width 28 height 28
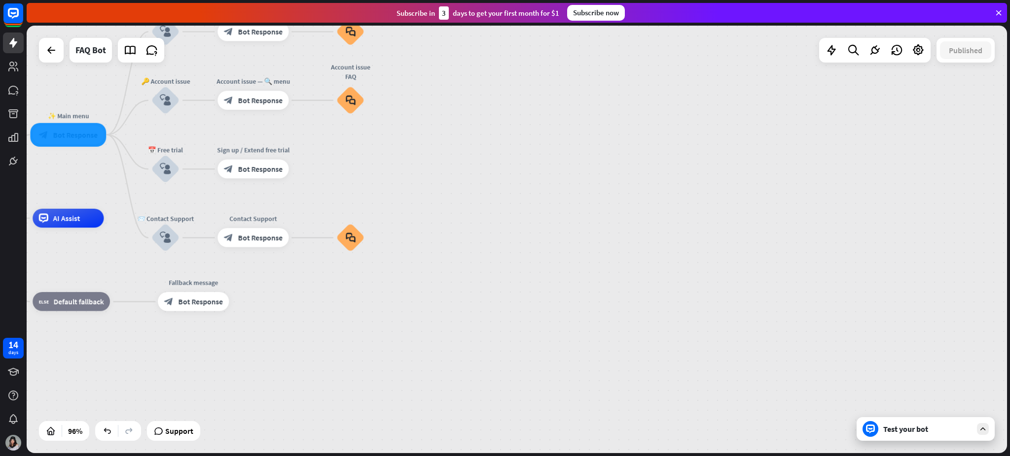
click at [578, 321] on div "home_2 Start point ✨ Main menu block_bot_response Bot Response 💲 Subscription b…" at bounding box center [385, 424] width 943 height 412
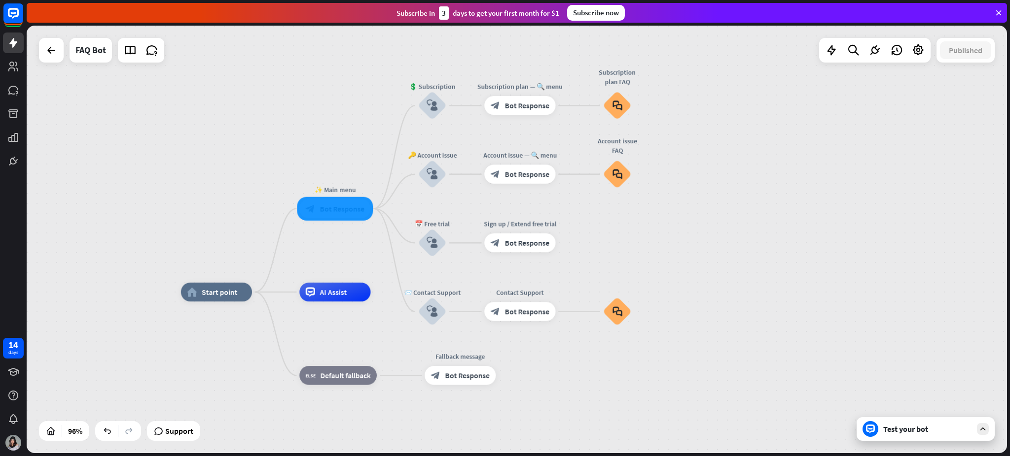
drag, startPoint x: 524, startPoint y: 252, endPoint x: 790, endPoint y: 326, distance: 276.3
click at [330, 218] on div at bounding box center [335, 209] width 76 height 24
click at [333, 208] on div at bounding box center [335, 209] width 76 height 24
click at [338, 194] on div "Edit name" at bounding box center [326, 187] width 39 height 14
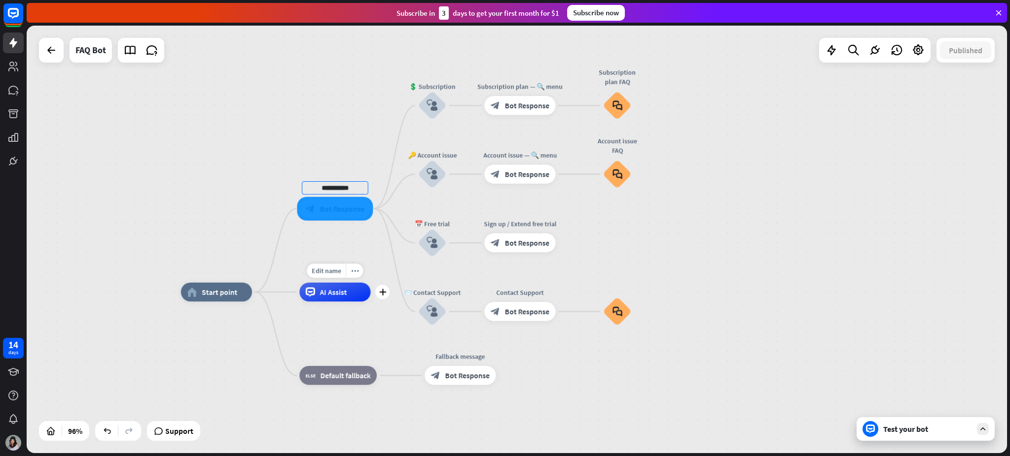
click at [350, 274] on div "more_horiz" at bounding box center [355, 271] width 18 height 14
click at [353, 256] on div "home_2 Start point ✨ Main menu block_bot_response Bot Response 💲 Subscription b…" at bounding box center [517, 240] width 980 height 428
click at [54, 52] on icon at bounding box center [51, 50] width 12 height 12
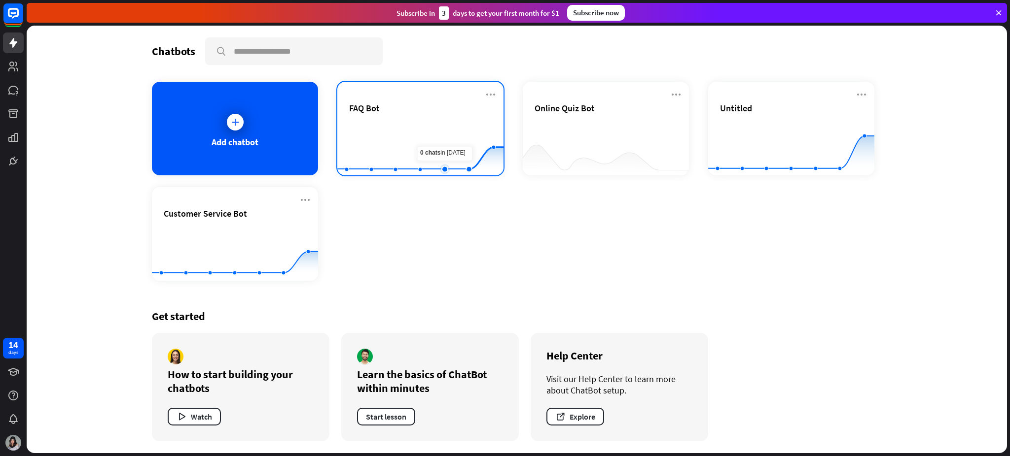
click at [418, 115] on div "FAQ Bot" at bounding box center [420, 120] width 142 height 35
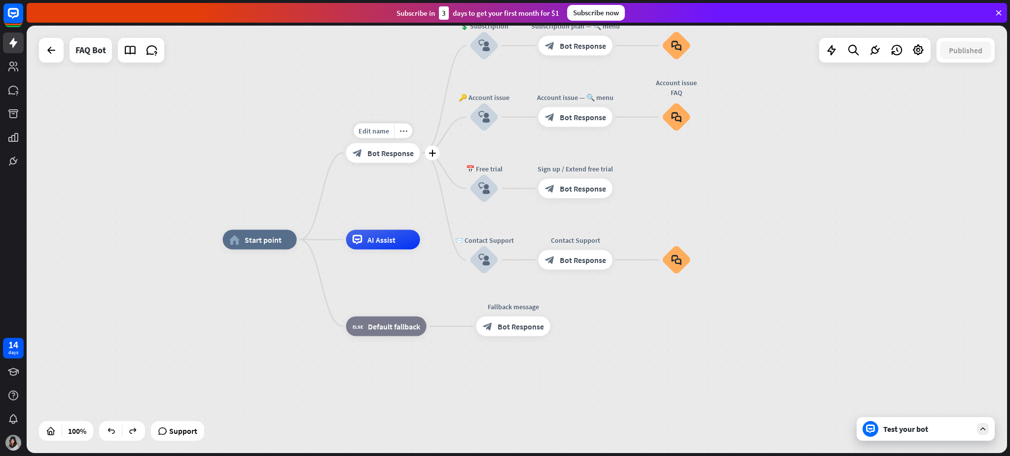
click at [370, 152] on span "Bot Response" at bounding box center [390, 153] width 46 height 10
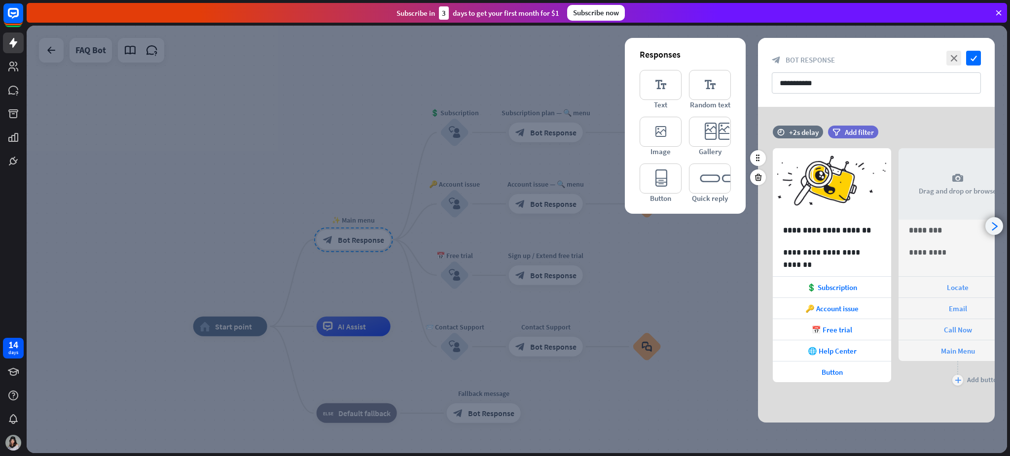
click at [757, 224] on icon "arrowhead_right" at bounding box center [993, 226] width 9 height 9
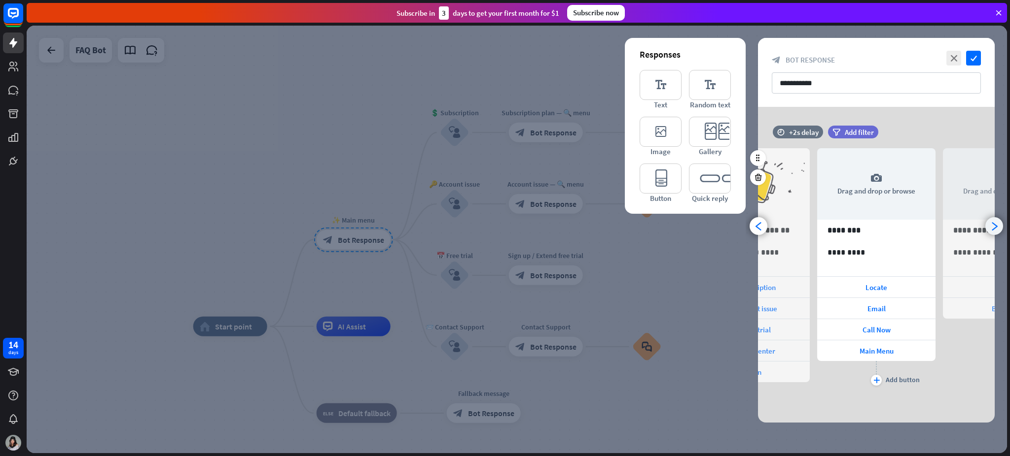
click at [757, 224] on icon "arrowhead_right" at bounding box center [993, 226] width 9 height 9
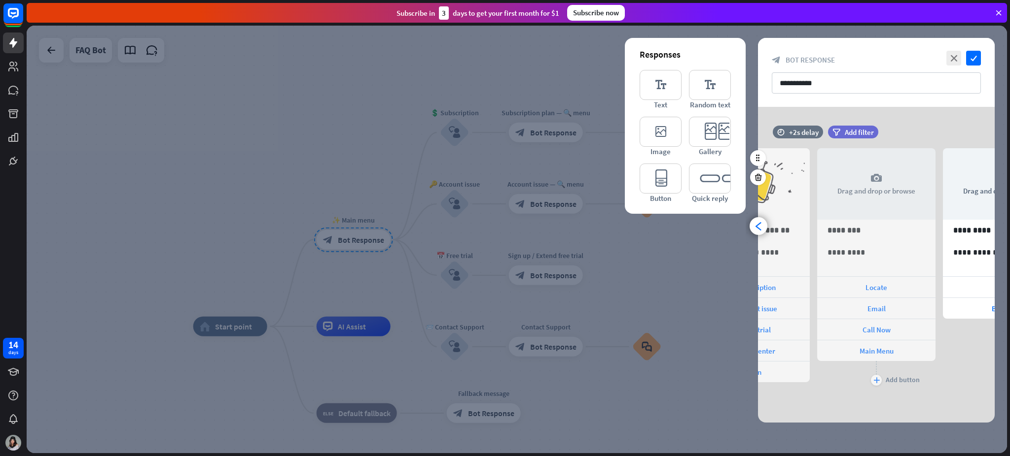
scroll to position [0, 207]
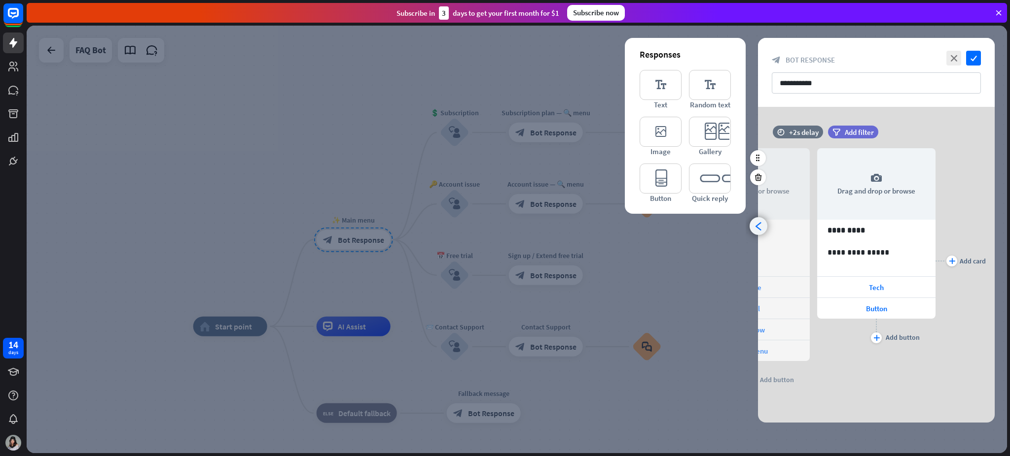
click at [757, 232] on div "arrowhead_left" at bounding box center [758, 226] width 18 height 18
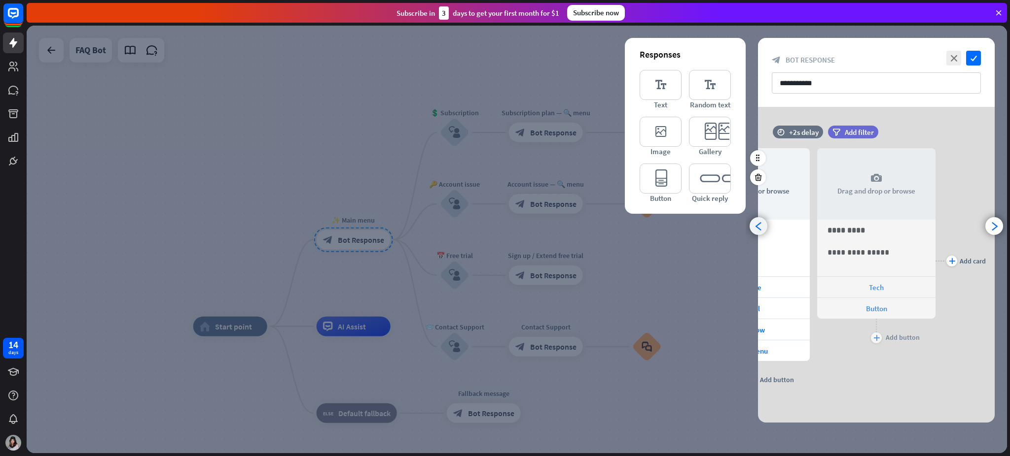
scroll to position [0, 81]
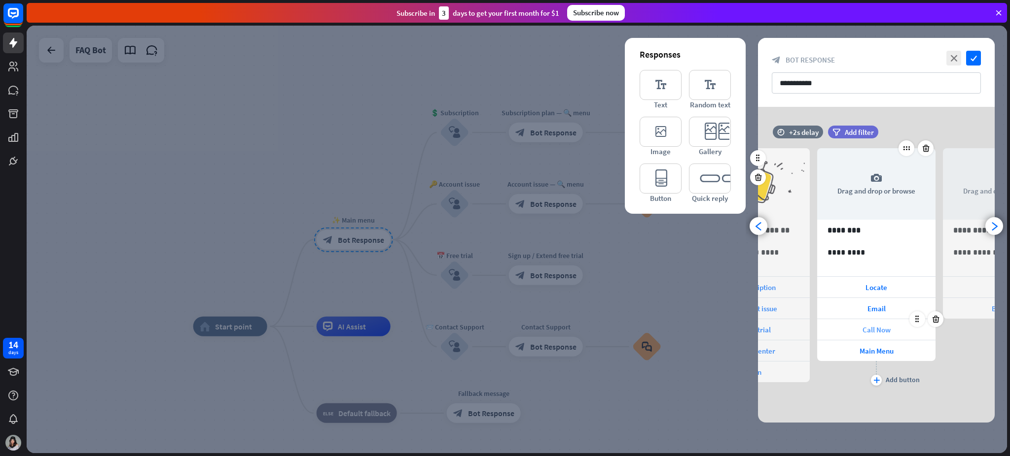
click at [757, 332] on span "Call Now" at bounding box center [876, 329] width 28 height 9
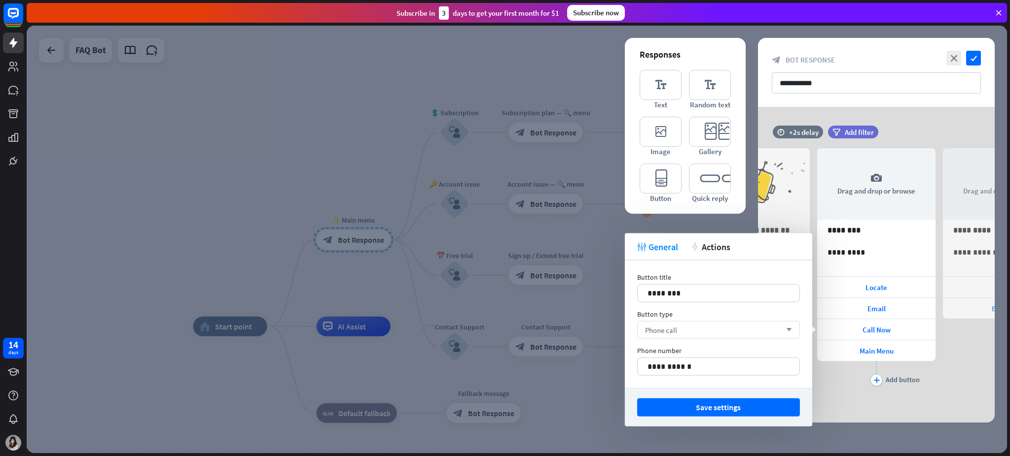
click at [757, 331] on icon "arrow_down" at bounding box center [786, 330] width 11 height 6
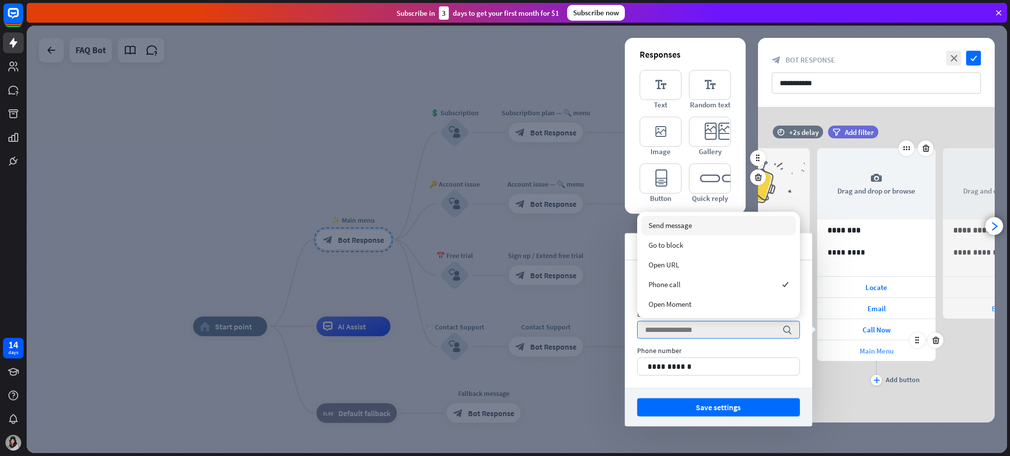
click at [757, 342] on span "Main Menu" at bounding box center [876, 351] width 34 height 9
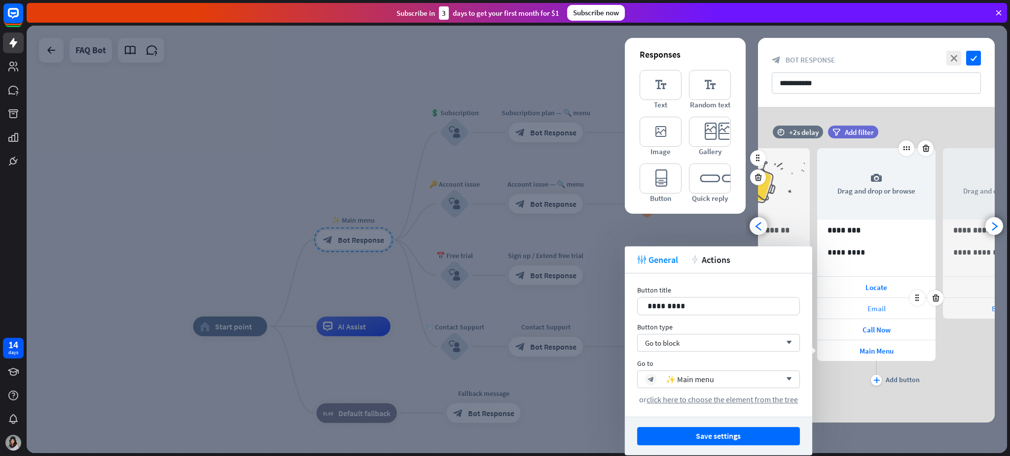
click at [757, 307] on span "Email" at bounding box center [876, 308] width 18 height 9
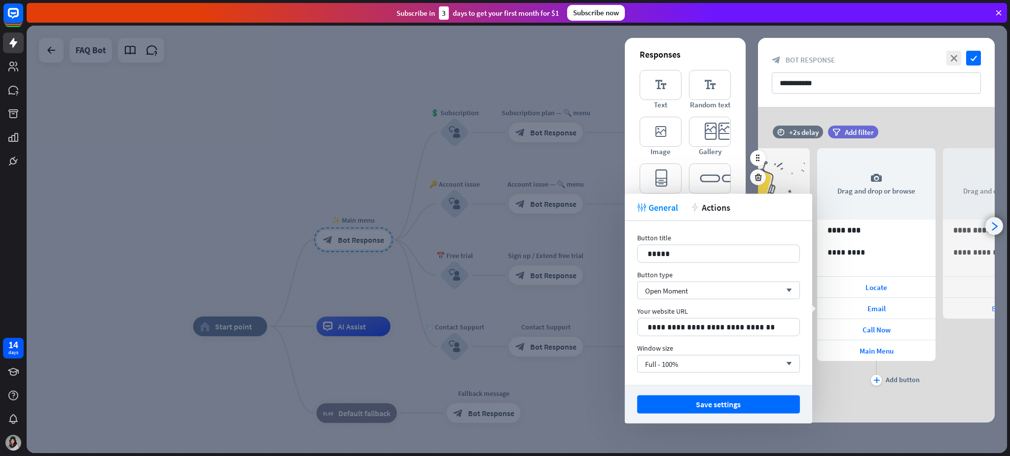
click at [757, 232] on div "arrowhead_right" at bounding box center [994, 226] width 18 height 18
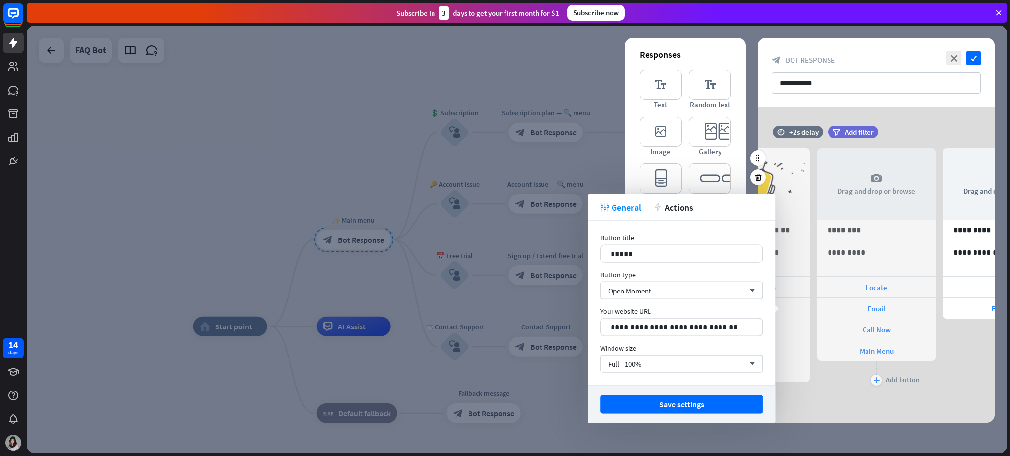
scroll to position [0, 207]
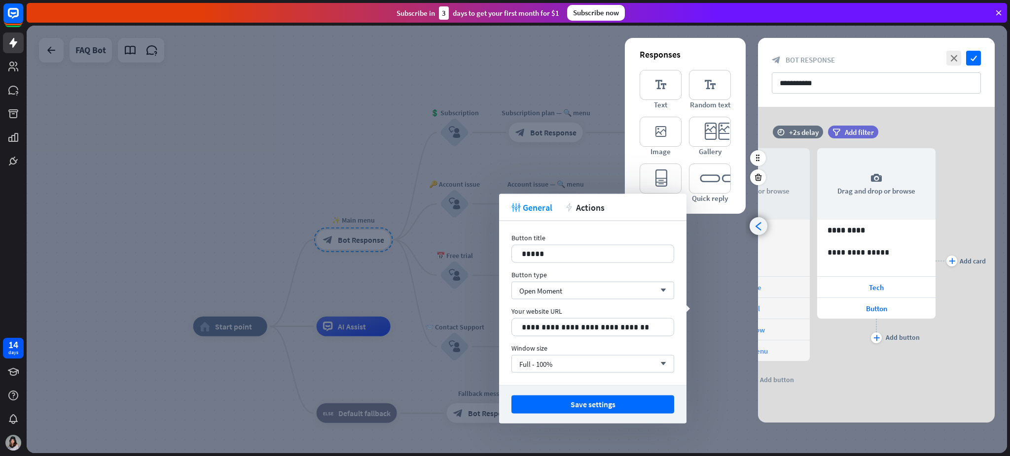
click at [754, 225] on icon "arrowhead_left" at bounding box center [758, 226] width 9 height 9
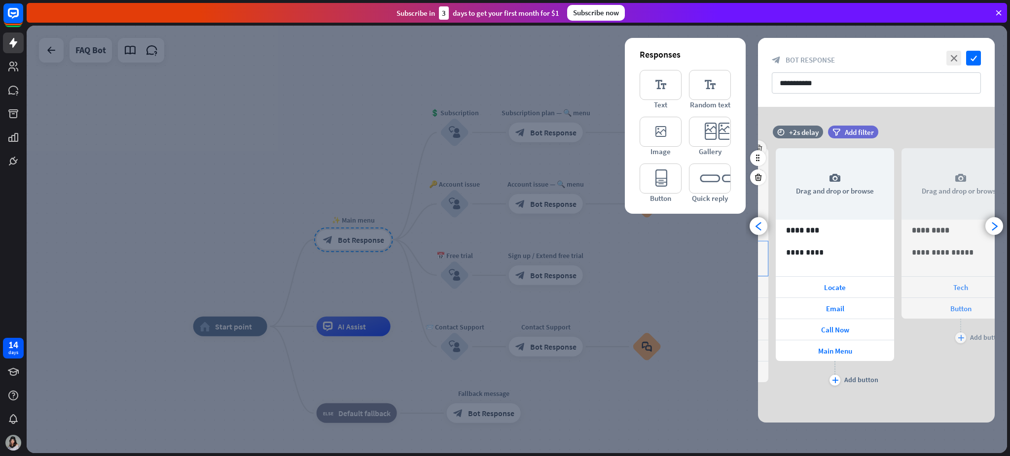
scroll to position [0, 81]
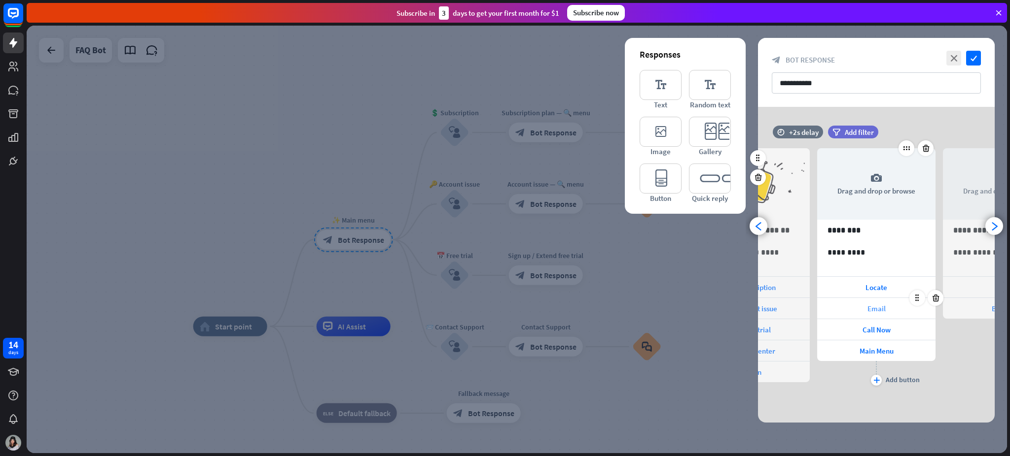
click at [757, 310] on span "Email" at bounding box center [876, 308] width 18 height 9
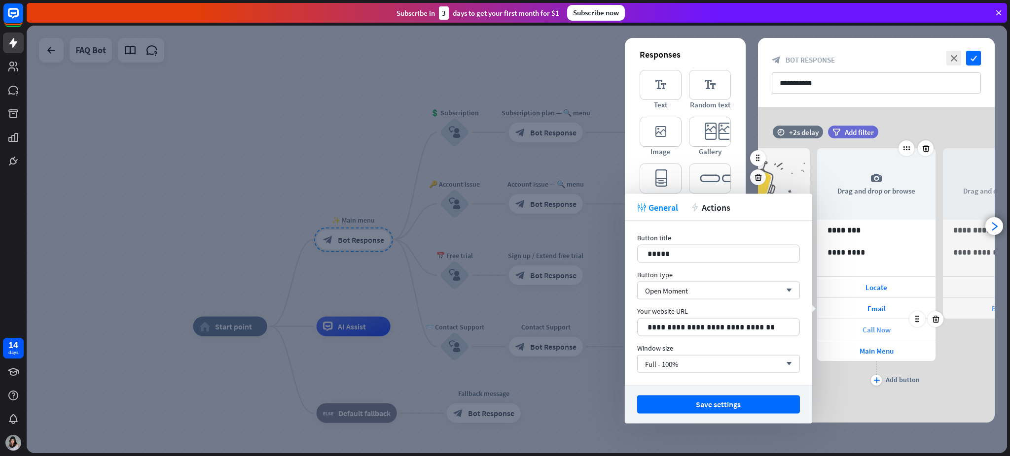
click at [757, 334] on span "Call Now" at bounding box center [876, 329] width 28 height 9
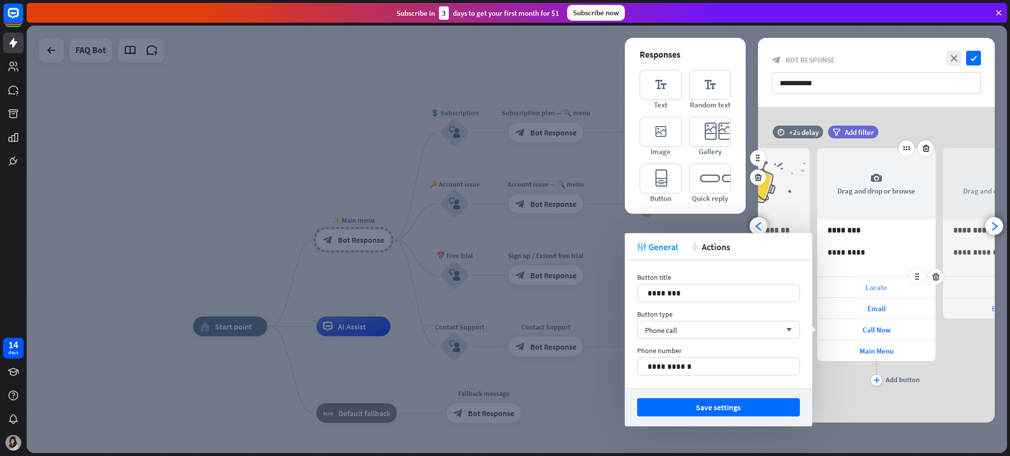
click at [757, 288] on span "Locate" at bounding box center [876, 287] width 22 height 9
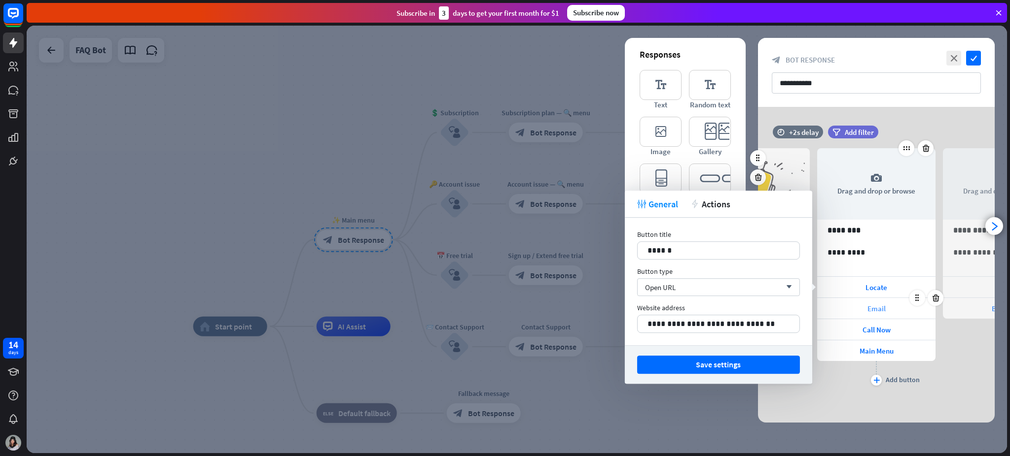
click at [757, 307] on span "Email" at bounding box center [876, 308] width 18 height 9
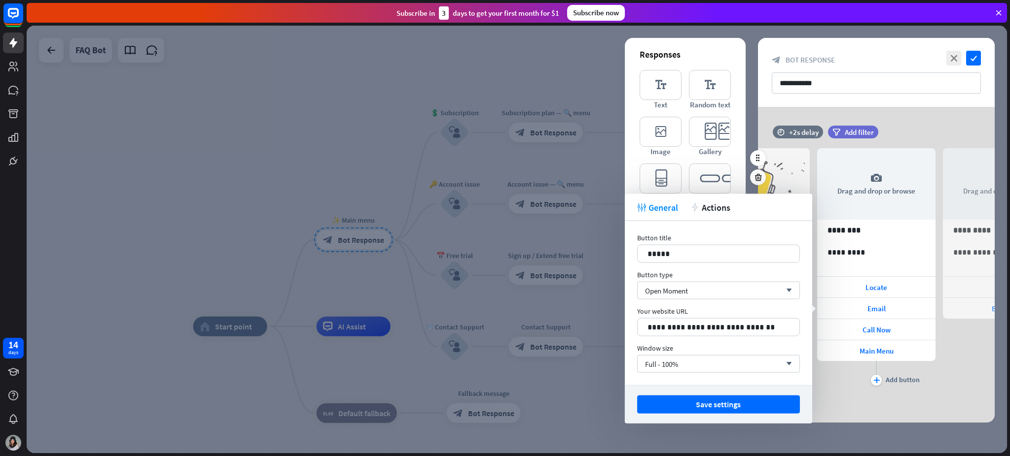
click at [757, 342] on div "**********" at bounding box center [876, 262] width 237 height 273
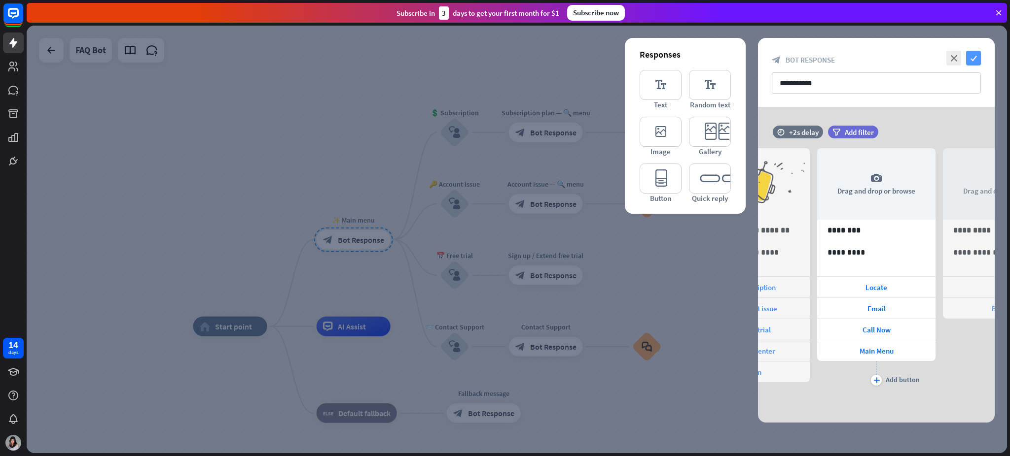
click at [757, 58] on icon "check" at bounding box center [973, 58] width 15 height 15
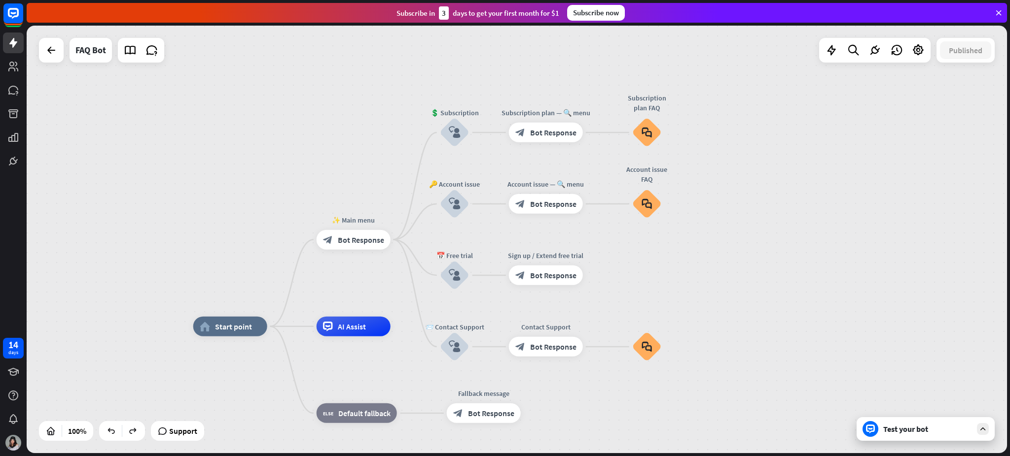
click at [757, 342] on div "Test your bot" at bounding box center [927, 429] width 89 height 10
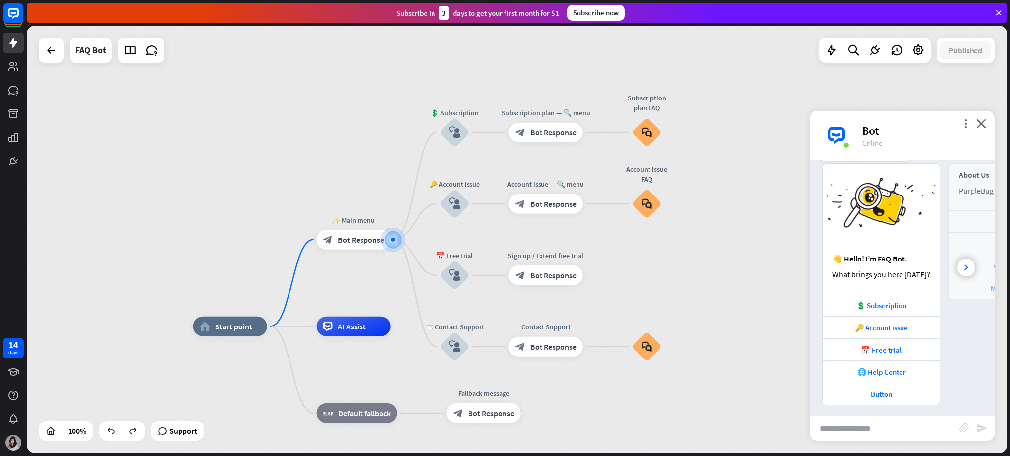
scroll to position [29, 0]
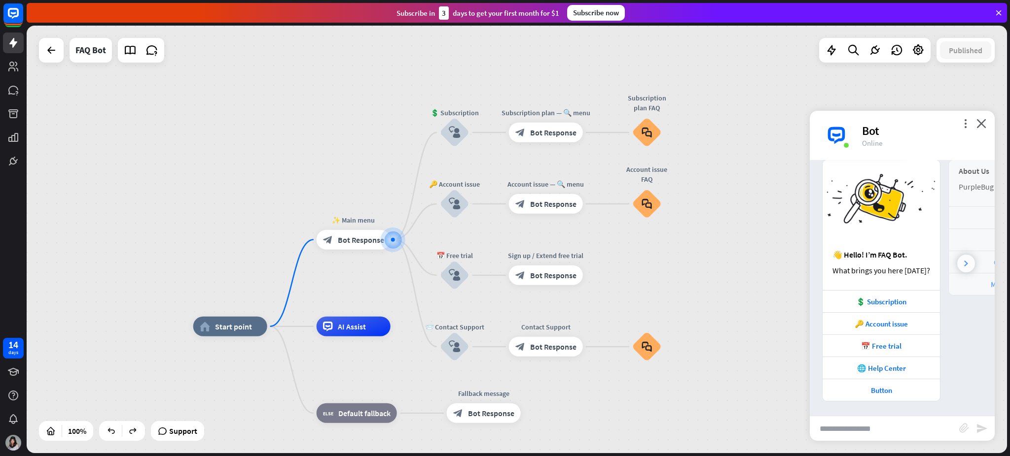
click at [757, 262] on icon at bounding box center [966, 264] width 4 height 6
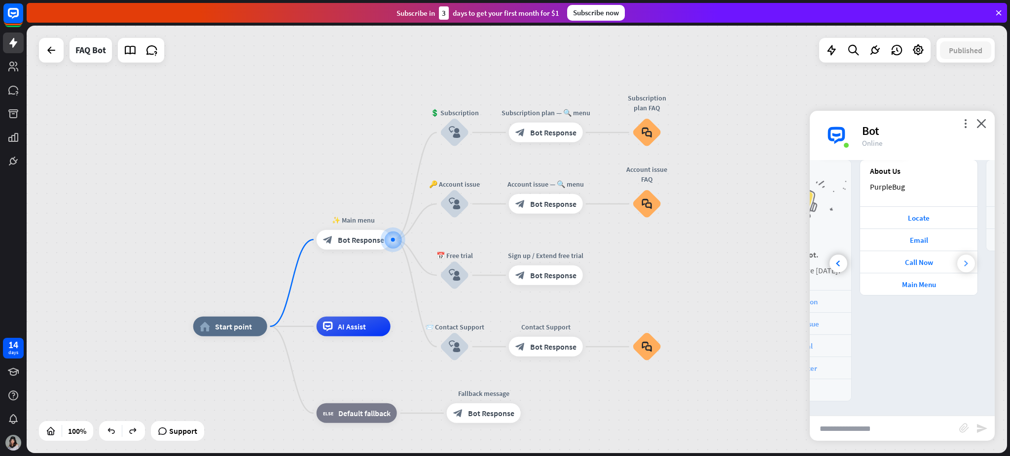
scroll to position [0, 110]
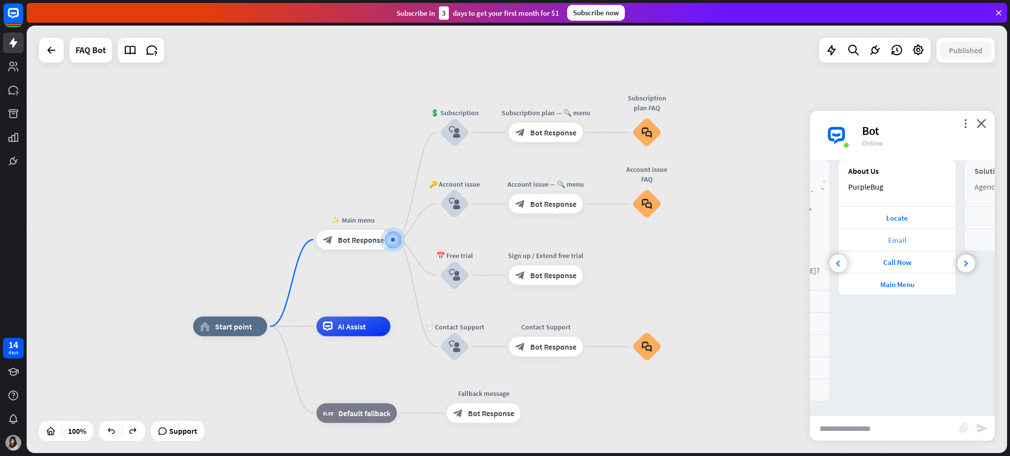
click at [757, 239] on div "Email" at bounding box center [896, 240] width 107 height 9
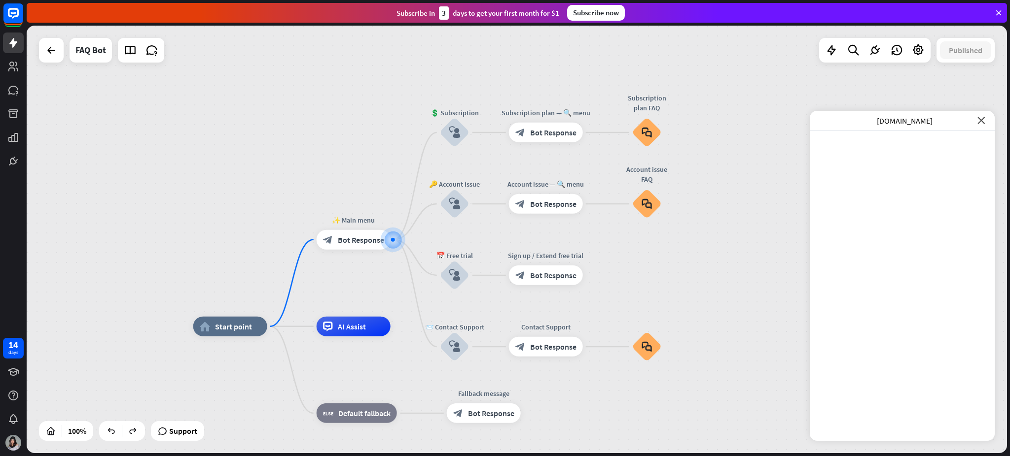
click at [757, 121] on icon "close" at bounding box center [980, 120] width 7 height 7
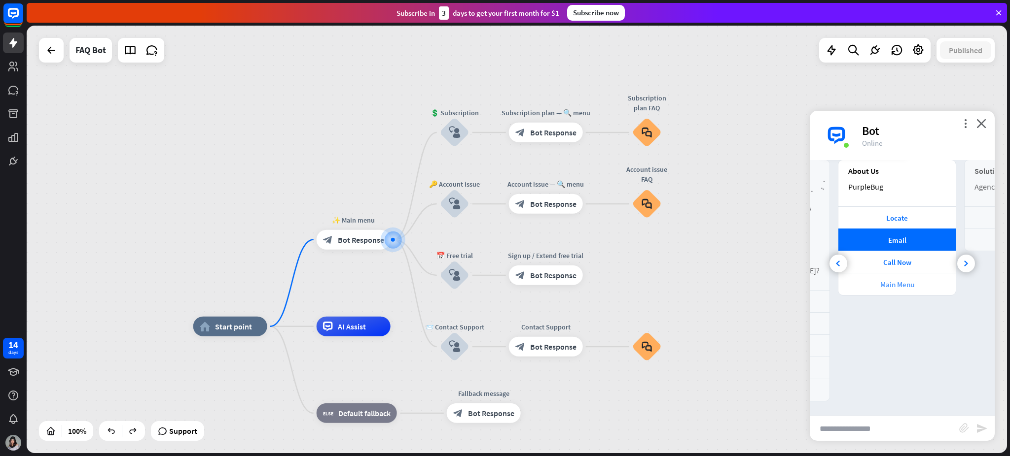
click at [757, 284] on div "Main Menu" at bounding box center [896, 284] width 107 height 9
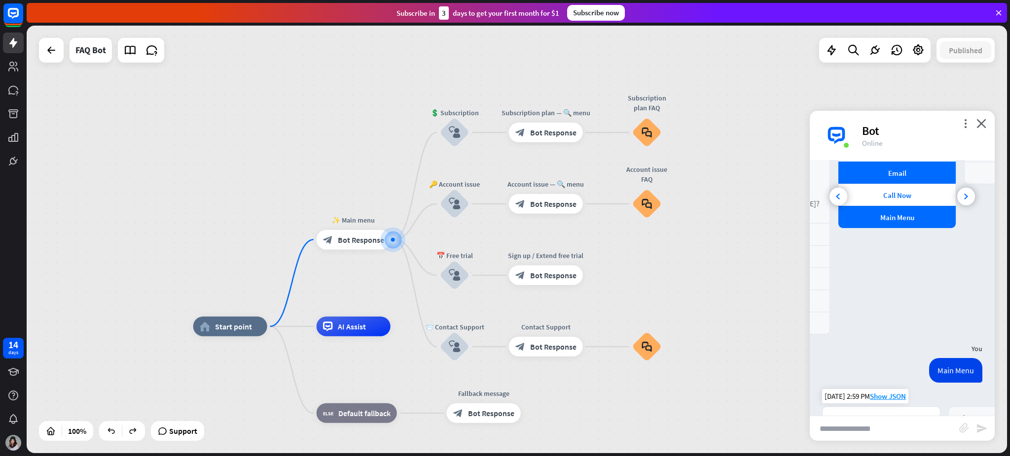
scroll to position [14, 0]
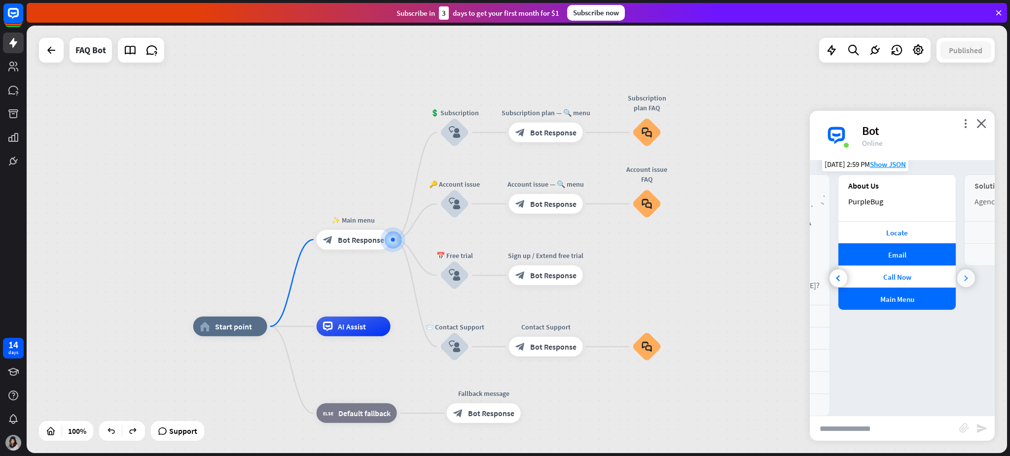
click at [757, 280] on div at bounding box center [966, 279] width 18 height 18
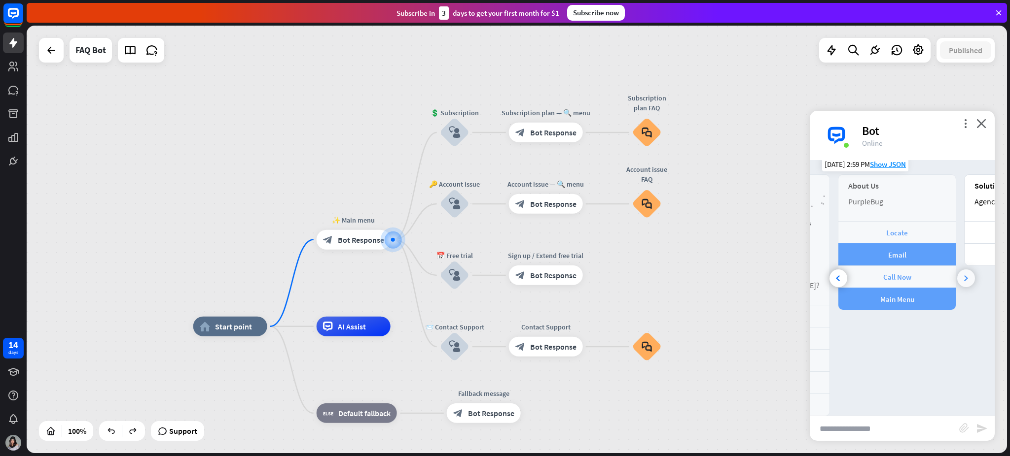
scroll to position [0, 220]
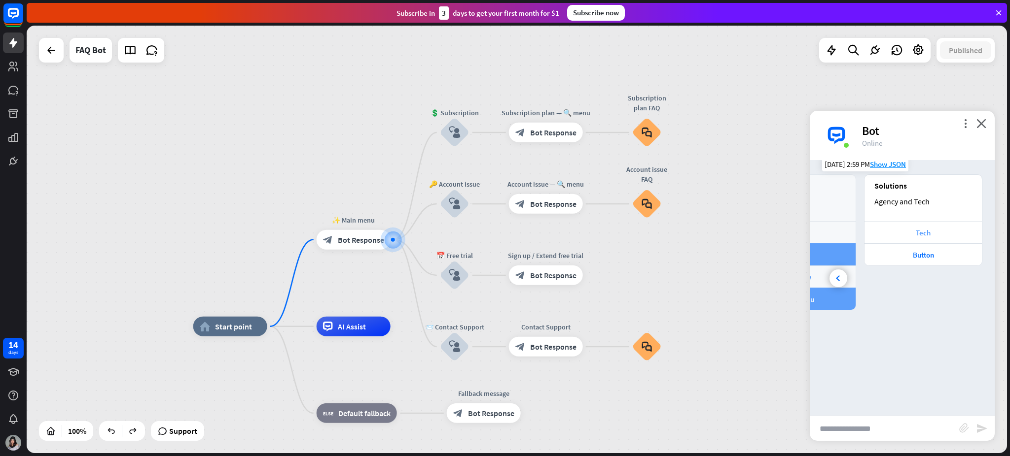
click at [757, 234] on div "Tech" at bounding box center [922, 232] width 107 height 9
click at [757, 256] on div "Button" at bounding box center [922, 254] width 107 height 9
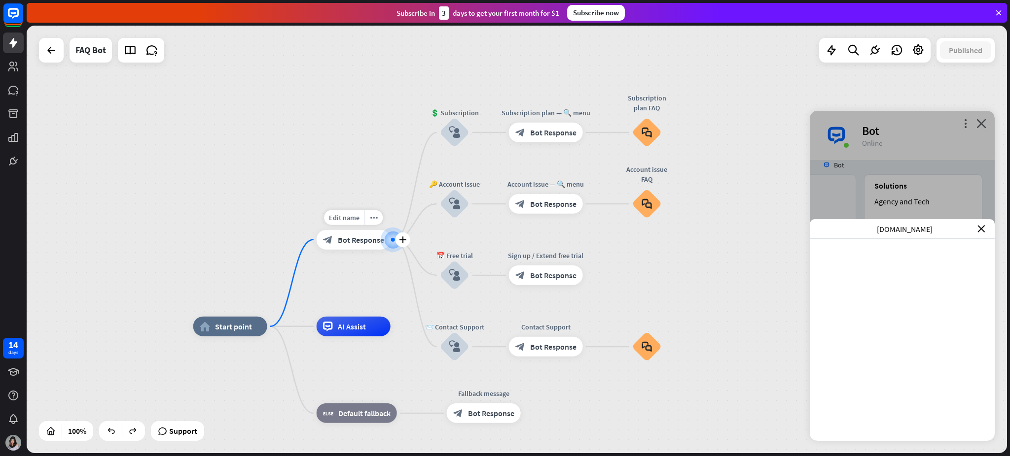
click at [360, 244] on span "Bot Response" at bounding box center [361, 240] width 46 height 10
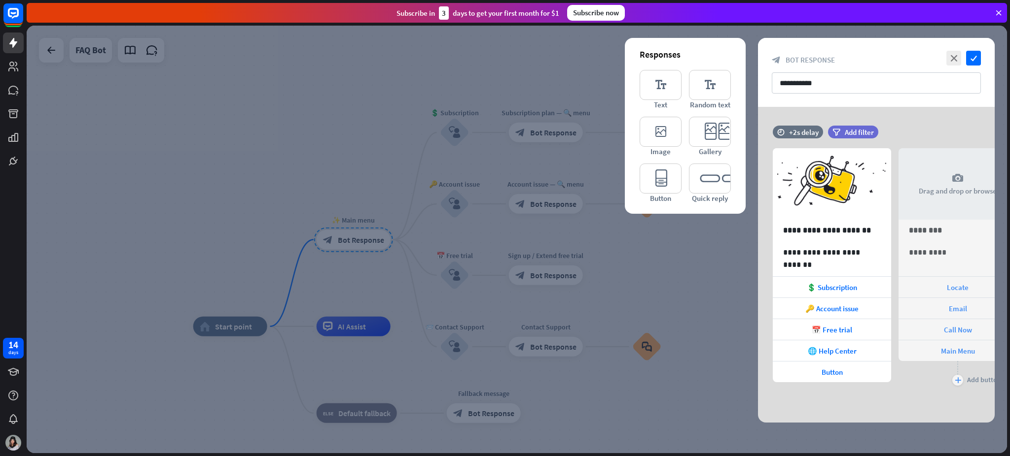
click at [757, 235] on div "**********" at bounding box center [875, 265] width 261 height 316
click at [757, 228] on icon "arrowhead_right" at bounding box center [993, 226] width 9 height 9
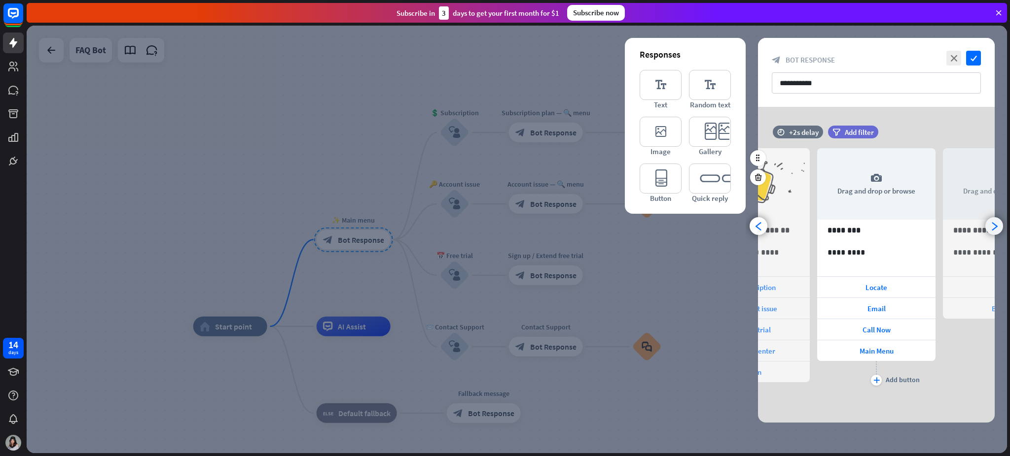
click at [757, 228] on icon "arrowhead_right" at bounding box center [993, 226] width 9 height 9
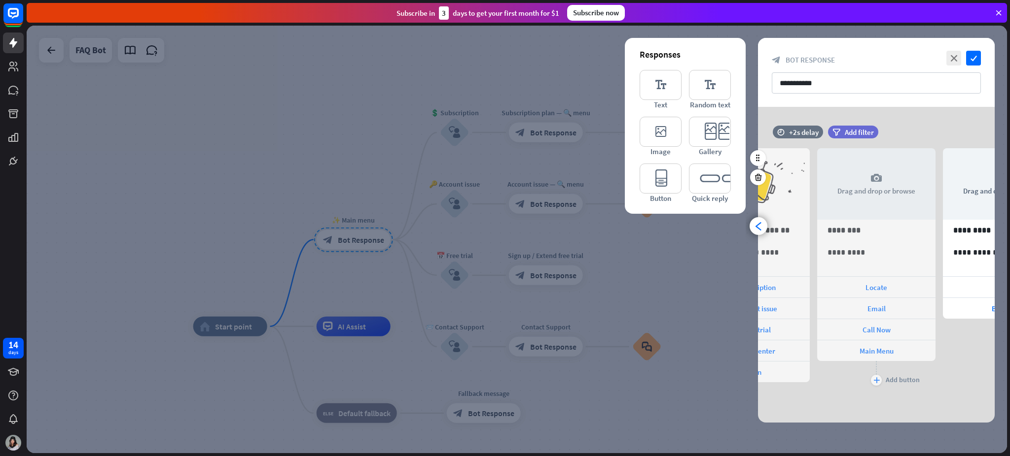
scroll to position [0, 207]
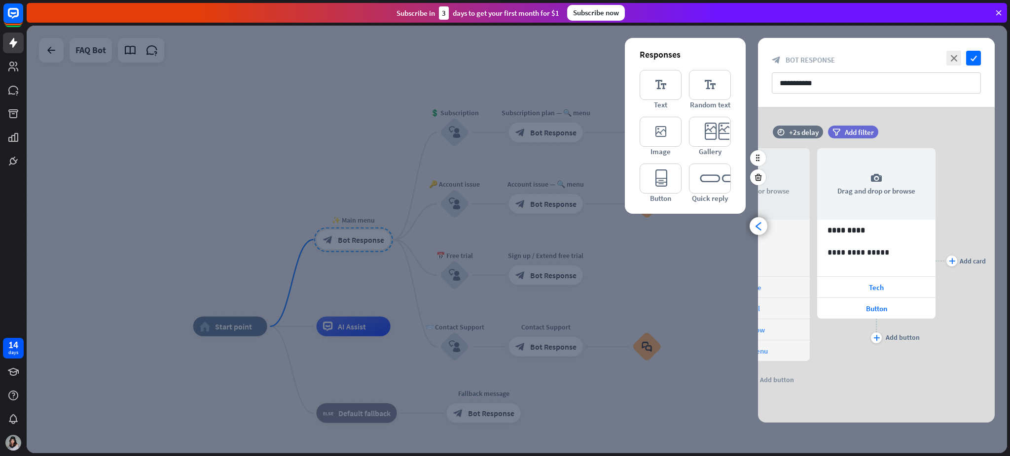
click at [708, 342] on div at bounding box center [517, 240] width 980 height 428
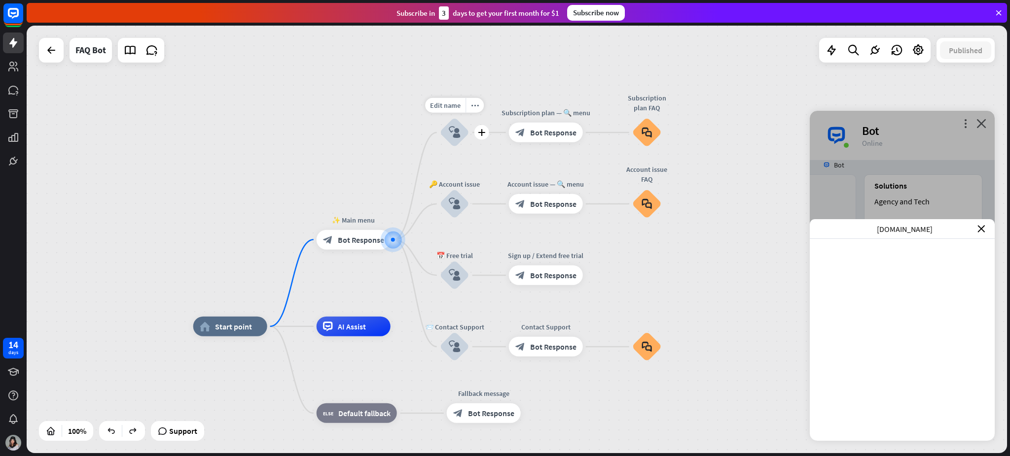
click at [457, 138] on icon "block_user_input" at bounding box center [455, 133] width 12 height 12
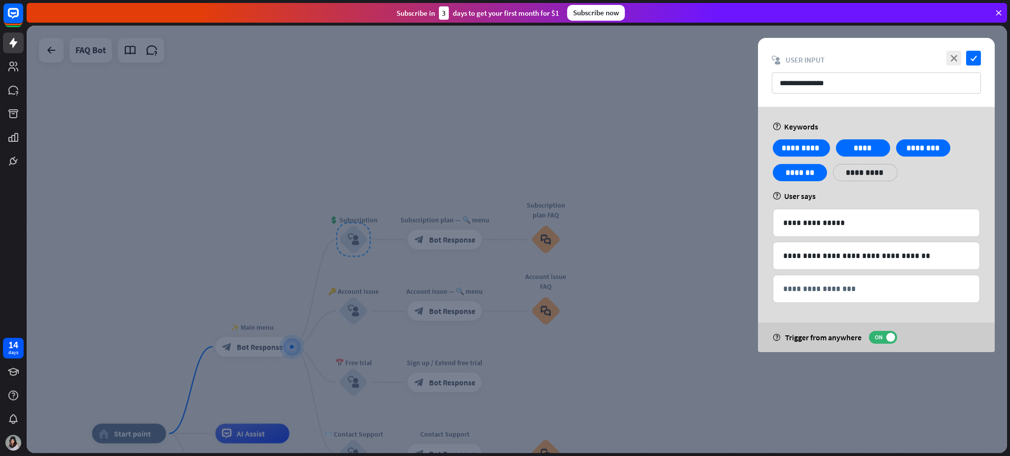
click at [683, 258] on div at bounding box center [517, 240] width 980 height 428
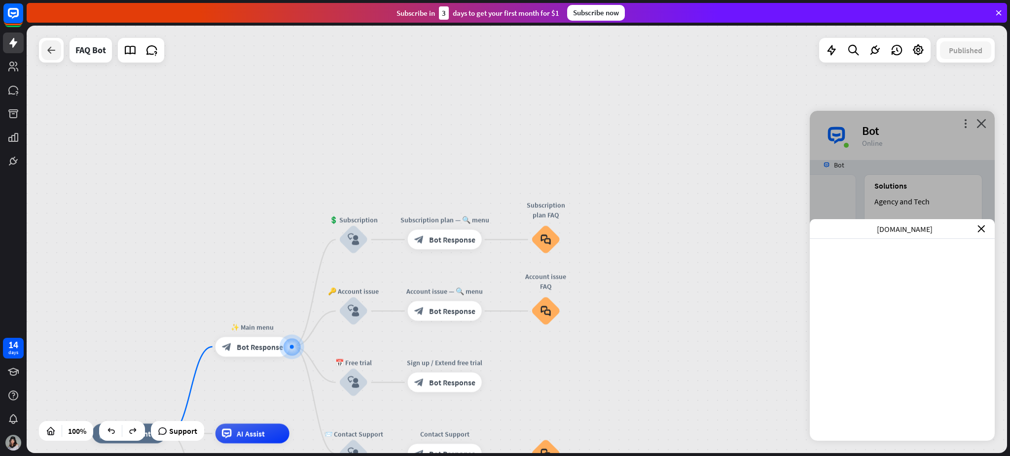
click at [57, 59] on div at bounding box center [51, 50] width 20 height 20
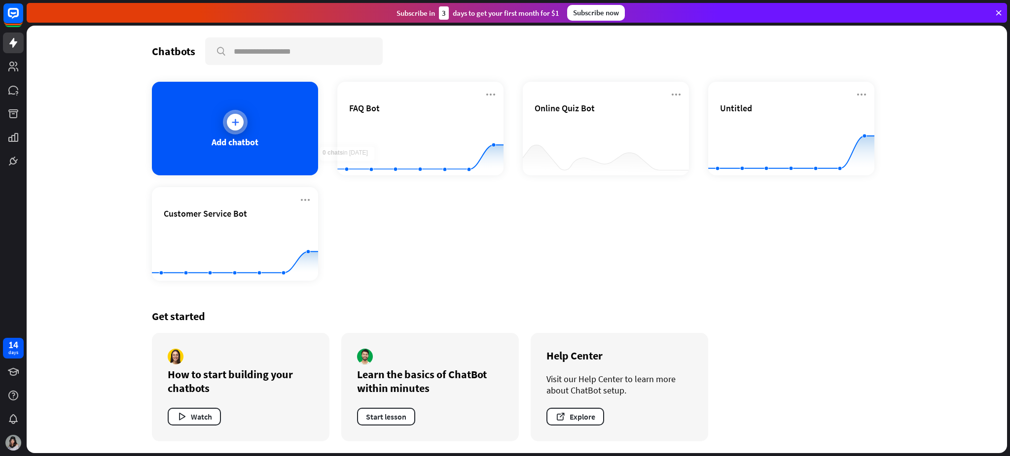
click at [232, 129] on div at bounding box center [235, 122] width 25 height 25
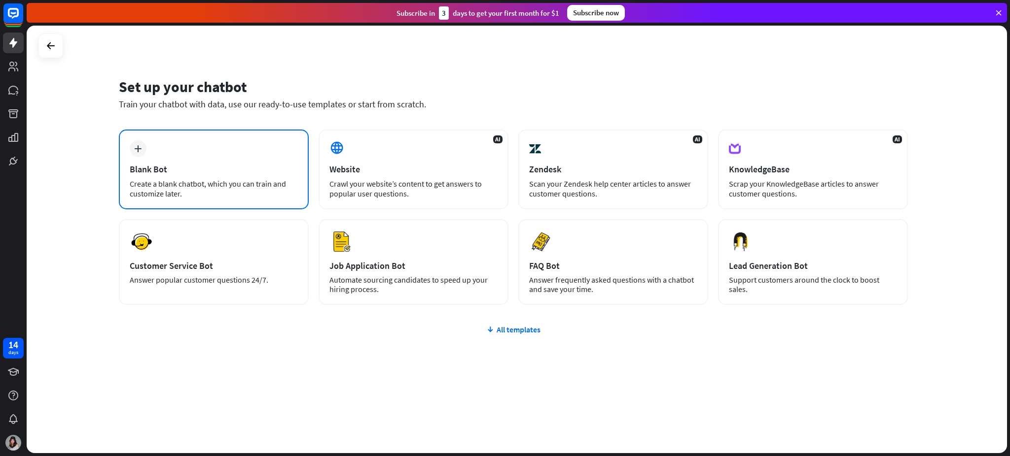
click at [135, 147] on icon "plus" at bounding box center [137, 148] width 7 height 7
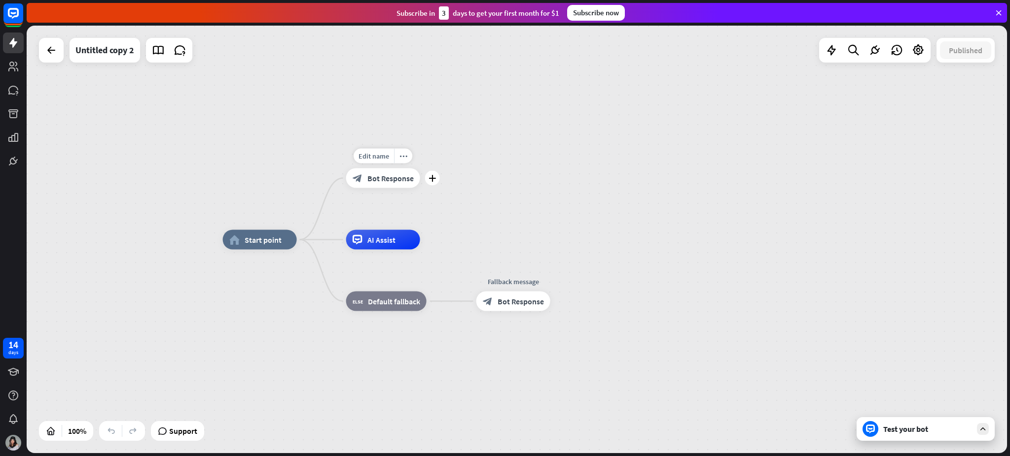
click at [388, 177] on span "Bot Response" at bounding box center [390, 179] width 46 height 10
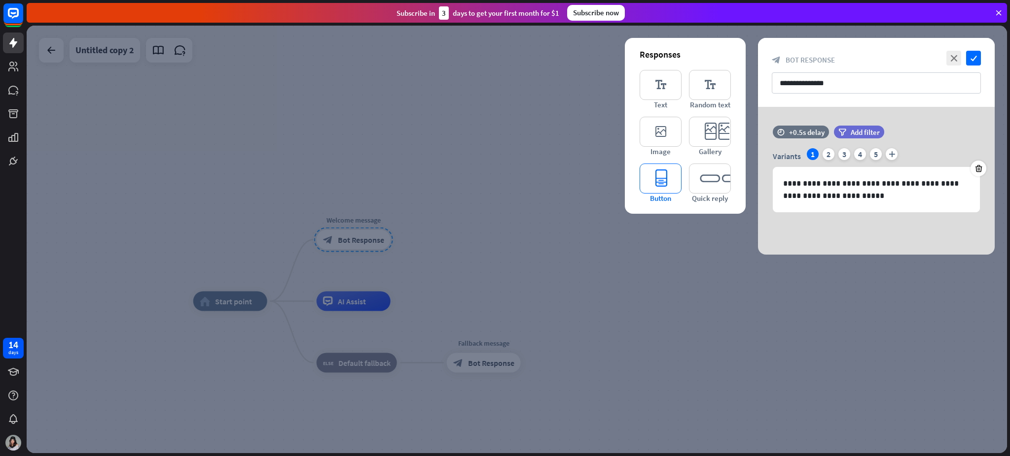
click at [650, 176] on icon "editor_button" at bounding box center [660, 179] width 42 height 30
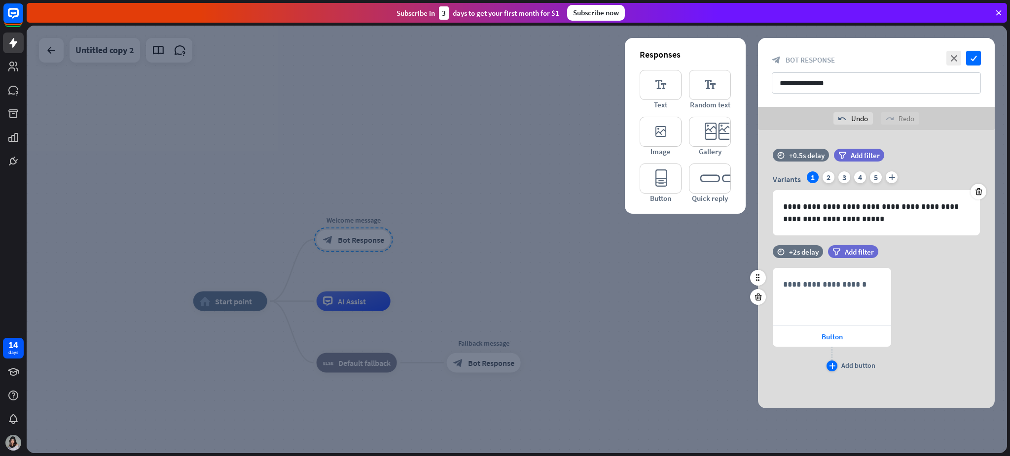
click at [757, 342] on icon "plus" at bounding box center [832, 366] width 6 height 6
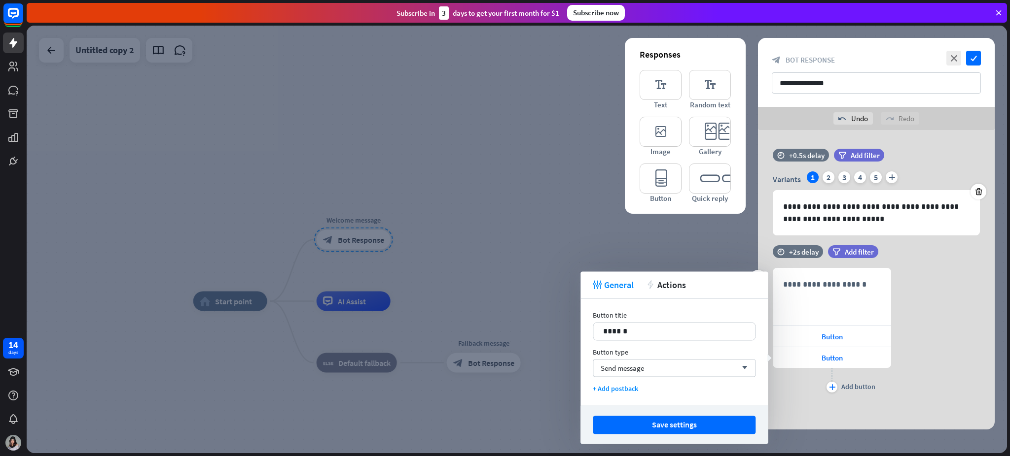
click at [757, 332] on div "**********" at bounding box center [876, 331] width 237 height 127
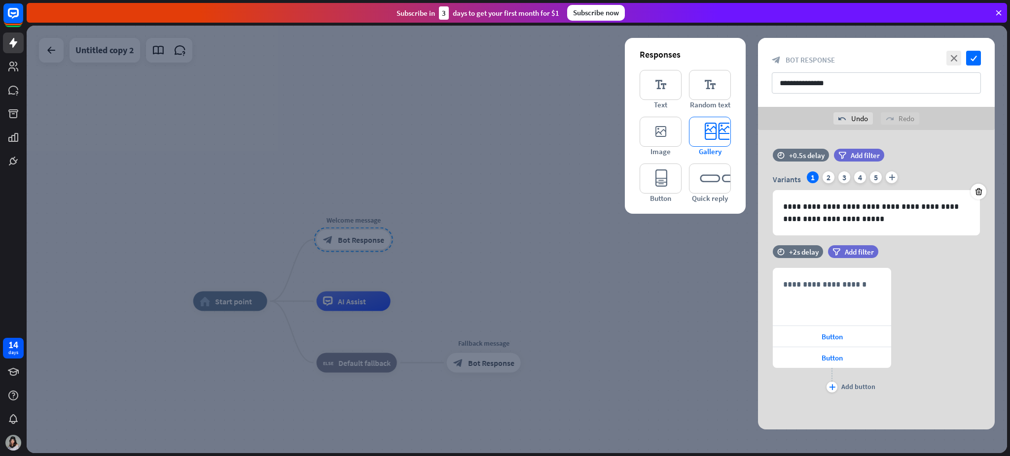
click at [723, 141] on icon "editor_card" at bounding box center [710, 132] width 42 height 30
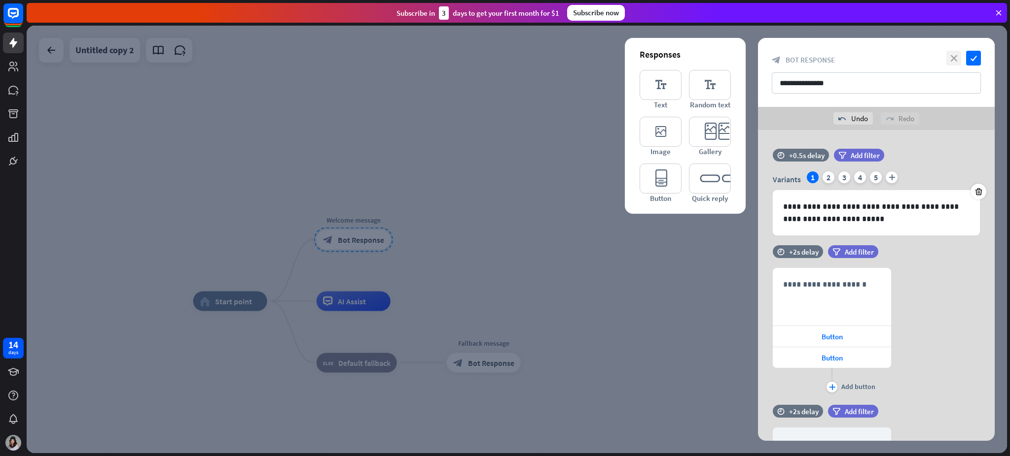
click at [757, 55] on icon "close" at bounding box center [953, 58] width 15 height 15
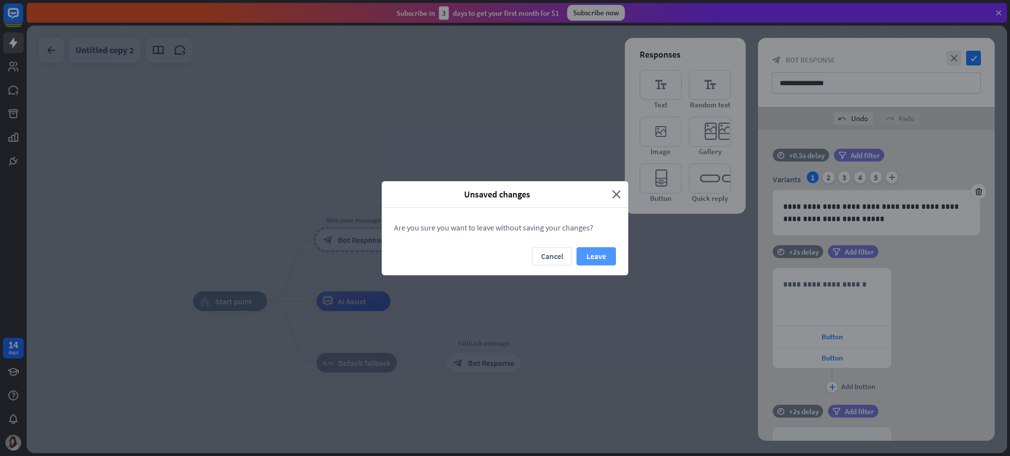
click at [608, 258] on button "Leave" at bounding box center [595, 256] width 39 height 18
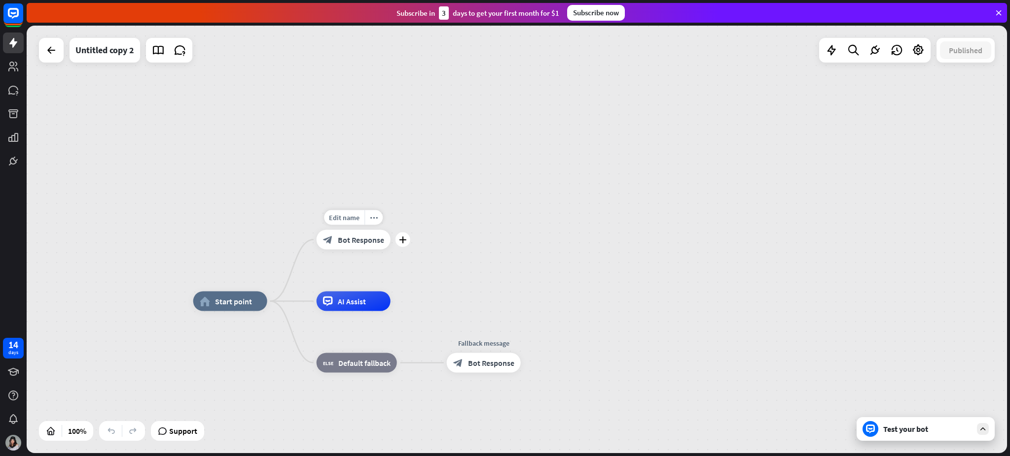
click at [365, 243] on span "Bot Response" at bounding box center [361, 240] width 46 height 10
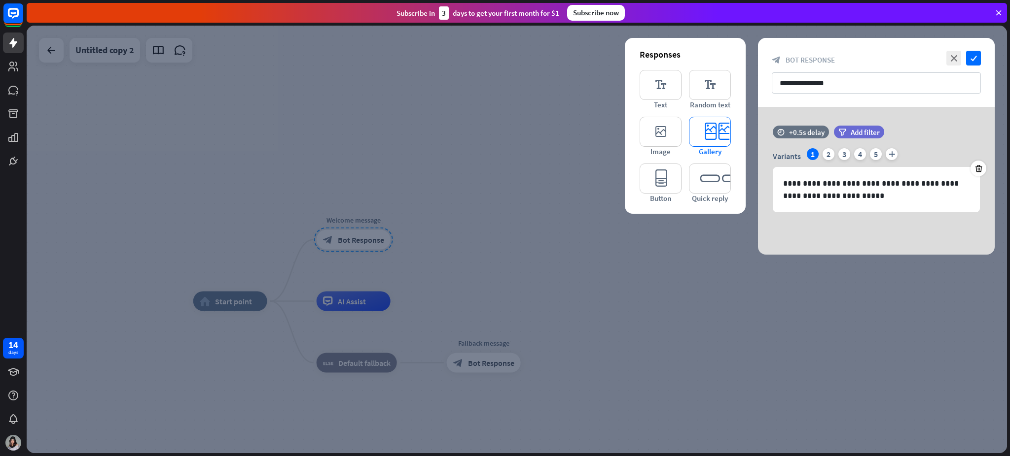
click at [711, 121] on icon "editor_card" at bounding box center [710, 132] width 42 height 30
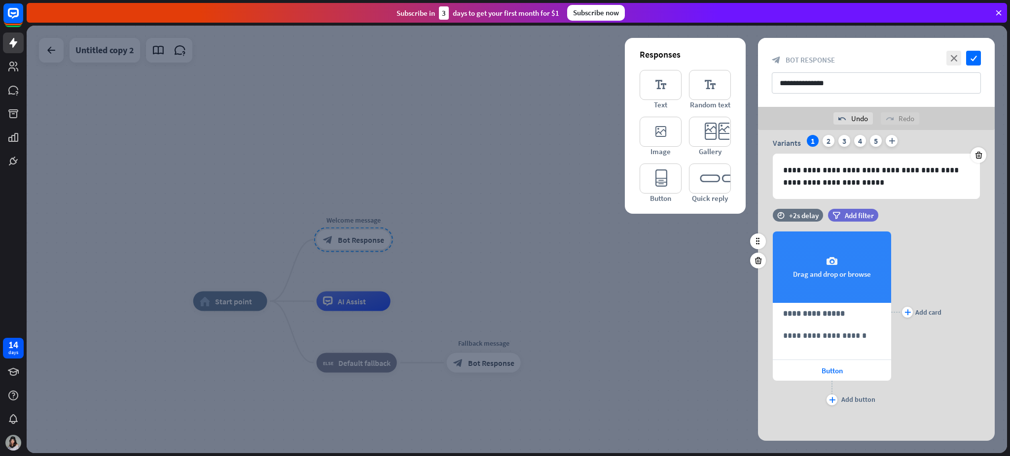
scroll to position [37, 0]
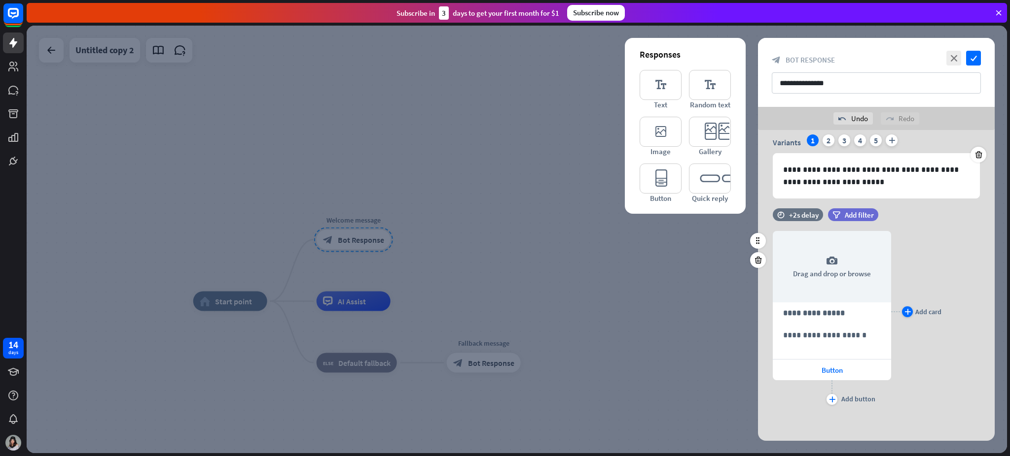
click at [757, 313] on div "plus" at bounding box center [907, 312] width 11 height 11
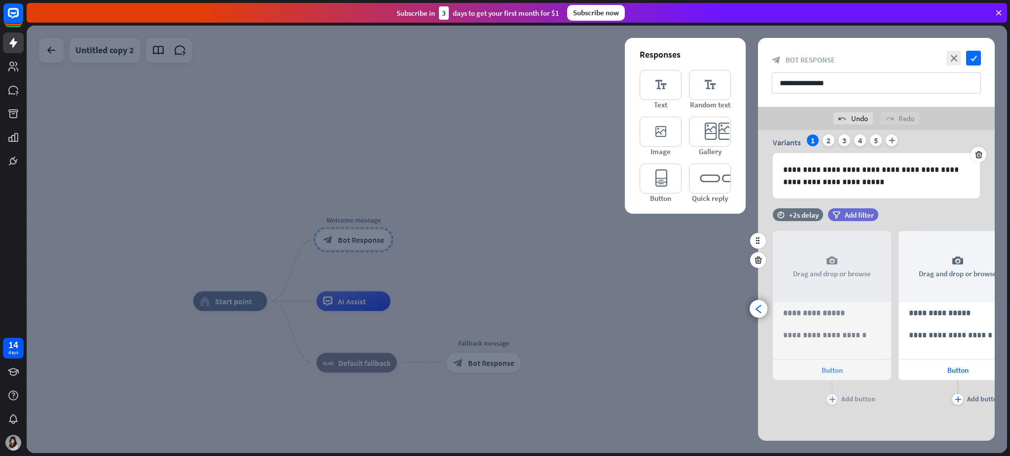
scroll to position [0, 81]
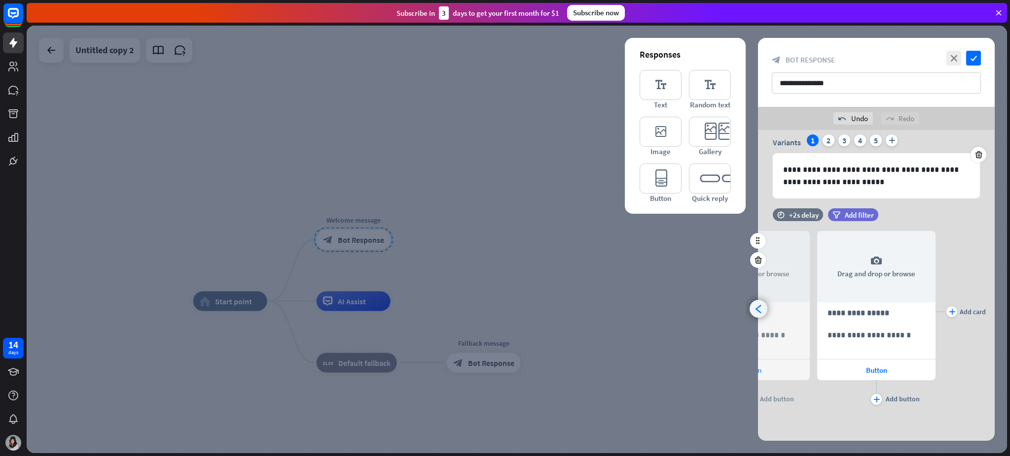
click at [757, 306] on icon "arrowhead_left" at bounding box center [758, 309] width 9 height 9
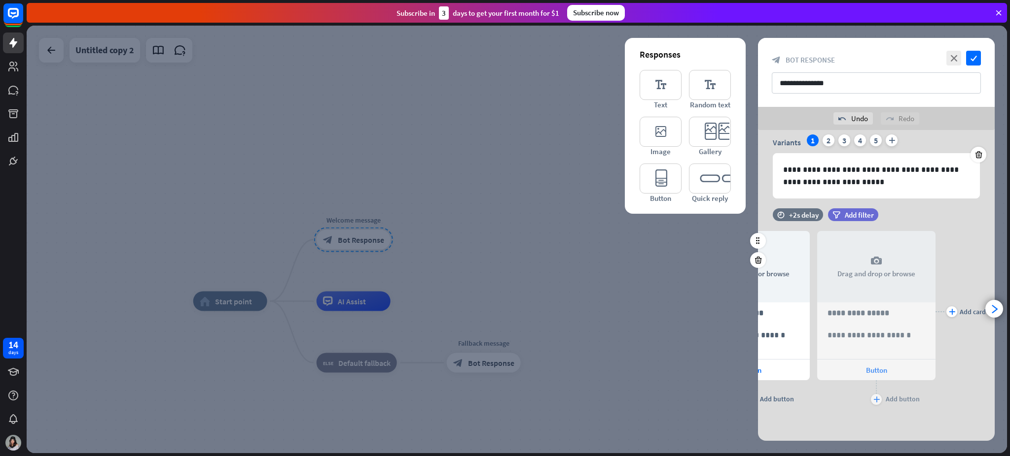
scroll to position [0, 0]
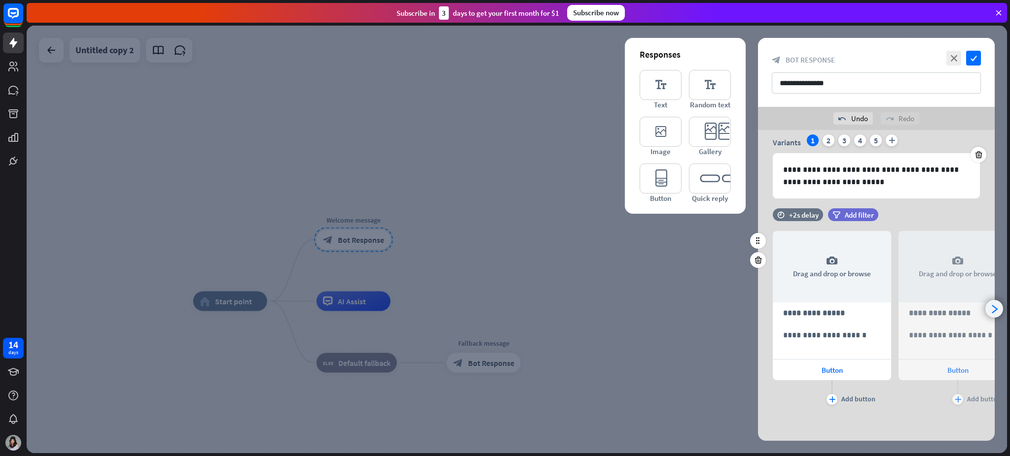
click at [757, 311] on div "arrowhead_right" at bounding box center [994, 309] width 18 height 18
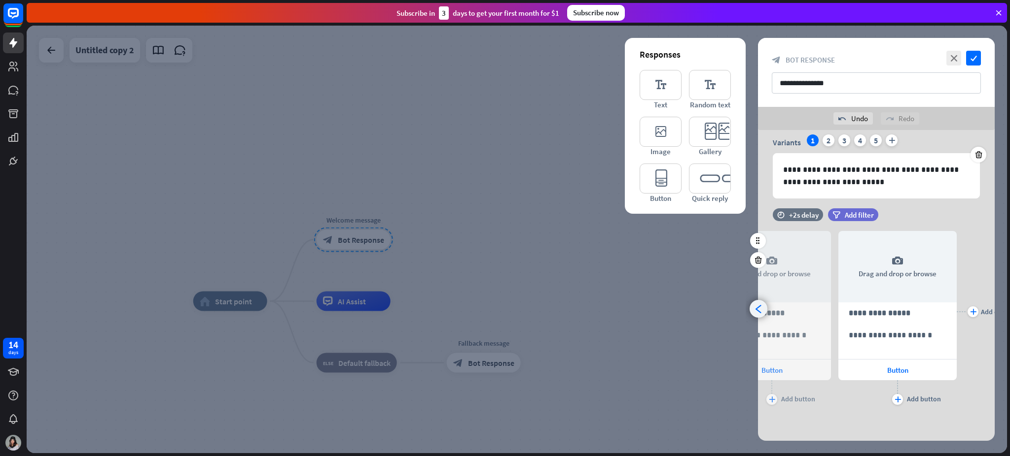
scroll to position [0, 81]
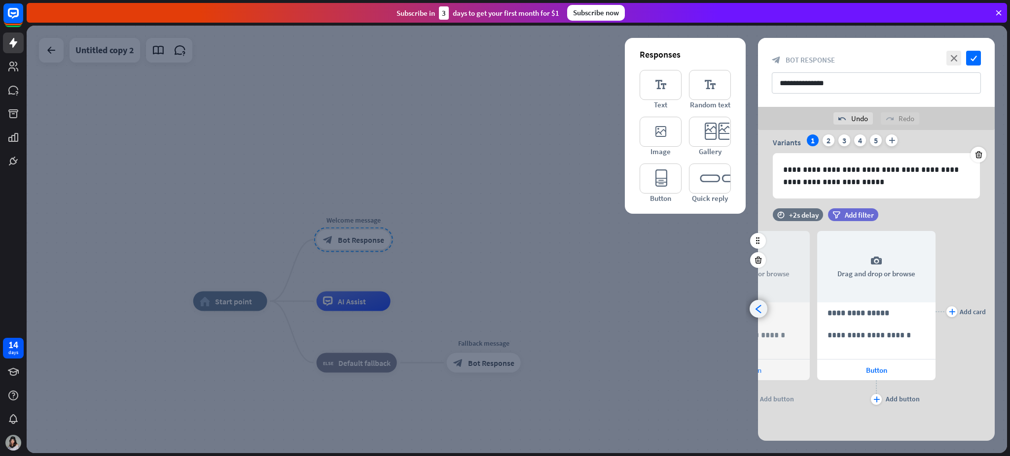
click at [757, 312] on icon "arrowhead_left" at bounding box center [758, 309] width 9 height 9
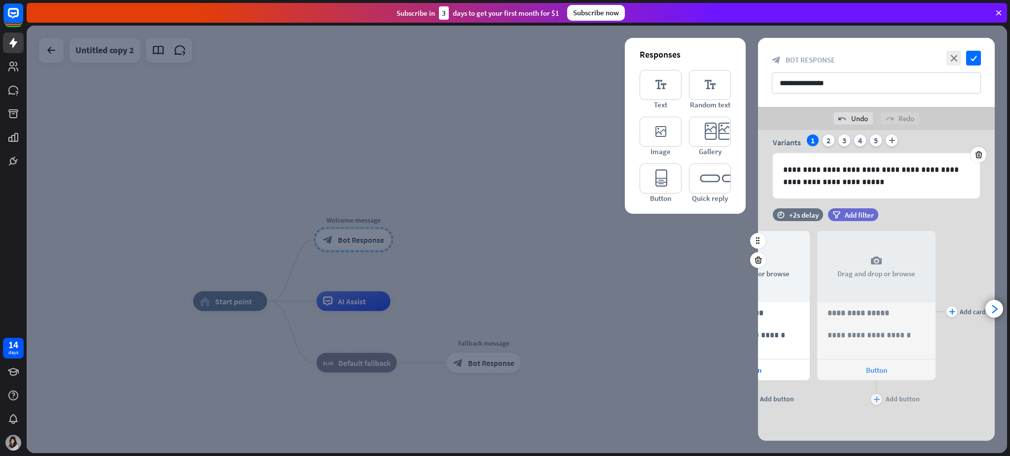
scroll to position [0, 0]
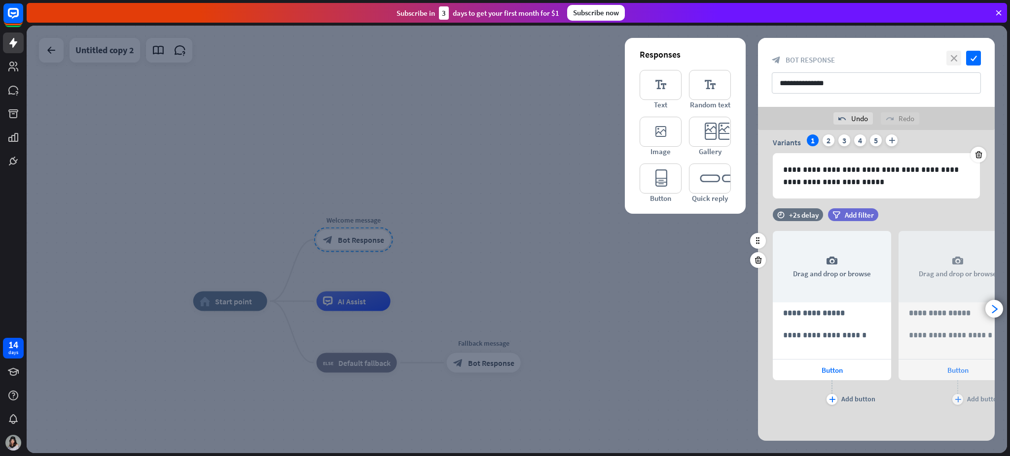
click at [757, 62] on icon "close" at bounding box center [953, 58] width 15 height 15
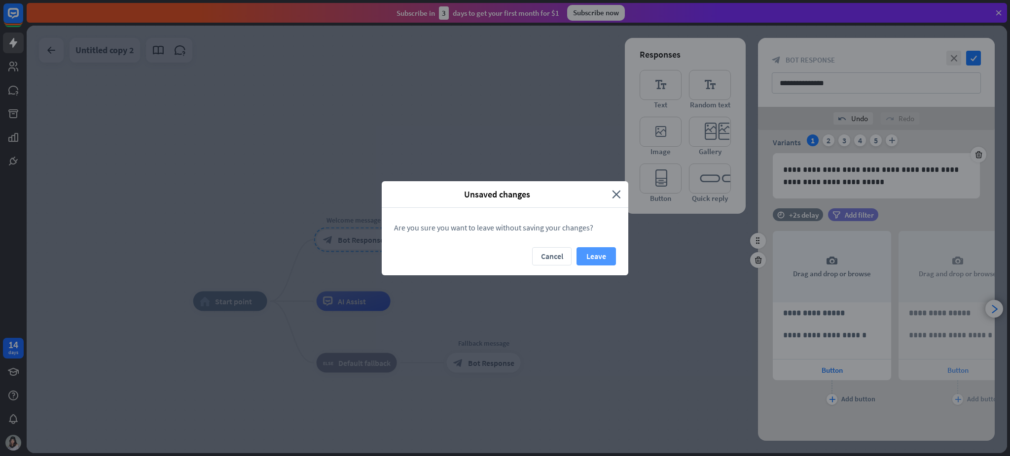
click at [587, 255] on button "Leave" at bounding box center [595, 256] width 39 height 18
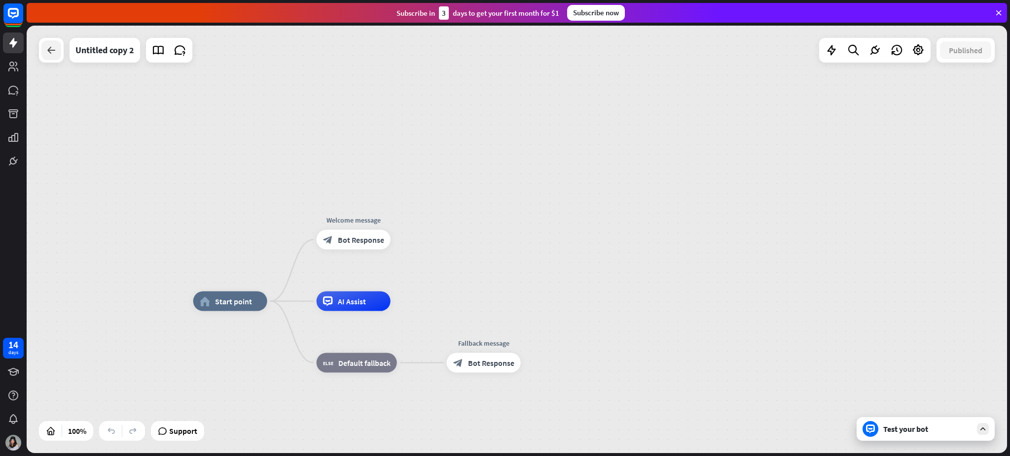
click at [49, 53] on icon at bounding box center [51, 50] width 12 height 12
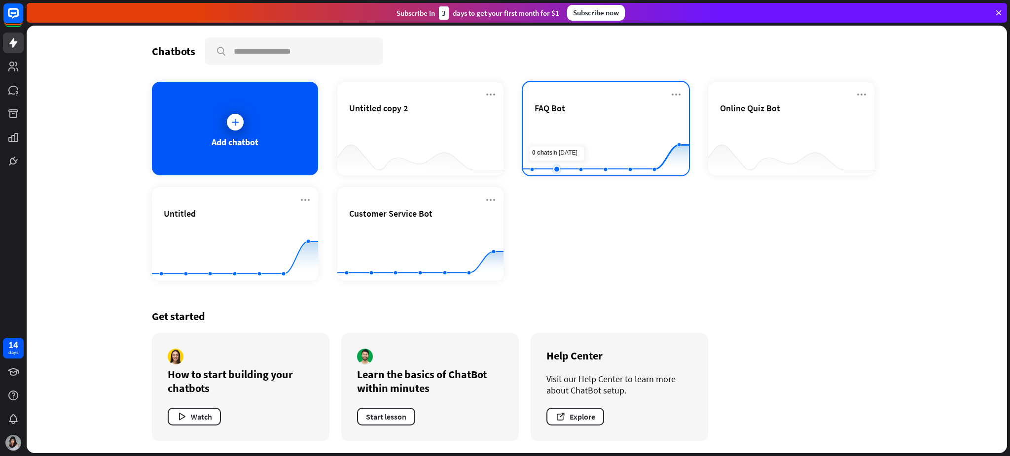
click at [549, 121] on rect at bounding box center [606, 151] width 166 height 62
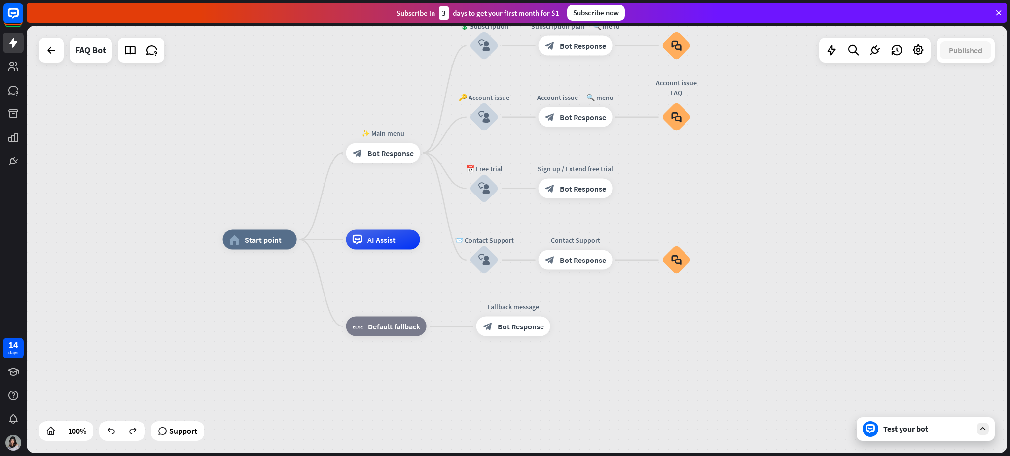
click at [757, 342] on div "Test your bot" at bounding box center [927, 429] width 89 height 10
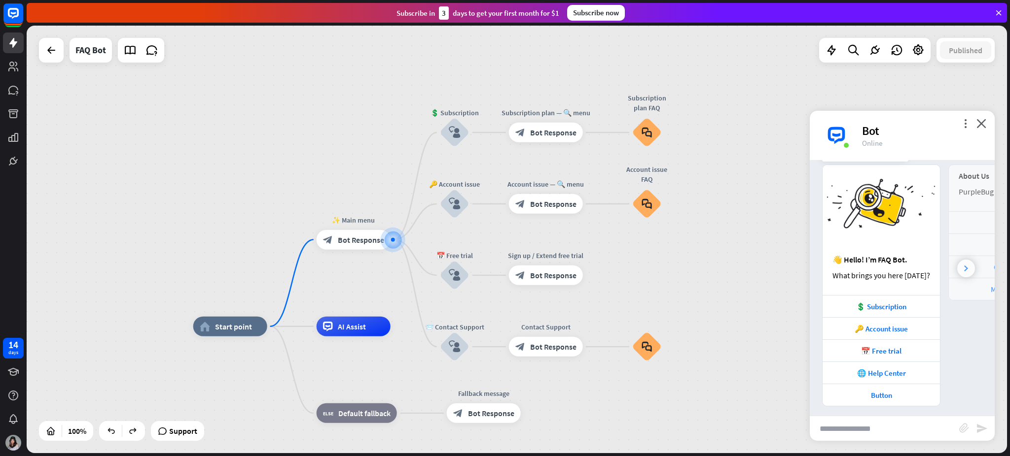
scroll to position [29, 0]
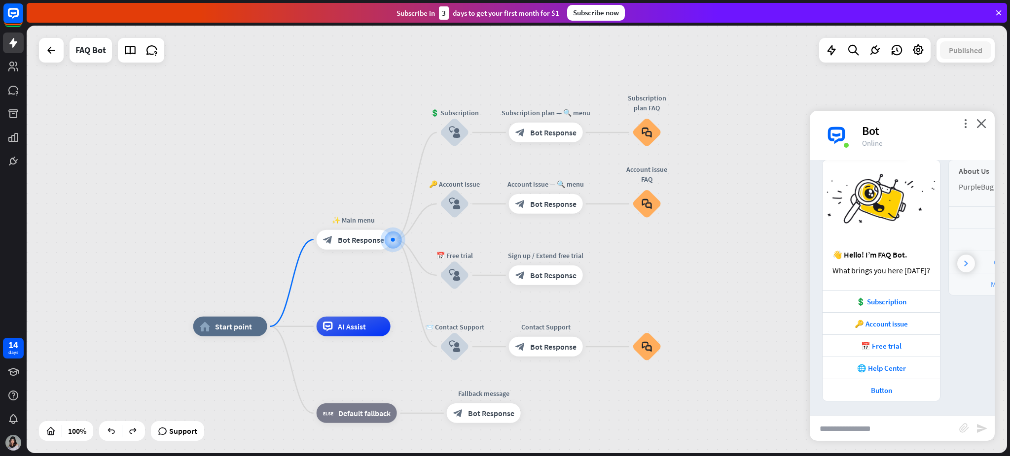
click at [757, 265] on icon at bounding box center [966, 264] width 4 height 6
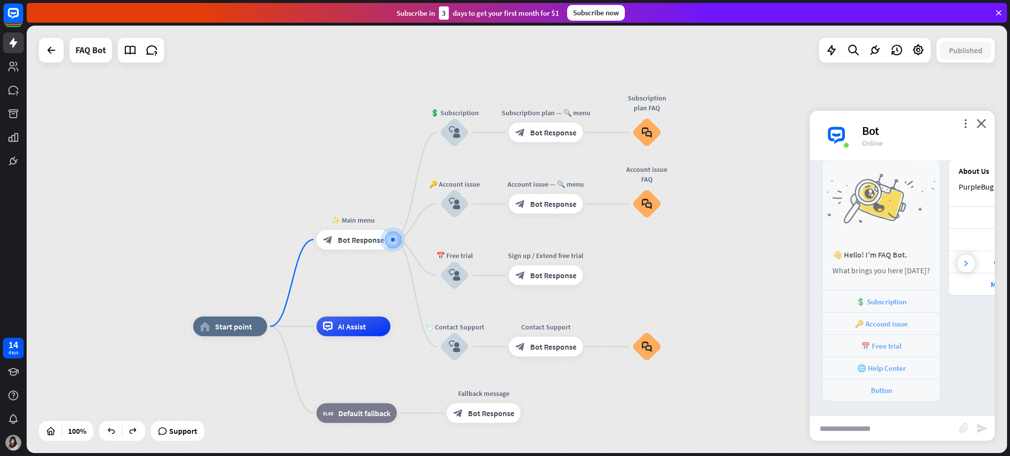
scroll to position [0, 110]
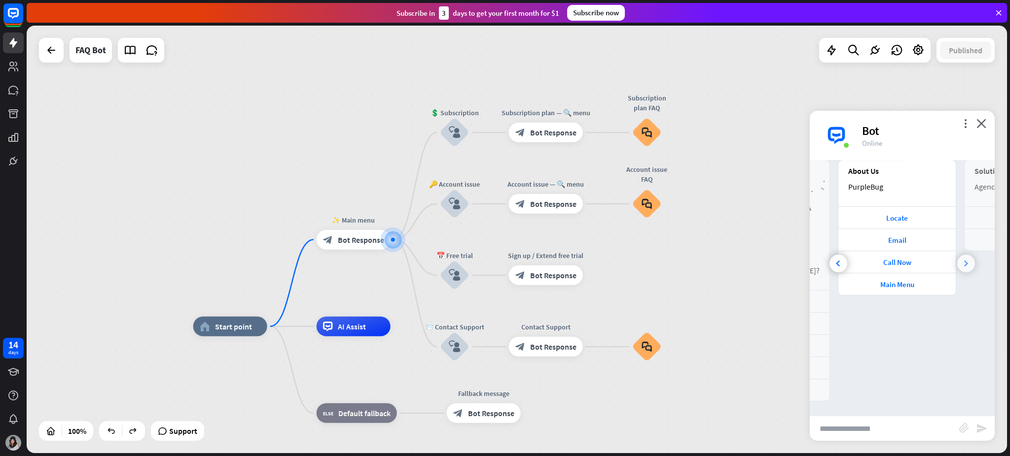
click at [757, 267] on div at bounding box center [966, 264] width 18 height 18
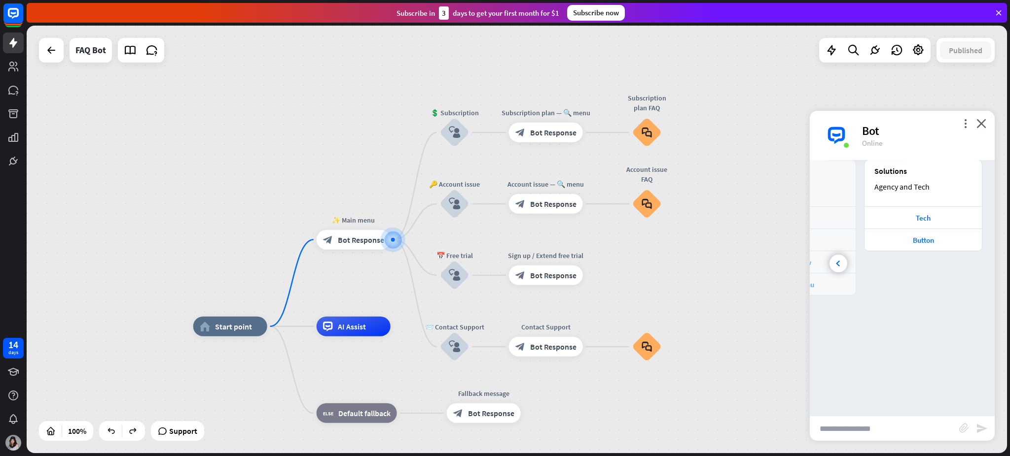
scroll to position [0, 0]
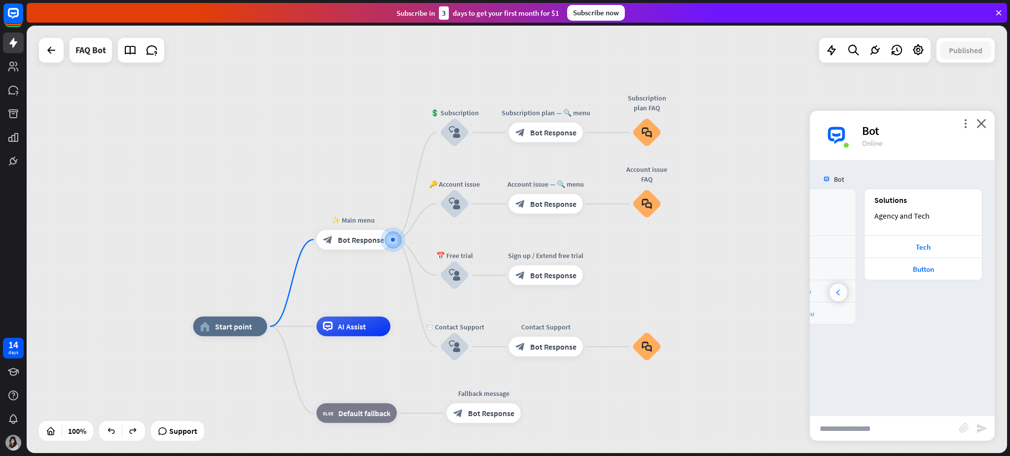
click at [757, 290] on div at bounding box center [838, 293] width 18 height 18
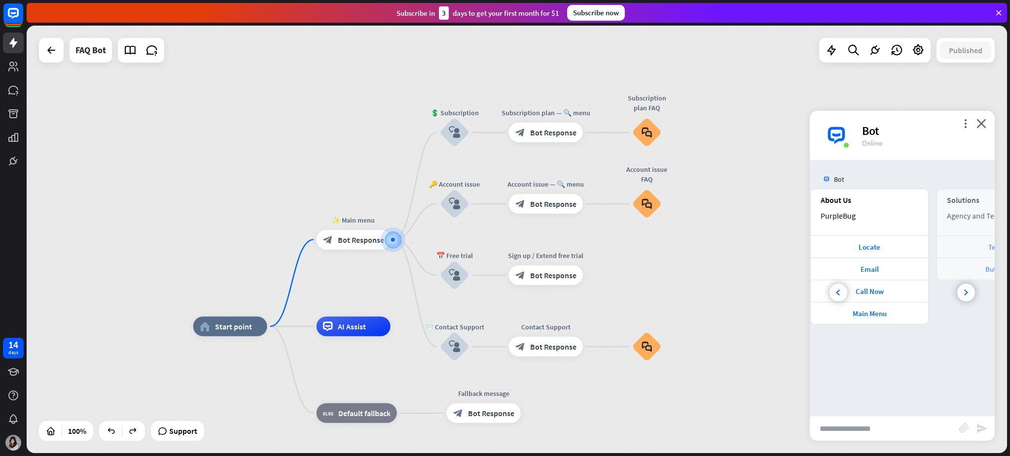
scroll to position [0, 110]
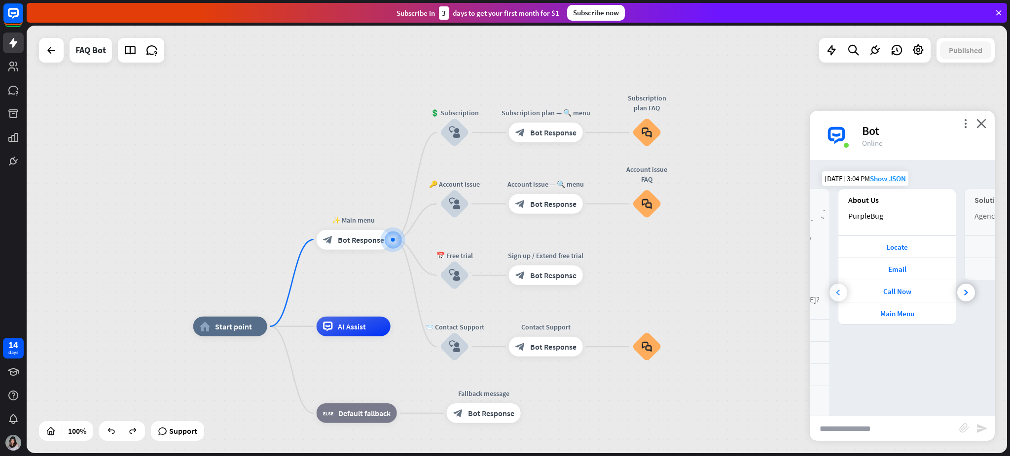
click at [757, 287] on div at bounding box center [838, 293] width 18 height 18
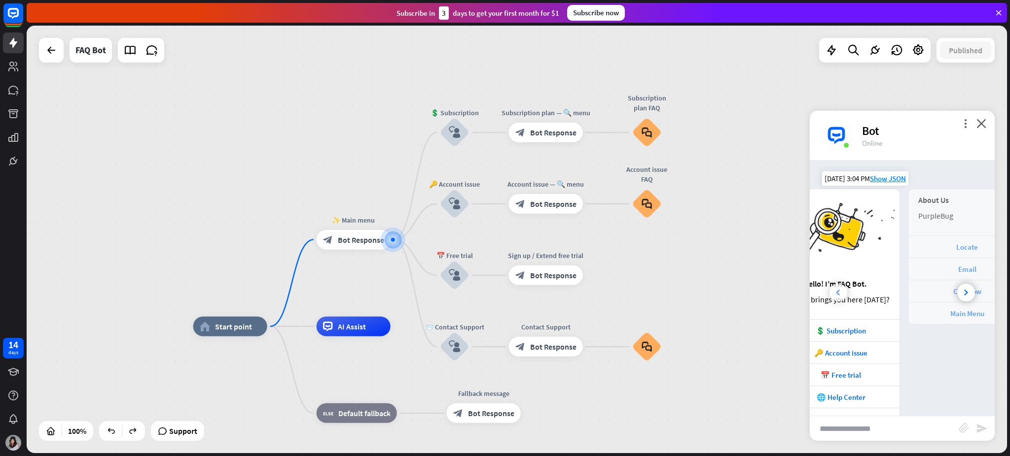
scroll to position [0, 0]
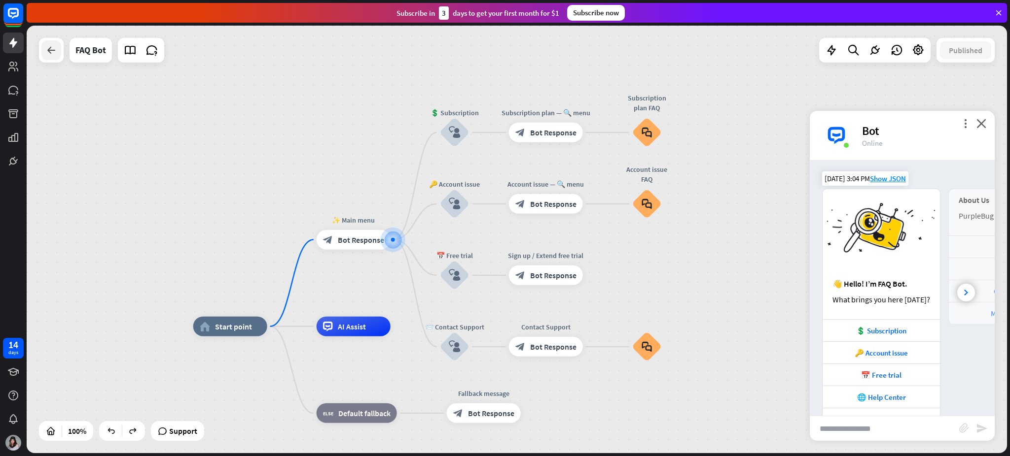
click at [46, 59] on div at bounding box center [51, 50] width 20 height 20
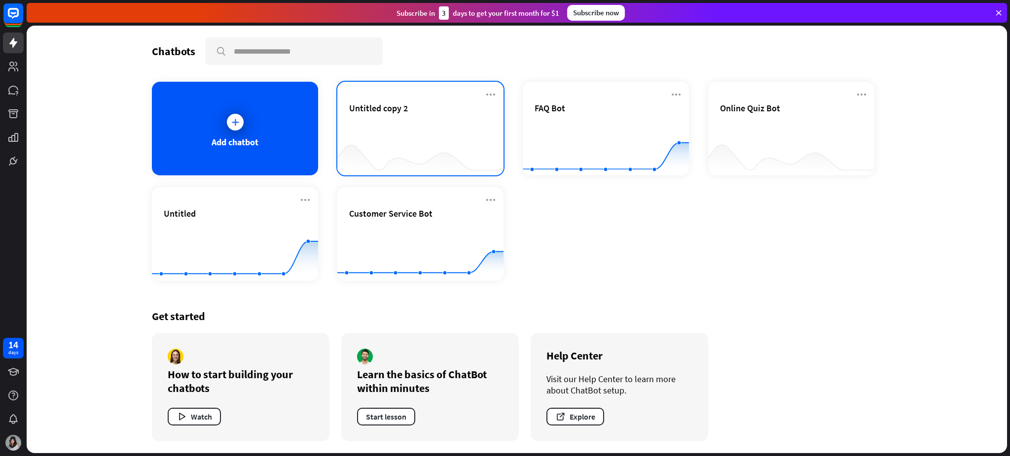
click at [442, 137] on div at bounding box center [420, 156] width 166 height 38
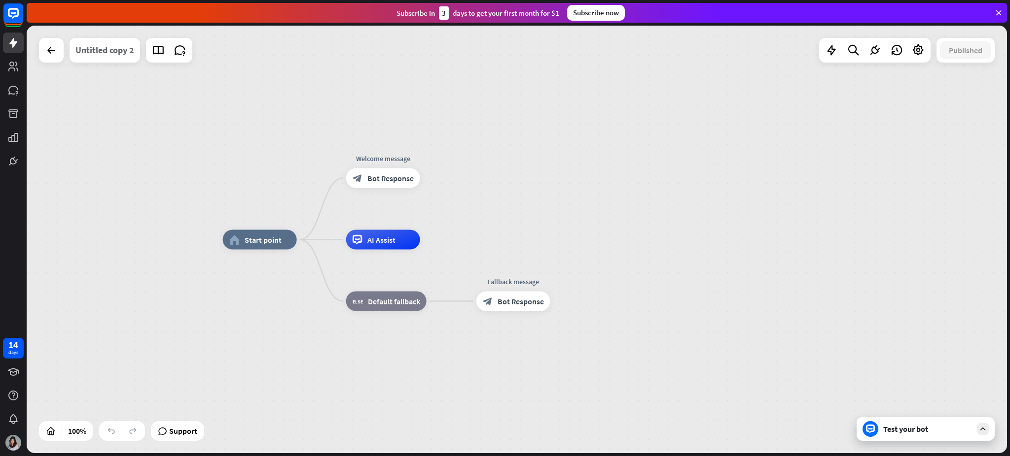
click at [113, 54] on div "Untitled copy 2" at bounding box center [104, 50] width 59 height 25
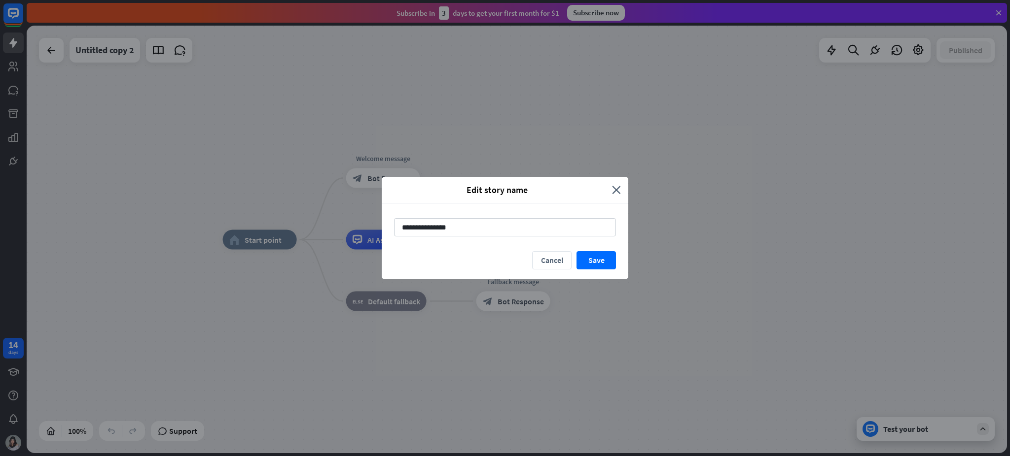
drag, startPoint x: 490, startPoint y: 234, endPoint x: 179, endPoint y: 233, distance: 310.6
click at [179, 233] on div "**********" at bounding box center [505, 228] width 1010 height 456
type input "****"
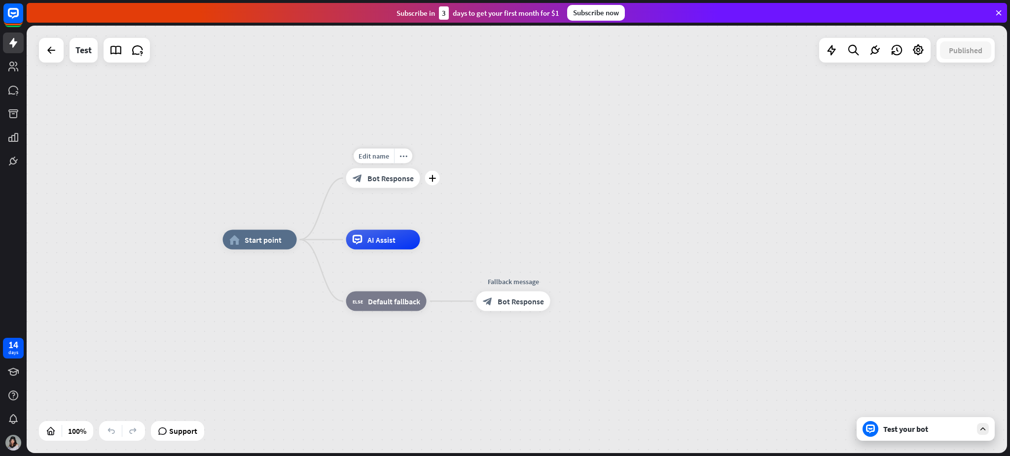
click at [376, 180] on span "Bot Response" at bounding box center [390, 179] width 46 height 10
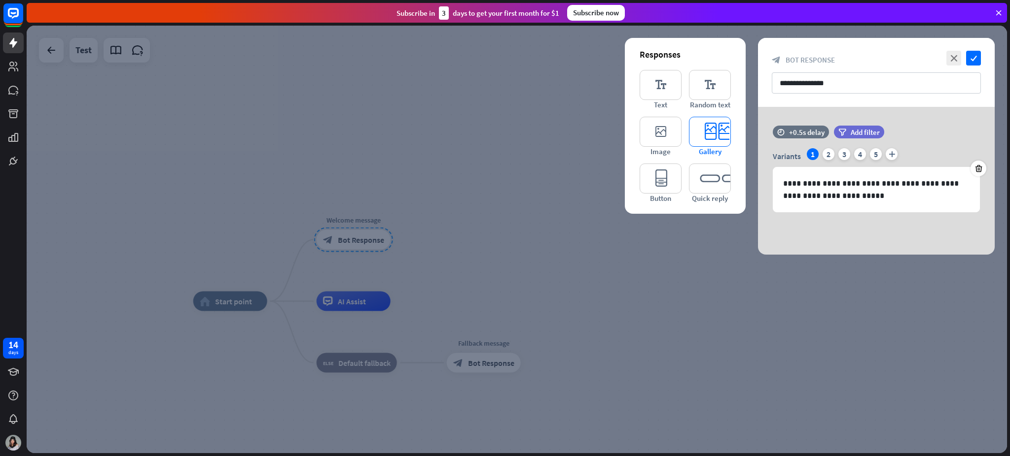
click at [706, 137] on icon "editor_card" at bounding box center [710, 132] width 42 height 30
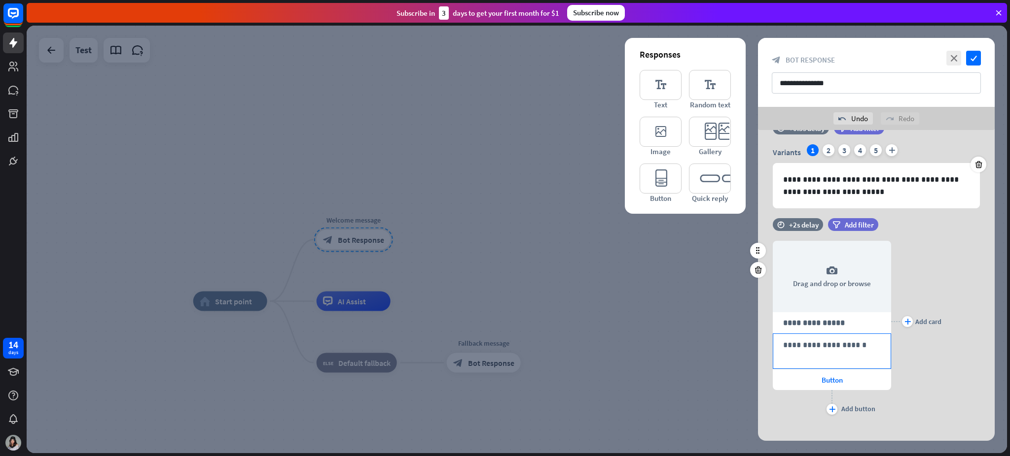
scroll to position [37, 0]
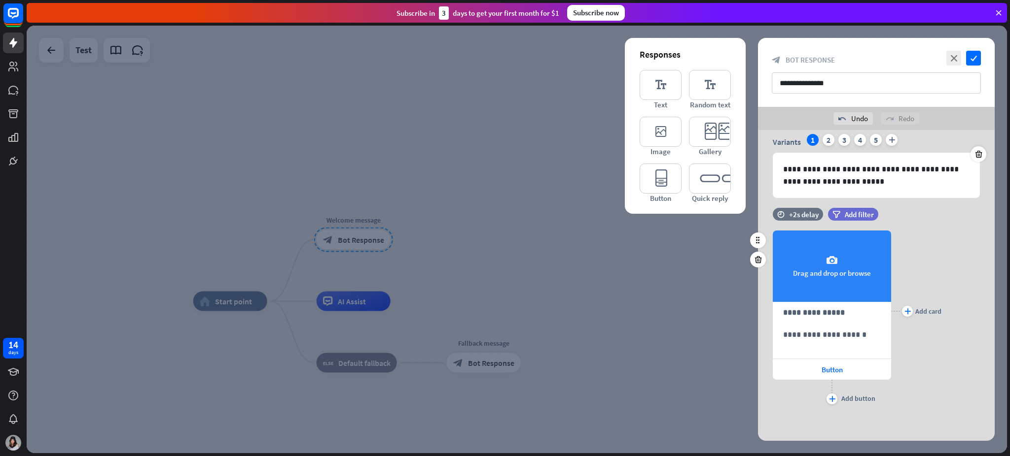
click at [757, 277] on div "camera Drag and drop or browse" at bounding box center [831, 266] width 118 height 71
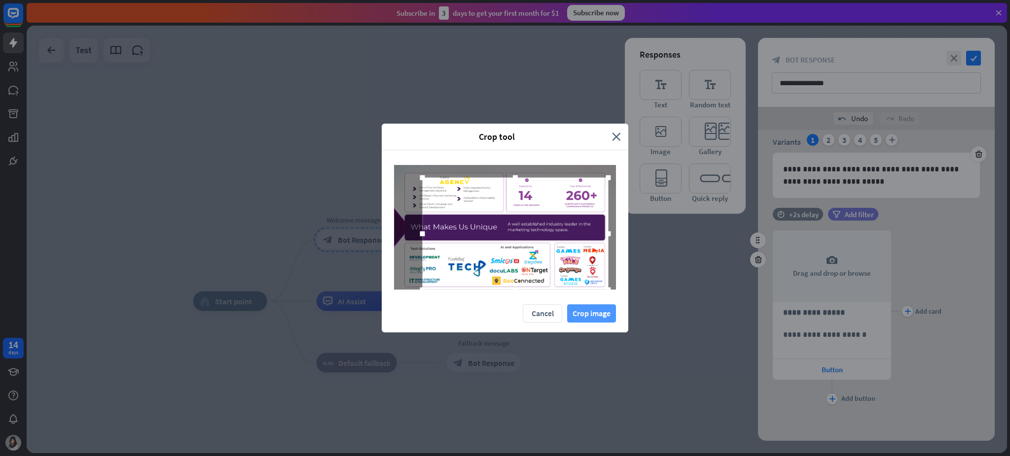
drag, startPoint x: 586, startPoint y: 277, endPoint x: 614, endPoint y: 305, distance: 39.7
click at [614, 305] on div "Crop tool close Cancel Crop image" at bounding box center [505, 228] width 246 height 209
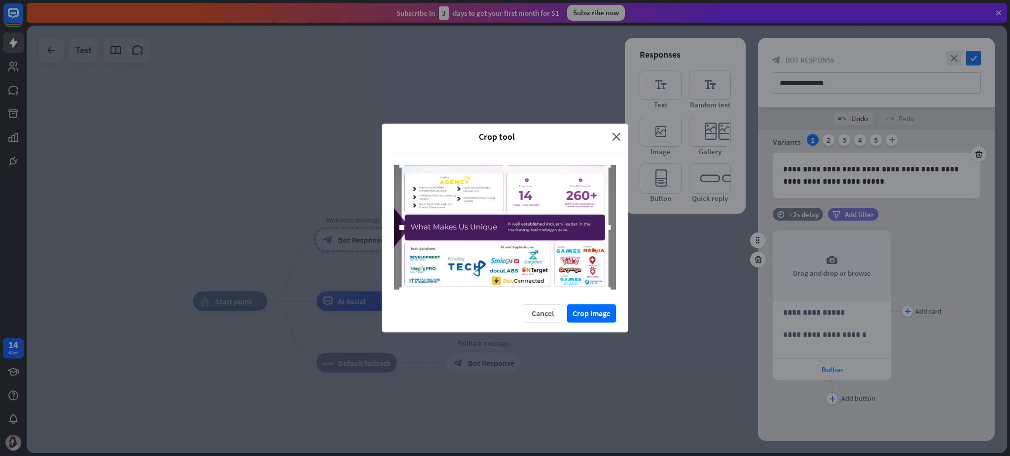
drag, startPoint x: 421, startPoint y: 178, endPoint x: 327, endPoint y: 161, distance: 96.2
click at [327, 161] on div "Crop tool close Cancel Crop image" at bounding box center [505, 228] width 1010 height 456
click at [526, 242] on div at bounding box center [503, 227] width 207 height 125
click at [586, 312] on button "Crop image" at bounding box center [591, 314] width 49 height 18
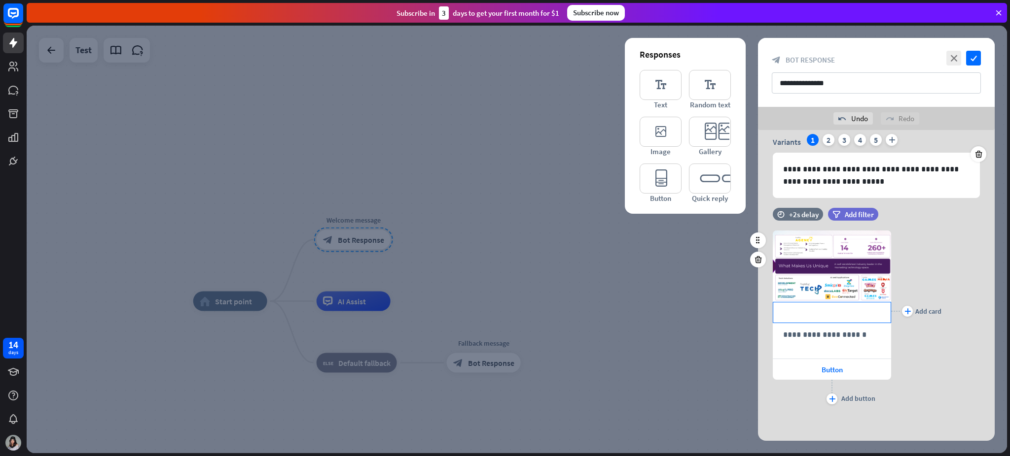
click at [757, 312] on p "**********" at bounding box center [832, 313] width 98 height 12
click at [757, 338] on p "**********" at bounding box center [832, 335] width 98 height 12
click at [757, 342] on div "Button" at bounding box center [831, 369] width 118 height 21
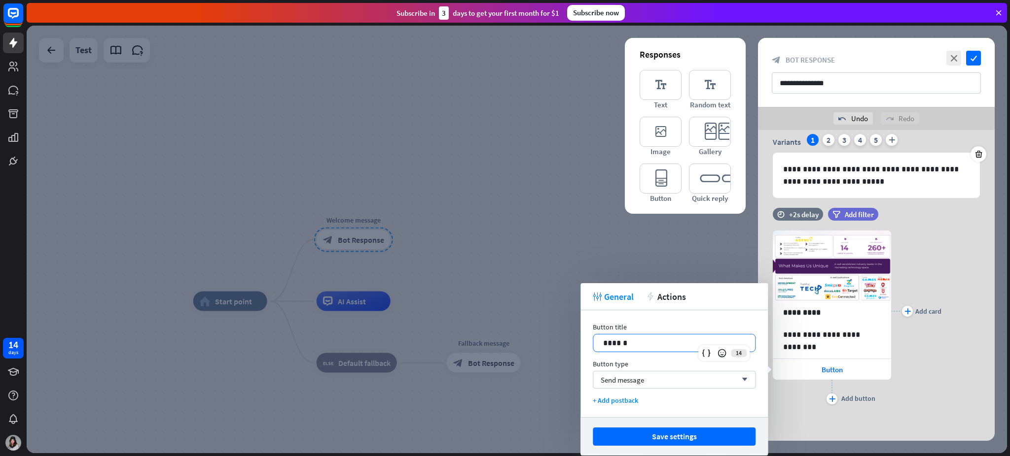
drag, startPoint x: 678, startPoint y: 342, endPoint x: 413, endPoint y: 340, distance: 265.7
click at [413, 340] on body "14 days close Help Center arrow_left Back to home Subscribe in 3 days to get yo…" at bounding box center [505, 228] width 1010 height 456
click at [666, 342] on p "******" at bounding box center [674, 343] width 142 height 12
drag, startPoint x: 663, startPoint y: 347, endPoint x: 581, endPoint y: 347, distance: 81.8
click at [581, 342] on div "Button title 14 ****** Button type Send message arrow_down + Add postback" at bounding box center [673, 364] width 187 height 107
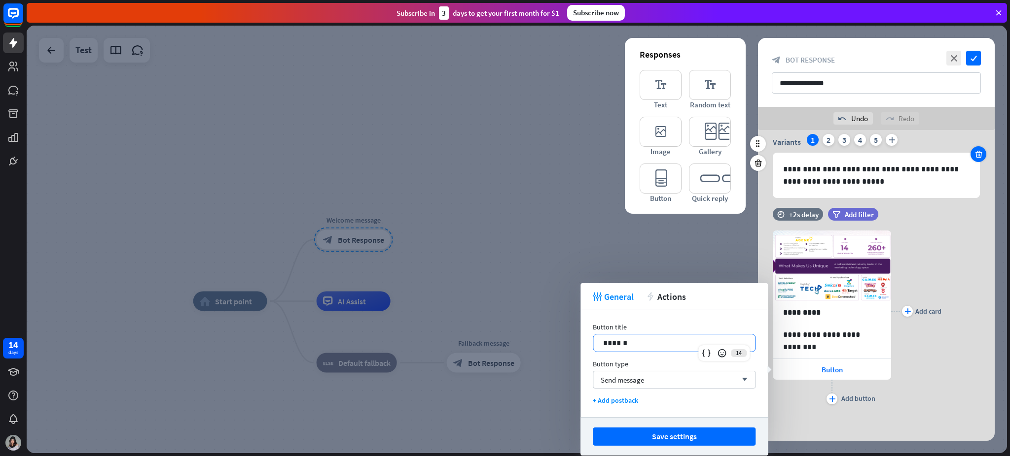
click at [757, 153] on icon at bounding box center [978, 154] width 9 height 9
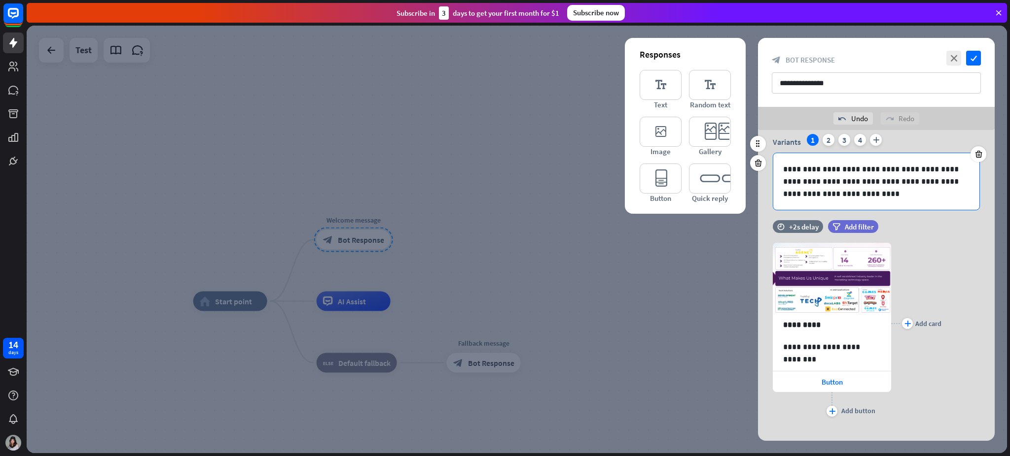
click at [757, 195] on p "**********" at bounding box center [876, 181] width 186 height 37
click at [757, 153] on icon at bounding box center [978, 154] width 9 height 9
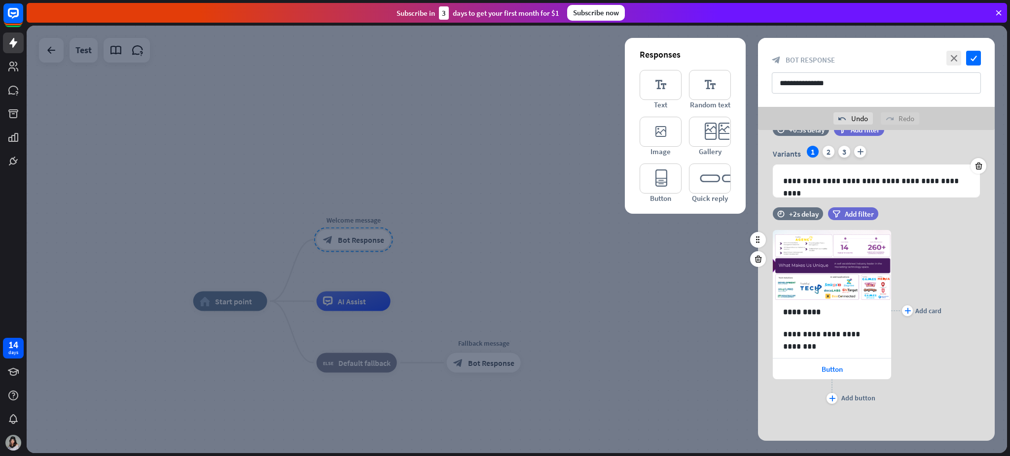
scroll to position [0, 0]
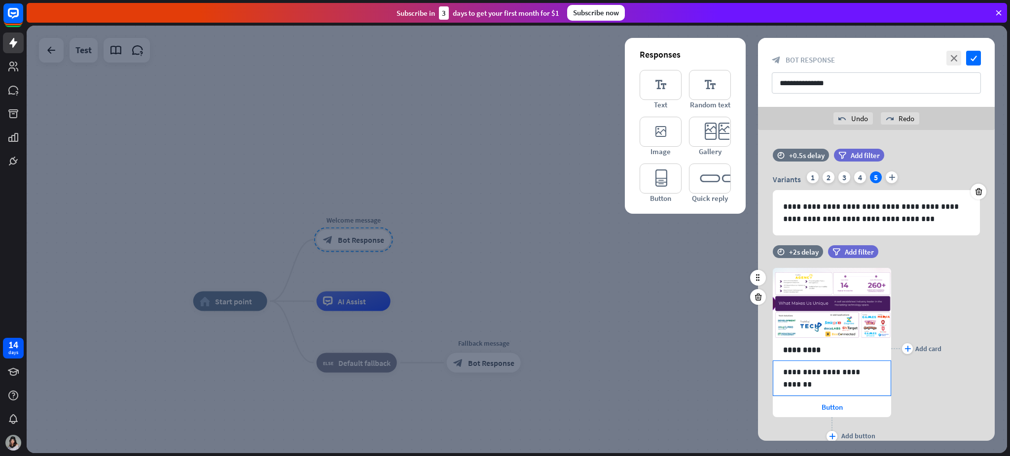
click at [757, 342] on p "**********" at bounding box center [832, 378] width 98 height 25
click at [757, 342] on div "Button" at bounding box center [831, 407] width 118 height 21
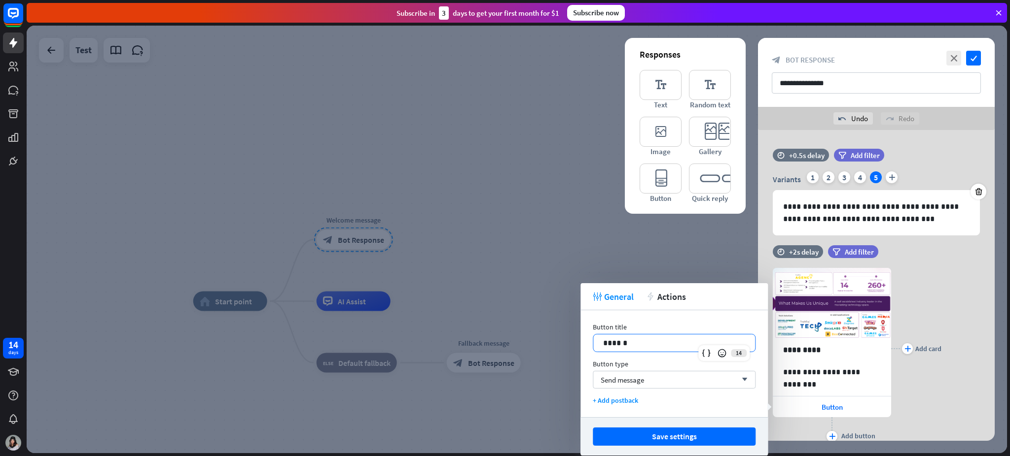
drag, startPoint x: 692, startPoint y: 343, endPoint x: 516, endPoint y: 338, distance: 176.1
click at [516, 338] on body "14 days close Help Center arrow_left Back to home Subscribe in 3 days to get yo…" at bounding box center [505, 228] width 1010 height 456
click at [666, 342] on div "Send message arrow_down" at bounding box center [674, 380] width 163 height 18
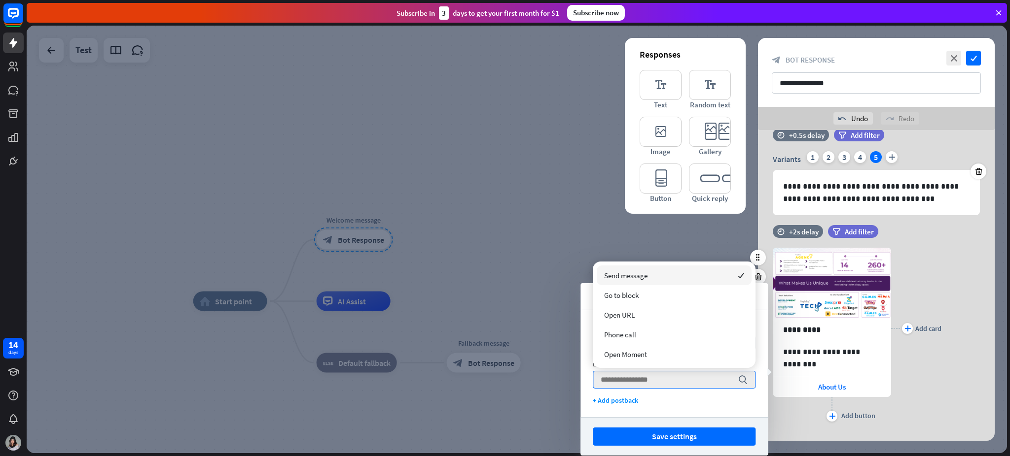
scroll to position [37, 0]
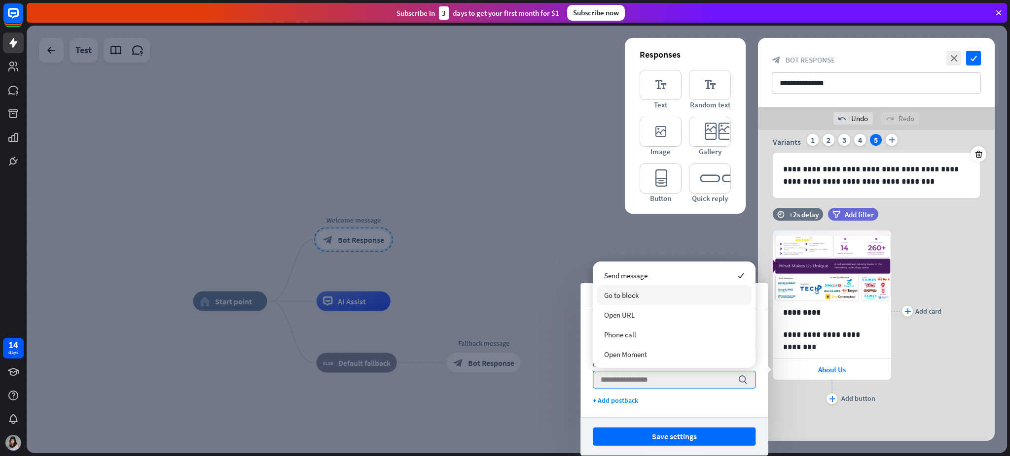
click at [639, 303] on div "Go to block" at bounding box center [673, 295] width 155 height 20
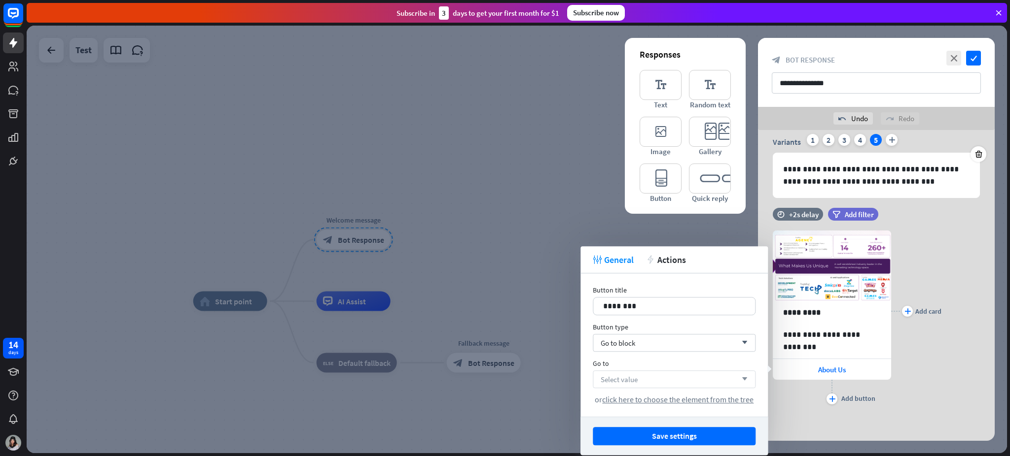
click at [660, 342] on div "Select value arrow_down" at bounding box center [674, 380] width 163 height 18
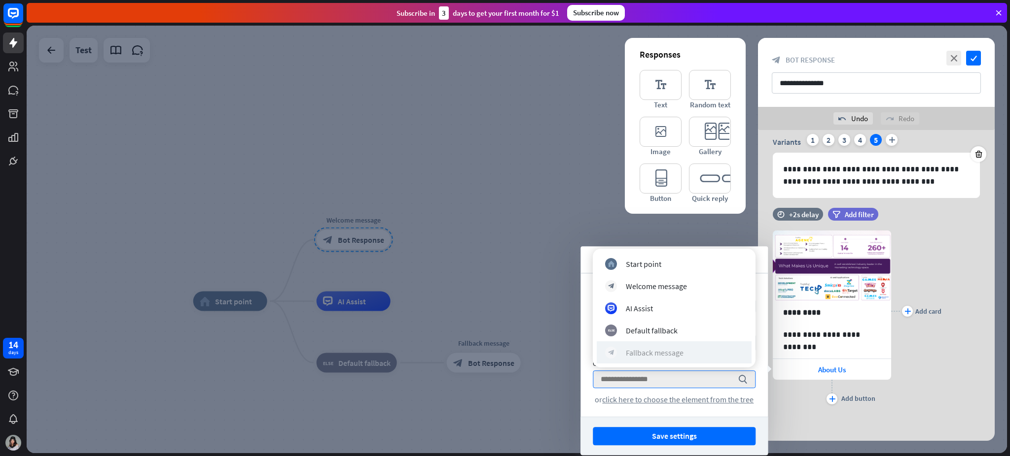
click at [669, 342] on div "block_bot_response Fallback message" at bounding box center [674, 353] width 138 height 12
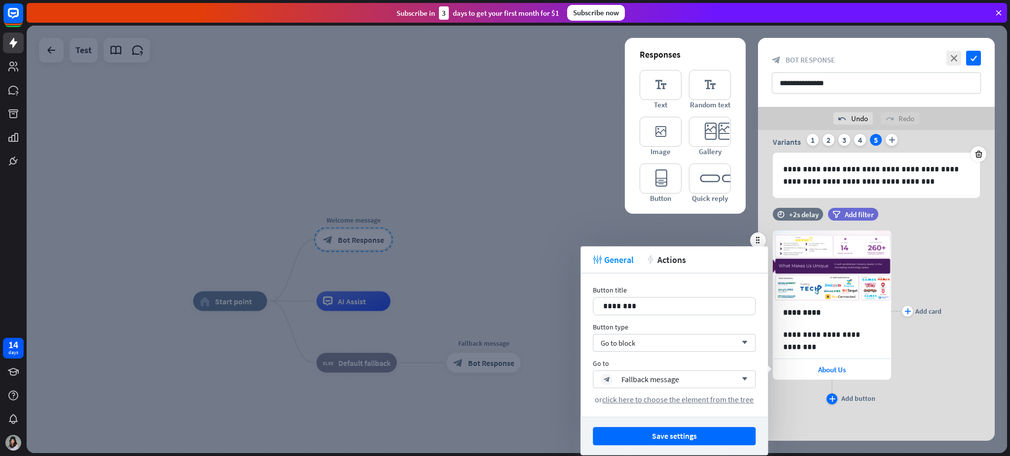
click at [757, 342] on icon "plus" at bounding box center [832, 399] width 6 height 6
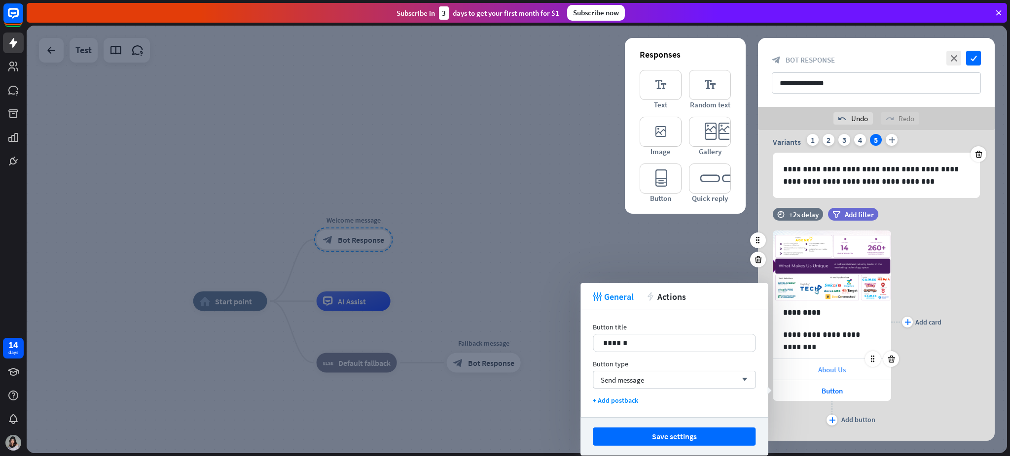
click at [757, 342] on div "About Us" at bounding box center [831, 369] width 118 height 21
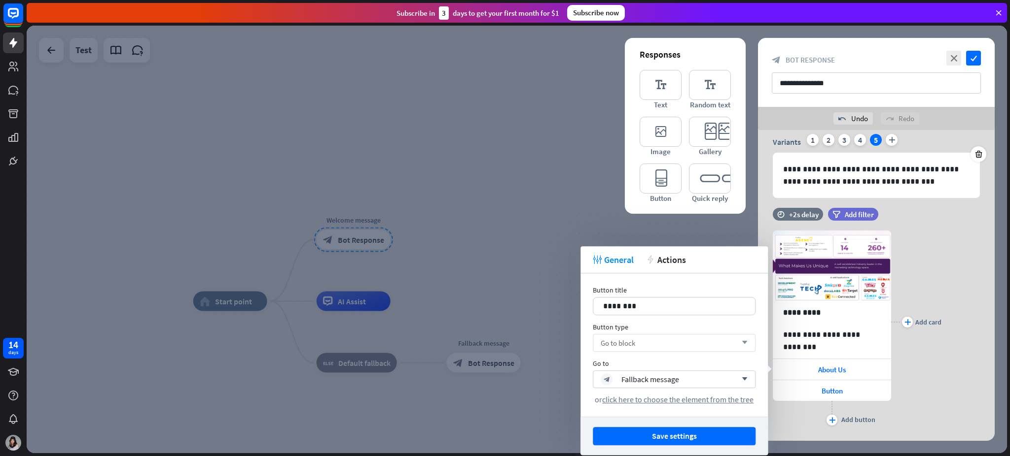
click at [706, 342] on div "Go to block arrow_down" at bounding box center [674, 343] width 163 height 18
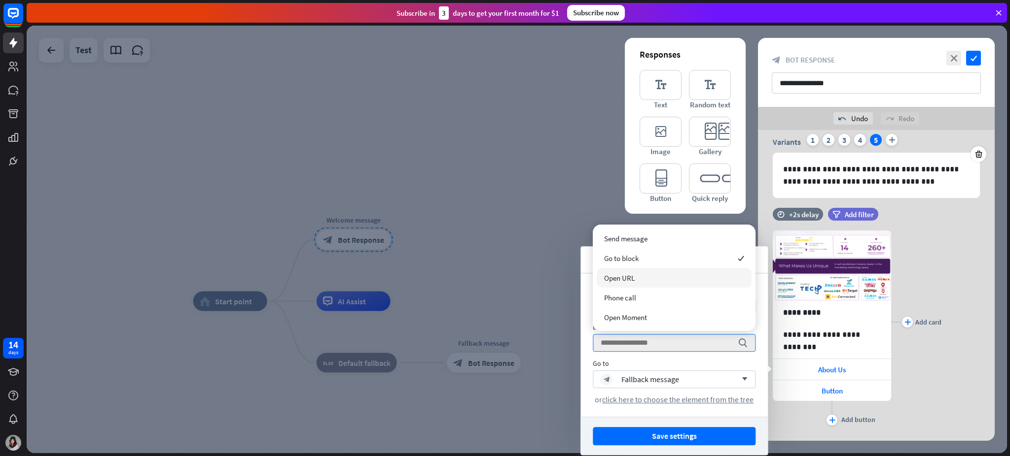
click at [662, 274] on div "Open URL" at bounding box center [673, 278] width 155 height 20
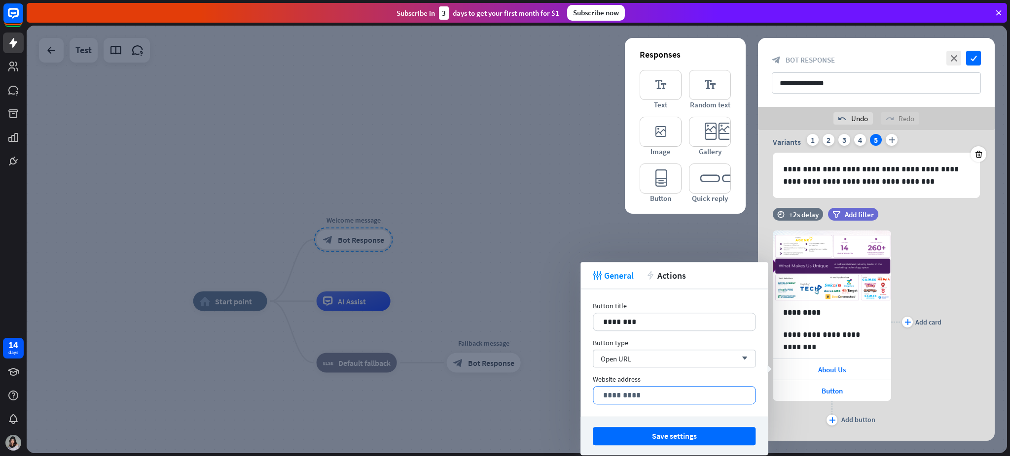
click at [639, 342] on p "*********" at bounding box center [674, 395] width 142 height 12
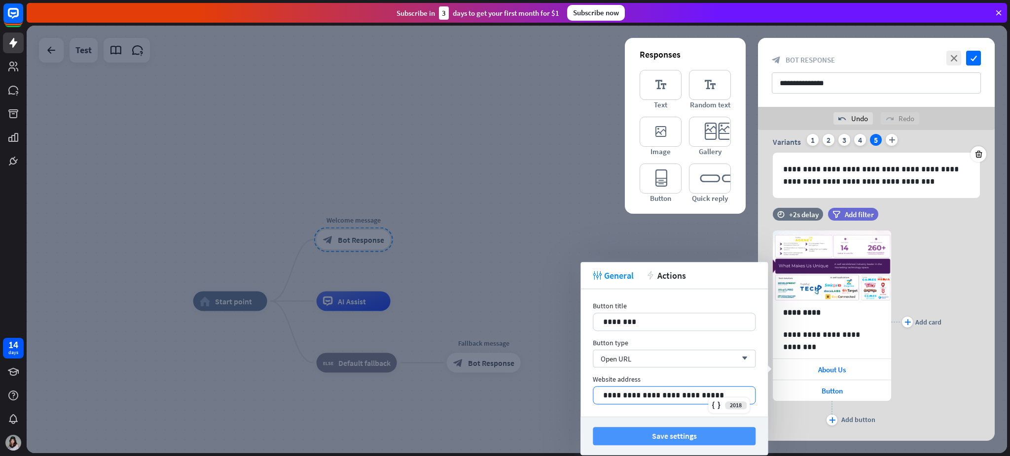
click at [703, 342] on button "Save settings" at bounding box center [674, 436] width 163 height 18
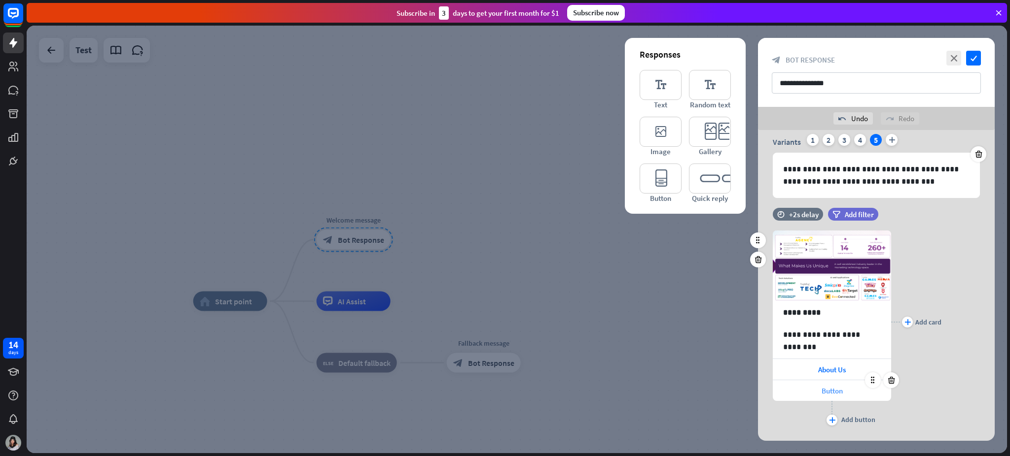
click at [757, 342] on span "Button" at bounding box center [831, 390] width 21 height 9
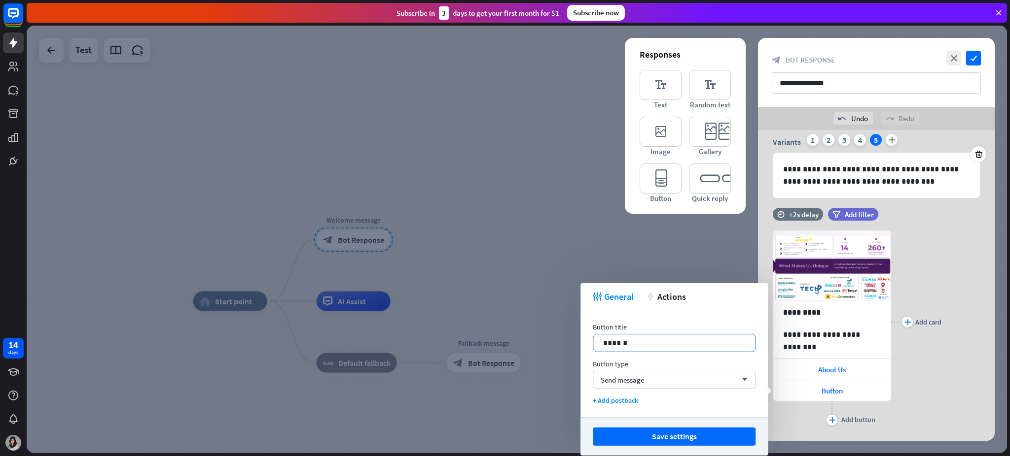
click at [649, 342] on p "******" at bounding box center [674, 343] width 142 height 12
drag, startPoint x: 649, startPoint y: 345, endPoint x: 501, endPoint y: 344, distance: 147.4
click at [501, 342] on body "14 days close Help Center arrow_left Back to home Subscribe in 3 days to get yo…" at bounding box center [505, 228] width 1010 height 456
drag, startPoint x: 675, startPoint y: 337, endPoint x: 532, endPoint y: 337, distance: 143.0
click at [532, 337] on body "14 days close Help Center arrow_left Back to home Subscribe in 3 days to get yo…" at bounding box center [505, 228] width 1010 height 456
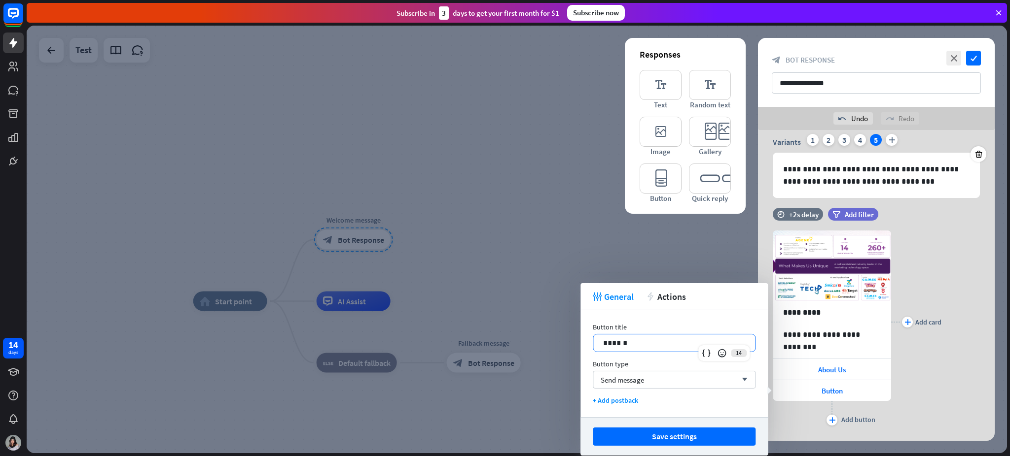
drag, startPoint x: 639, startPoint y: 350, endPoint x: 576, endPoint y: 340, distance: 63.5
click at [576, 340] on body "14 days close Help Center arrow_left Back to home Subscribe in 3 days to get yo…" at bounding box center [505, 228] width 1010 height 456
drag, startPoint x: 628, startPoint y: 338, endPoint x: 597, endPoint y: 340, distance: 30.6
click at [597, 340] on div "******" at bounding box center [674, 343] width 162 height 17
click at [650, 342] on div "Send message arrow_down" at bounding box center [674, 380] width 163 height 18
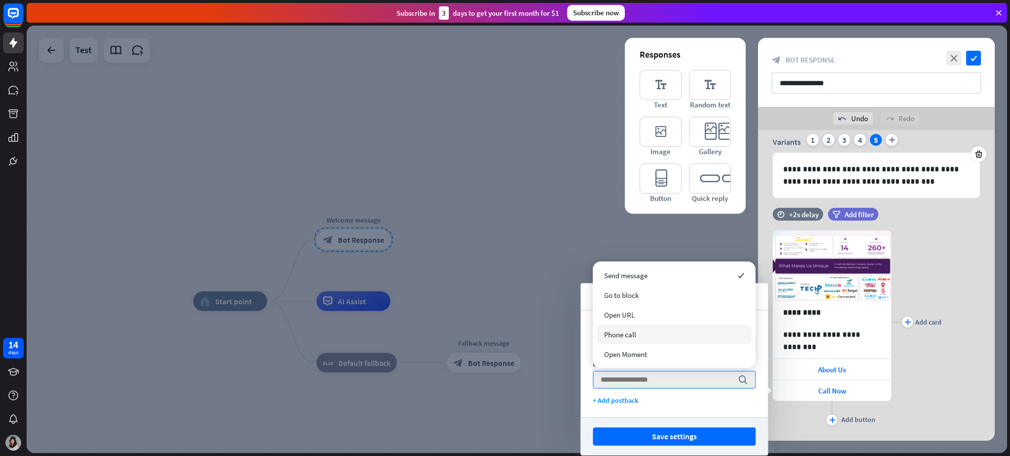
click at [646, 336] on div "Phone call" at bounding box center [673, 335] width 155 height 20
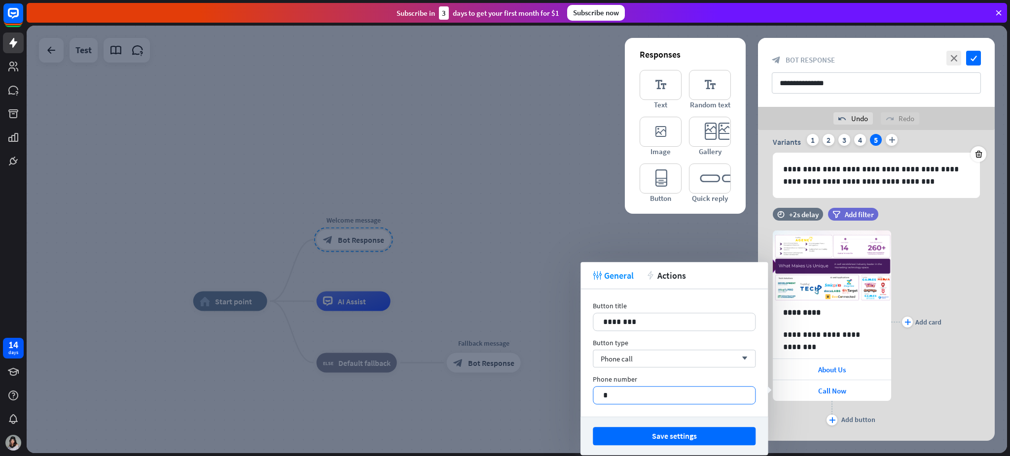
click at [640, 342] on p "*" at bounding box center [674, 395] width 142 height 12
click at [612, 342] on p "**********" at bounding box center [674, 395] width 142 height 12
drag, startPoint x: 614, startPoint y: 397, endPoint x: 581, endPoint y: 397, distance: 32.5
click at [581, 342] on div "**********" at bounding box center [673, 353] width 187 height 128
click at [725, 342] on icon at bounding box center [725, 406] width 10 height 10
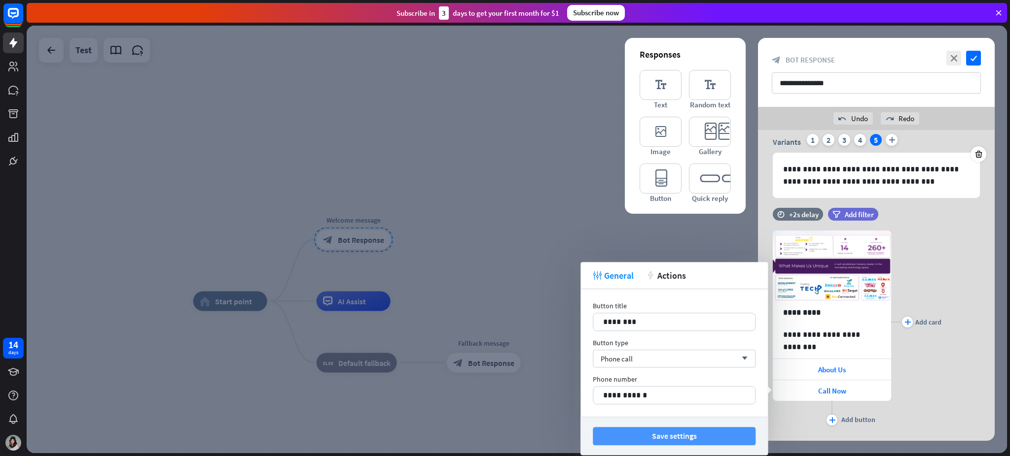
click at [687, 342] on button "Save settings" at bounding box center [674, 436] width 163 height 18
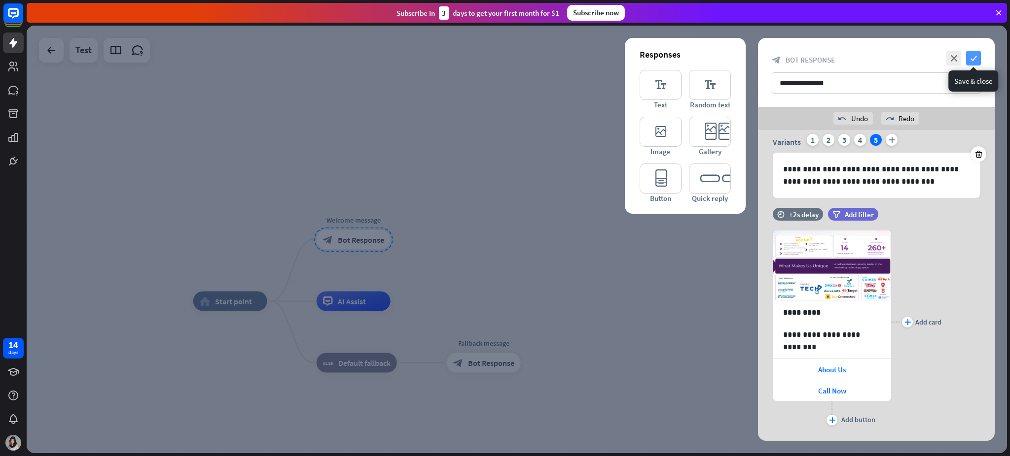
click at [757, 61] on icon "check" at bounding box center [973, 58] width 15 height 15
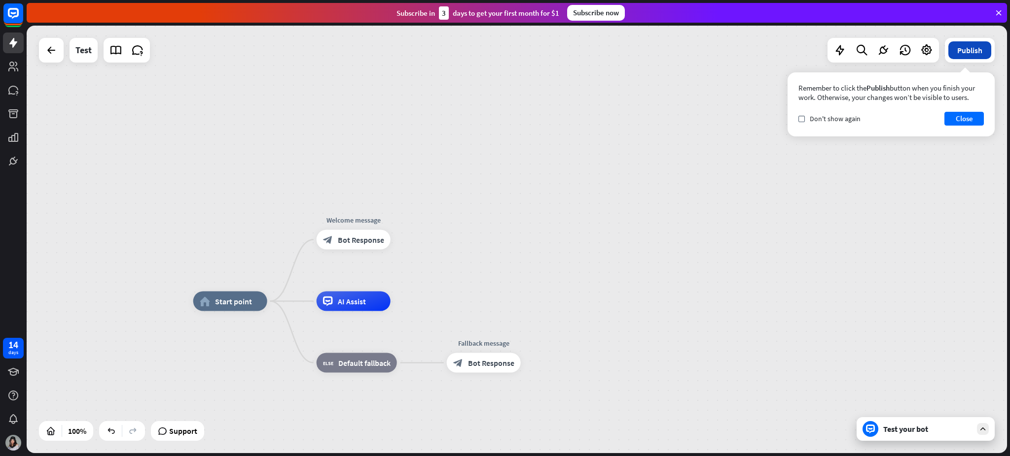
click at [757, 44] on button "Publish" at bounding box center [969, 50] width 43 height 18
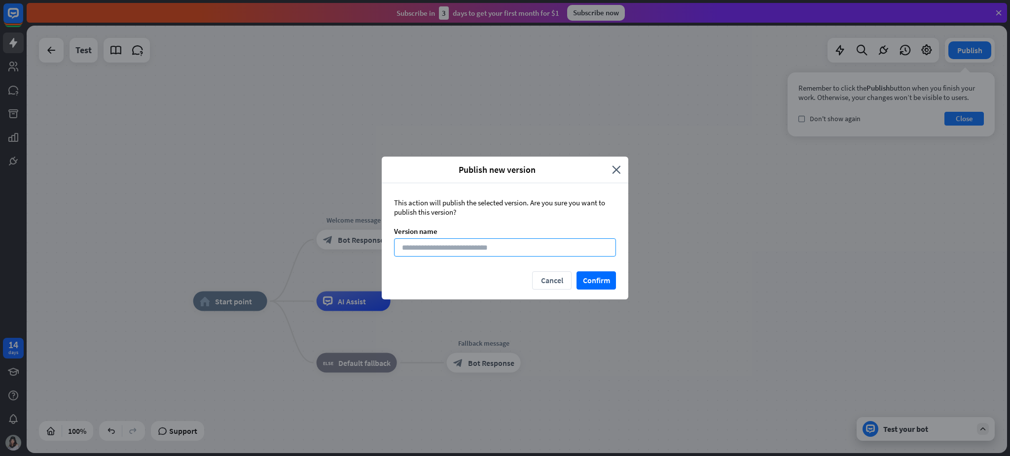
click at [502, 247] on input at bounding box center [505, 248] width 222 height 18
type input "********"
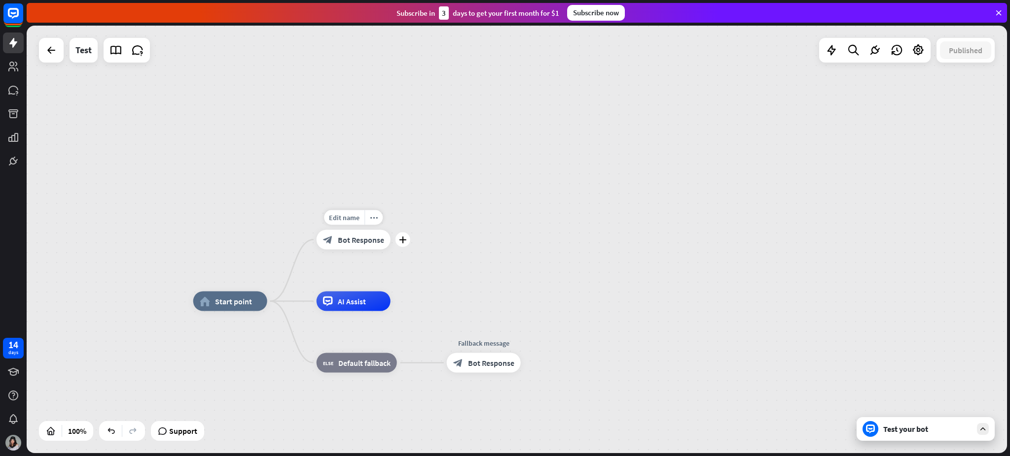
click at [363, 239] on span "Bot Response" at bounding box center [361, 240] width 46 height 10
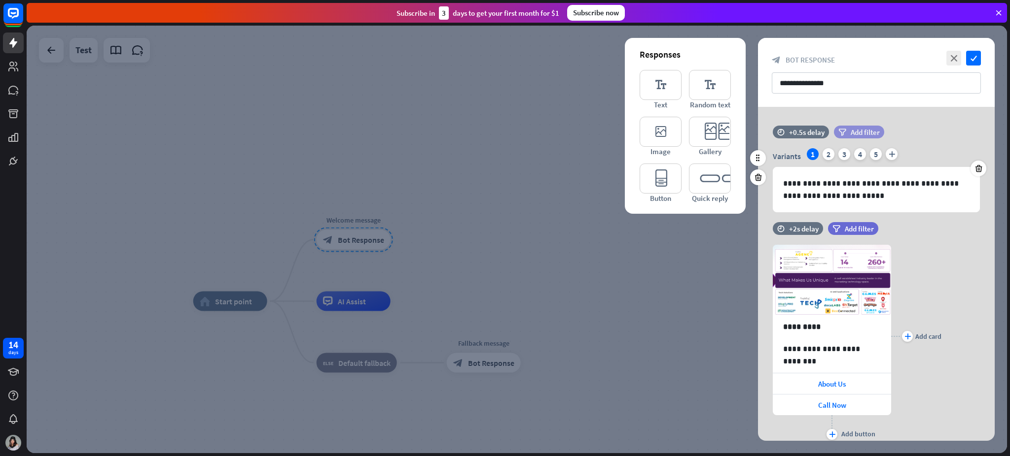
click at [757, 130] on span "Add filter" at bounding box center [864, 132] width 29 height 9
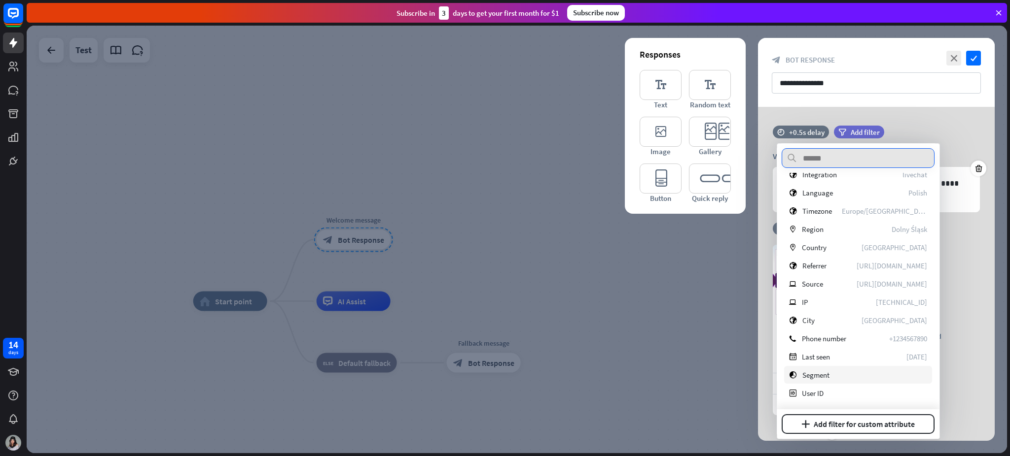
scroll to position [6, 0]
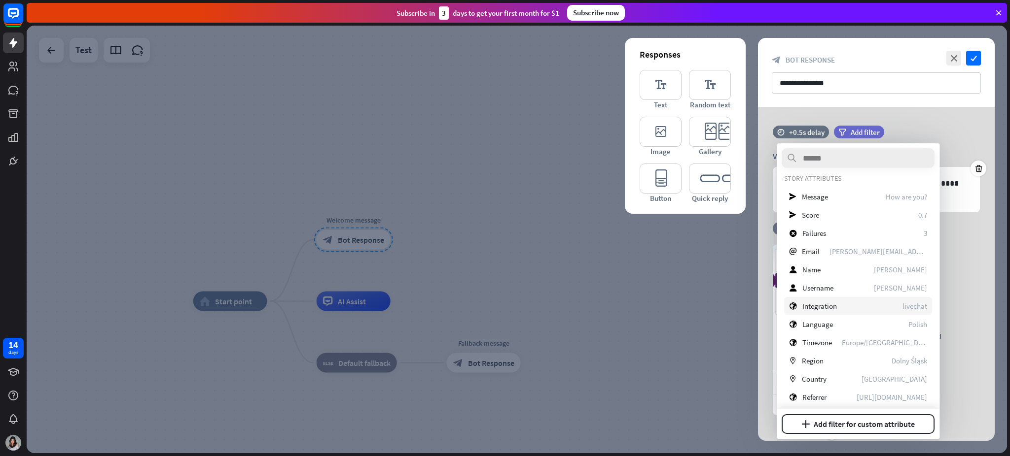
click at [757, 306] on div "globe Integration livechat" at bounding box center [858, 306] width 148 height 18
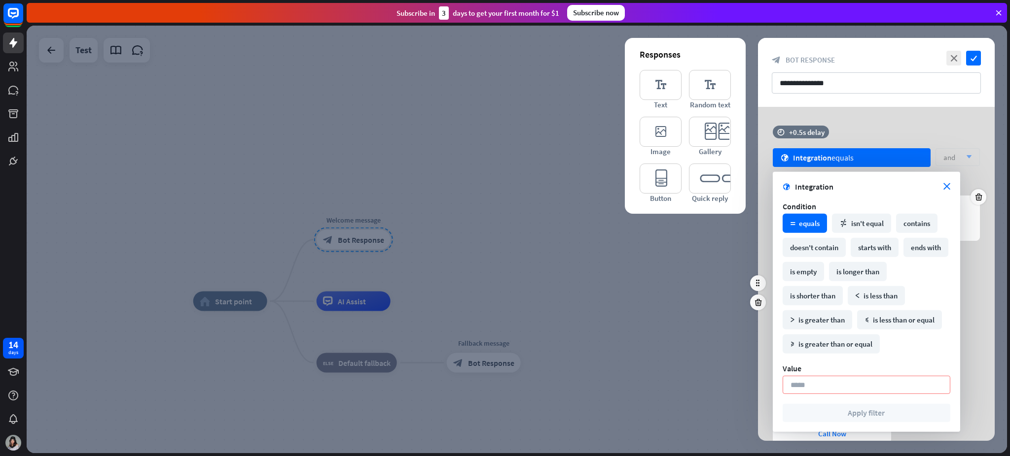
click at [757, 295] on div "**********" at bounding box center [876, 365] width 237 height 212
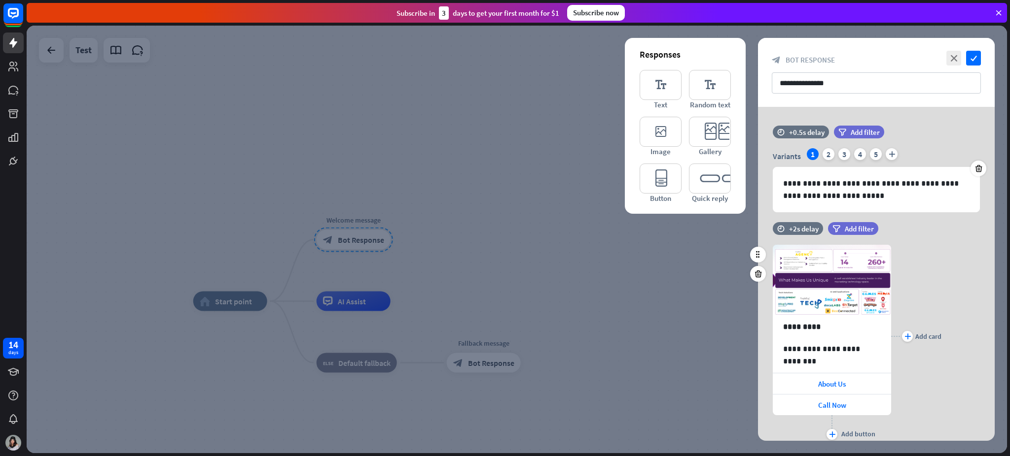
scroll to position [35, 0]
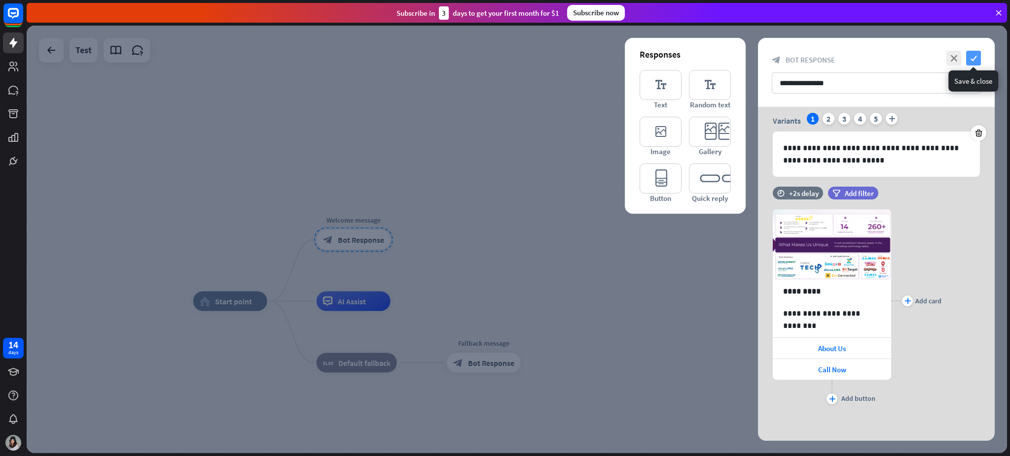
click at [757, 59] on icon "check" at bounding box center [973, 58] width 15 height 15
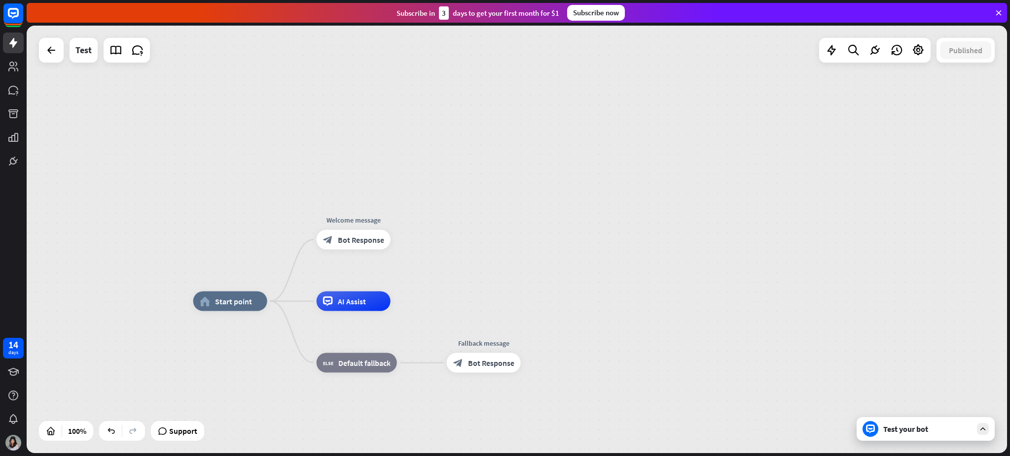
click at [757, 342] on div "Test your bot" at bounding box center [925, 430] width 138 height 24
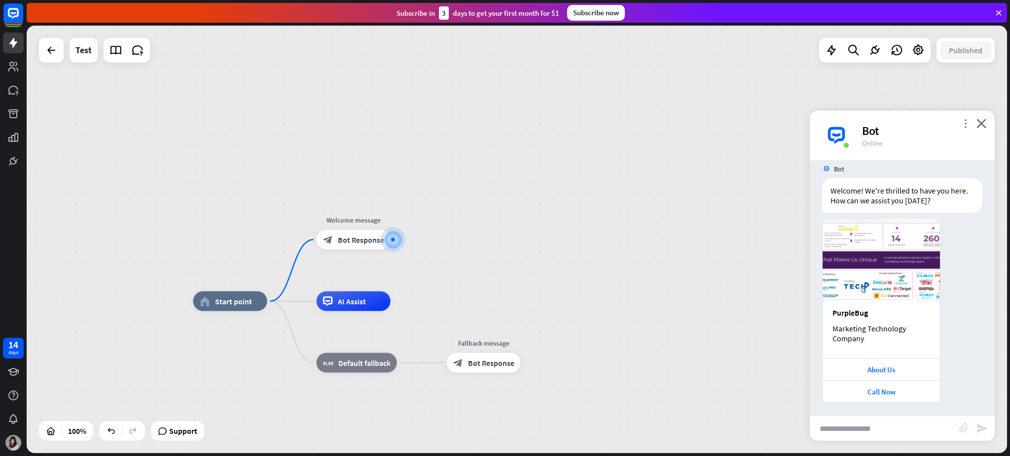
scroll to position [12, 0]
click at [757, 124] on icon "more_vert" at bounding box center [964, 123] width 9 height 9
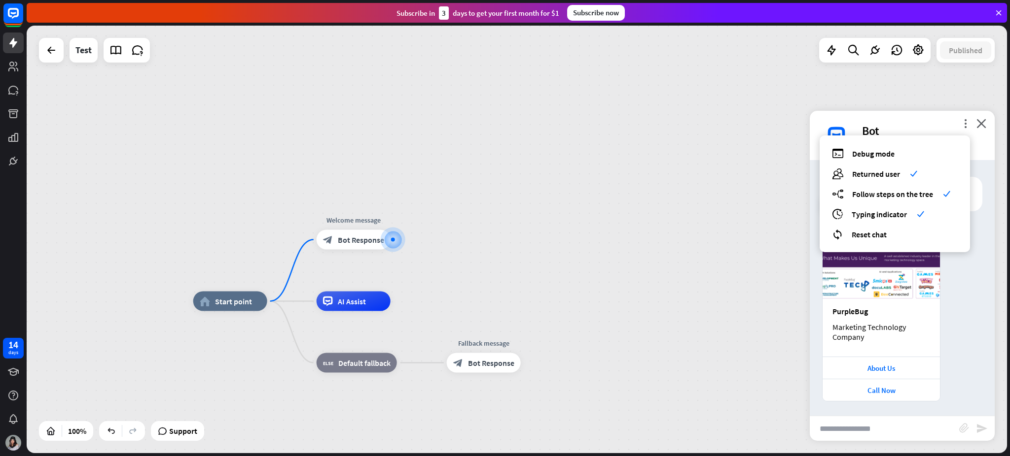
click at [757, 303] on div "PurpleBug Marketing Technology Company About Us Call Now" at bounding box center [901, 308] width 185 height 185
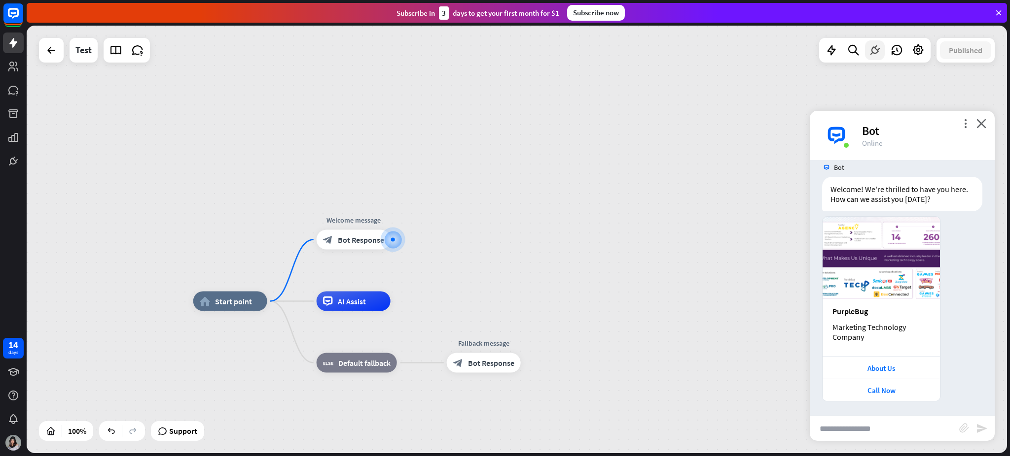
click at [757, 51] on div at bounding box center [875, 50] width 20 height 20
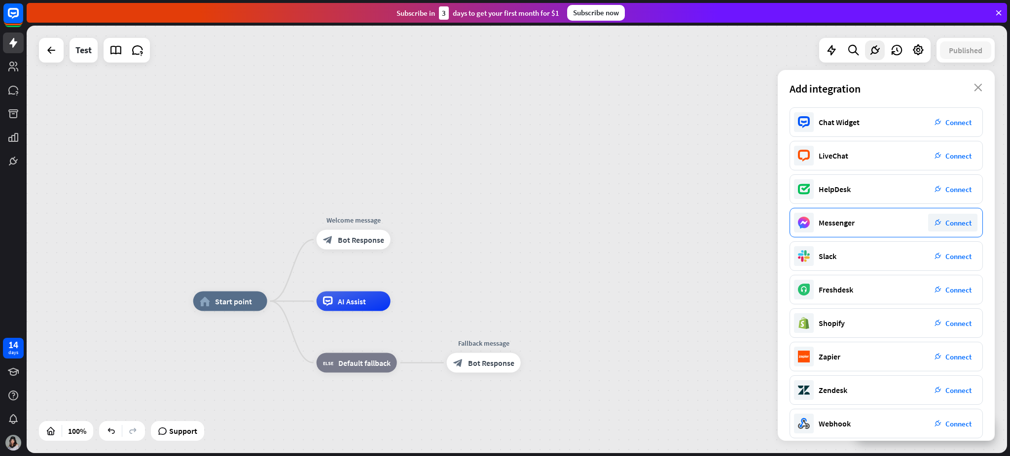
click at [757, 224] on span "Connect" at bounding box center [958, 222] width 26 height 9
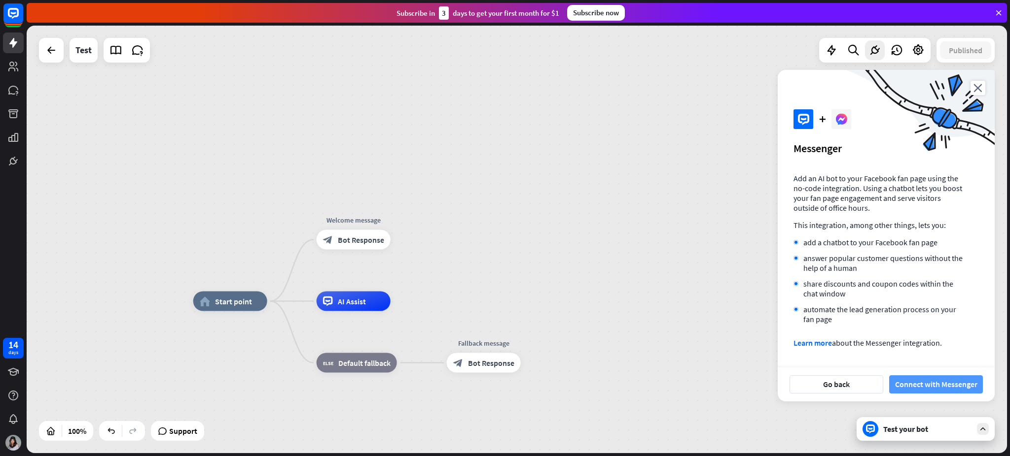
click at [757, 342] on button "Connect with Messenger" at bounding box center [936, 385] width 94 height 18
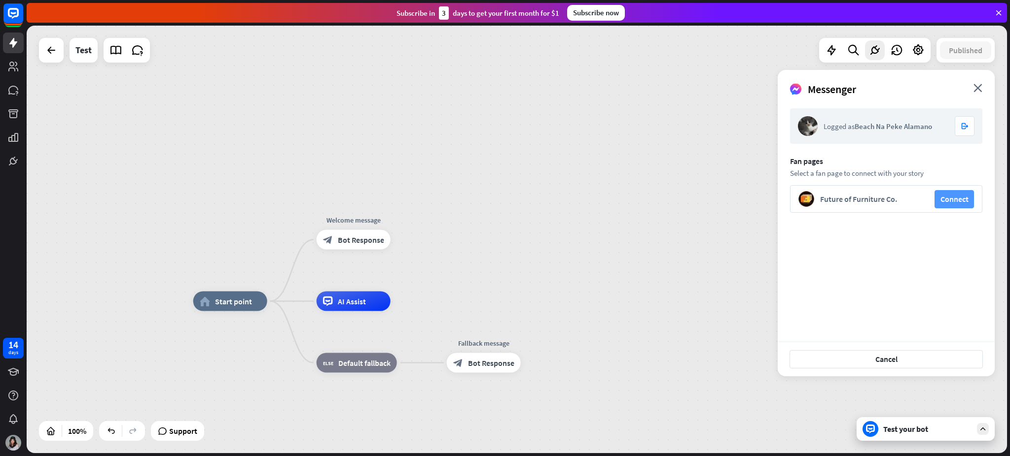
click at [757, 198] on button "Connect" at bounding box center [953, 199] width 39 height 18
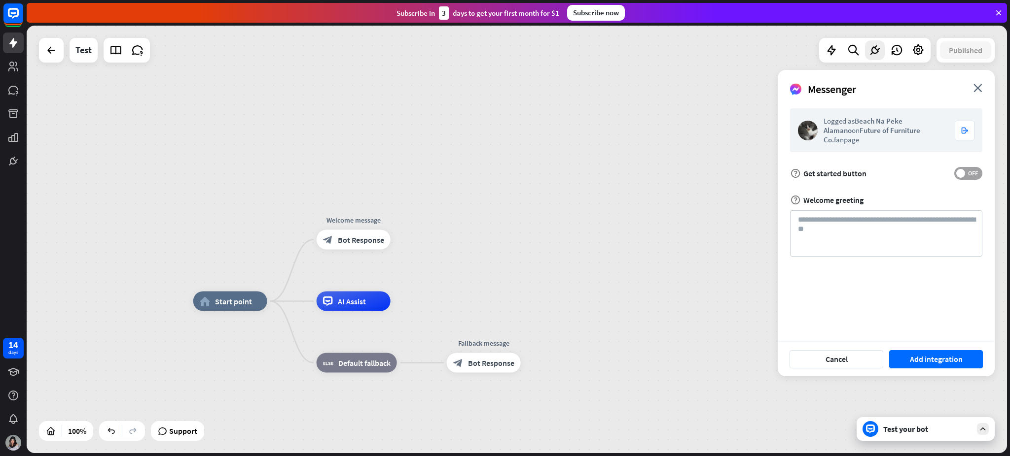
click at [757, 170] on span "OFF" at bounding box center [972, 174] width 15 height 8
click at [757, 225] on textarea at bounding box center [886, 233] width 192 height 46
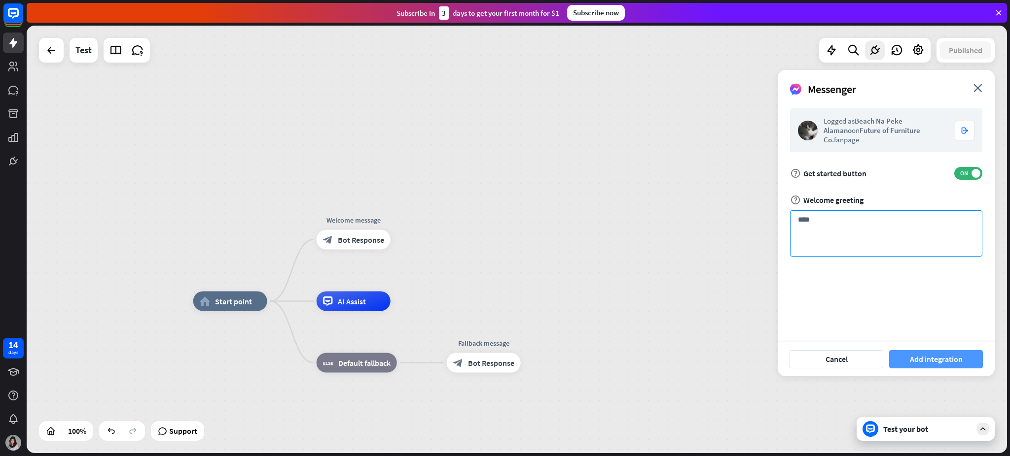
type textarea "***"
click at [757, 342] on button "Add integration" at bounding box center [936, 360] width 94 height 18
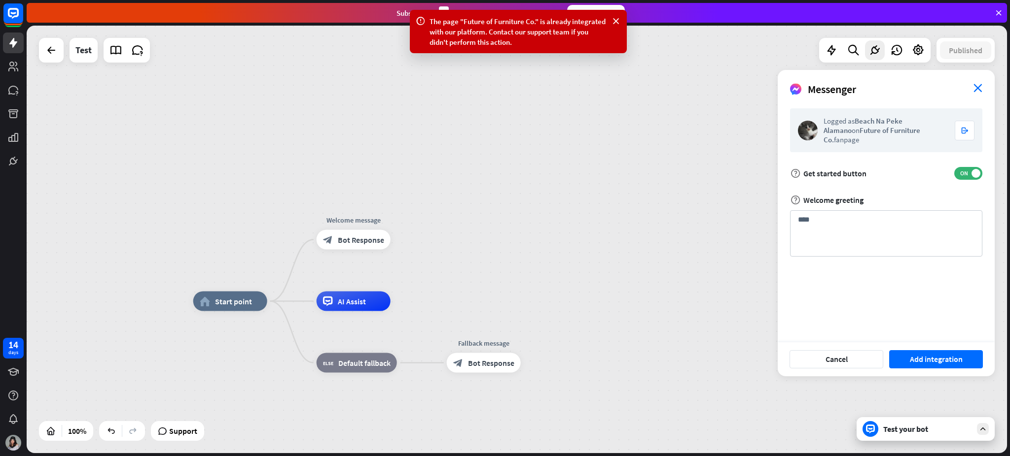
click at [757, 89] on icon "close" at bounding box center [977, 88] width 9 height 8
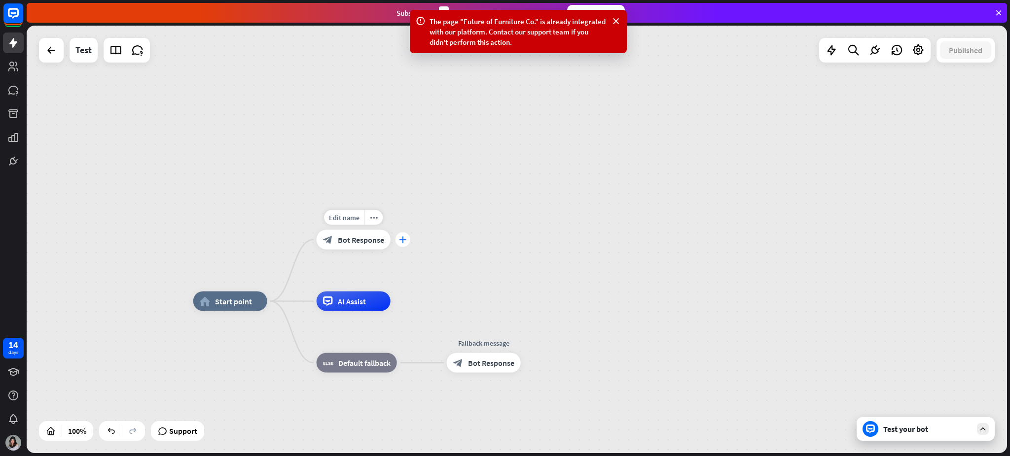
click at [405, 241] on icon "plus" at bounding box center [402, 240] width 7 height 7
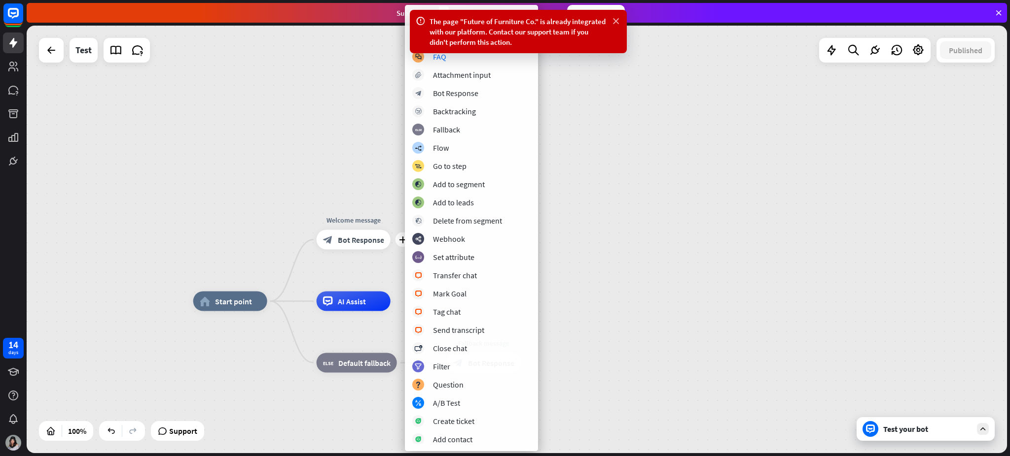
click at [612, 22] on icon at bounding box center [616, 21] width 10 height 10
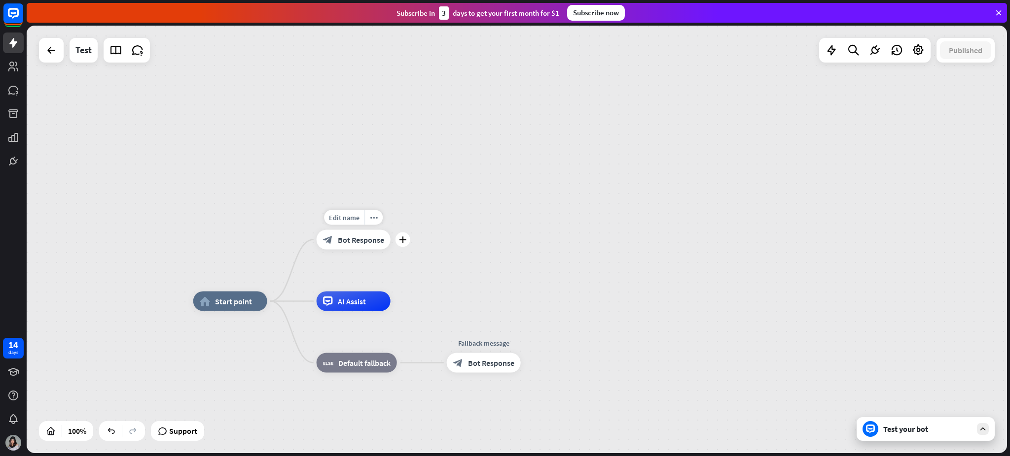
click at [342, 240] on span "Bot Response" at bounding box center [361, 240] width 46 height 10
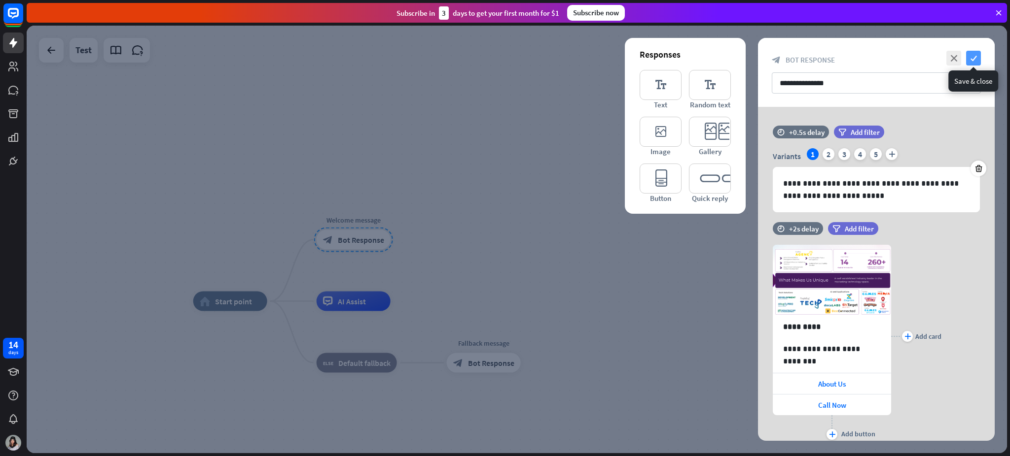
click at [757, 56] on icon "check" at bounding box center [973, 58] width 15 height 15
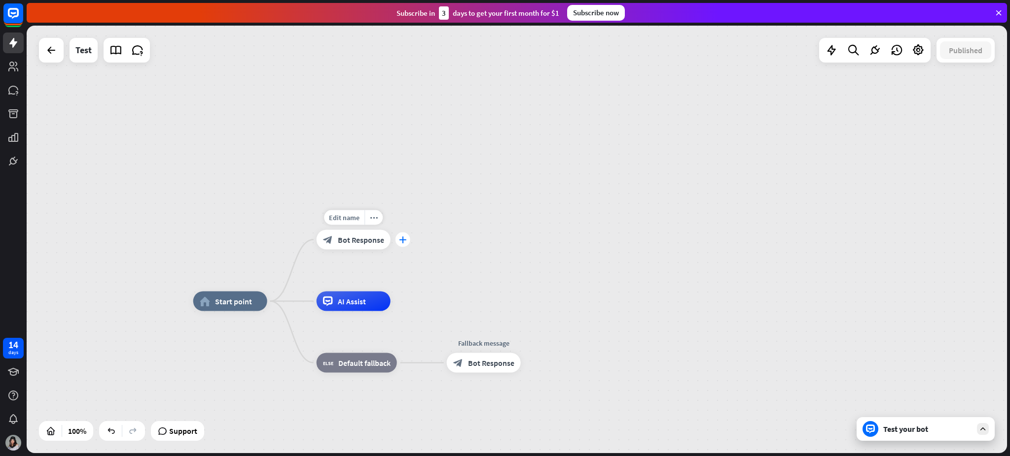
click at [401, 244] on div "plus" at bounding box center [402, 240] width 15 height 15
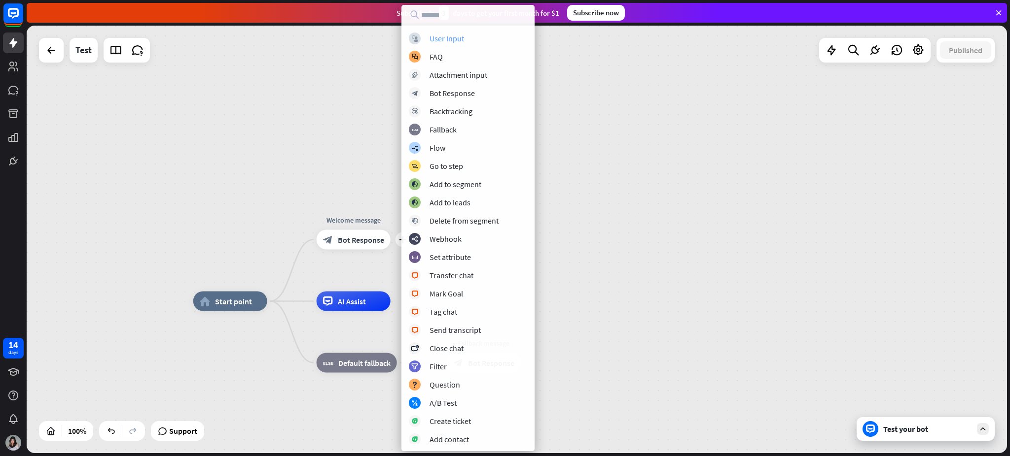
click at [465, 39] on div "block_user_input User Input" at bounding box center [468, 39] width 118 height 12
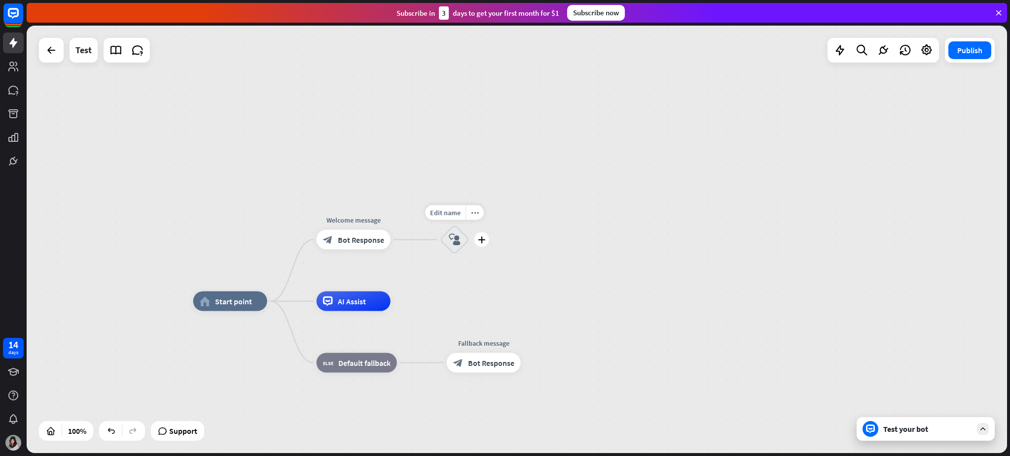
click at [451, 239] on icon "block_user_input" at bounding box center [455, 240] width 12 height 12
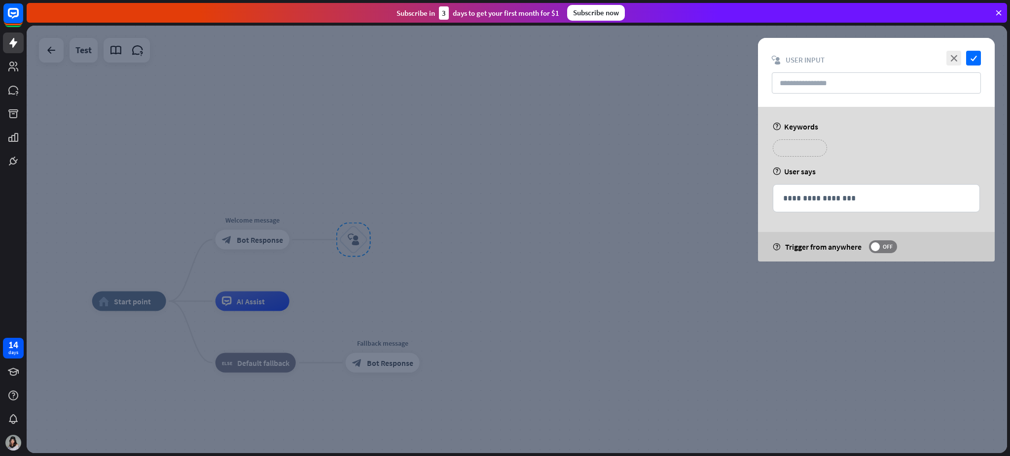
click at [757, 143] on p "**********" at bounding box center [799, 148] width 39 height 12
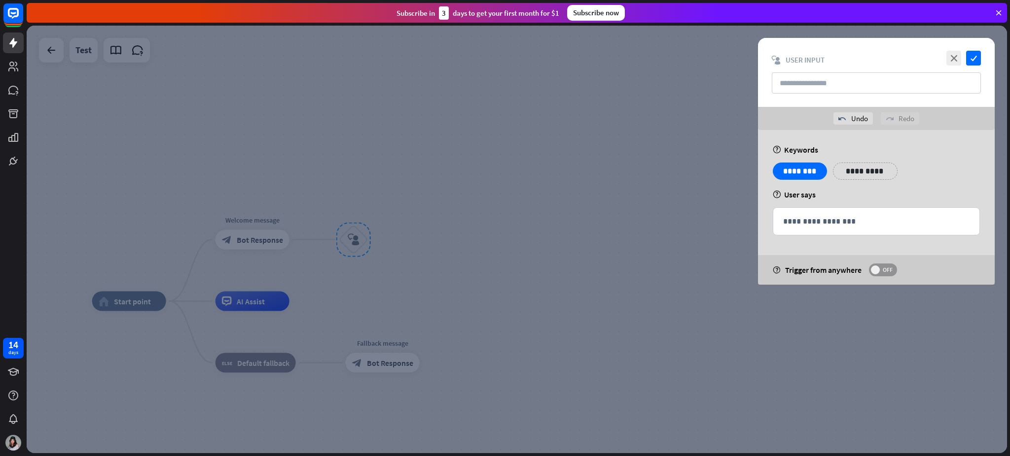
click at [757, 274] on label "OFF" at bounding box center [883, 270] width 28 height 13
click at [757, 174] on p "**********" at bounding box center [859, 171] width 39 height 12
click at [757, 221] on p "**********" at bounding box center [876, 221] width 186 height 12
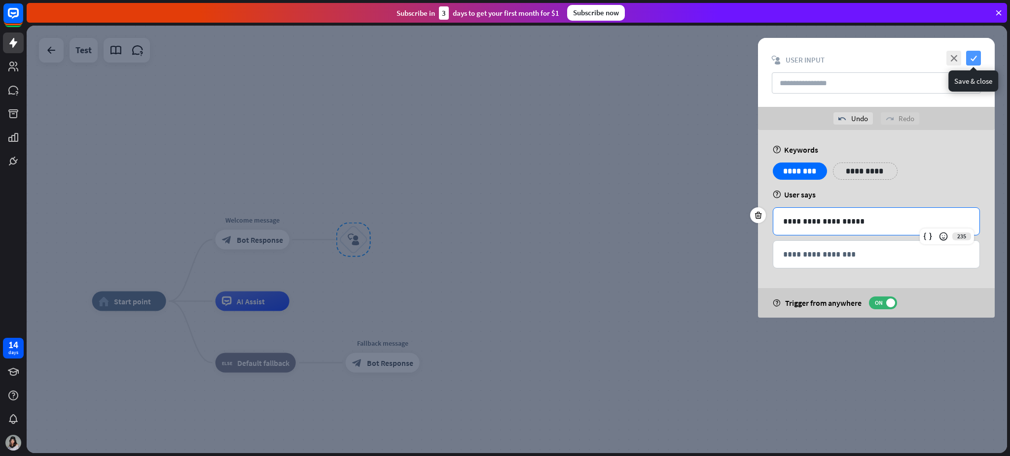
click at [757, 61] on icon "check" at bounding box center [973, 58] width 15 height 15
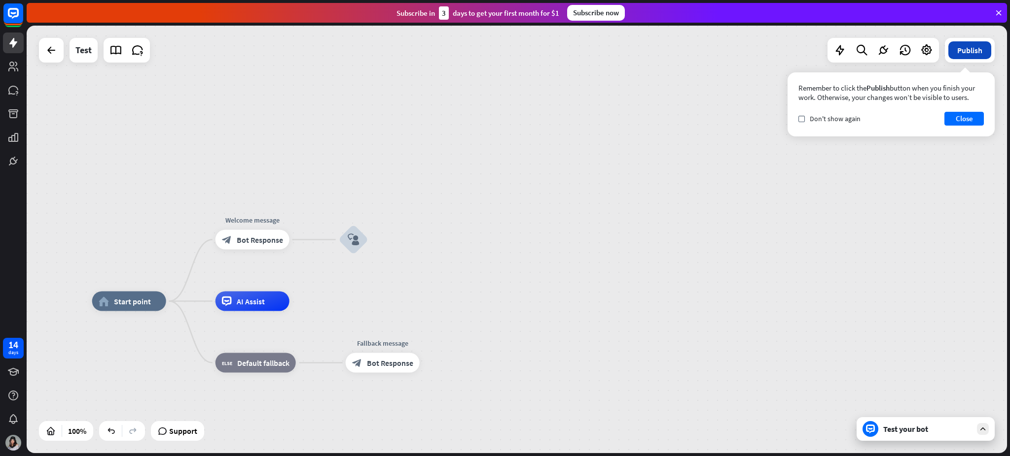
click at [757, 50] on button "Publish" at bounding box center [969, 50] width 43 height 18
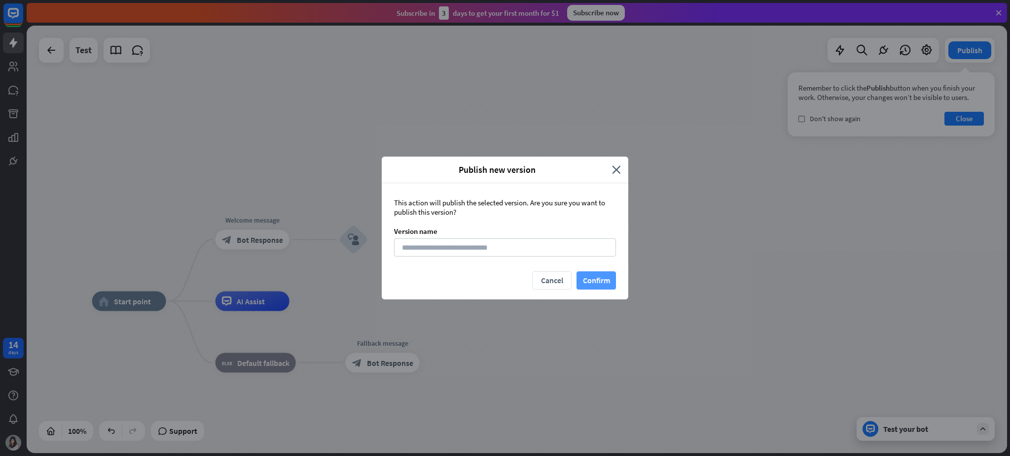
click at [587, 280] on button "Confirm" at bounding box center [595, 281] width 39 height 18
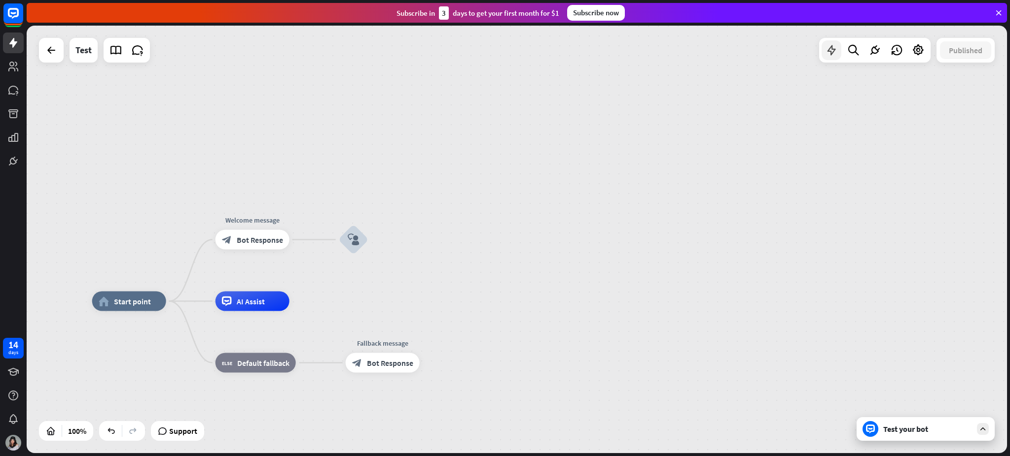
click at [757, 52] on icon at bounding box center [831, 50] width 13 height 13
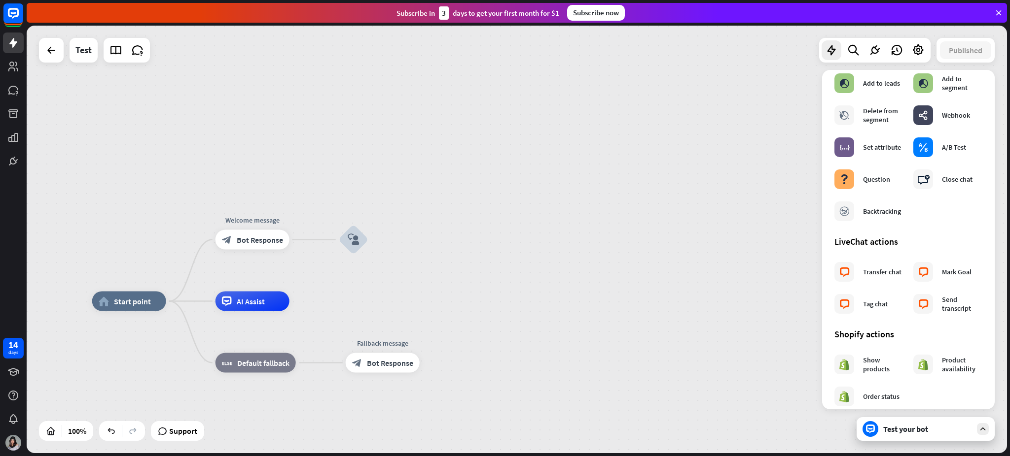
scroll to position [60, 0]
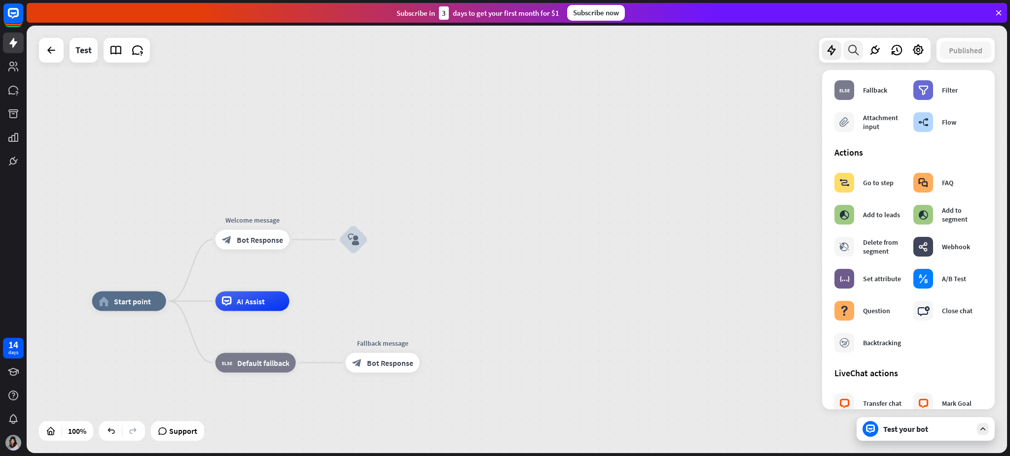
click at [757, 56] on div at bounding box center [853, 50] width 20 height 20
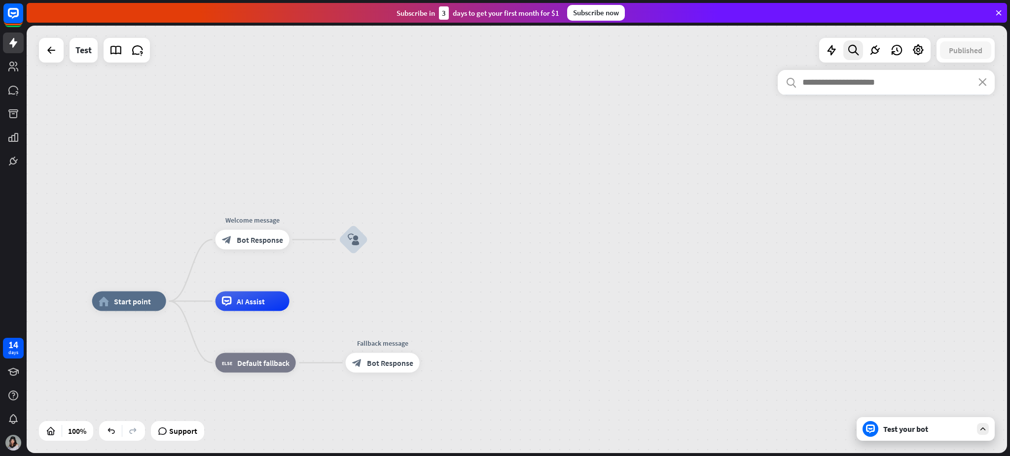
click at [757, 90] on input "text" at bounding box center [885, 82] width 217 height 25
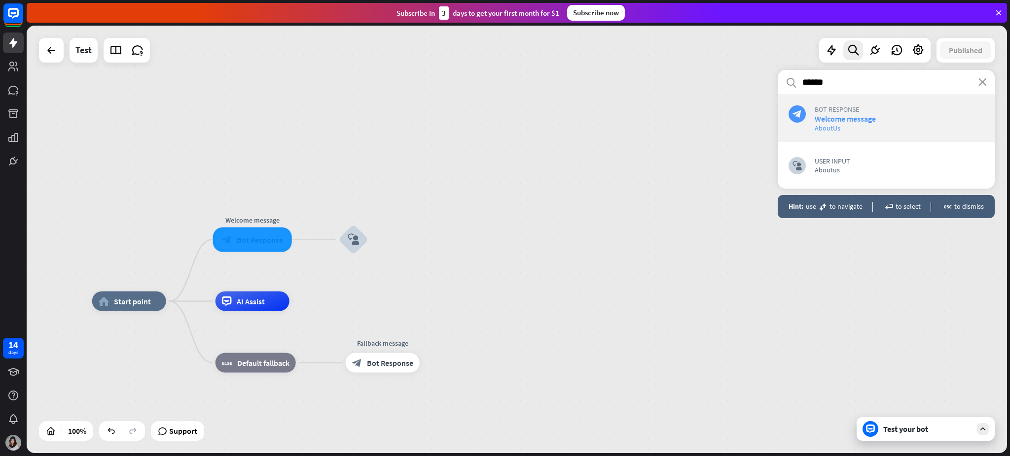
type input "*****"
click at [757, 108] on span "Bot Response" at bounding box center [898, 109] width 169 height 9
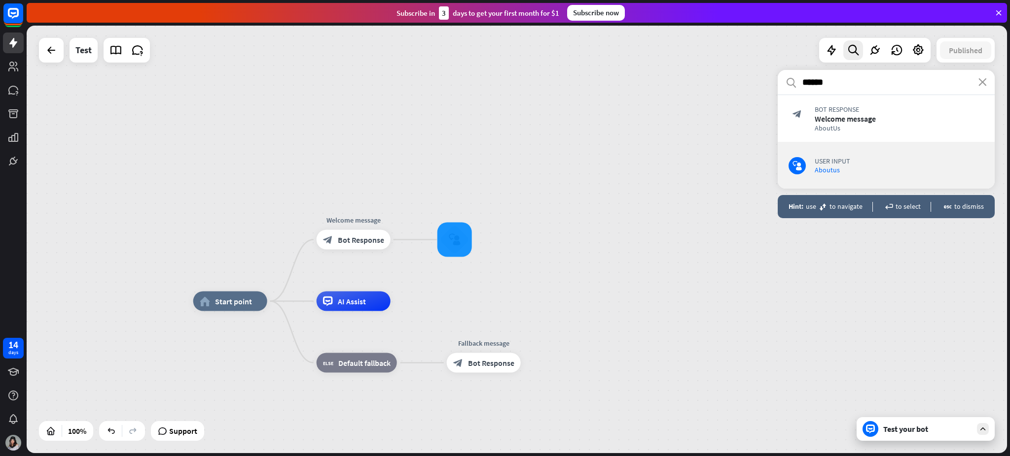
click at [757, 282] on div "search close ***** block_bot_response Bot Response Welcome message About Us blo…" at bounding box center [885, 255] width 217 height 371
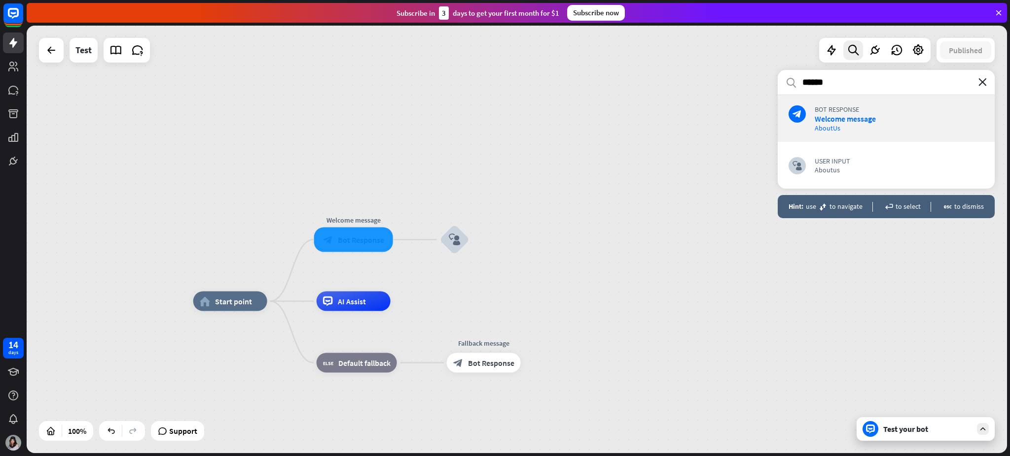
click at [757, 82] on icon "close" at bounding box center [982, 82] width 8 height 8
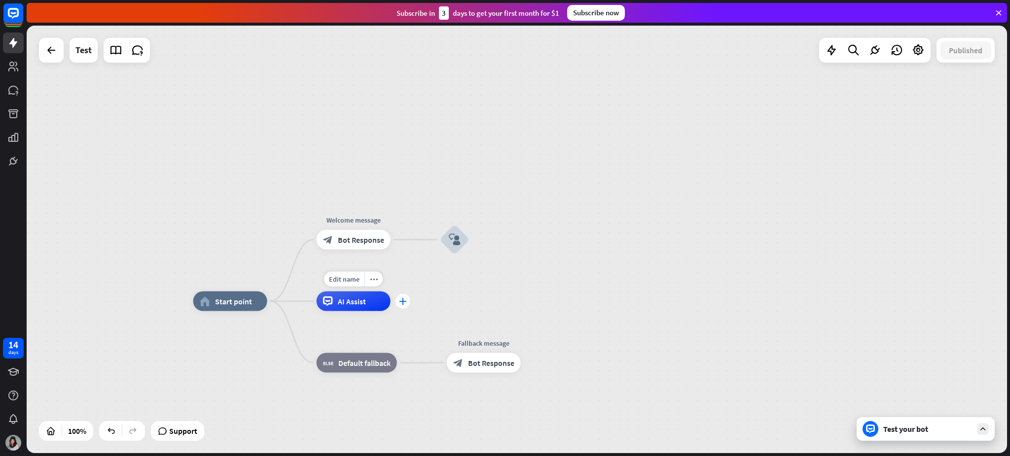
click at [398, 296] on div "plus" at bounding box center [402, 301] width 15 height 15
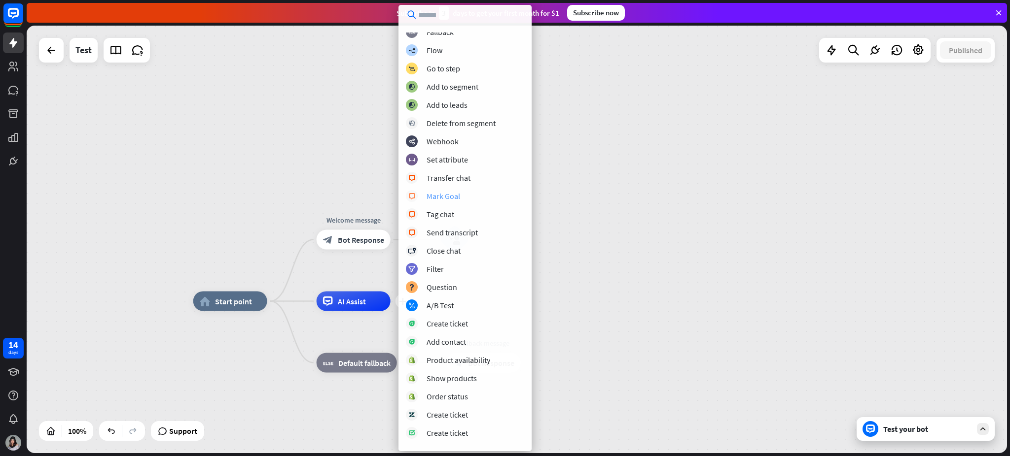
scroll to position [74, 0]
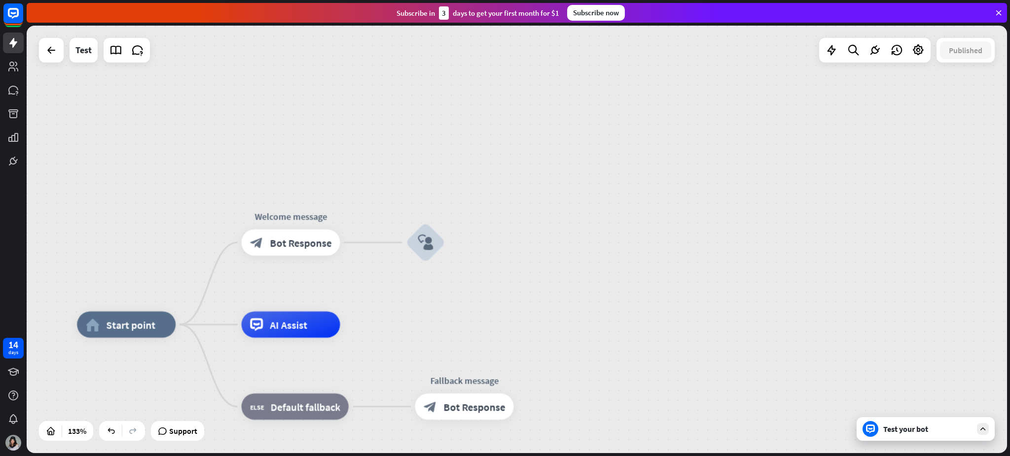
click at [757, 219] on div "home_2 Start point Welcome message block_bot_response Bot Response block_user_i…" at bounding box center [517, 240] width 980 height 428
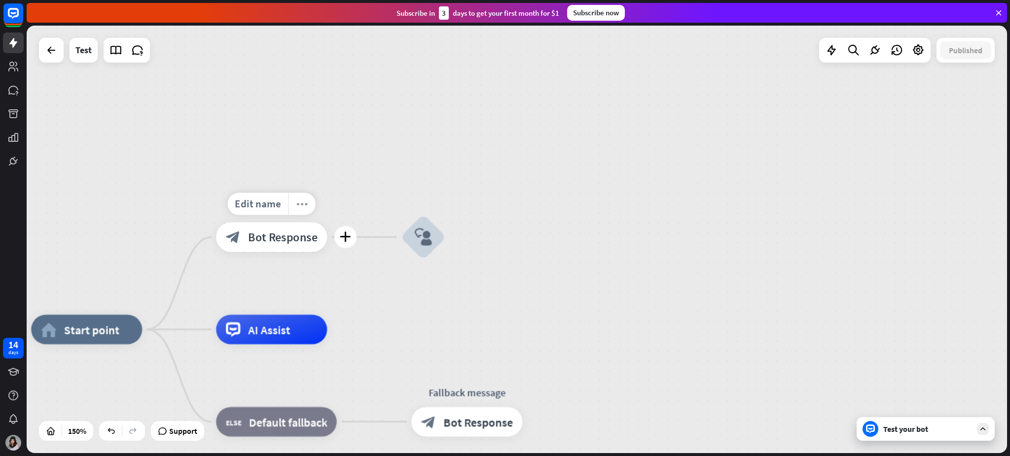
click at [303, 209] on icon "more_horiz" at bounding box center [302, 204] width 12 height 11
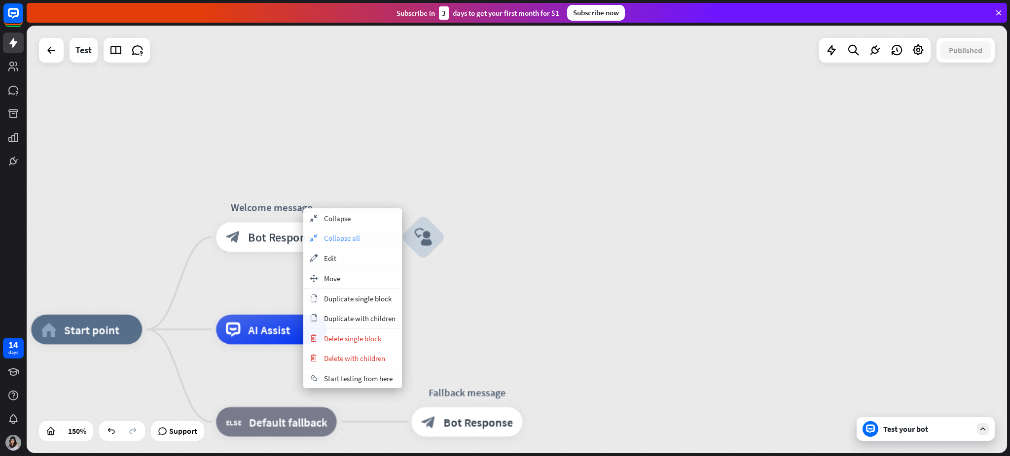
click at [336, 240] on span "Collapse all" at bounding box center [342, 238] width 36 height 9
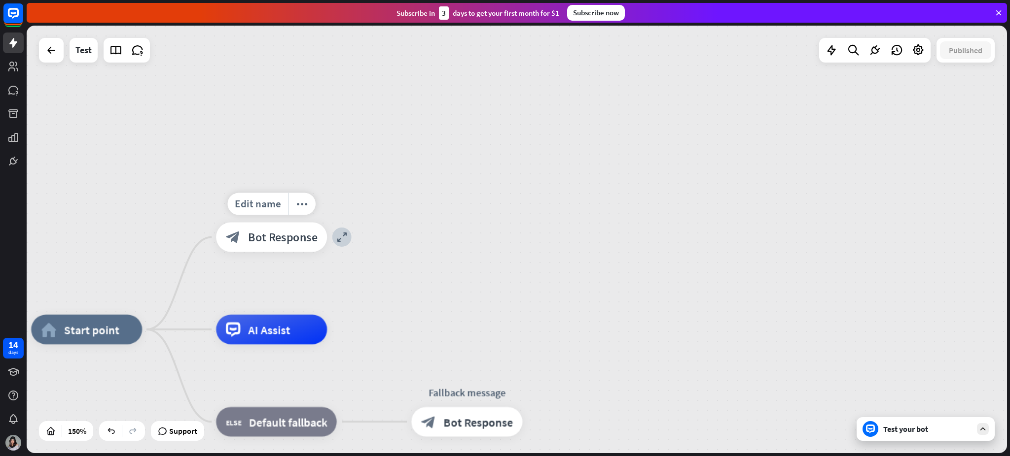
click at [327, 243] on div "Edit name more_horiz expand Welcome message block_bot_response Bot Response" at bounding box center [271, 237] width 111 height 30
click at [343, 243] on div "expand" at bounding box center [341, 237] width 19 height 19
click at [303, 201] on icon "more_horiz" at bounding box center [302, 204] width 12 height 11
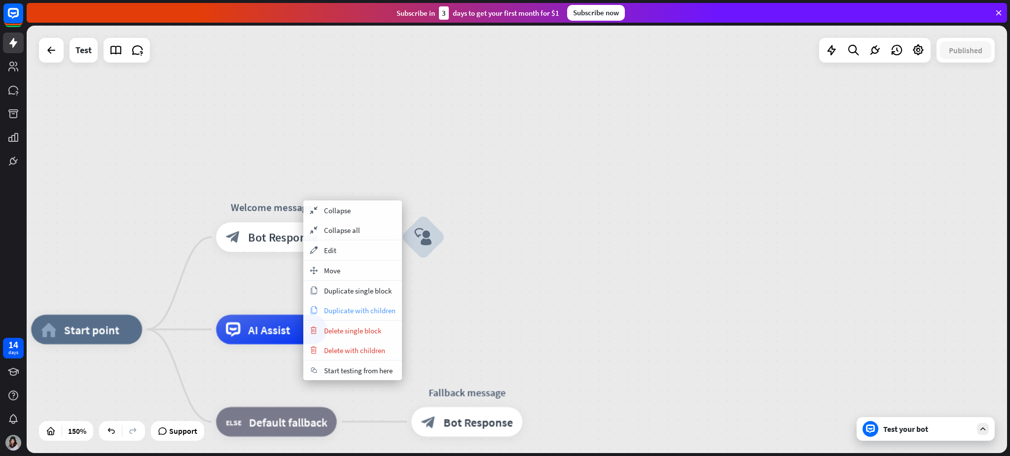
click at [377, 308] on span "Duplicate with children" at bounding box center [359, 310] width 71 height 9
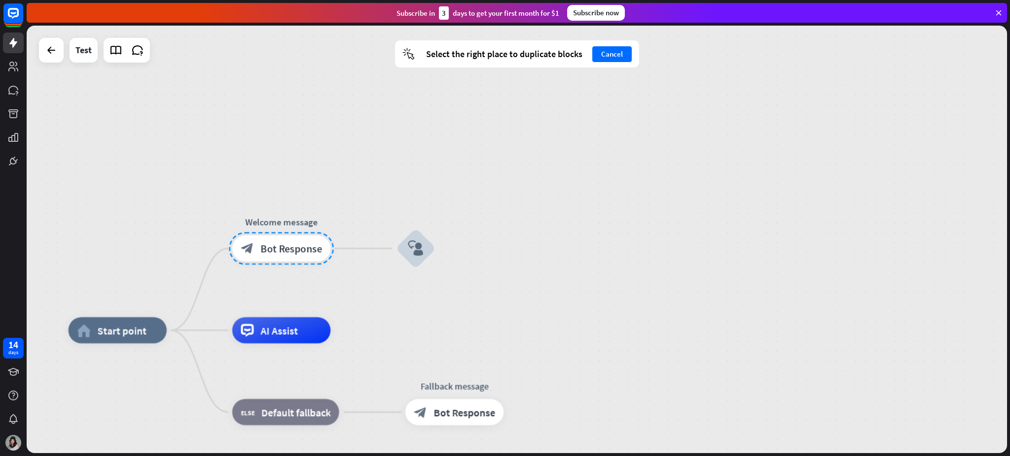
click at [408, 329] on div "home_2 Start point Welcome message block_bot_response Bot Response block_user_i…" at bounding box center [517, 240] width 980 height 428
click at [452, 244] on icon "plus" at bounding box center [450, 248] width 10 height 9
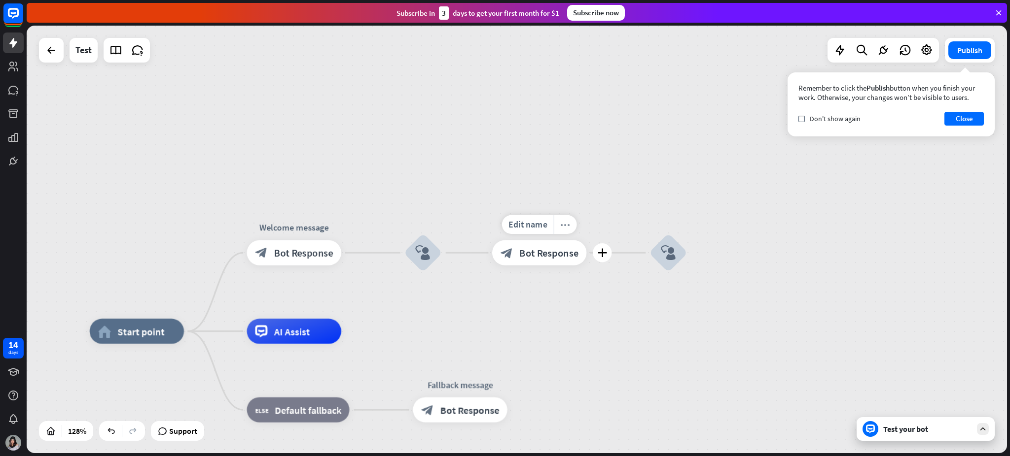
click at [565, 226] on icon "more_horiz" at bounding box center [565, 224] width 10 height 9
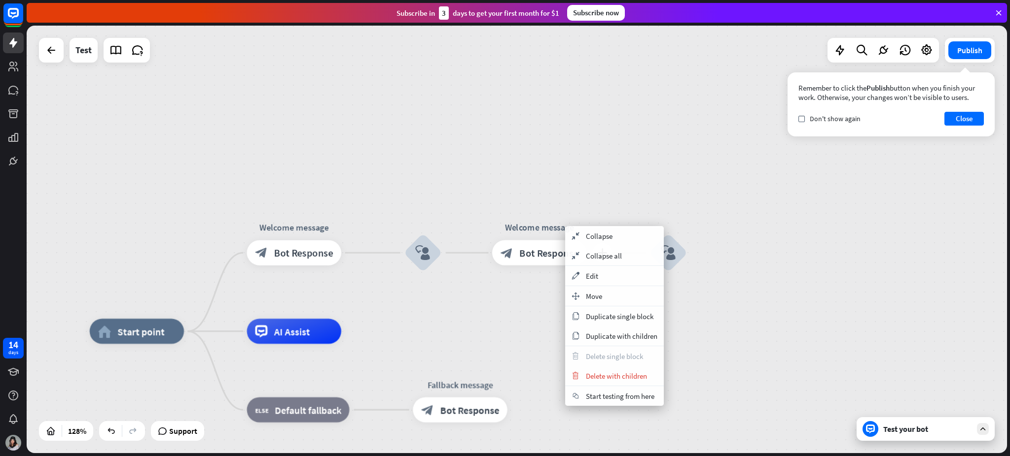
click at [524, 247] on span "Bot Response" at bounding box center [548, 252] width 59 height 13
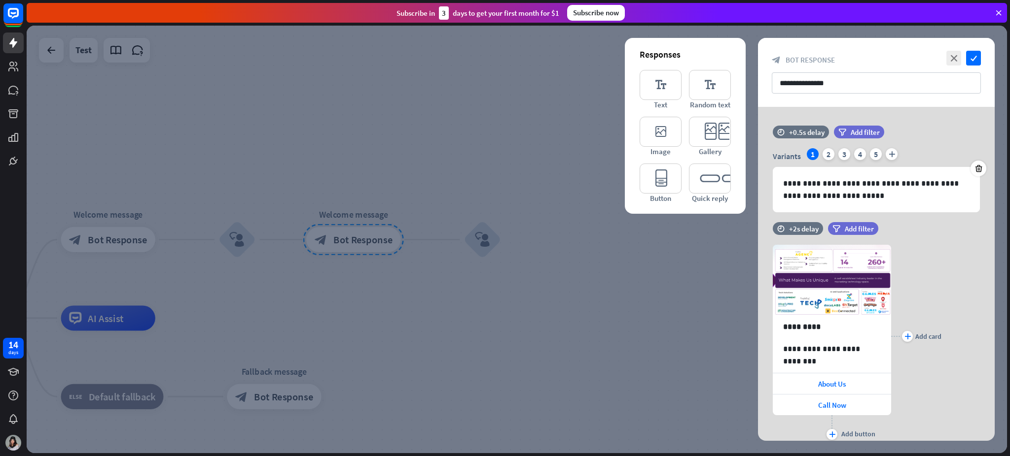
click at [591, 312] on div at bounding box center [517, 240] width 980 height 428
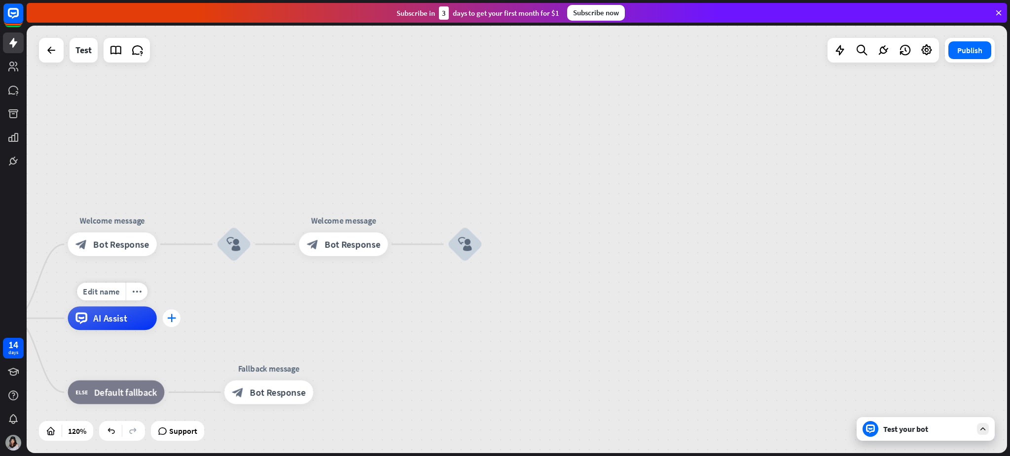
click at [172, 319] on icon "plus" at bounding box center [171, 319] width 9 height 8
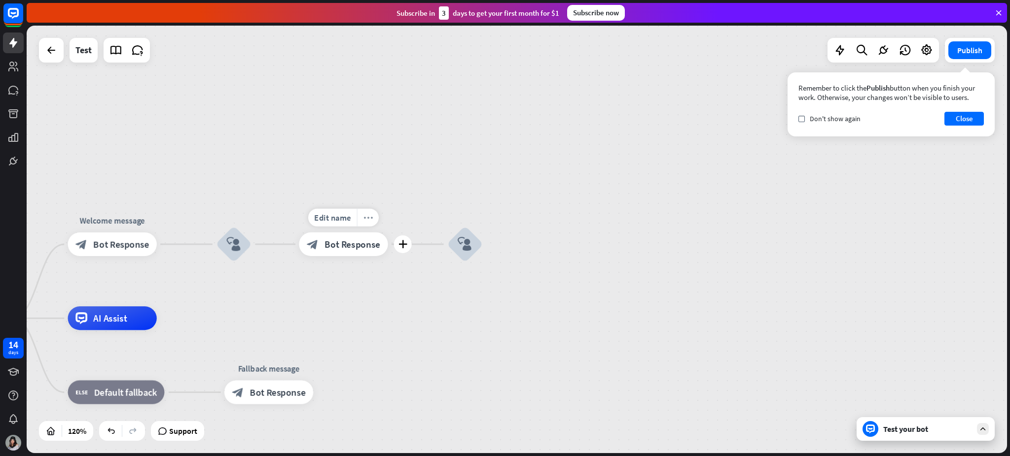
click at [369, 216] on icon "more_horiz" at bounding box center [367, 217] width 9 height 9
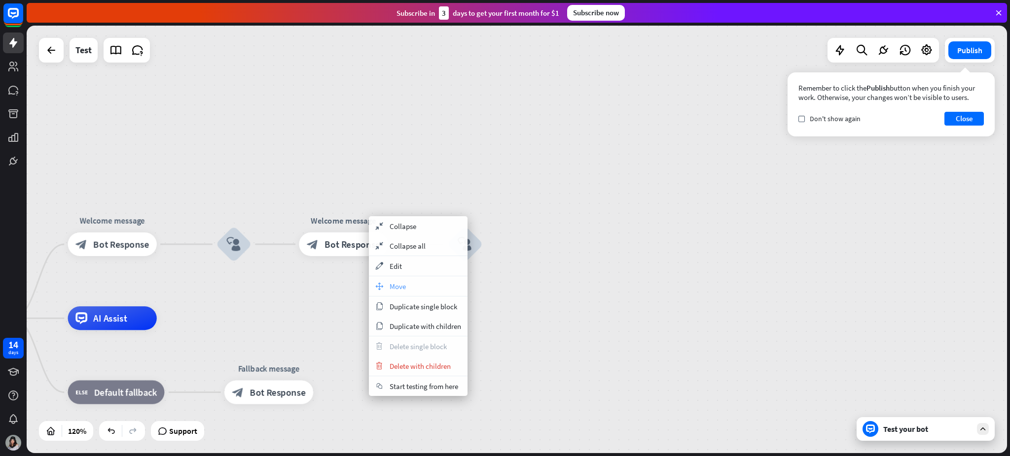
click at [404, 293] on div "move_block Move" at bounding box center [418, 287] width 99 height 20
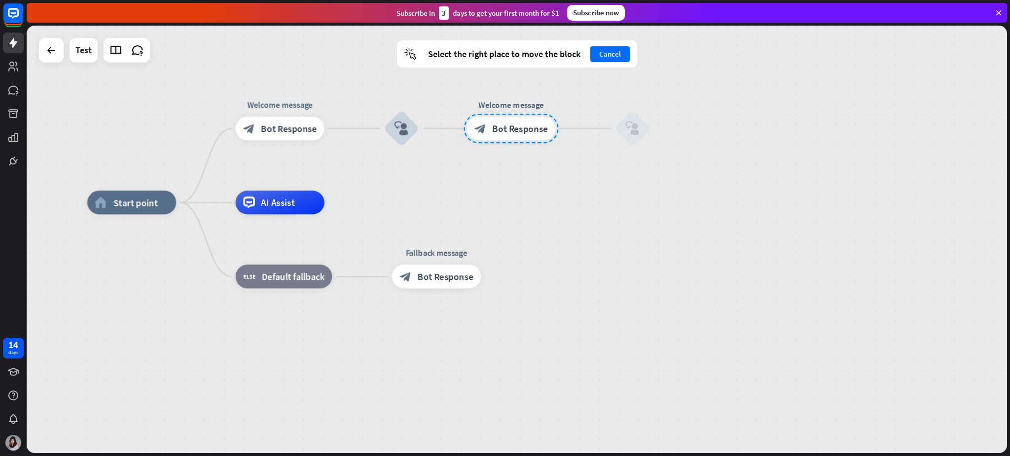
drag, startPoint x: 350, startPoint y: 249, endPoint x: 518, endPoint y: 133, distance: 203.7
click at [518, 133] on div at bounding box center [510, 129] width 95 height 30
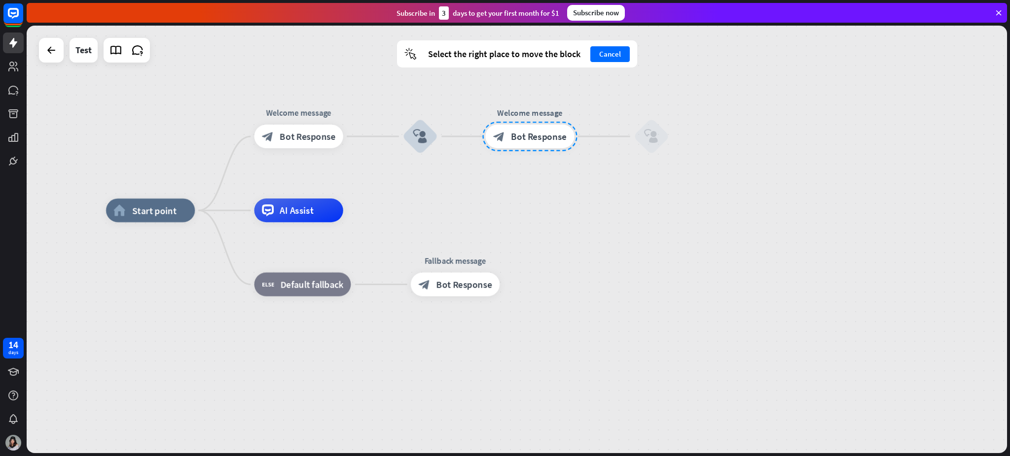
drag, startPoint x: 508, startPoint y: 113, endPoint x: 524, endPoint y: 140, distance: 31.1
click at [524, 140] on div "Welcome message block_bot_response Bot Response" at bounding box center [529, 137] width 89 height 24
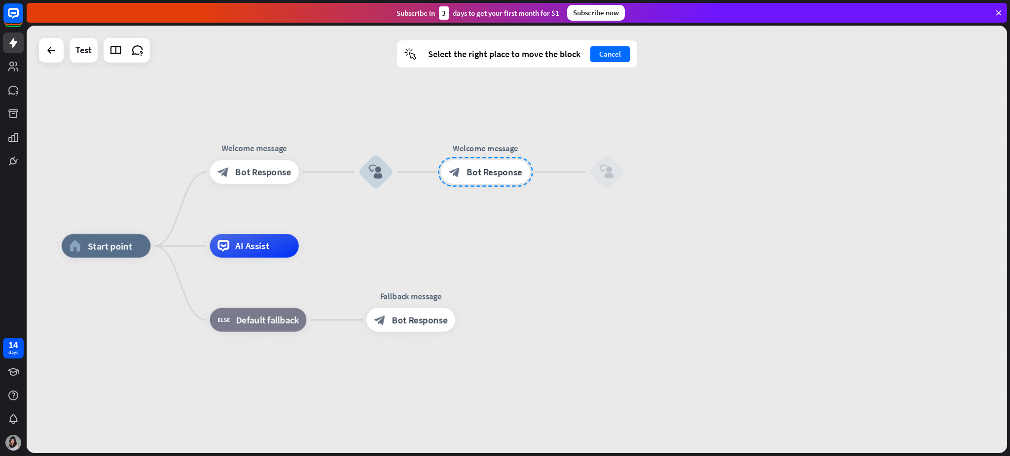
drag, startPoint x: 520, startPoint y: 163, endPoint x: 501, endPoint y: 174, distance: 21.4
click at [501, 174] on div at bounding box center [485, 172] width 95 height 30
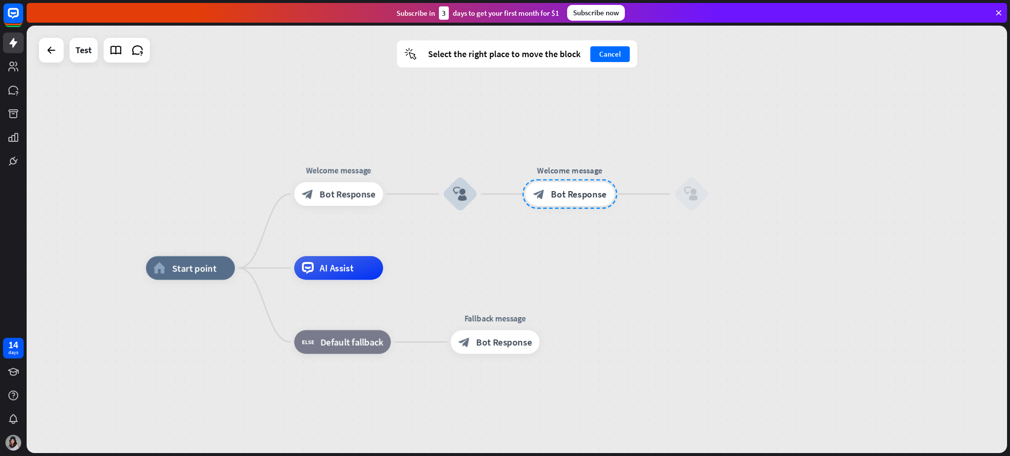
drag, startPoint x: 492, startPoint y: 168, endPoint x: 552, endPoint y: 194, distance: 65.8
click at [552, 194] on div at bounding box center [569, 194] width 95 height 30
click at [561, 188] on div at bounding box center [567, 193] width 95 height 30
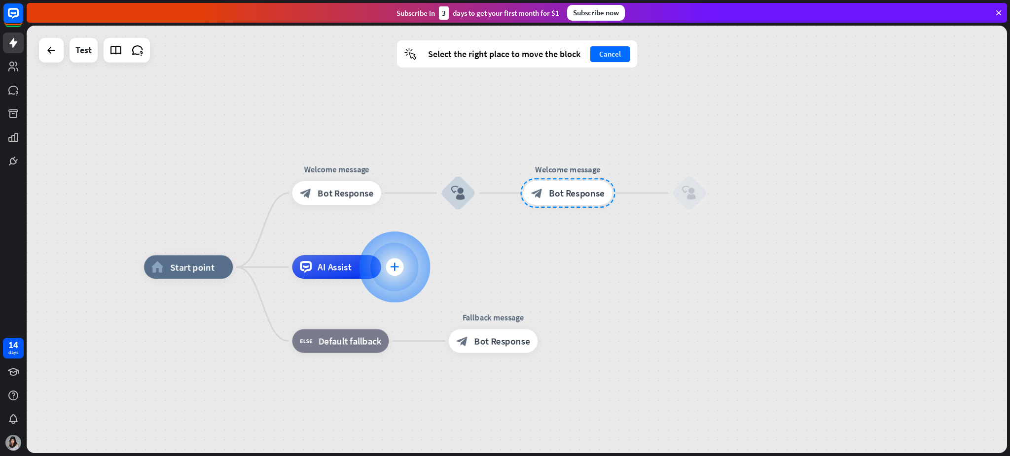
click at [405, 269] on div at bounding box center [394, 267] width 71 height 71
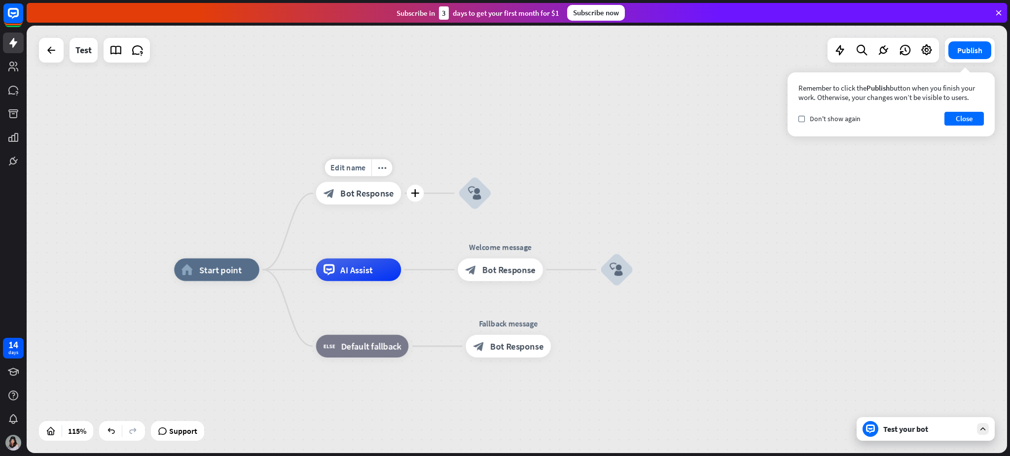
click at [365, 190] on span "Bot Response" at bounding box center [366, 193] width 53 height 11
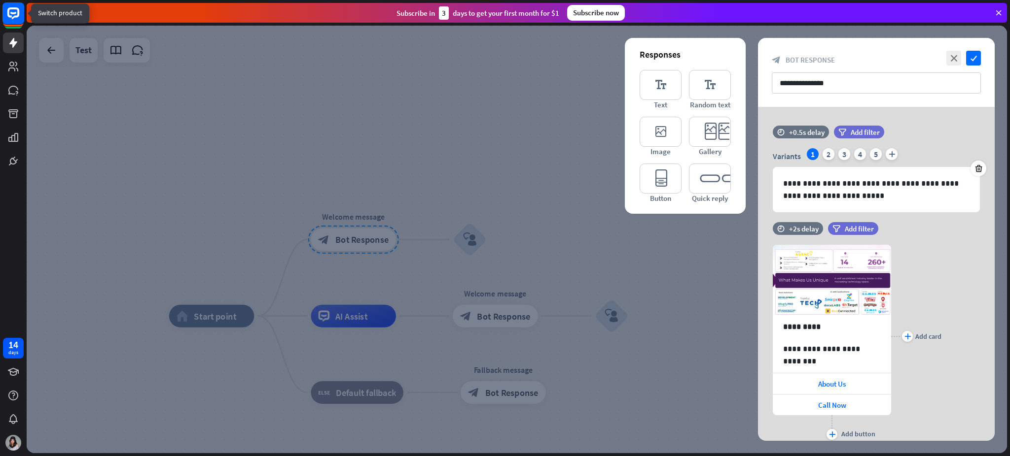
click at [9, 19] on rect at bounding box center [13, 13] width 22 height 22
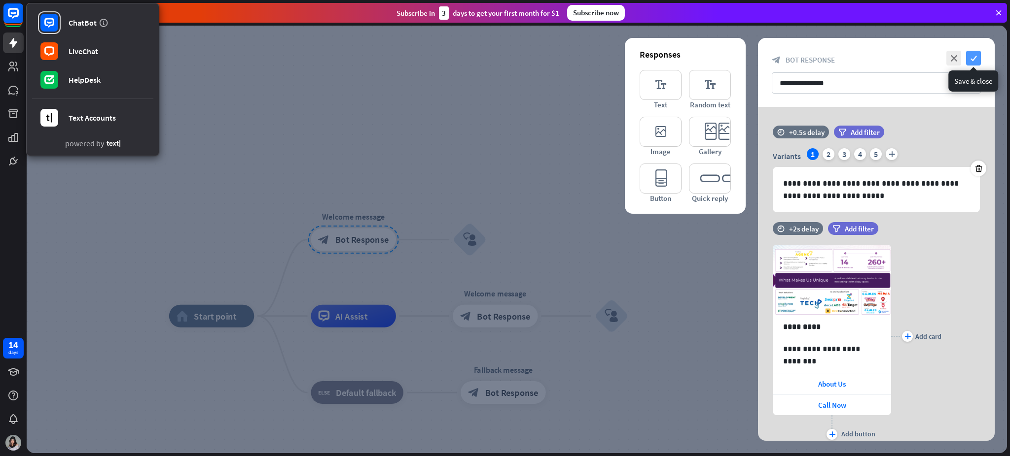
click at [757, 61] on icon "check" at bounding box center [973, 58] width 15 height 15
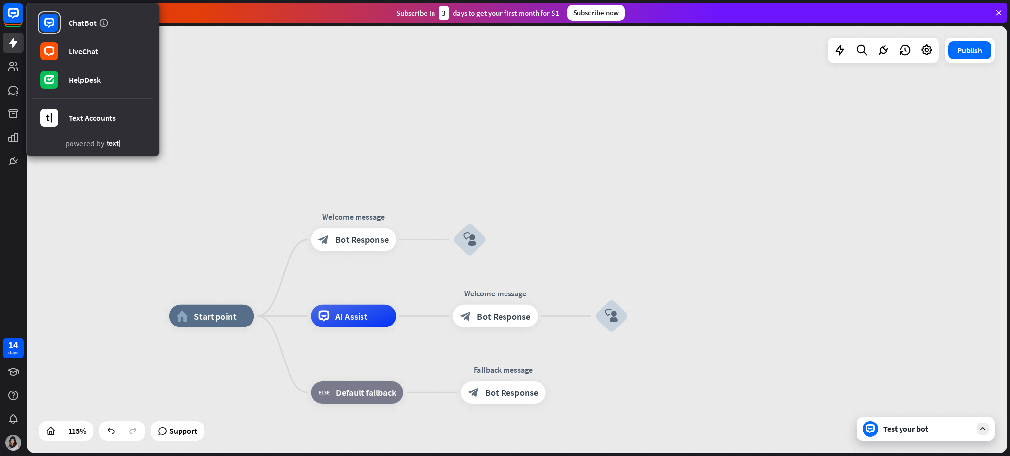
click at [693, 131] on div "home_2 Start point Welcome message block_bot_response Bot Response block_user_i…" at bounding box center [517, 240] width 980 height 428
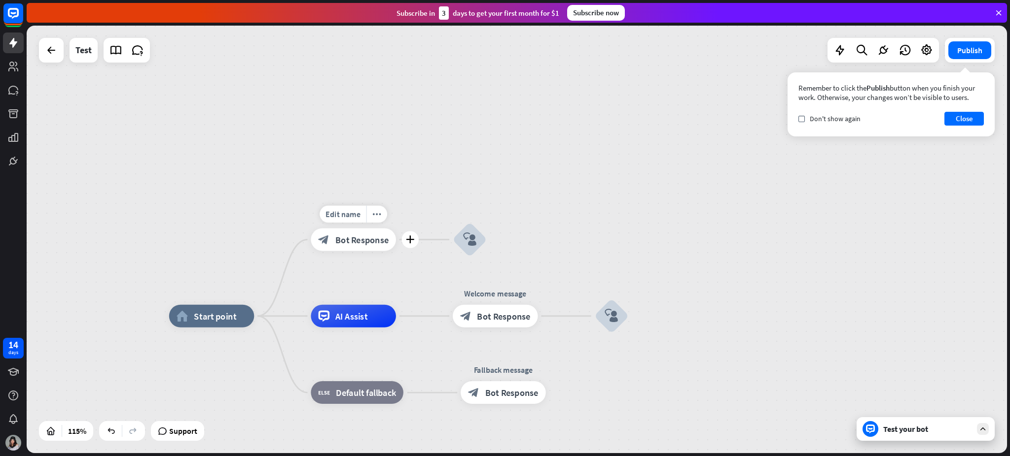
click at [342, 238] on span "Bot Response" at bounding box center [361, 239] width 53 height 11
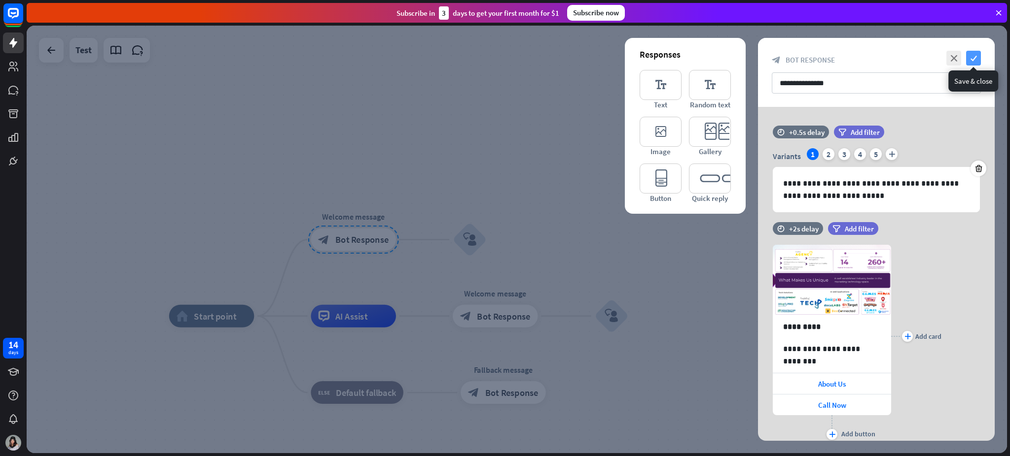
click at [757, 59] on icon "check" at bounding box center [973, 58] width 15 height 15
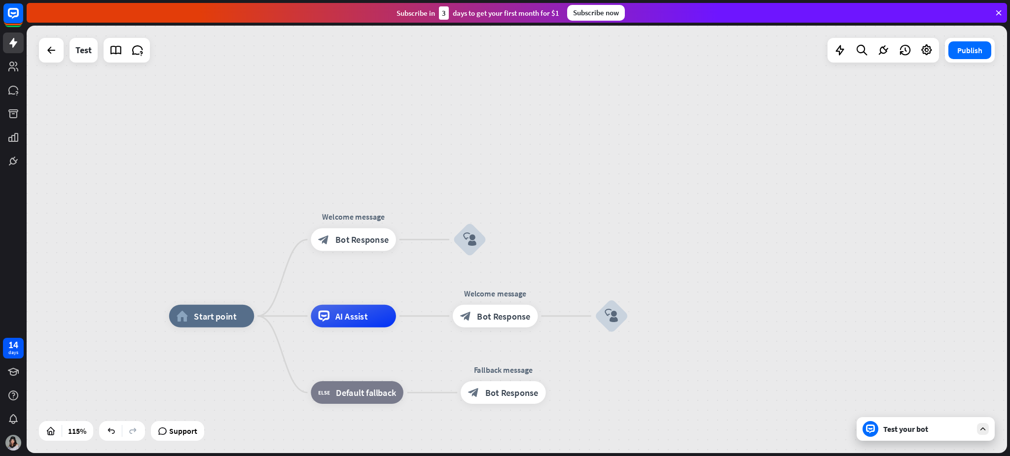
click at [757, 342] on div "Test your bot" at bounding box center [927, 429] width 89 height 10
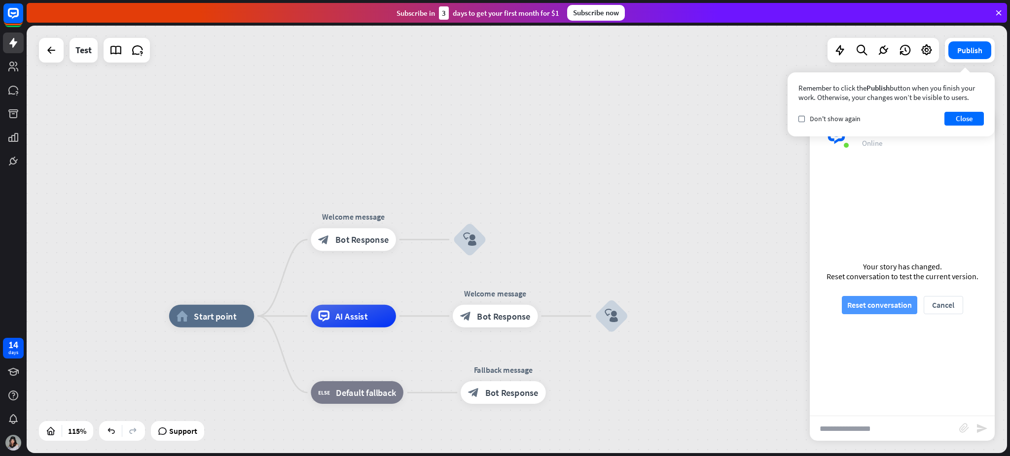
click at [757, 306] on button "Reset conversation" at bounding box center [878, 305] width 75 height 18
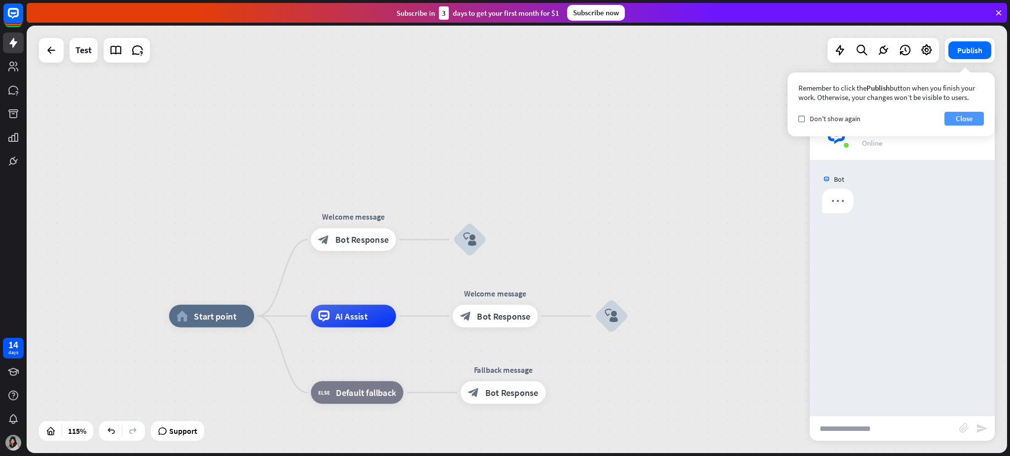
click at [757, 113] on button "Close" at bounding box center [963, 119] width 39 height 14
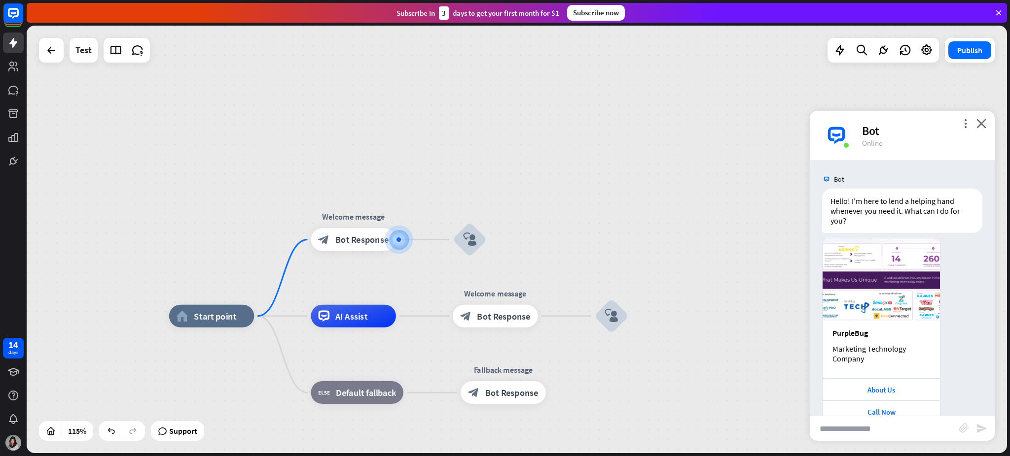
scroll to position [22, 0]
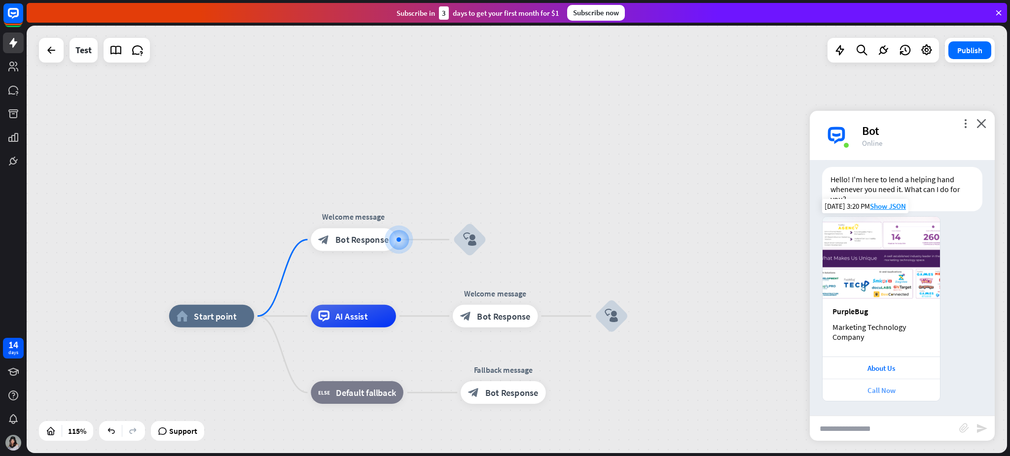
click at [757, 342] on div "Call Now" at bounding box center [880, 390] width 107 height 9
click at [672, 102] on div "home_2 Start point Welcome message block_bot_response Bot Response block_user_i…" at bounding box center [517, 240] width 980 height 428
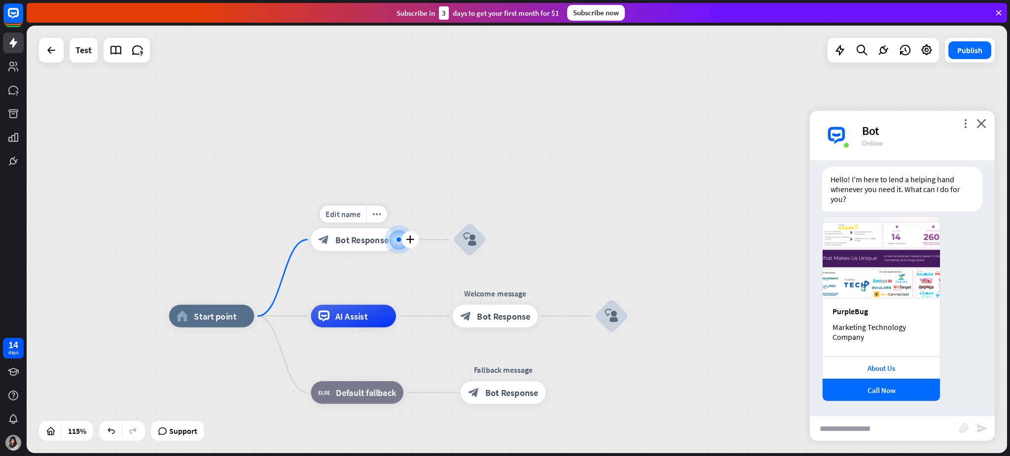
click at [357, 247] on div "block_bot_response Bot Response" at bounding box center [353, 239] width 85 height 23
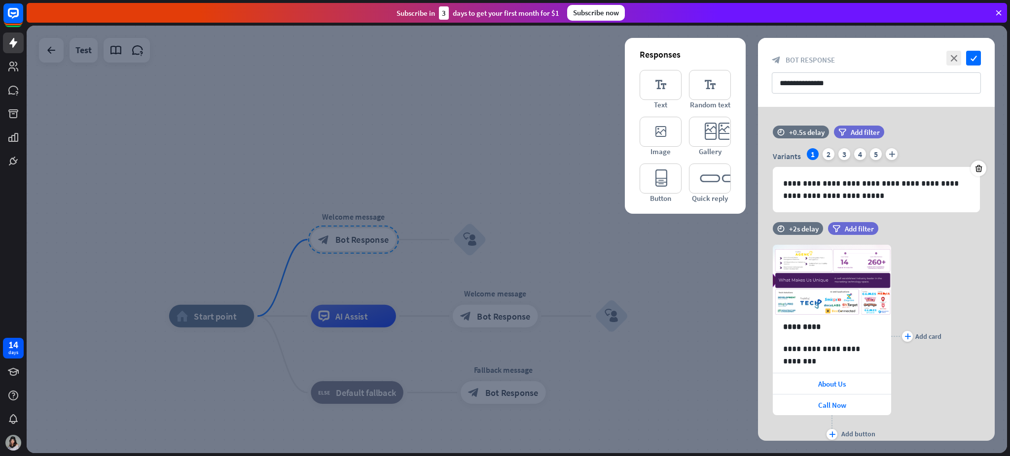
click at [612, 306] on div at bounding box center [517, 240] width 980 height 428
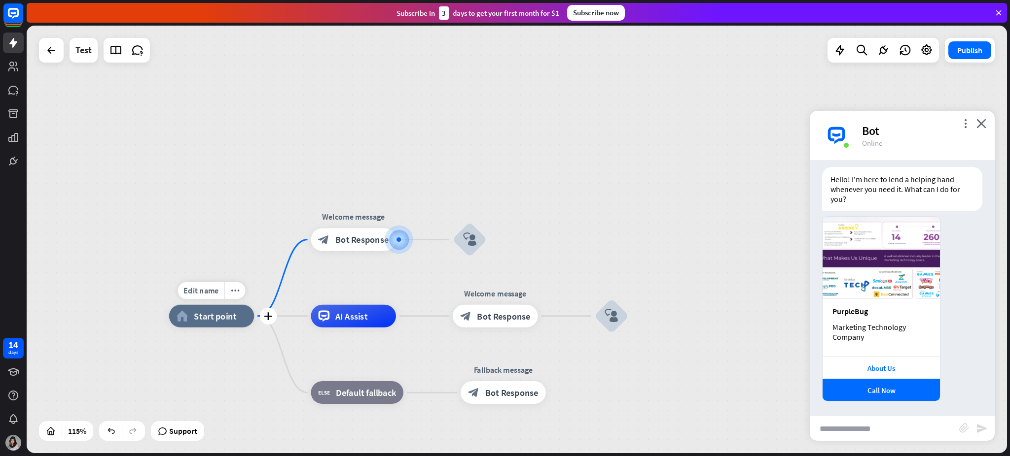
click at [203, 313] on span "Start point" at bounding box center [215, 316] width 42 height 11
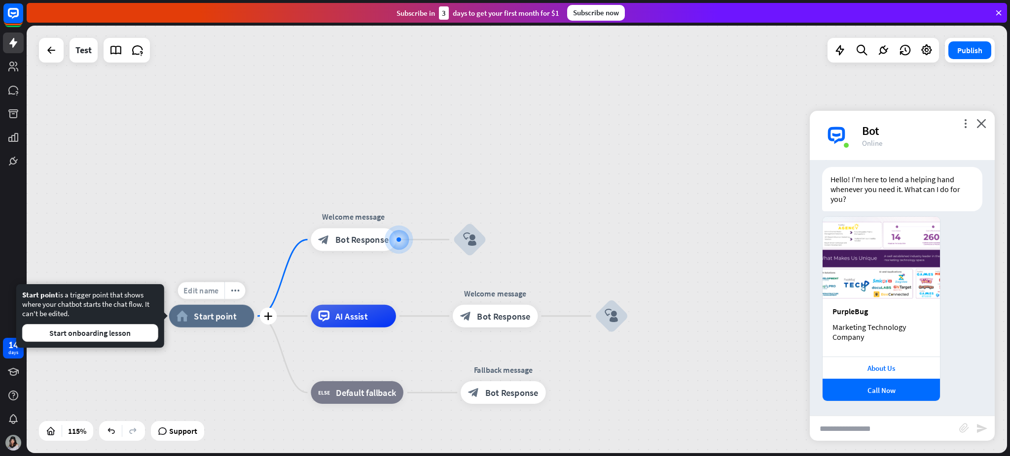
click at [212, 292] on span "Edit name" at bounding box center [200, 291] width 35 height 10
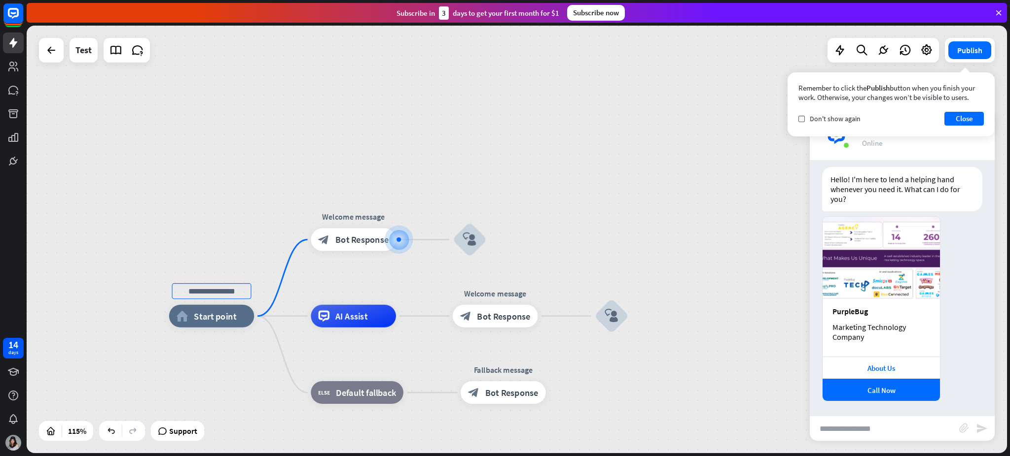
click at [757, 226] on div "home_2 Start point Welcome message block_bot_response Bot Response Edit name mo…" at bounding box center [517, 240] width 980 height 428
click at [757, 119] on button "Close" at bounding box center [963, 119] width 39 height 14
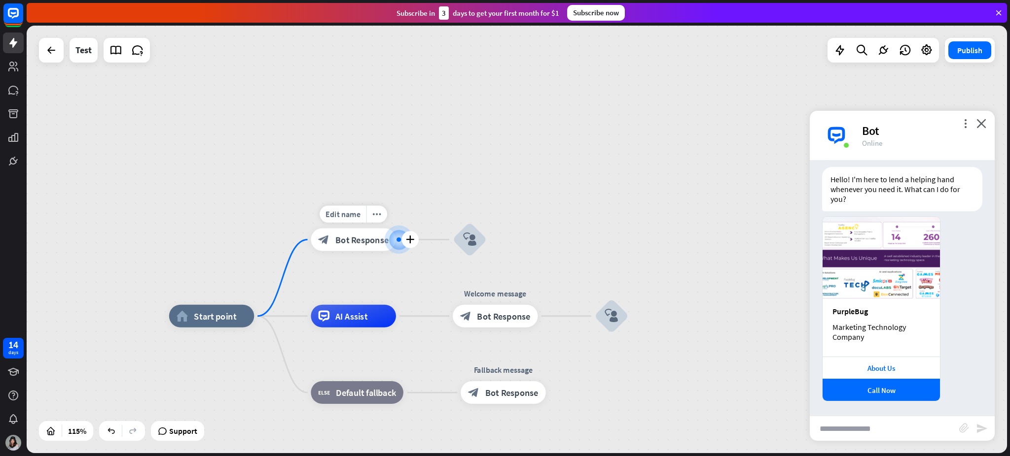
click at [353, 234] on span "Bot Response" at bounding box center [361, 239] width 53 height 11
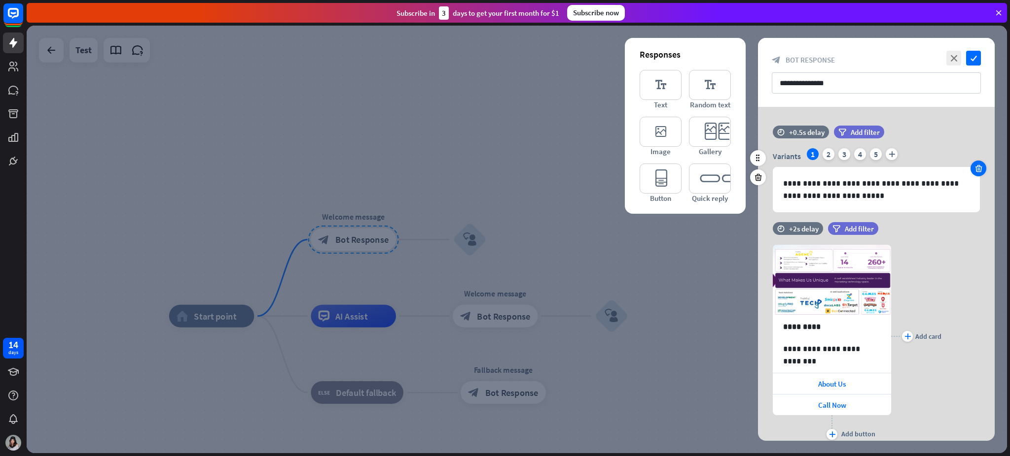
click at [757, 170] on icon at bounding box center [978, 168] width 9 height 9
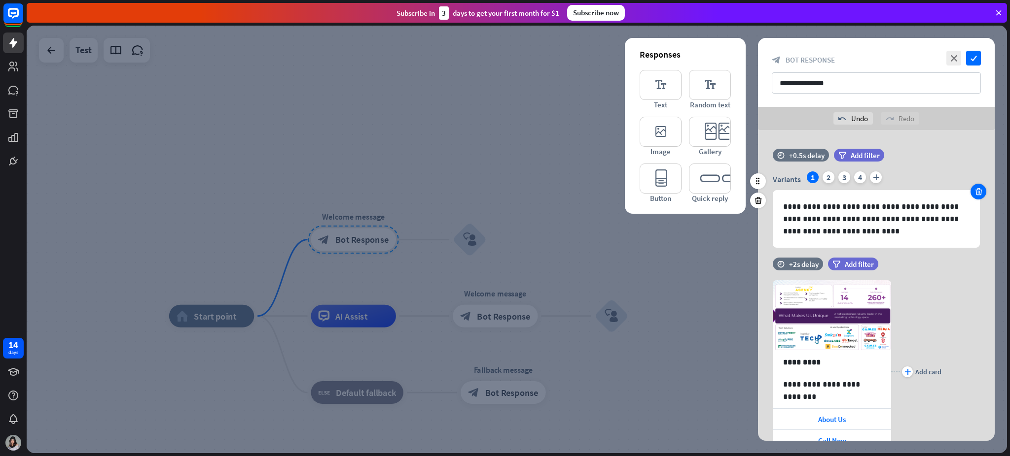
click at [757, 192] on icon at bounding box center [978, 191] width 9 height 9
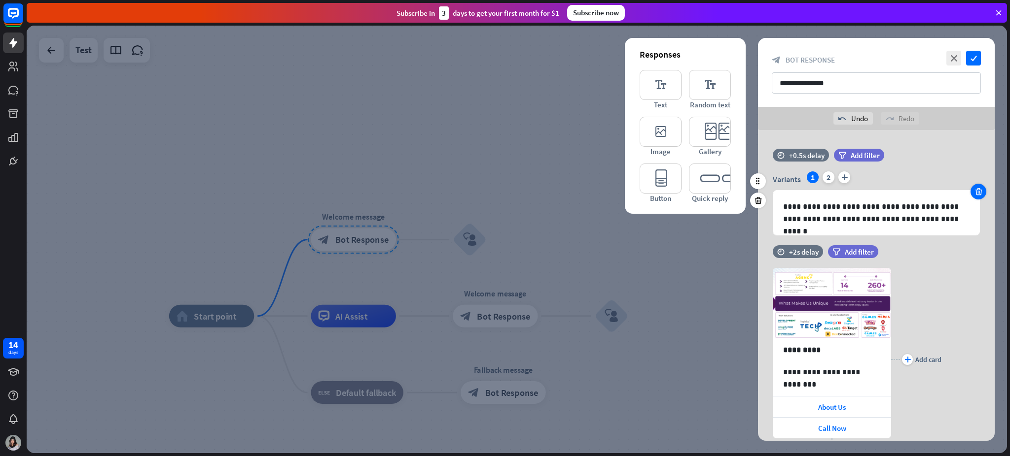
click at [757, 192] on icon at bounding box center [978, 191] width 9 height 9
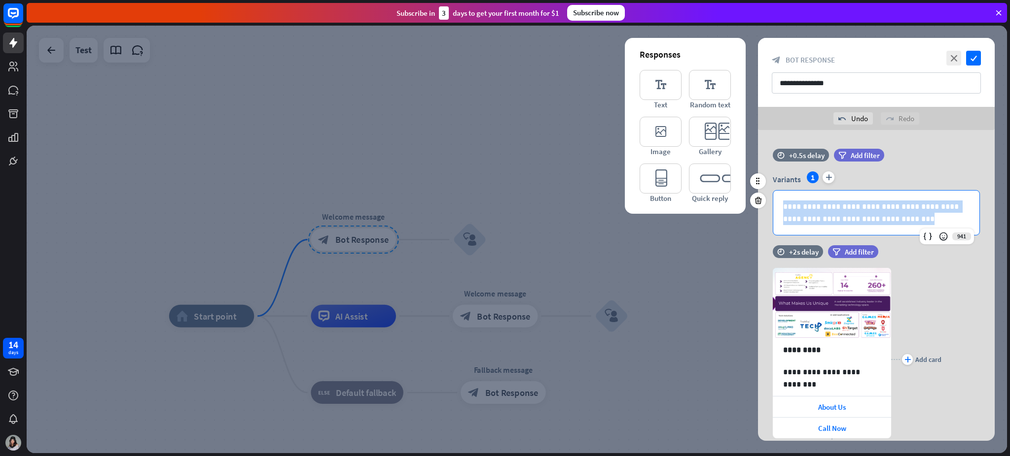
click at [757, 192] on div "**********" at bounding box center [876, 213] width 206 height 44
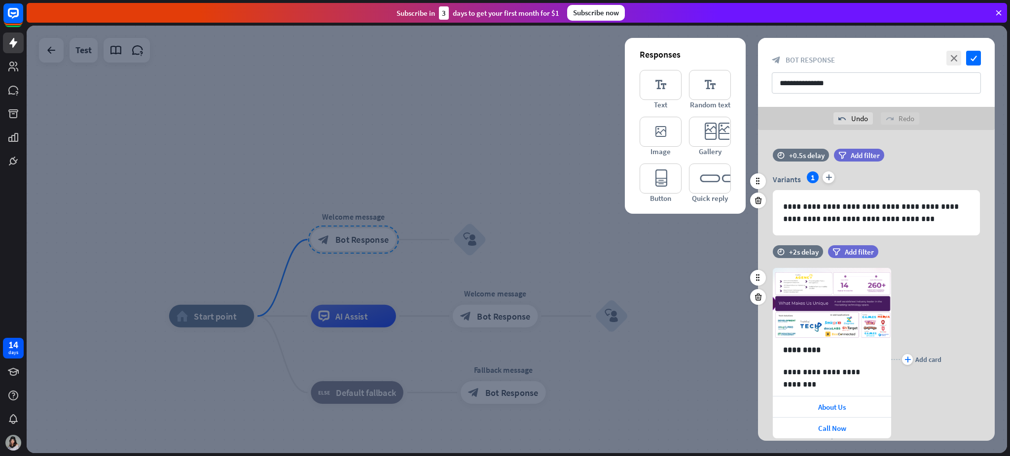
click at [757, 280] on div "**********" at bounding box center [876, 359] width 237 height 212
click at [757, 250] on div "+2s delay" at bounding box center [804, 251] width 30 height 9
drag, startPoint x: 832, startPoint y: 252, endPoint x: 801, endPoint y: 255, distance: 31.2
click at [757, 255] on div "**********" at bounding box center [876, 360] width 237 height 230
click at [757, 61] on icon "check" at bounding box center [973, 58] width 15 height 15
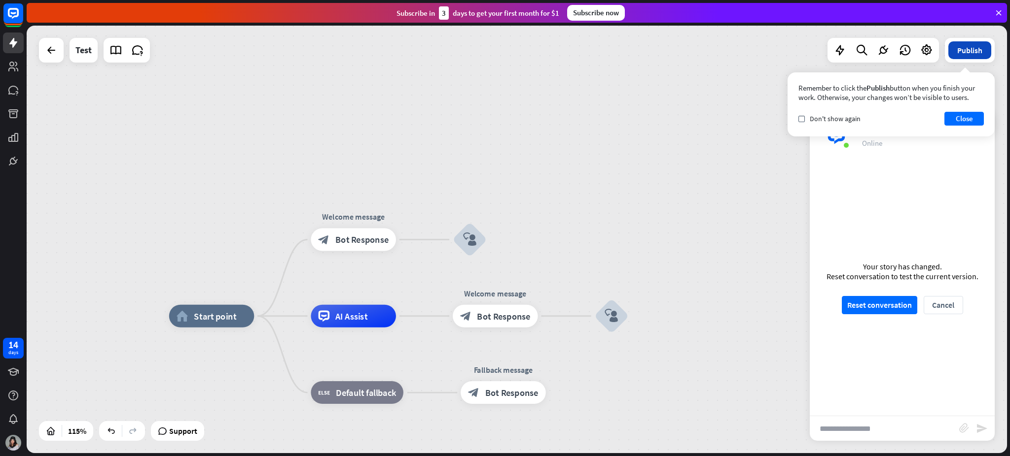
click at [757, 44] on button "Publish" at bounding box center [969, 50] width 43 height 18
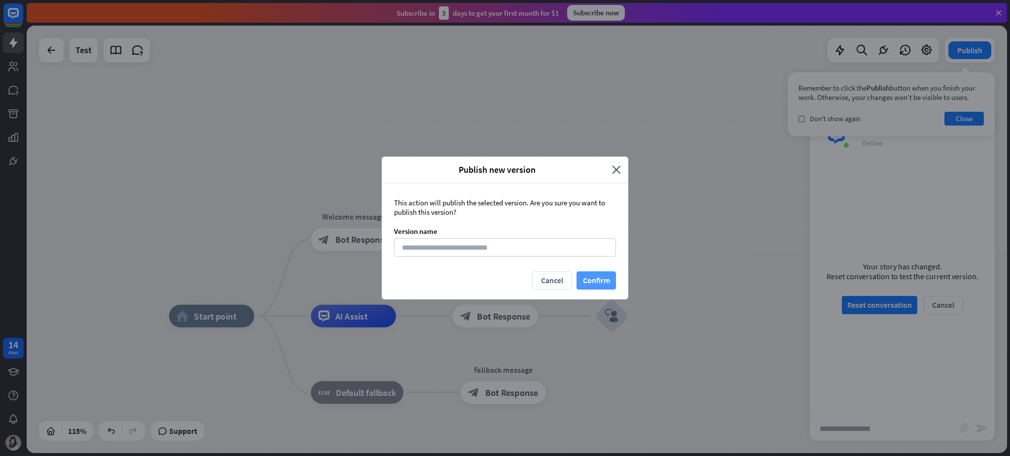
click at [600, 276] on button "Confirm" at bounding box center [595, 281] width 39 height 18
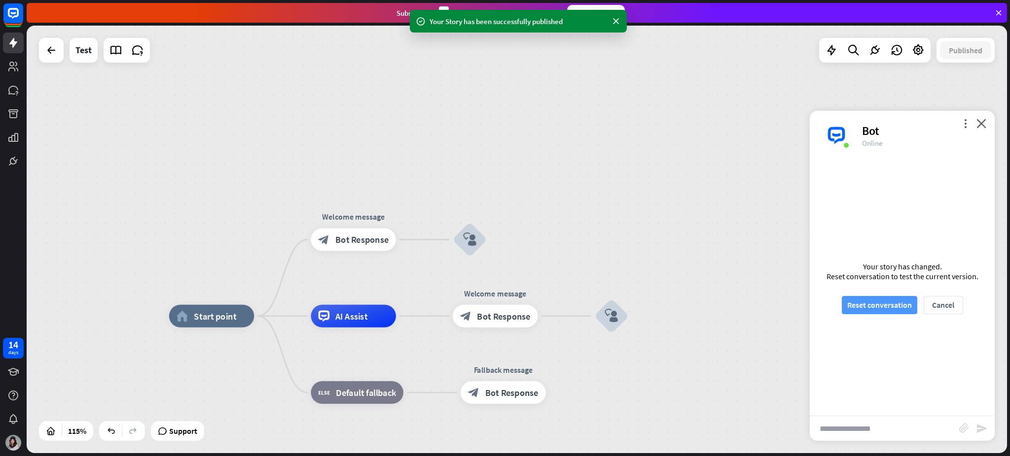
click at [757, 309] on button "Reset conversation" at bounding box center [878, 305] width 75 height 18
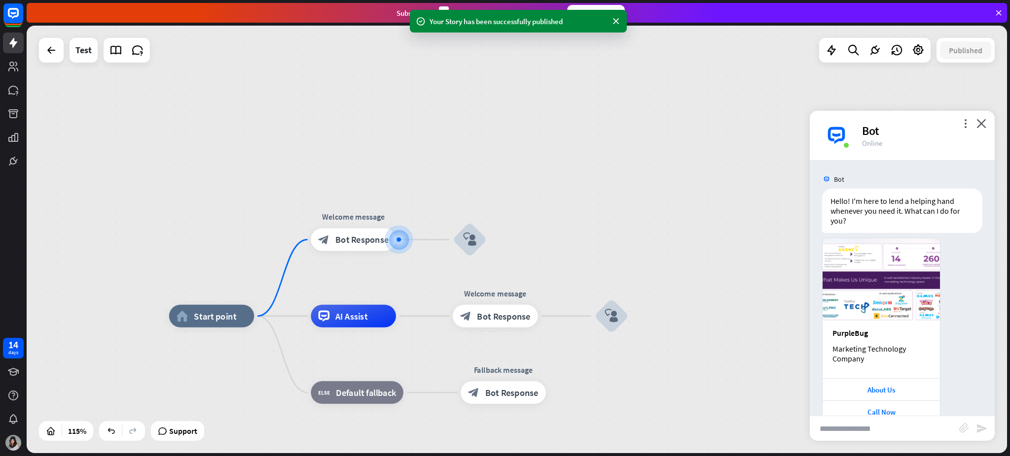
scroll to position [22, 0]
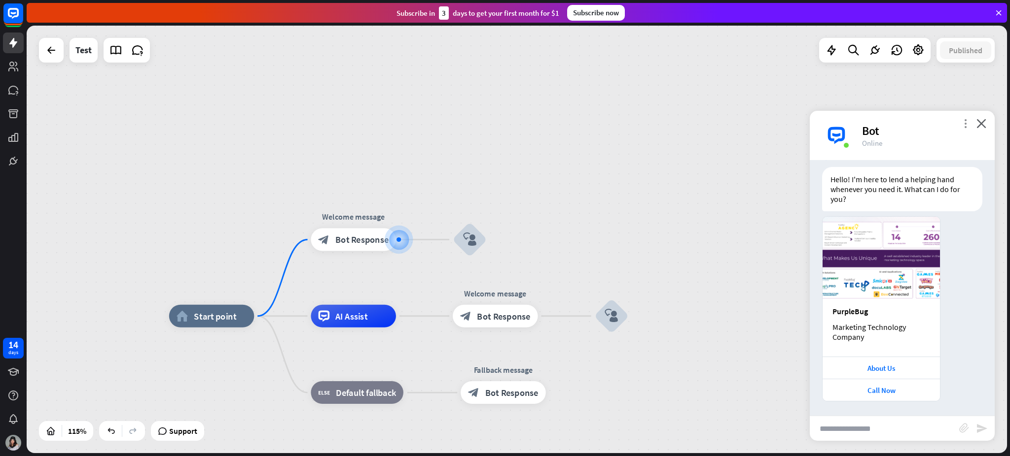
click at [757, 124] on icon "more_vert" at bounding box center [964, 123] width 9 height 9
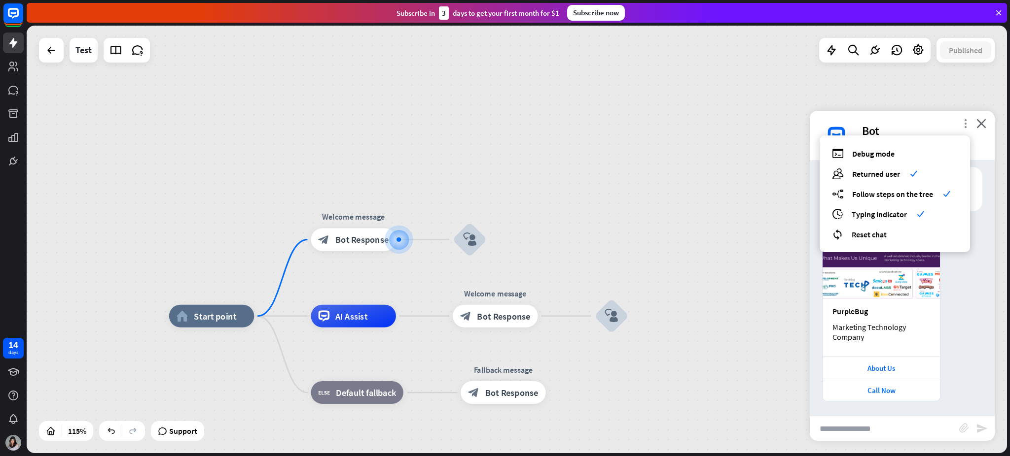
click at [757, 124] on icon "more_vert" at bounding box center [964, 123] width 9 height 9
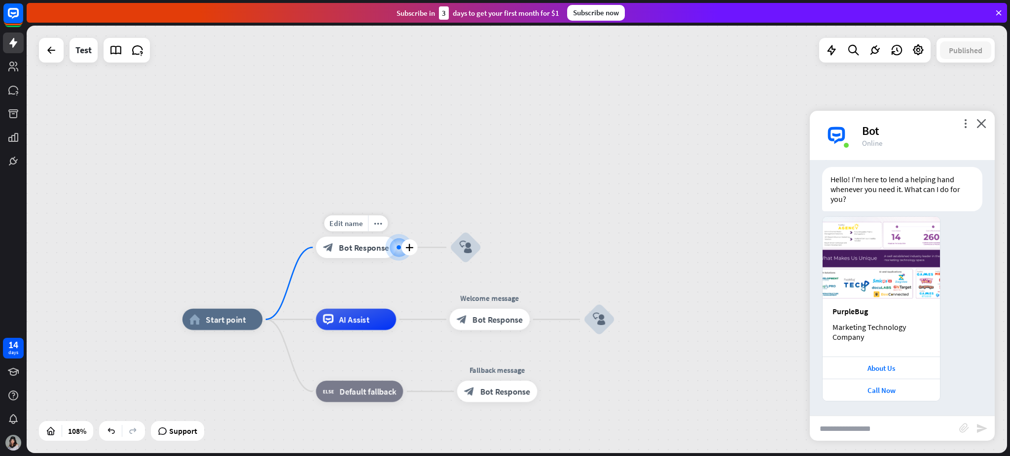
click at [396, 248] on div at bounding box center [398, 247] width 11 height 11
click at [355, 245] on span "Bot Response" at bounding box center [364, 247] width 50 height 11
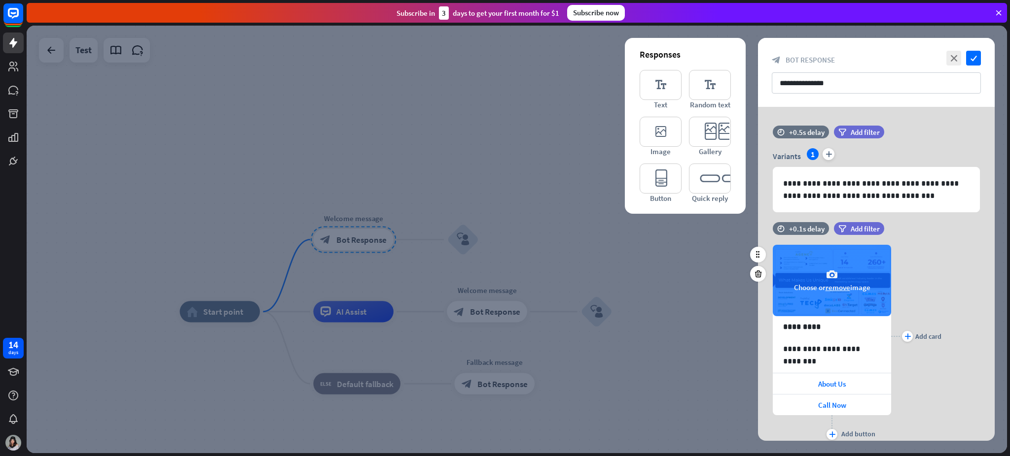
click at [757, 258] on div "camera Choose or remove image" at bounding box center [831, 280] width 118 height 71
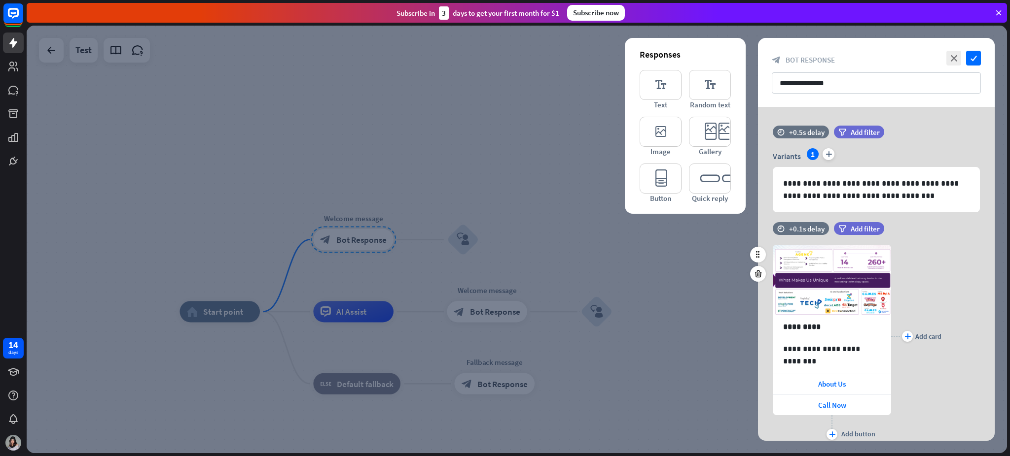
click at [757, 277] on div "plus Add card" at bounding box center [916, 336] width 50 height 212
click at [692, 311] on div at bounding box center [517, 240] width 980 height 428
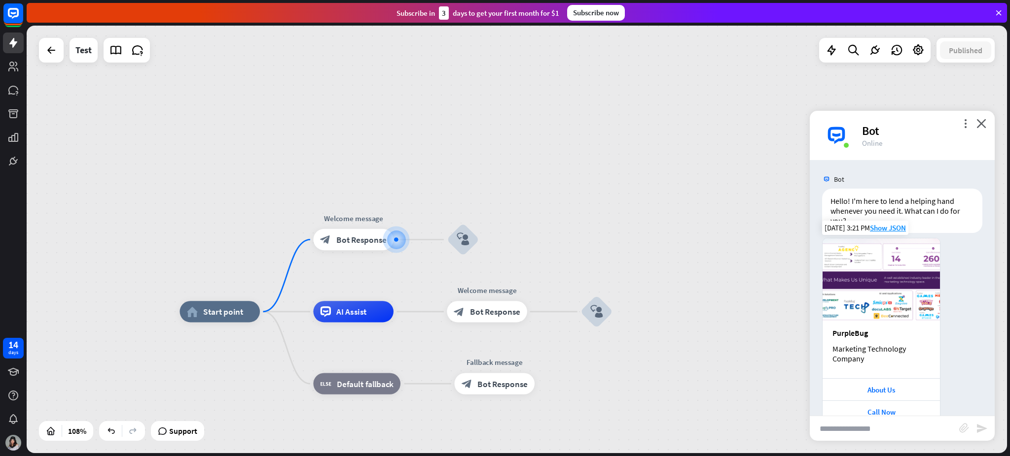
click at [757, 288] on div at bounding box center [948, 330] width 8 height 185
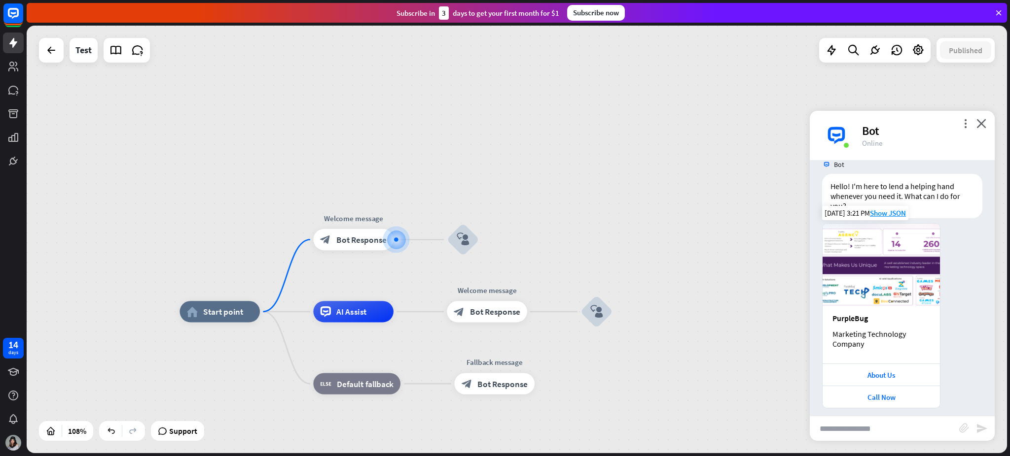
scroll to position [22, 0]
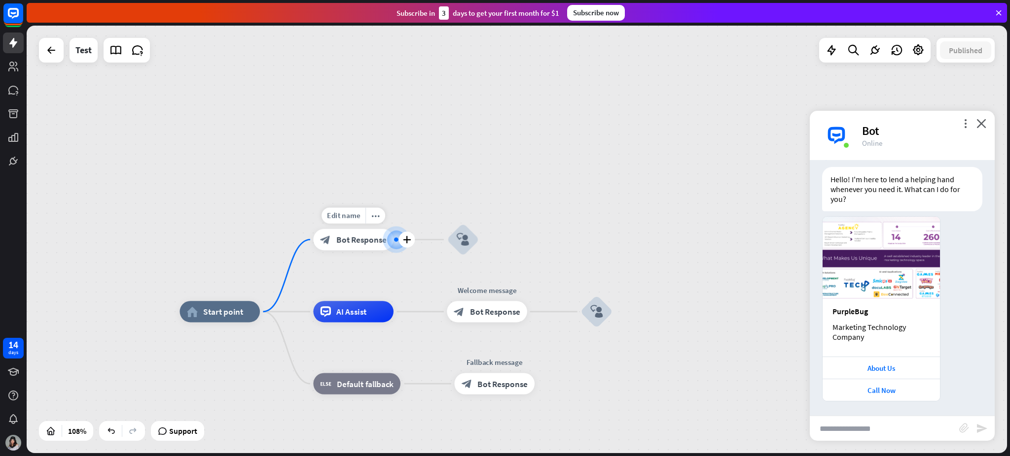
click at [345, 239] on span "Bot Response" at bounding box center [361, 240] width 50 height 11
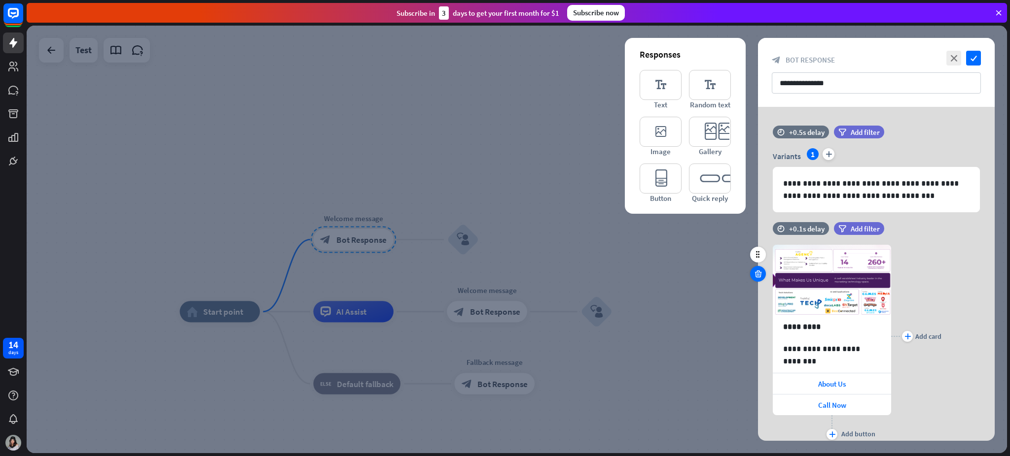
click at [757, 273] on icon at bounding box center [757, 274] width 9 height 9
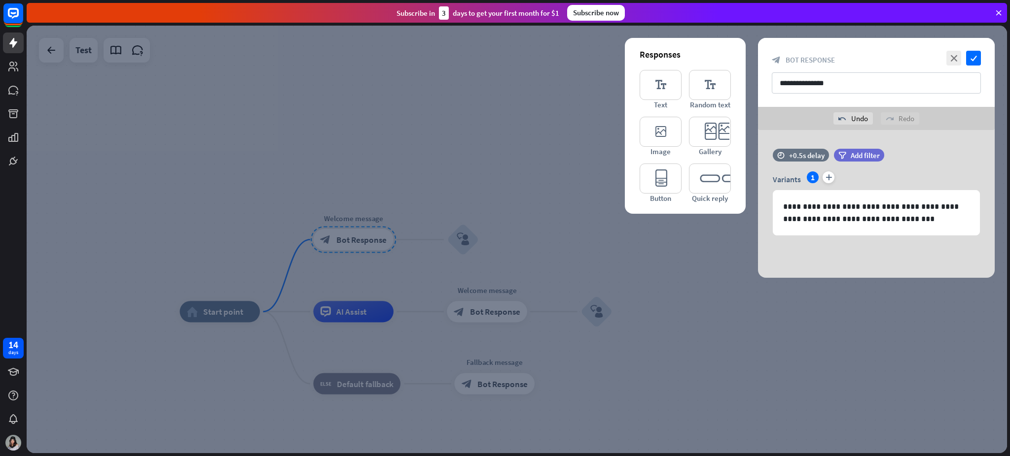
click at [757, 61] on div "close check" at bounding box center [962, 58] width 37 height 15
click at [757, 56] on icon "check" at bounding box center [973, 58] width 15 height 15
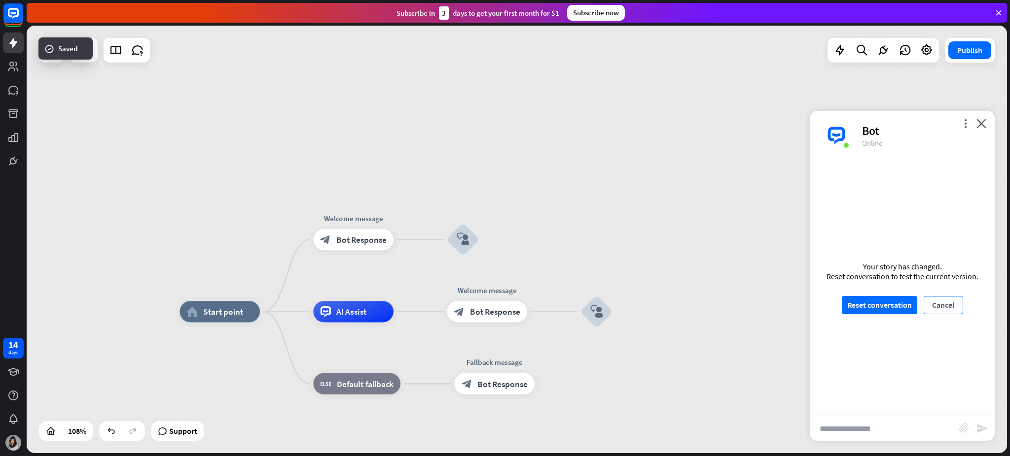
click at [757, 304] on button "Cancel" at bounding box center [942, 305] width 39 height 18
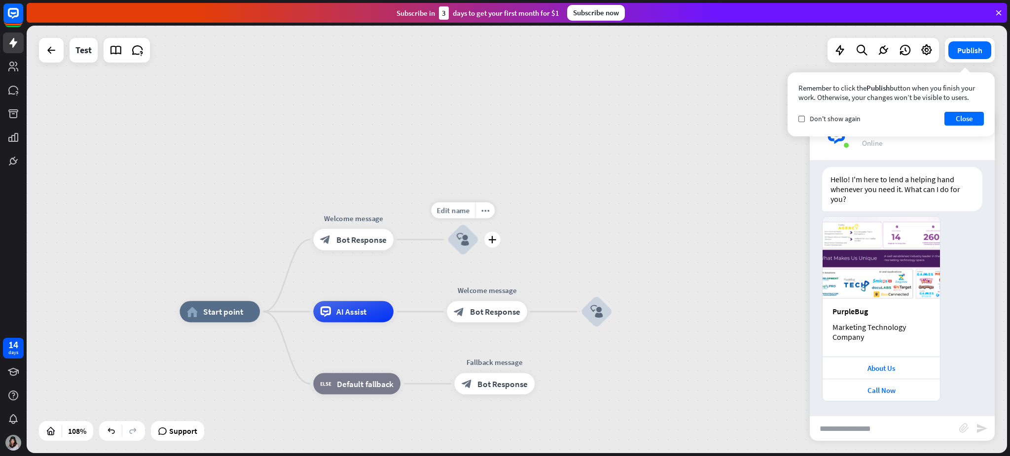
click at [461, 241] on icon "block_user_input" at bounding box center [462, 239] width 13 height 13
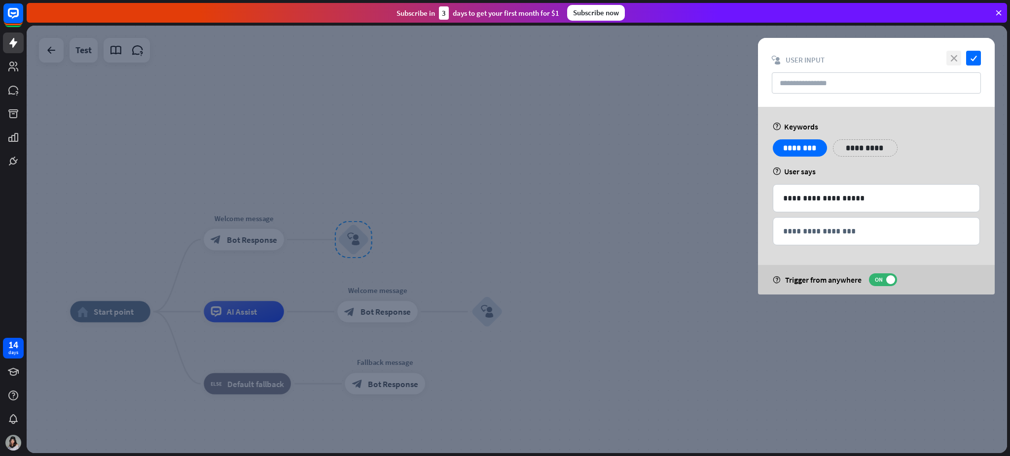
click at [757, 56] on icon "close" at bounding box center [953, 58] width 15 height 15
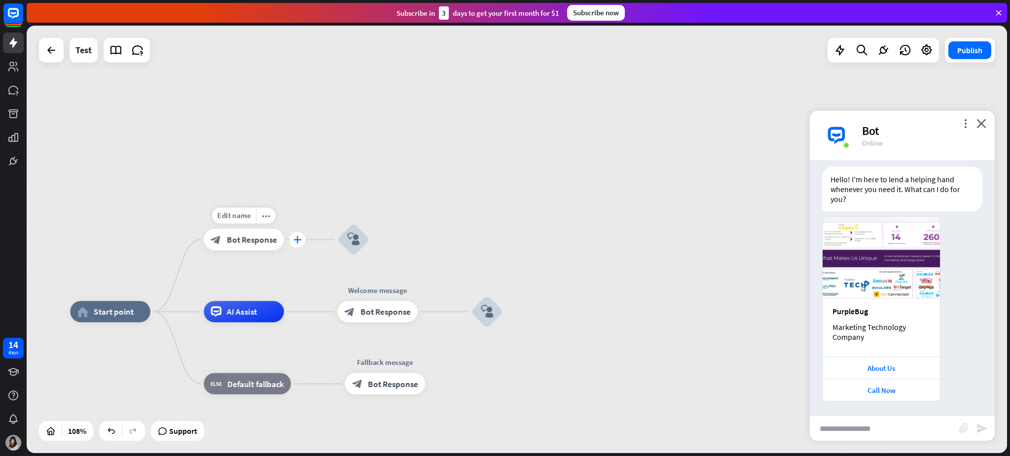
click at [300, 237] on icon "plus" at bounding box center [297, 239] width 8 height 7
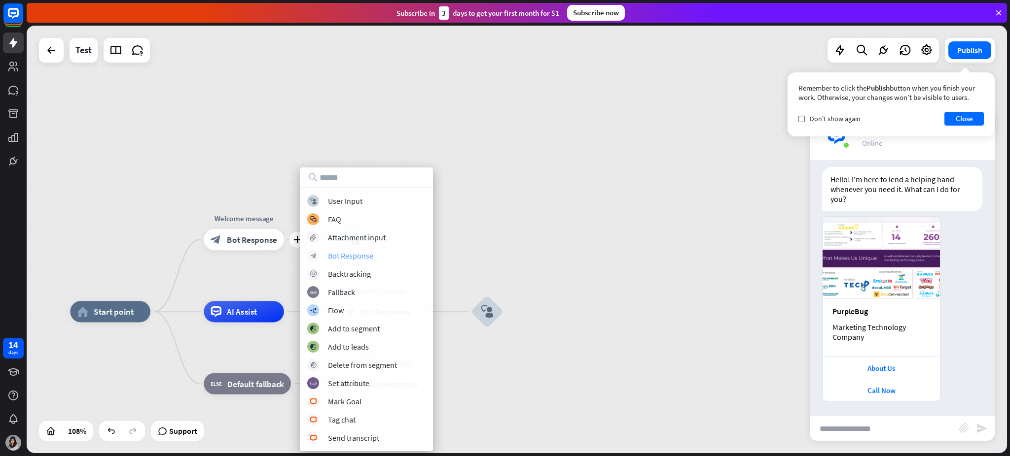
drag, startPoint x: 348, startPoint y: 246, endPoint x: 350, endPoint y: 253, distance: 6.7
click at [350, 253] on div "block_user_input User Input block_faq FAQ block_attachment Attachment input blo…" at bounding box center [366, 319] width 133 height 249
click at [350, 253] on div "Bot Response" at bounding box center [350, 256] width 45 height 10
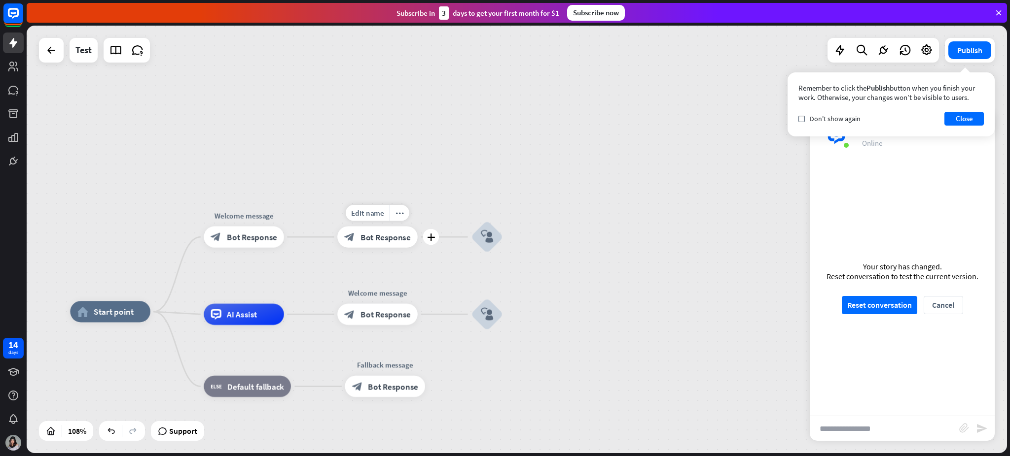
click at [385, 242] on span "Bot Response" at bounding box center [385, 237] width 50 height 11
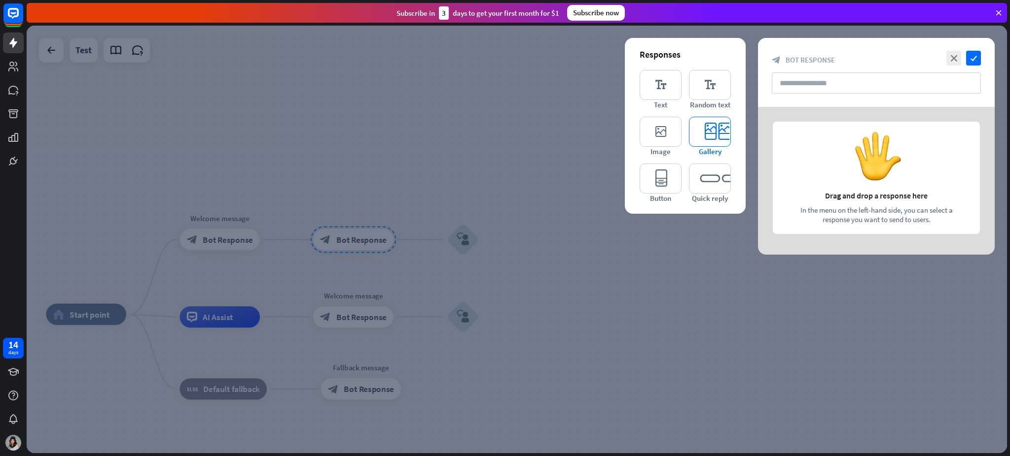
click at [723, 132] on icon "editor_card" at bounding box center [710, 132] width 42 height 30
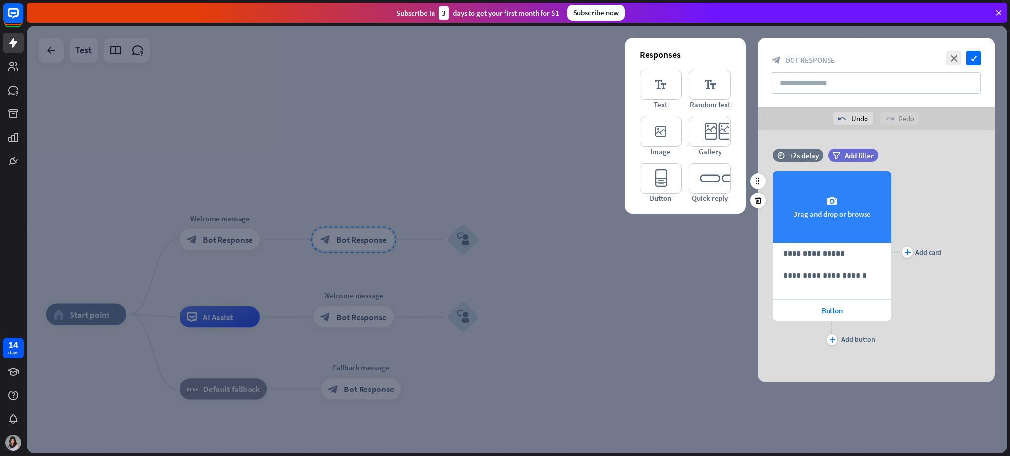
click at [757, 201] on div "camera Drag and drop or browse" at bounding box center [831, 207] width 118 height 71
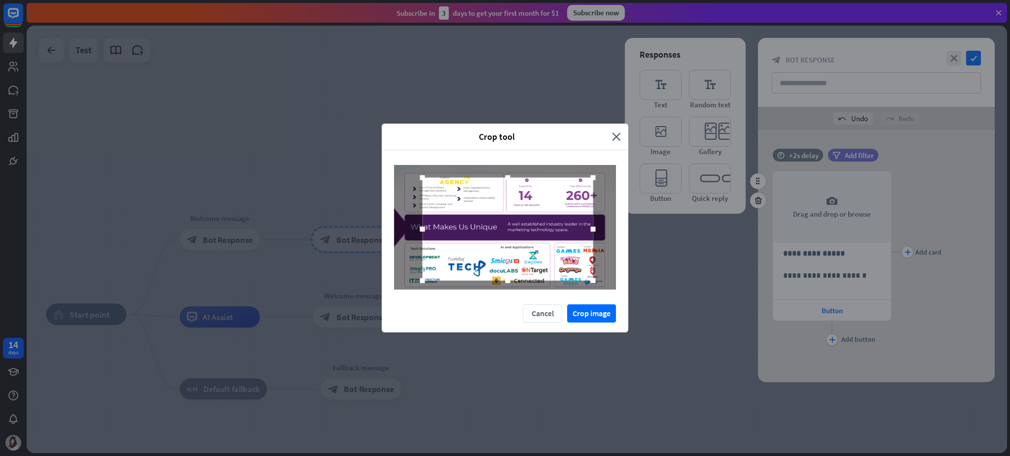
drag, startPoint x: 585, startPoint y: 275, endPoint x: 598, endPoint y: 290, distance: 20.3
click at [598, 288] on div at bounding box center [593, 280] width 15 height 15
drag, startPoint x: 419, startPoint y: 176, endPoint x: 374, endPoint y: 142, distance: 56.4
click at [374, 142] on div "Crop tool close Cancel Crop image" at bounding box center [505, 228] width 1010 height 456
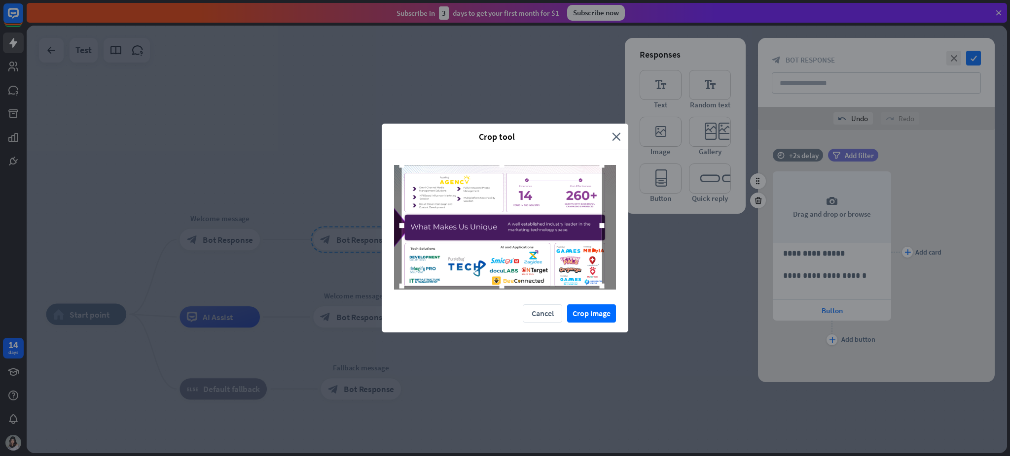
drag, startPoint x: 602, startPoint y: 286, endPoint x: 645, endPoint y: 318, distance: 53.2
click at [645, 318] on div "Crop tool close Cancel Crop image" at bounding box center [505, 228] width 1010 height 456
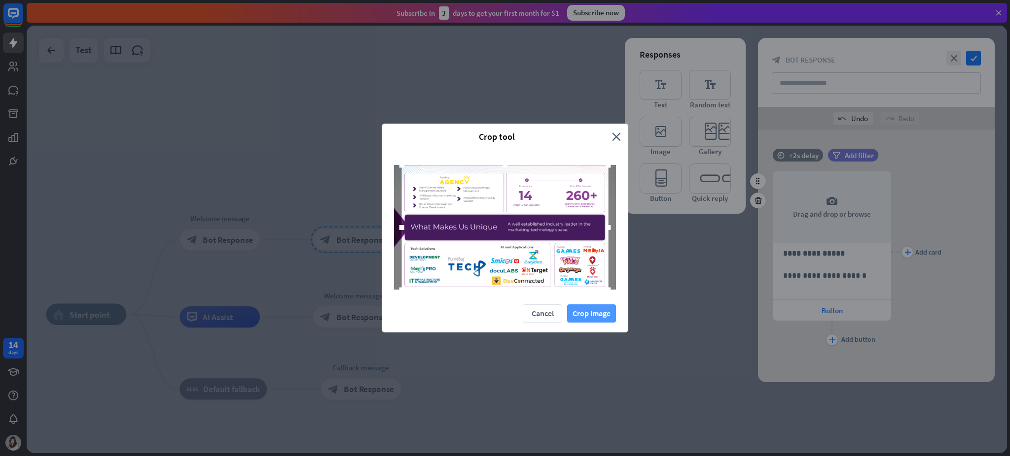
click at [602, 315] on button "Crop image" at bounding box center [591, 314] width 49 height 18
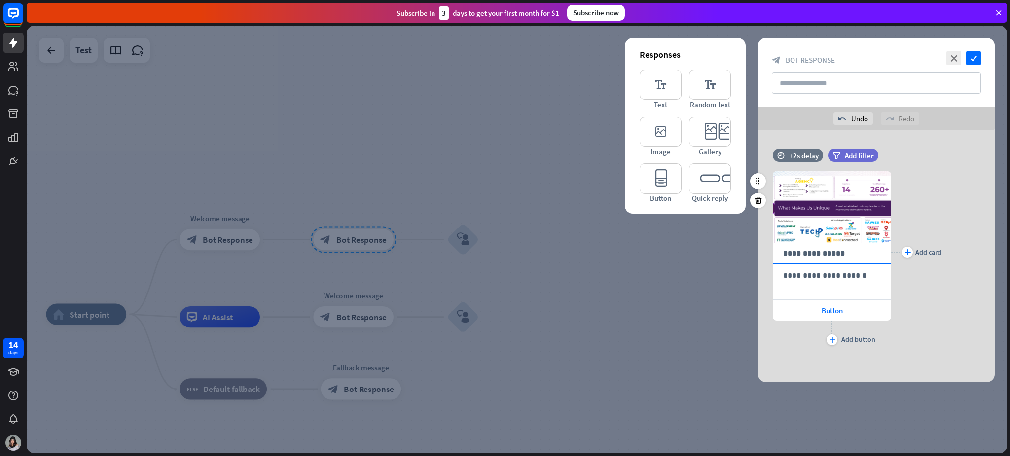
click at [757, 252] on p "**********" at bounding box center [832, 253] width 98 height 12
click at [757, 281] on p "**********" at bounding box center [832, 276] width 98 height 12
click at [757, 310] on span "Button" at bounding box center [831, 310] width 21 height 9
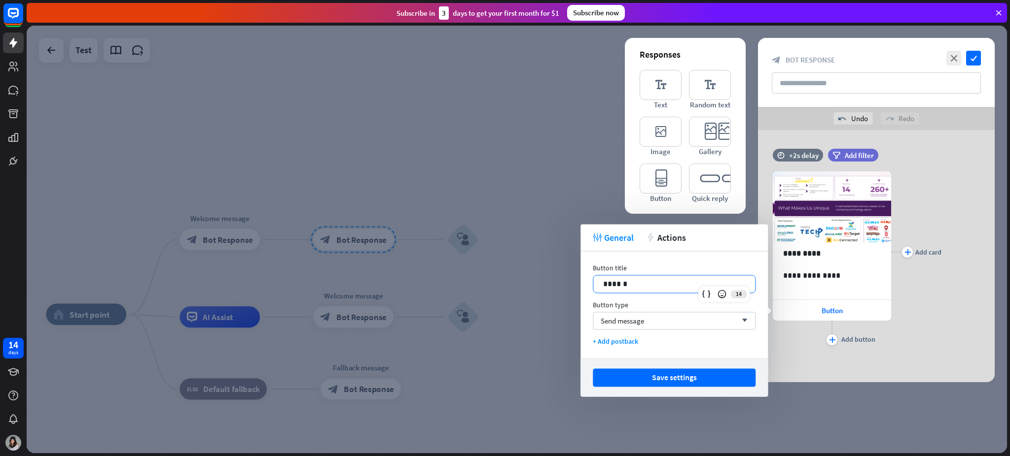
drag, startPoint x: 638, startPoint y: 283, endPoint x: 565, endPoint y: 296, distance: 73.6
click at [565, 296] on body "14 days close Help Center arrow_left Back to home Subscribe in 3 days to get yo…" at bounding box center [505, 228] width 1010 height 456
click at [632, 320] on span "Send message" at bounding box center [621, 320] width 43 height 9
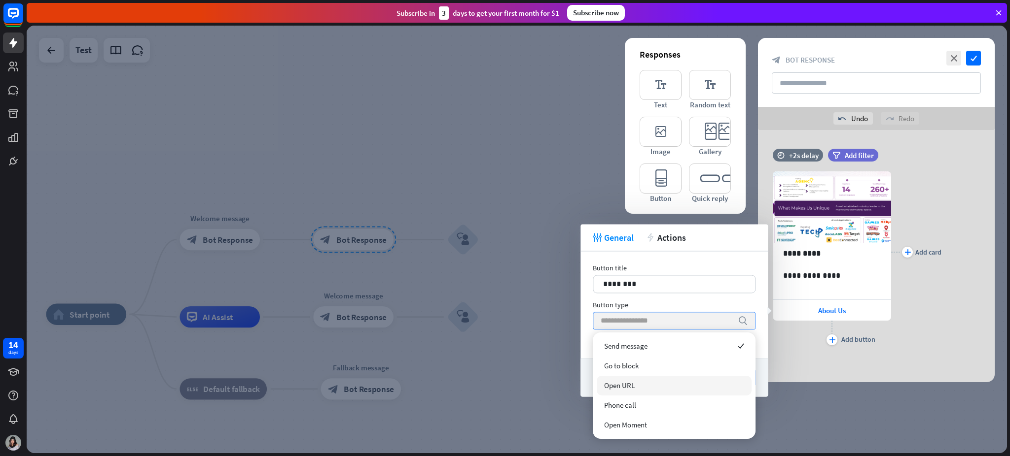
click at [634, 342] on div "Open URL" at bounding box center [673, 386] width 155 height 20
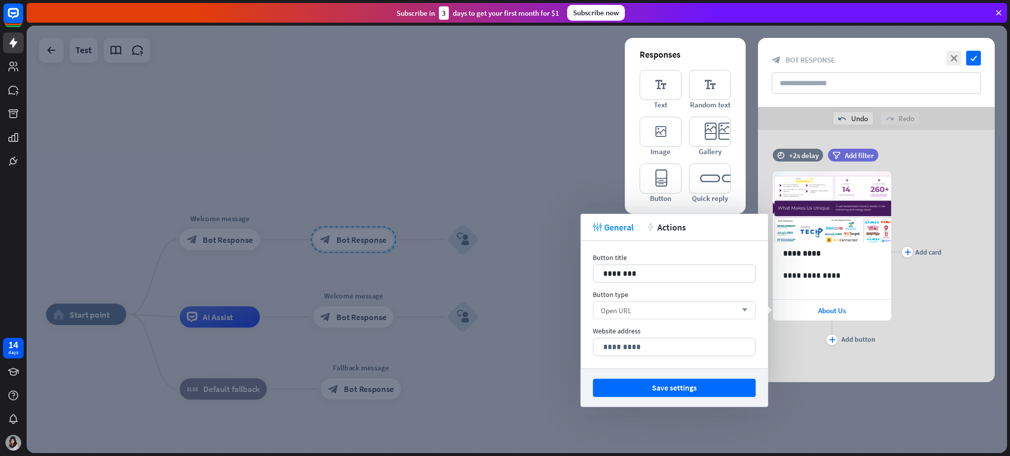
click at [639, 310] on div "Open URL arrow_down" at bounding box center [674, 311] width 163 height 18
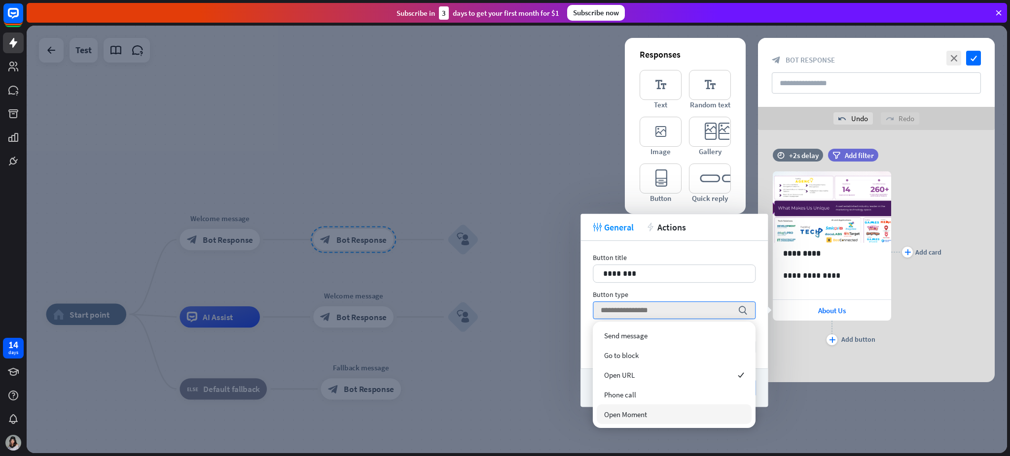
click at [645, 342] on div "Open Moment" at bounding box center [673, 415] width 155 height 20
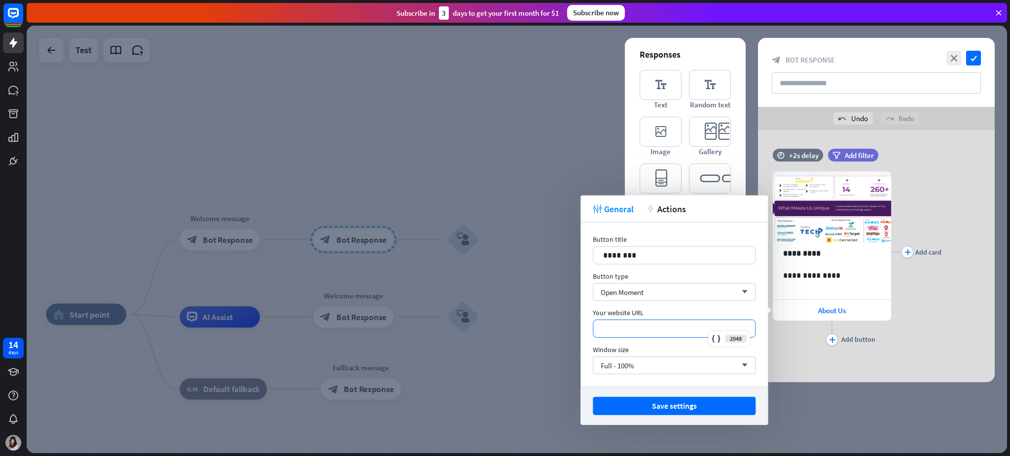
click at [661, 331] on p "*********" at bounding box center [674, 329] width 142 height 12
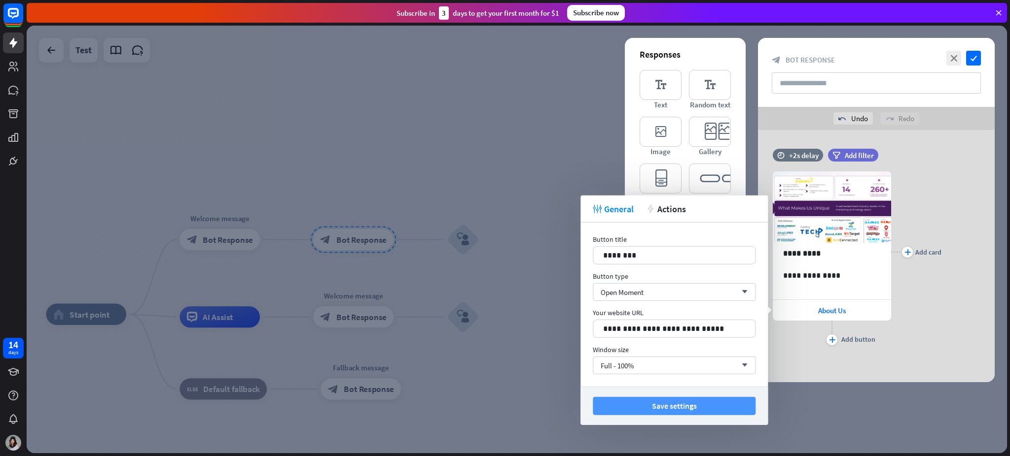
click at [690, 342] on button "Save settings" at bounding box center [674, 406] width 163 height 18
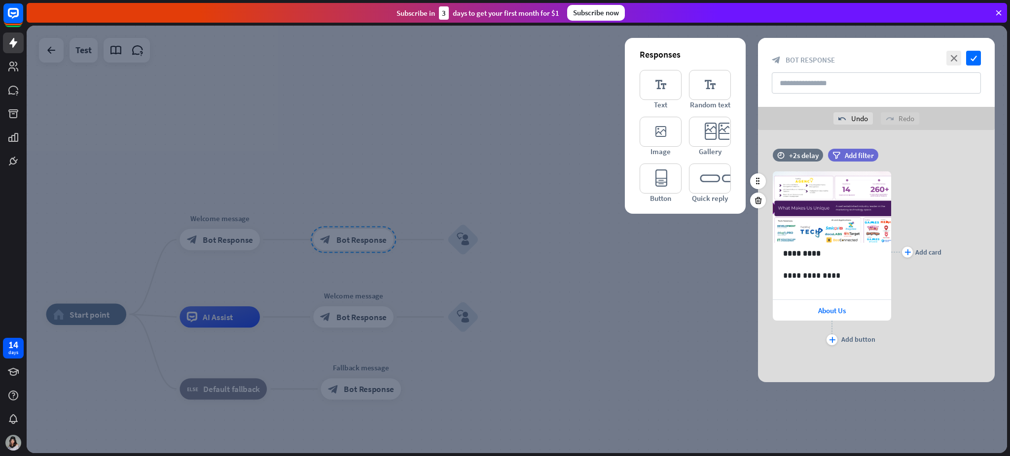
click at [757, 332] on div "plus Add button" at bounding box center [831, 333] width 118 height 25
click at [757, 342] on div "plus" at bounding box center [831, 340] width 11 height 11
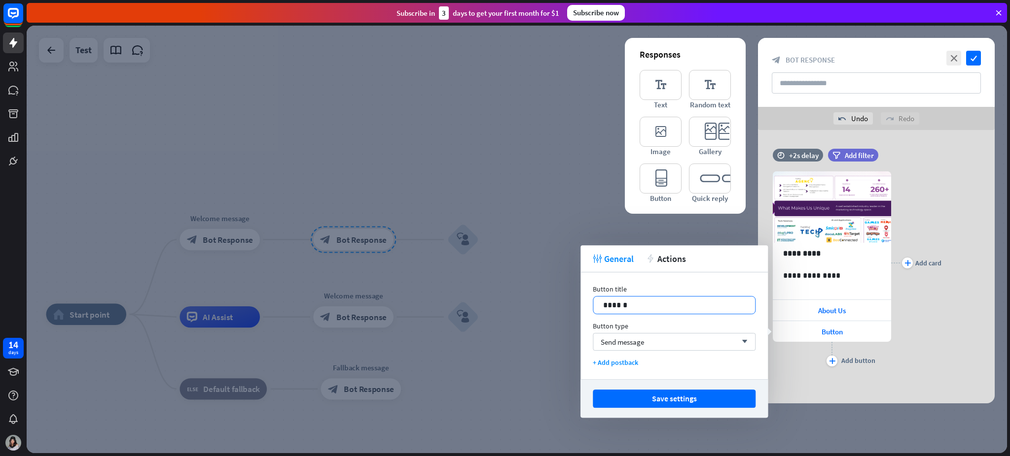
click at [666, 306] on p "******" at bounding box center [674, 305] width 142 height 12
drag, startPoint x: 666, startPoint y: 306, endPoint x: 550, endPoint y: 307, distance: 116.8
click at [550, 307] on body "14 days close Help Center arrow_left Back to home Subscribe in 3 days to get yo…" at bounding box center [505, 228] width 1010 height 456
drag, startPoint x: 666, startPoint y: 302, endPoint x: 578, endPoint y: 299, distance: 87.8
click at [578, 299] on body "14 days close Help Center arrow_left Back to home Subscribe in 3 days to get yo…" at bounding box center [505, 228] width 1010 height 456
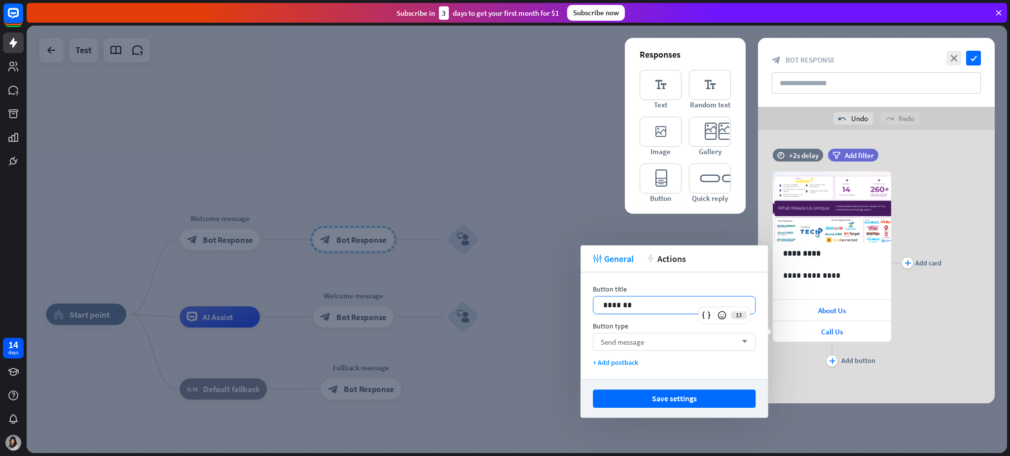
click at [700, 341] on div "Send message arrow_down" at bounding box center [674, 342] width 163 height 18
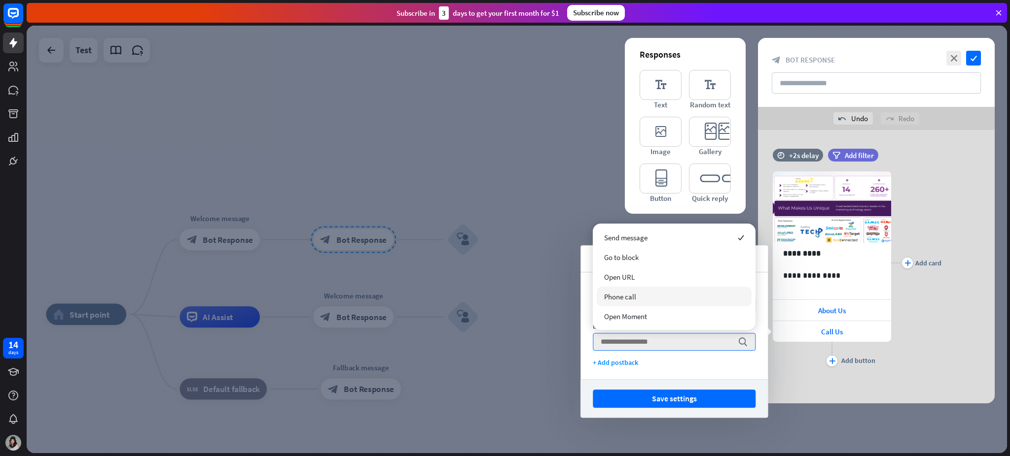
click at [638, 297] on div "Phone call" at bounding box center [673, 297] width 155 height 20
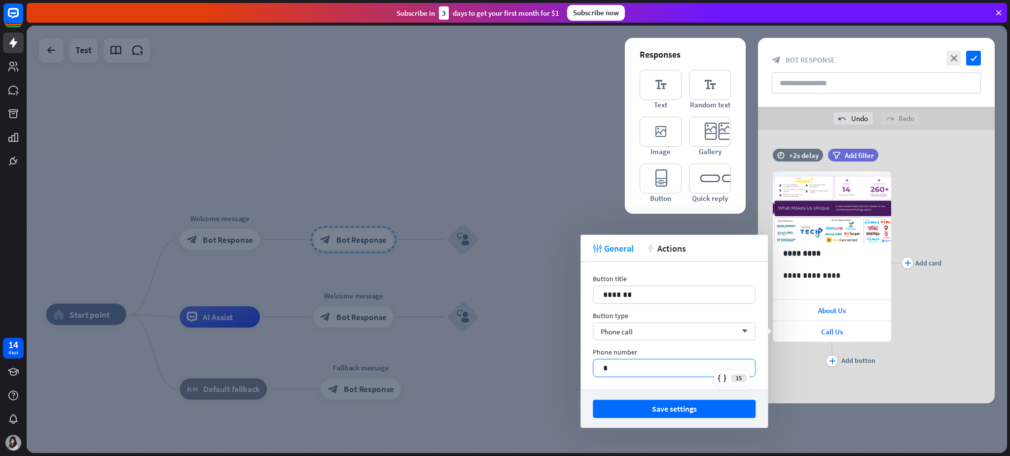
click at [646, 342] on p "*" at bounding box center [674, 368] width 142 height 12
drag, startPoint x: 646, startPoint y: 366, endPoint x: 570, endPoint y: 370, distance: 76.0
click at [570, 342] on body "14 days close Help Center arrow_left Back to home Subscribe in 3 days to get yo…" at bounding box center [505, 228] width 1010 height 456
click at [671, 342] on button "Save settings" at bounding box center [674, 409] width 163 height 18
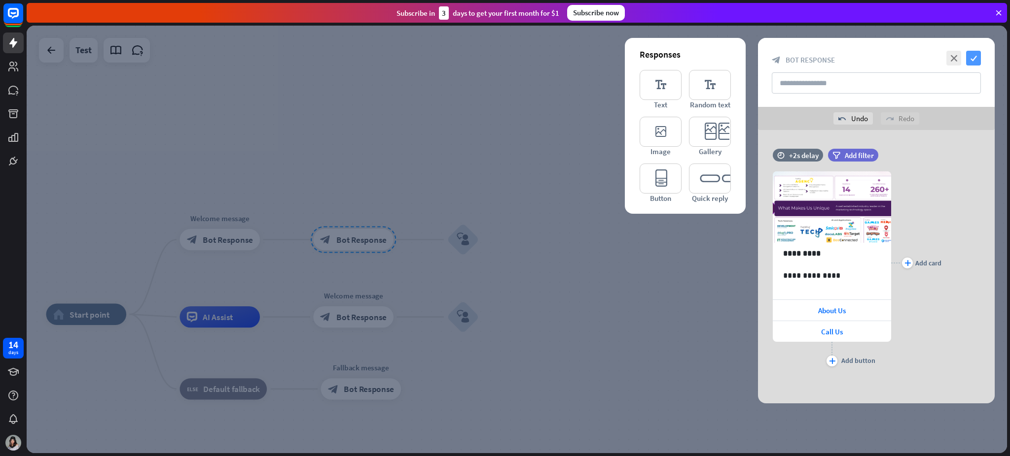
click at [757, 61] on icon "check" at bounding box center [973, 58] width 15 height 15
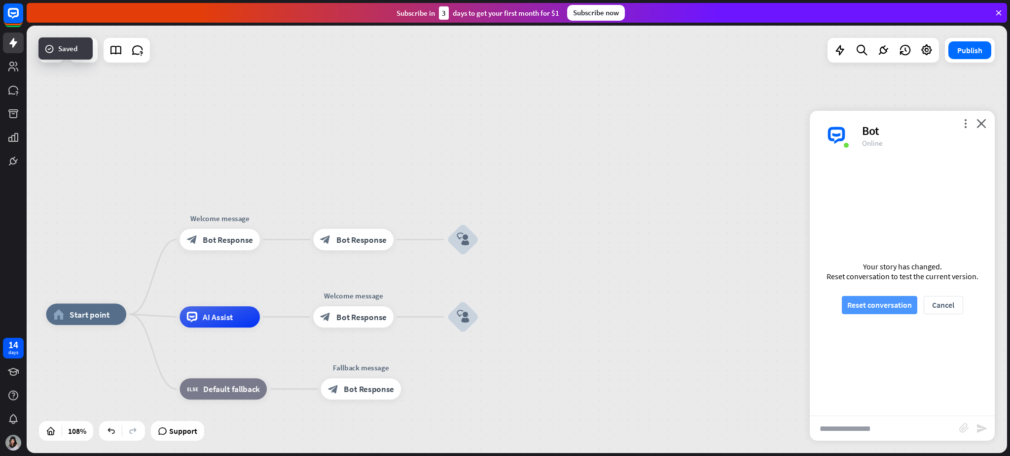
click at [757, 306] on button "Reset conversation" at bounding box center [878, 305] width 75 height 18
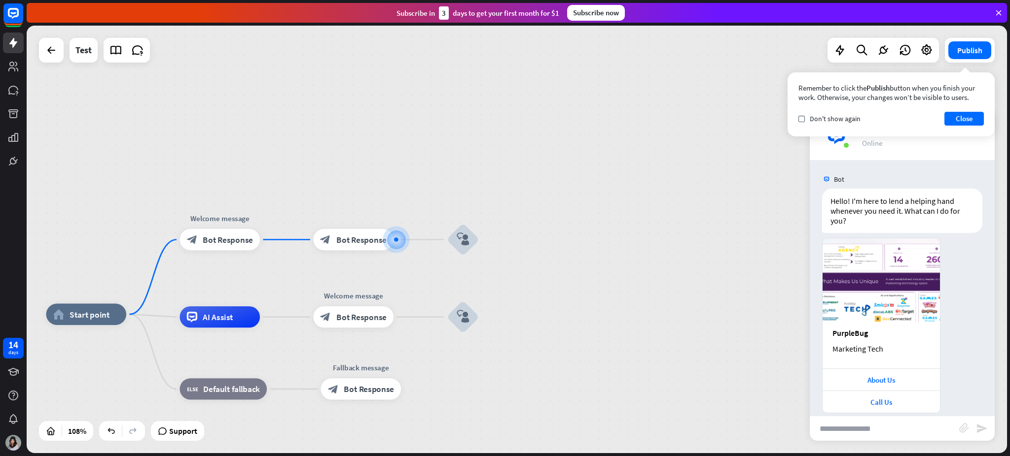
scroll to position [12, 0]
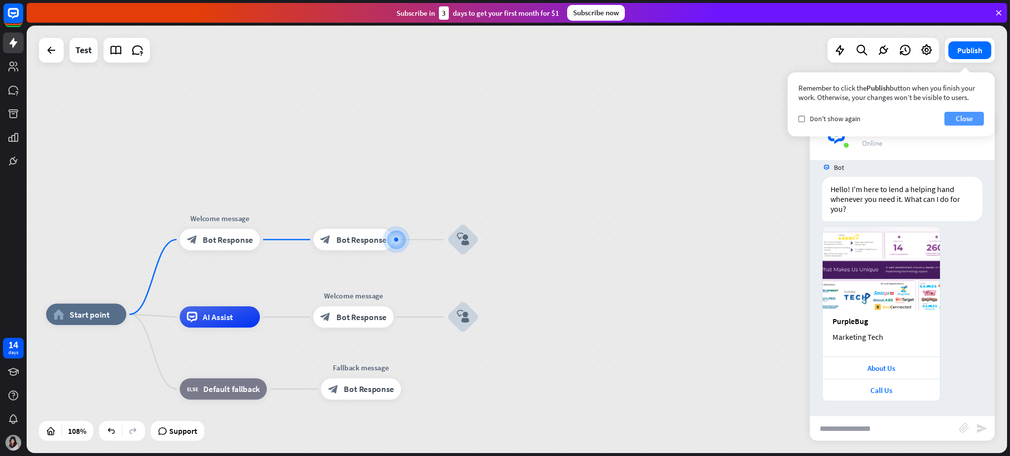
click at [757, 118] on button "Close" at bounding box center [963, 119] width 39 height 14
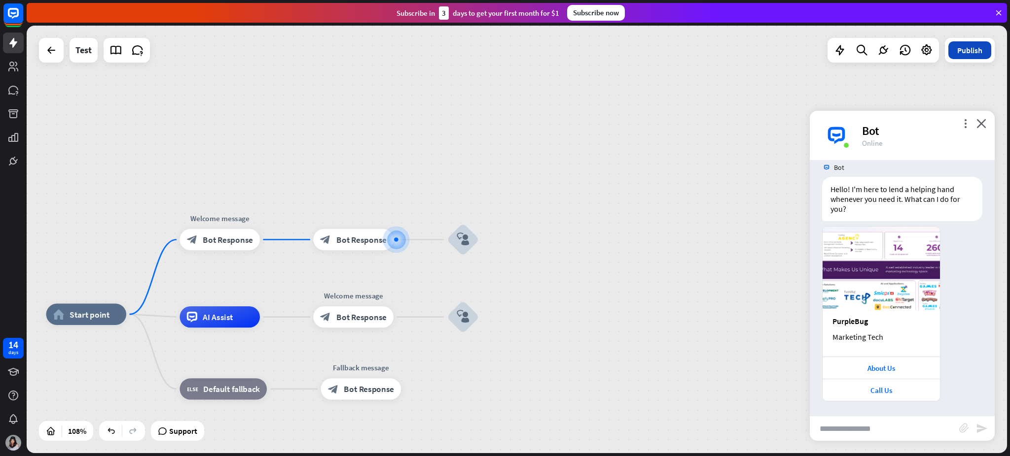
click at [757, 48] on button "Publish" at bounding box center [969, 50] width 43 height 18
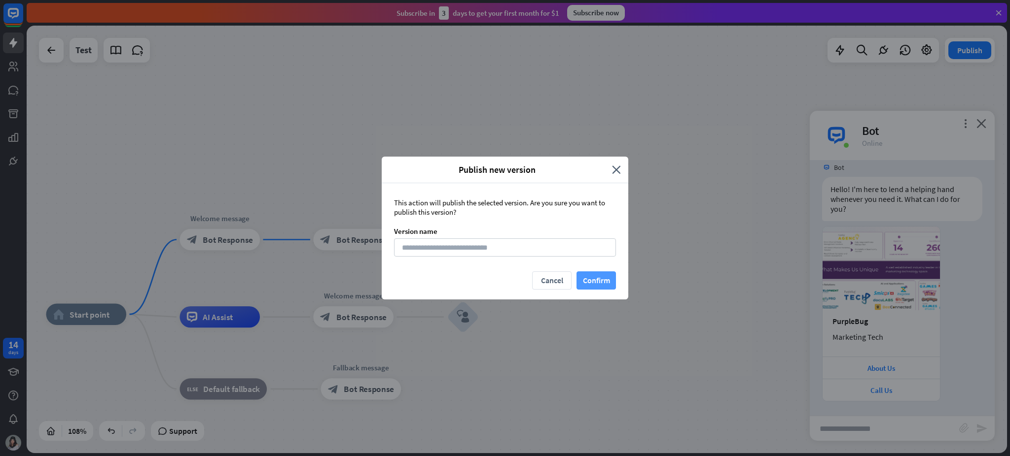
click at [604, 277] on button "Confirm" at bounding box center [595, 281] width 39 height 18
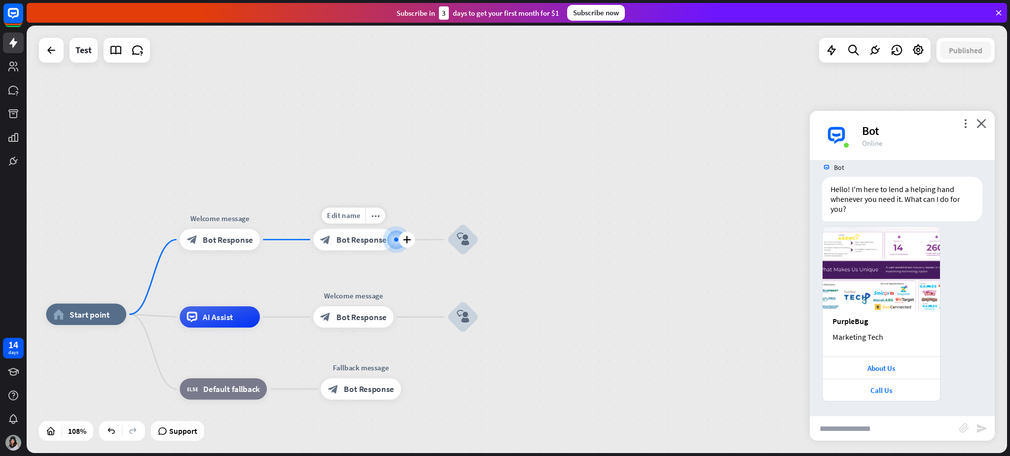
click at [340, 232] on div "block_bot_response Bot Response" at bounding box center [353, 239] width 80 height 21
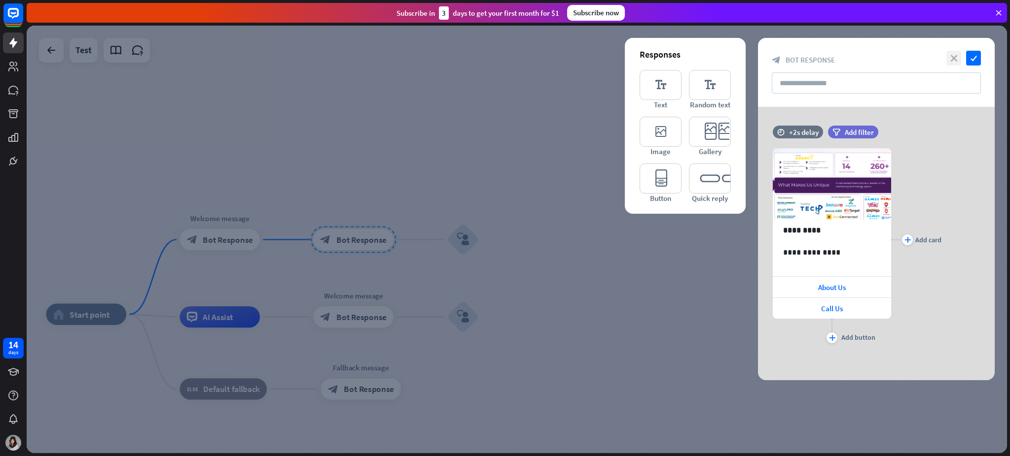
click at [757, 54] on icon "close" at bounding box center [953, 58] width 15 height 15
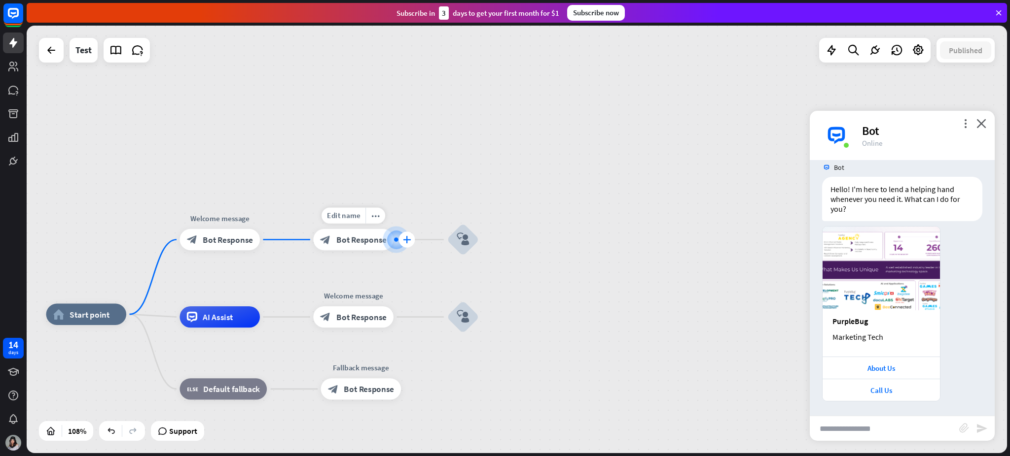
click at [399, 239] on div "plus" at bounding box center [407, 240] width 16 height 16
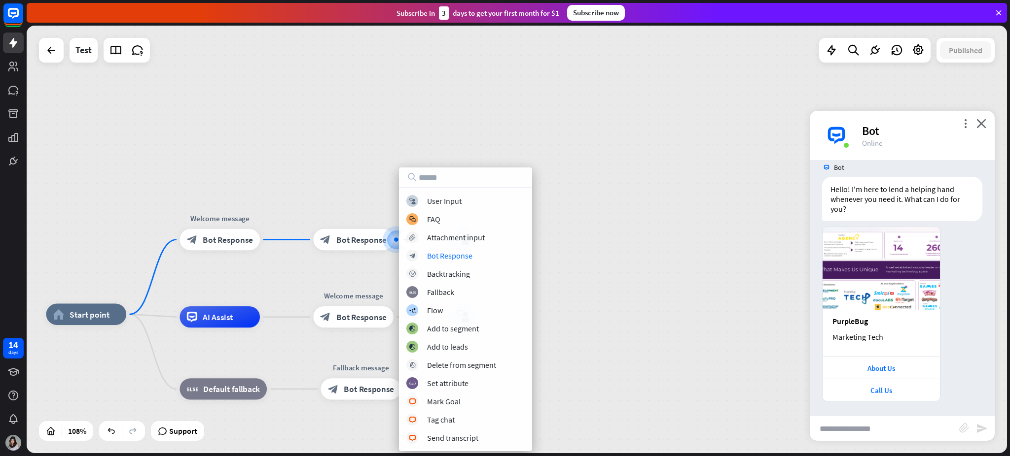
click at [588, 260] on div "home_2 Start point Welcome message block_bot_response Bot Response plus block_b…" at bounding box center [517, 240] width 980 height 428
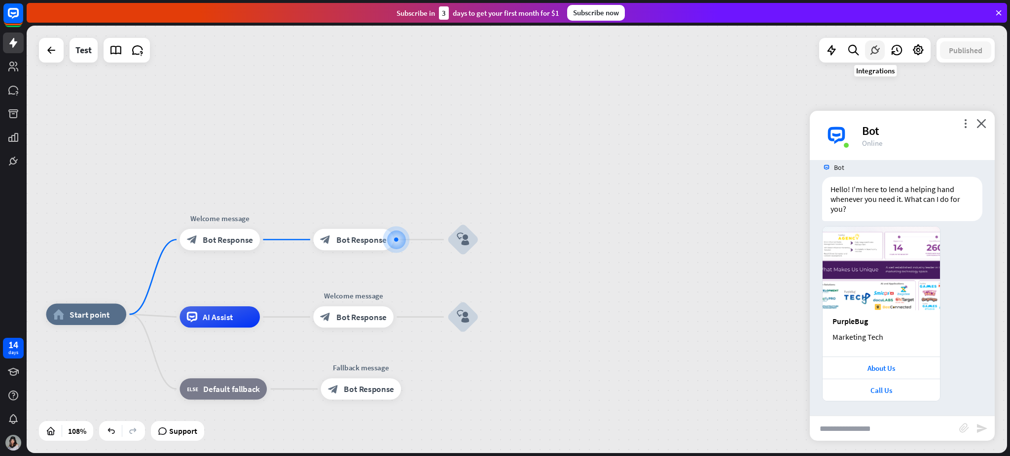
click at [757, 50] on icon at bounding box center [874, 50] width 13 height 13
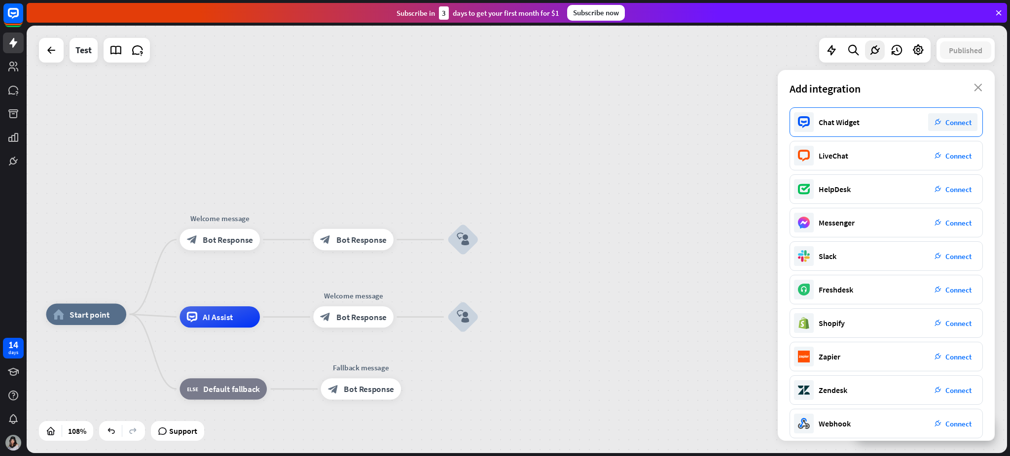
click at [757, 122] on div "Chat Widget plug_integration Connect" at bounding box center [885, 122] width 193 height 30
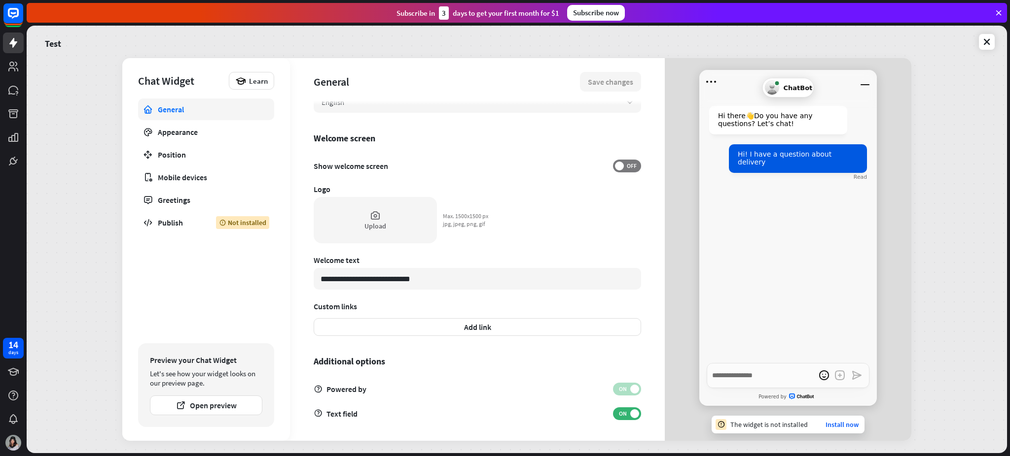
scroll to position [192, 0]
click at [756, 342] on textarea "Write a message…" at bounding box center [787, 375] width 163 height 25
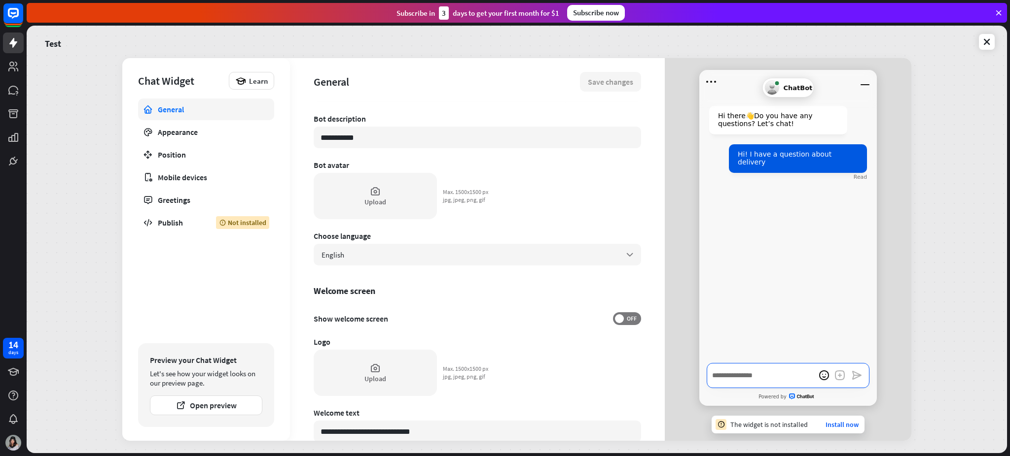
scroll to position [0, 0]
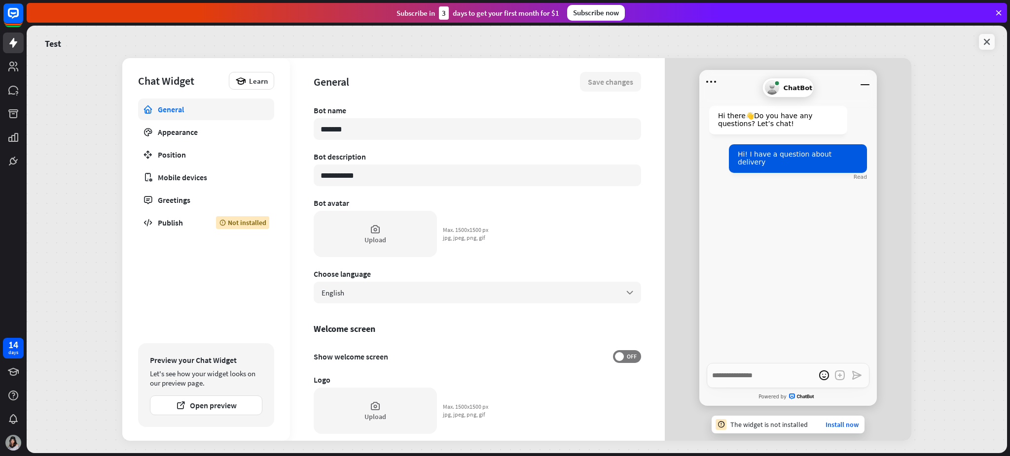
type textarea "*"
click at [757, 47] on link at bounding box center [987, 42] width 16 height 16
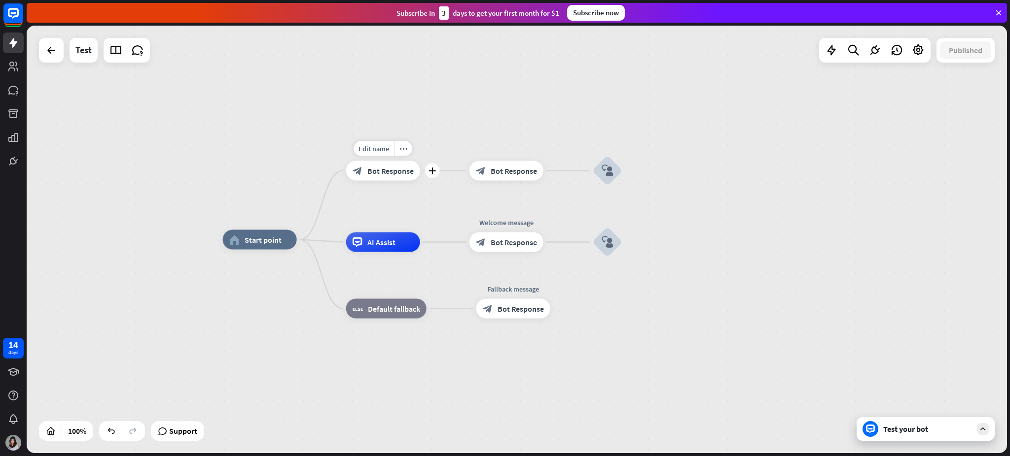
click at [387, 172] on span "Bot Response" at bounding box center [390, 171] width 46 height 10
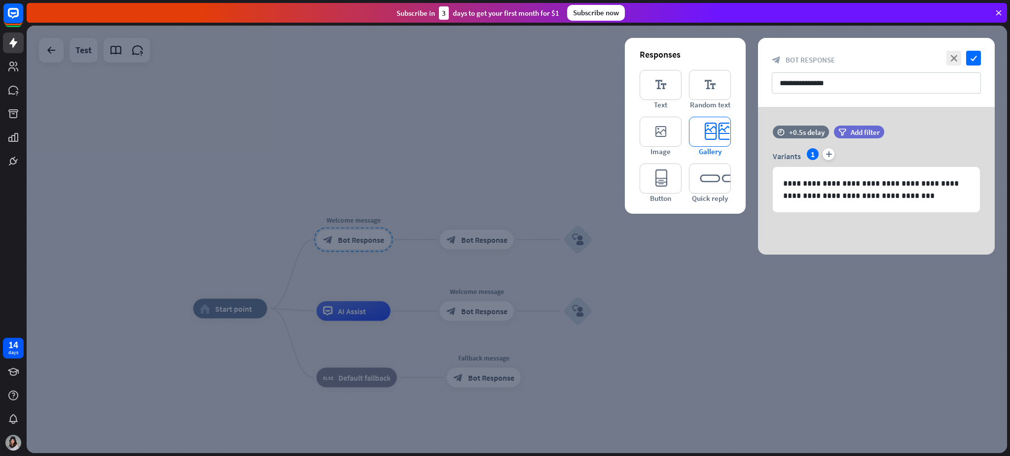
click at [692, 133] on icon "editor_card" at bounding box center [710, 132] width 42 height 30
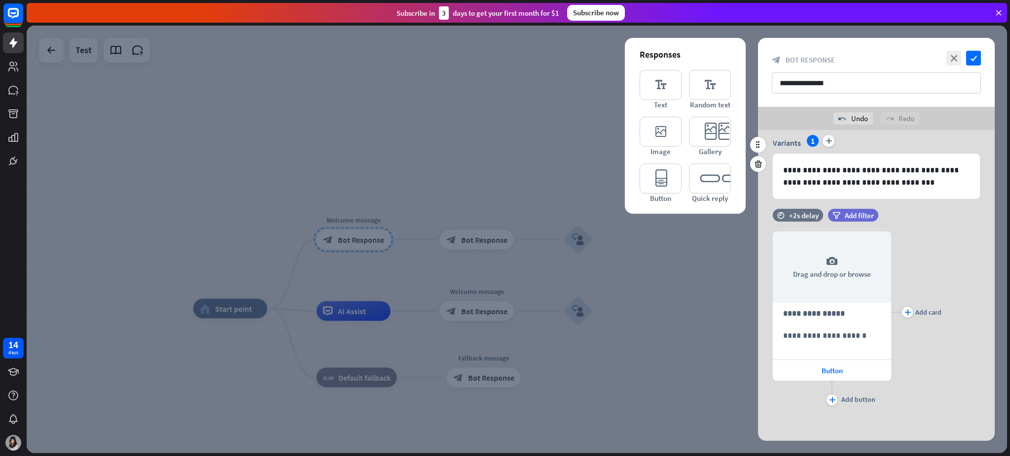
scroll to position [37, 0]
click at [757, 213] on div "+2s delay" at bounding box center [804, 214] width 30 height 9
drag, startPoint x: 836, startPoint y: 215, endPoint x: 795, endPoint y: 227, distance: 43.2
click at [757, 218] on div "+0.1s" at bounding box center [804, 214] width 7 height 7
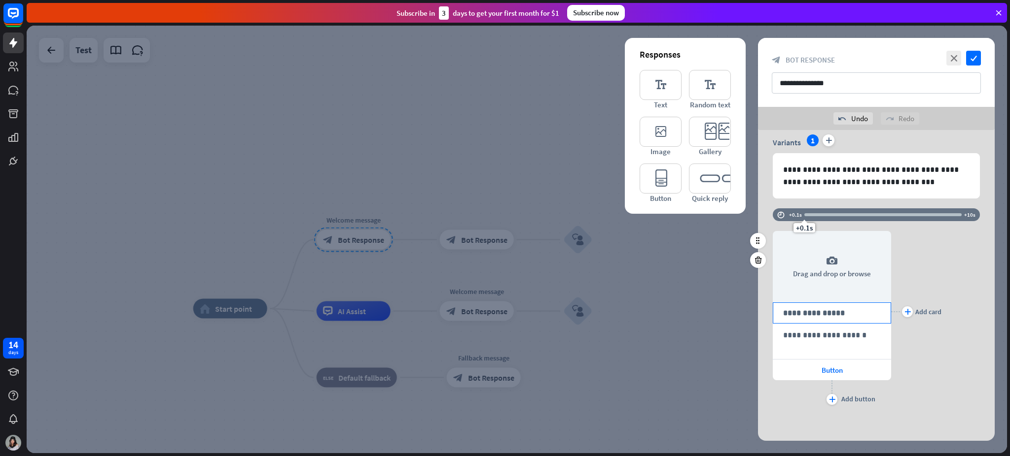
click at [757, 315] on p "**********" at bounding box center [832, 313] width 98 height 12
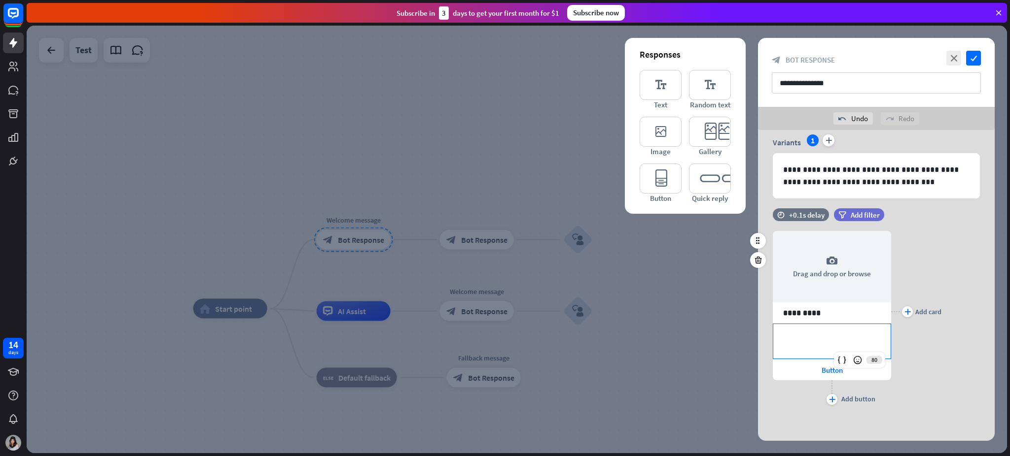
click at [757, 342] on div "**********" at bounding box center [831, 341] width 117 height 35
click at [757, 342] on div "Button" at bounding box center [831, 370] width 118 height 21
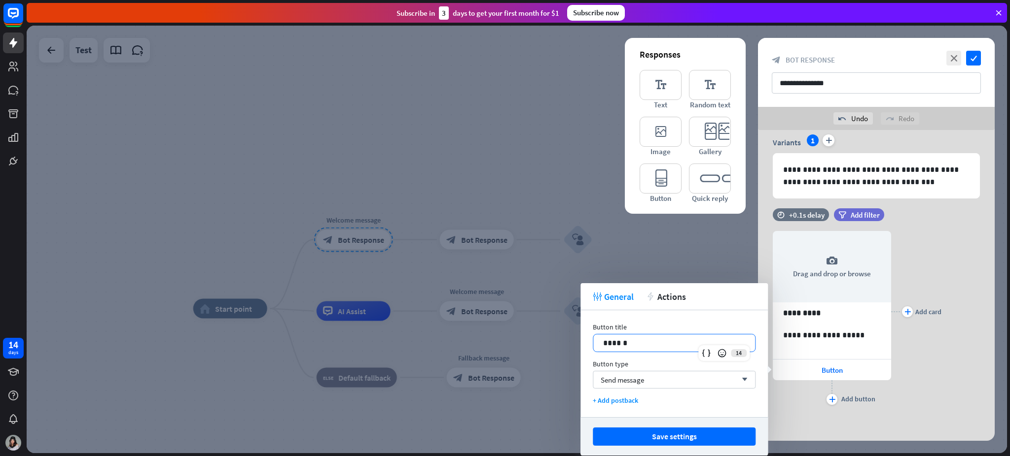
drag, startPoint x: 656, startPoint y: 346, endPoint x: 544, endPoint y: 347, distance: 111.9
click at [544, 342] on body "14 days close Help Center arrow_left Back to home Subscribe in 3 days to get yo…" at bounding box center [505, 228] width 1010 height 456
click at [680, 342] on div "Send message arrow_down" at bounding box center [674, 380] width 163 height 18
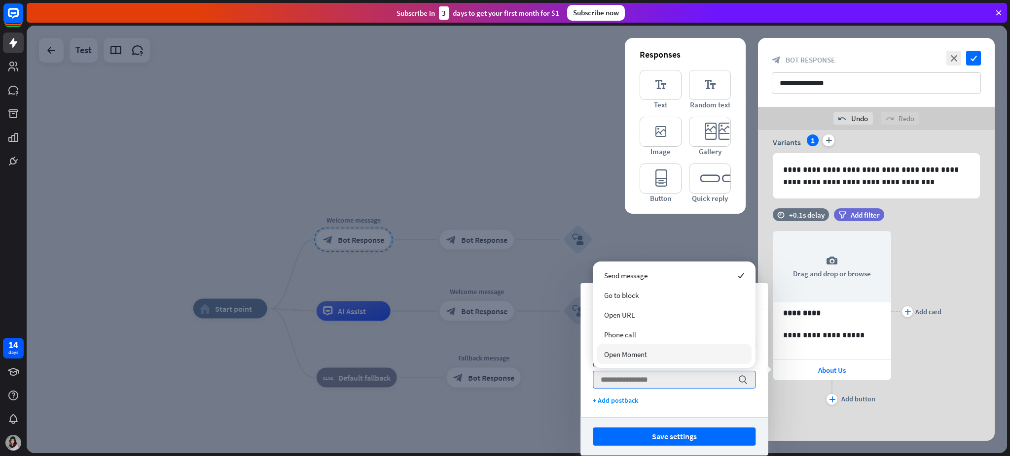
click at [637, 342] on div "Open Moment" at bounding box center [673, 355] width 155 height 20
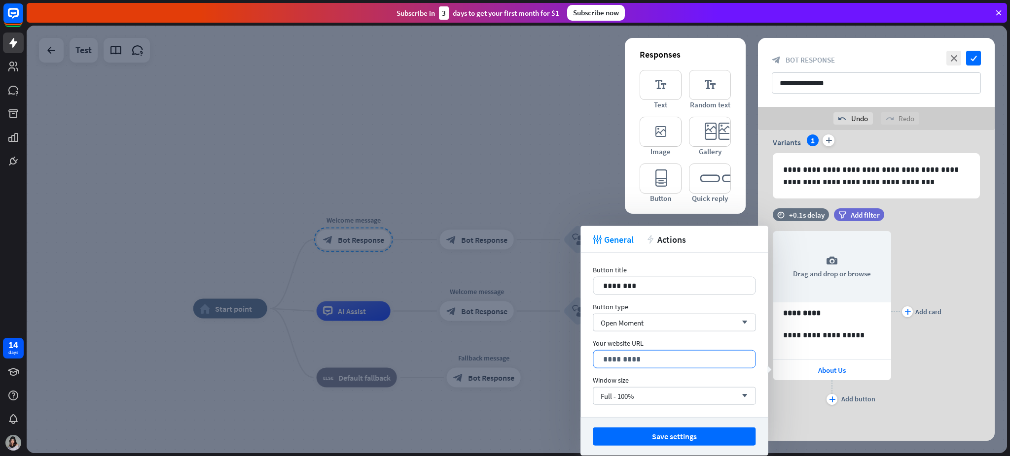
click at [664, 342] on p "*********" at bounding box center [674, 359] width 142 height 12
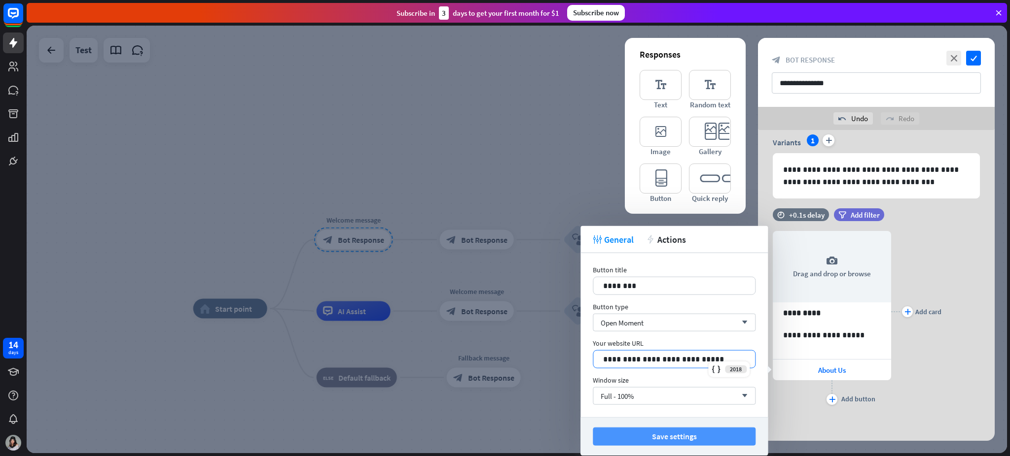
click at [706, 342] on button "Save settings" at bounding box center [674, 437] width 163 height 18
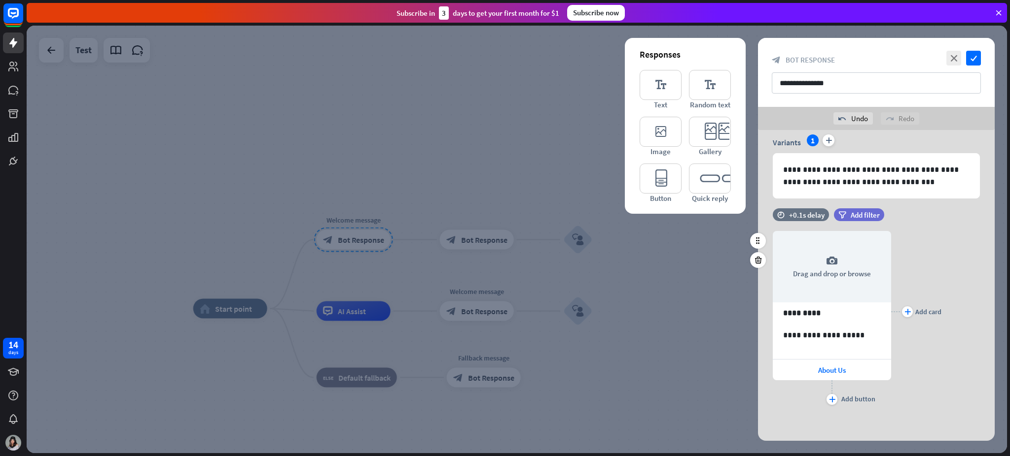
click at [757, 342] on div "plus" at bounding box center [831, 399] width 11 height 11
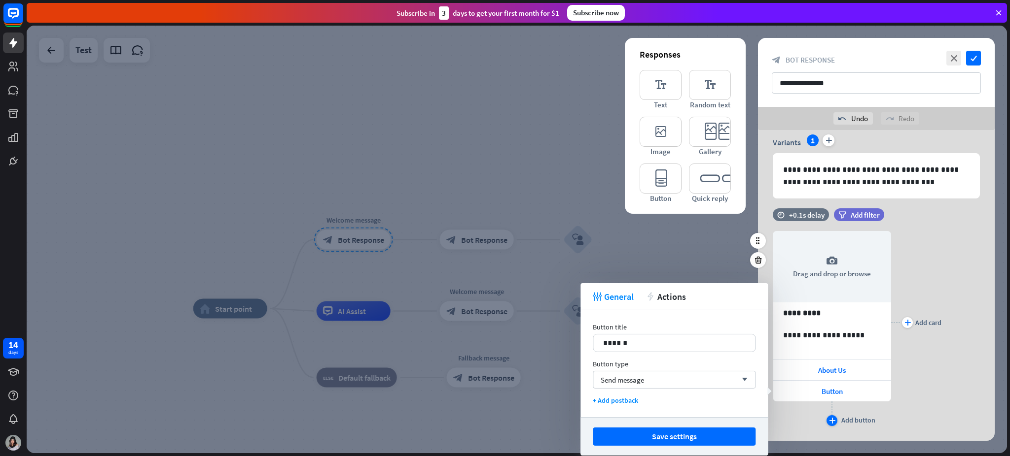
click at [757, 342] on icon "plus" at bounding box center [832, 421] width 6 height 6
click at [757, 342] on span "Button" at bounding box center [831, 391] width 21 height 9
drag, startPoint x: 637, startPoint y: 351, endPoint x: 547, endPoint y: 364, distance: 91.1
click at [547, 342] on body "14 days close Help Center arrow_left Back to home Subscribe in 3 days to get yo…" at bounding box center [505, 228] width 1010 height 456
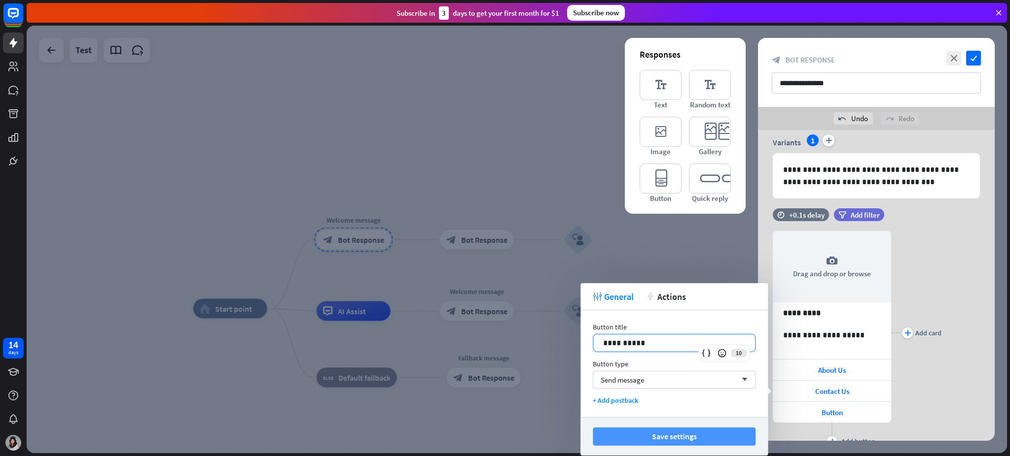
click at [648, 342] on button "Save settings" at bounding box center [674, 437] width 163 height 18
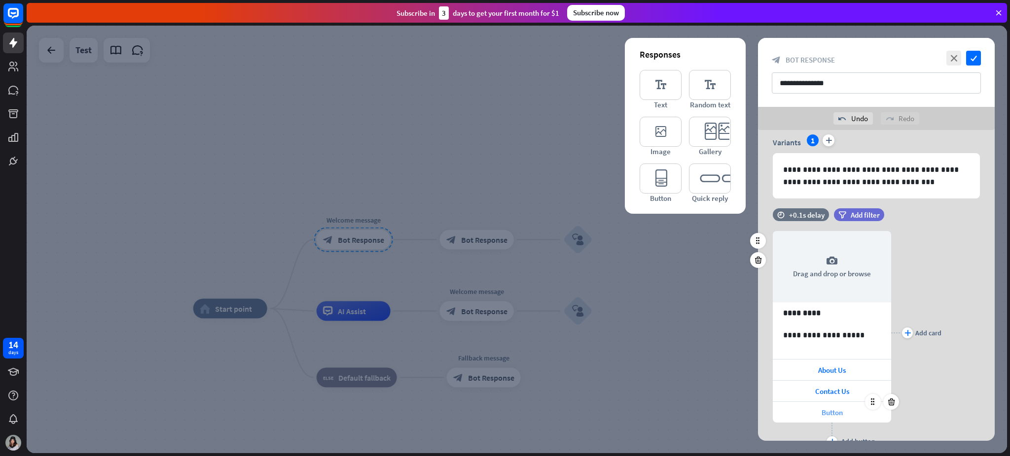
click at [757, 342] on div "Button" at bounding box center [831, 412] width 118 height 21
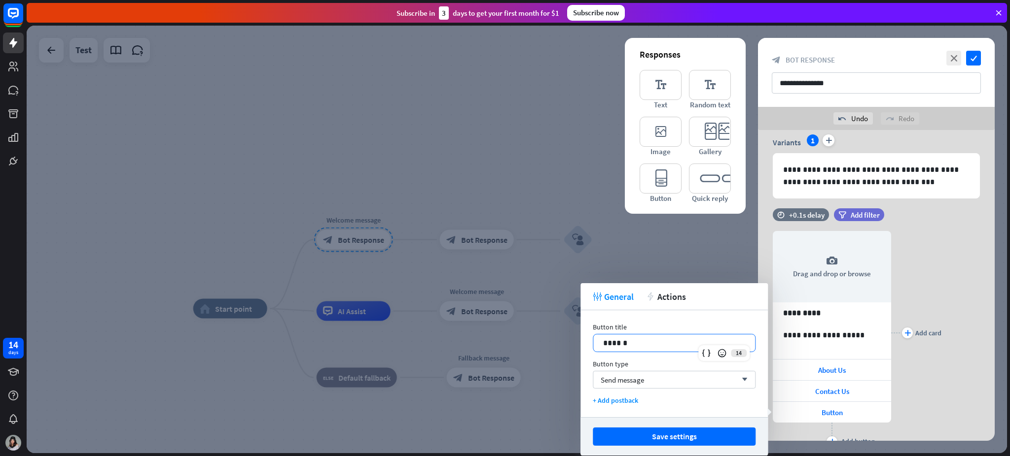
drag, startPoint x: 672, startPoint y: 344, endPoint x: 440, endPoint y: 348, distance: 231.7
click at [455, 342] on body "14 days close Help Center arrow_left Back to home Subscribe in 3 days to get yo…" at bounding box center [505, 228] width 1010 height 456
drag, startPoint x: 629, startPoint y: 343, endPoint x: 595, endPoint y: 345, distance: 33.6
click at [595, 342] on div "******" at bounding box center [674, 343] width 162 height 17
click at [715, 342] on button "Save settings" at bounding box center [674, 437] width 163 height 18
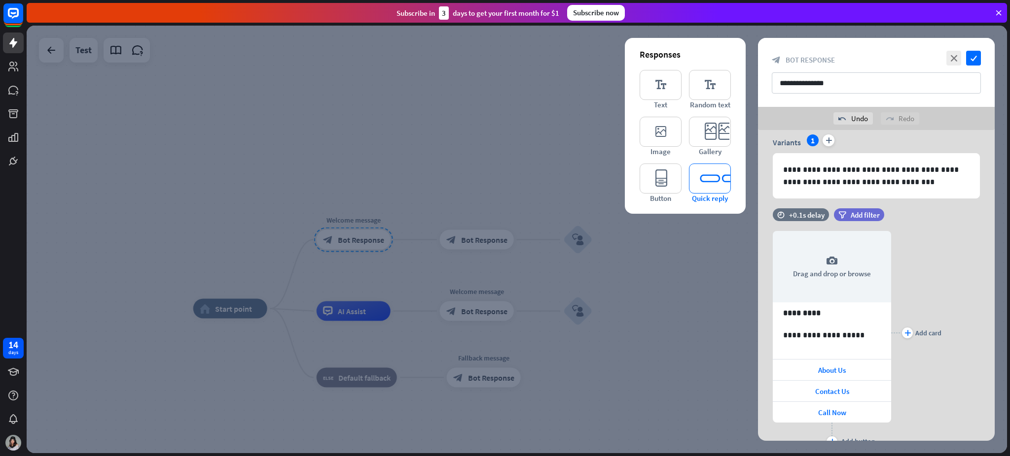
click at [700, 181] on icon "editor_quick_replies" at bounding box center [710, 179] width 42 height 30
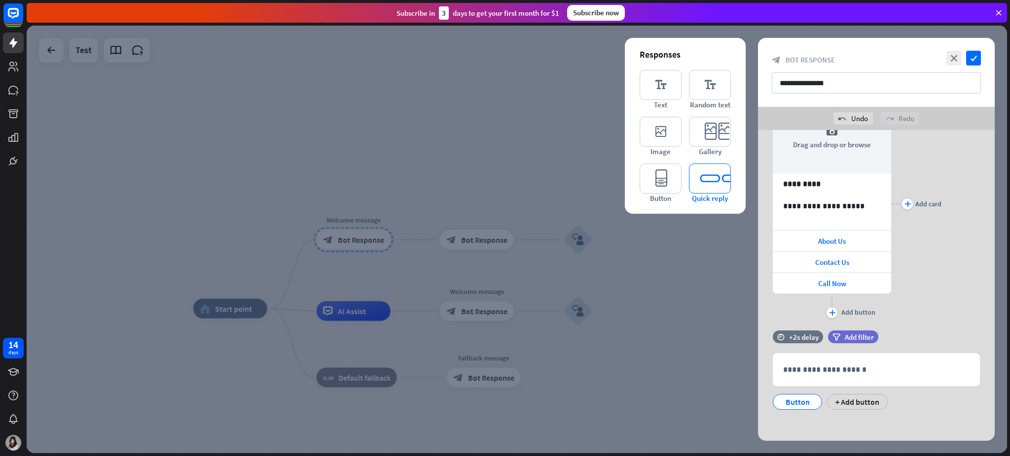
scroll to position [170, 0]
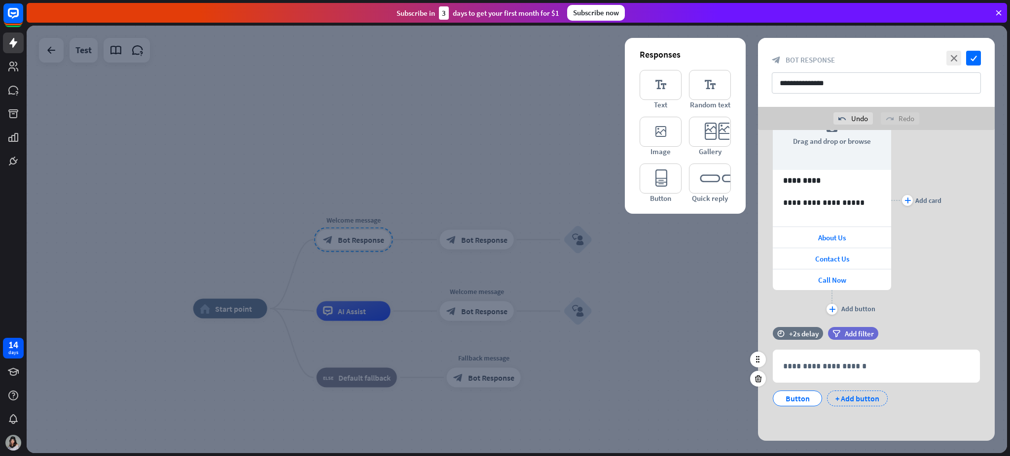
click at [757, 342] on div "+ Add button" at bounding box center [857, 399] width 61 height 16
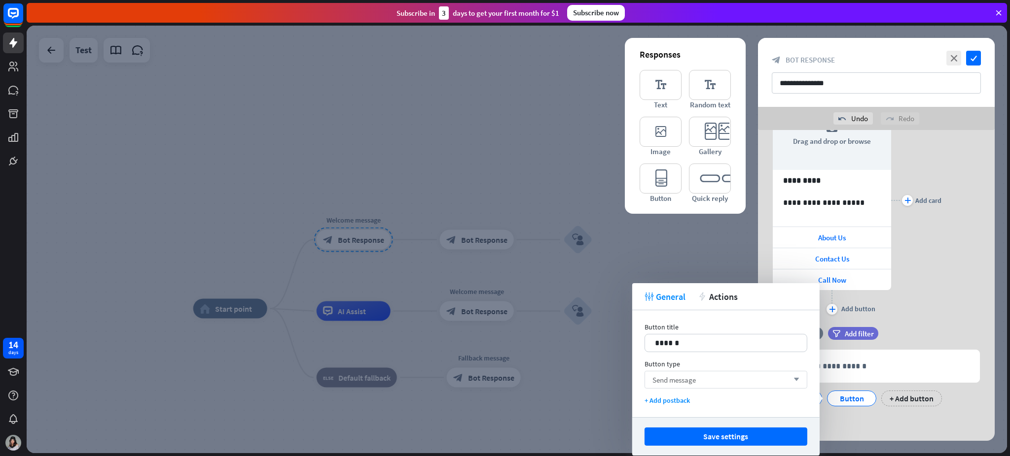
click at [757, 342] on div "Send message arrow_down" at bounding box center [725, 380] width 163 height 18
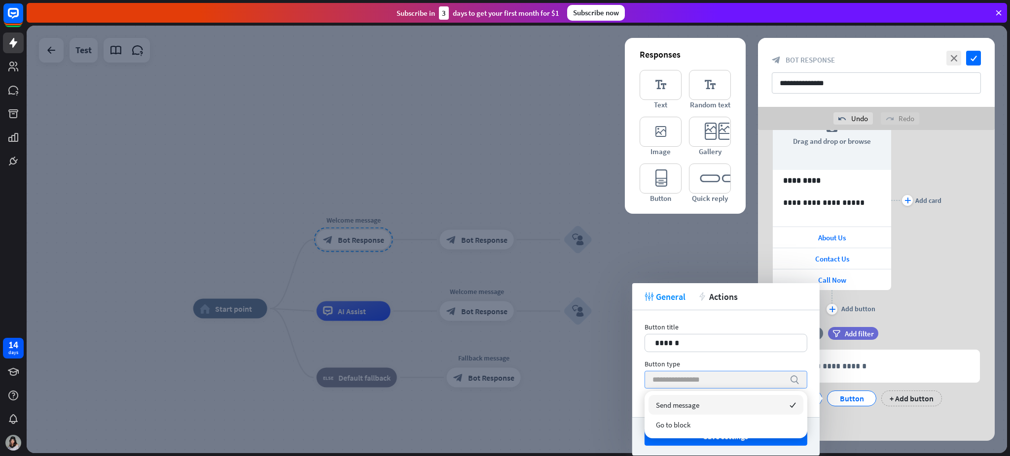
click at [757, 342] on input "search" at bounding box center [718, 380] width 132 height 17
click at [757, 342] on div "time +2s delay filter Add filter" at bounding box center [876, 338] width 237 height 23
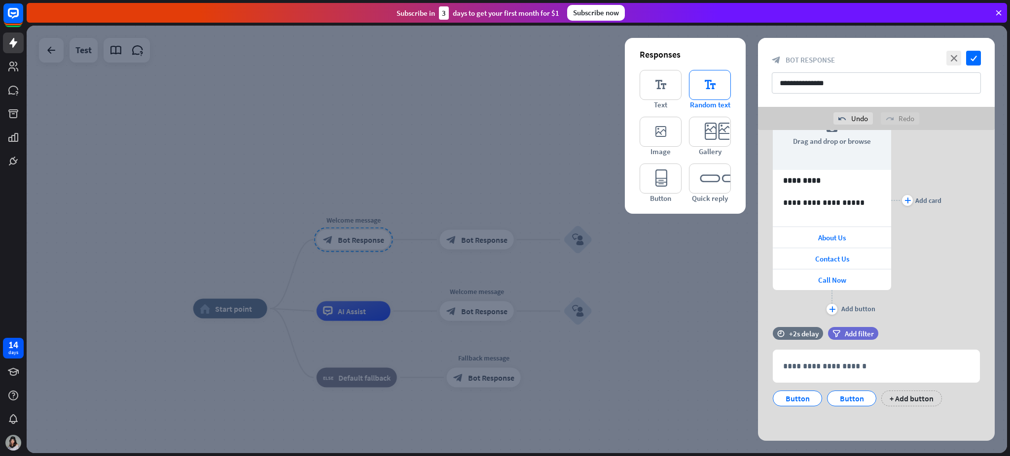
click at [713, 94] on icon "editor_text" at bounding box center [710, 85] width 42 height 30
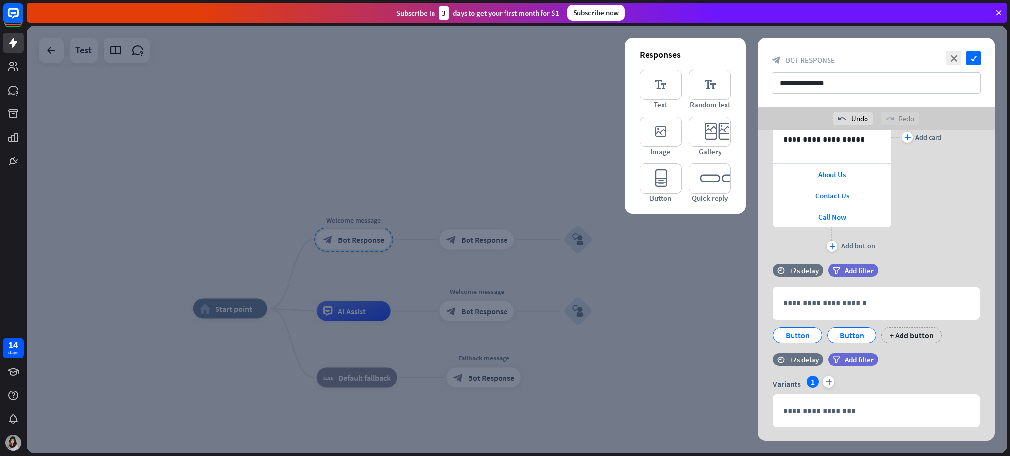
scroll to position [254, 0]
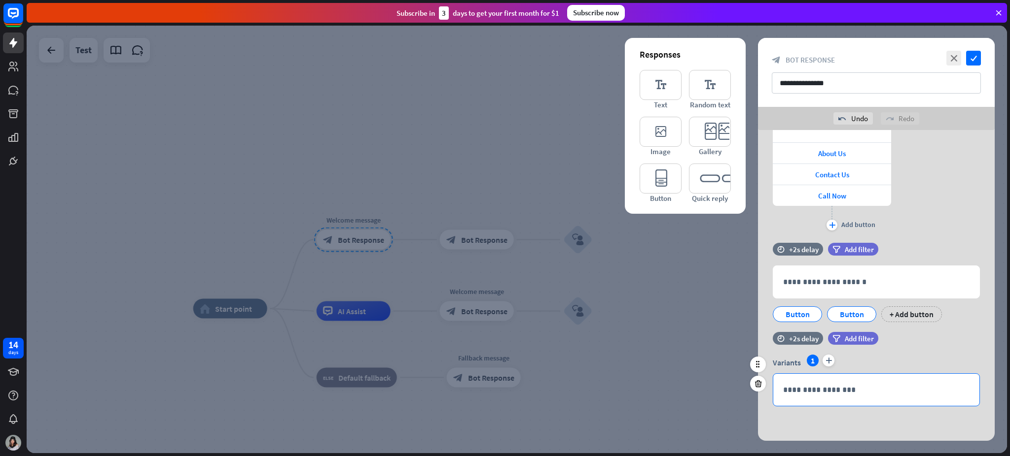
click at [757, 342] on p "**********" at bounding box center [876, 390] width 186 height 12
click at [723, 182] on icon "editor_quick_replies" at bounding box center [710, 179] width 42 height 30
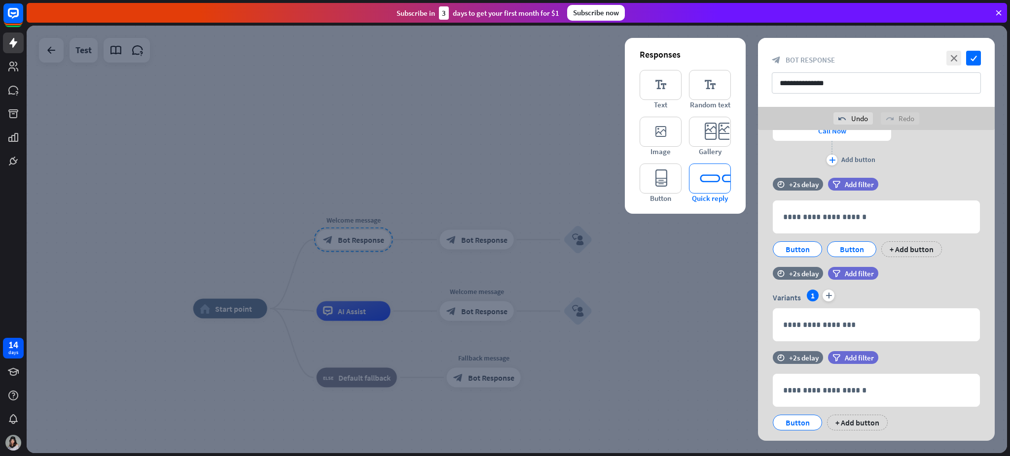
scroll to position [343, 0]
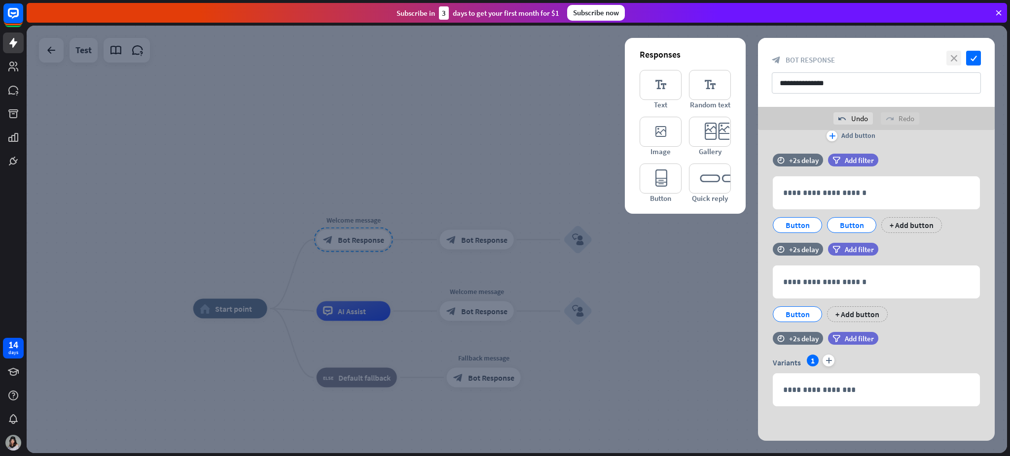
click at [757, 59] on icon "close" at bounding box center [953, 58] width 15 height 15
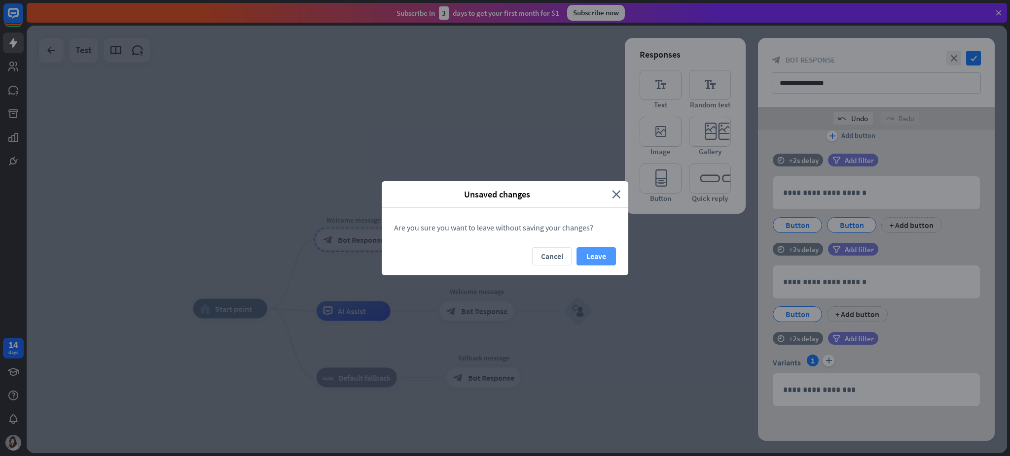
click at [597, 249] on button "Leave" at bounding box center [595, 256] width 39 height 18
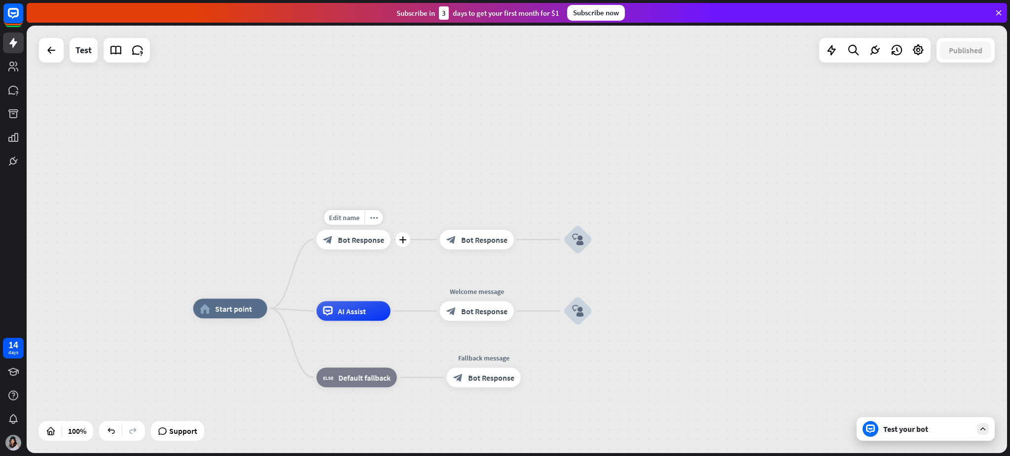
click at [368, 242] on span "Bot Response" at bounding box center [361, 240] width 46 height 10
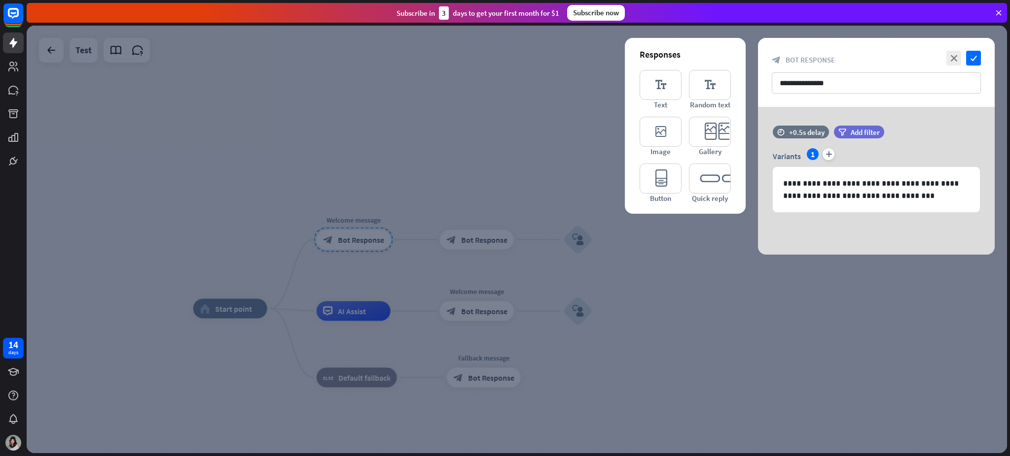
click at [757, 66] on div "**********" at bounding box center [876, 72] width 237 height 69
click at [757, 60] on icon "close" at bounding box center [953, 58] width 15 height 15
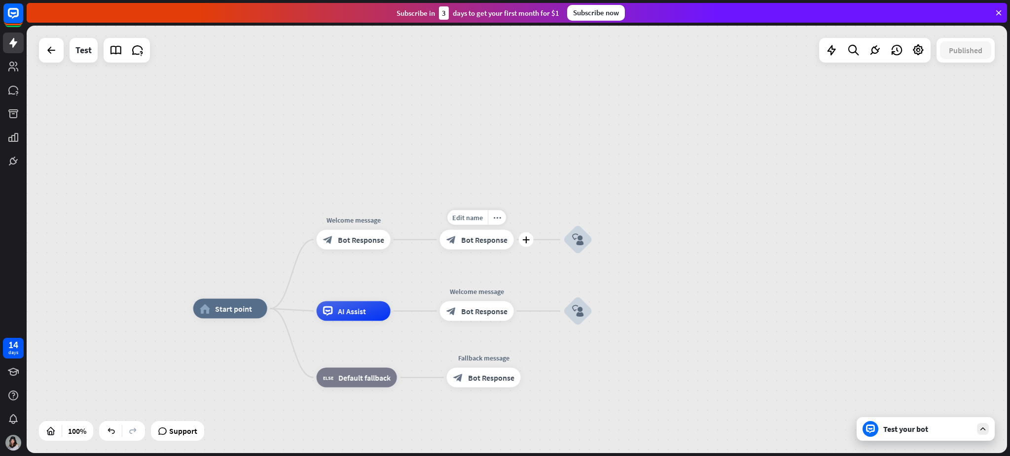
click at [486, 239] on span "Bot Response" at bounding box center [484, 240] width 46 height 10
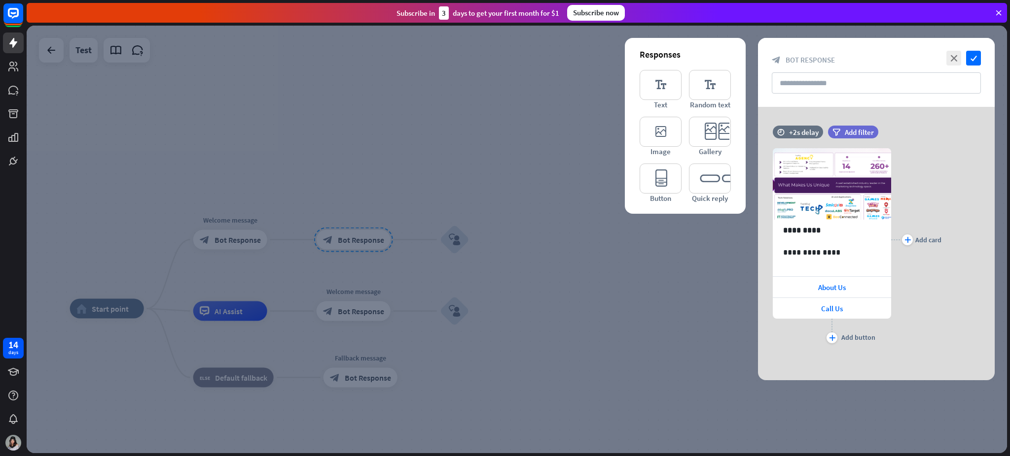
click at [656, 342] on div at bounding box center [517, 240] width 980 height 428
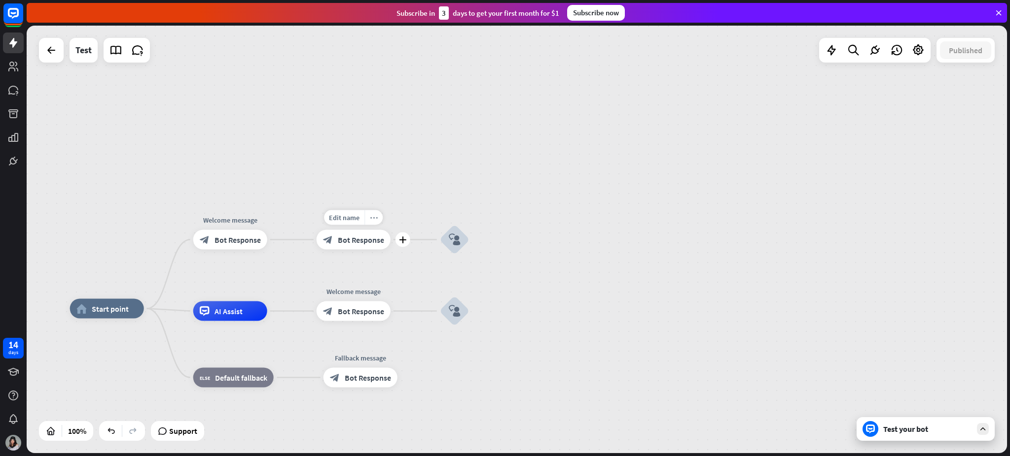
click at [376, 219] on icon "more_horiz" at bounding box center [374, 217] width 8 height 7
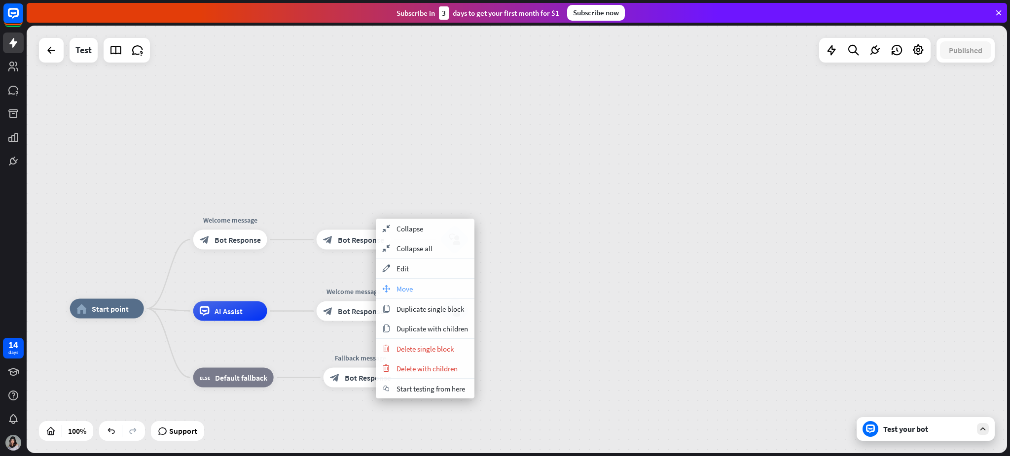
click at [410, 288] on span "Move" at bounding box center [404, 288] width 16 height 9
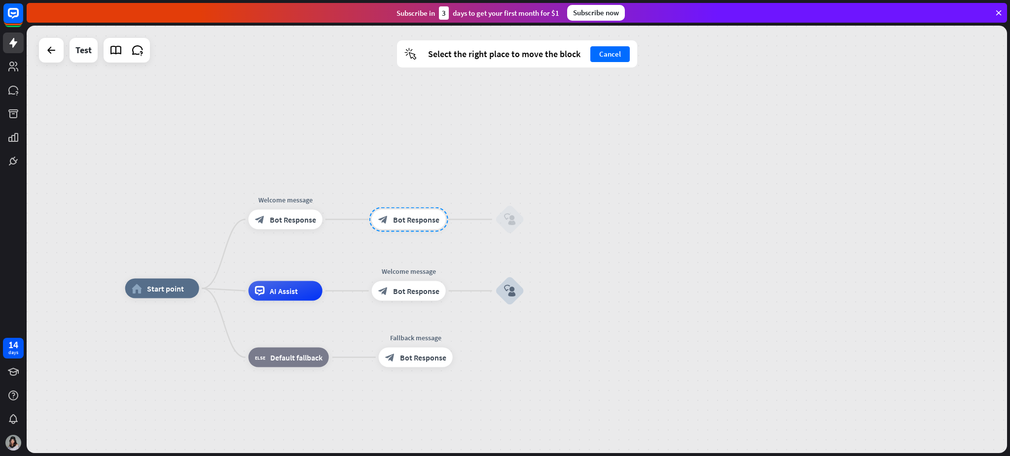
drag, startPoint x: 350, startPoint y: 244, endPoint x: 405, endPoint y: 224, distance: 58.8
click at [405, 224] on div at bounding box center [408, 220] width 79 height 25
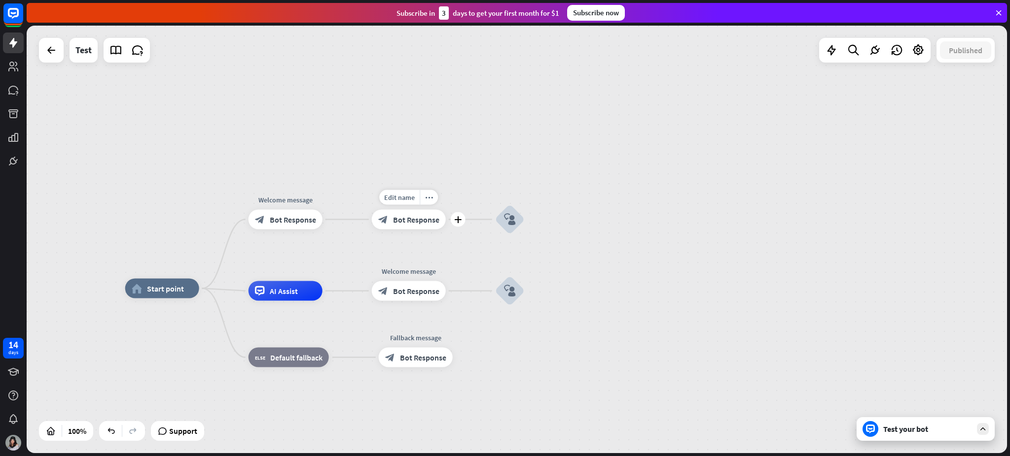
click at [406, 216] on span "Bot Response" at bounding box center [416, 220] width 46 height 10
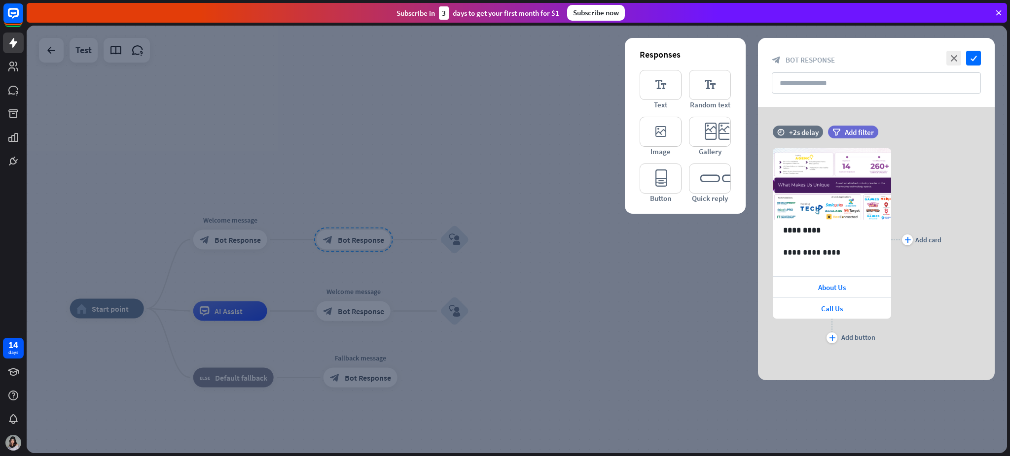
click at [612, 322] on div at bounding box center [517, 240] width 980 height 428
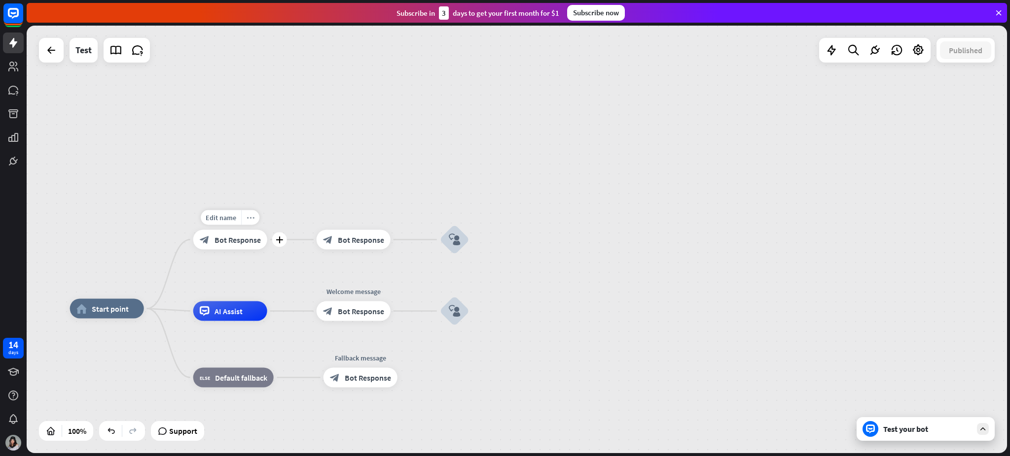
click at [249, 215] on icon "more_horiz" at bounding box center [250, 217] width 8 height 7
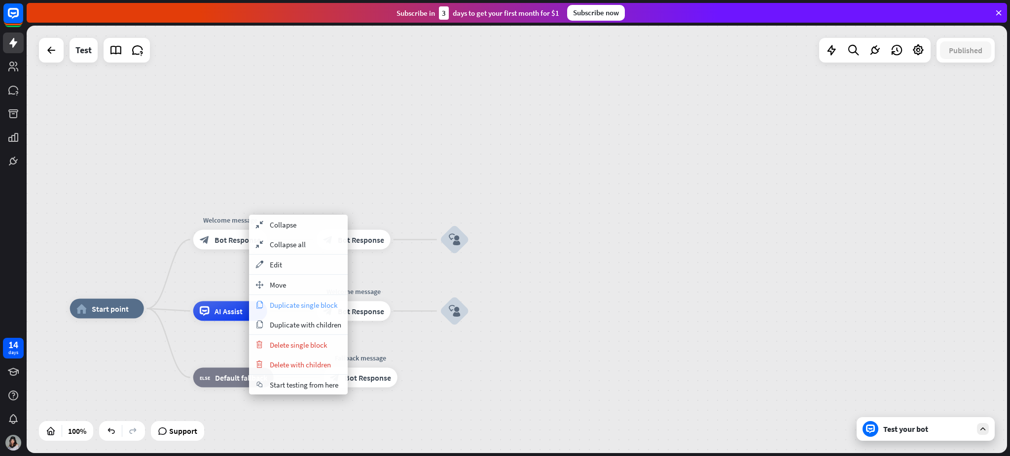
click at [309, 310] on div "copy Duplicate single block" at bounding box center [298, 305] width 99 height 20
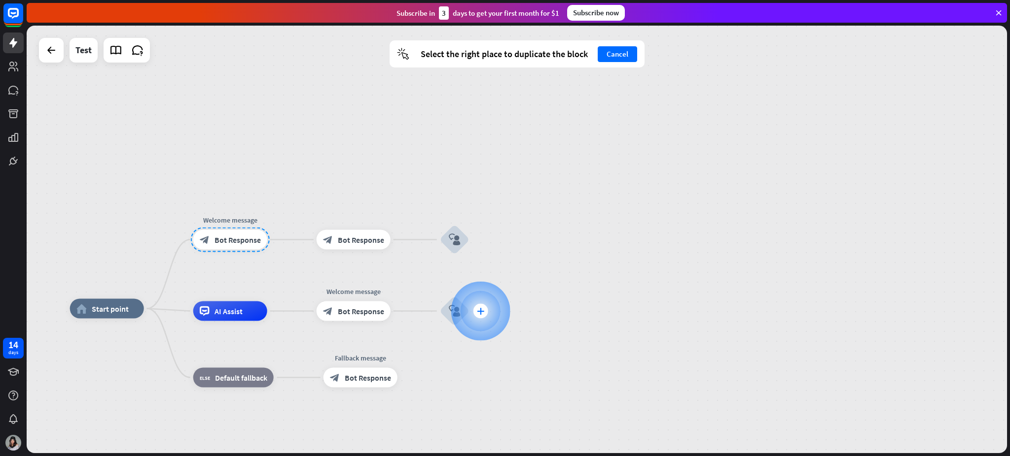
click at [489, 319] on div at bounding box center [480, 311] width 59 height 59
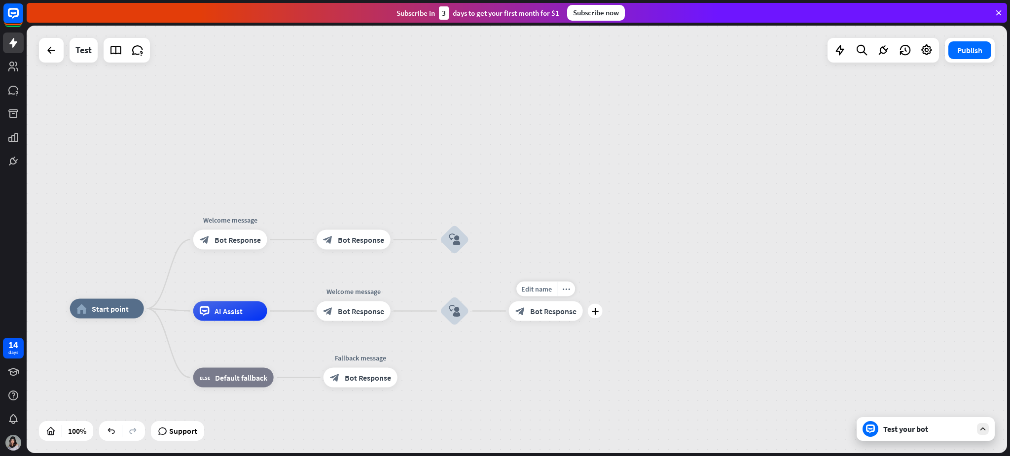
click at [536, 315] on span "Bot Response" at bounding box center [553, 312] width 46 height 10
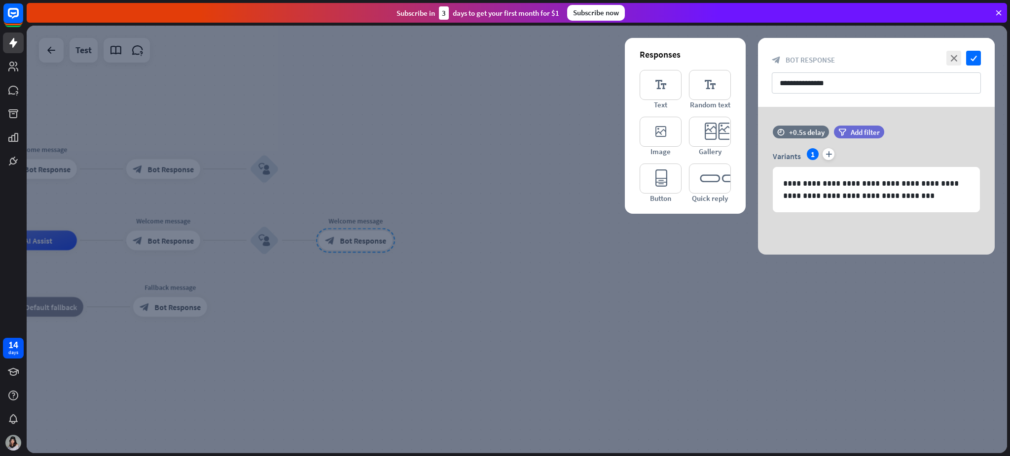
click at [650, 342] on div at bounding box center [517, 240] width 980 height 428
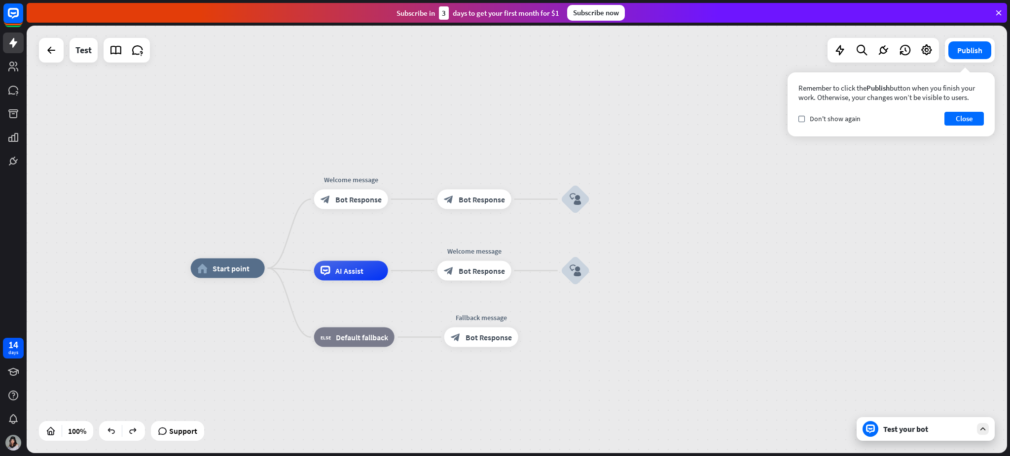
drag, startPoint x: 547, startPoint y: 282, endPoint x: 855, endPoint y: 313, distance: 309.2
click at [144, 53] on link at bounding box center [138, 50] width 20 height 20
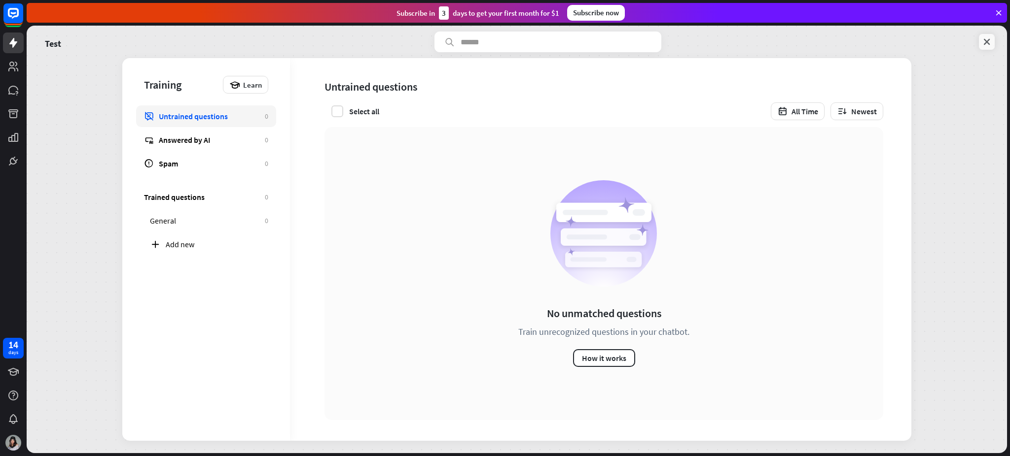
click at [757, 42] on icon at bounding box center [987, 42] width 10 height 10
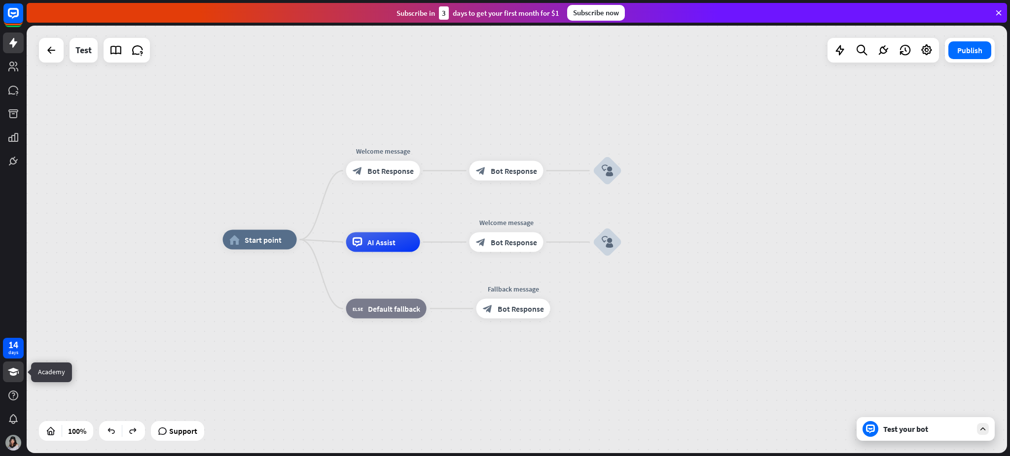
click at [11, 342] on icon at bounding box center [13, 372] width 12 height 12
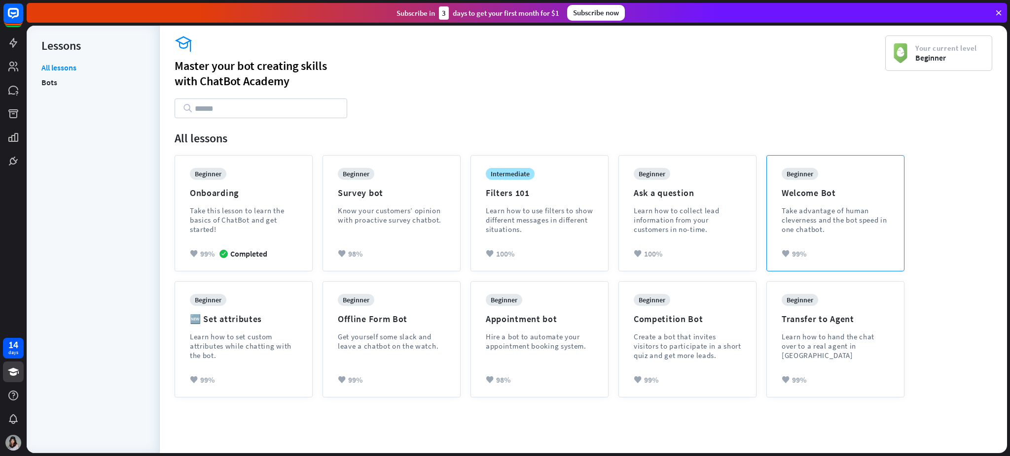
click at [757, 212] on div "Take advantage of human cleverness and the bot speed in one chatbot." at bounding box center [834, 220] width 107 height 28
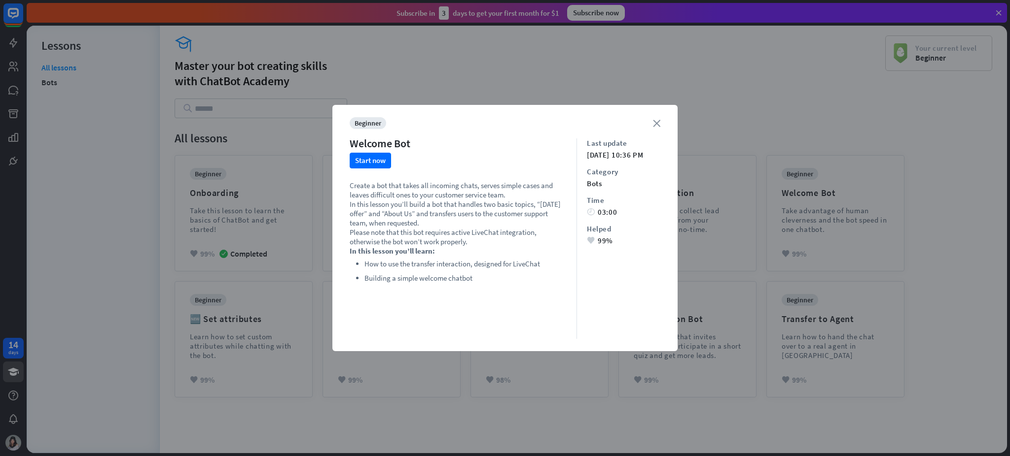
click at [655, 124] on icon "close" at bounding box center [656, 123] width 7 height 7
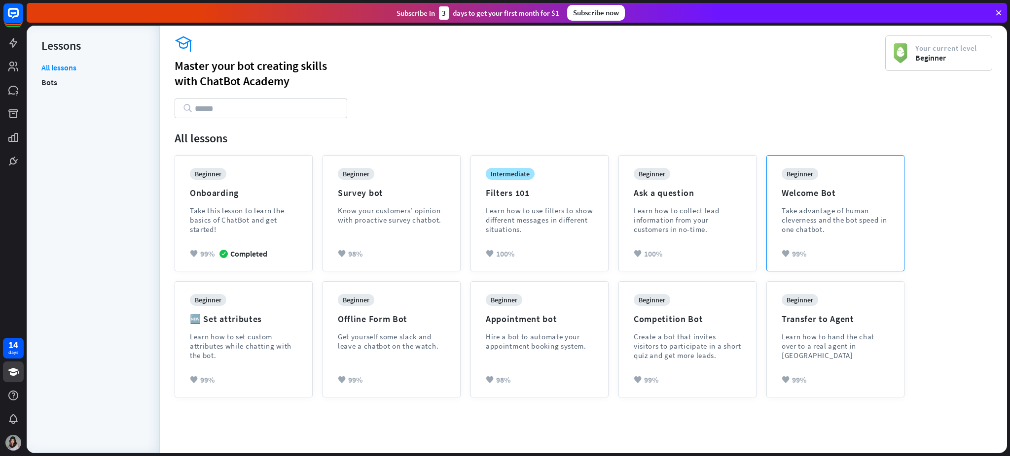
click at [757, 174] on div "beginner" at bounding box center [799, 174] width 36 height 12
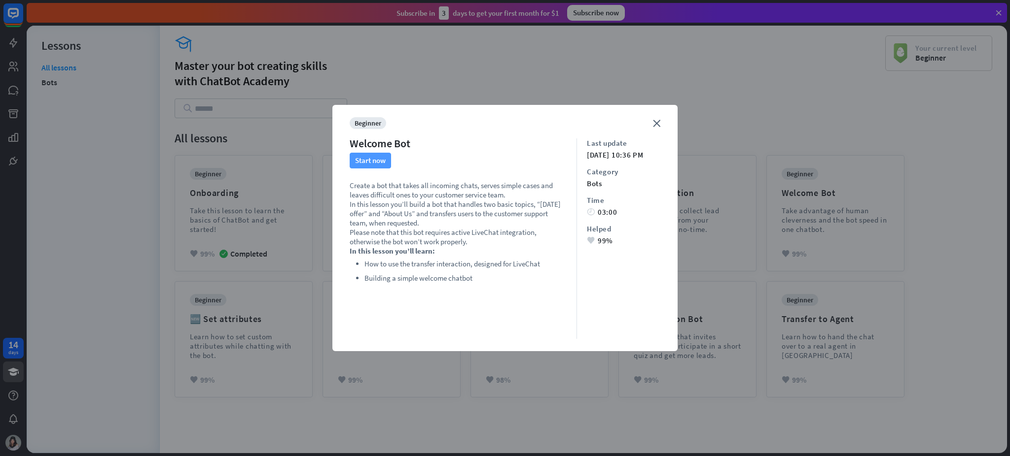
click at [380, 163] on button "Start now" at bounding box center [370, 161] width 41 height 16
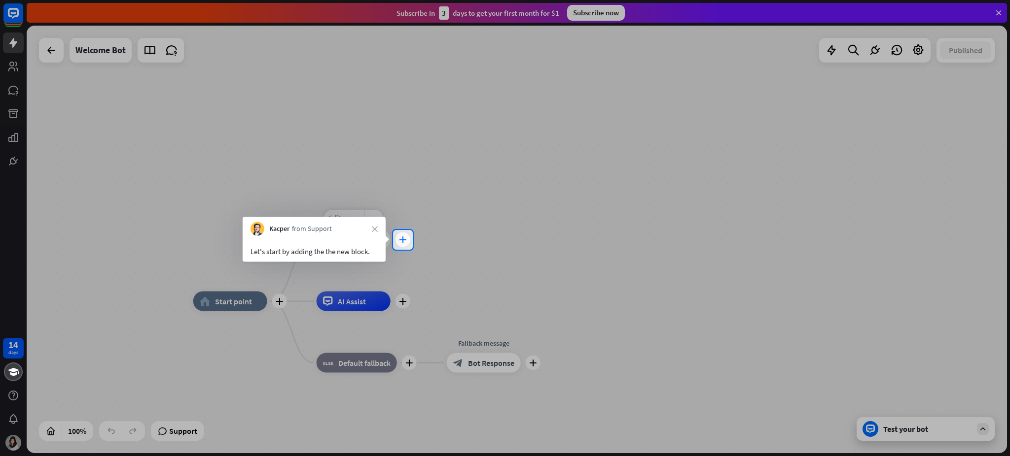
click at [398, 242] on div "plus" at bounding box center [402, 240] width 15 height 15
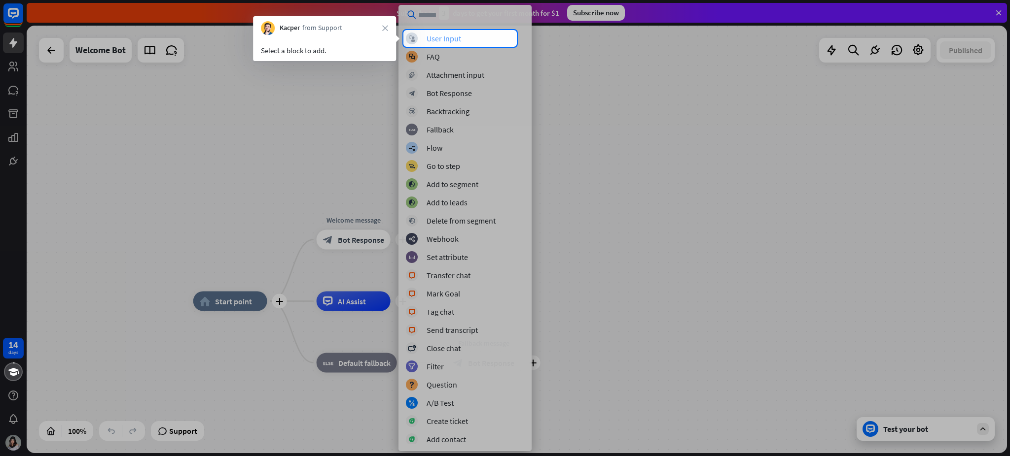
click at [452, 38] on div "User Input" at bounding box center [443, 39] width 35 height 10
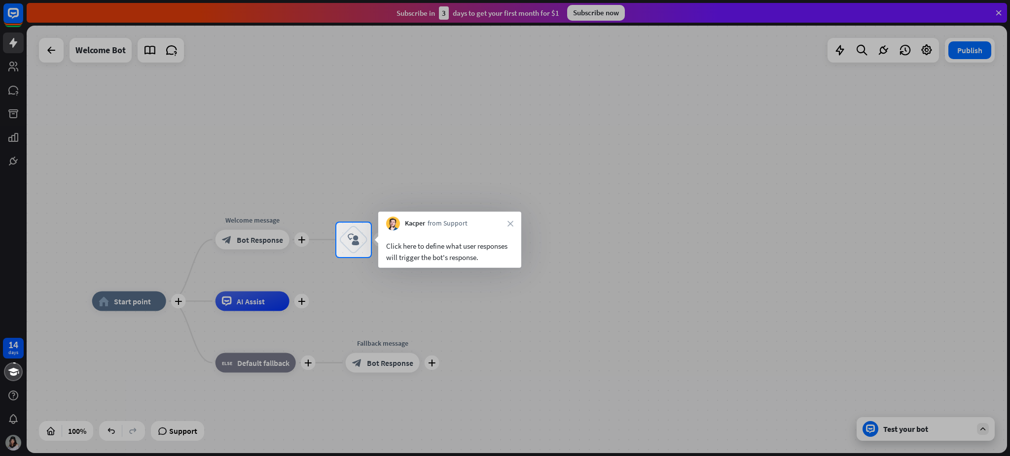
click at [467, 243] on div "Click here to define what user responses will trigger the bot's response." at bounding box center [449, 252] width 127 height 23
click at [355, 242] on icon "block_user_input" at bounding box center [354, 240] width 12 height 12
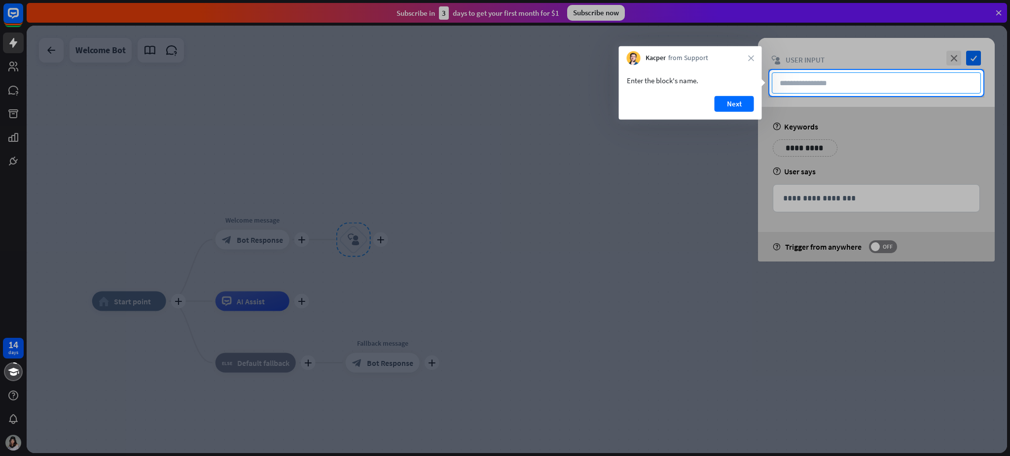
click at [757, 85] on input "text" at bounding box center [875, 82] width 209 height 21
type input "**********"
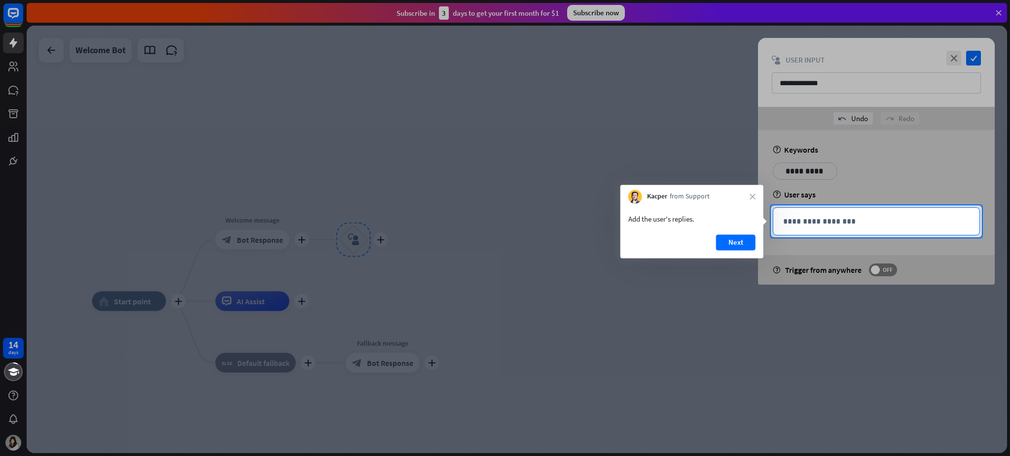
click at [757, 221] on p "**********" at bounding box center [876, 221] width 186 height 12
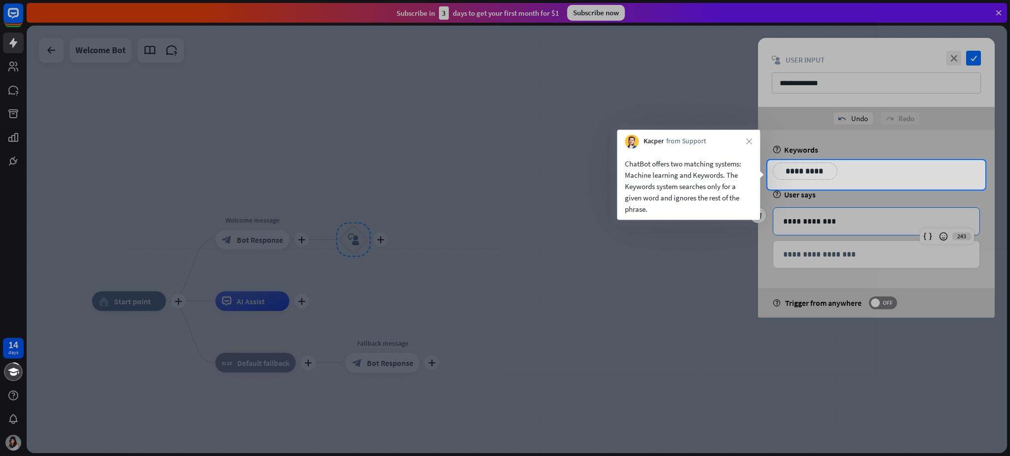
click at [757, 193] on div at bounding box center [505, 323] width 1010 height 267
click at [757, 192] on div at bounding box center [505, 323] width 1010 height 267
click at [757, 177] on p "**********" at bounding box center [805, 171] width 50 height 12
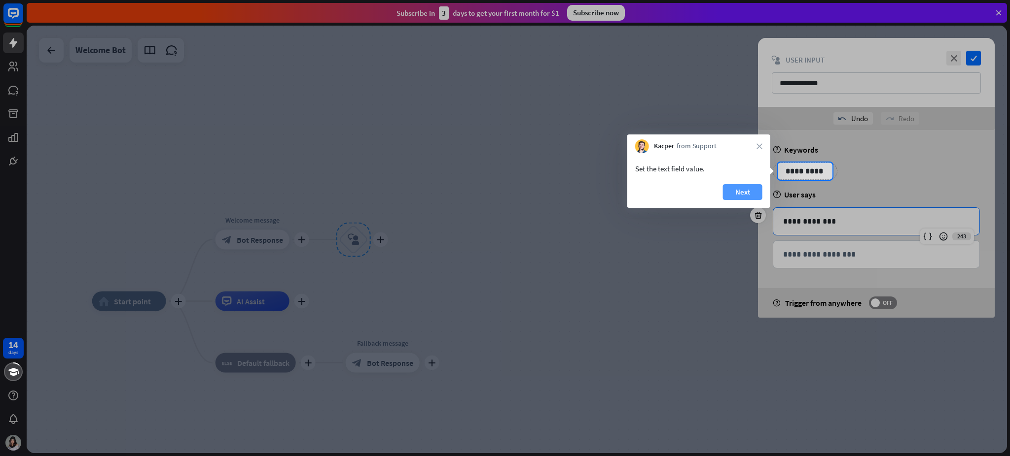
click at [756, 187] on button "Next" at bounding box center [742, 192] width 39 height 16
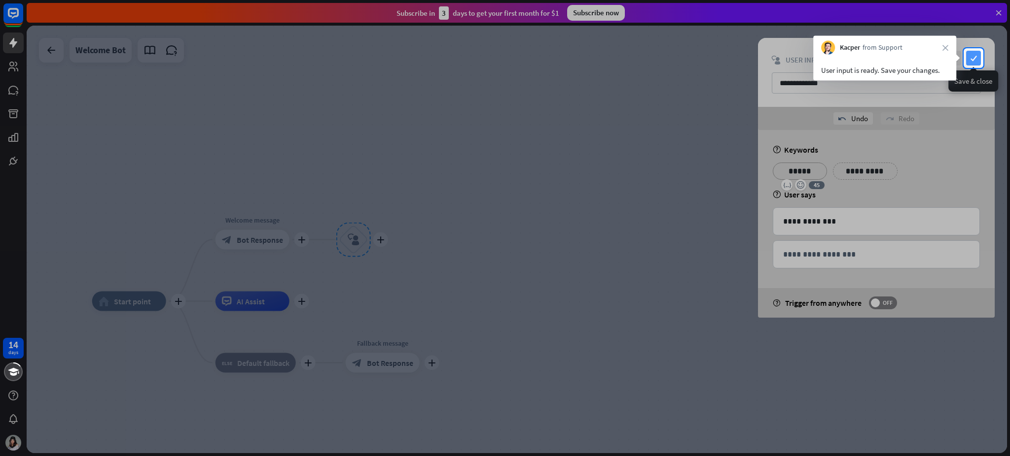
click at [757, 54] on icon "check" at bounding box center [973, 58] width 15 height 15
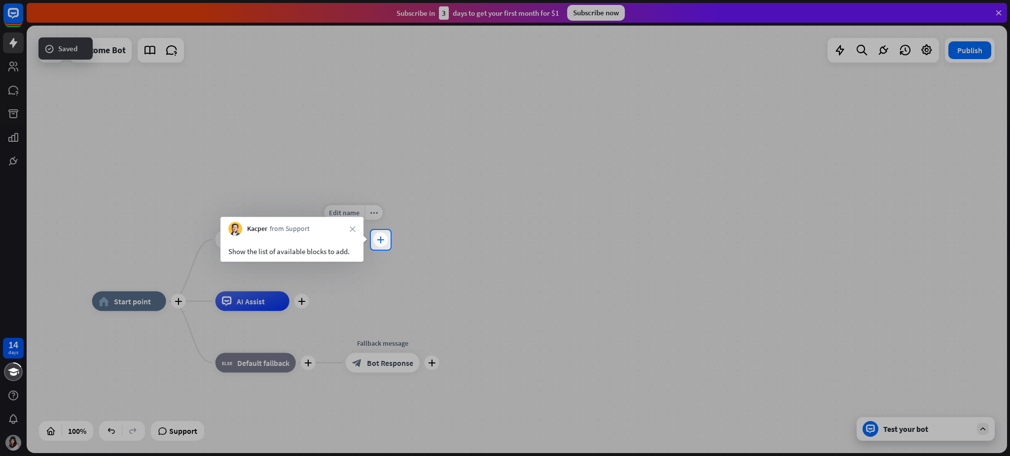
click at [381, 239] on icon "plus" at bounding box center [380, 240] width 7 height 7
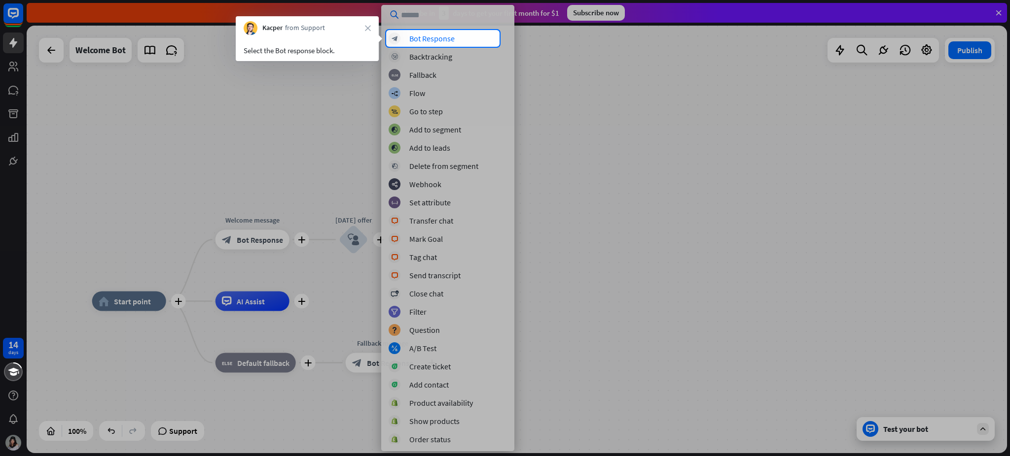
click at [451, 45] on div "block_bot_response Bot Response block_backtracking Backtracking block_fallback …" at bounding box center [447, 239] width 133 height 412
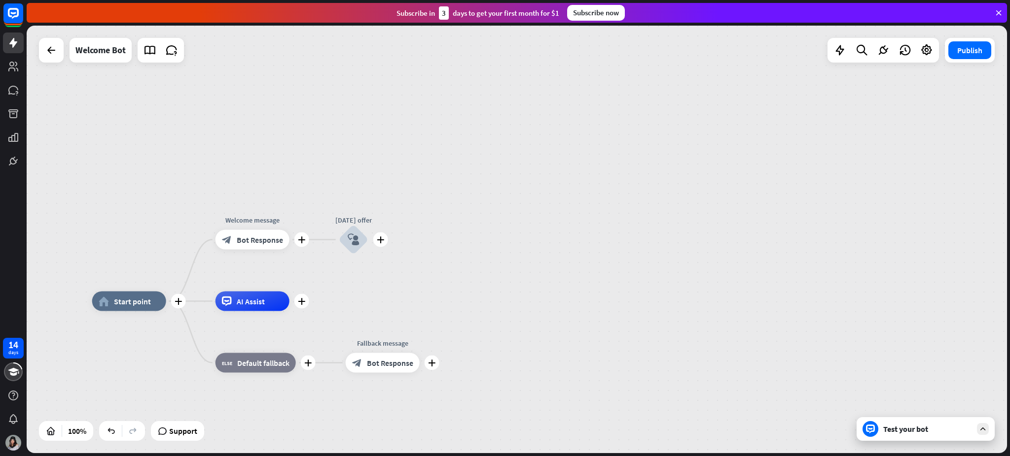
click at [456, 39] on div "14 days close Help Center arrow_left Back to home Subscribe in 3 days to get yo…" at bounding box center [505, 228] width 1010 height 456
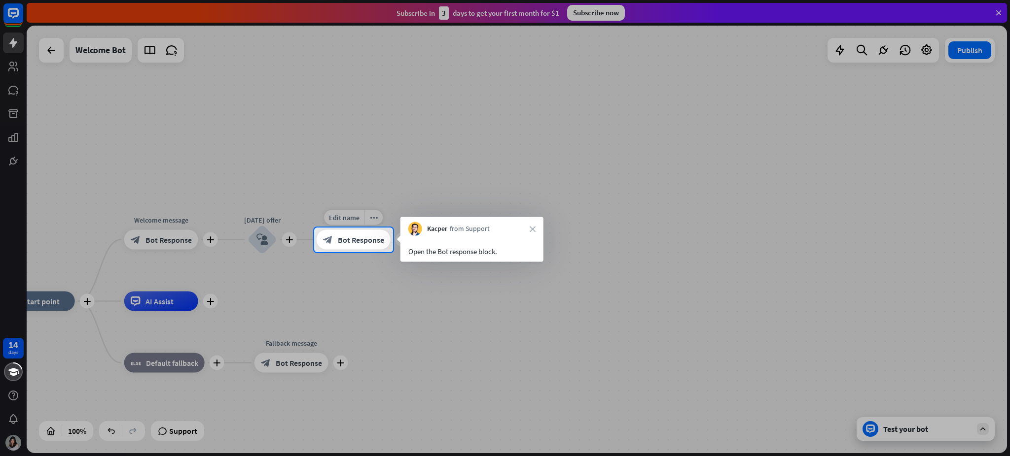
click at [377, 237] on span "Bot Response" at bounding box center [361, 240] width 46 height 10
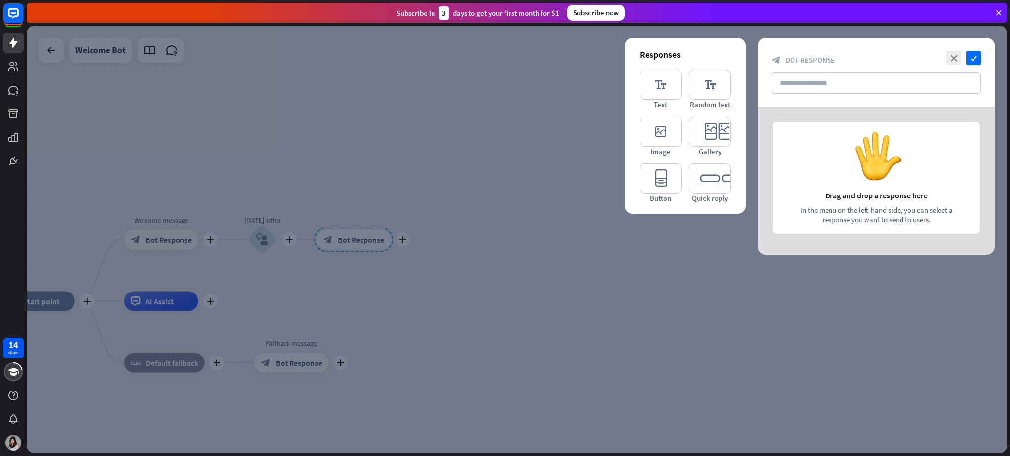
type input "**********"
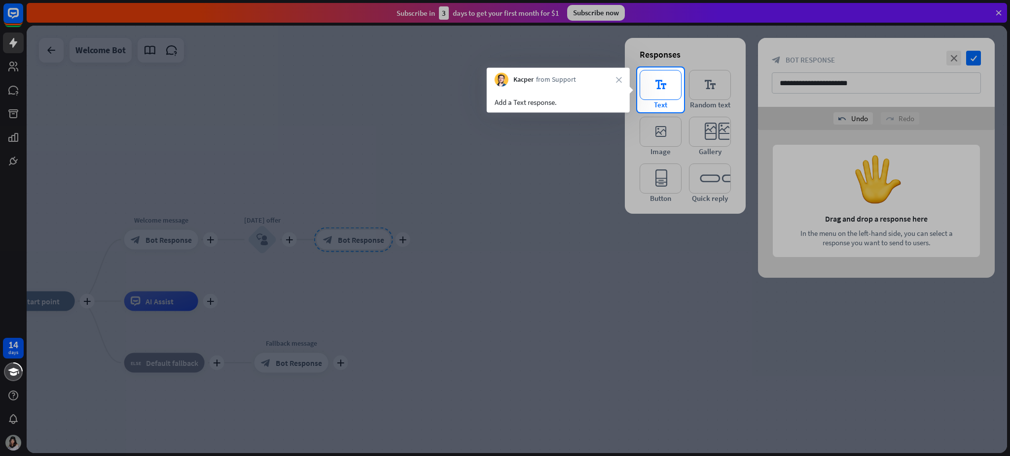
click at [666, 87] on icon "editor_text" at bounding box center [660, 85] width 42 height 30
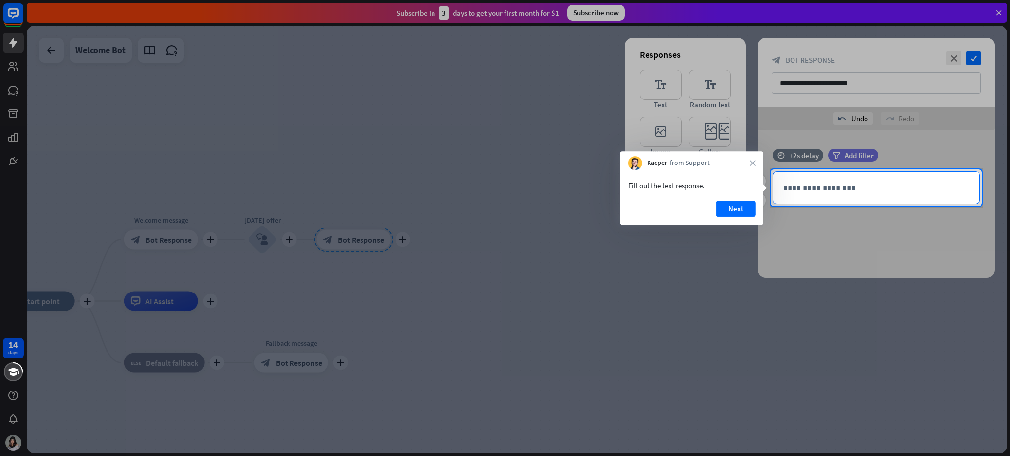
click at [757, 187] on p "**********" at bounding box center [876, 188] width 186 height 12
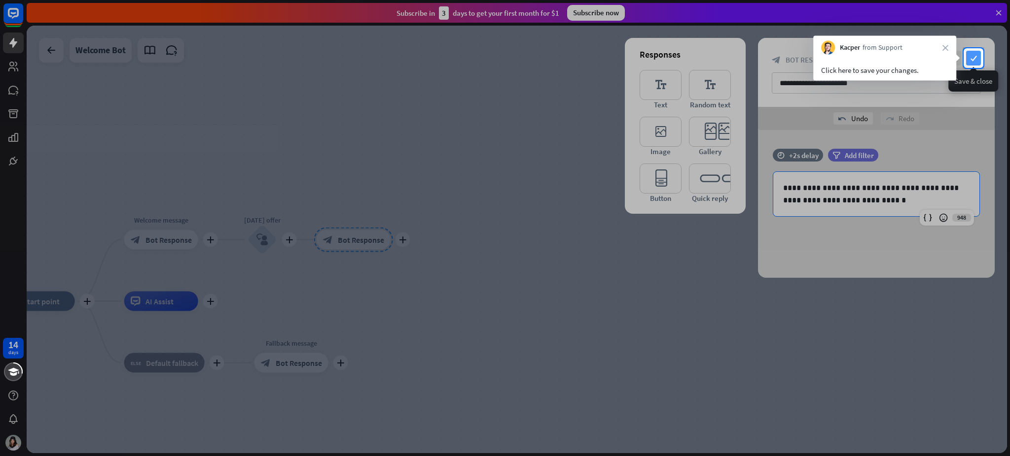
click at [757, 60] on icon "check" at bounding box center [973, 58] width 15 height 15
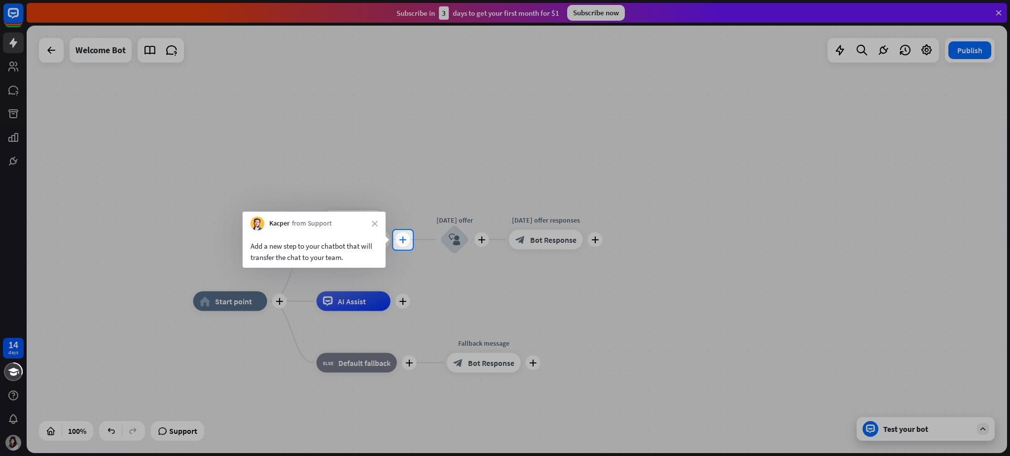
click at [396, 241] on div "plus" at bounding box center [402, 240] width 15 height 15
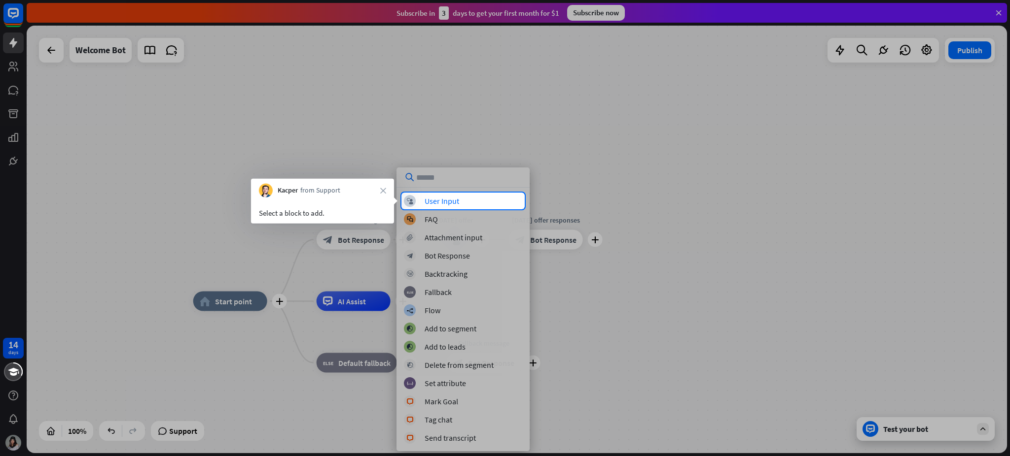
click at [459, 193] on div "block_user_input User Input block_faq FAQ block_attachment Attachment input blo…" at bounding box center [462, 310] width 133 height 284
click at [458, 201] on div "User Input" at bounding box center [441, 201] width 35 height 10
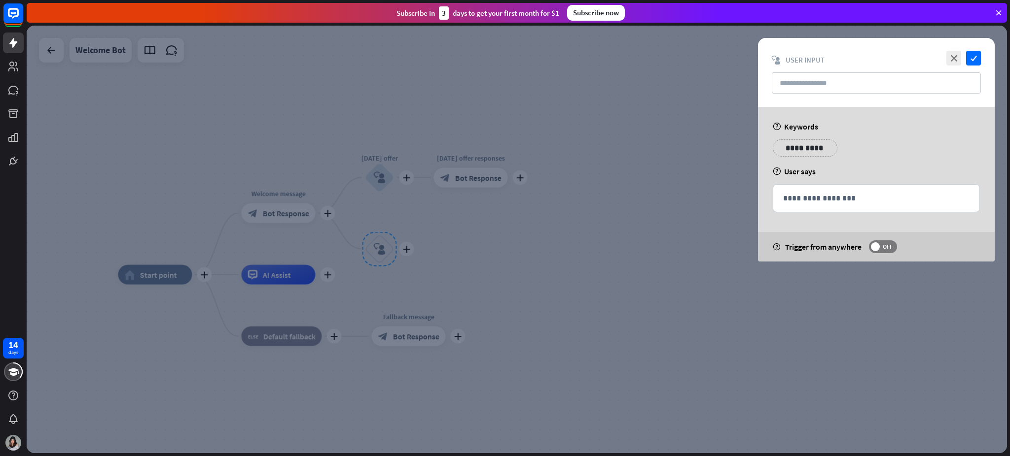
type input "********"
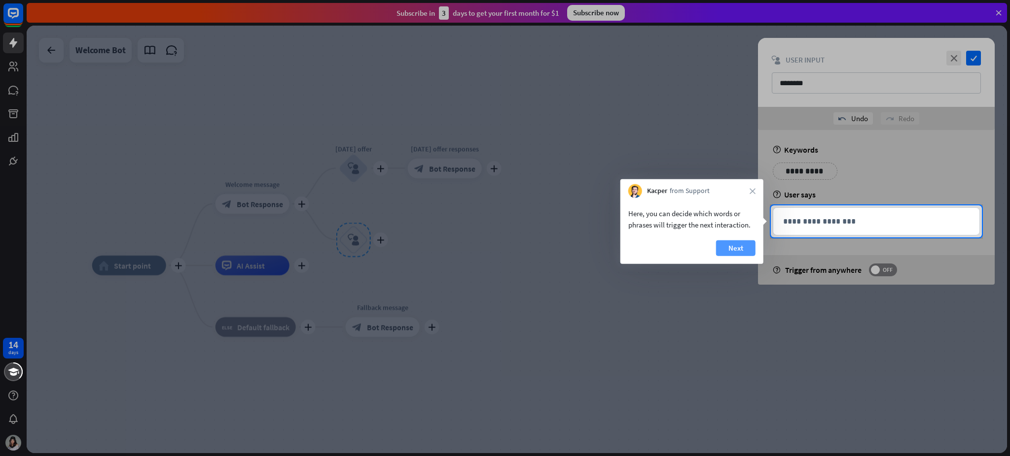
click at [736, 249] on button "Next" at bounding box center [735, 249] width 39 height 16
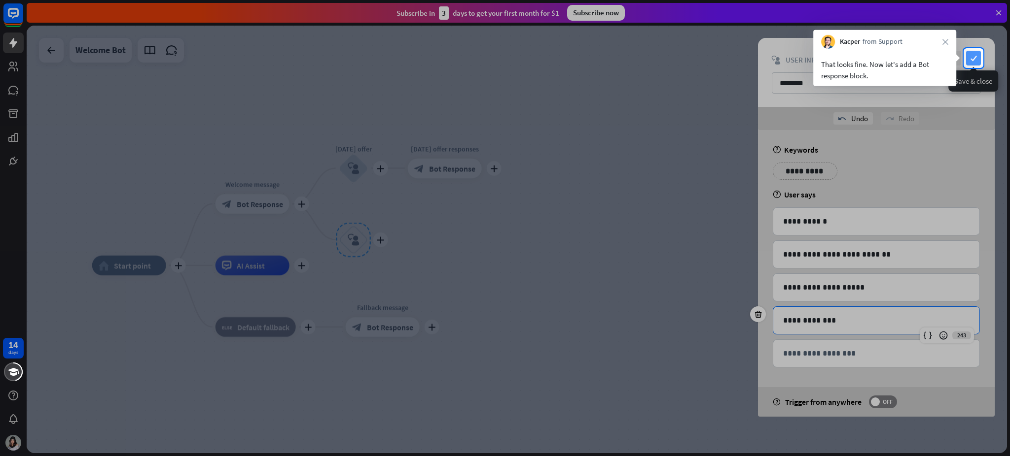
click at [757, 58] on icon "check" at bounding box center [973, 58] width 15 height 15
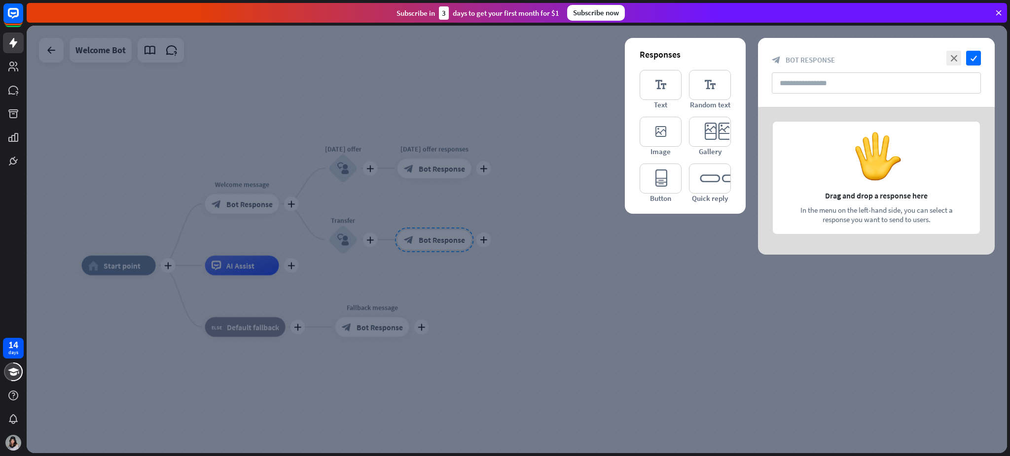
type input "**********"
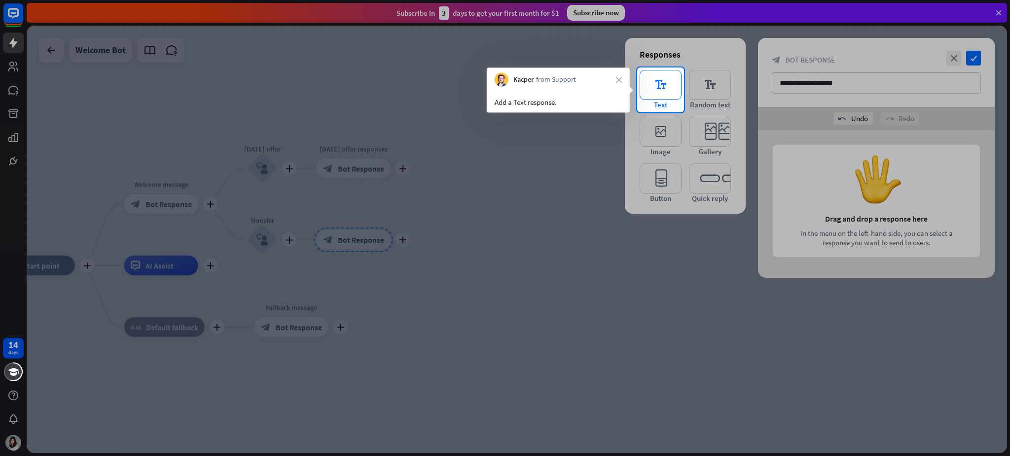
click at [660, 90] on icon "editor_text" at bounding box center [660, 85] width 42 height 30
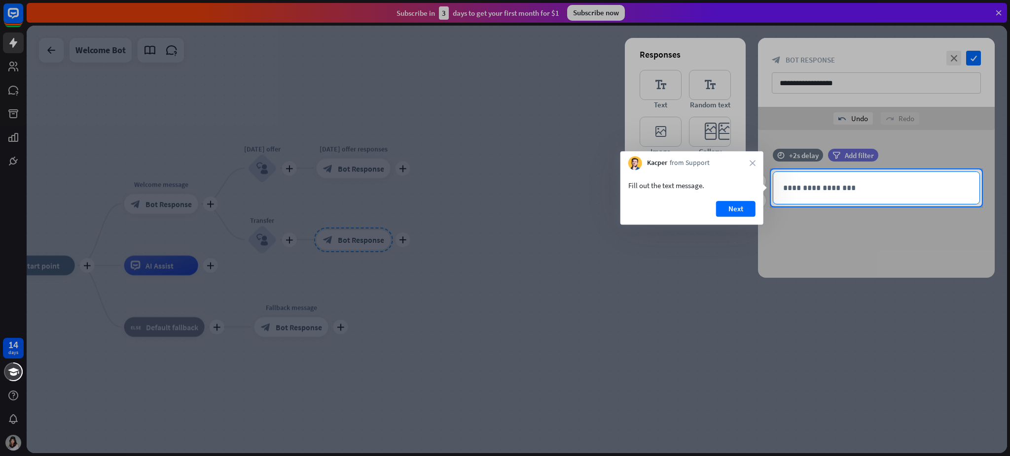
click at [757, 186] on p "**********" at bounding box center [876, 188] width 186 height 12
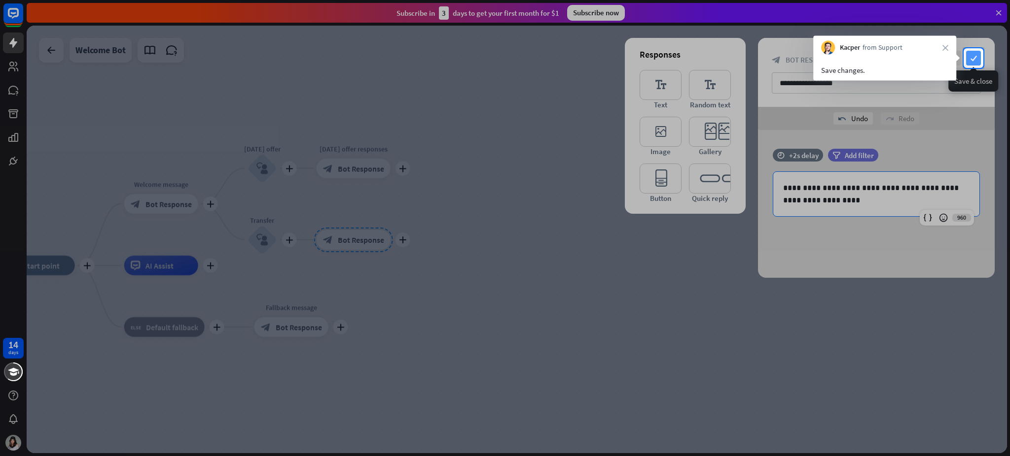
click at [757, 60] on icon "check" at bounding box center [973, 58] width 15 height 15
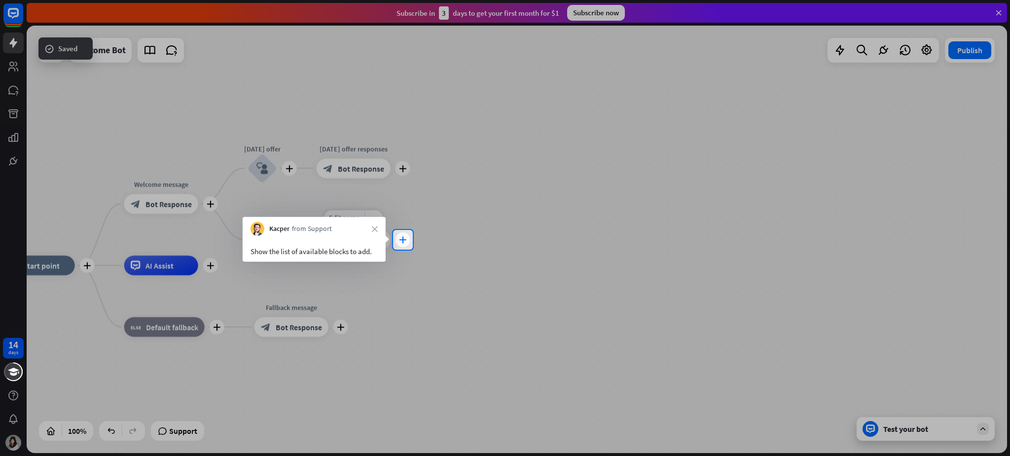
click at [403, 239] on icon "plus" at bounding box center [402, 240] width 7 height 7
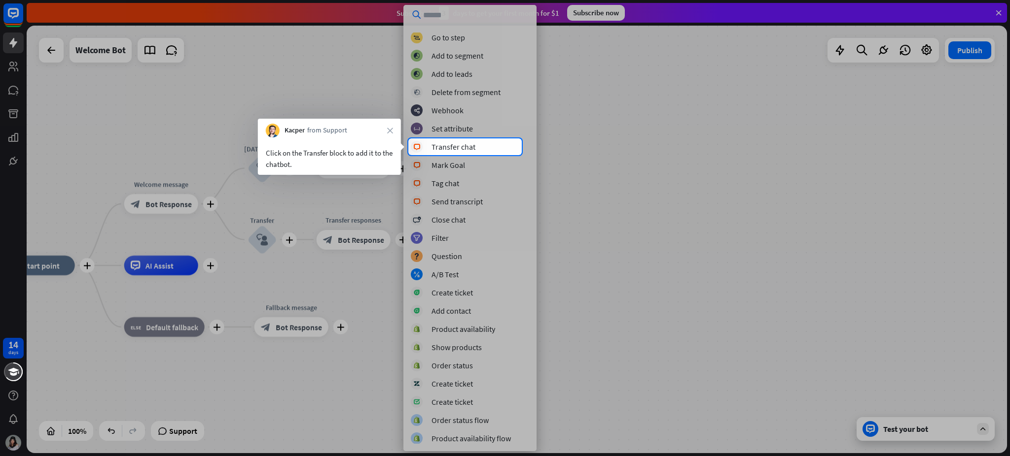
scroll to position [129, 0]
click at [456, 148] on div "Transfer chat" at bounding box center [453, 147] width 44 height 10
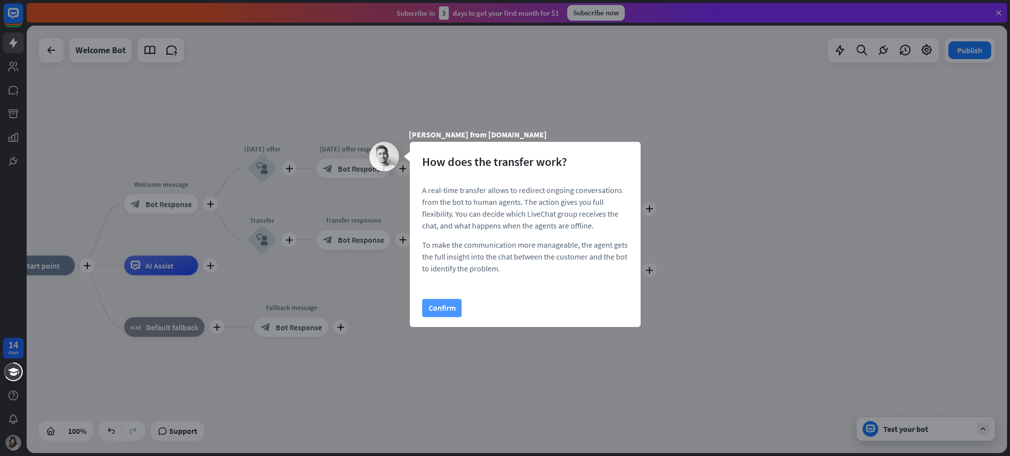
click at [432, 305] on button "Confirm" at bounding box center [441, 308] width 39 height 18
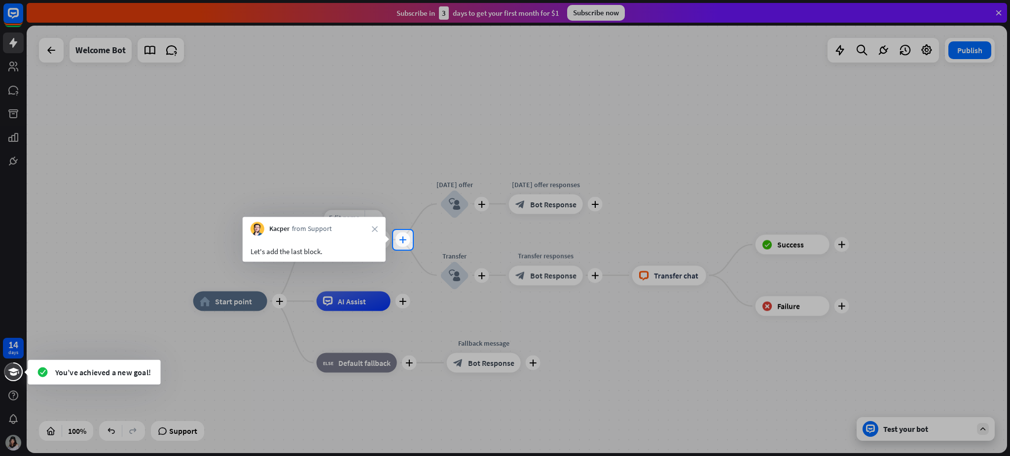
click at [406, 244] on div "plus" at bounding box center [402, 240] width 15 height 15
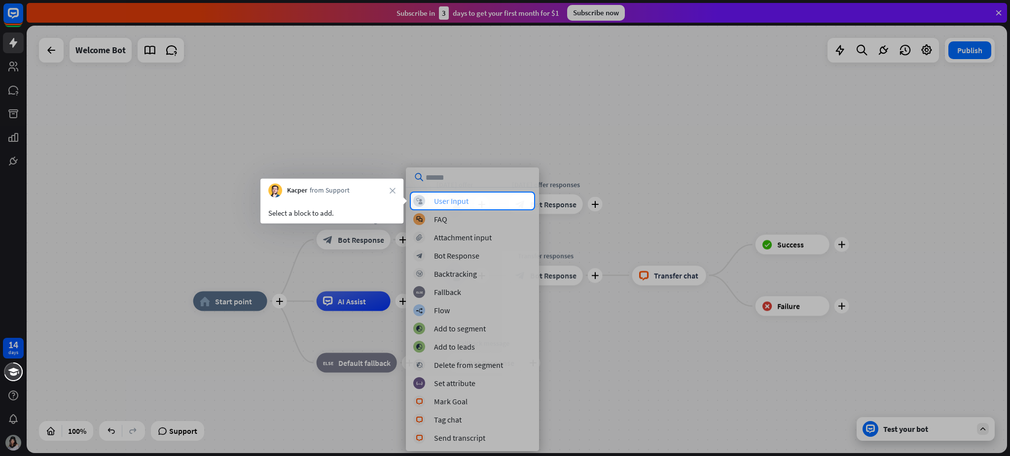
click at [468, 204] on div "block_user_input User Input" at bounding box center [472, 201] width 118 height 12
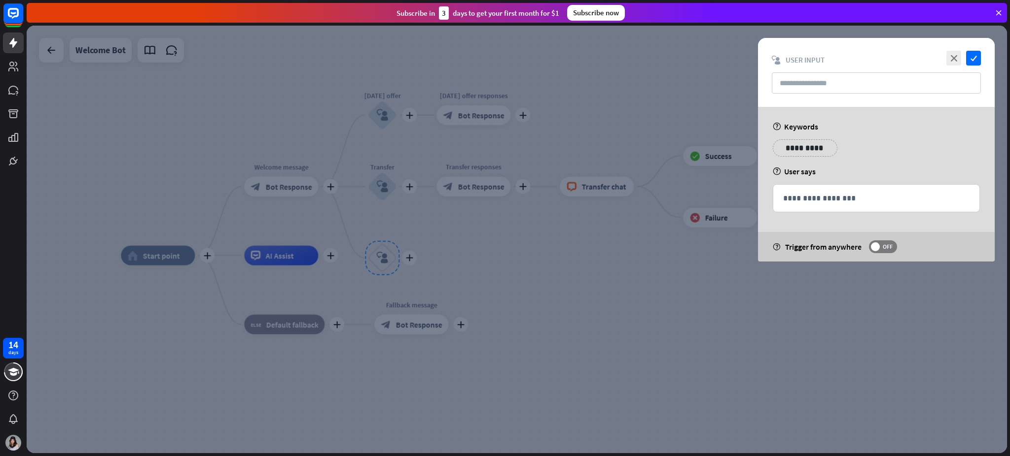
type input "********"
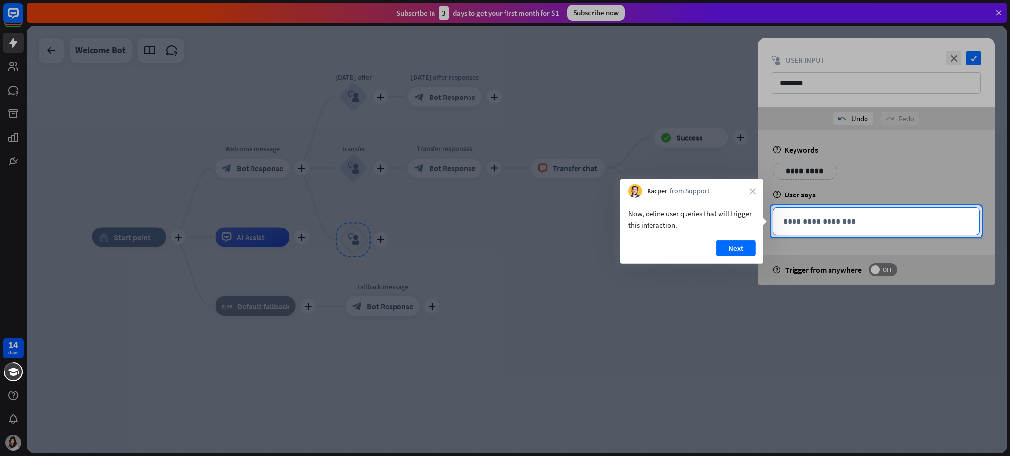
click at [757, 223] on p "**********" at bounding box center [876, 221] width 186 height 12
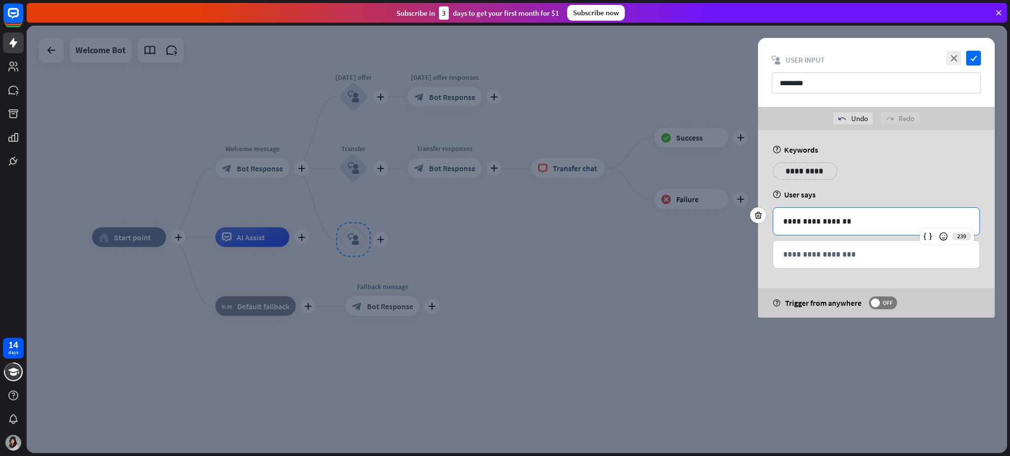
click at [757, 223] on p "**********" at bounding box center [876, 221] width 186 height 12
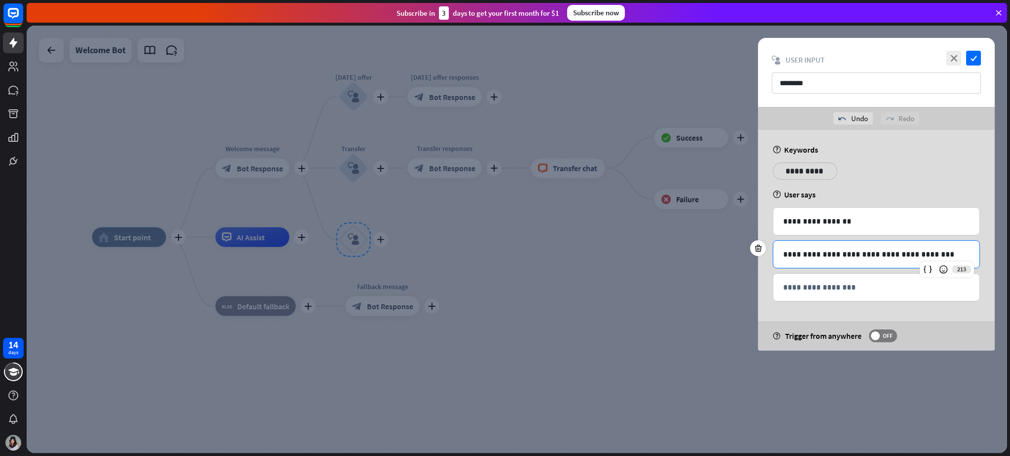
click at [757, 268] on div "**********" at bounding box center [875, 255] width 207 height 28
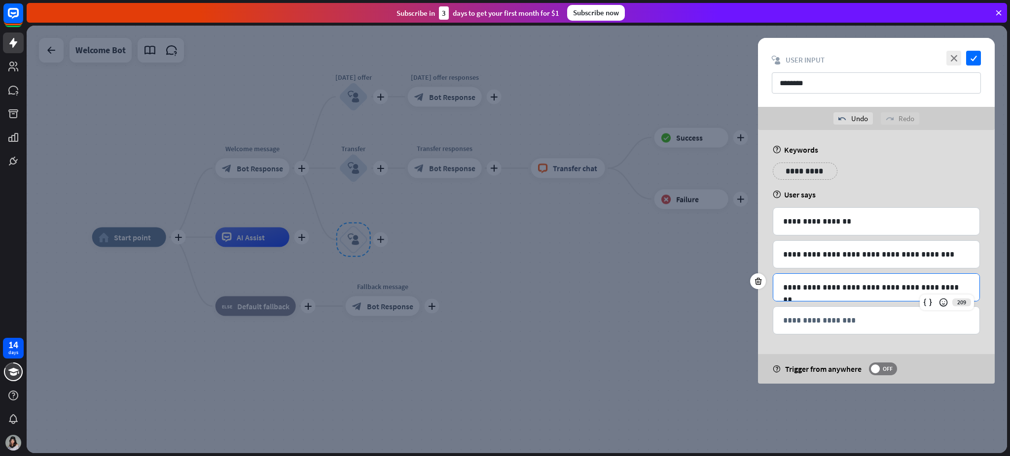
click at [757, 269] on div "**********" at bounding box center [875, 274] width 207 height 132
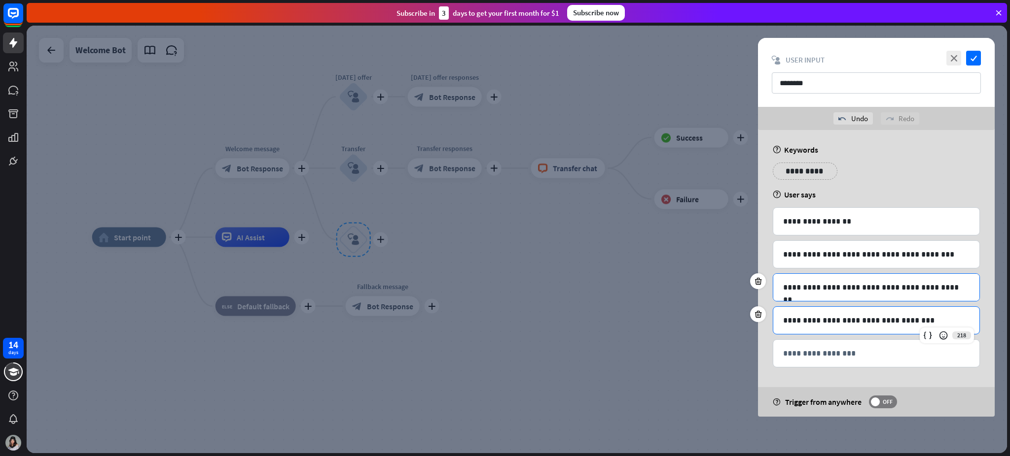
click at [757, 274] on div "**********" at bounding box center [876, 287] width 206 height 27
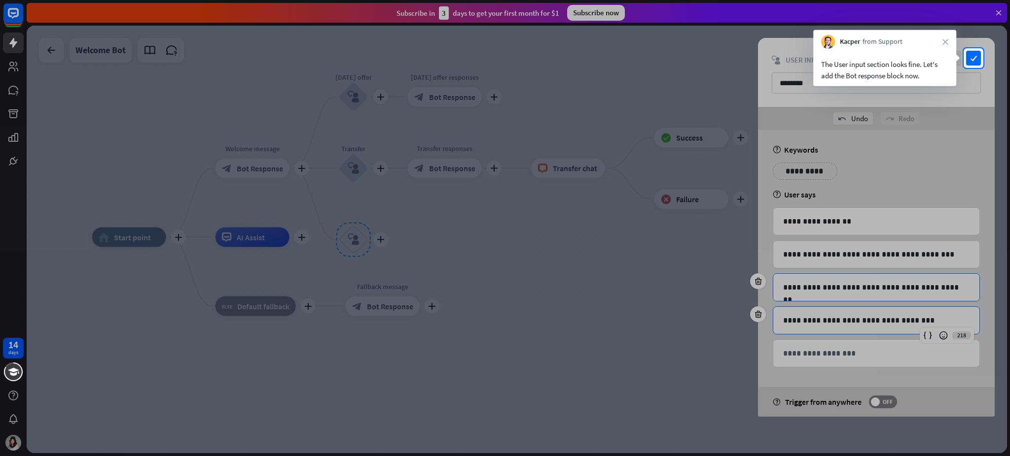
click at [757, 274] on div at bounding box center [505, 262] width 1010 height 388
drag, startPoint x: 986, startPoint y: 60, endPoint x: 980, endPoint y: 62, distance: 6.1
click at [757, 62] on div "14 days close Help Center arrow_left Back to home Subscribe in 3 days to get yo…" at bounding box center [505, 228] width 1010 height 456
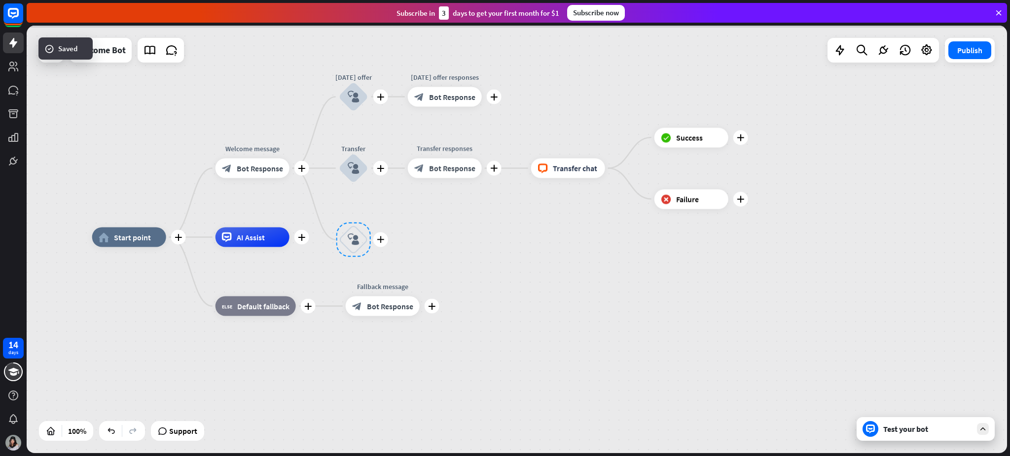
click at [757, 53] on div at bounding box center [517, 240] width 980 height 428
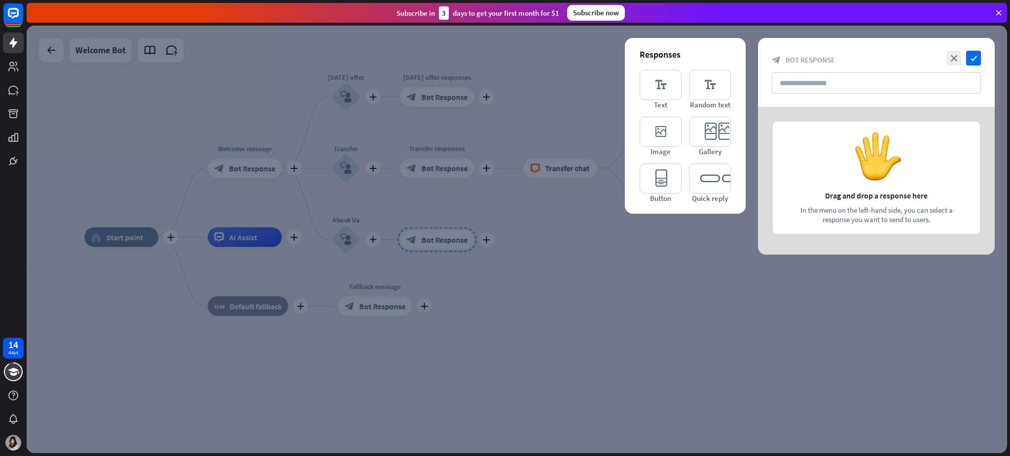
type input "**********"
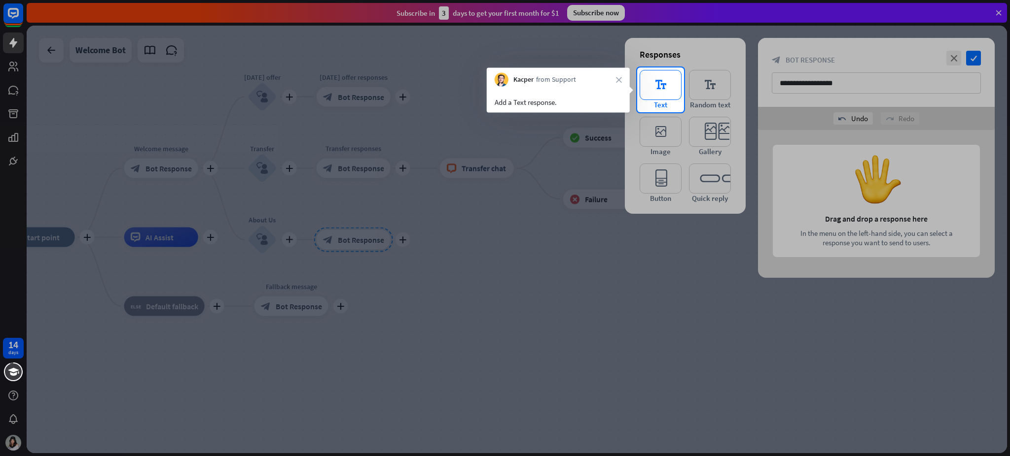
click at [667, 81] on icon "editor_text" at bounding box center [660, 85] width 42 height 30
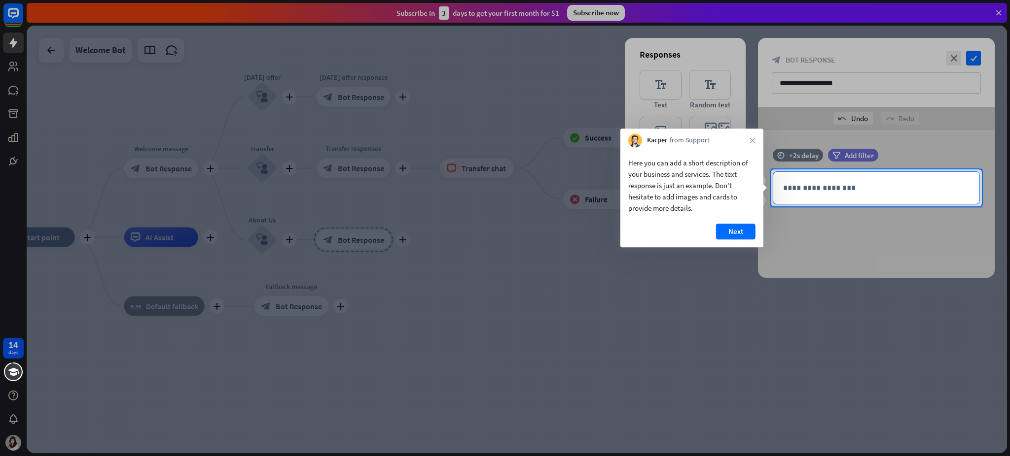
click at [757, 172] on div "**********" at bounding box center [876, 188] width 206 height 32
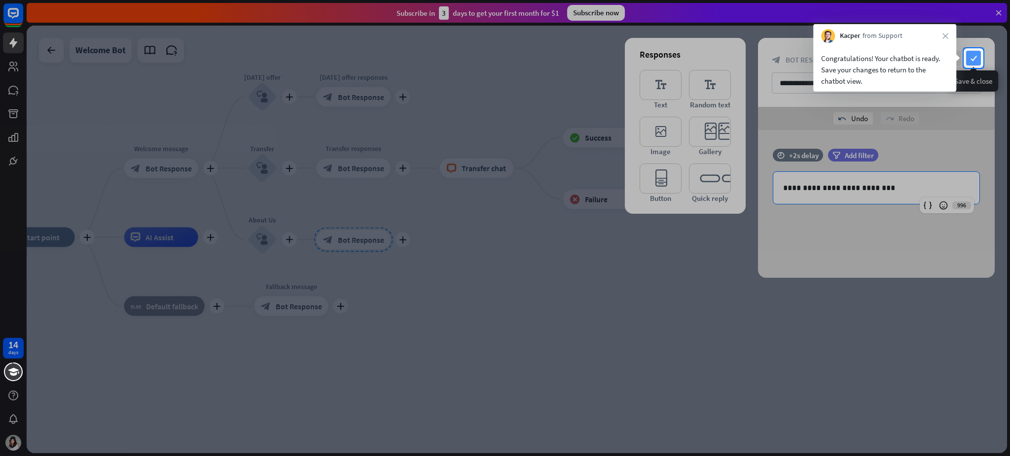
click at [757, 60] on icon "check" at bounding box center [973, 58] width 15 height 15
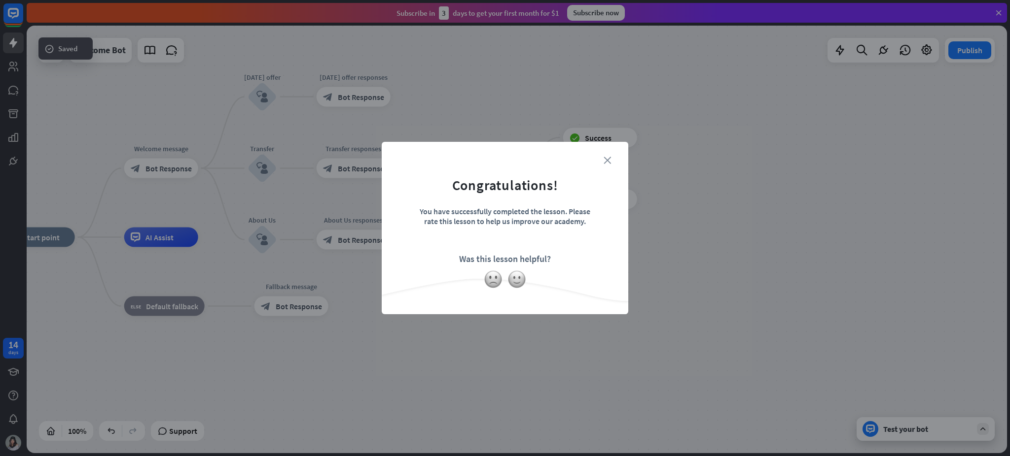
click at [604, 158] on icon "close" at bounding box center [606, 160] width 7 height 7
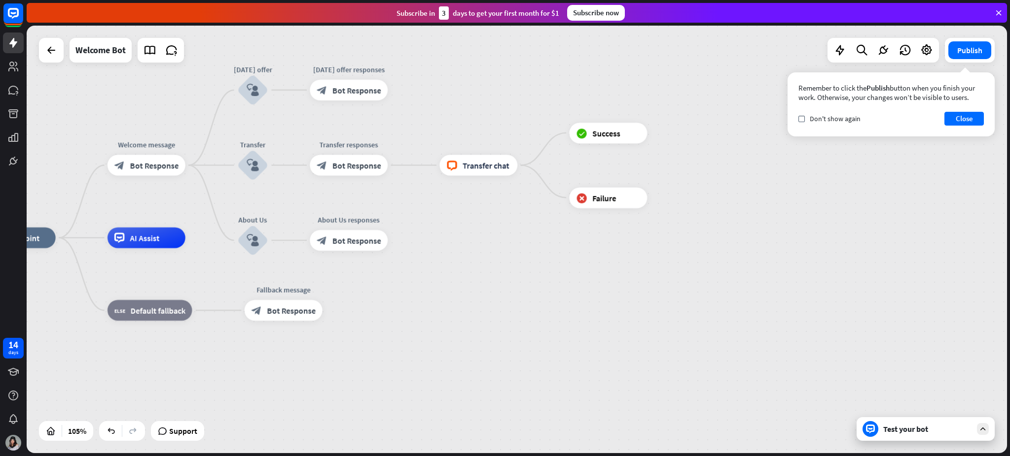
click at [59, 60] on div at bounding box center [51, 50] width 25 height 25
click at [47, 47] on icon at bounding box center [51, 50] width 12 height 12
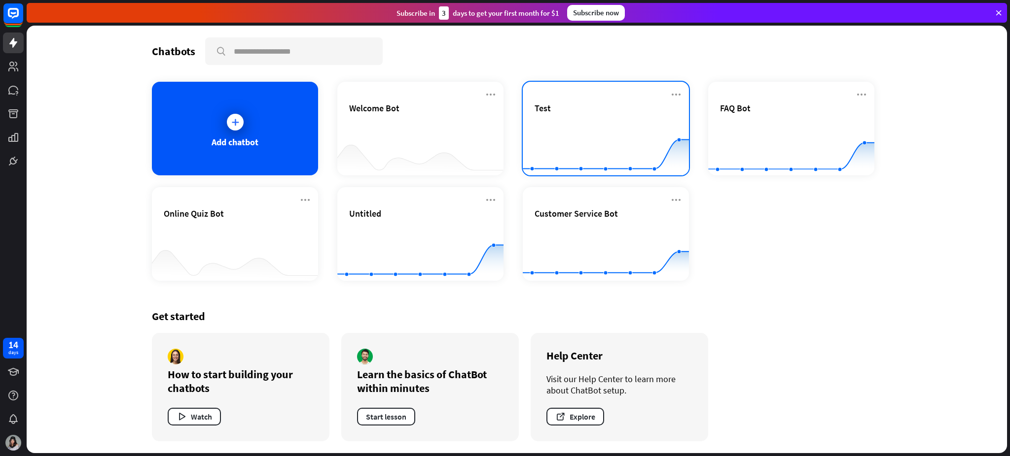
click at [582, 105] on div "Test" at bounding box center [605, 108] width 142 height 11
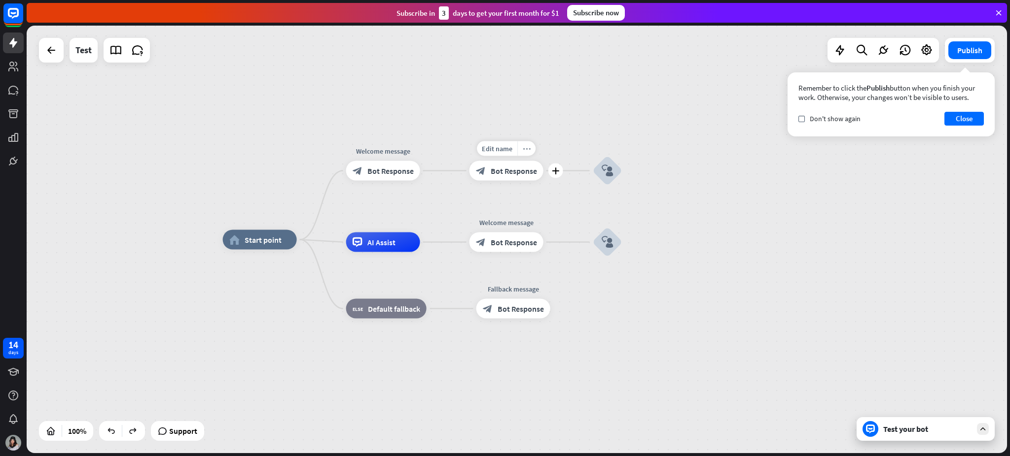
click at [528, 150] on icon "more_horiz" at bounding box center [527, 148] width 8 height 7
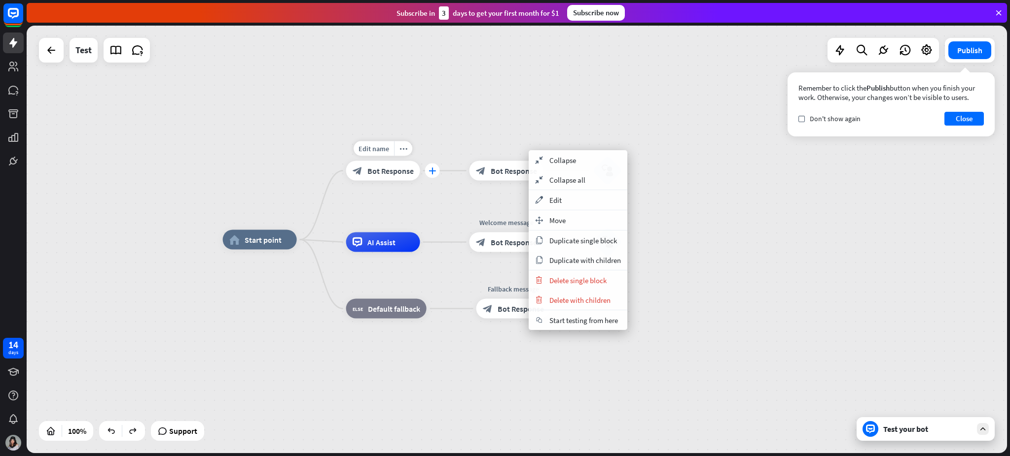
click at [430, 171] on icon "plus" at bounding box center [431, 171] width 7 height 7
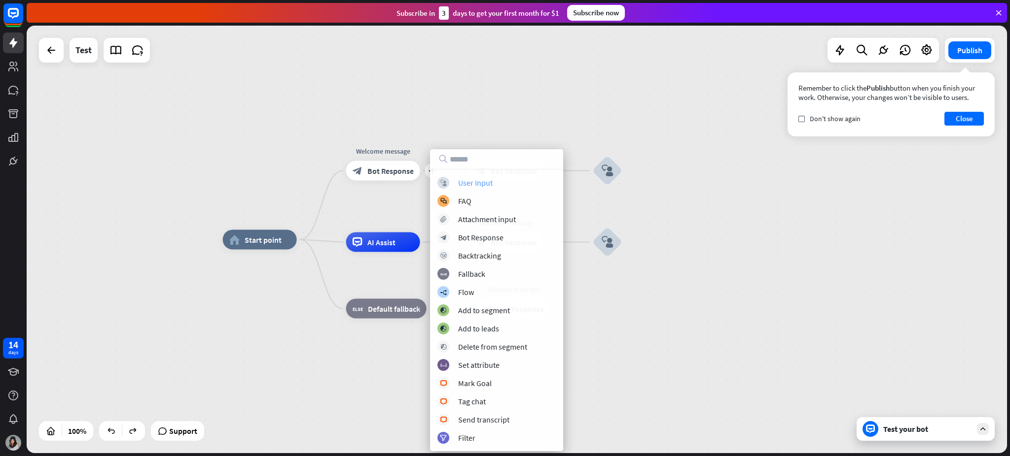
click at [462, 180] on div "User Input" at bounding box center [475, 183] width 35 height 10
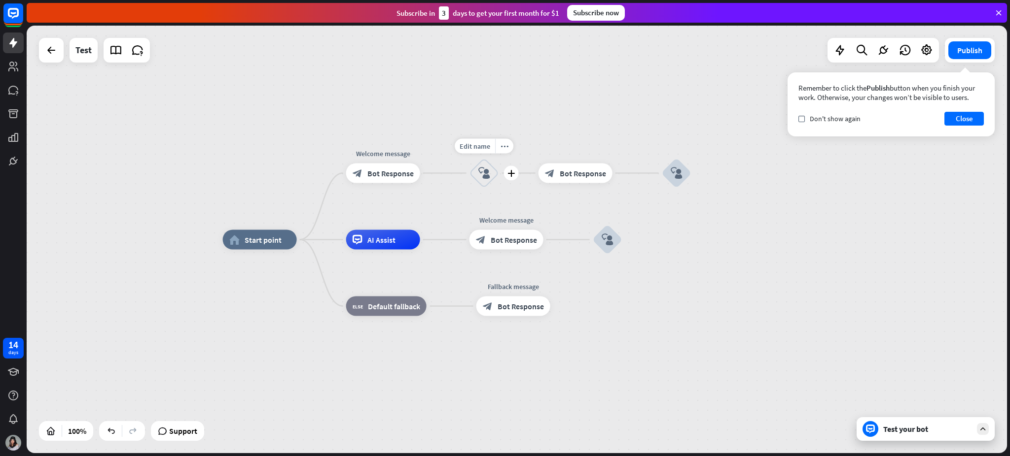
click at [488, 174] on icon "block_user_input" at bounding box center [484, 174] width 12 height 12
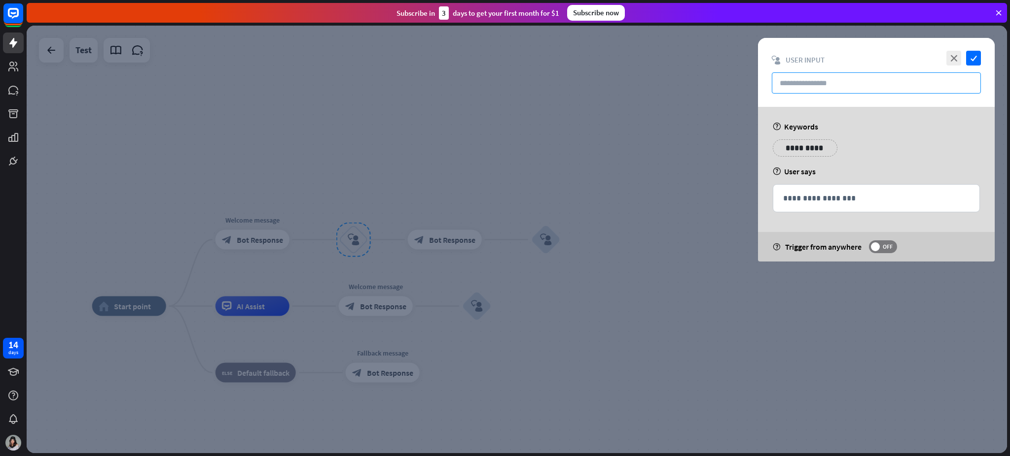
click at [757, 89] on input "text" at bounding box center [875, 82] width 209 height 21
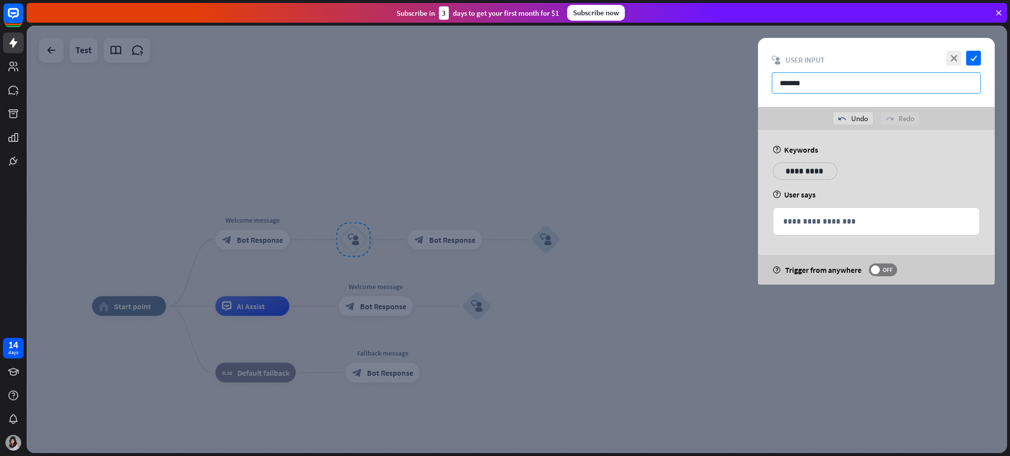
type input "*******"
click at [757, 168] on p "**********" at bounding box center [805, 171] width 50 height 12
click at [757, 167] on p "**********" at bounding box center [859, 171] width 39 height 12
click at [757, 169] on p "**********" at bounding box center [925, 171] width 50 height 12
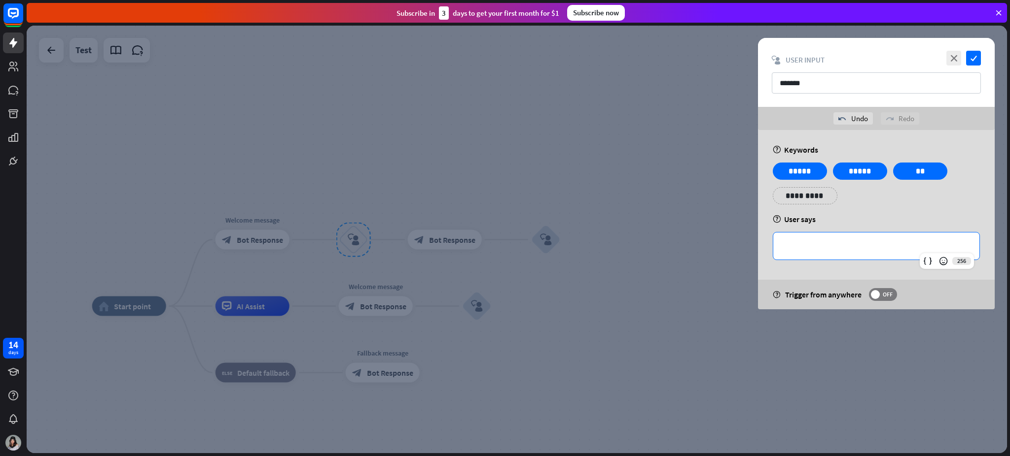
click at [757, 242] on p "**********" at bounding box center [876, 246] width 186 height 12
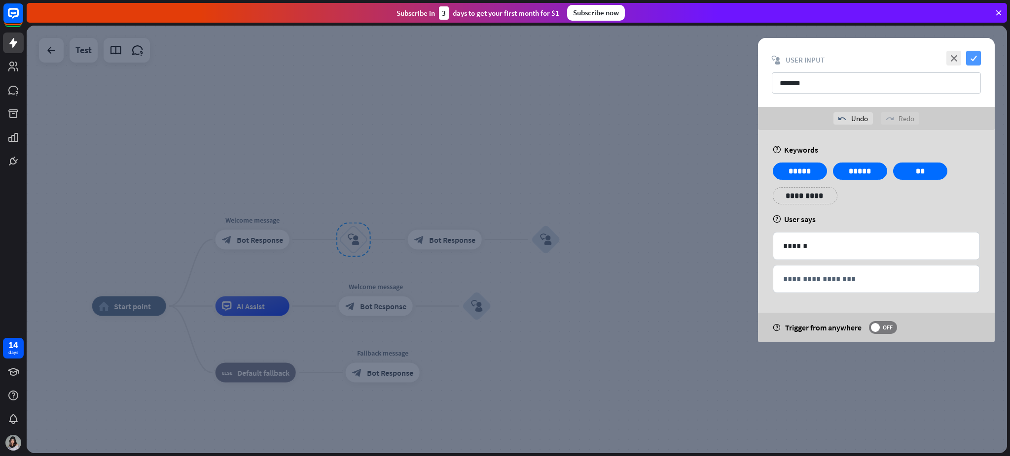
click at [757, 58] on icon "check" at bounding box center [973, 58] width 15 height 15
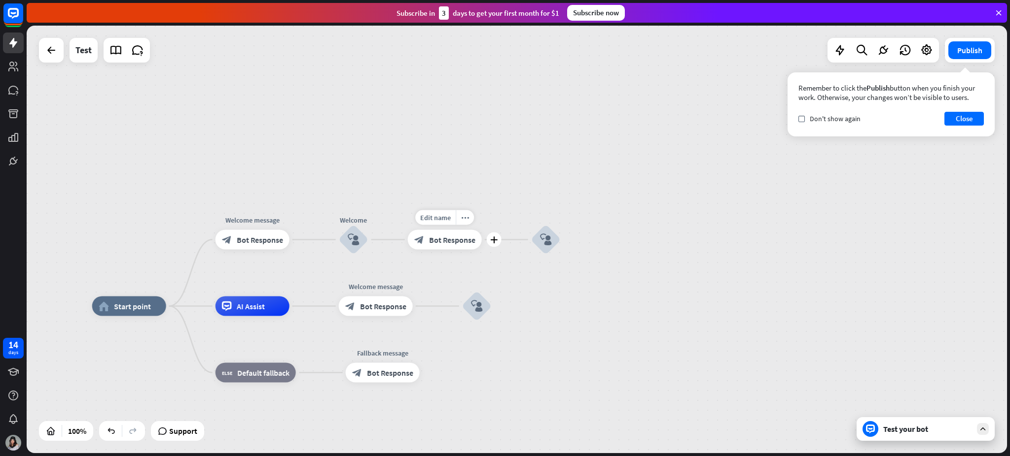
click at [462, 245] on div "block_bot_response Bot Response" at bounding box center [445, 240] width 74 height 20
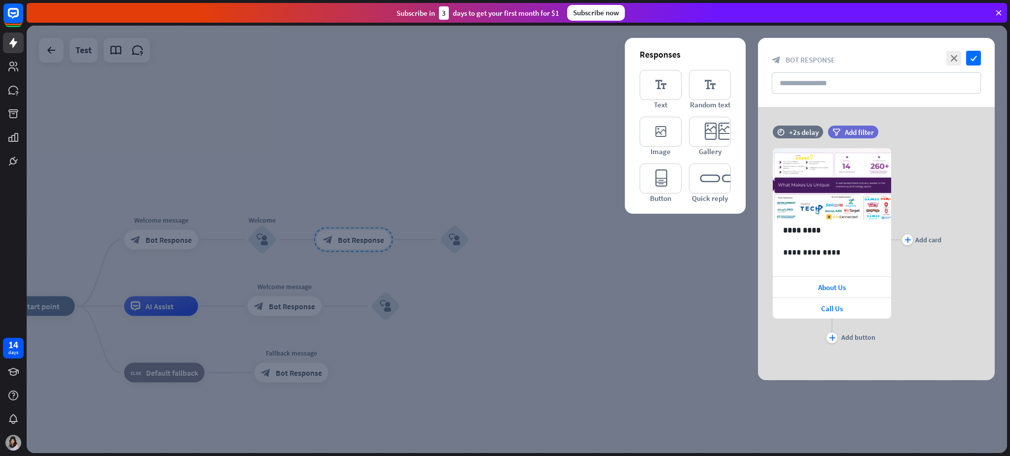
click at [641, 339] on div at bounding box center [517, 240] width 980 height 428
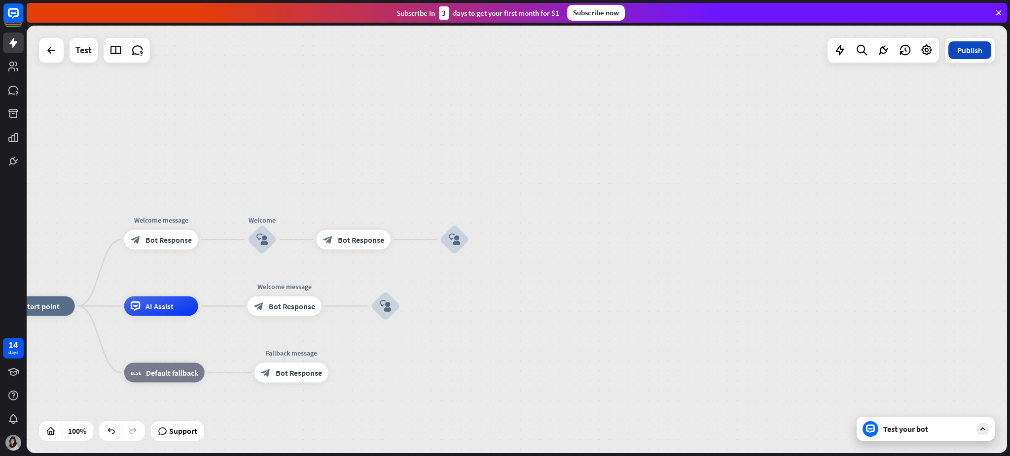
click at [757, 58] on button "Publish" at bounding box center [969, 50] width 43 height 18
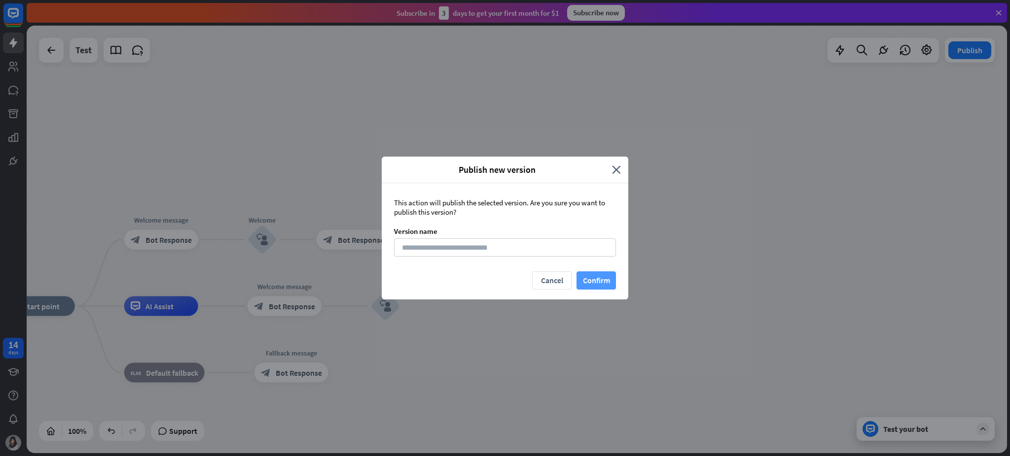
click at [591, 280] on button "Confirm" at bounding box center [595, 281] width 39 height 18
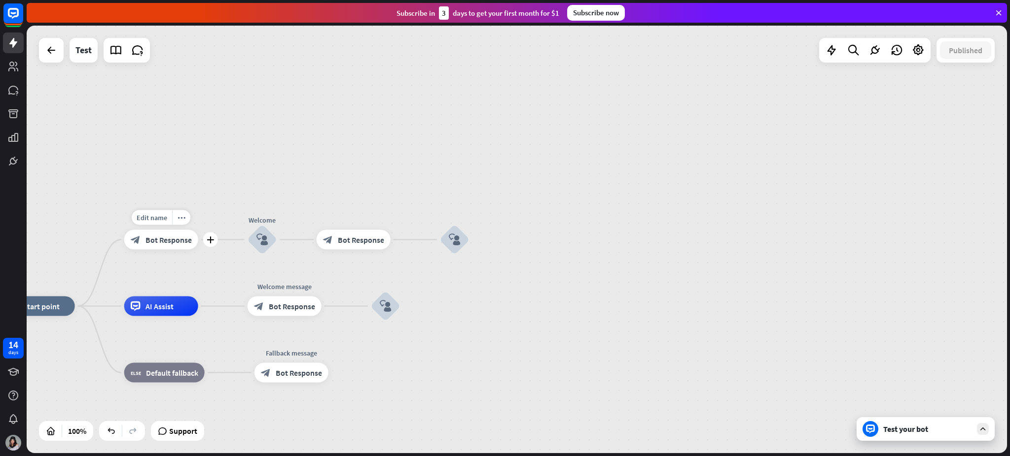
click at [159, 235] on span "Bot Response" at bounding box center [168, 240] width 46 height 10
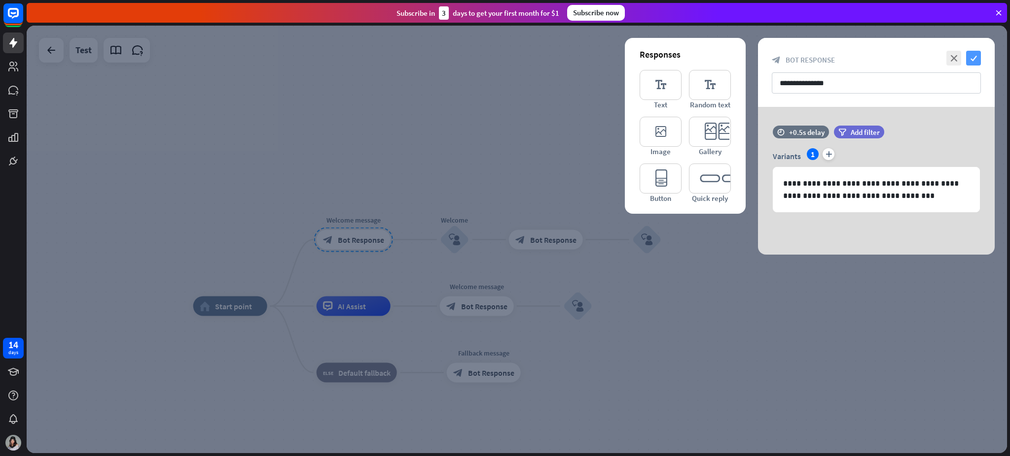
click at [757, 58] on icon "check" at bounding box center [973, 58] width 15 height 15
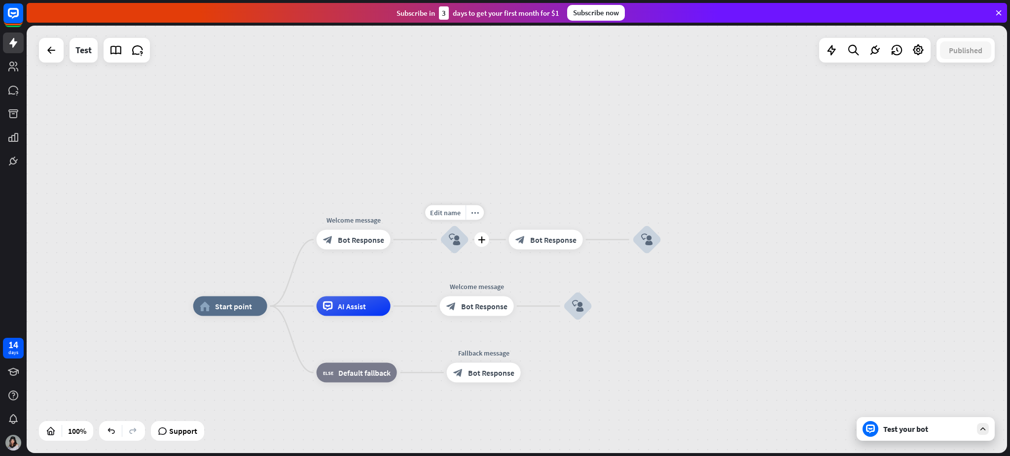
click at [451, 239] on icon "block_user_input" at bounding box center [455, 240] width 12 height 12
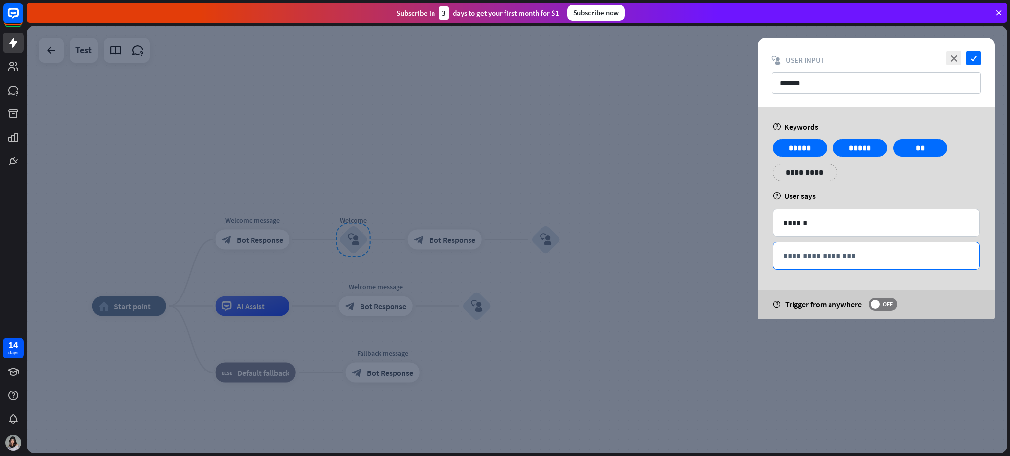
click at [757, 259] on p "**********" at bounding box center [876, 256] width 186 height 12
click at [757, 305] on span at bounding box center [875, 304] width 9 height 9
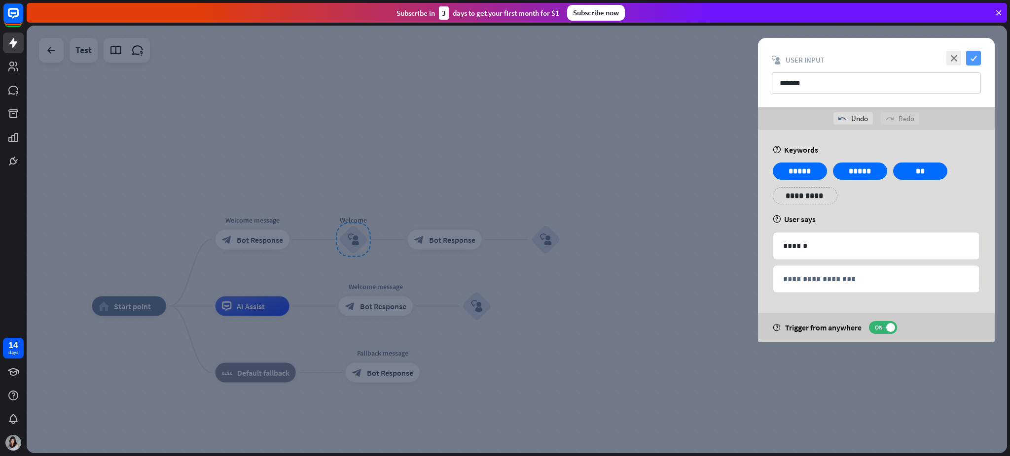
click at [757, 60] on icon "check" at bounding box center [973, 58] width 15 height 15
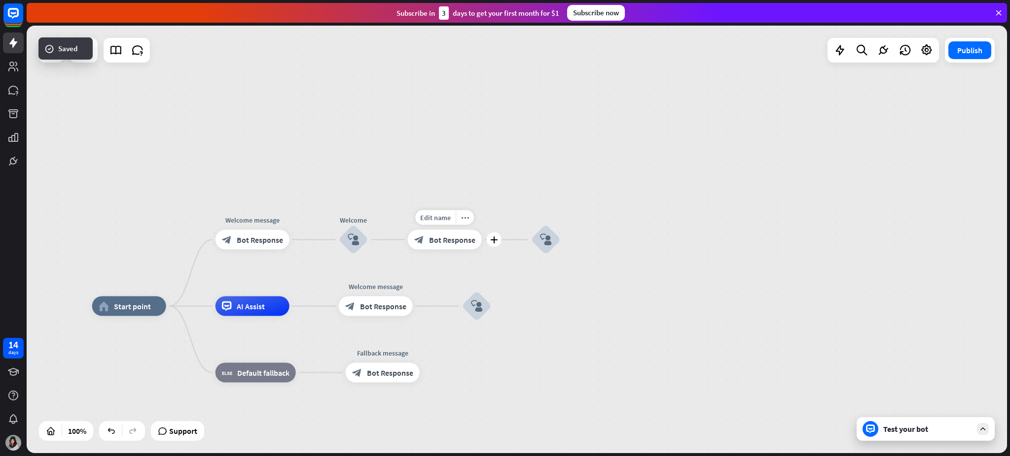
click at [429, 239] on span "Bot Response" at bounding box center [452, 240] width 46 height 10
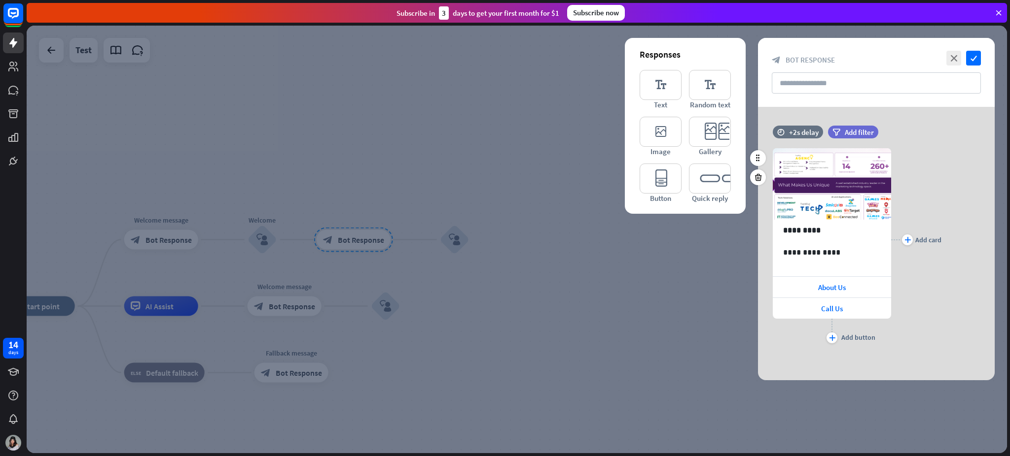
click at [757, 135] on div "**********" at bounding box center [831, 240] width 118 height 212
drag, startPoint x: 796, startPoint y: 134, endPoint x: 783, endPoint y: 134, distance: 12.8
click at [757, 134] on div "**********" at bounding box center [831, 240] width 118 height 212
click at [757, 133] on icon "time" at bounding box center [780, 132] width 7 height 7
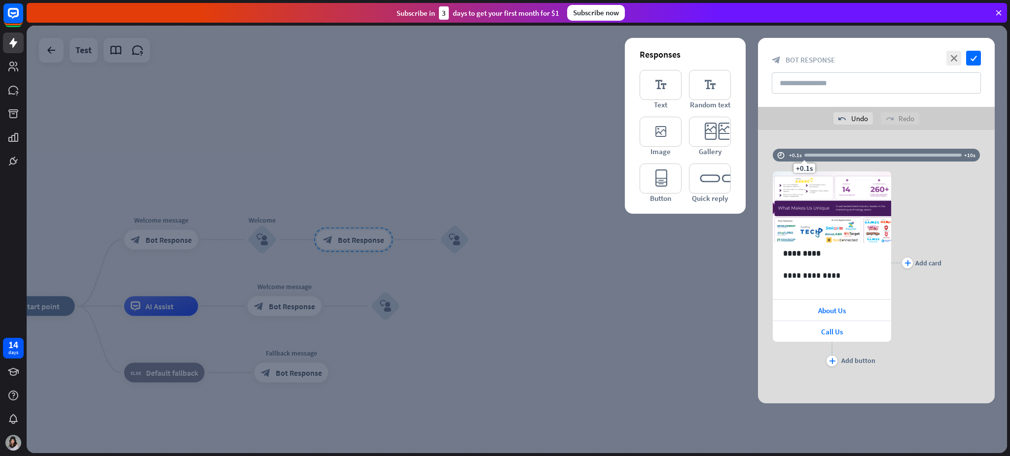
drag, startPoint x: 832, startPoint y: 131, endPoint x: 783, endPoint y: 131, distance: 48.8
click at [757, 131] on div "**********" at bounding box center [876, 267] width 237 height 274
click at [648, 87] on icon "editor_text" at bounding box center [660, 85] width 42 height 30
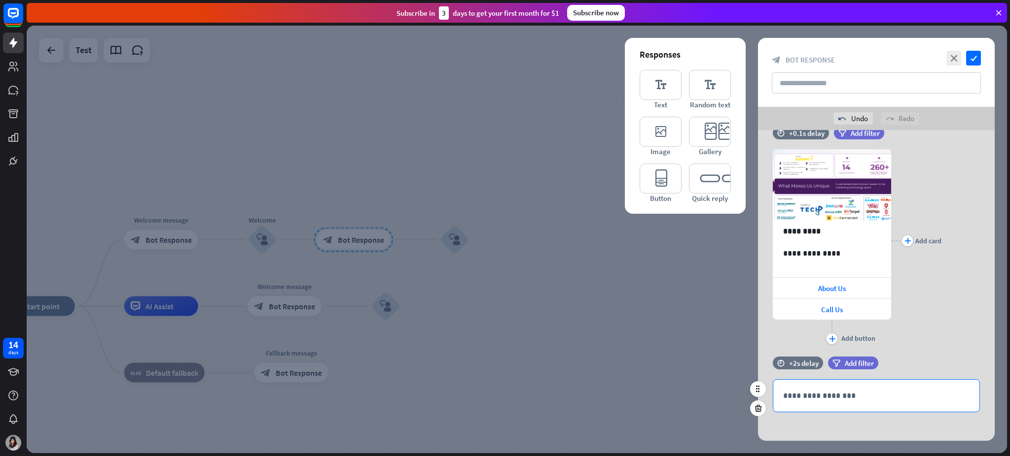
scroll to position [28, 0]
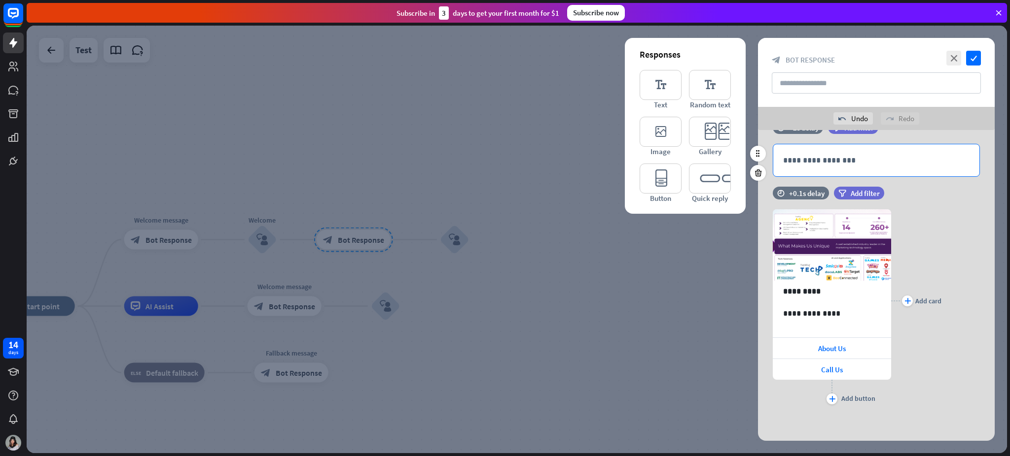
click at [757, 163] on p "**********" at bounding box center [876, 160] width 186 height 12
click at [757, 53] on icon "check" at bounding box center [973, 58] width 15 height 15
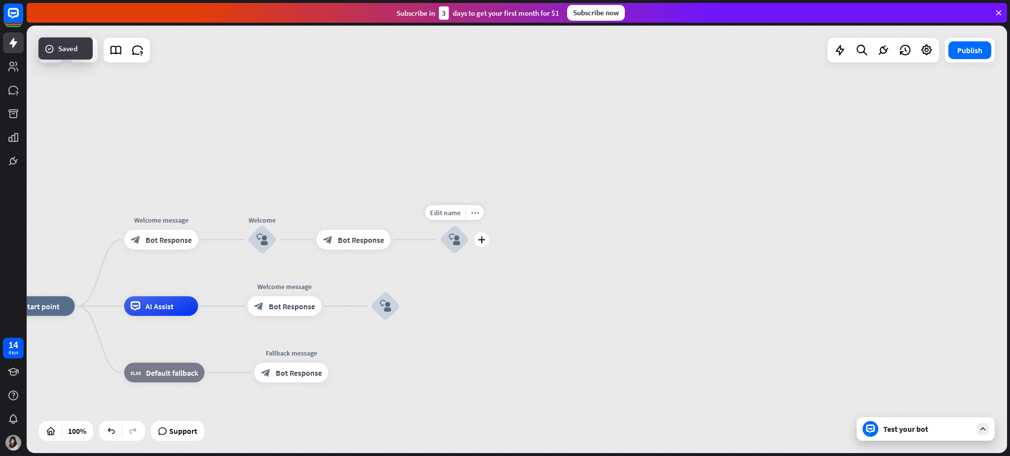
click at [456, 237] on icon "block_user_input" at bounding box center [455, 240] width 12 height 12
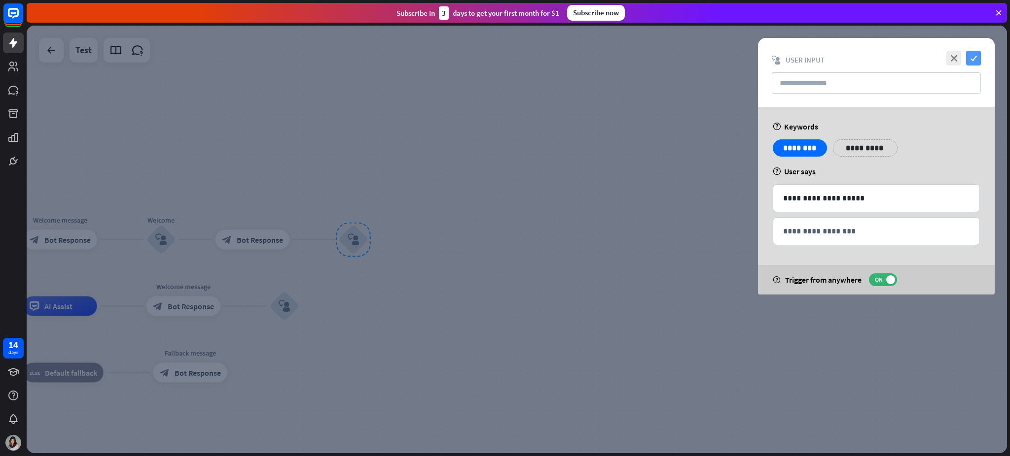
click at [757, 59] on icon "check" at bounding box center [973, 58] width 15 height 15
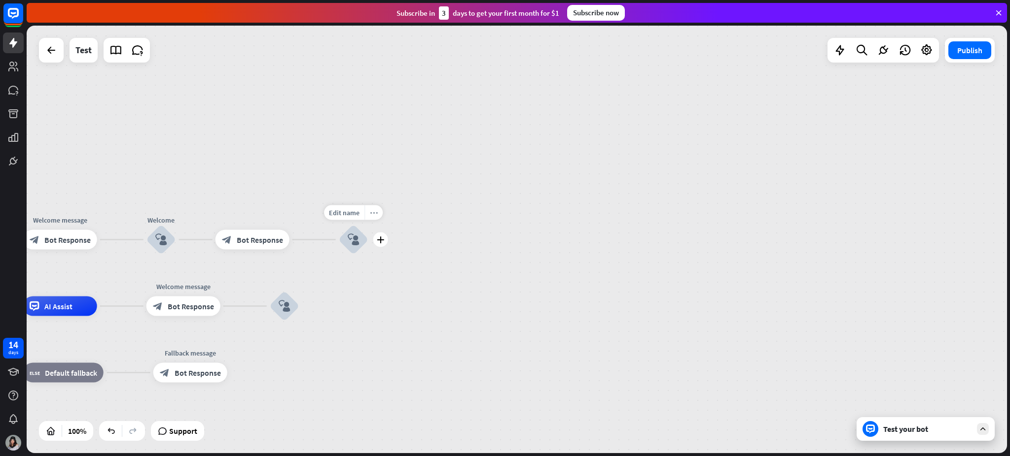
click at [378, 217] on div "more_horiz" at bounding box center [373, 213] width 18 height 15
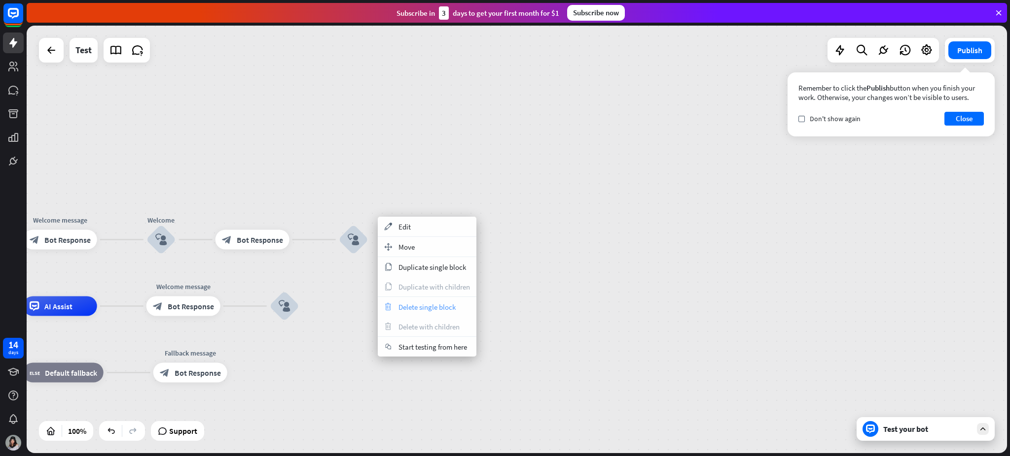
click at [440, 310] on span "Delete single block" at bounding box center [426, 307] width 57 height 9
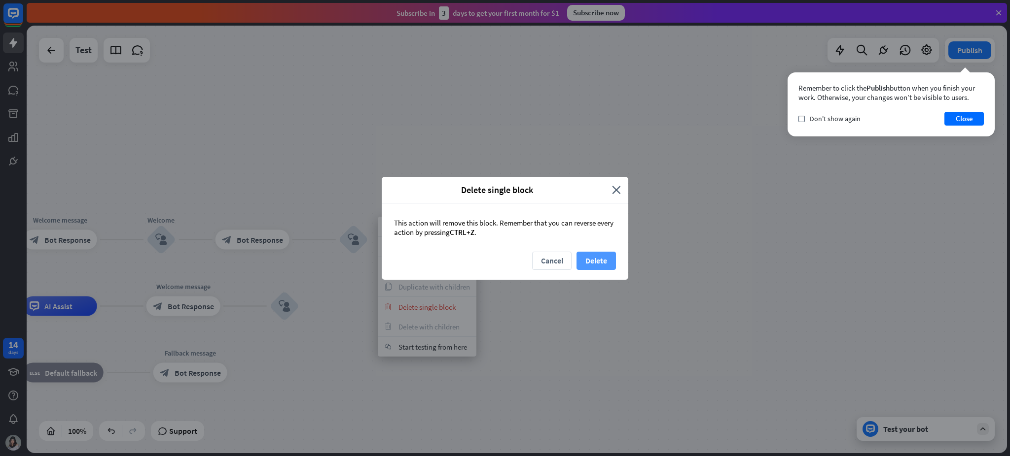
click at [597, 263] on button "Delete" at bounding box center [595, 261] width 39 height 18
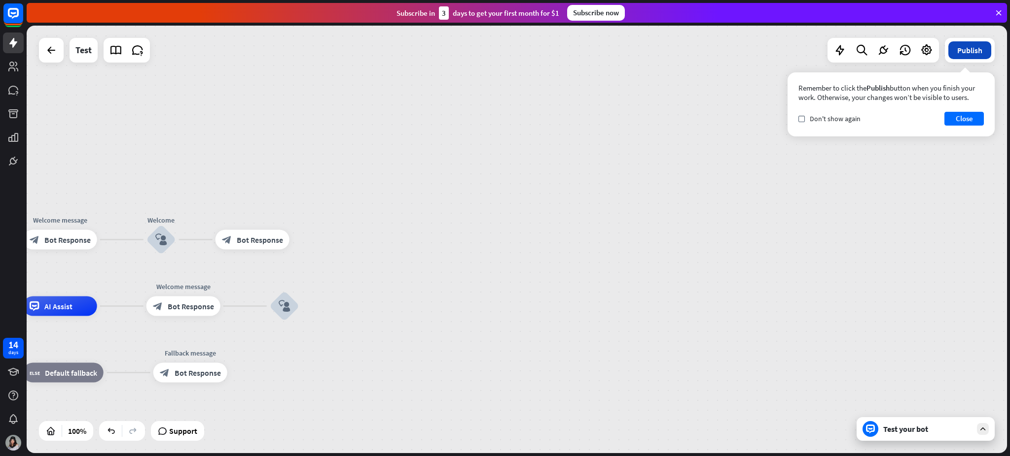
click at [757, 52] on button "Publish" at bounding box center [969, 50] width 43 height 18
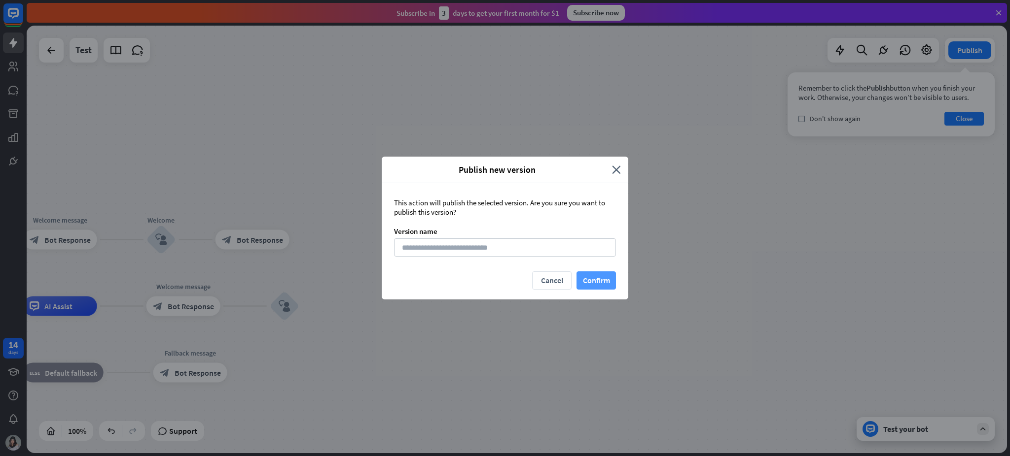
click at [591, 282] on button "Confirm" at bounding box center [595, 281] width 39 height 18
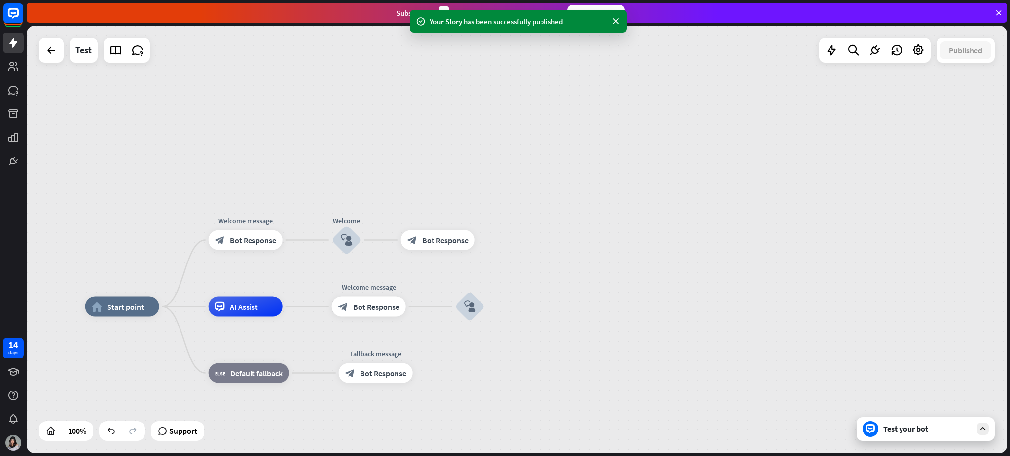
drag, startPoint x: 494, startPoint y: 266, endPoint x: 711, endPoint y: 257, distance: 217.1
click at [711, 257] on div "home_2 Start point Welcome message block_bot_response Bot Response Welcome bloc…" at bounding box center [517, 240] width 980 height 428
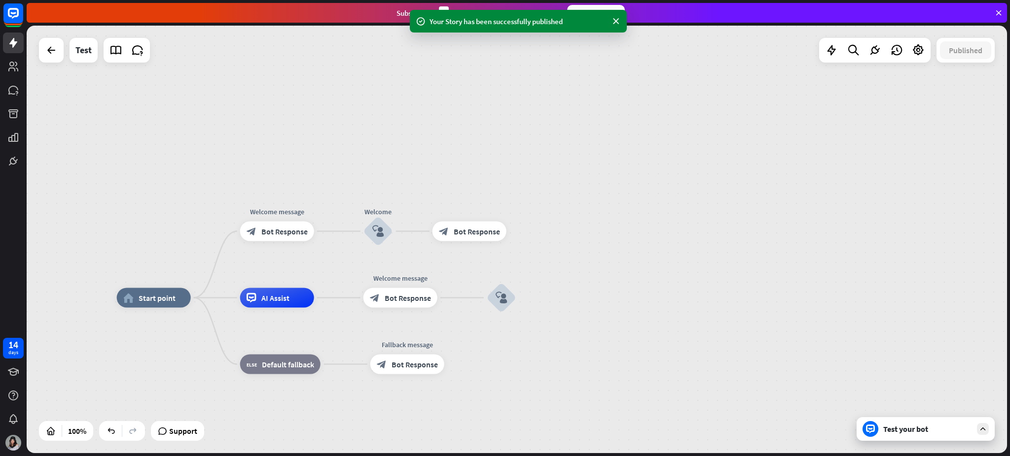
click at [757, 342] on div "Test your bot" at bounding box center [927, 429] width 89 height 10
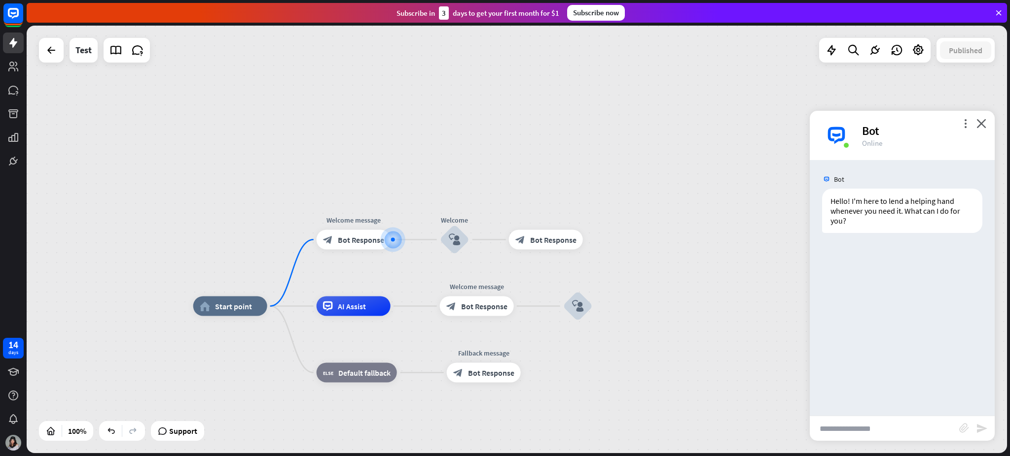
click at [757, 342] on input "text" at bounding box center [883, 429] width 149 height 25
type input "*****"
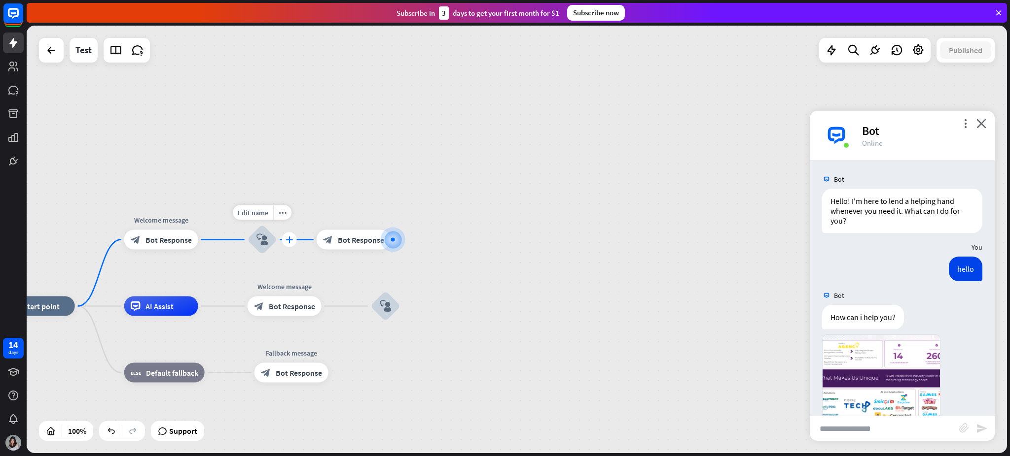
click at [290, 241] on icon "plus" at bounding box center [288, 240] width 7 height 7
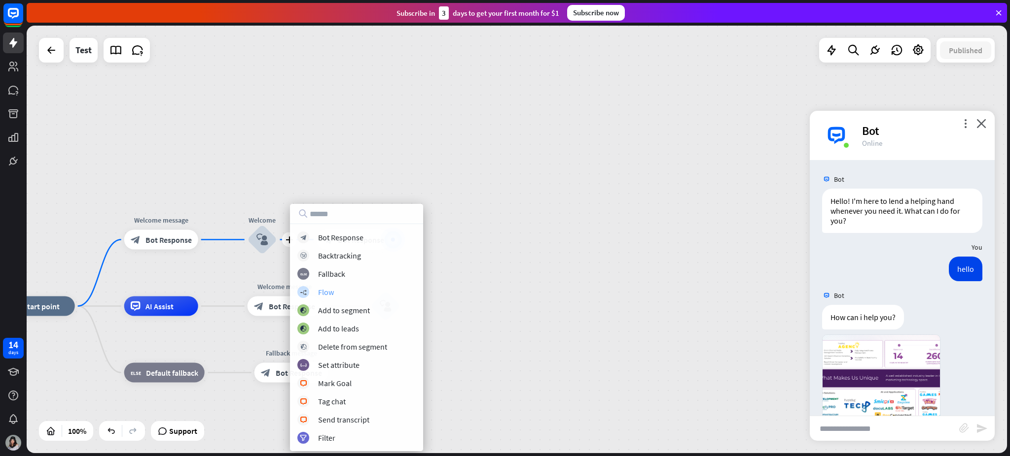
click at [330, 290] on div "Flow" at bounding box center [326, 292] width 16 height 10
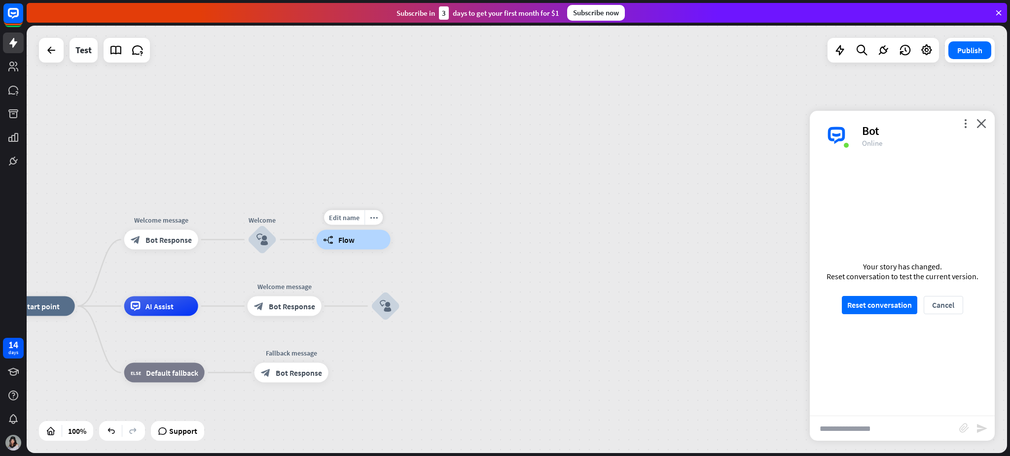
click at [350, 238] on span "Flow" at bounding box center [346, 240] width 16 height 10
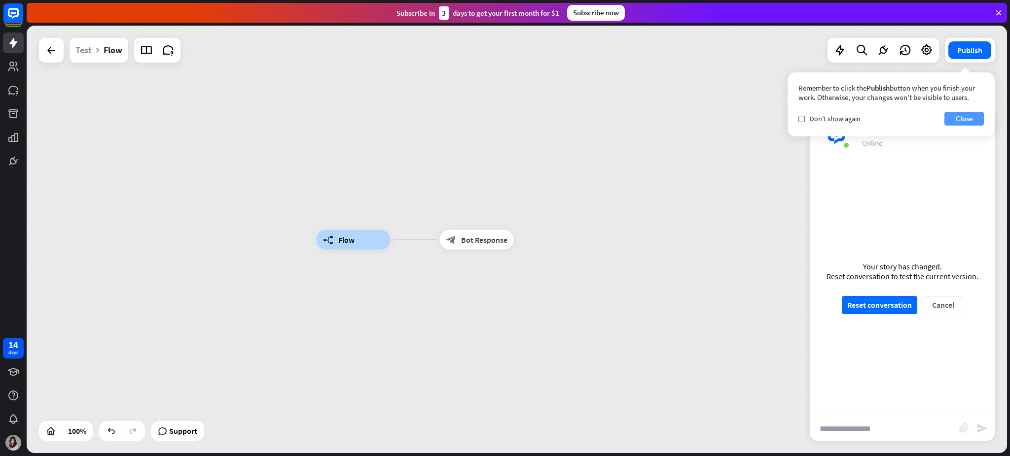
click at [757, 116] on button "Close" at bounding box center [963, 119] width 39 height 14
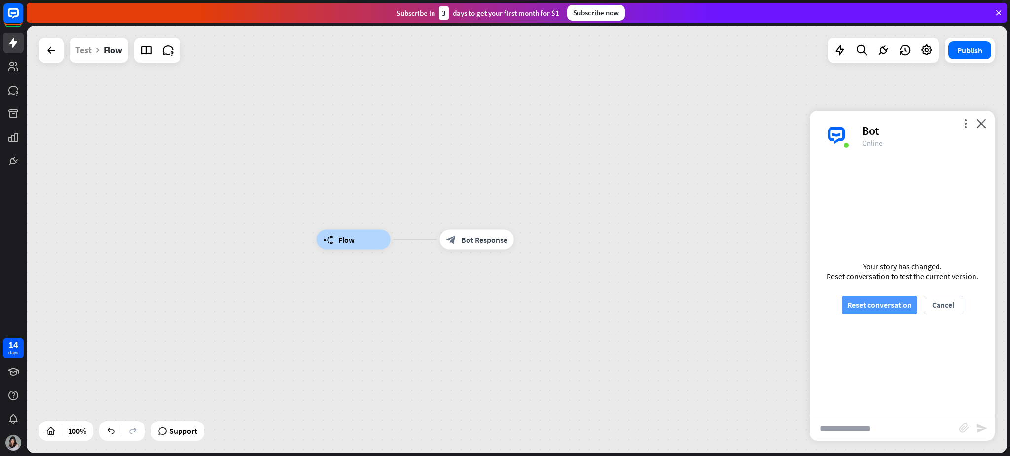
click at [757, 310] on button "Reset conversation" at bounding box center [878, 305] width 75 height 18
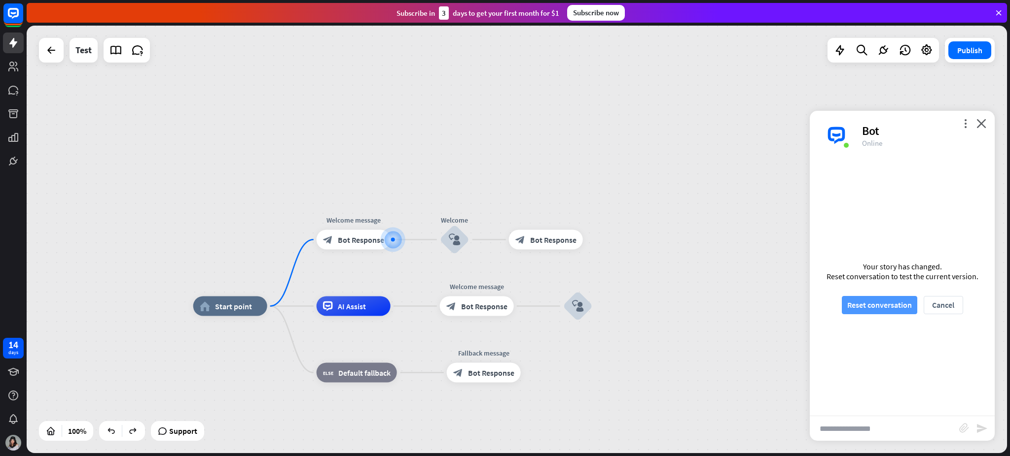
click at [757, 305] on button "Reset conversation" at bounding box center [878, 305] width 75 height 18
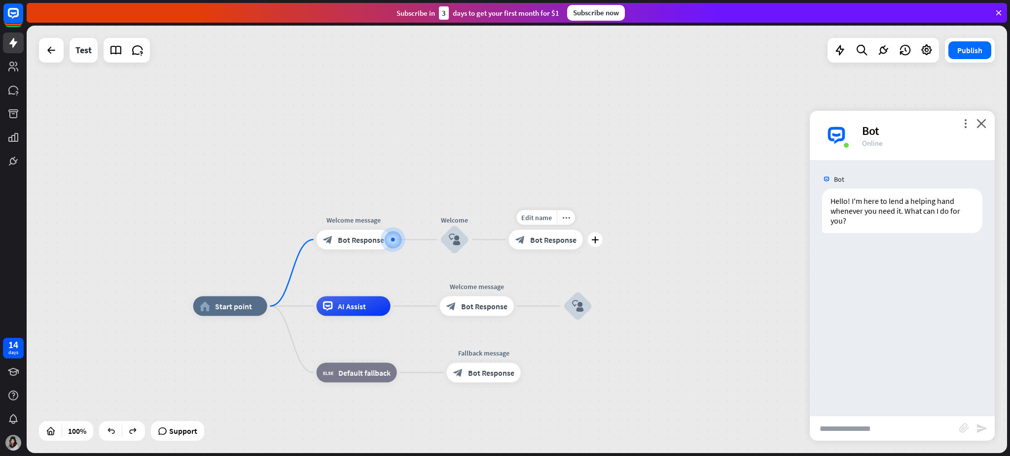
click at [534, 242] on span "Bot Response" at bounding box center [553, 240] width 46 height 10
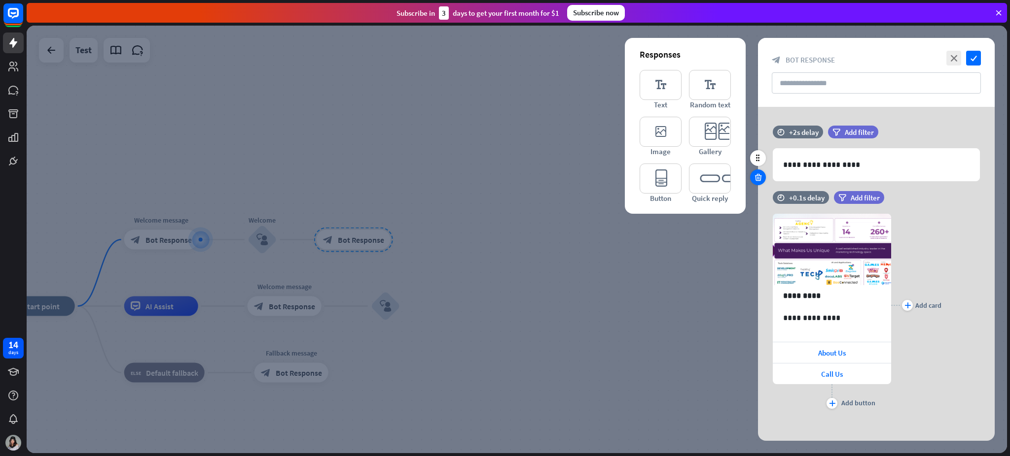
click at [751, 180] on div at bounding box center [758, 178] width 16 height 16
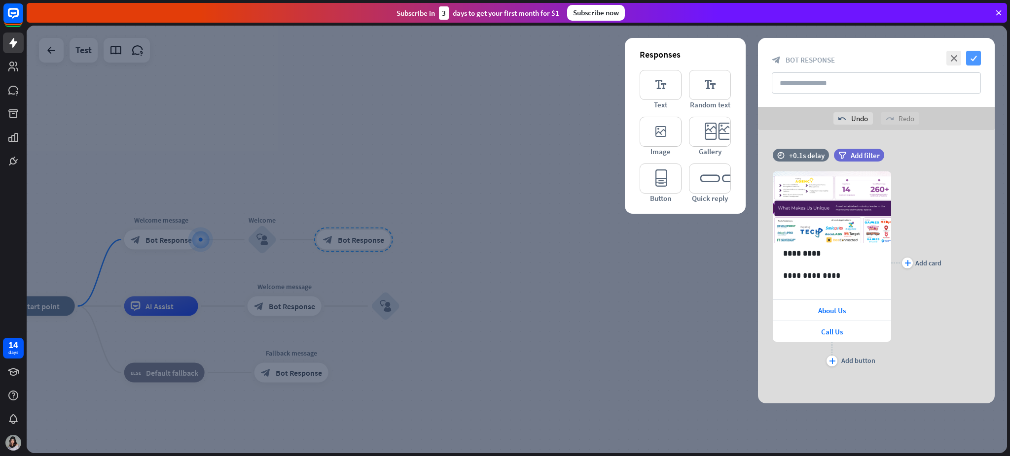
click at [757, 60] on icon "check" at bounding box center [973, 58] width 15 height 15
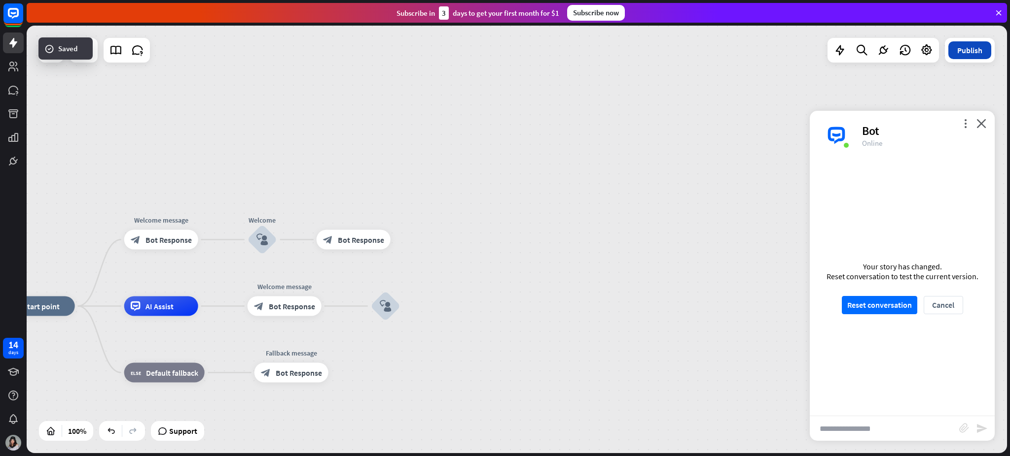
click at [757, 52] on button "Publish" at bounding box center [969, 50] width 43 height 18
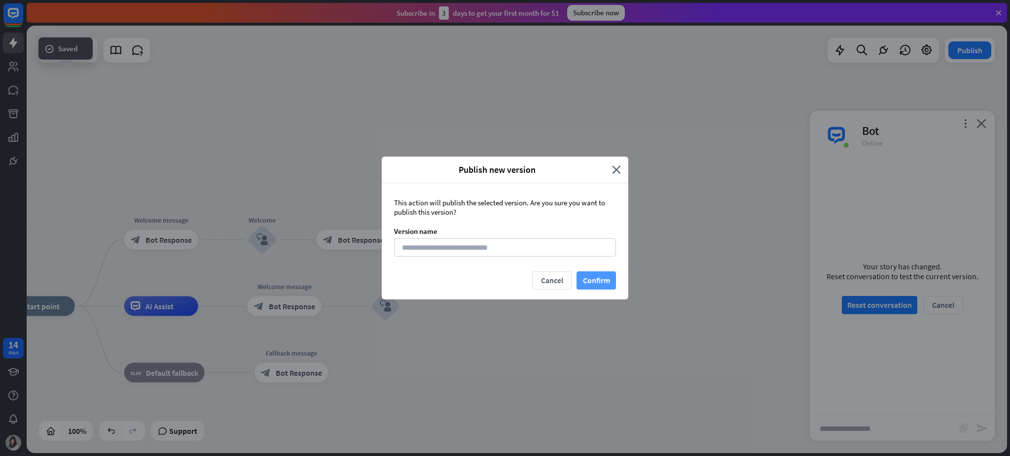
click at [592, 286] on button "Confirm" at bounding box center [595, 281] width 39 height 18
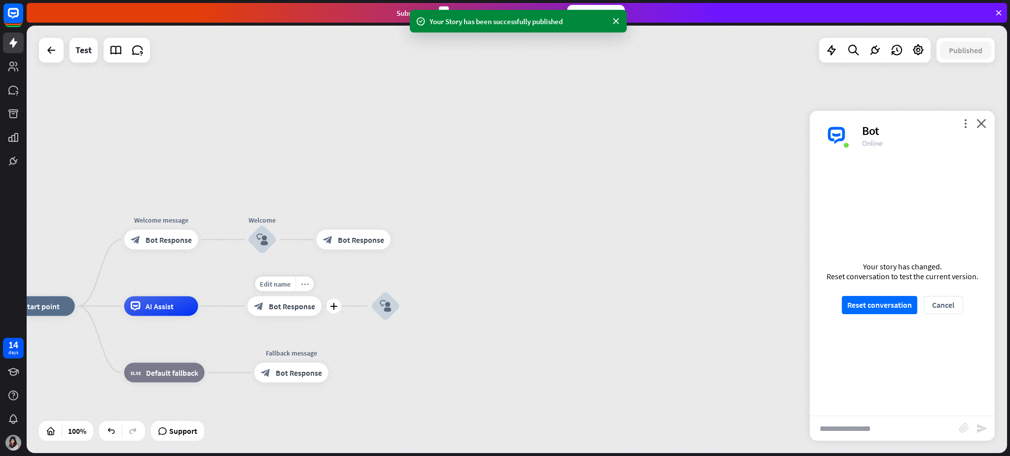
click at [306, 285] on icon "more_horiz" at bounding box center [305, 283] width 8 height 7
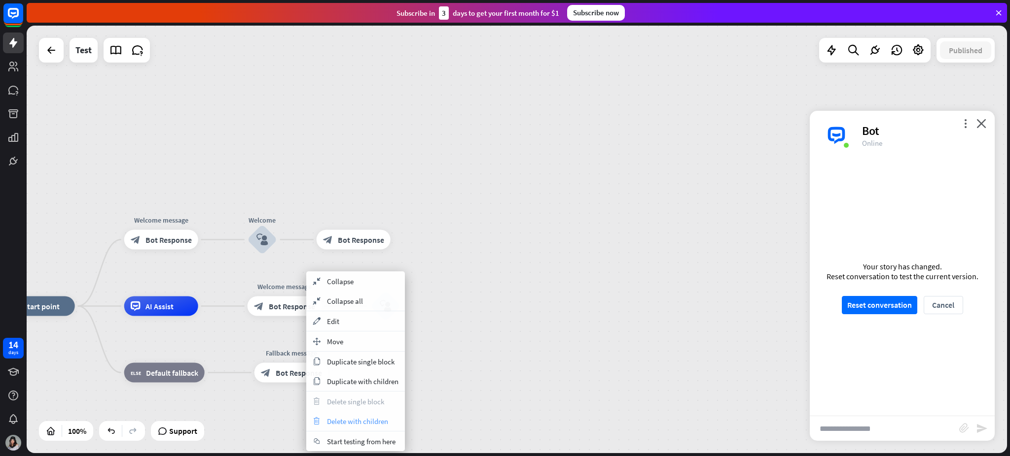
click at [375, 342] on span "Delete with children" at bounding box center [357, 421] width 61 height 9
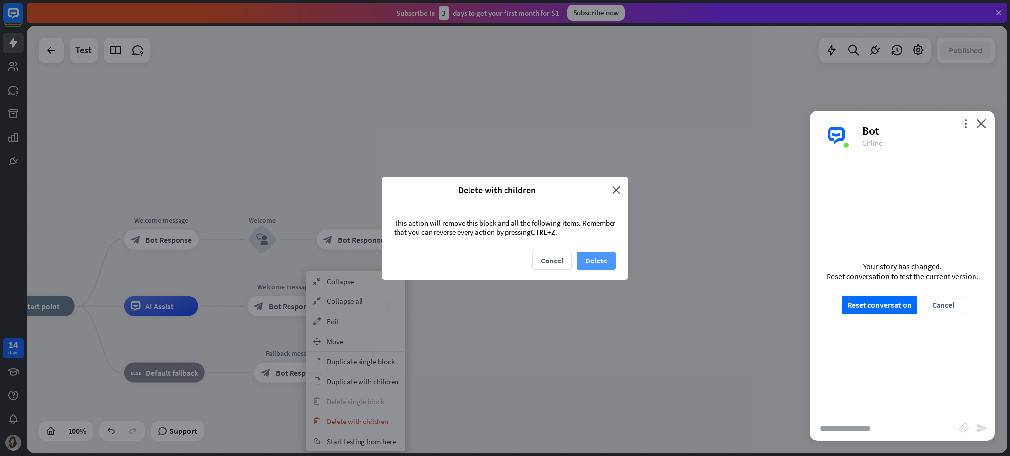
click at [596, 263] on button "Delete" at bounding box center [595, 261] width 39 height 18
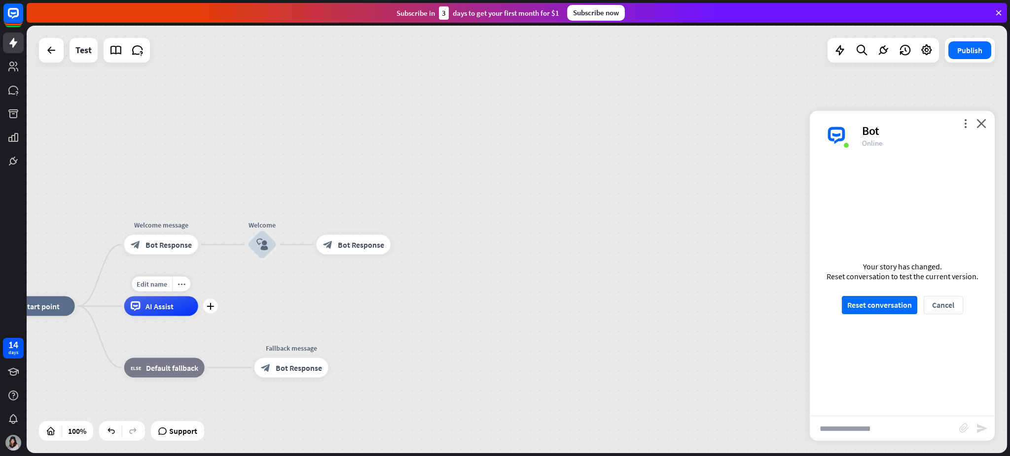
click at [161, 311] on span "AI Assist" at bounding box center [159, 307] width 28 height 10
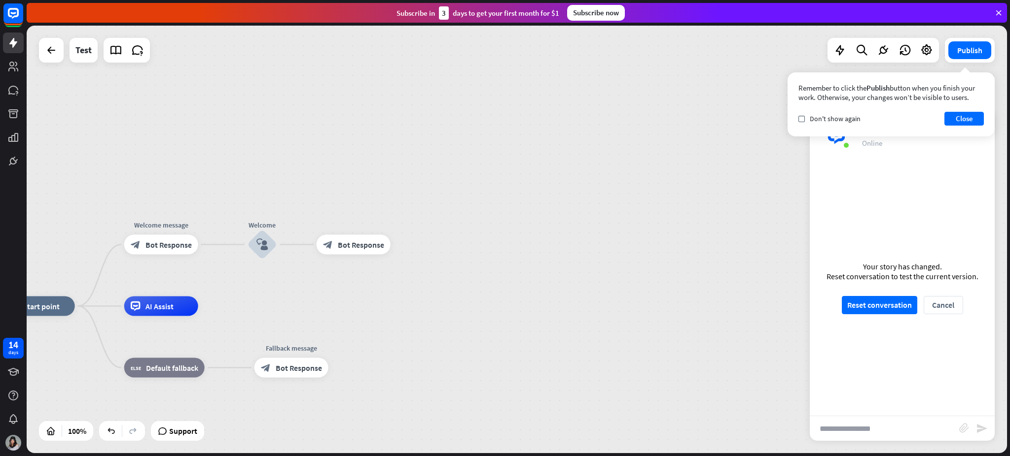
click at [210, 307] on icon "plus" at bounding box center [210, 306] width 7 height 7
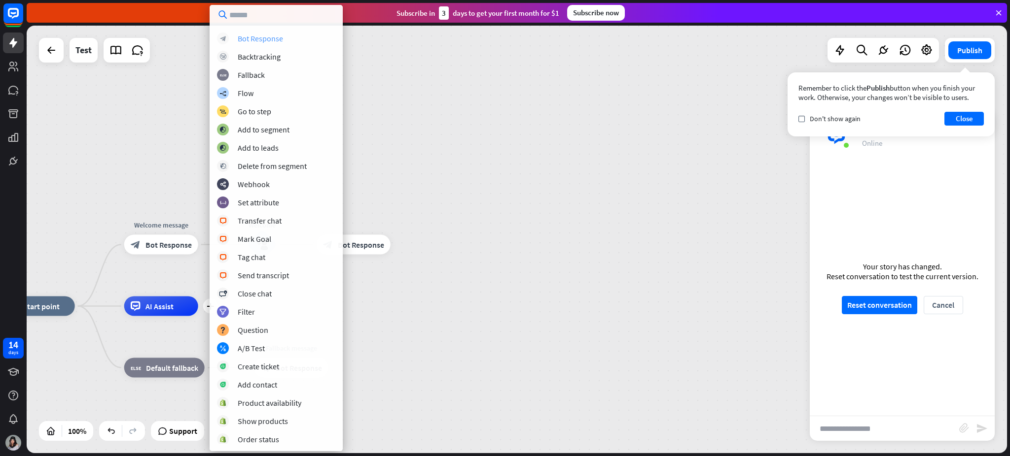
click at [269, 39] on div "Bot Response" at bounding box center [260, 39] width 45 height 10
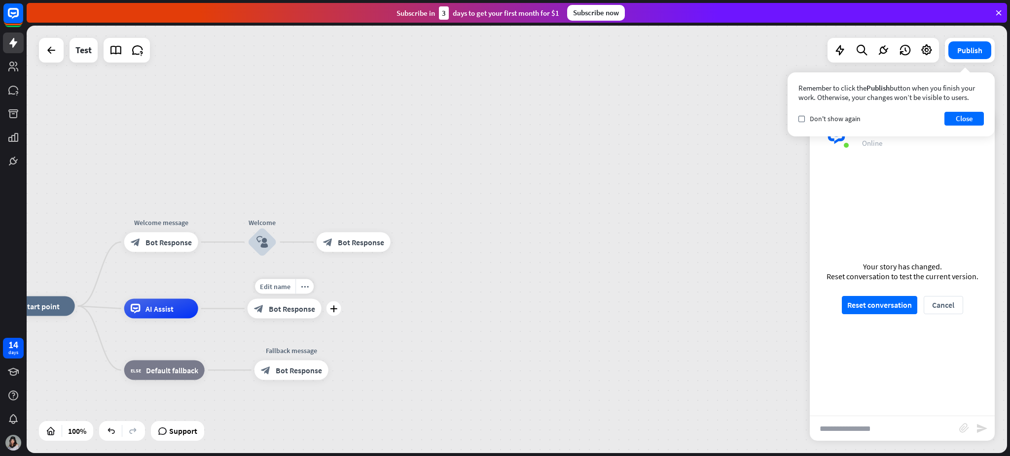
click at [295, 313] on span "Bot Response" at bounding box center [292, 309] width 46 height 10
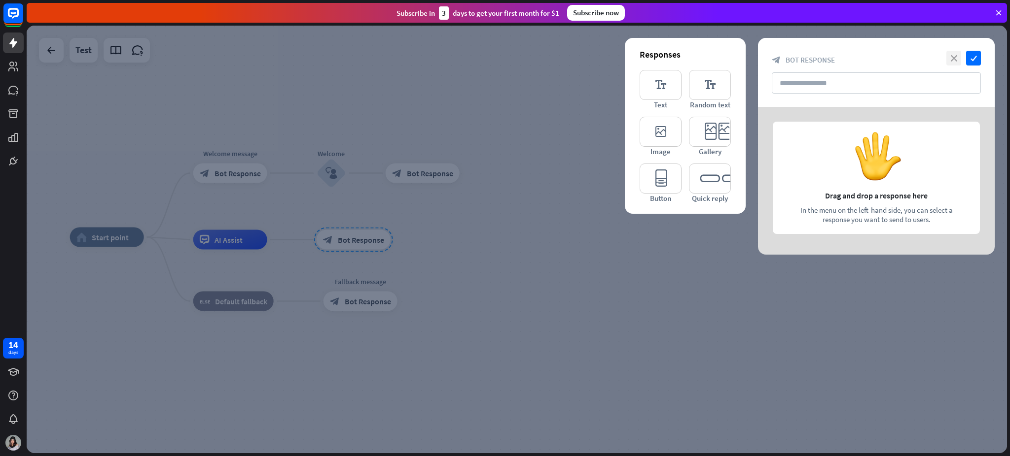
click at [757, 62] on icon "close" at bounding box center [953, 58] width 15 height 15
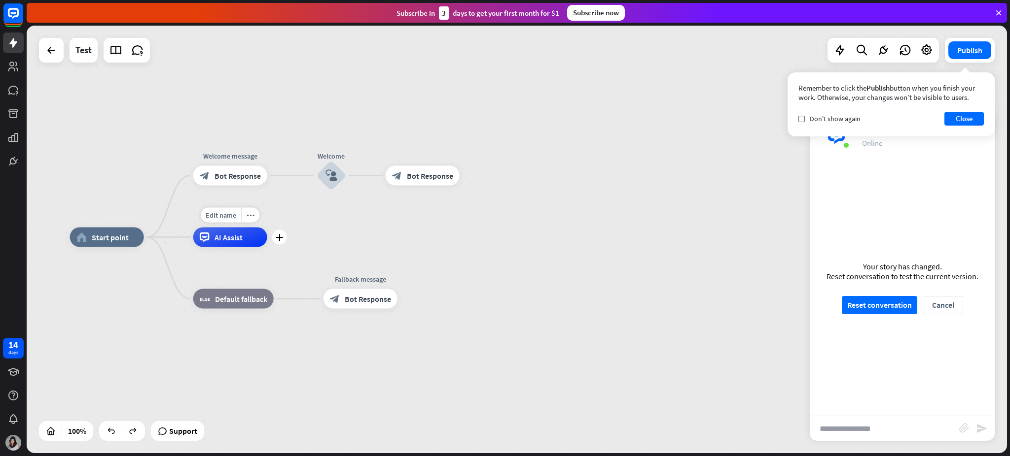
click at [210, 229] on div "AI Assist" at bounding box center [230, 238] width 74 height 20
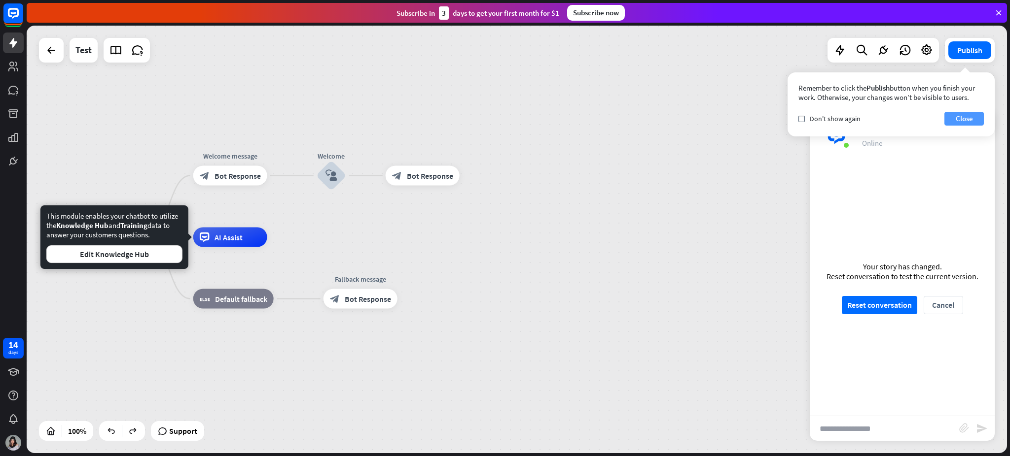
click at [757, 121] on button "Close" at bounding box center [963, 119] width 39 height 14
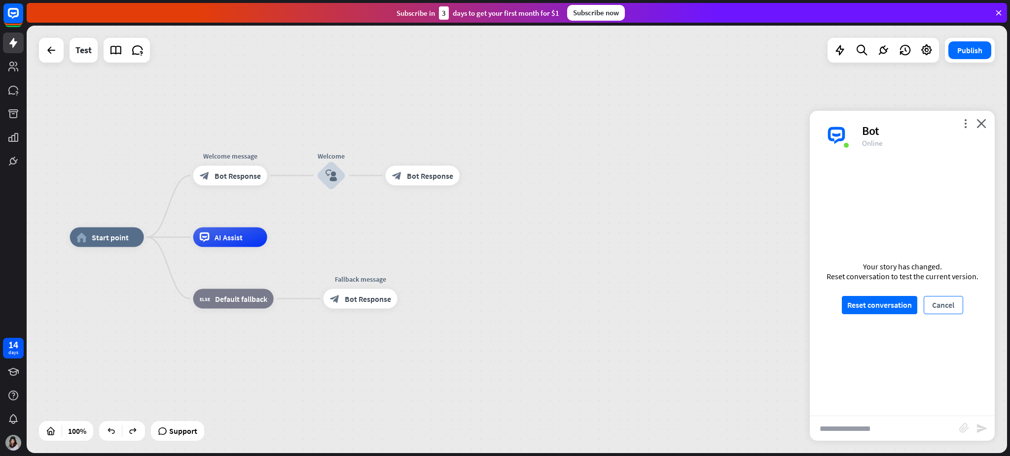
click at [757, 305] on button "Cancel" at bounding box center [942, 305] width 39 height 18
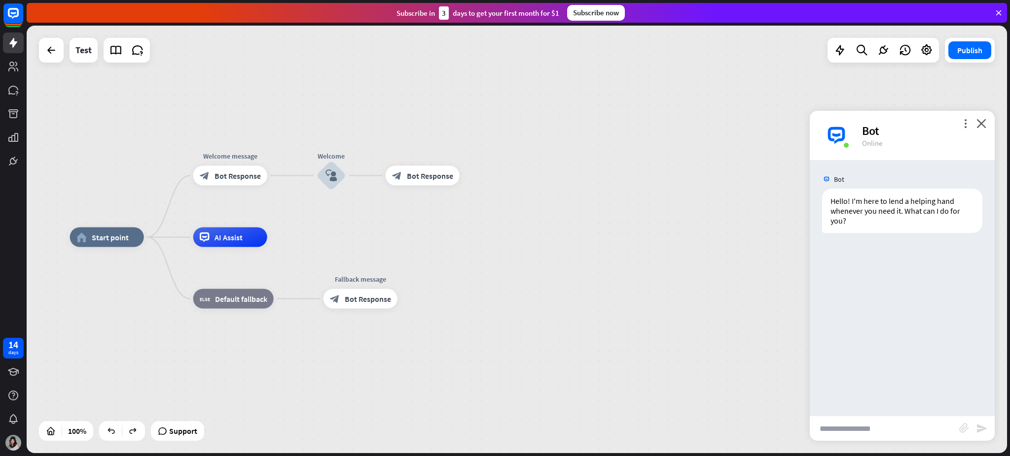
click at [757, 129] on div "more_vert close Bot Online" at bounding box center [901, 135] width 185 height 49
click at [757, 54] on button "Publish" at bounding box center [969, 50] width 43 height 18
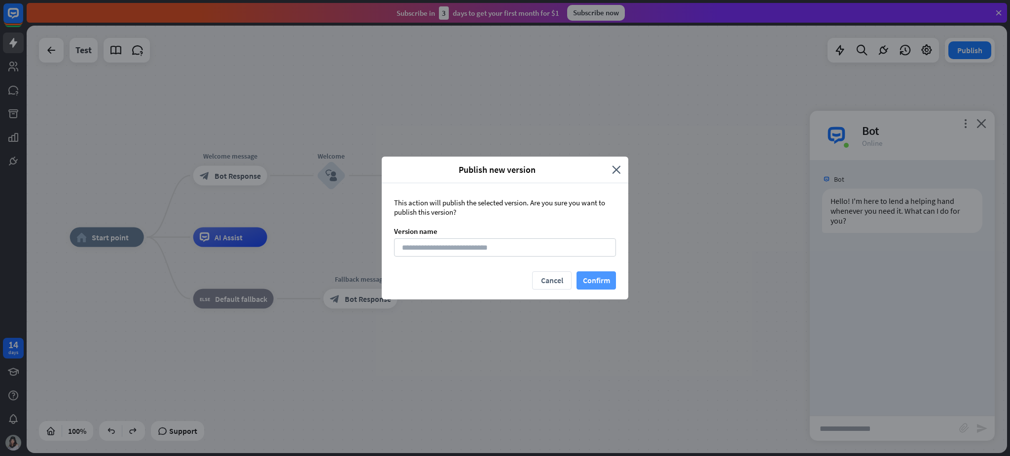
click at [593, 285] on button "Confirm" at bounding box center [595, 281] width 39 height 18
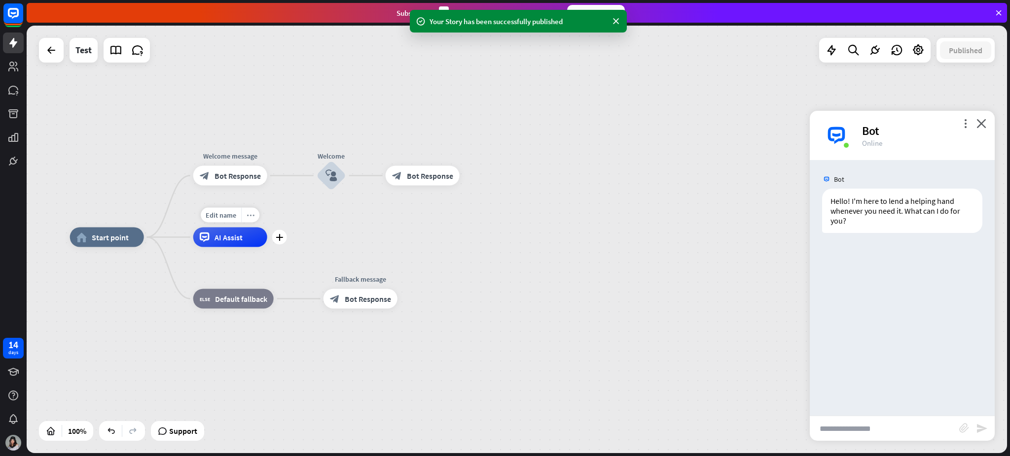
click at [242, 218] on div "more_horiz" at bounding box center [250, 215] width 18 height 15
click at [306, 231] on span "Start testing from here" at bounding box center [297, 228] width 69 height 9
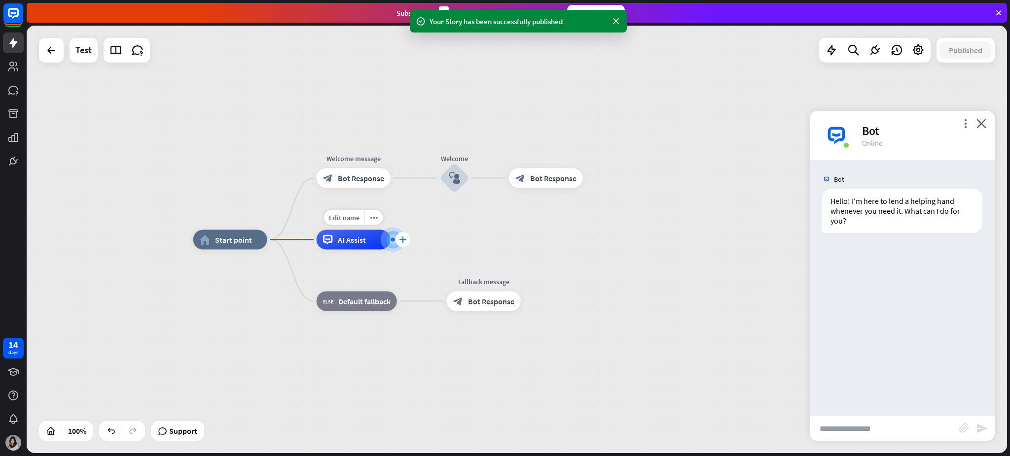
click at [395, 239] on div "plus" at bounding box center [402, 240] width 15 height 15
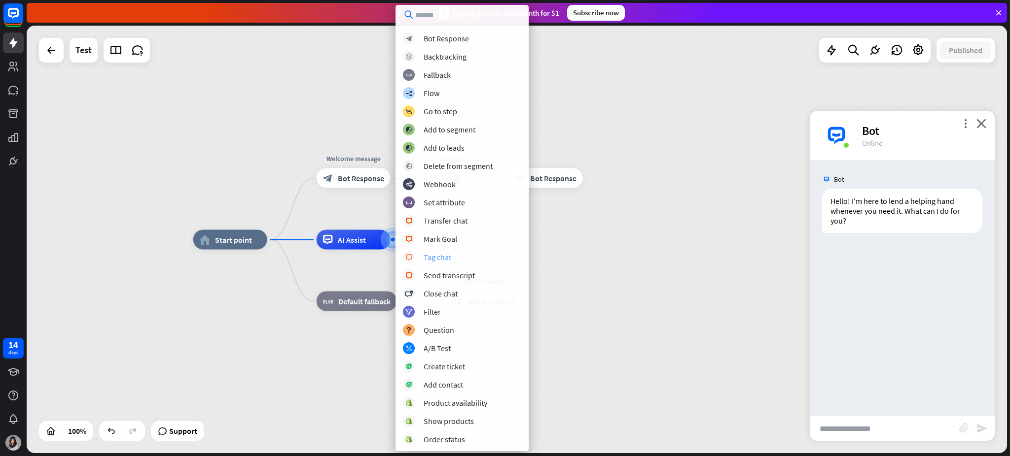
scroll to position [74, 0]
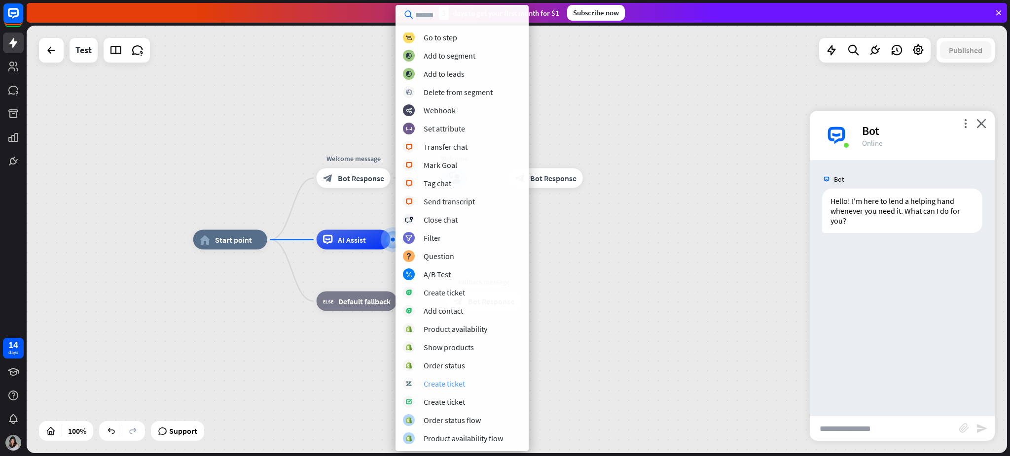
click at [463, 342] on div "Create ticket" at bounding box center [443, 384] width 41 height 10
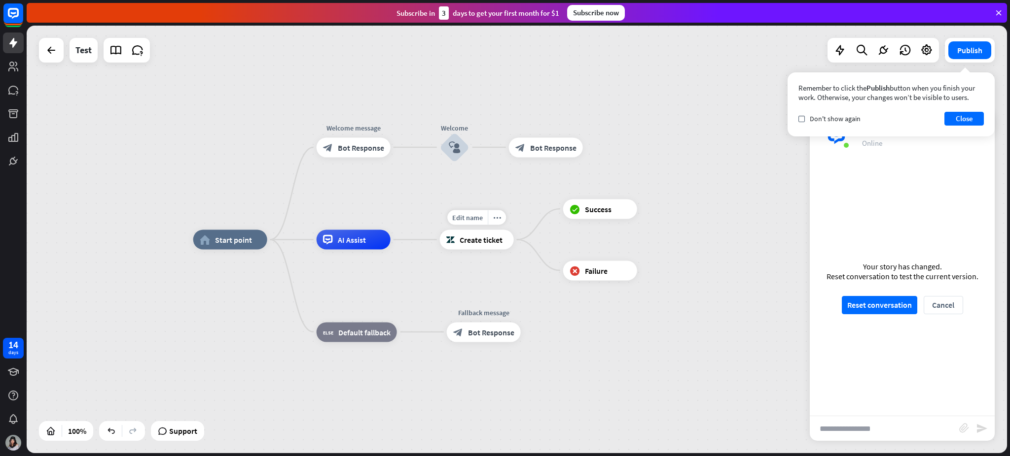
click at [483, 244] on span "Create ticket" at bounding box center [480, 240] width 43 height 10
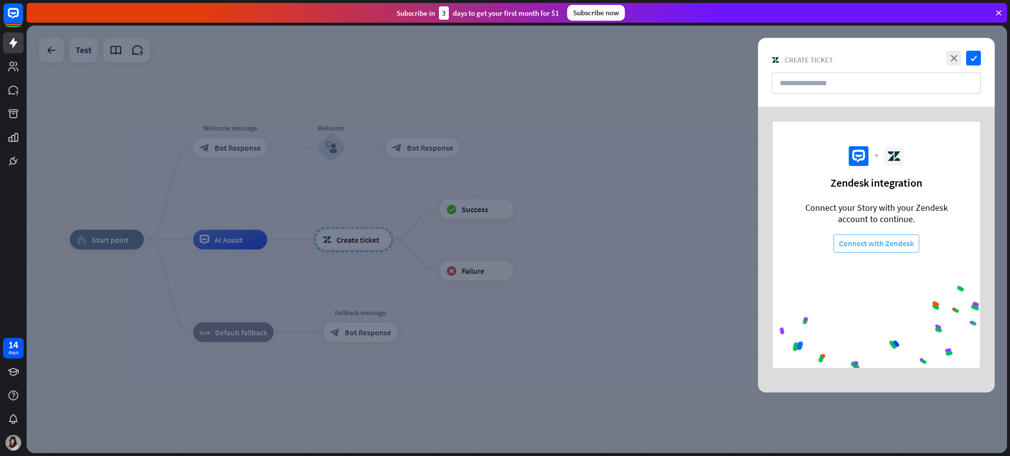
click at [757, 242] on button "Connect with Zendesk" at bounding box center [876, 244] width 86 height 18
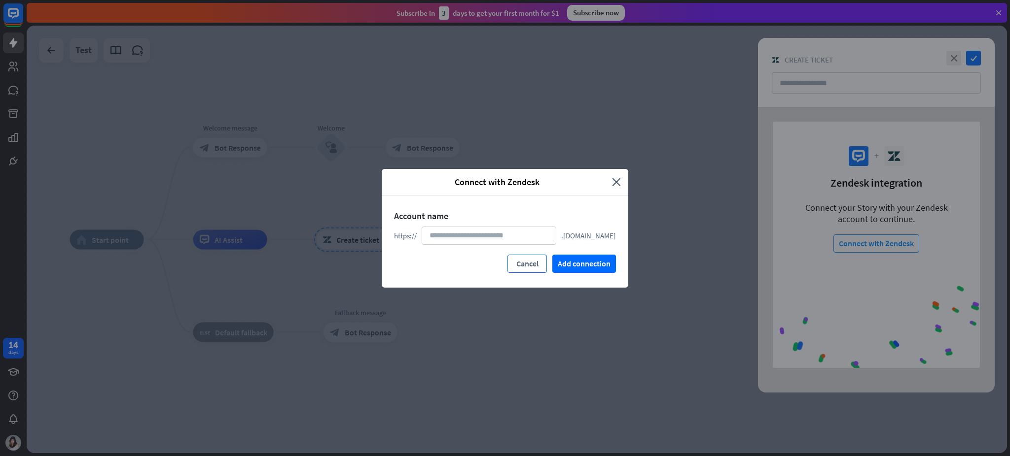
click at [534, 262] on button "Cancel" at bounding box center [526, 264] width 39 height 18
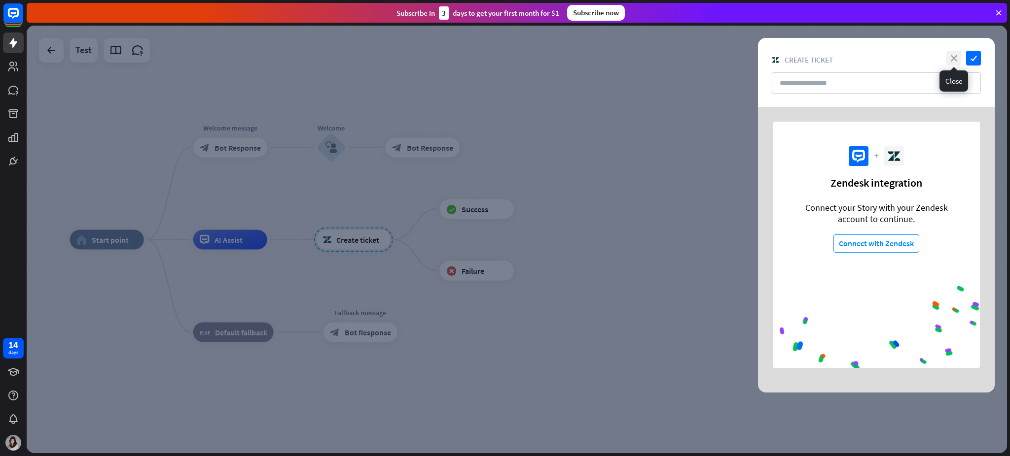
click at [757, 54] on icon "close" at bounding box center [953, 58] width 15 height 15
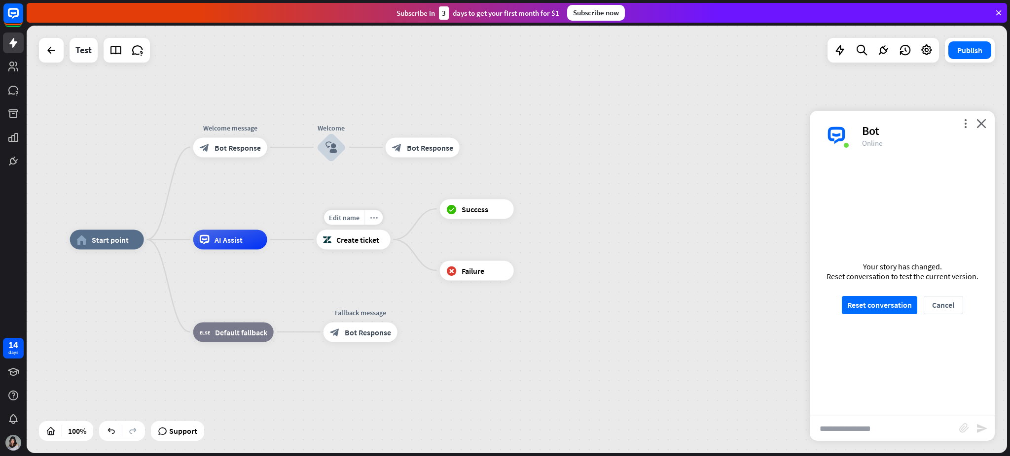
click at [380, 218] on div "more_horiz" at bounding box center [373, 217] width 18 height 15
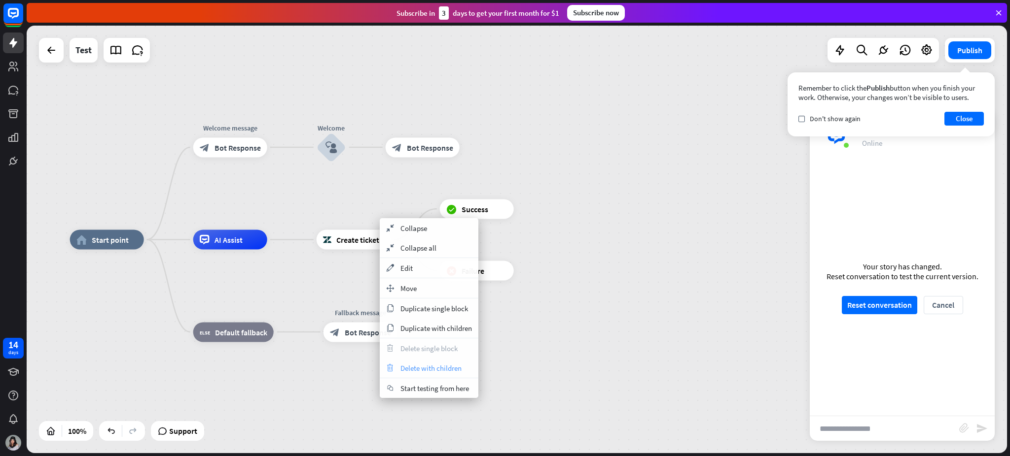
click at [445, 342] on span "Delete with children" at bounding box center [430, 368] width 61 height 9
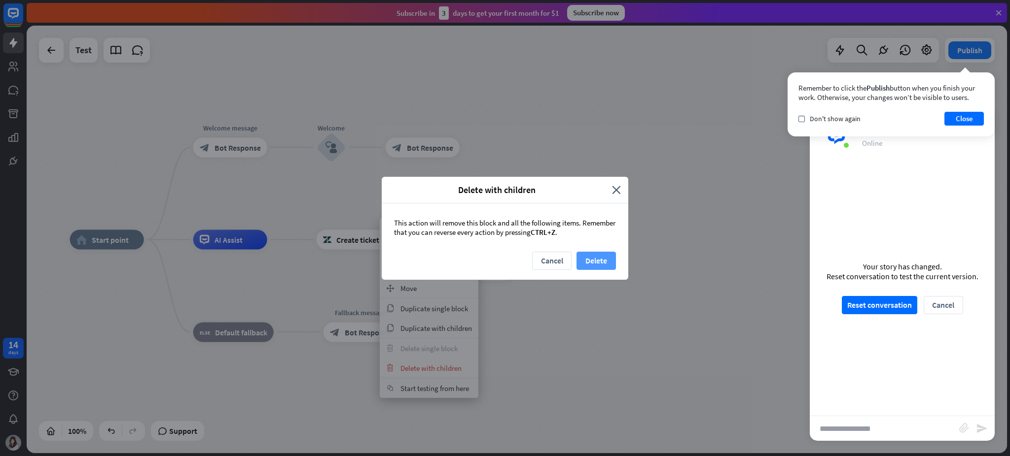
click at [584, 260] on button "Delete" at bounding box center [595, 261] width 39 height 18
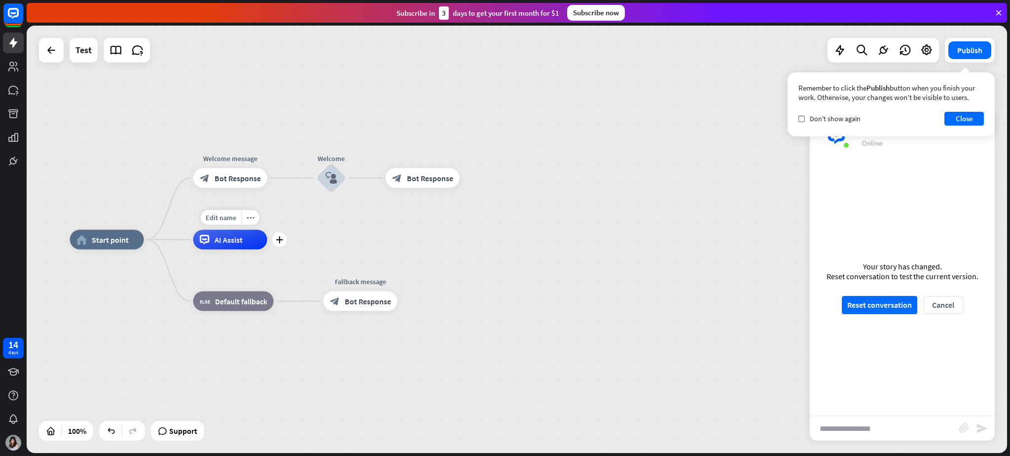
click at [232, 245] on div "AI Assist" at bounding box center [230, 240] width 74 height 20
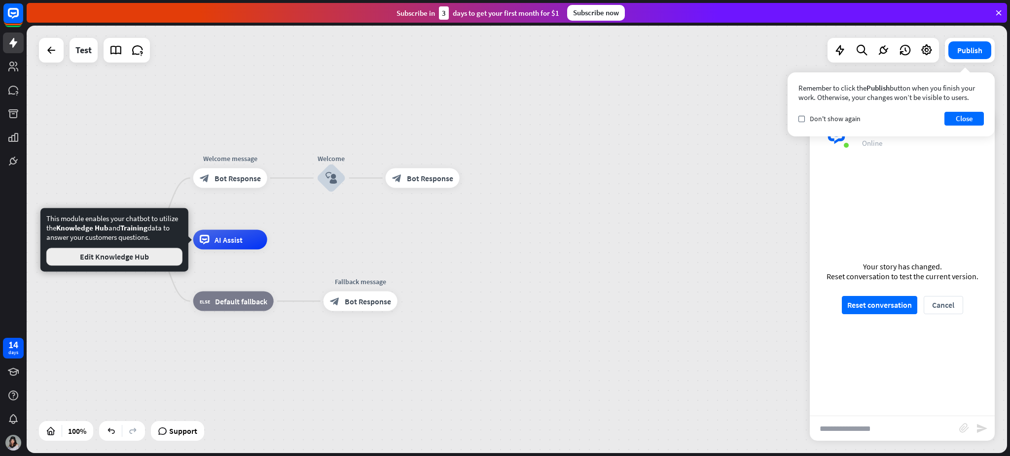
click at [151, 251] on button "Edit Knowledge Hub" at bounding box center [114, 257] width 136 height 18
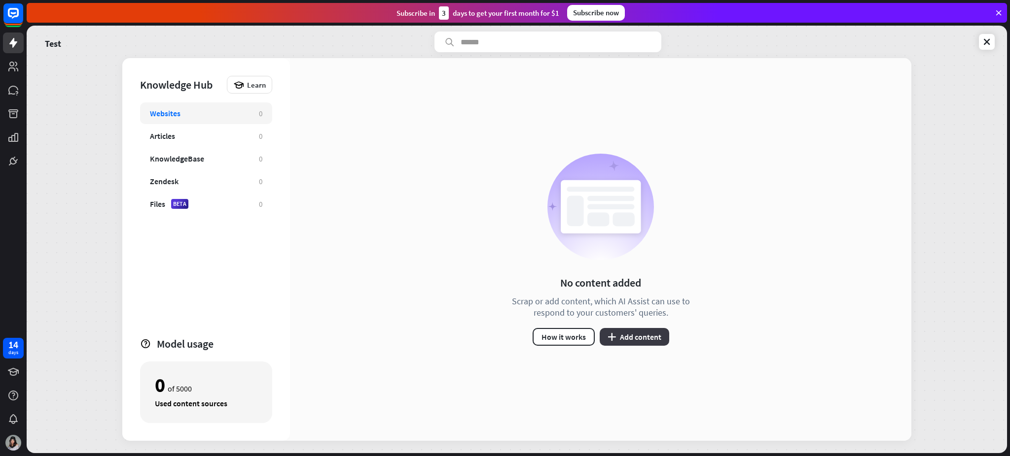
click at [625, 334] on button "plus Add content" at bounding box center [634, 337] width 70 height 18
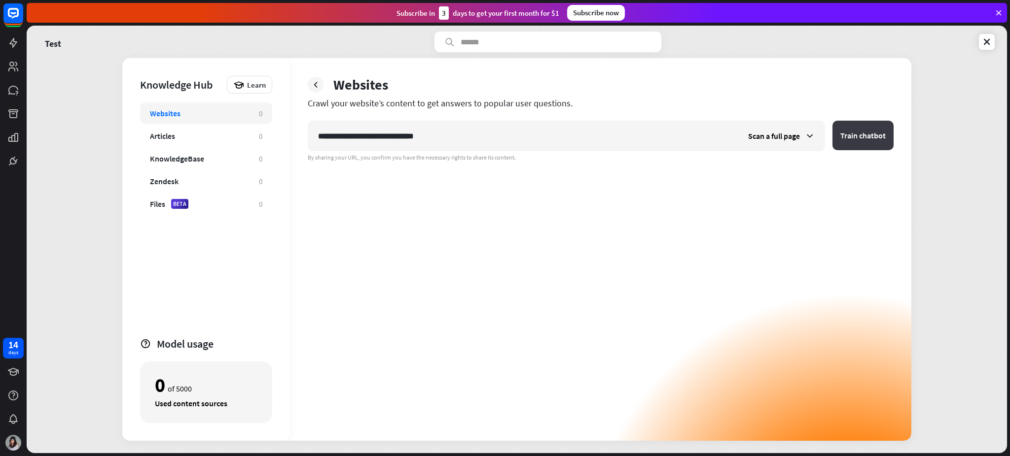
type input "**********"
click at [757, 134] on button "Train chatbot" at bounding box center [862, 136] width 61 height 30
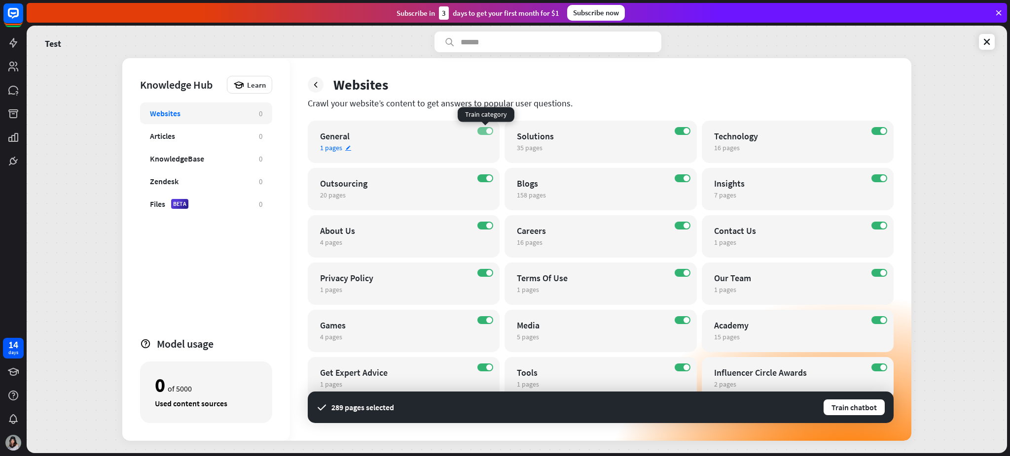
click at [491, 130] on span at bounding box center [489, 131] width 6 height 6
click at [487, 130] on label "OFF" at bounding box center [485, 131] width 16 height 8
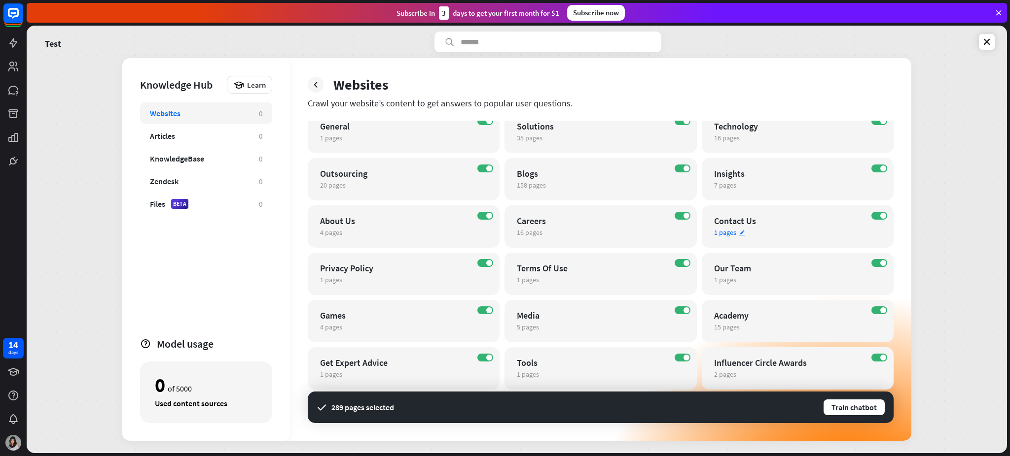
scroll to position [12, 0]
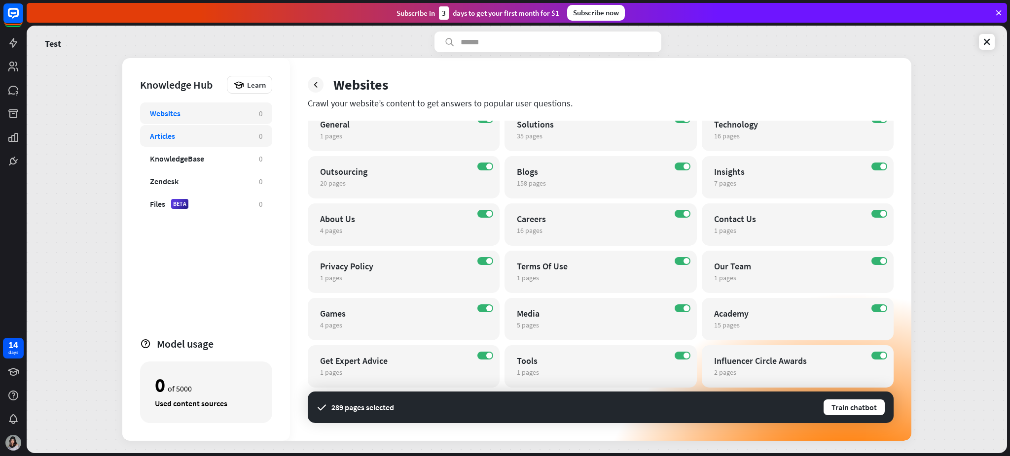
click at [194, 132] on div "Articles" at bounding box center [199, 136] width 99 height 10
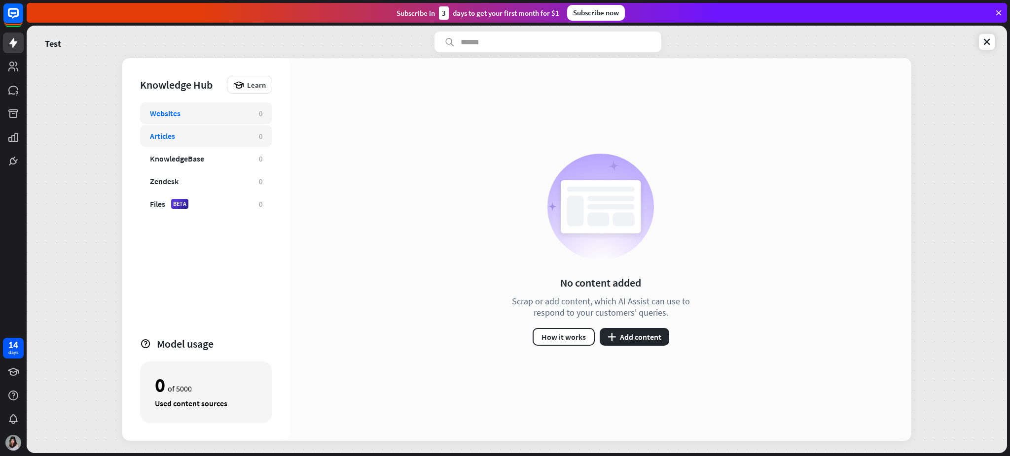
click at [209, 121] on div "Websites 0" at bounding box center [206, 114] width 132 height 22
click at [183, 131] on div "Articles" at bounding box center [199, 136] width 99 height 10
click at [190, 116] on div "Websites" at bounding box center [199, 113] width 99 height 10
click at [214, 142] on div "Articles 0" at bounding box center [206, 136] width 132 height 22
click at [226, 111] on div "Websites" at bounding box center [199, 113] width 99 height 10
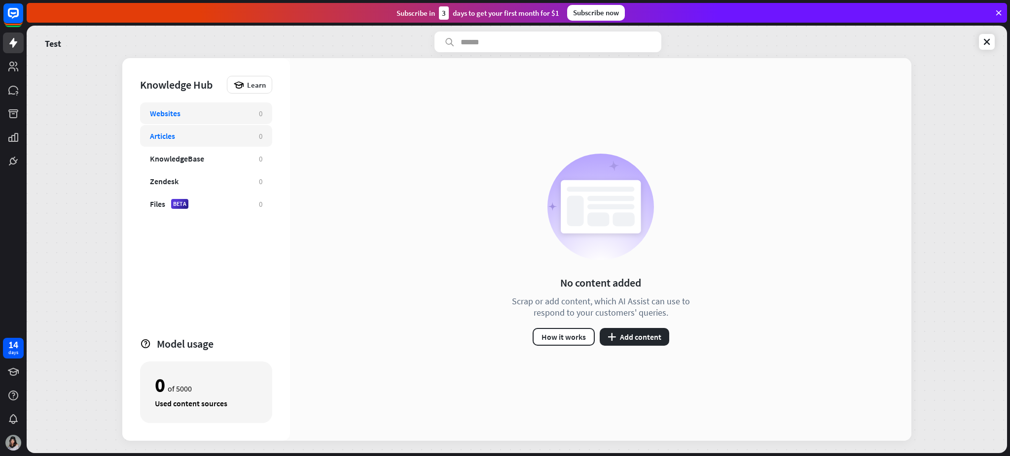
click at [223, 138] on div "Articles" at bounding box center [199, 136] width 99 height 10
click at [235, 105] on div "Websites 0" at bounding box center [206, 114] width 132 height 22
click at [235, 134] on div "Articles" at bounding box center [199, 136] width 99 height 10
click at [233, 116] on div "Websites" at bounding box center [199, 113] width 99 height 10
click at [222, 148] on div "KnowledgeBase 0" at bounding box center [206, 159] width 132 height 22
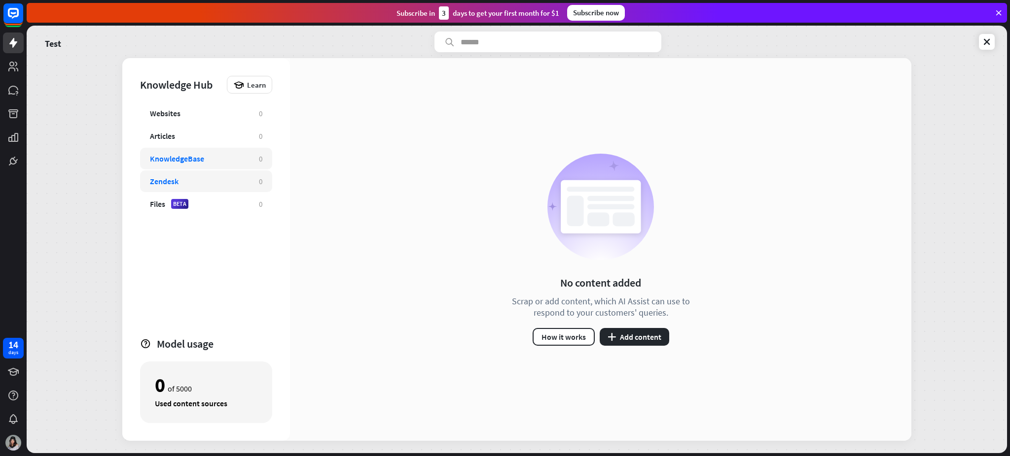
click at [212, 183] on div "Zendesk" at bounding box center [199, 181] width 99 height 10
click at [223, 129] on div "Articles 0" at bounding box center [206, 136] width 132 height 22
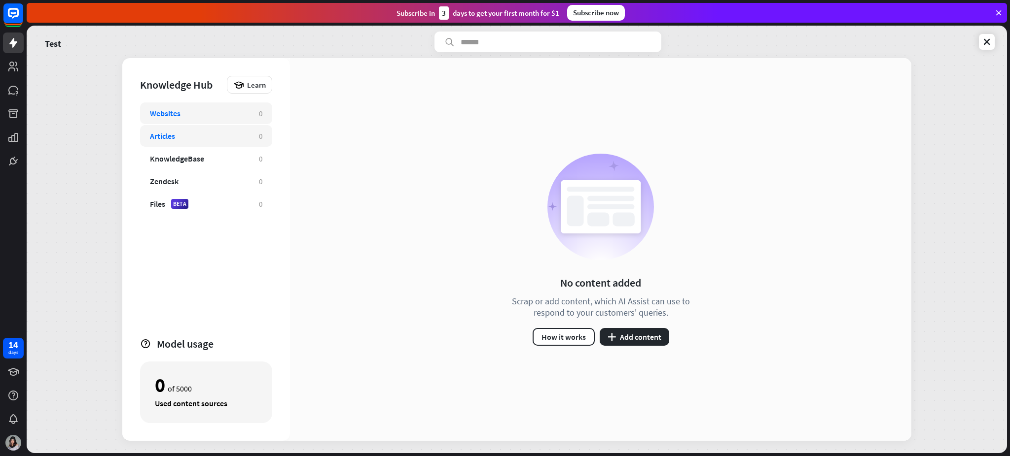
click at [221, 114] on div "Websites" at bounding box center [199, 113] width 99 height 10
click at [554, 328] on button "How it works" at bounding box center [563, 337] width 62 height 18
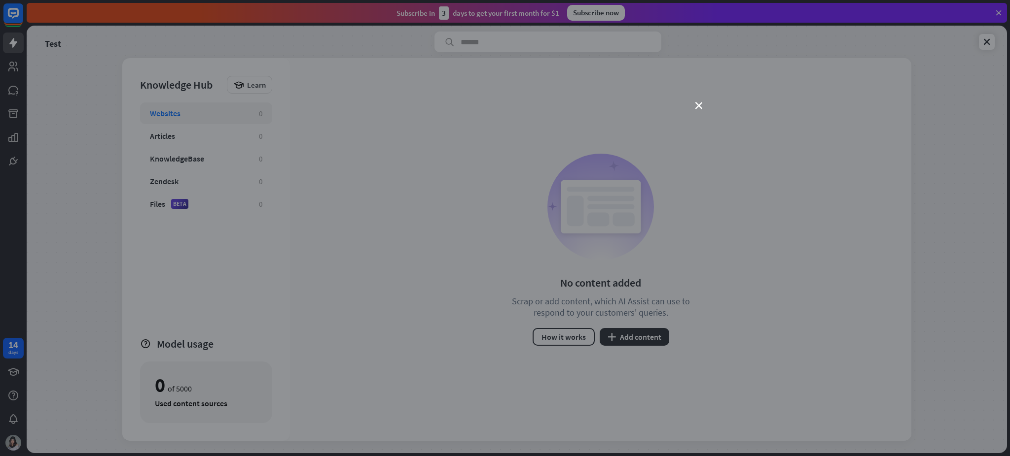
click at [704, 101] on div "close" at bounding box center [505, 228] width 1010 height 456
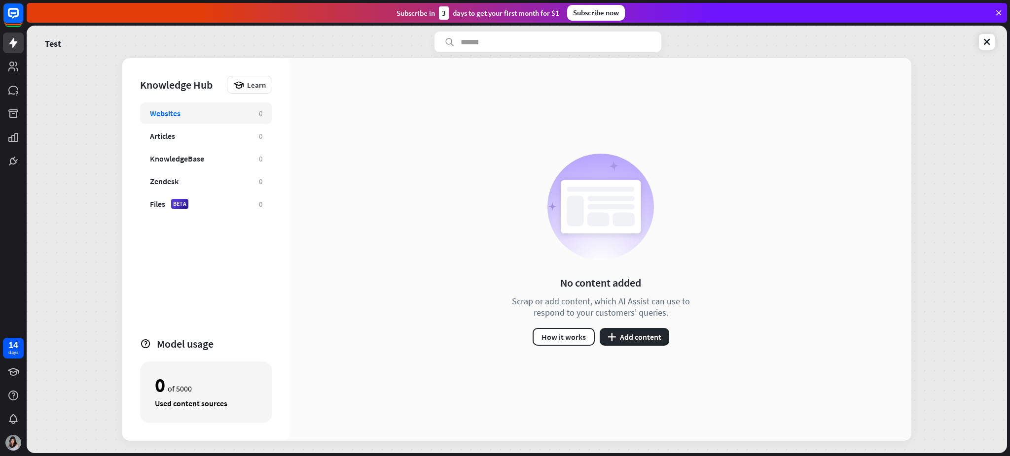
click at [700, 102] on div "No content added Scrap or add content, which AI Assist can use to respond to yo…" at bounding box center [600, 249] width 621 height 383
click at [757, 44] on icon at bounding box center [987, 42] width 10 height 10
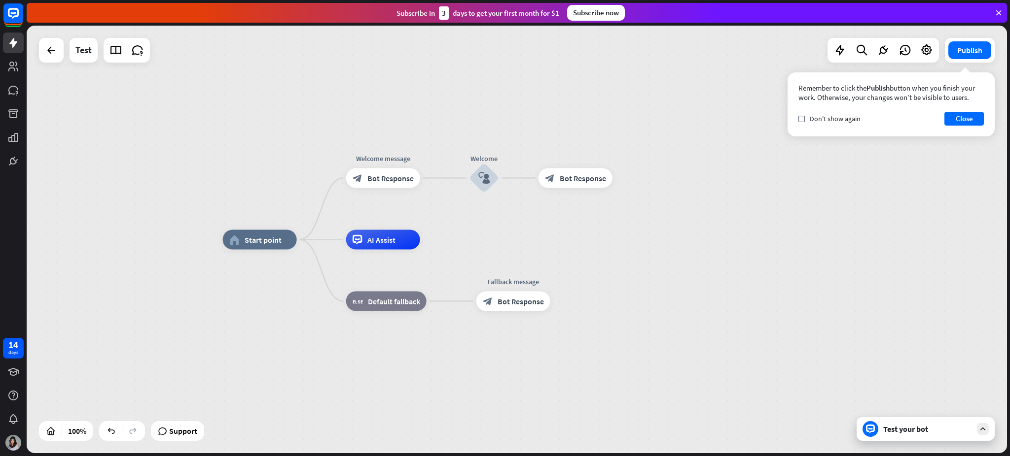
click at [757, 231] on div "home_2 Start point Welcome message block_bot_response Bot Response Welcome bloc…" at bounding box center [517, 240] width 980 height 428
click at [483, 180] on icon "block_user_input" at bounding box center [484, 179] width 12 height 12
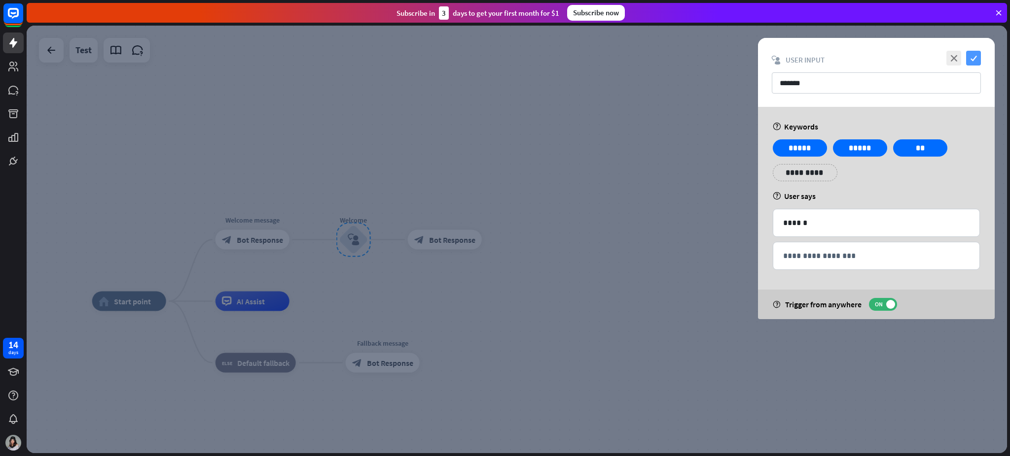
click at [757, 54] on icon "check" at bounding box center [973, 58] width 15 height 15
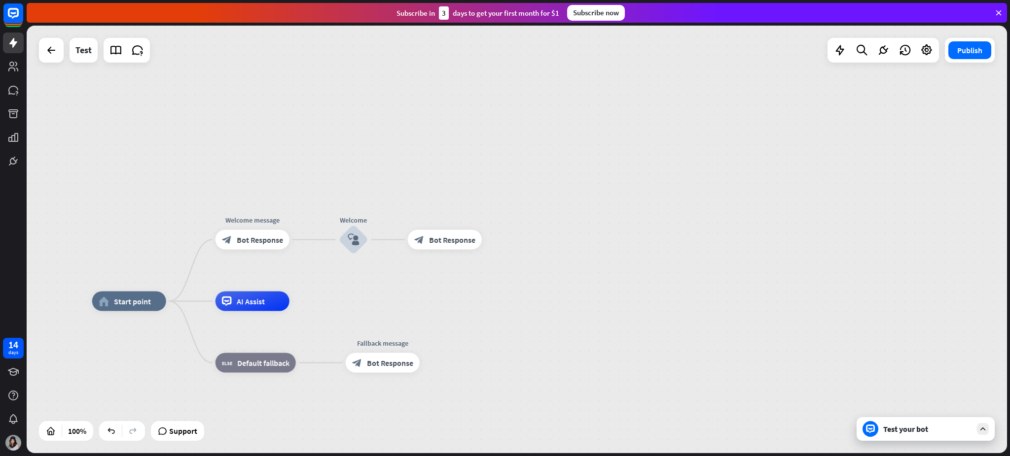
click at [757, 342] on div "Test your bot" at bounding box center [927, 429] width 89 height 10
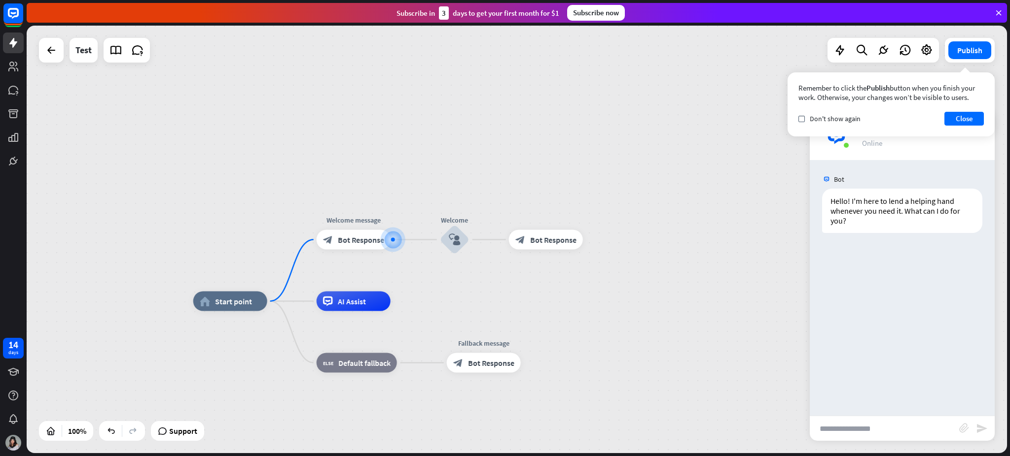
click at [757, 342] on input "text" at bounding box center [883, 429] width 149 height 25
type input "*****"
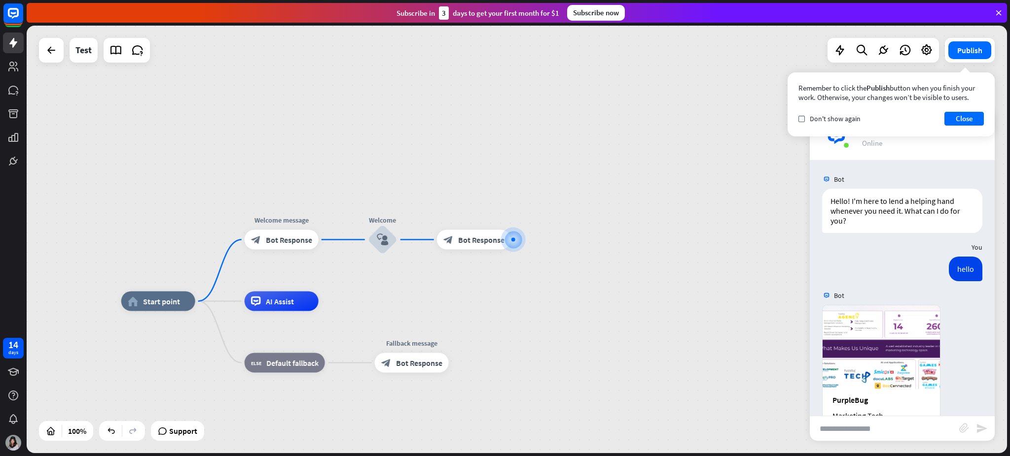
scroll to position [79, 0]
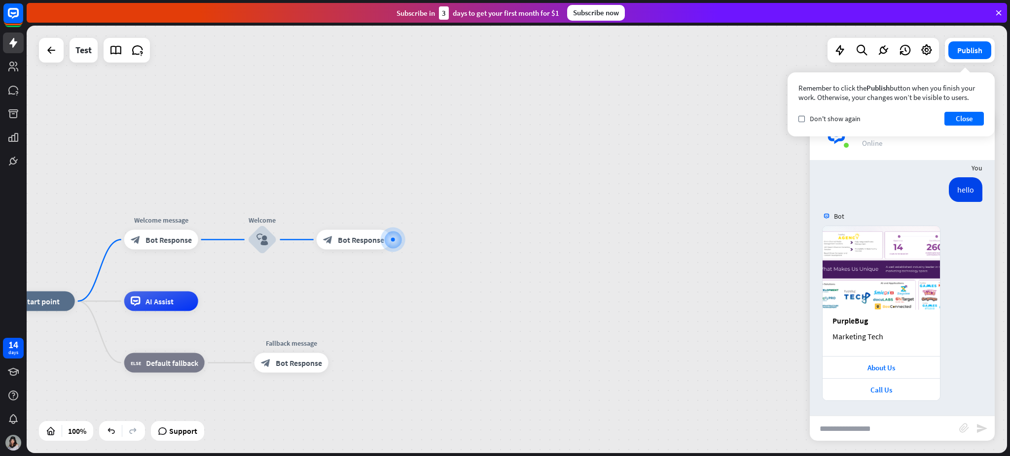
click at [757, 342] on input "text" at bounding box center [883, 429] width 149 height 25
click at [757, 120] on button "Close" at bounding box center [963, 119] width 39 height 14
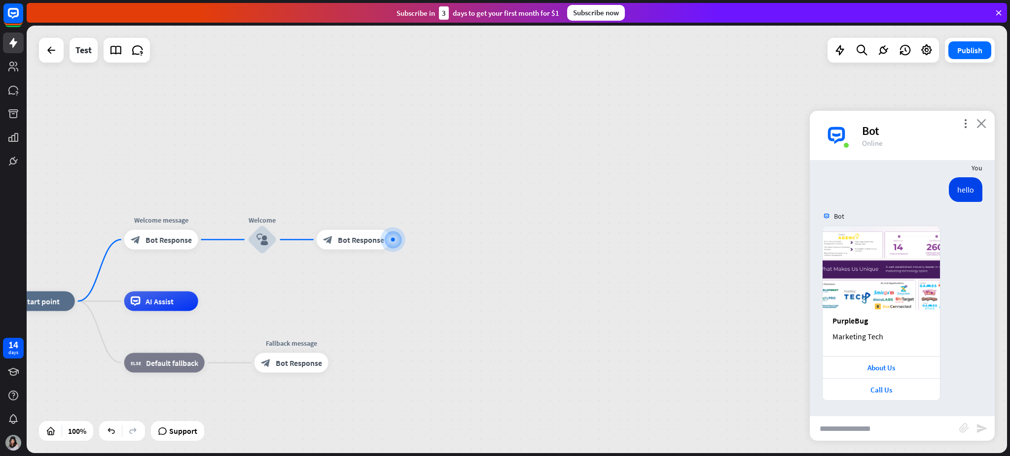
click at [757, 126] on icon "close" at bounding box center [981, 123] width 10 height 9
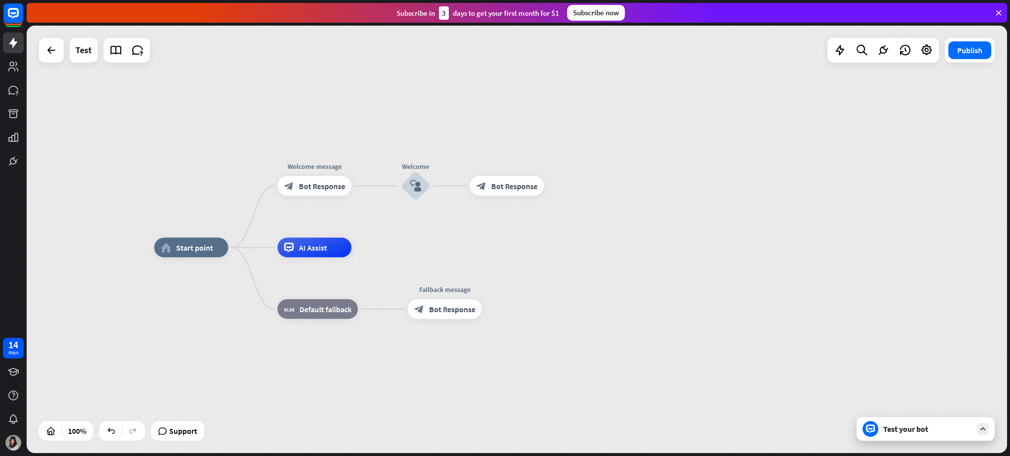
drag, startPoint x: 492, startPoint y: 255, endPoint x: 671, endPoint y: 190, distance: 190.9
click at [671, 190] on div "home_2 Start point Welcome message block_bot_response Bot Response Welcome bloc…" at bounding box center [517, 240] width 980 height 428
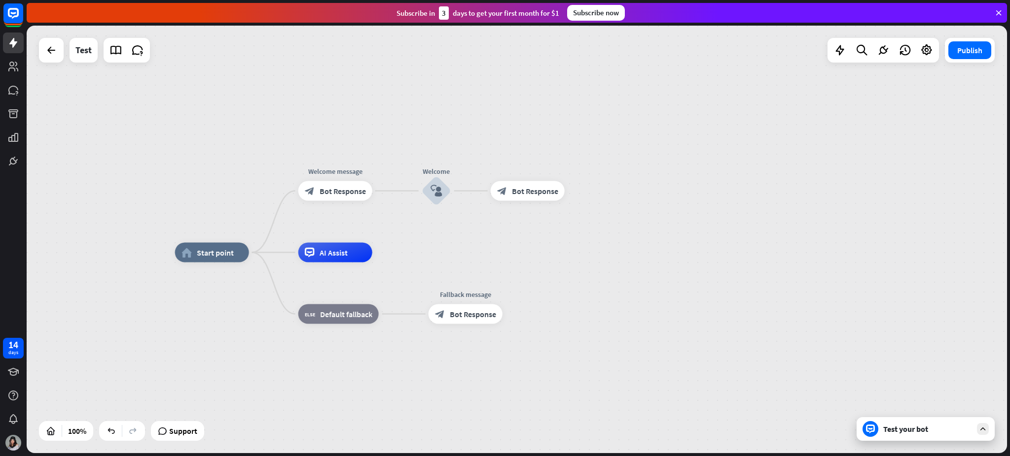
drag, startPoint x: 771, startPoint y: 352, endPoint x: 778, endPoint y: 362, distance: 11.9
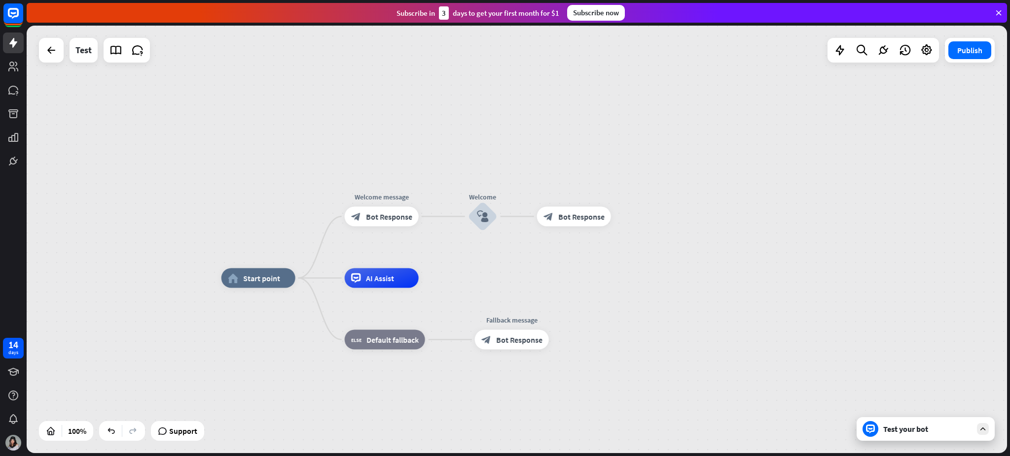
drag, startPoint x: 778, startPoint y: 337, endPoint x: 751, endPoint y: 247, distance: 93.3
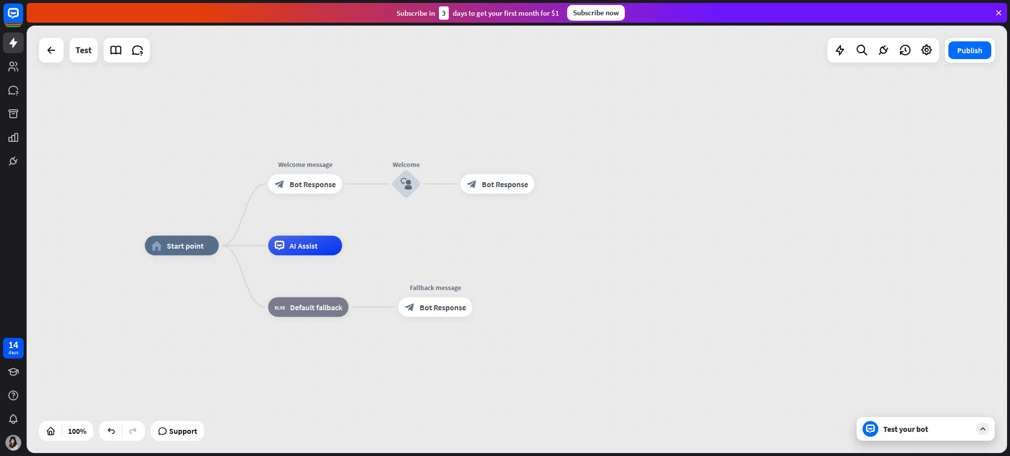
drag, startPoint x: 773, startPoint y: 291, endPoint x: 724, endPoint y: 343, distance: 71.1
click at [724, 342] on div "home_2 Start point Welcome message block_bot_response Bot Response Welcome bloc…" at bounding box center [635, 460] width 980 height 428
click at [342, 252] on div "Edit name more_horiz plus AI Assist" at bounding box center [305, 246] width 74 height 20
click at [354, 245] on icon "plus" at bounding box center [354, 246] width 7 height 7
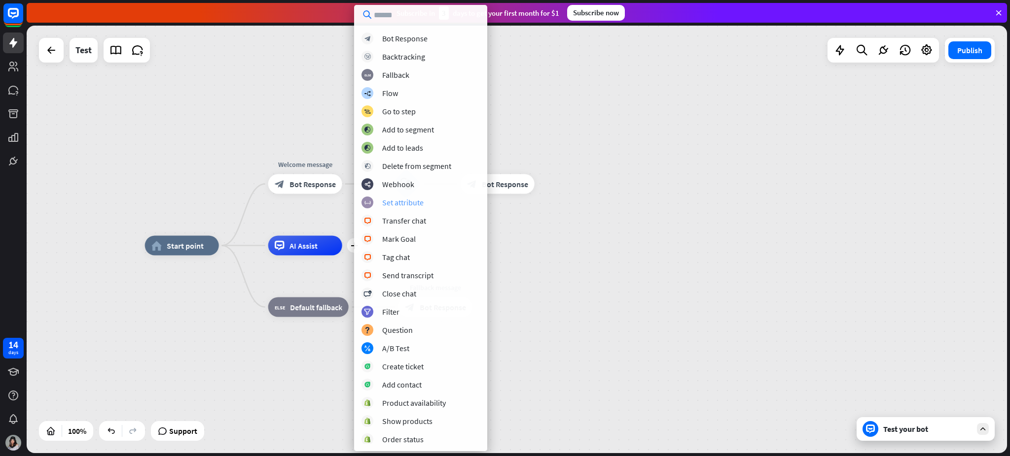
scroll to position [74, 0]
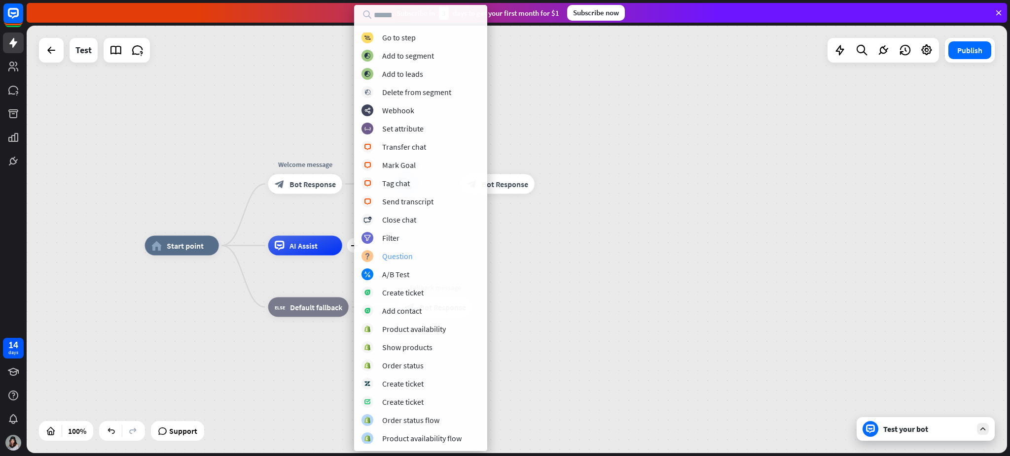
click at [401, 258] on div "Question" at bounding box center [397, 256] width 31 height 10
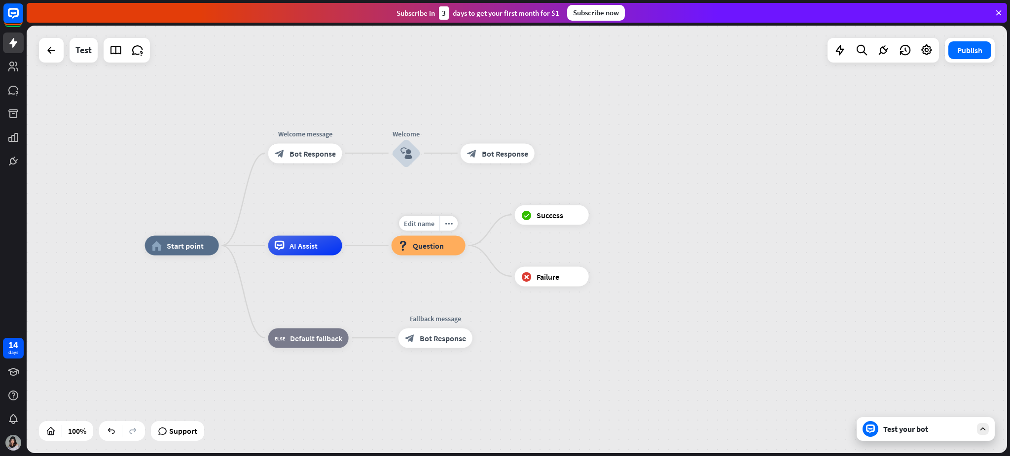
click at [421, 247] on span "Question" at bounding box center [428, 246] width 31 height 10
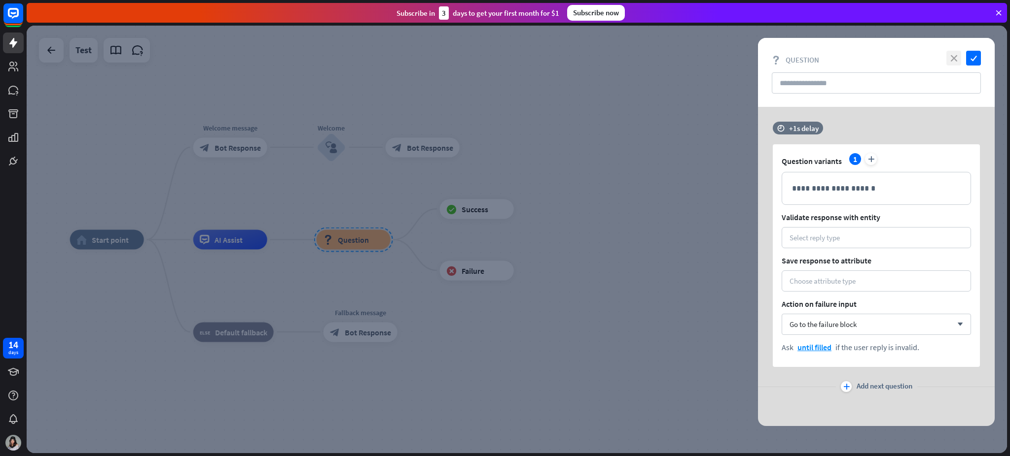
click at [757, 59] on icon "close" at bounding box center [953, 58] width 15 height 15
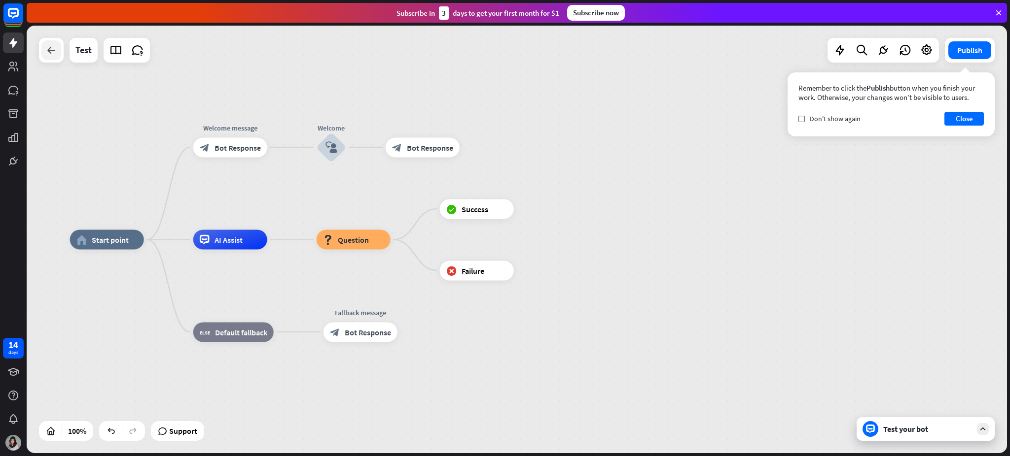
click at [58, 50] on div at bounding box center [51, 50] width 20 height 20
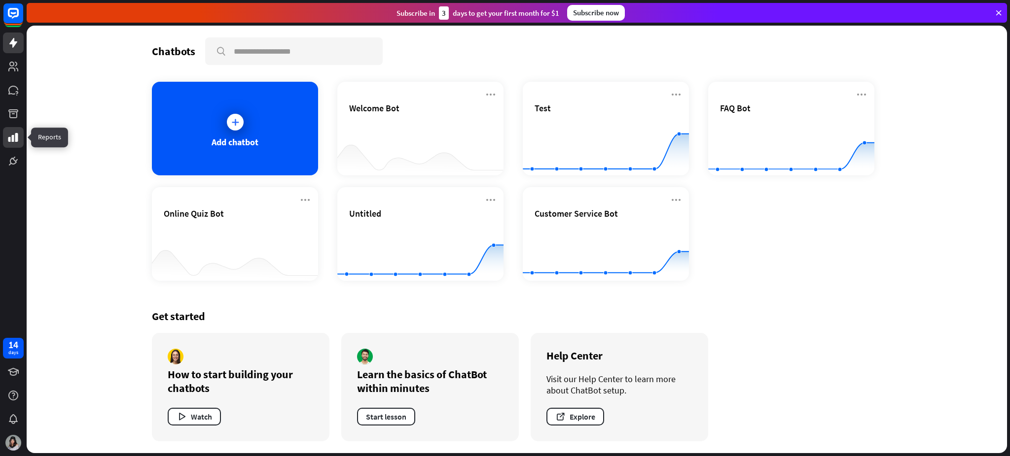
click at [14, 140] on icon at bounding box center [13, 138] width 12 height 12
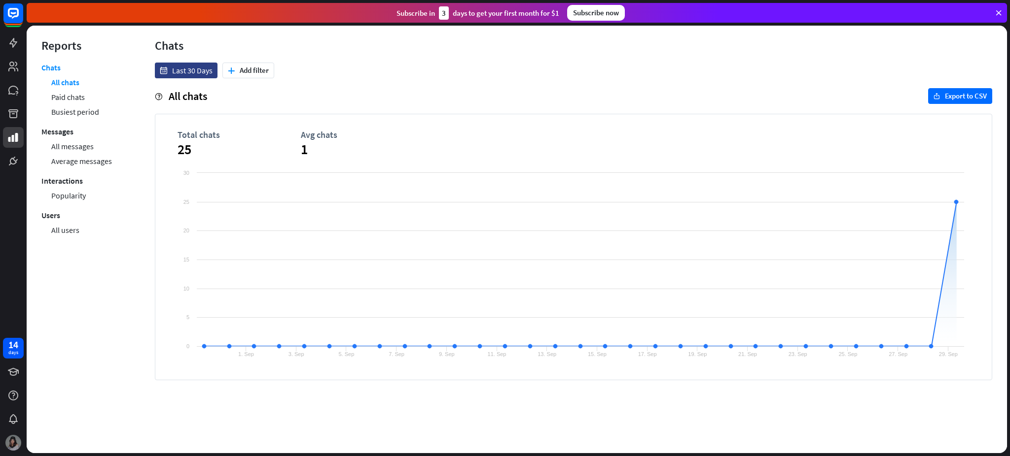
click at [15, 342] on img at bounding box center [13, 443] width 16 height 16
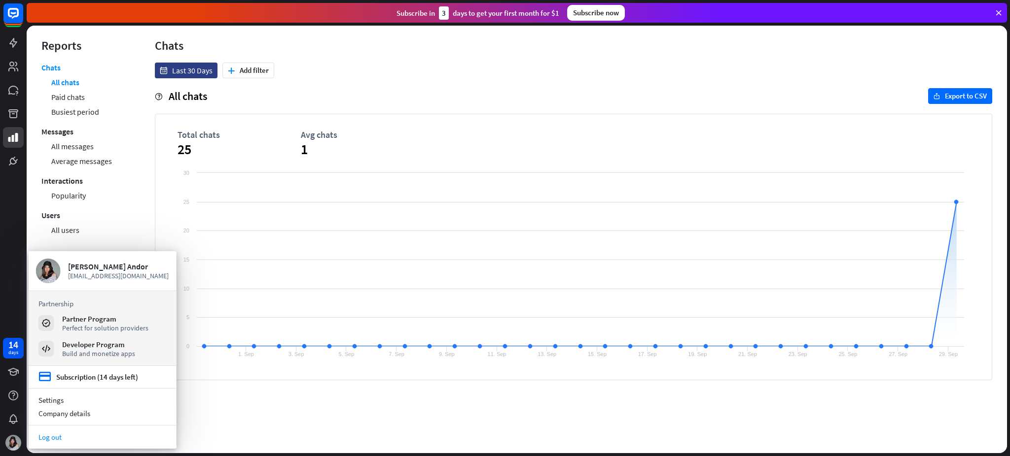
click at [53, 342] on link "Log out" at bounding box center [103, 437] width 148 height 13
